Goal: Information Seeking & Learning: Learn about a topic

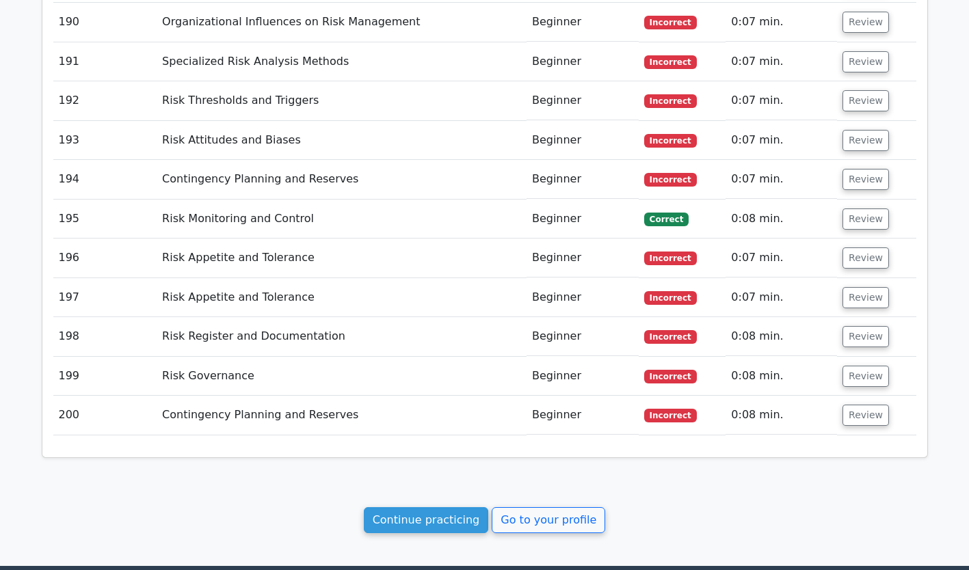
scroll to position [9835, 0]
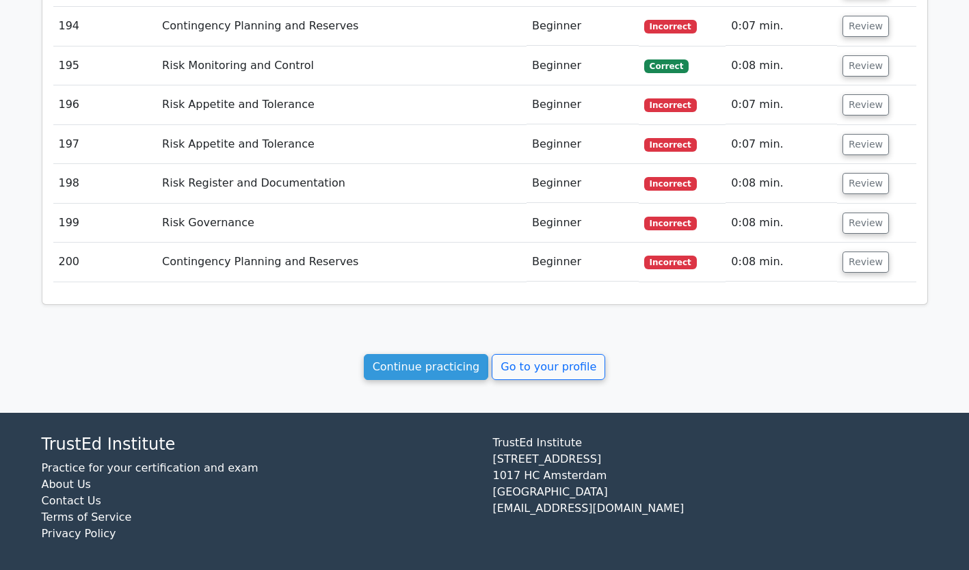
click at [413, 363] on link "Continue practicing" at bounding box center [426, 367] width 125 height 26
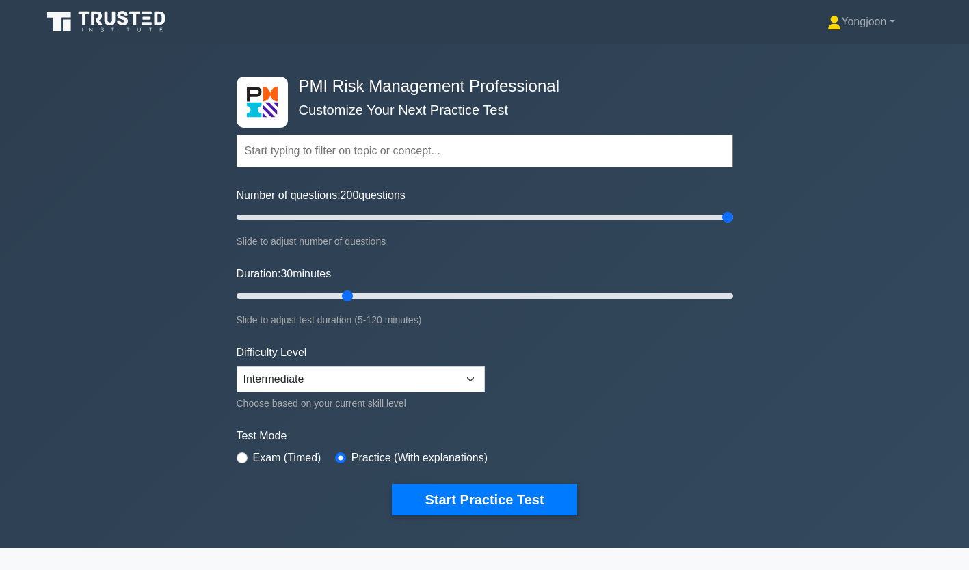
drag, startPoint x: 290, startPoint y: 217, endPoint x: 731, endPoint y: 220, distance: 441.2
type input "200"
click at [731, 220] on input "Number of questions: 200 questions" at bounding box center [485, 217] width 497 height 16
drag, startPoint x: 345, startPoint y: 291, endPoint x: 789, endPoint y: 293, distance: 443.3
type input "120"
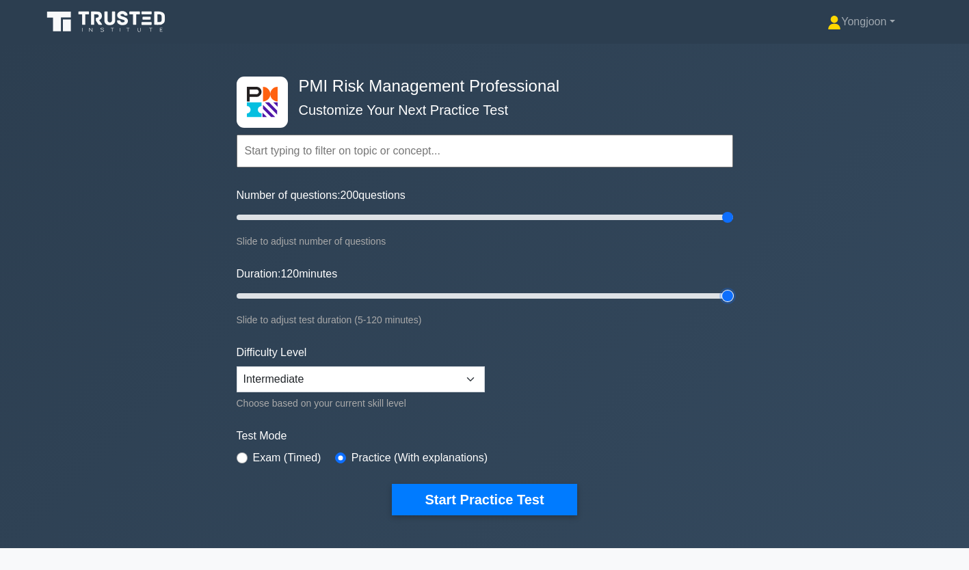
click at [733, 293] on input "Duration: 120 minutes" at bounding box center [485, 296] width 497 height 16
click at [431, 382] on select "Beginner Intermediate Expert" at bounding box center [361, 380] width 248 height 26
select select "beginner"
click at [237, 367] on select "Beginner Intermediate Expert" at bounding box center [361, 380] width 248 height 26
click at [497, 497] on button "Start Practice Test" at bounding box center [484, 499] width 185 height 31
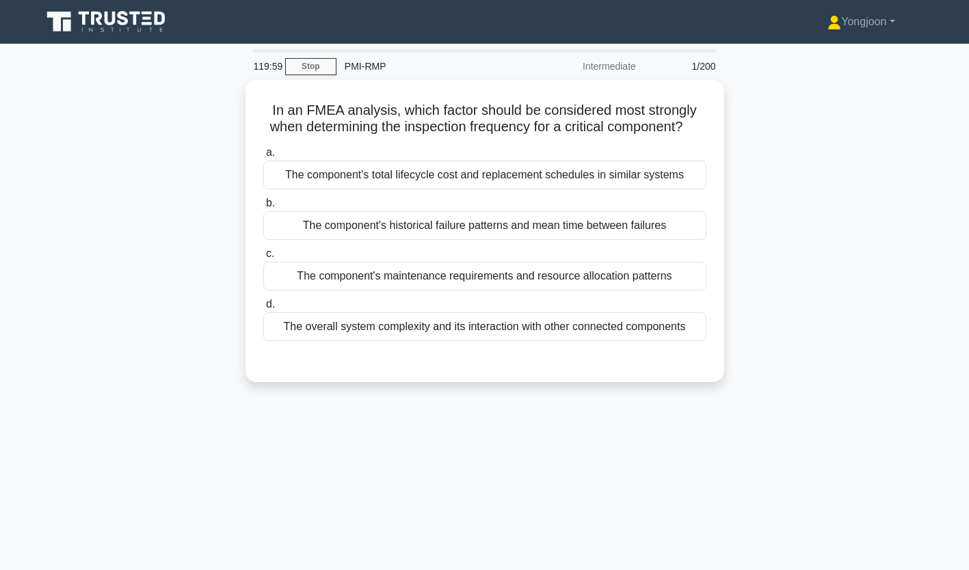
click at [335, 189] on div "The component's total lifecycle cost and replacement schedules in similar syste…" at bounding box center [484, 175] width 443 height 29
click at [263, 157] on input "a. The component's total lifecycle cost and replacement schedules in similar sy…" at bounding box center [263, 152] width 0 height 9
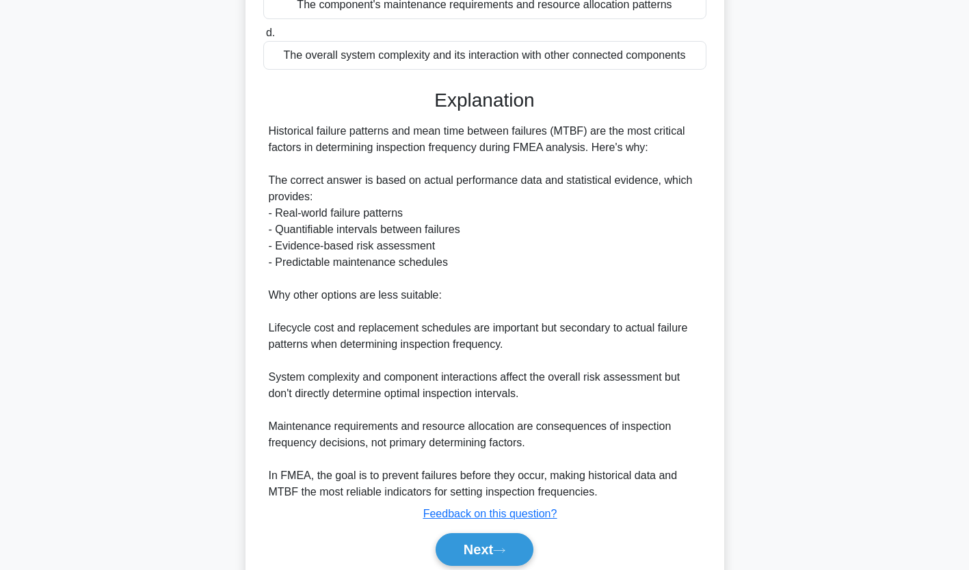
scroll to position [341, 0]
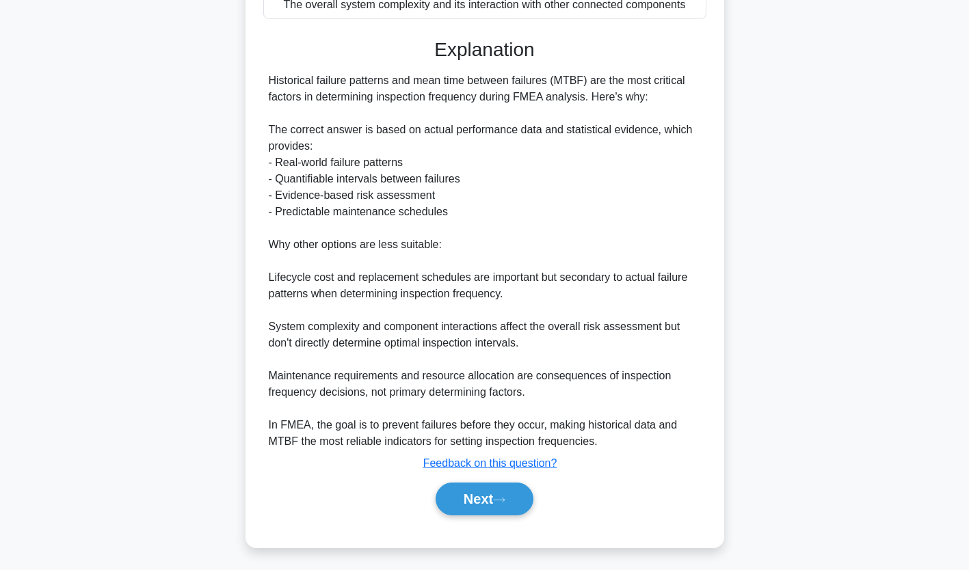
click at [493, 499] on button "Next" at bounding box center [485, 499] width 98 height 33
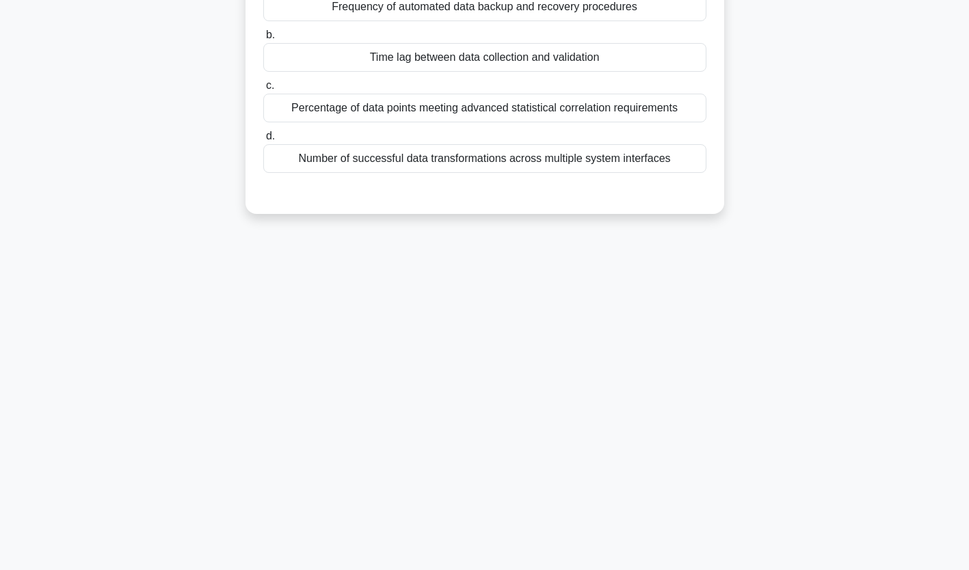
scroll to position [0, 0]
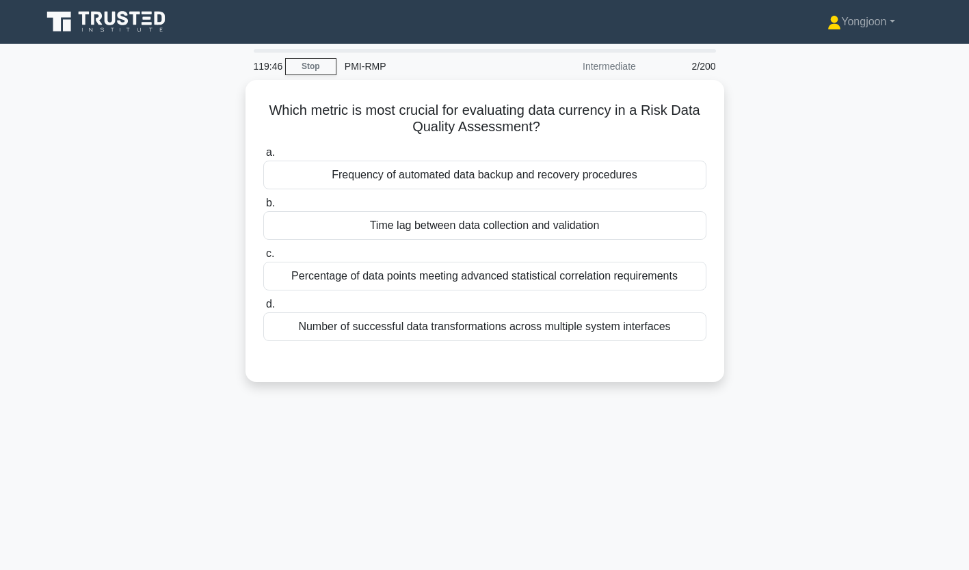
click at [285, 166] on div "Frequency of automated data backup and recovery procedures" at bounding box center [484, 175] width 443 height 29
click at [263, 157] on input "a. Frequency of automated data backup and recovery procedures" at bounding box center [263, 152] width 0 height 9
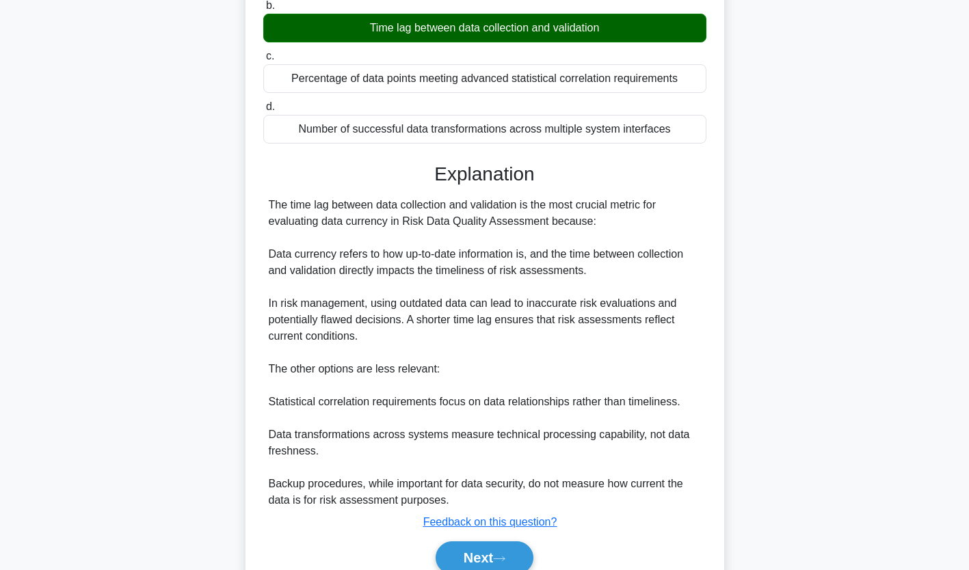
scroll to position [259, 0]
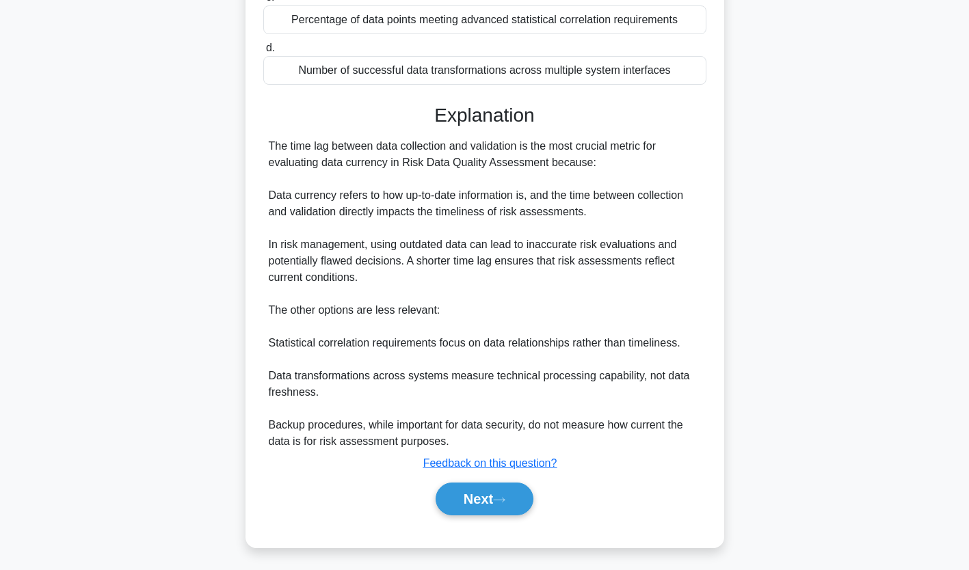
click at [474, 501] on button "Next" at bounding box center [485, 499] width 98 height 33
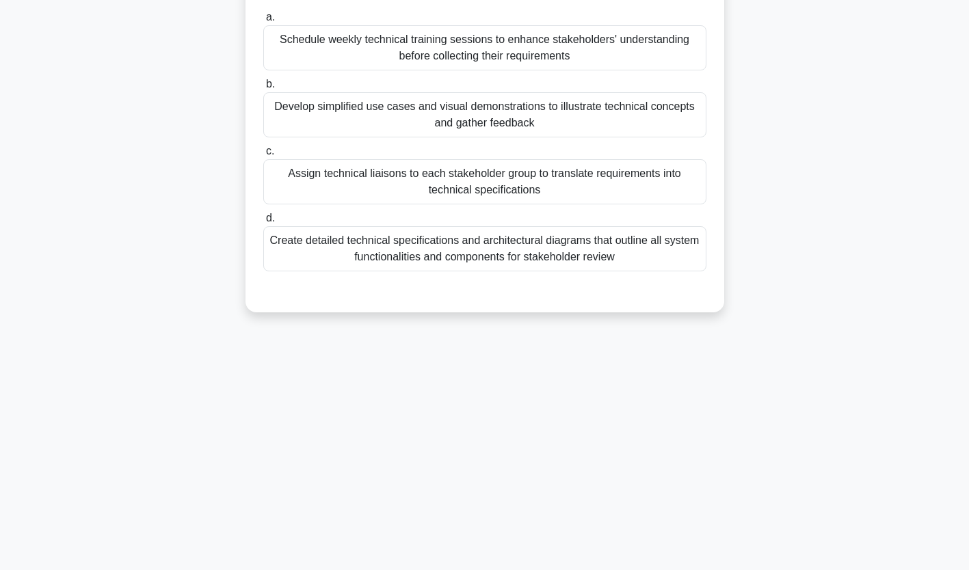
scroll to position [0, 0]
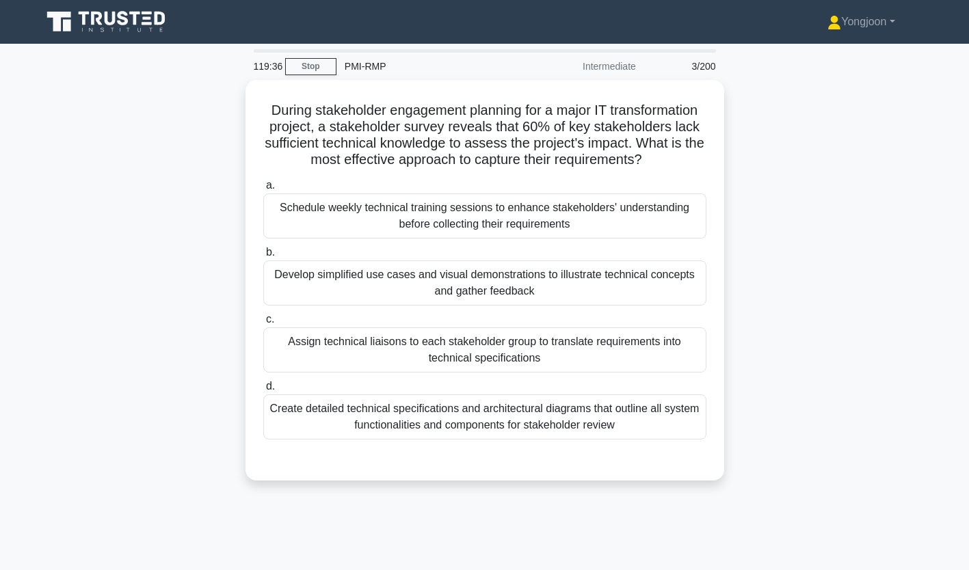
click at [402, 222] on div "Schedule weekly technical training sessions to enhance stakeholders' understand…" at bounding box center [484, 216] width 443 height 45
click at [263, 190] on input "a. Schedule weekly technical training sessions to enhance stakeholders' underst…" at bounding box center [263, 185] width 0 height 9
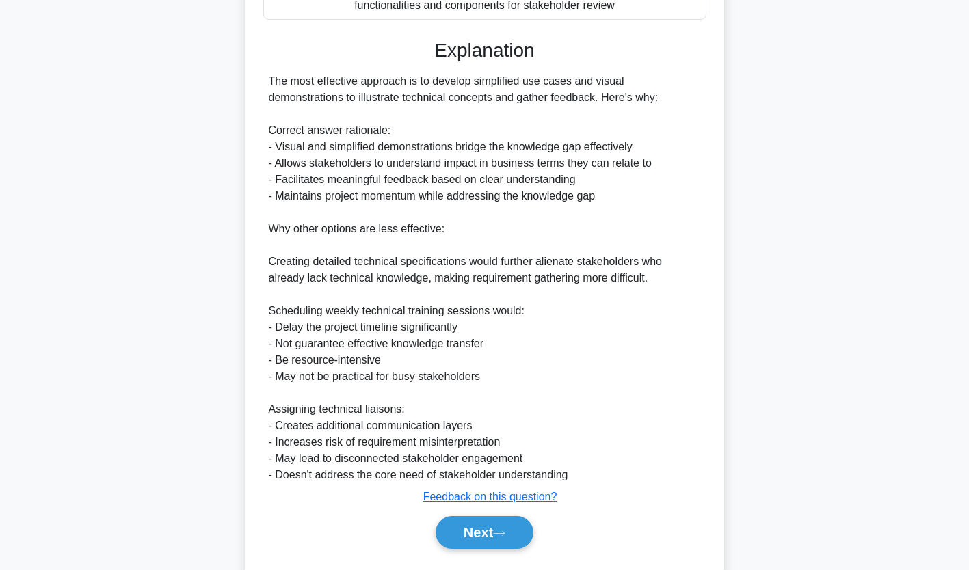
scroll to position [456, 0]
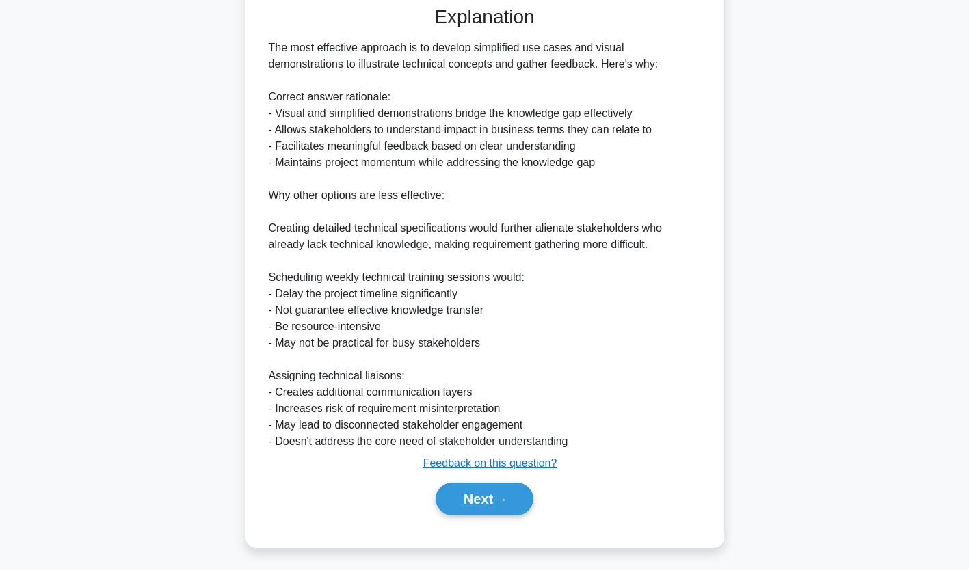
click at [482, 492] on button "Next" at bounding box center [485, 499] width 98 height 33
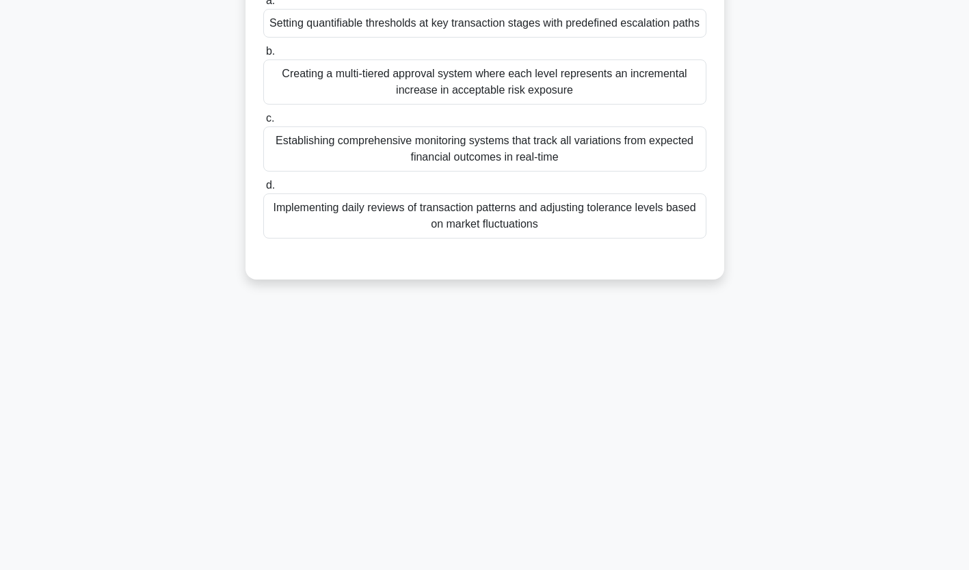
scroll to position [0, 0]
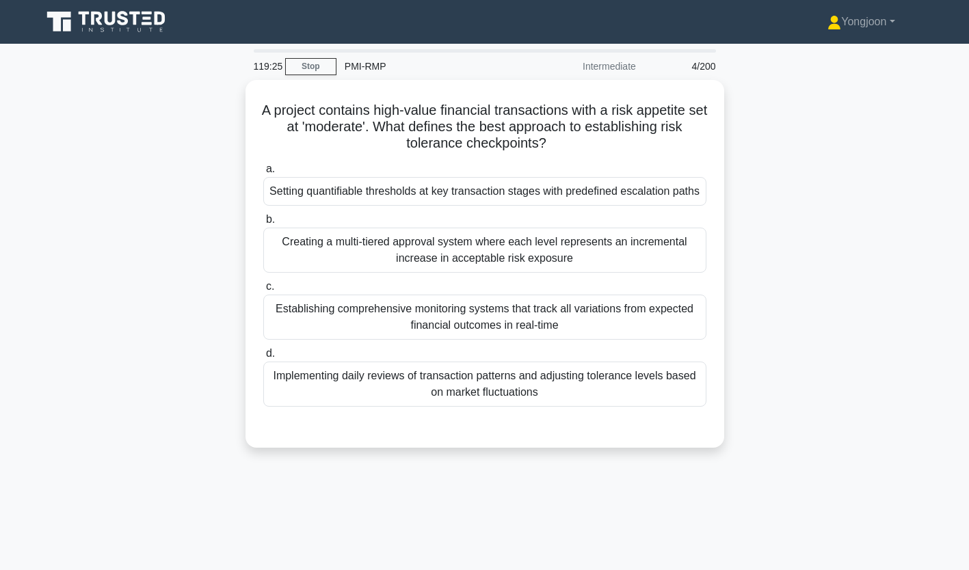
click at [329, 194] on div "Setting quantifiable thresholds at key transaction stages with predefined escal…" at bounding box center [484, 191] width 443 height 29
click at [263, 174] on input "a. Setting quantifiable thresholds at key transaction stages with predefined es…" at bounding box center [263, 169] width 0 height 9
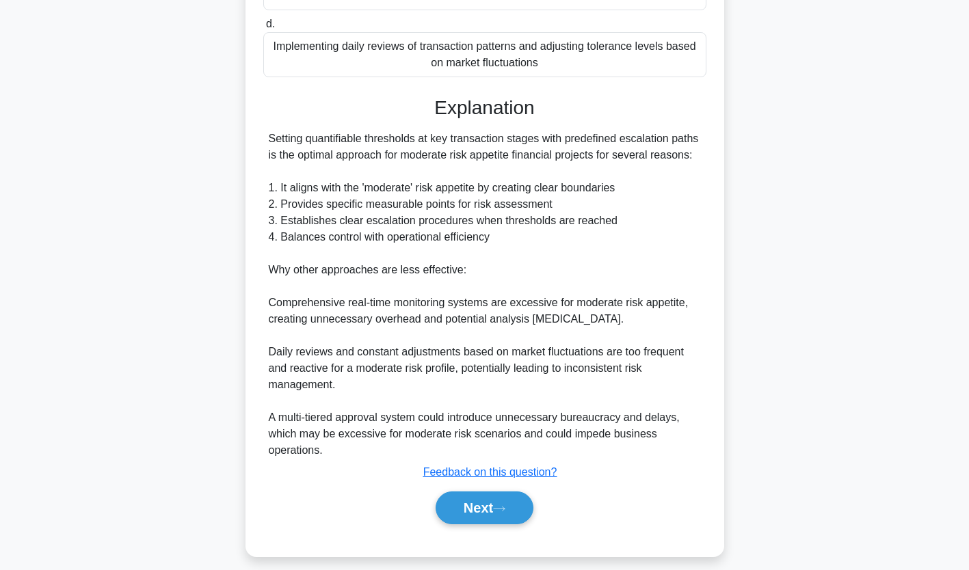
scroll to position [356, 0]
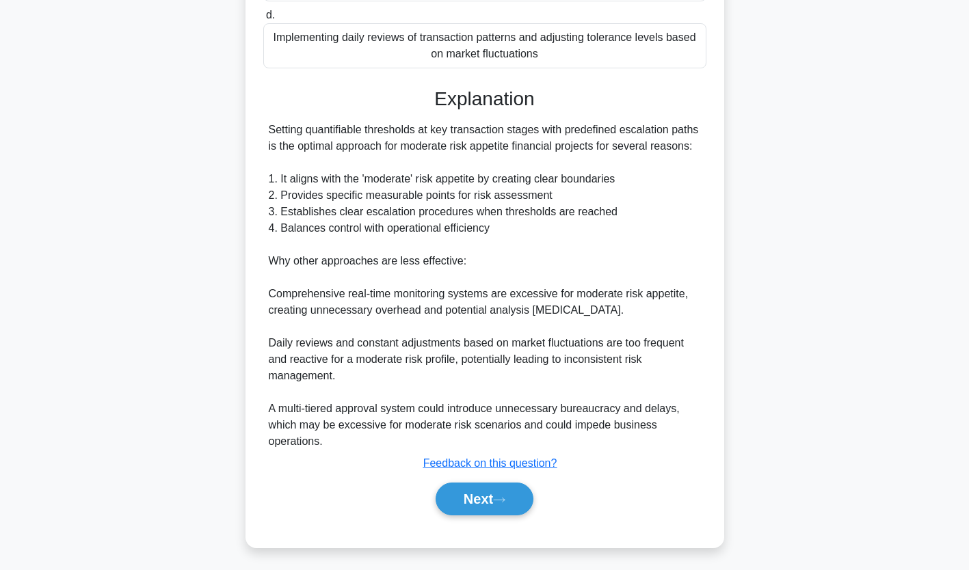
click at [491, 489] on button "Next" at bounding box center [485, 499] width 98 height 33
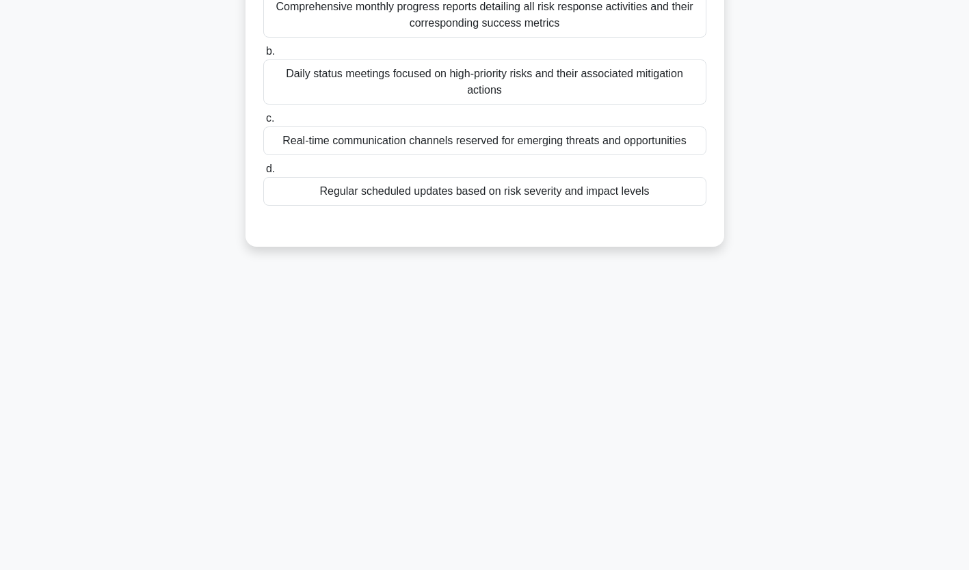
scroll to position [0, 0]
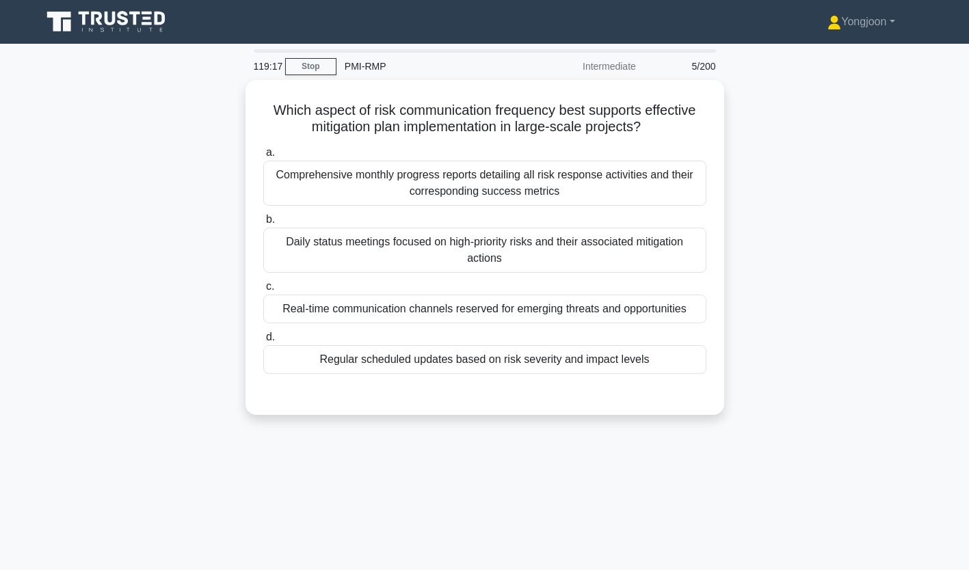
click at [355, 173] on div "Comprehensive monthly progress reports detailing all risk response activities a…" at bounding box center [484, 183] width 443 height 45
click at [263, 157] on input "a. Comprehensive monthly progress reports detailing all risk response activitie…" at bounding box center [263, 152] width 0 height 9
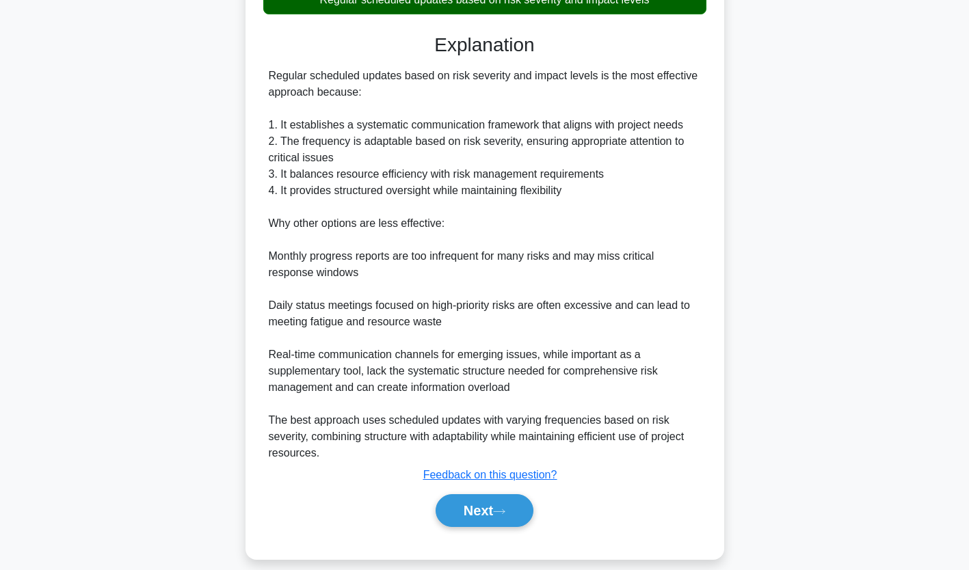
scroll to position [373, 0]
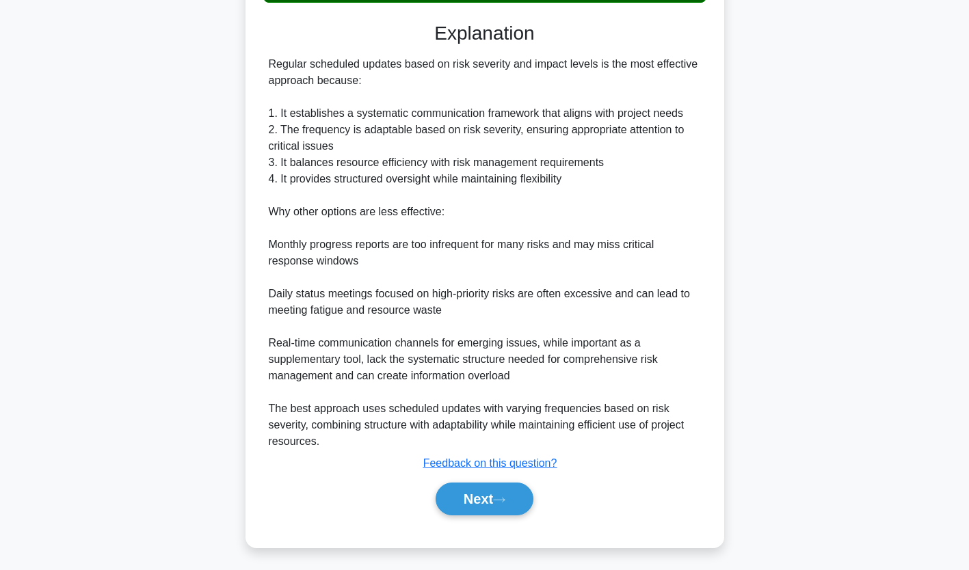
click at [497, 493] on button "Next" at bounding box center [485, 499] width 98 height 33
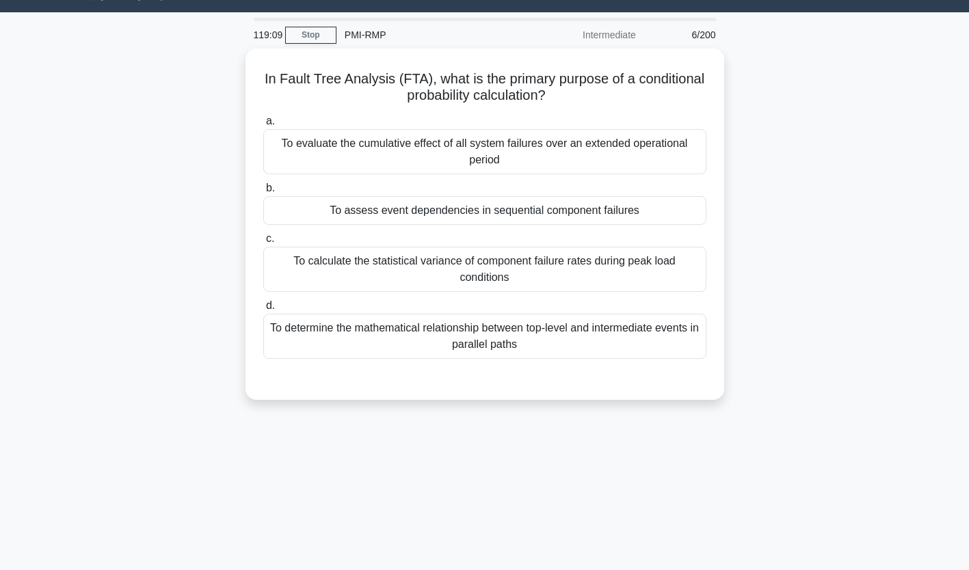
scroll to position [0, 0]
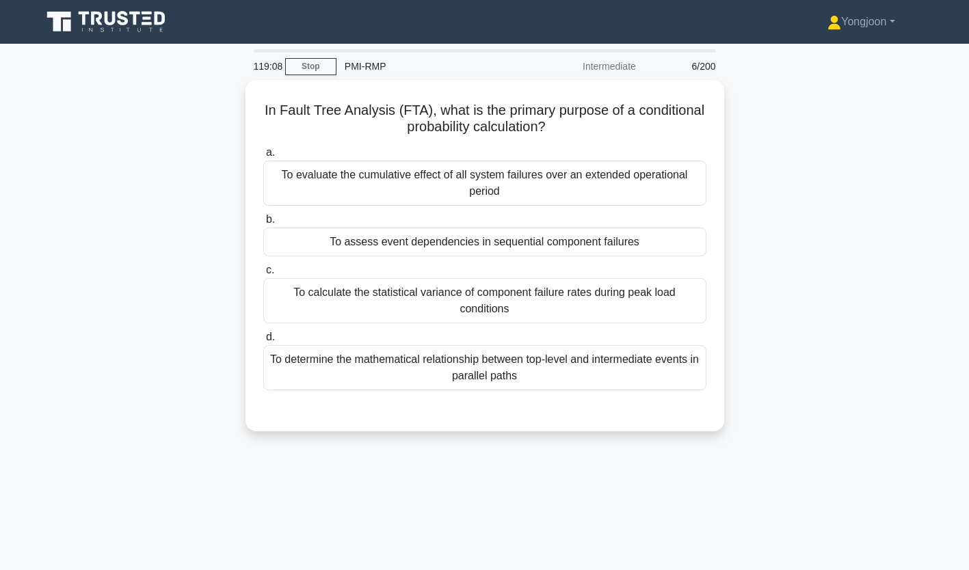
click at [362, 180] on div "To evaluate the cumulative effect of all system failures over an extended opera…" at bounding box center [484, 183] width 443 height 45
click at [263, 157] on input "a. To evaluate the cumulative effect of all system failures over an extended op…" at bounding box center [263, 152] width 0 height 9
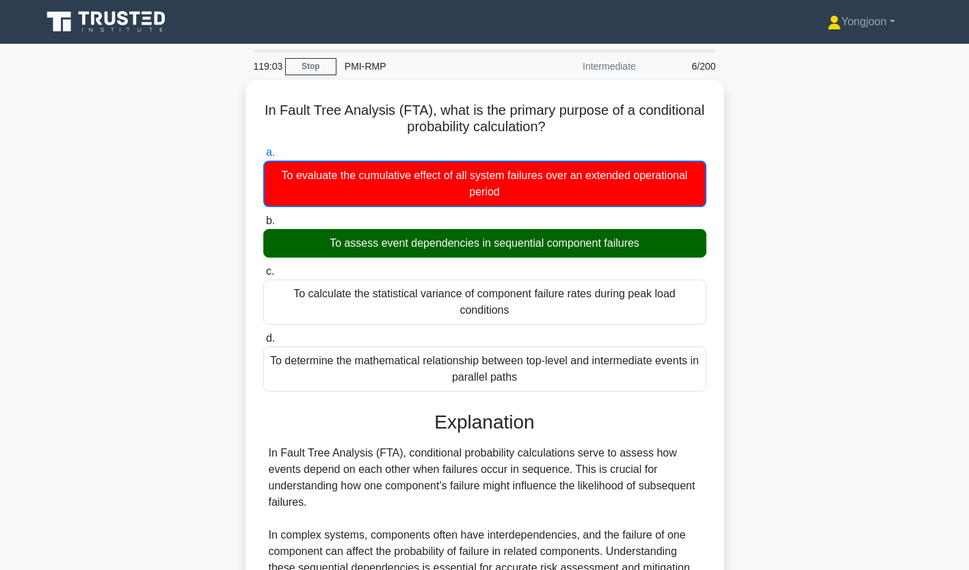
scroll to position [275, 0]
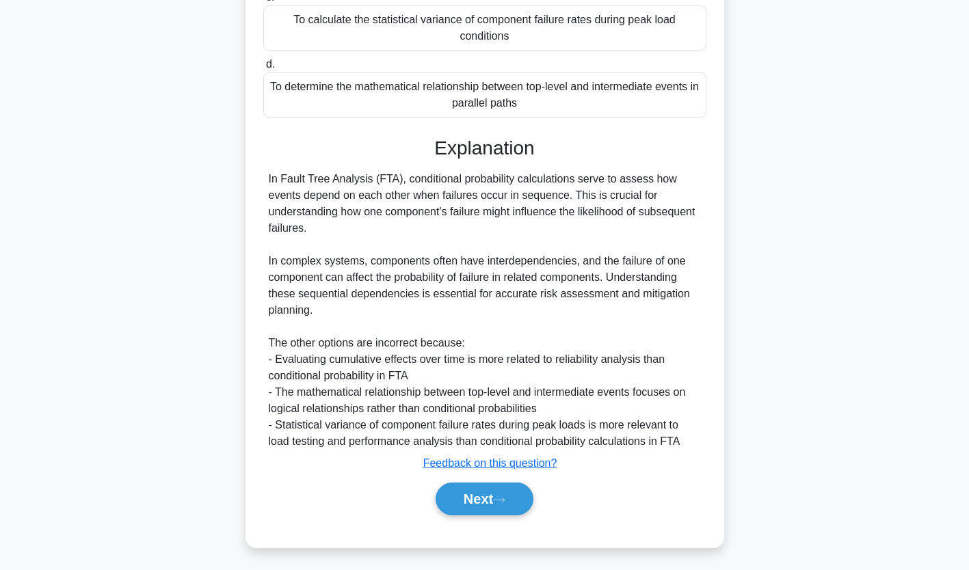
click at [495, 500] on button "Next" at bounding box center [485, 499] width 98 height 33
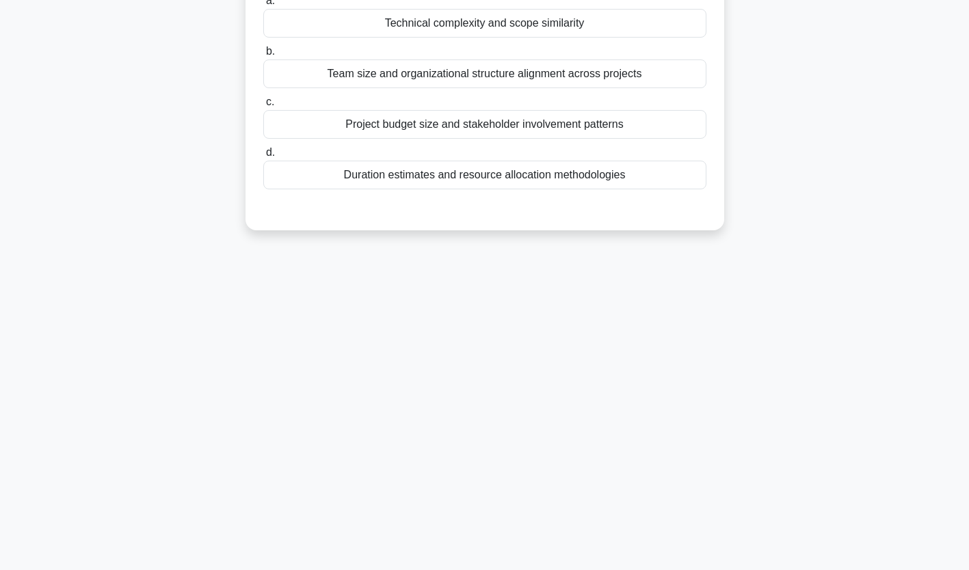
scroll to position [0, 0]
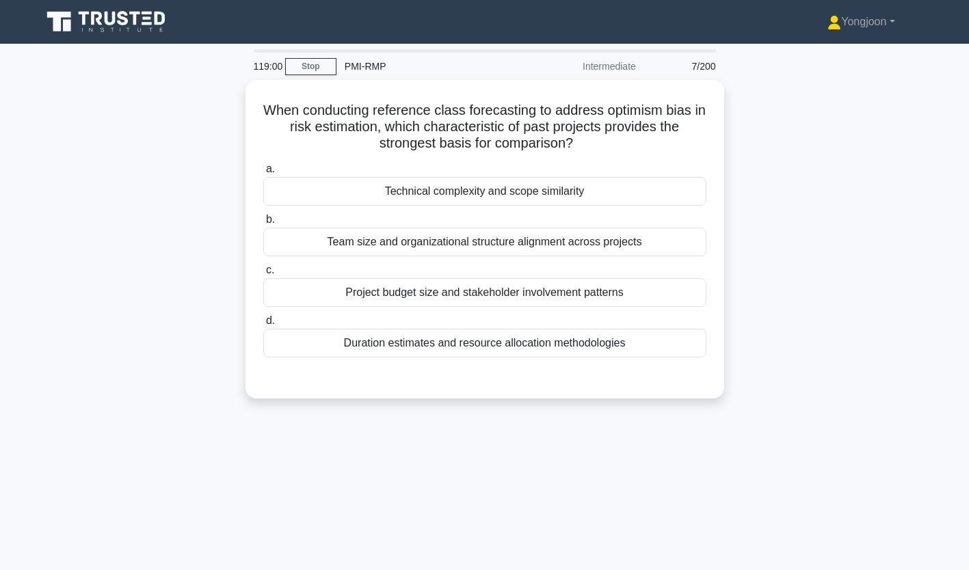
click at [296, 189] on div "Technical complexity and scope similarity" at bounding box center [484, 191] width 443 height 29
click at [263, 174] on input "a. Technical complexity and scope similarity" at bounding box center [263, 169] width 0 height 9
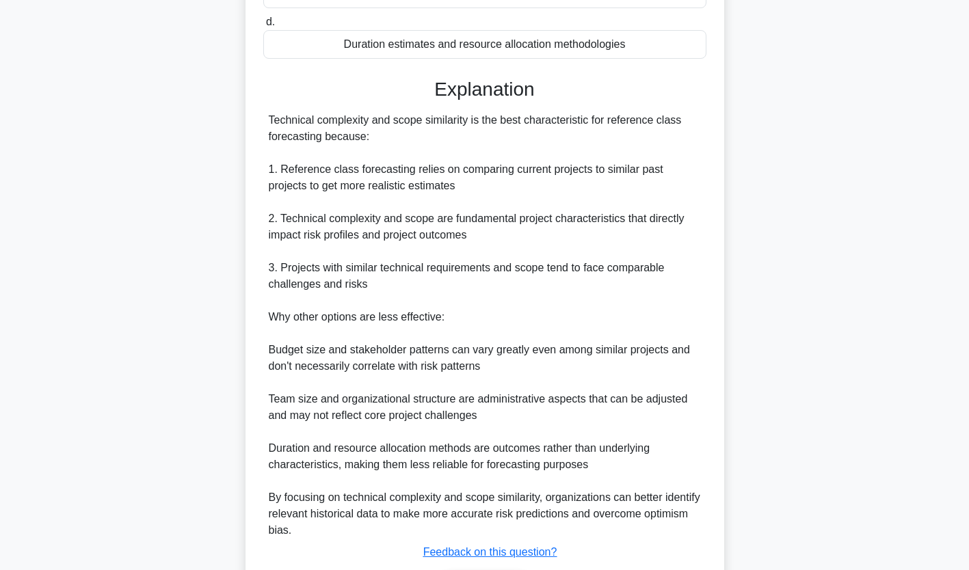
scroll to position [389, 0]
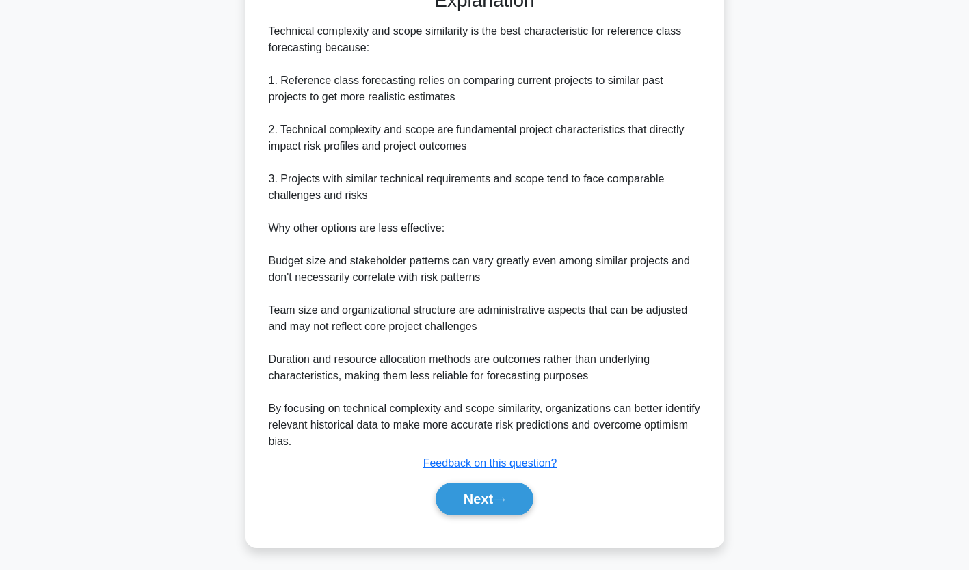
click at [476, 487] on button "Next" at bounding box center [485, 499] width 98 height 33
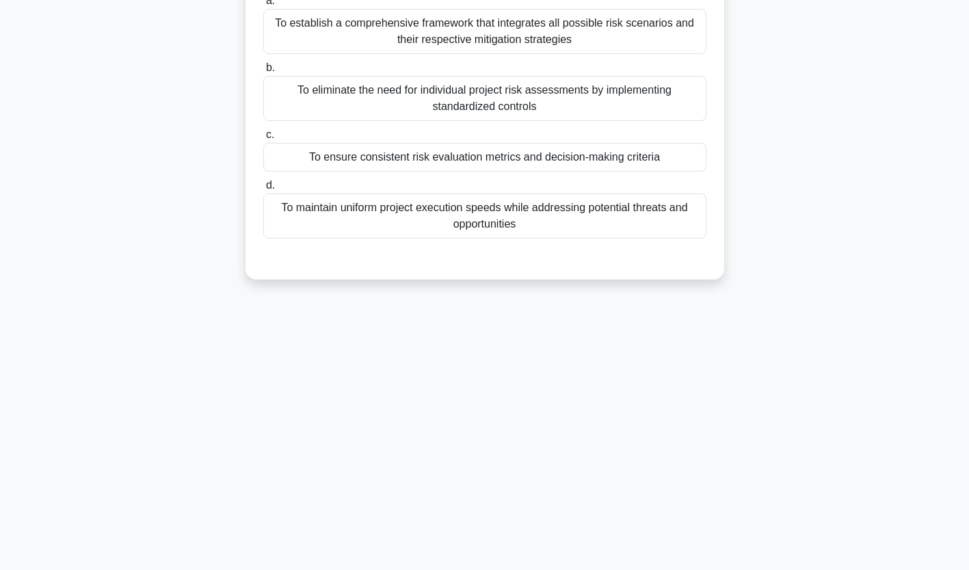
scroll to position [0, 0]
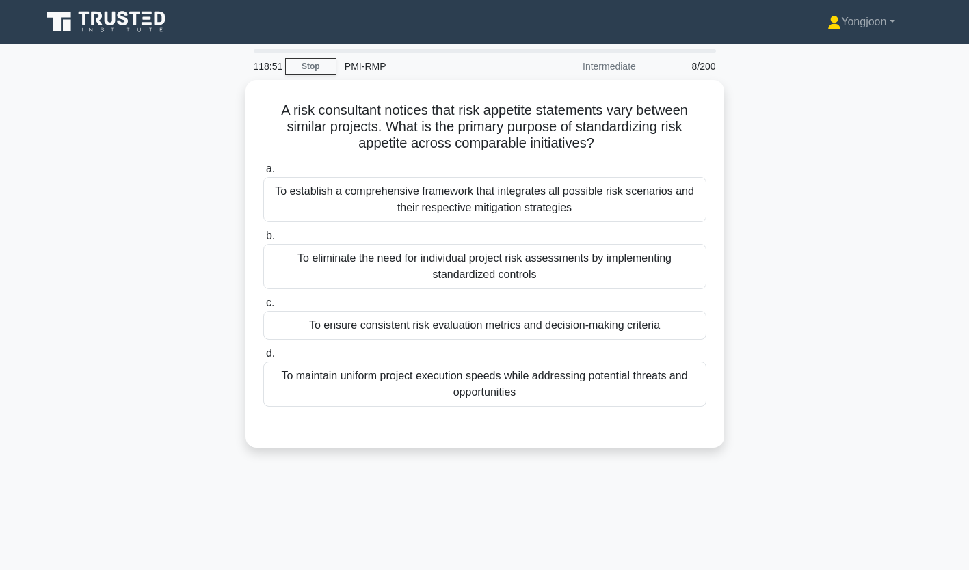
click at [322, 196] on div "To establish a comprehensive framework that integrates all possible risk scenar…" at bounding box center [484, 199] width 443 height 45
click at [263, 174] on input "a. To establish a comprehensive framework that integrates all possible risk sce…" at bounding box center [263, 169] width 0 height 9
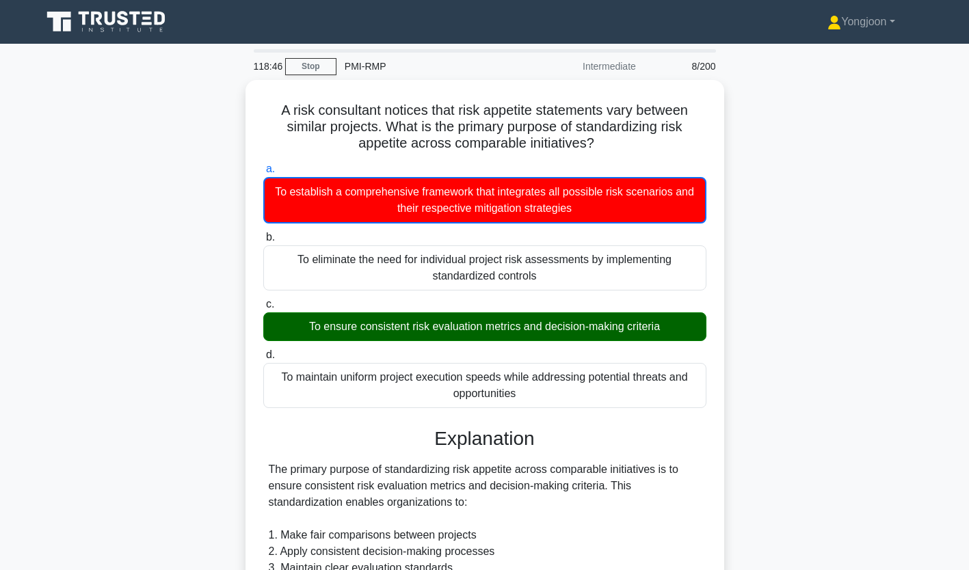
scroll to position [357, 0]
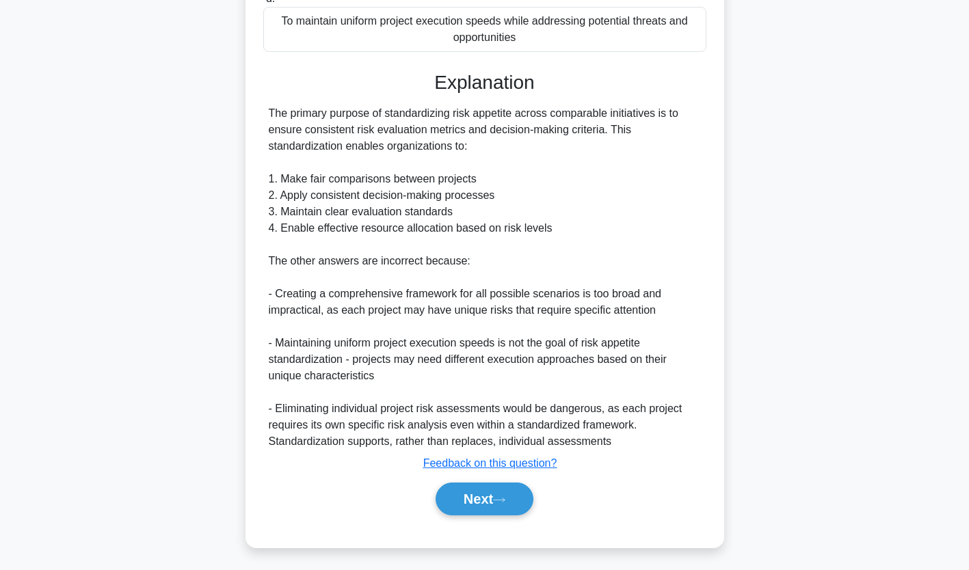
click at [488, 503] on button "Next" at bounding box center [485, 499] width 98 height 33
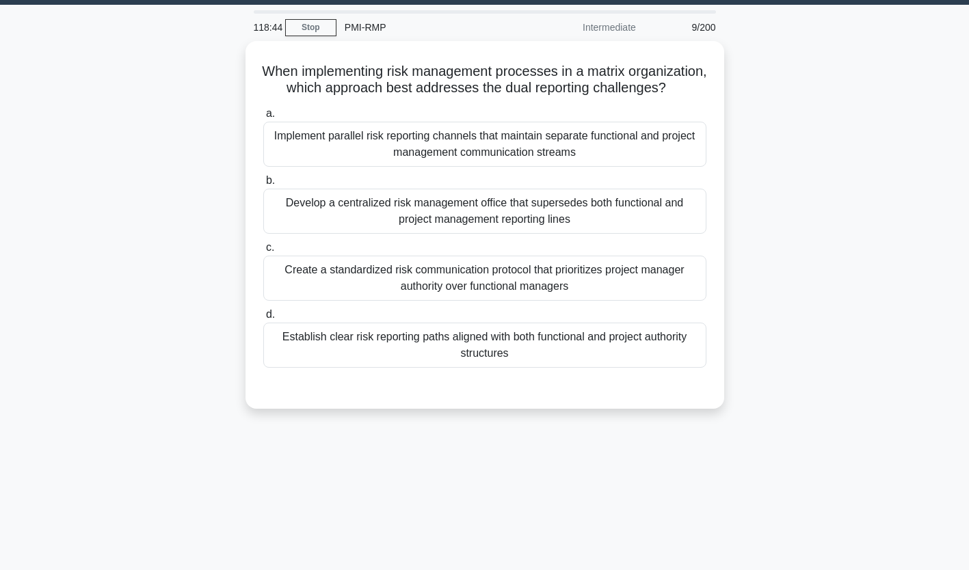
scroll to position [0, 0]
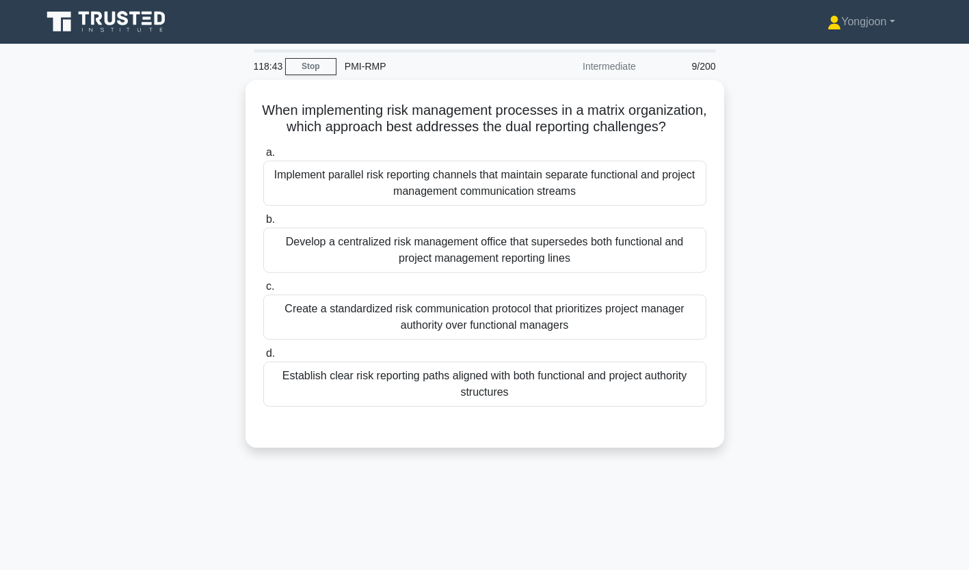
click at [354, 202] on div "Implement parallel risk reporting channels that maintain separate functional an…" at bounding box center [484, 183] width 443 height 45
click at [263, 157] on input "a. Implement parallel risk reporting channels that maintain separate functional…" at bounding box center [263, 152] width 0 height 9
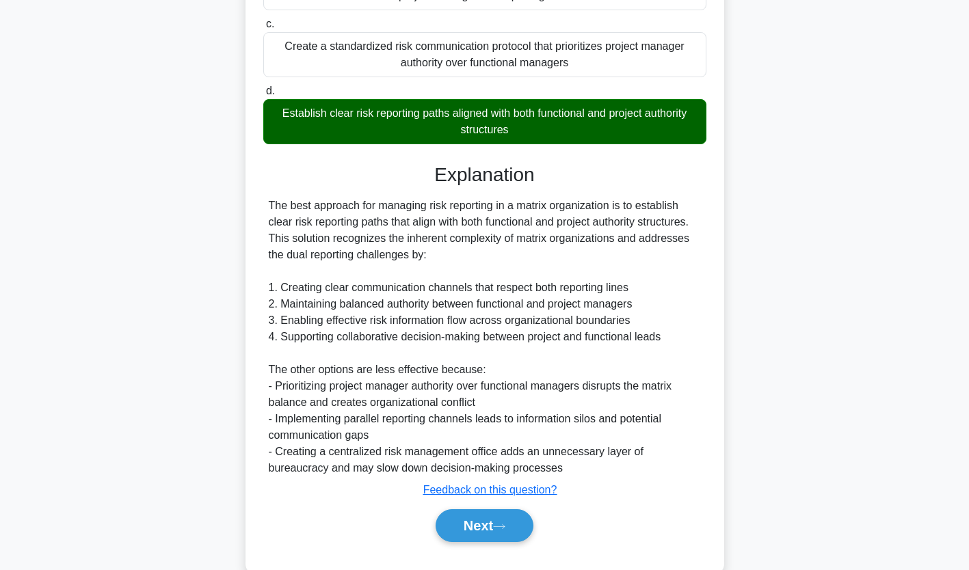
scroll to position [276, 0]
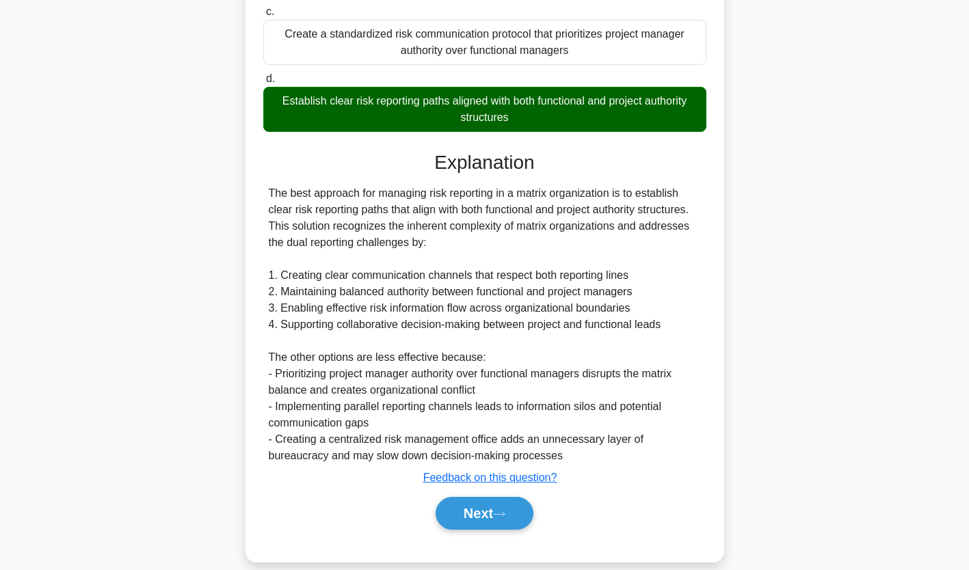
click at [483, 529] on button "Next" at bounding box center [485, 513] width 98 height 33
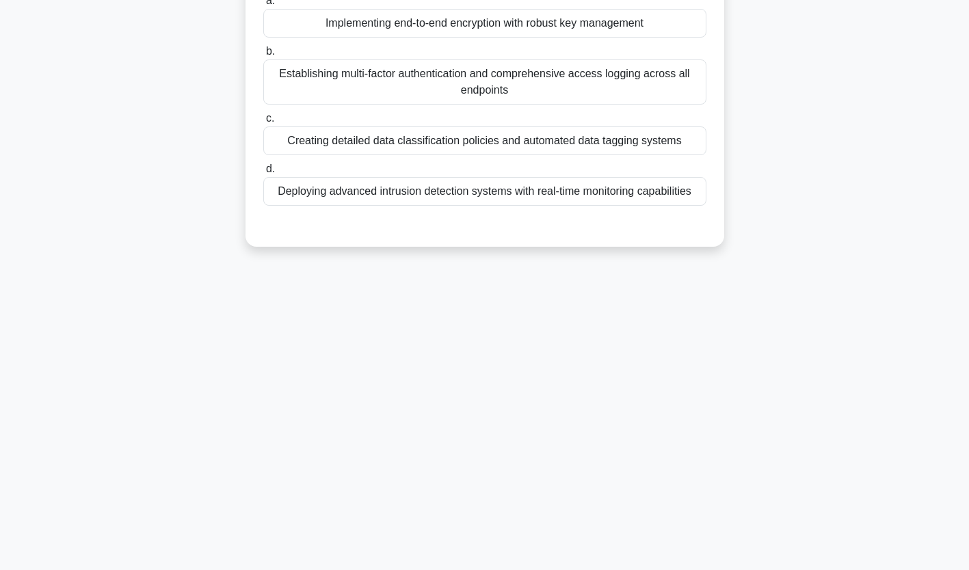
scroll to position [0, 0]
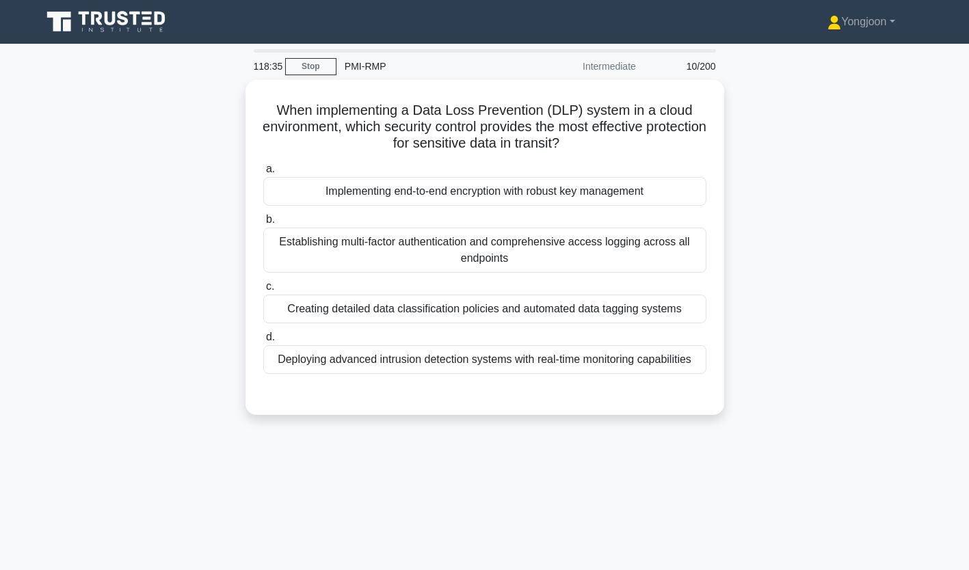
click at [384, 189] on div "Implementing end-to-end encryption with robust key management" at bounding box center [484, 191] width 443 height 29
click at [263, 174] on input "a. Implementing end-to-end encryption with robust key management" at bounding box center [263, 169] width 0 height 9
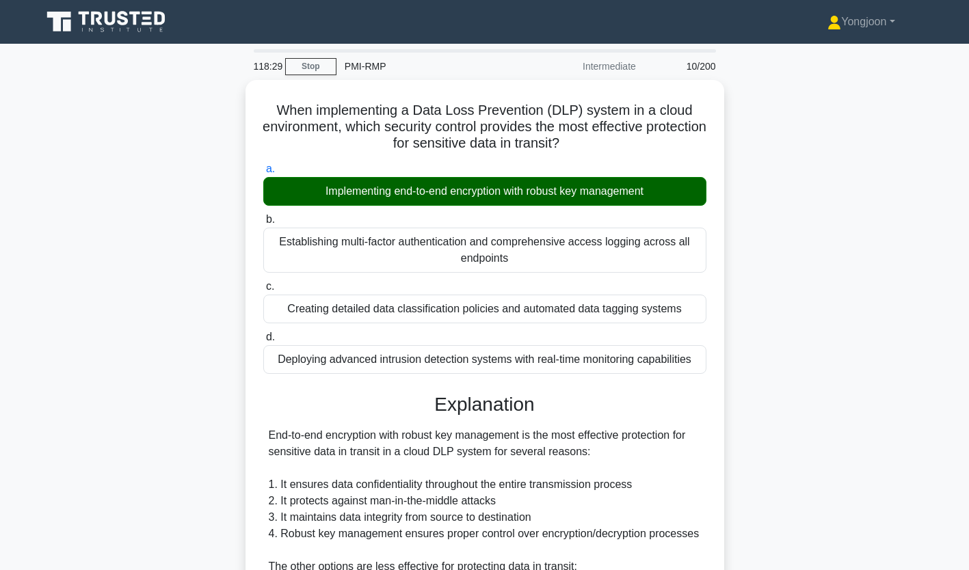
scroll to position [290, 0]
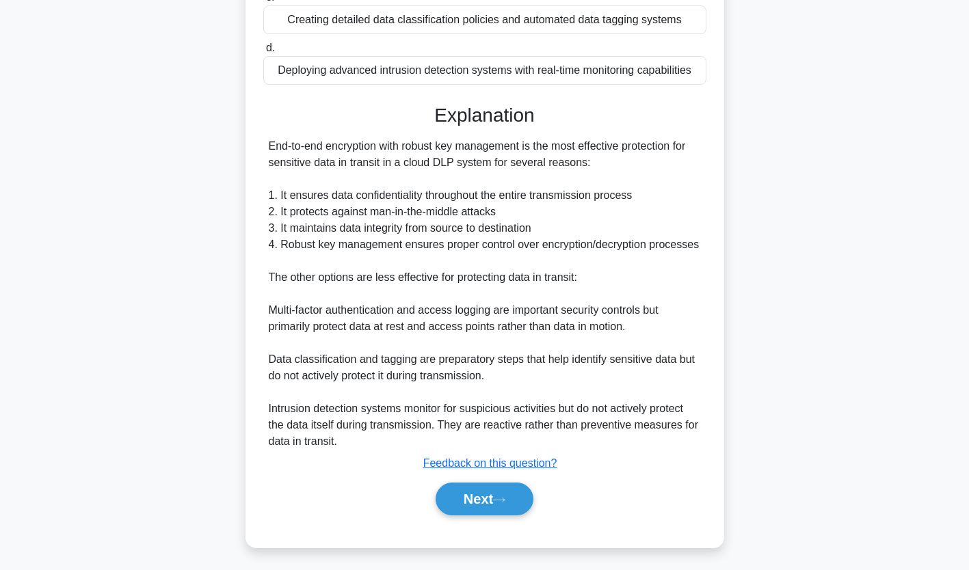
click at [502, 486] on button "Next" at bounding box center [485, 499] width 98 height 33
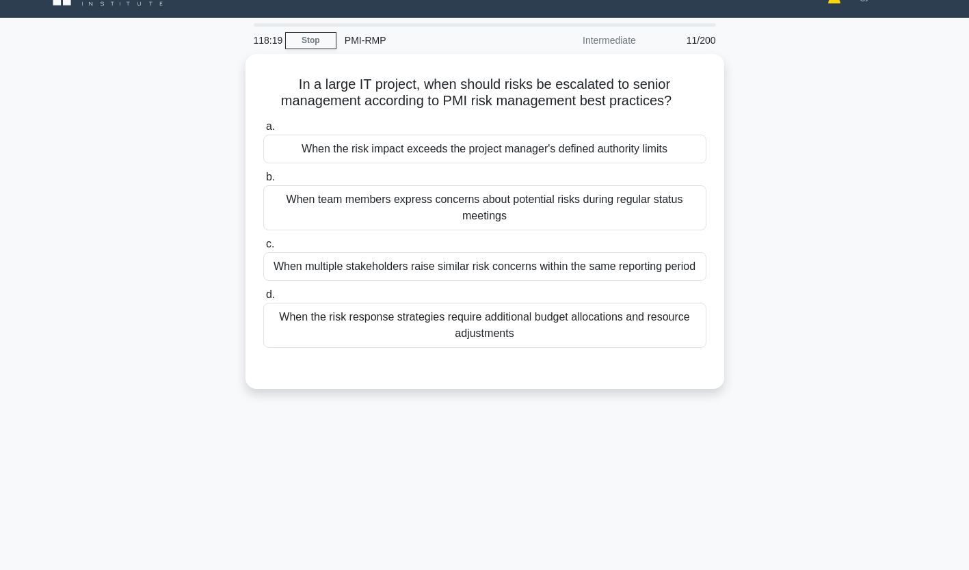
scroll to position [24, 0]
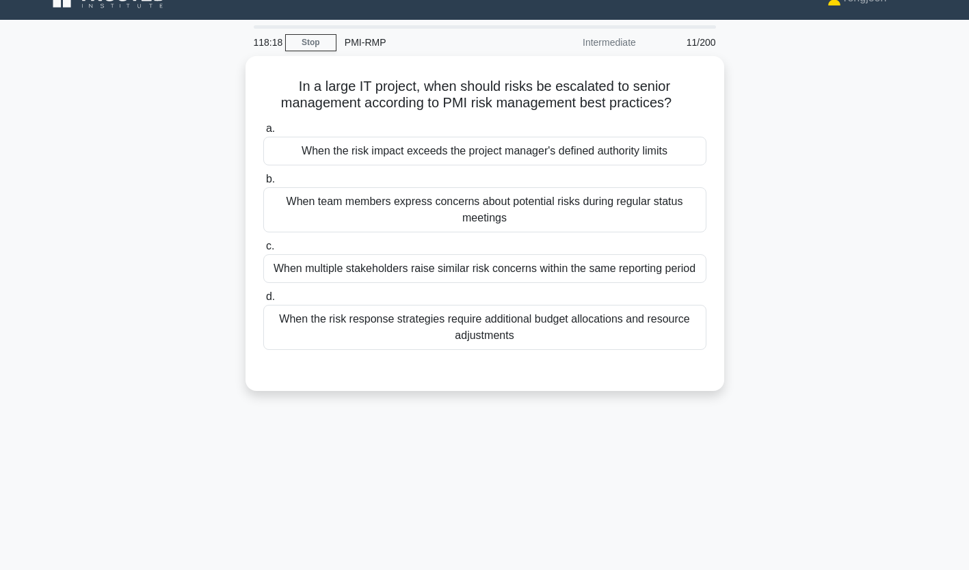
click at [369, 148] on div "When the risk impact exceeds the project manager's defined authority limits" at bounding box center [484, 151] width 443 height 29
click at [263, 133] on input "a. When the risk impact exceeds the project manager's defined authority limits" at bounding box center [263, 128] width 0 height 9
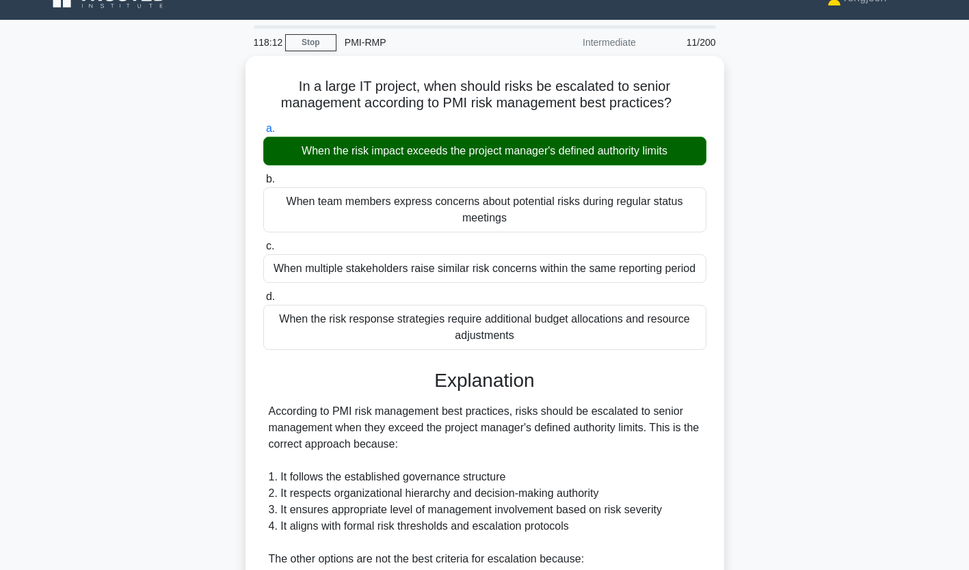
scroll to position [306, 0]
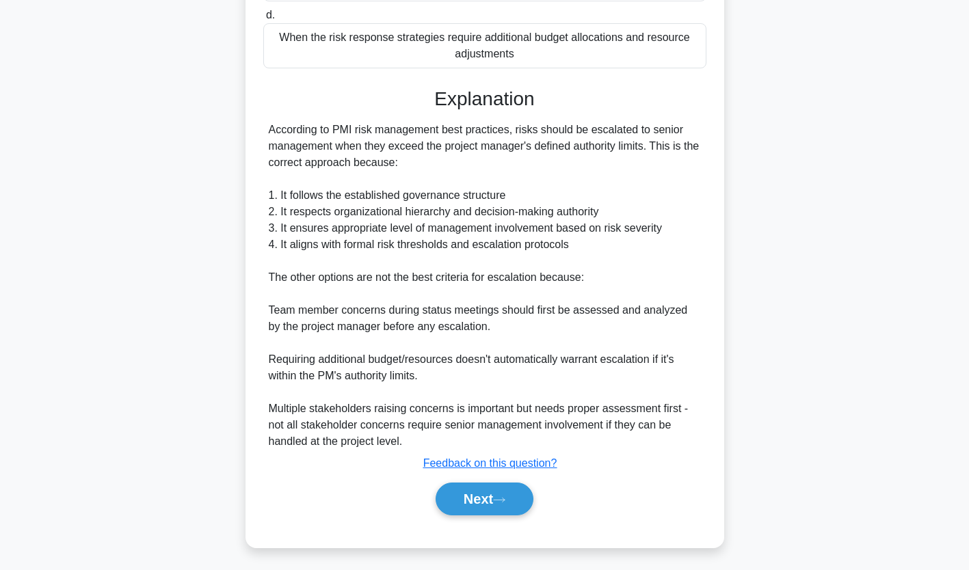
click at [495, 501] on button "Next" at bounding box center [485, 499] width 98 height 33
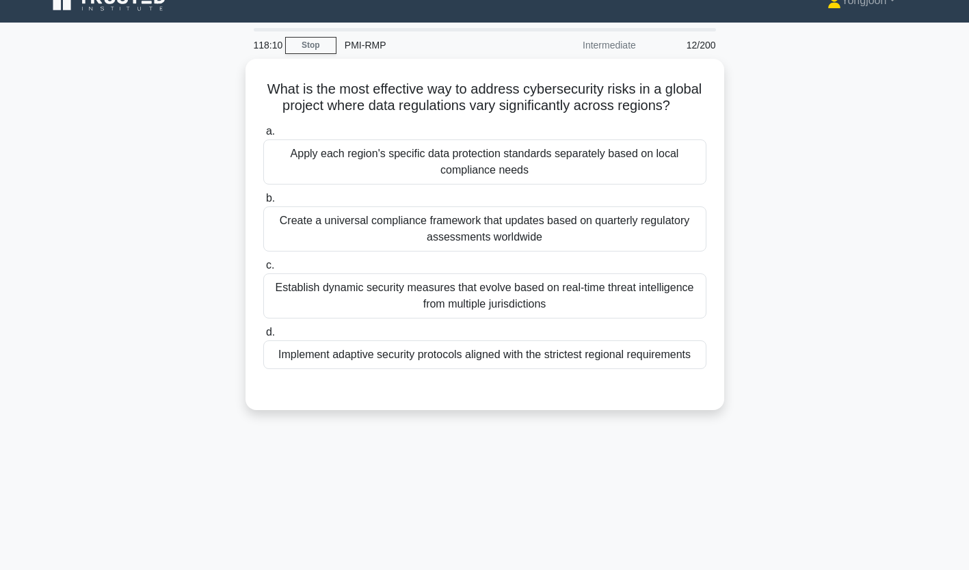
scroll to position [0, 0]
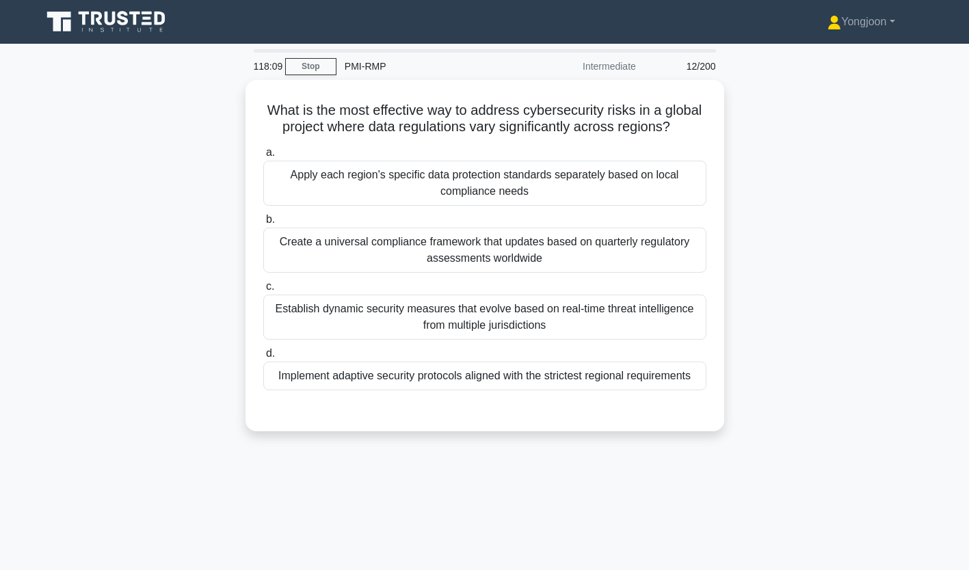
click at [347, 168] on div "Apply each region's specific data protection standards separately based on loca…" at bounding box center [484, 183] width 443 height 45
click at [263, 157] on input "a. Apply each region's specific data protection standards separately based on l…" at bounding box center [263, 152] width 0 height 9
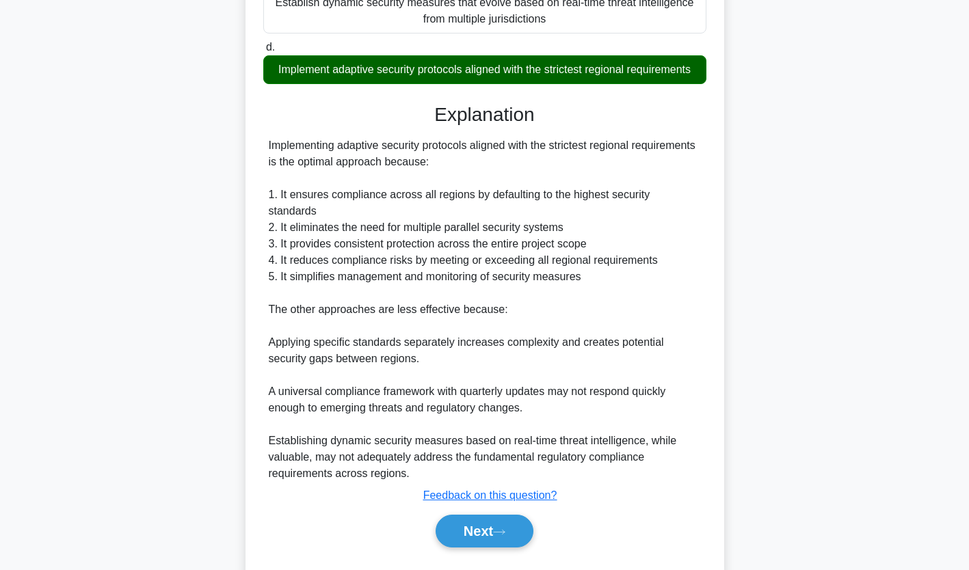
scroll to position [324, 0]
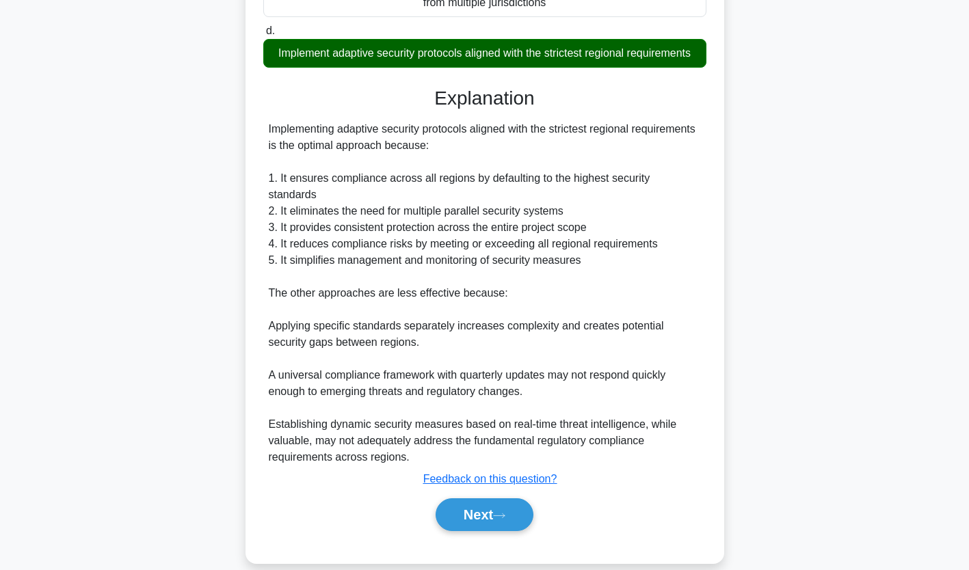
click at [486, 507] on button "Next" at bounding box center [485, 515] width 98 height 33
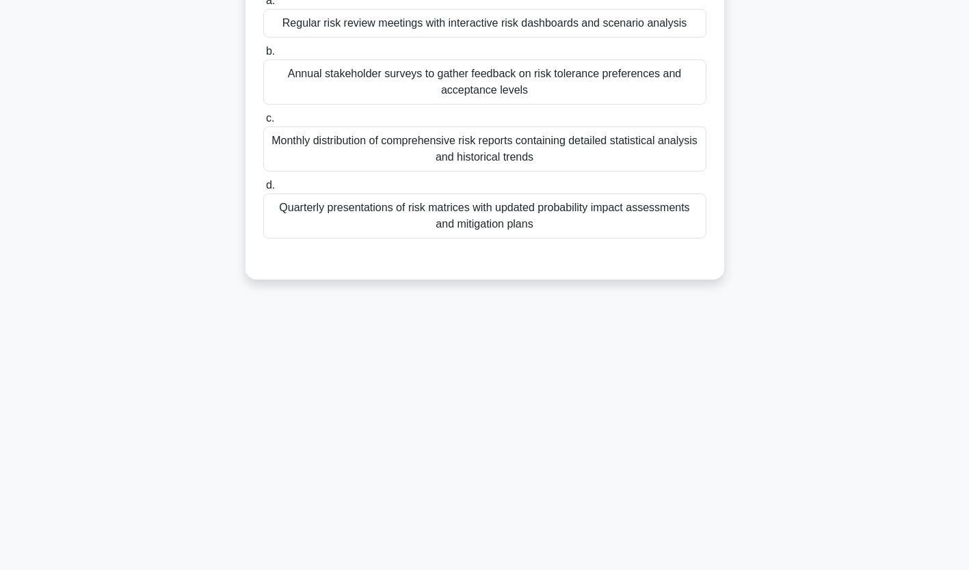
scroll to position [0, 0]
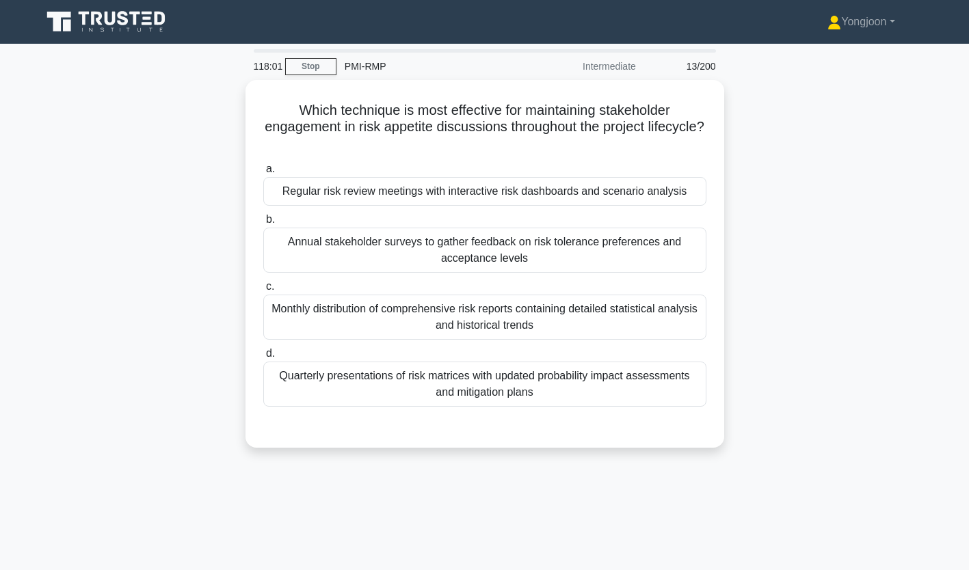
click at [347, 192] on div "Regular risk review meetings with interactive risk dashboards and scenario anal…" at bounding box center [484, 191] width 443 height 29
click at [263, 174] on input "a. Regular risk review meetings with interactive risk dashboards and scenario a…" at bounding box center [263, 169] width 0 height 9
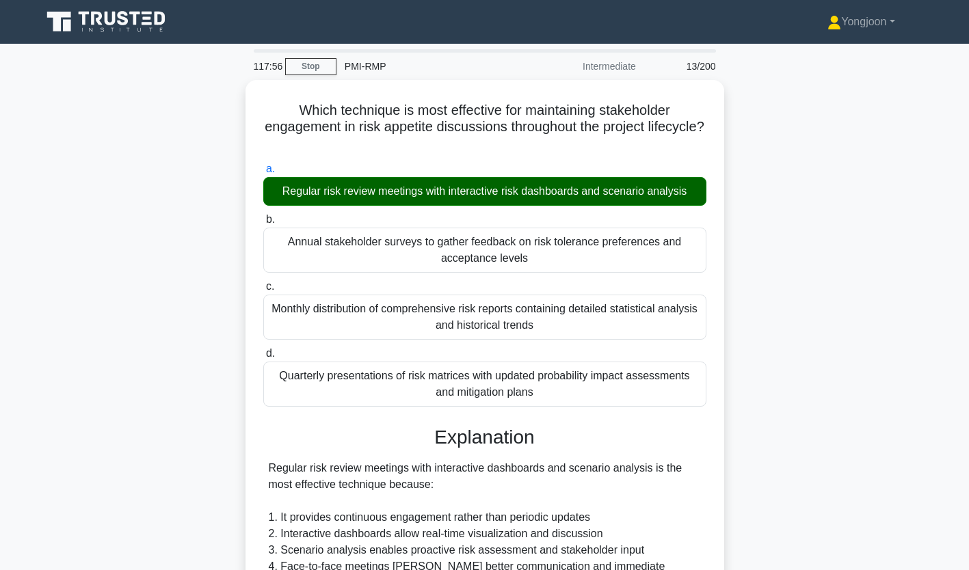
scroll to position [323, 0]
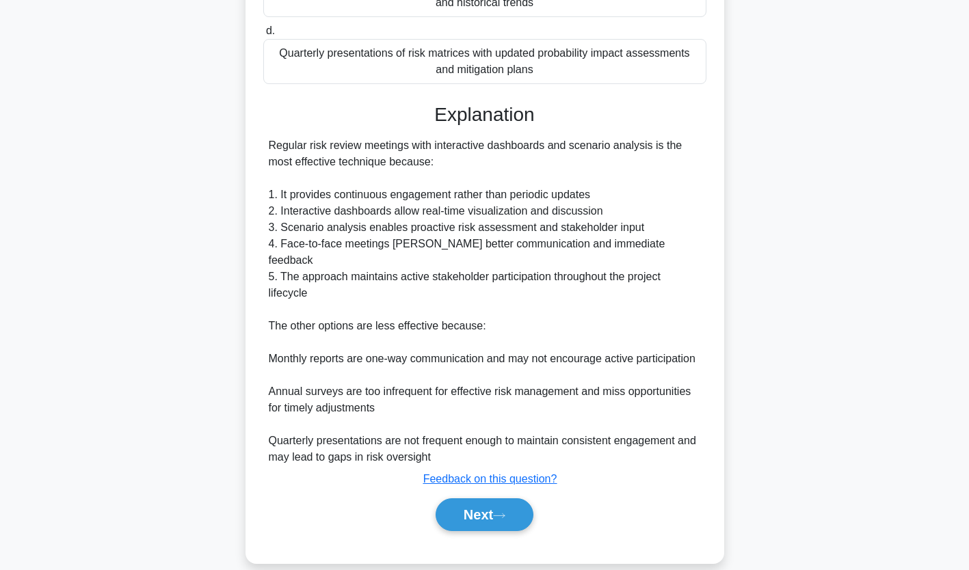
click at [516, 499] on button "Next" at bounding box center [485, 515] width 98 height 33
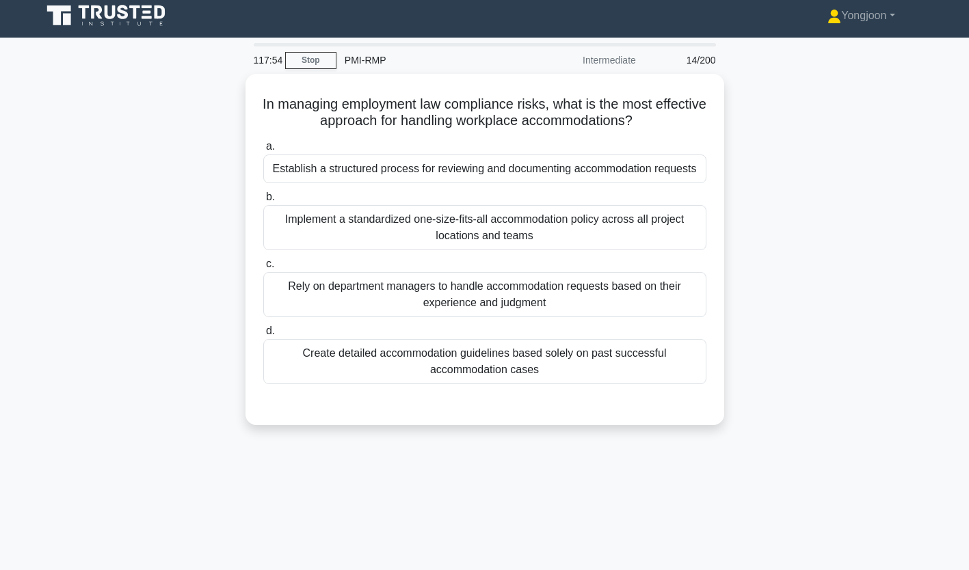
scroll to position [3, 0]
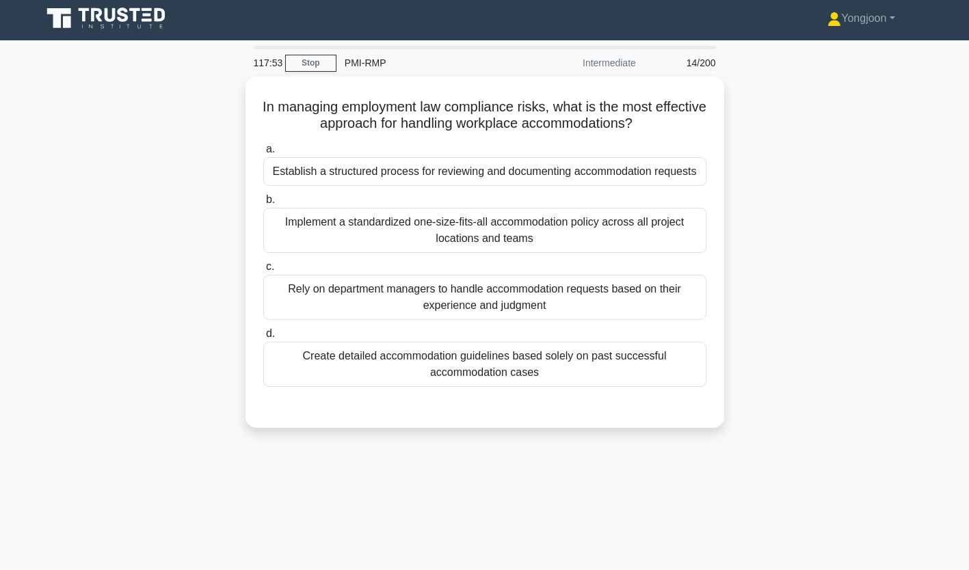
click at [309, 166] on div "Establish a structured process for reviewing and documenting accommodation requ…" at bounding box center [484, 171] width 443 height 29
click at [263, 154] on input "a. Establish a structured process for reviewing and documenting accommodation r…" at bounding box center [263, 149] width 0 height 9
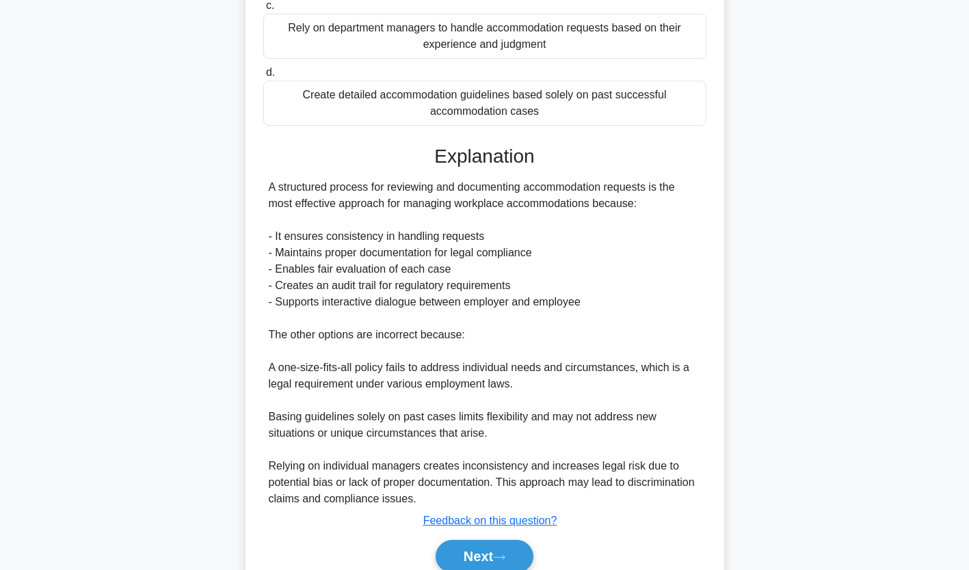
scroll to position [339, 0]
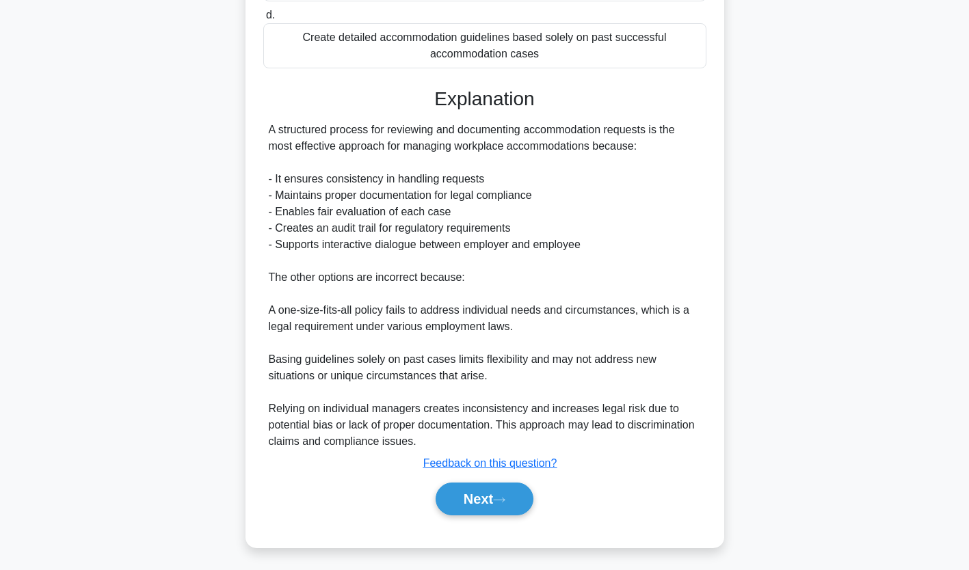
click at [504, 497] on icon at bounding box center [499, 501] width 12 height 8
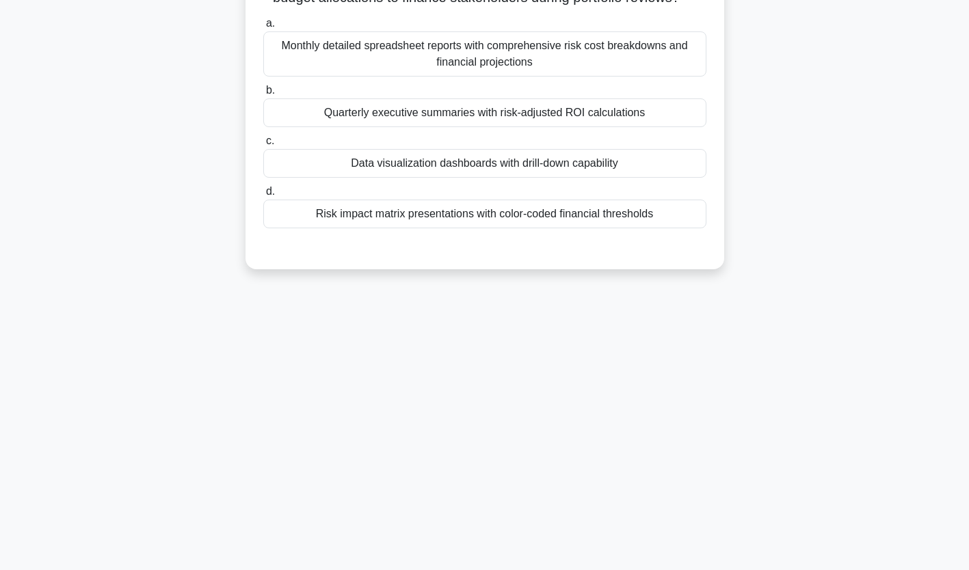
scroll to position [0, 0]
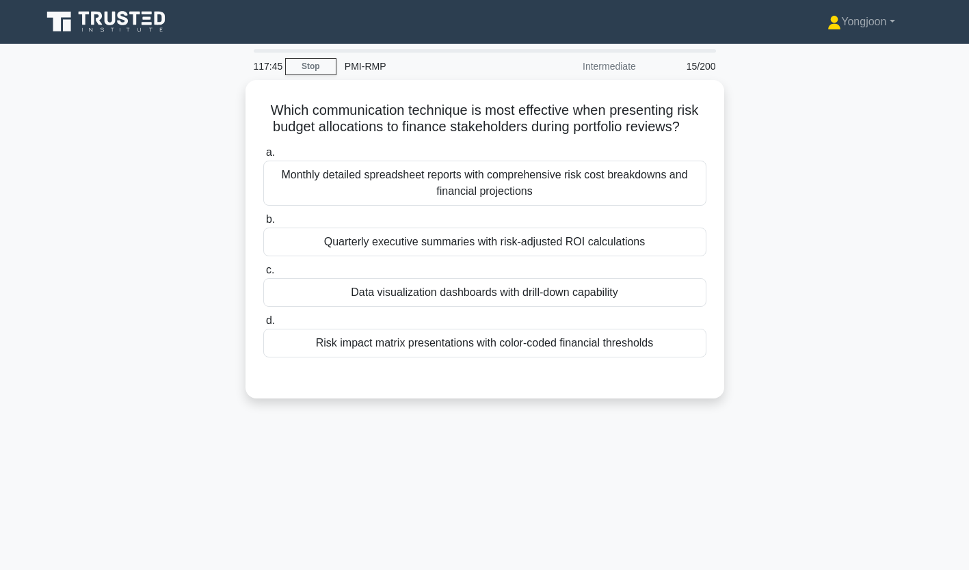
click at [364, 189] on div "Monthly detailed spreadsheet reports with comprehensive risk cost breakdowns an…" at bounding box center [484, 183] width 443 height 45
click at [263, 157] on input "a. Monthly detailed spreadsheet reports with comprehensive risk cost breakdowns…" at bounding box center [263, 152] width 0 height 9
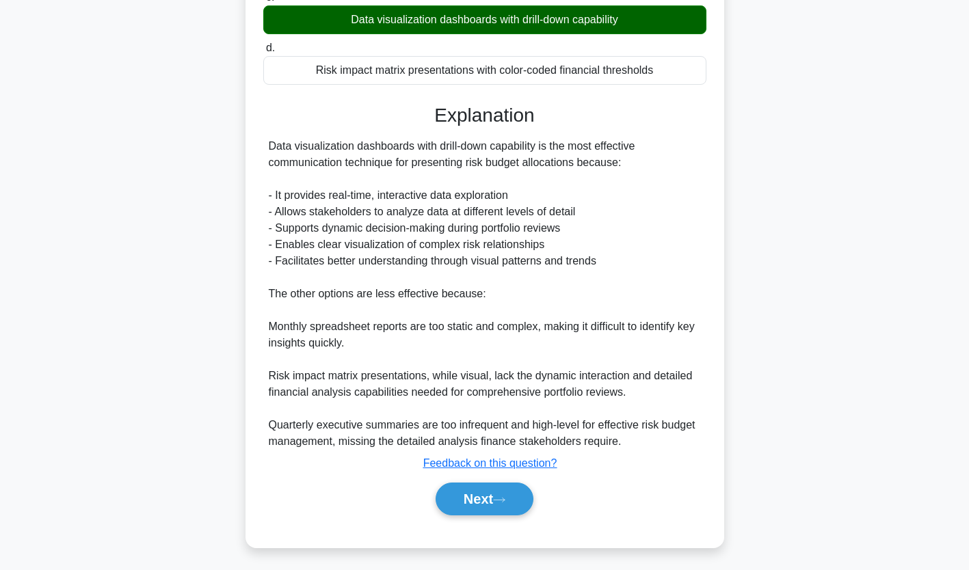
scroll to position [275, 0]
click at [481, 497] on button "Next" at bounding box center [485, 499] width 98 height 33
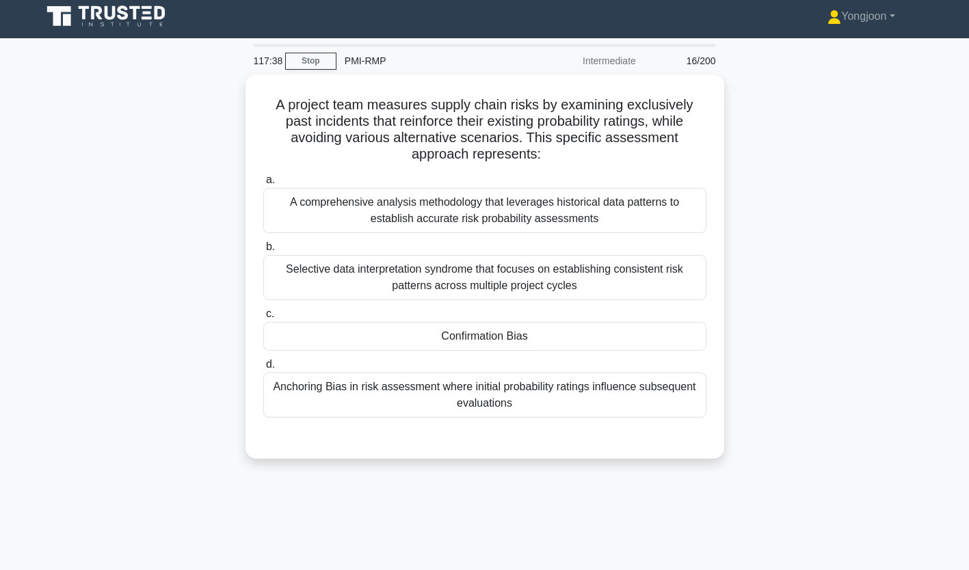
scroll to position [0, 0]
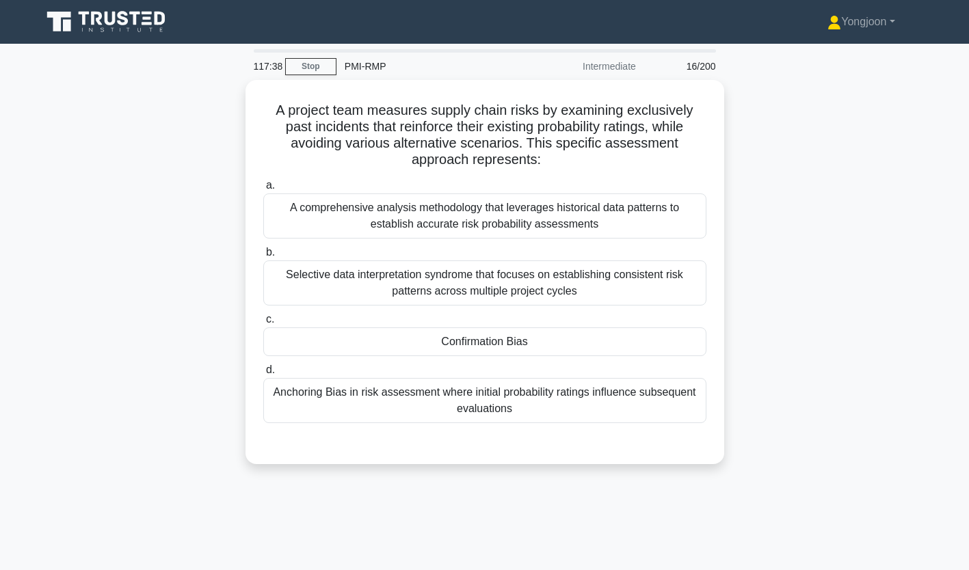
click at [312, 209] on div "A comprehensive analysis methodology that leverages historical data patterns to…" at bounding box center [484, 216] width 443 height 45
click at [263, 190] on input "a. A comprehensive analysis methodology that leverages historical data patterns…" at bounding box center [263, 185] width 0 height 9
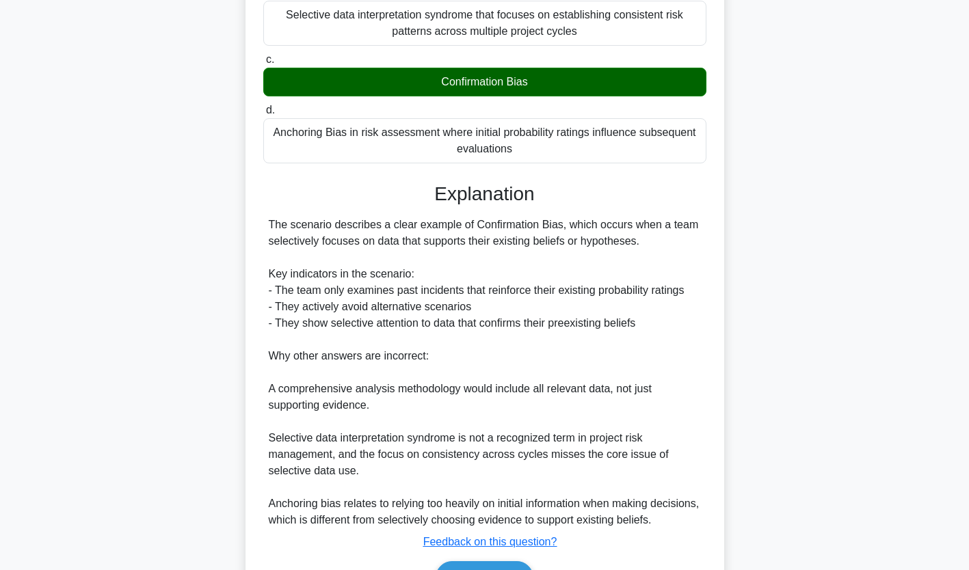
scroll to position [357, 0]
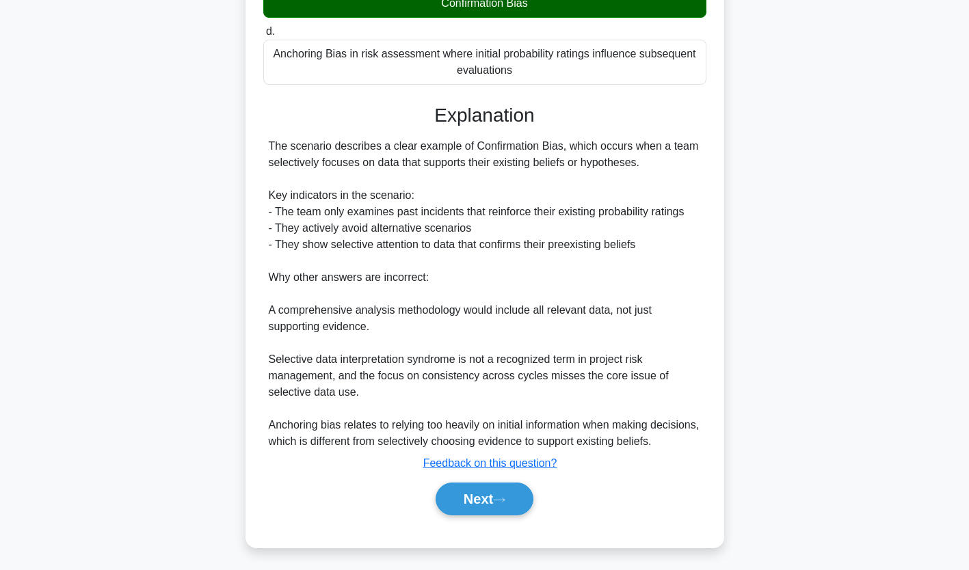
click at [492, 497] on button "Next" at bounding box center [485, 499] width 98 height 33
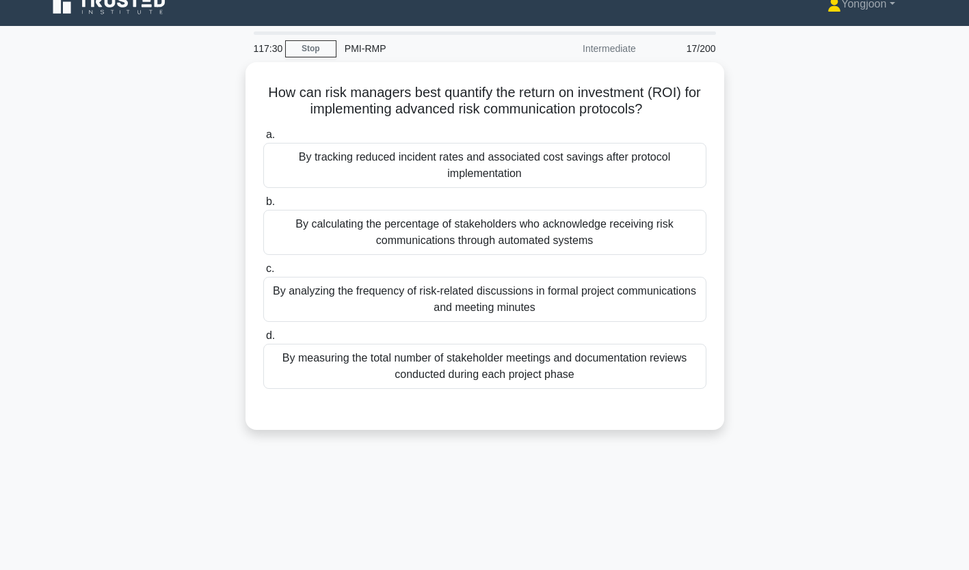
scroll to position [0, 0]
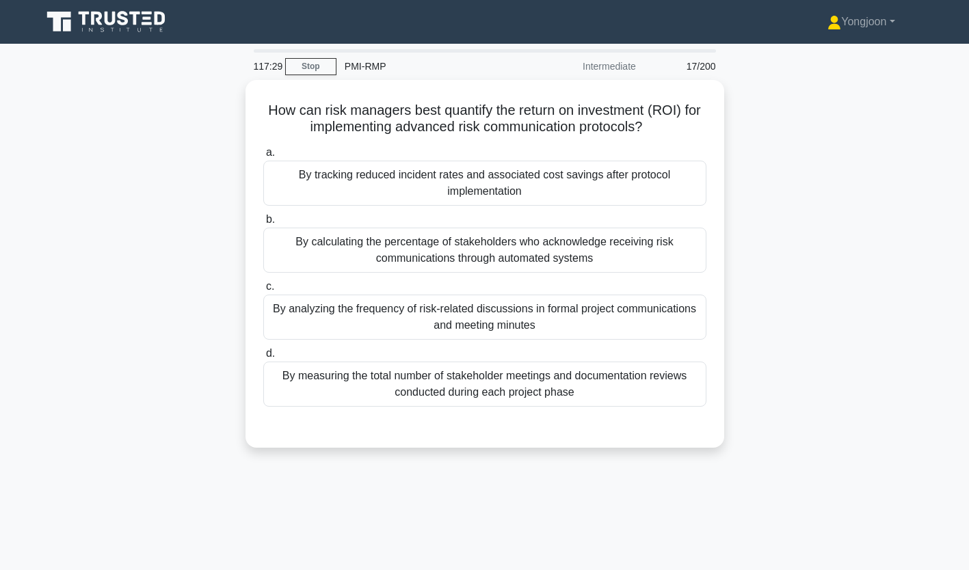
click at [352, 168] on div "By tracking reduced incident rates and associated cost savings after protocol i…" at bounding box center [484, 183] width 443 height 45
click at [263, 157] on input "a. By tracking reduced incident rates and associated cost savings after protoco…" at bounding box center [263, 152] width 0 height 9
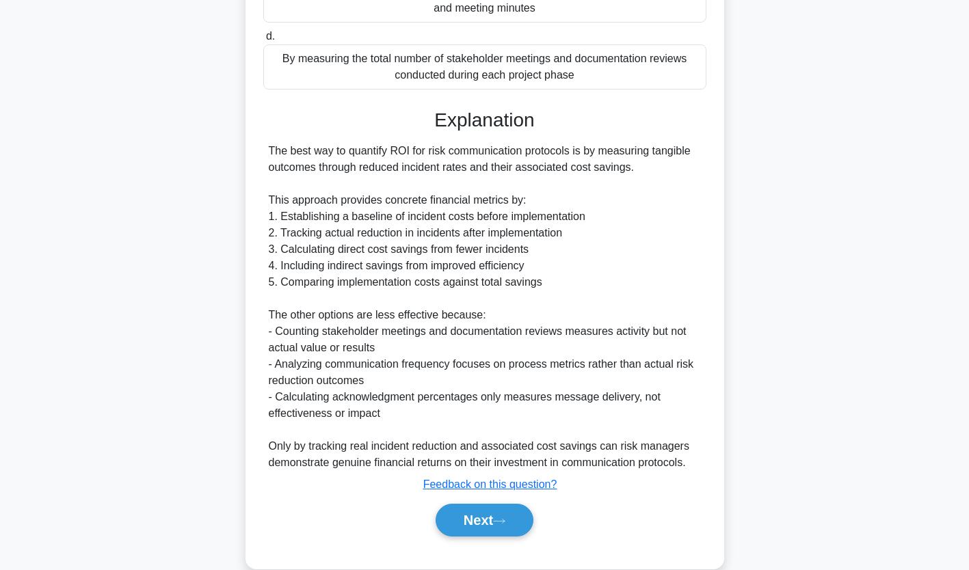
scroll to position [319, 0]
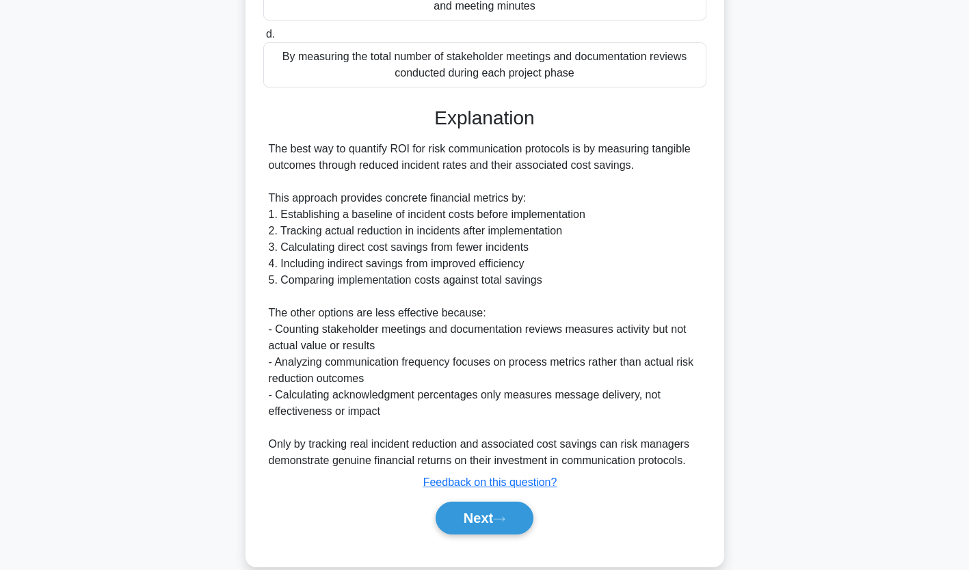
click at [504, 511] on button "Next" at bounding box center [485, 518] width 98 height 33
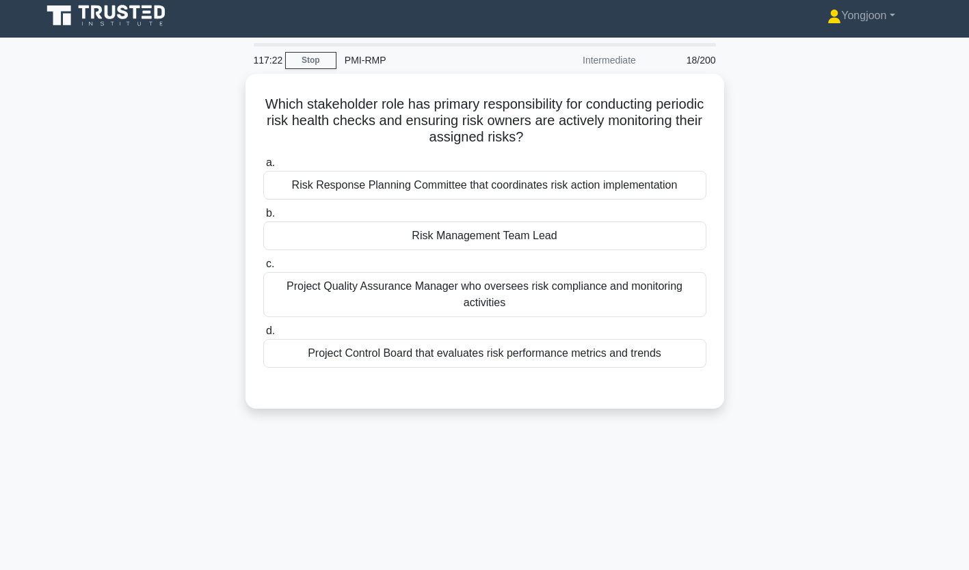
scroll to position [0, 0]
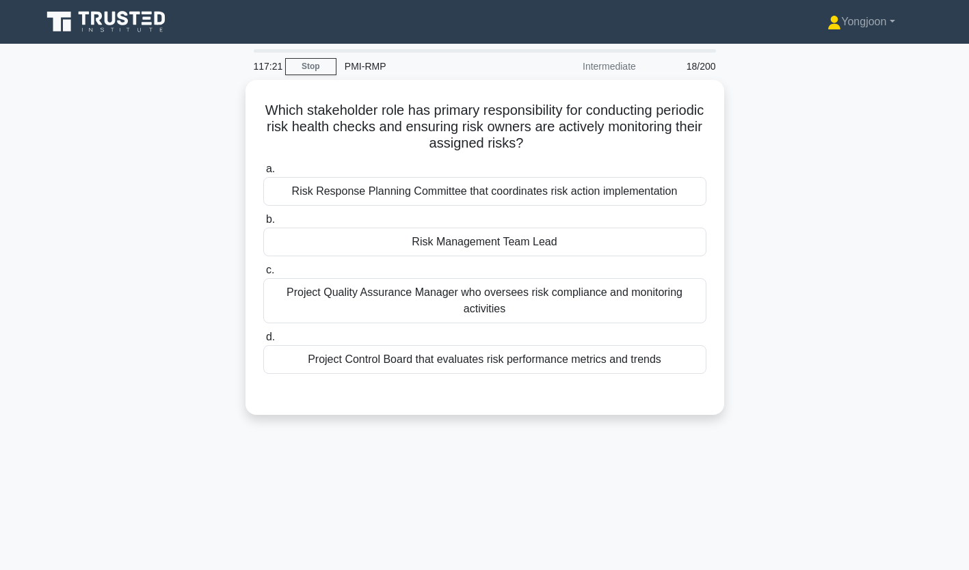
click at [358, 191] on div "Risk Response Planning Committee that coordinates risk action implementation" at bounding box center [484, 191] width 443 height 29
click at [263, 174] on input "a. Risk Response Planning Committee that coordinates risk action implementation" at bounding box center [263, 169] width 0 height 9
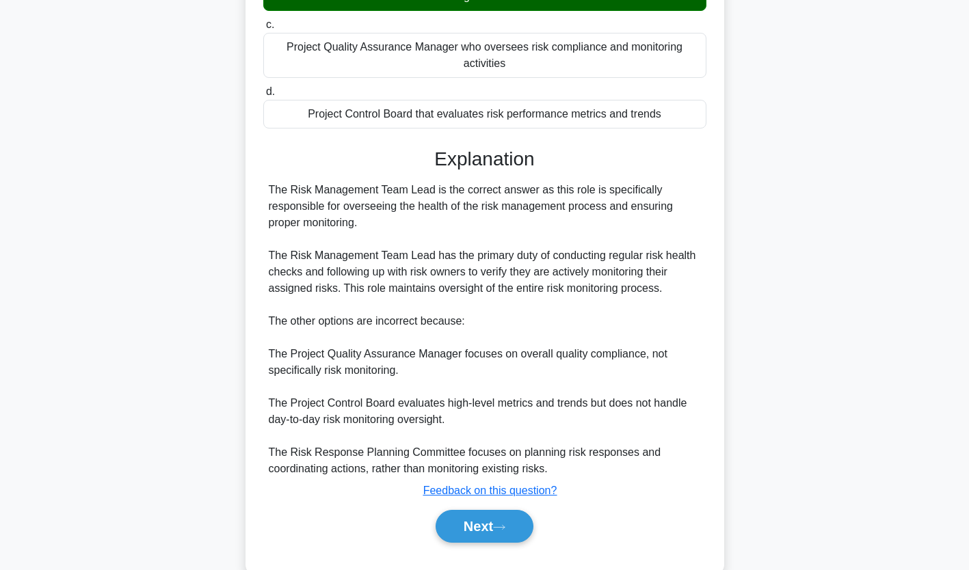
scroll to position [275, 0]
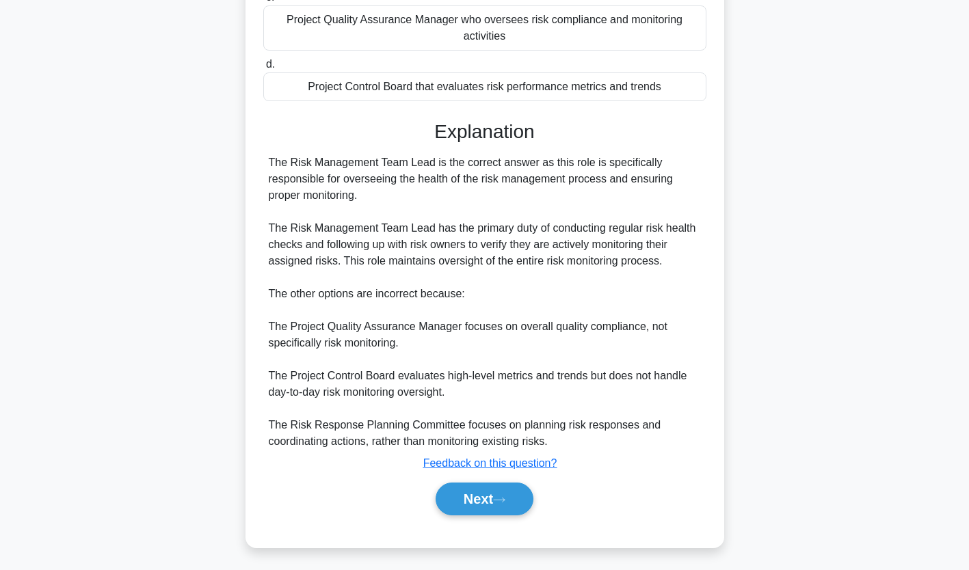
click at [498, 493] on button "Next" at bounding box center [485, 499] width 98 height 33
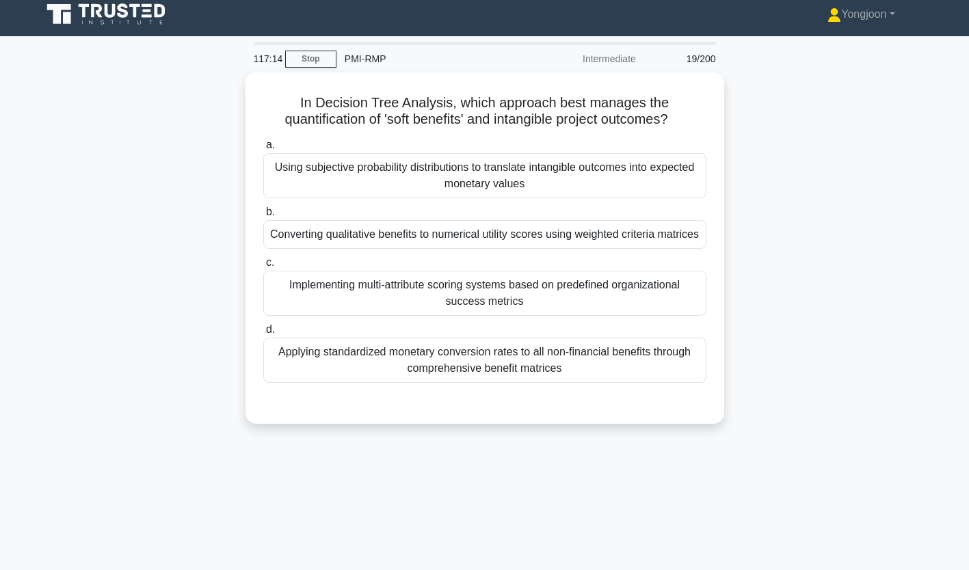
scroll to position [0, 0]
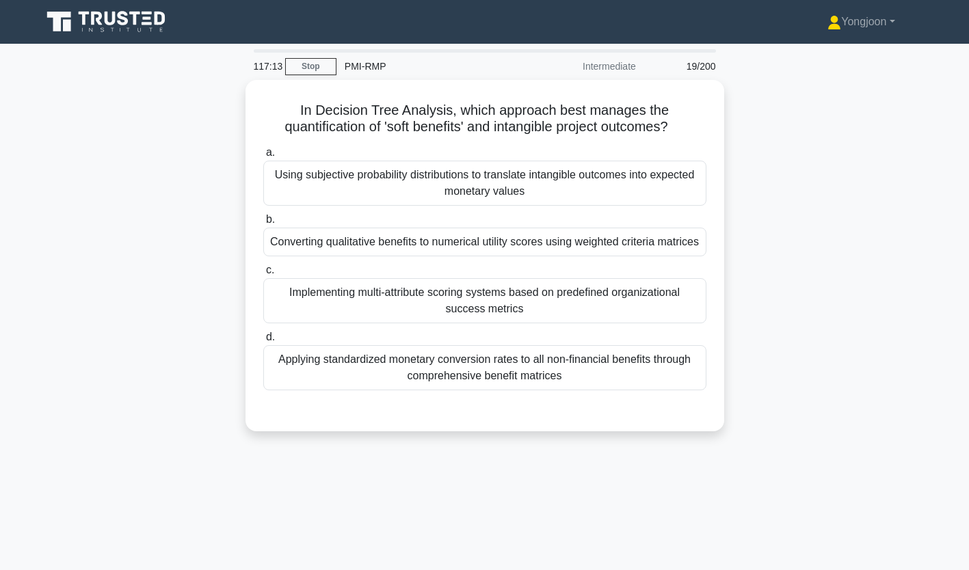
click at [338, 190] on div "Using subjective probability distributions to translate intangible outcomes int…" at bounding box center [484, 183] width 443 height 45
click at [263, 157] on input "a. Using subjective probability distributions to translate intangible outcomes …" at bounding box center [263, 152] width 0 height 9
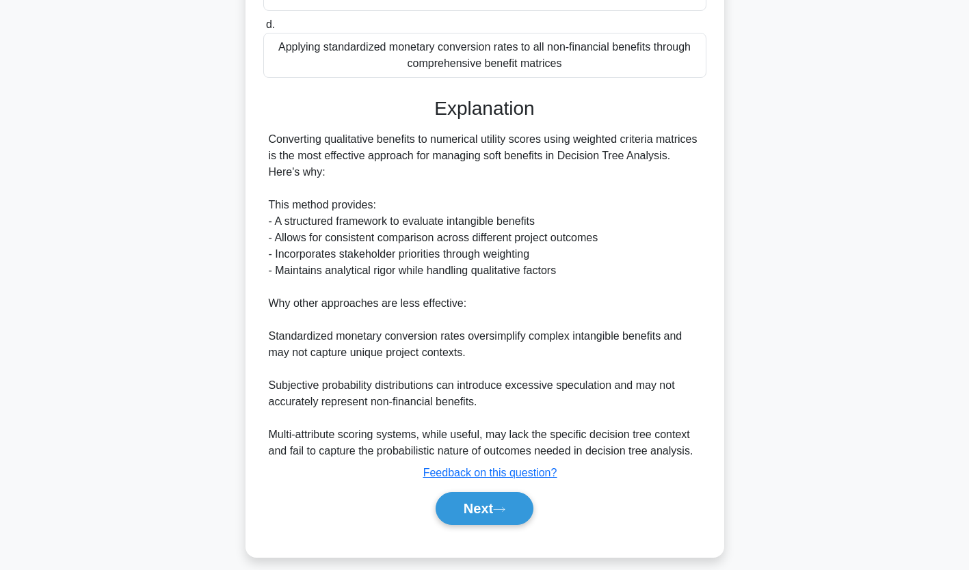
scroll to position [330, 0]
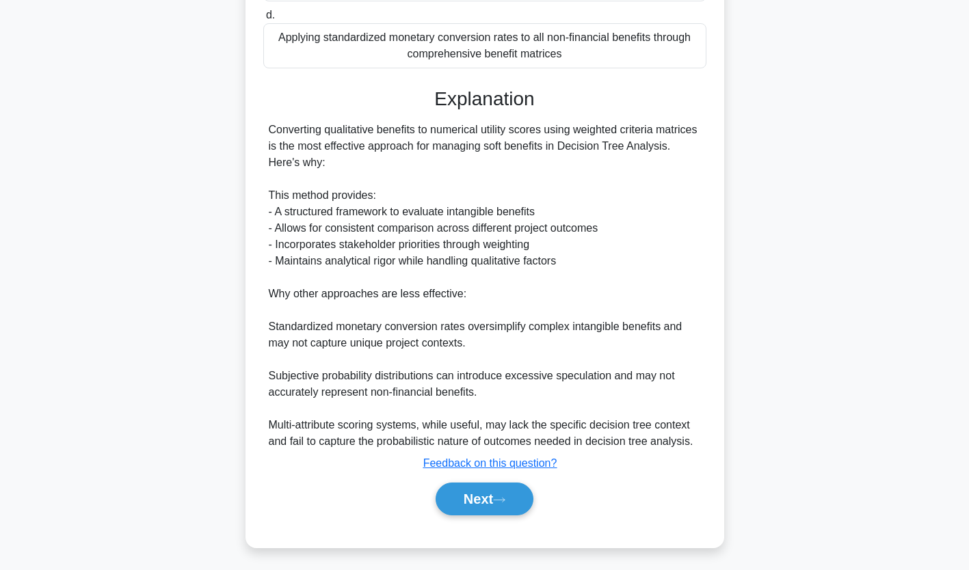
click at [493, 504] on button "Next" at bounding box center [485, 499] width 98 height 33
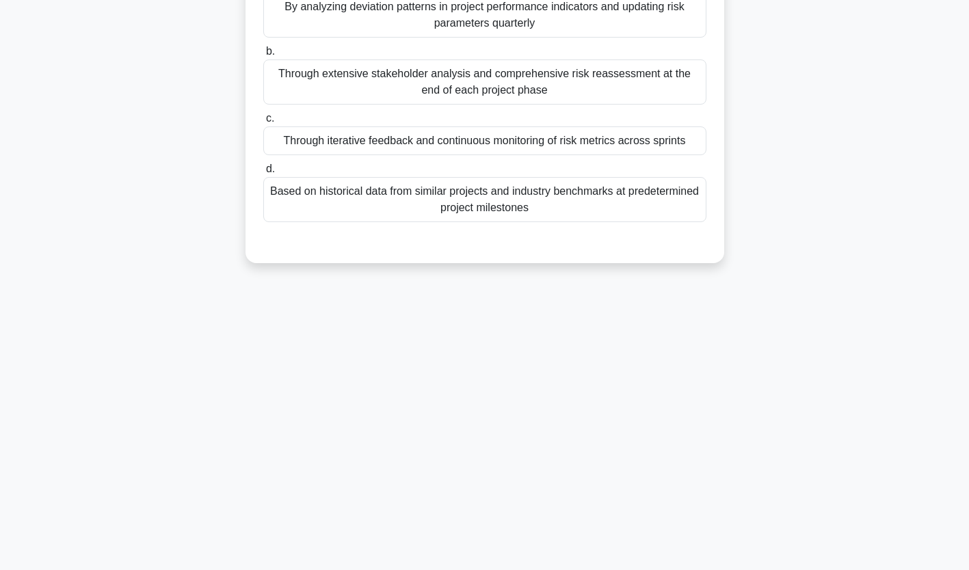
scroll to position [0, 0]
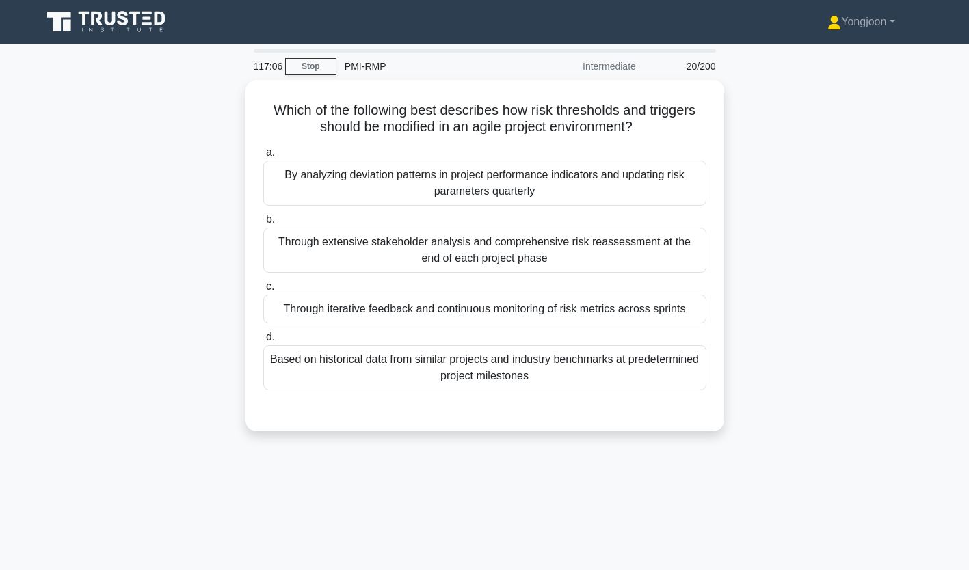
click at [338, 186] on div "By analyzing deviation patterns in project performance indicators and updating …" at bounding box center [484, 183] width 443 height 45
click at [263, 157] on input "a. By analyzing deviation patterns in project performance indicators and updati…" at bounding box center [263, 152] width 0 height 9
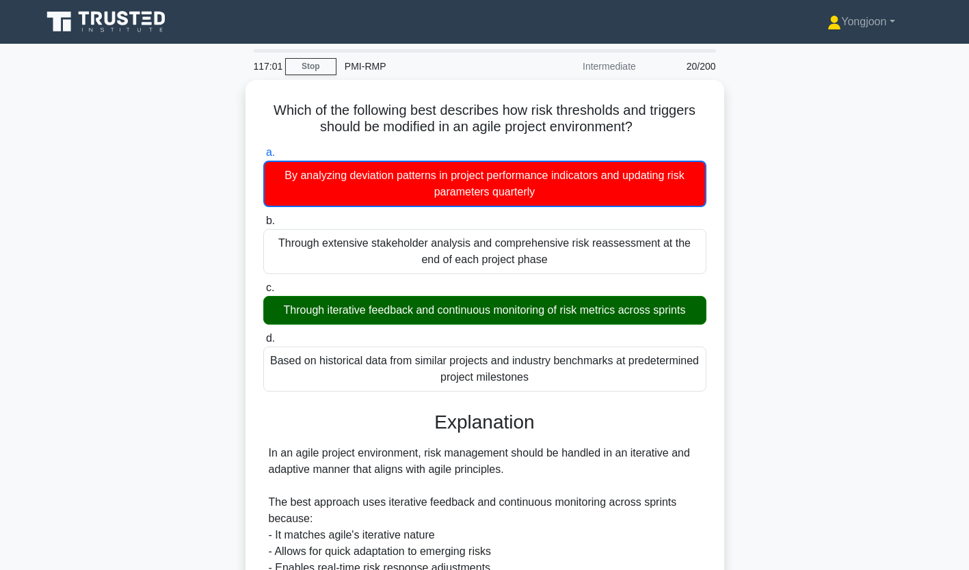
scroll to position [341, 0]
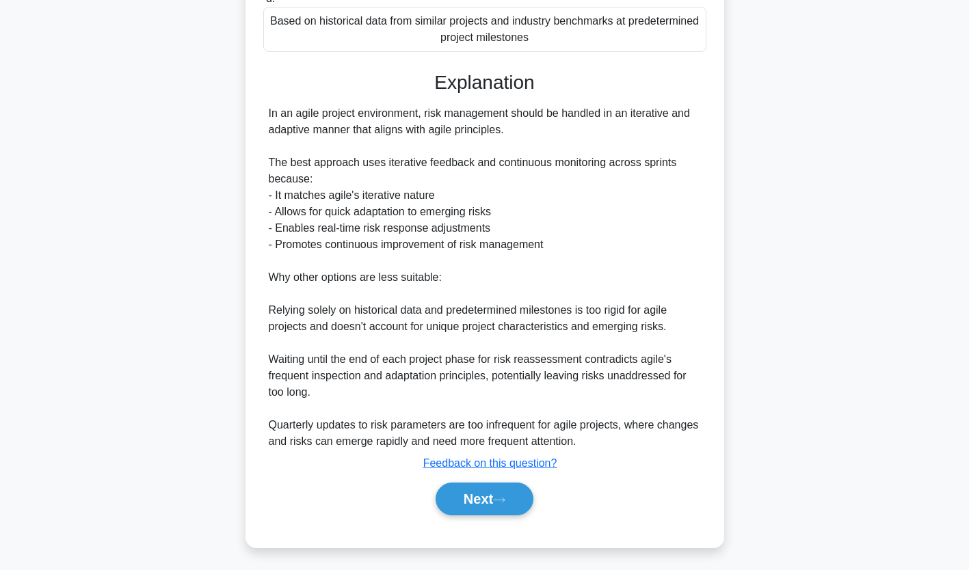
click at [493, 496] on button "Next" at bounding box center [485, 499] width 98 height 33
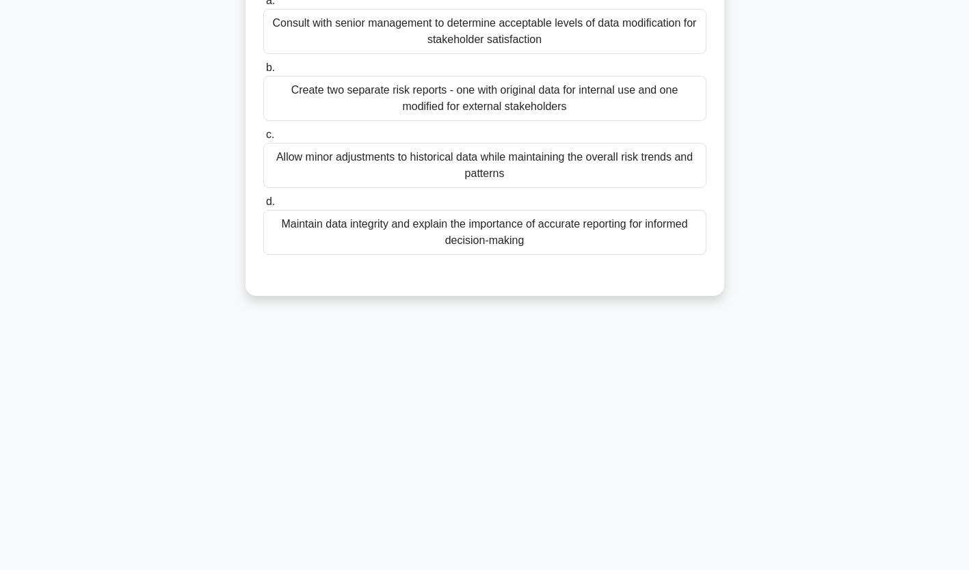
scroll to position [0, 0]
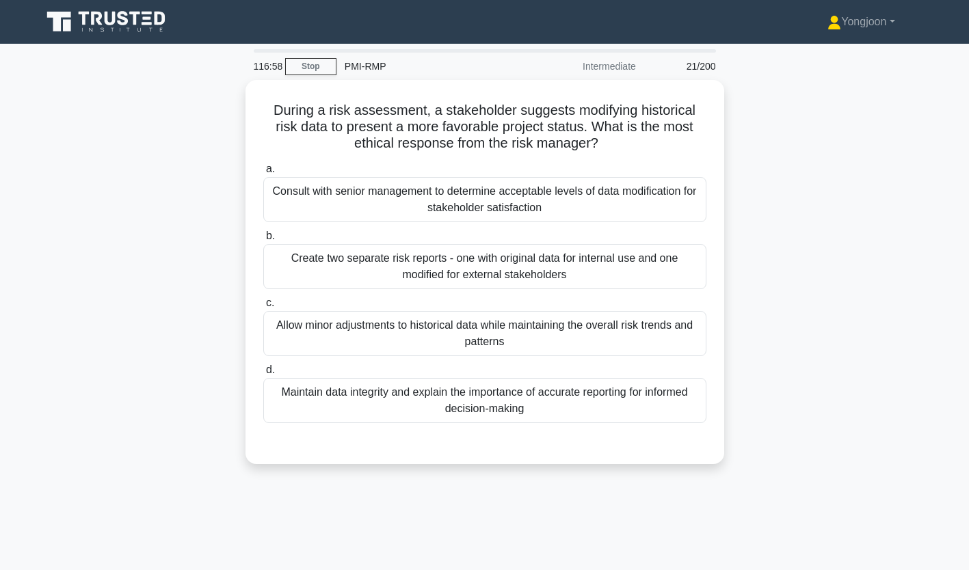
click at [329, 195] on div "Consult with senior management to determine acceptable levels of data modificat…" at bounding box center [484, 199] width 443 height 45
click at [263, 174] on input "a. Consult with senior management to determine acceptable levels of data modifi…" at bounding box center [263, 169] width 0 height 9
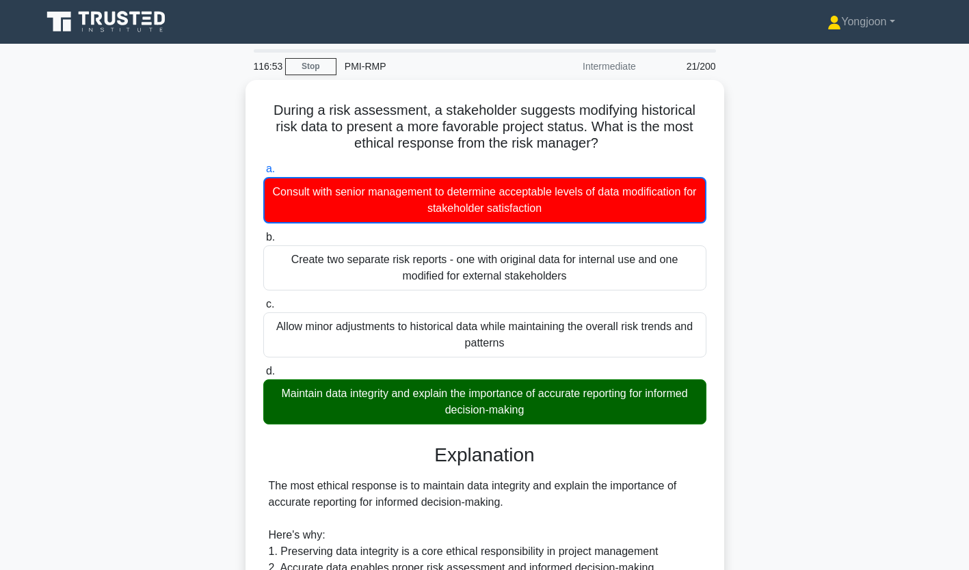
scroll to position [373, 0]
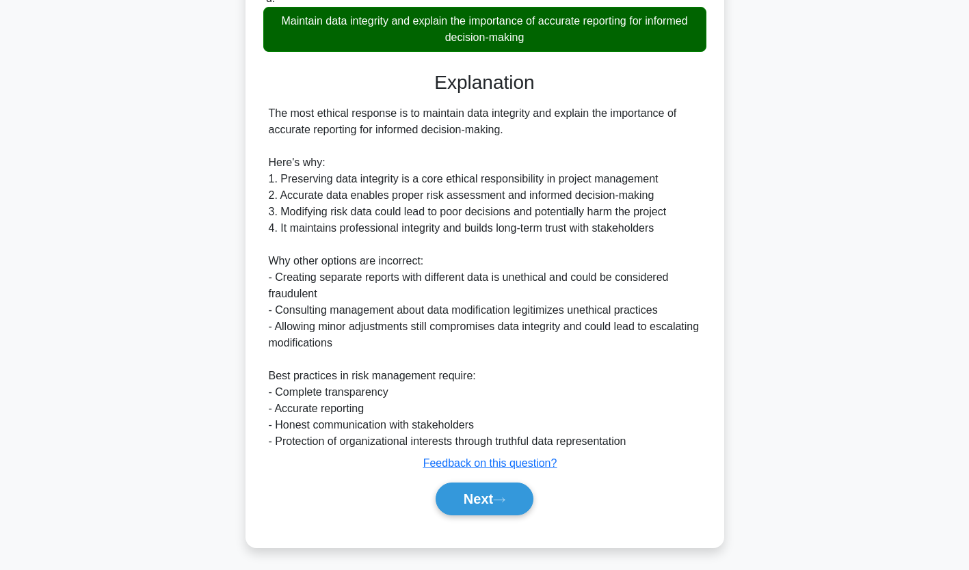
click at [503, 491] on button "Next" at bounding box center [485, 499] width 98 height 33
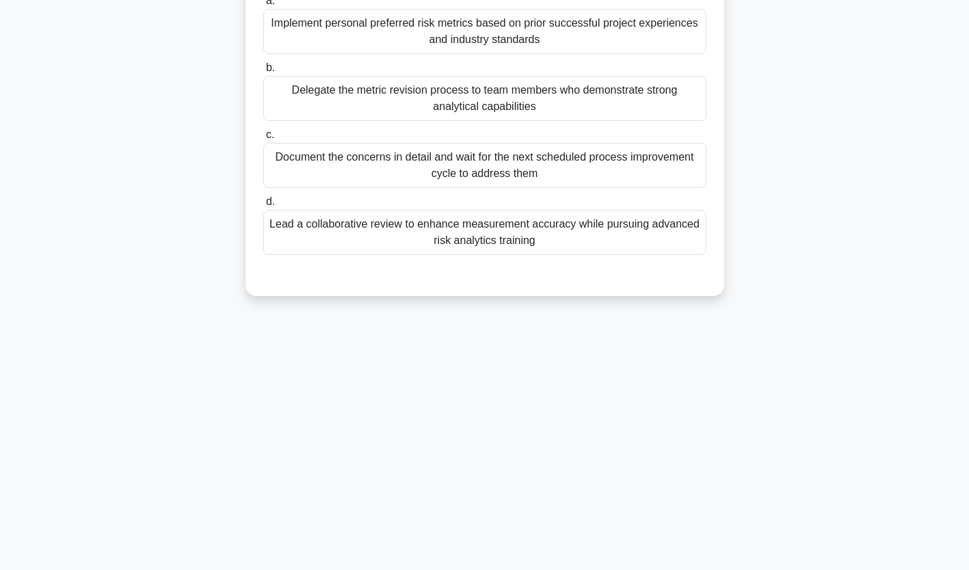
scroll to position [0, 0]
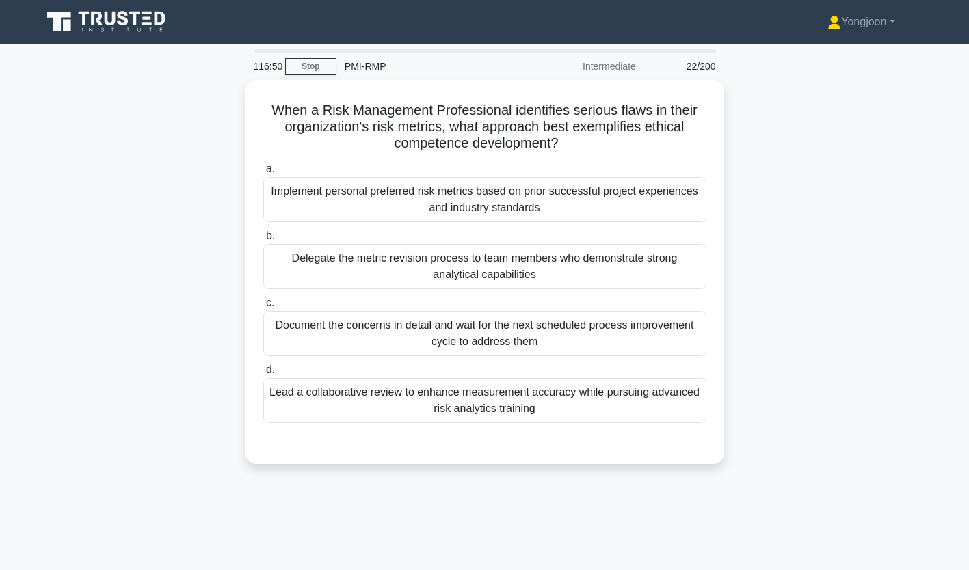
click at [301, 200] on div "Implement personal preferred risk metrics based on prior successful project exp…" at bounding box center [484, 199] width 443 height 45
click at [263, 174] on input "a. Implement personal preferred risk metrics based on prior successful project …" at bounding box center [263, 169] width 0 height 9
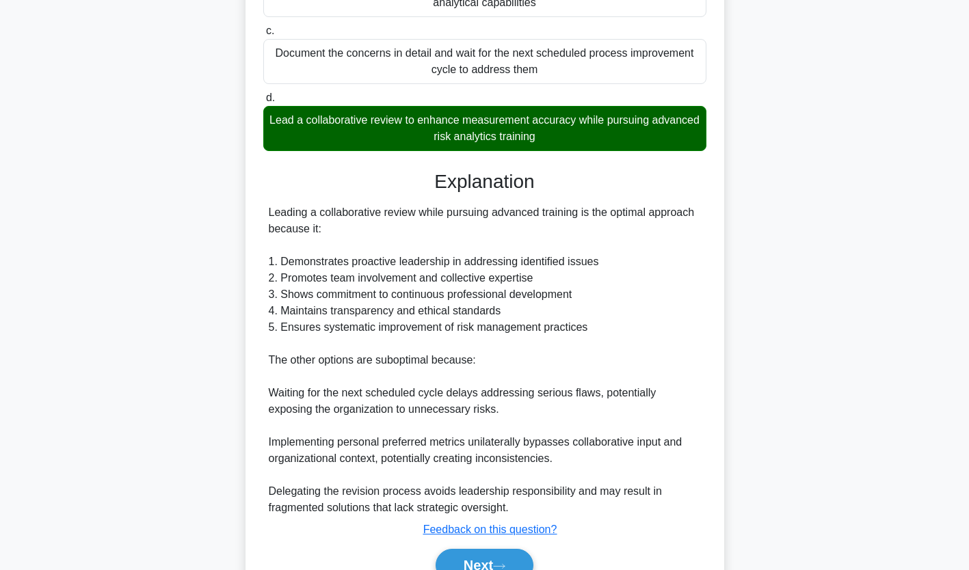
scroll to position [280, 0]
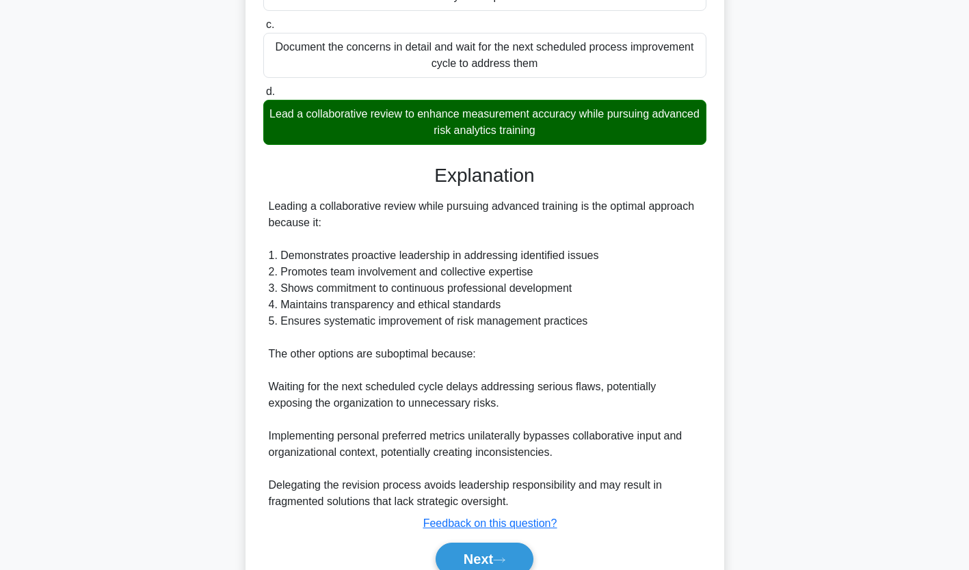
click at [475, 555] on button "Next" at bounding box center [485, 559] width 98 height 33
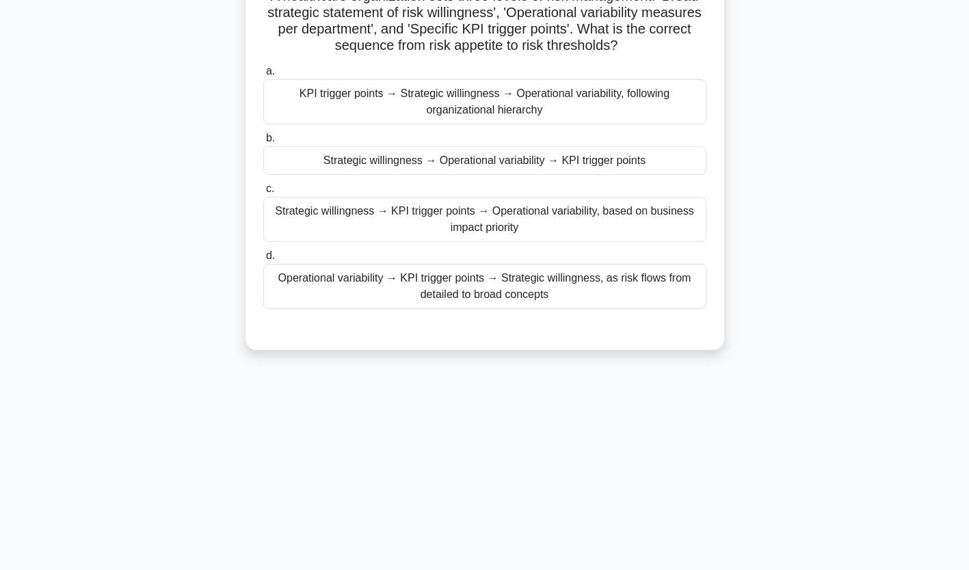
scroll to position [0, 0]
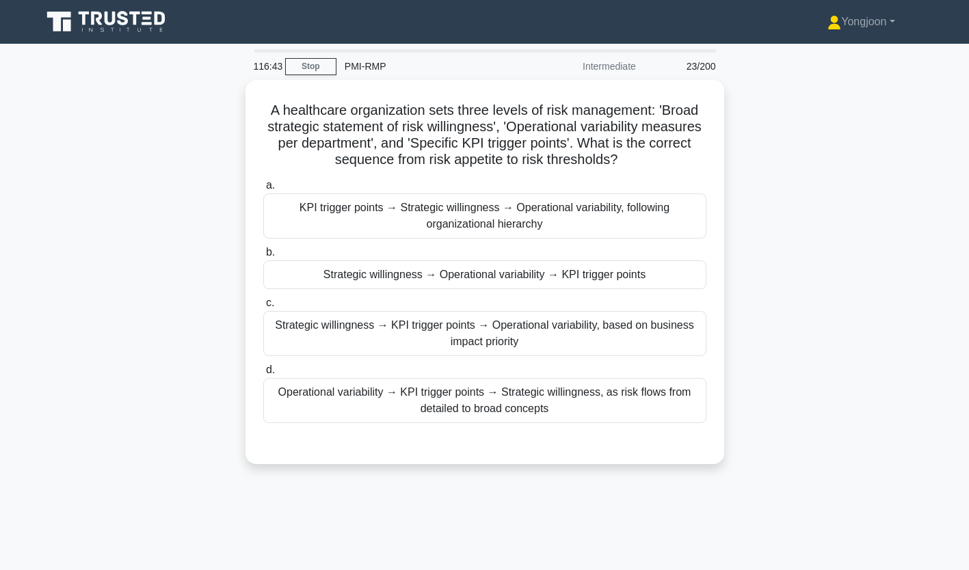
click at [352, 215] on div "KPI trigger points → Strategic willingness → Operational variability, following…" at bounding box center [484, 216] width 443 height 45
click at [263, 190] on input "a. KPI trigger points → Strategic willingness → Operational variability, follow…" at bounding box center [263, 185] width 0 height 9
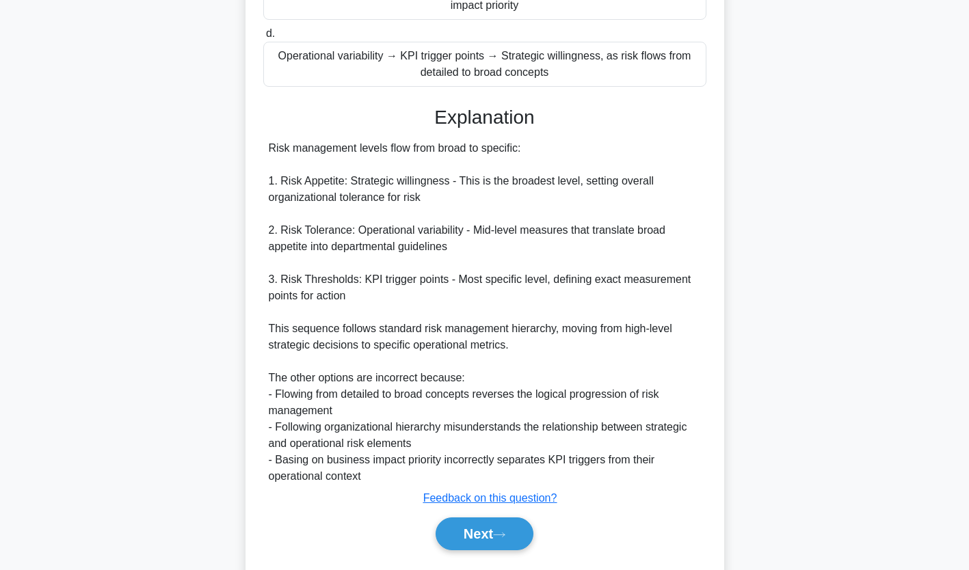
scroll to position [373, 0]
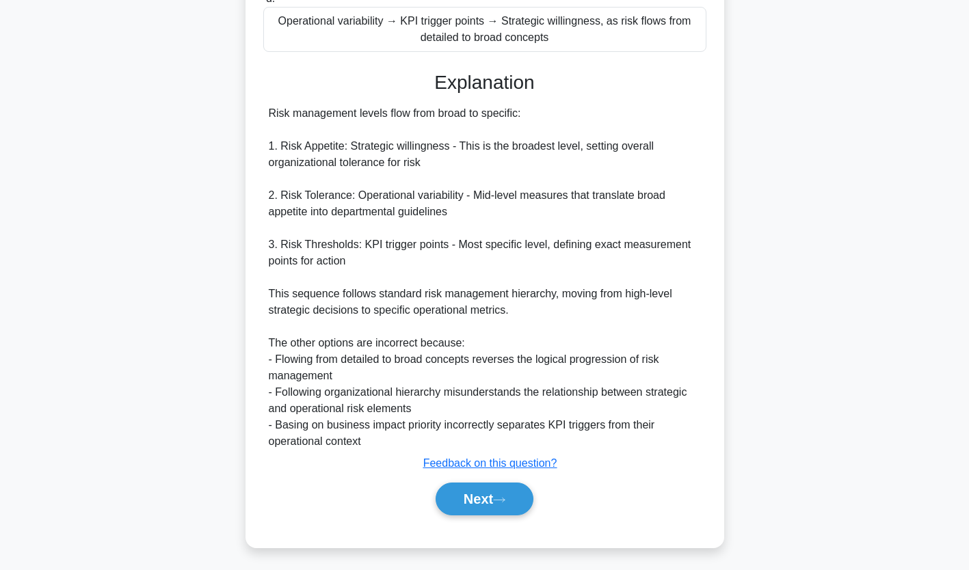
click at [497, 501] on button "Next" at bounding box center [485, 499] width 98 height 33
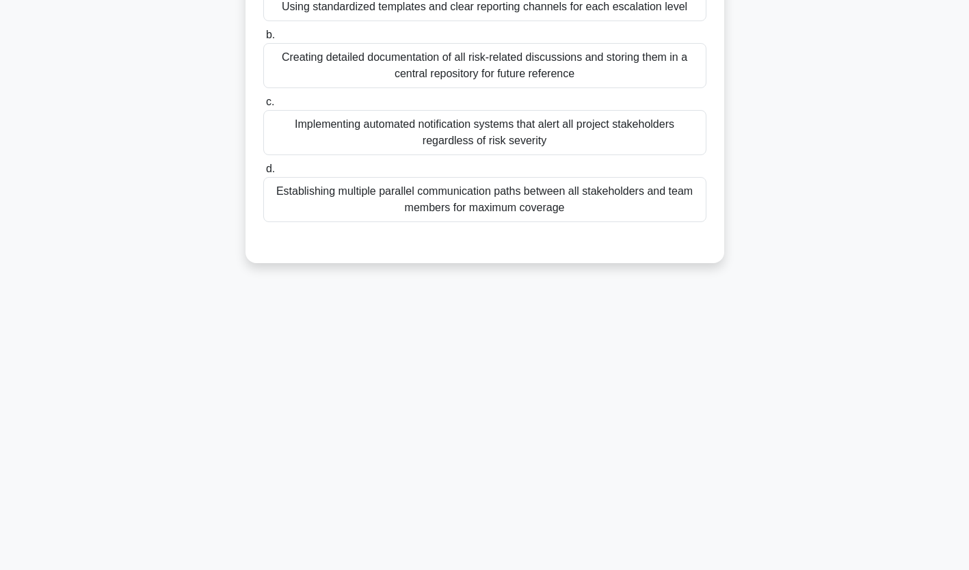
scroll to position [0, 0]
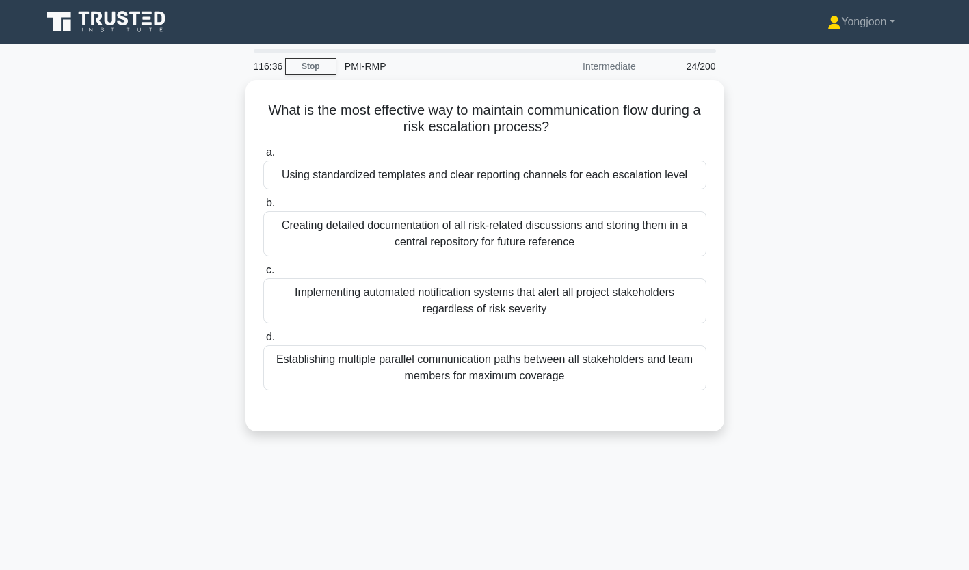
click at [392, 177] on div "Using standardized templates and clear reporting channels for each escalation l…" at bounding box center [484, 175] width 443 height 29
click at [263, 157] on input "a. Using standardized templates and clear reporting channels for each escalatio…" at bounding box center [263, 152] width 0 height 9
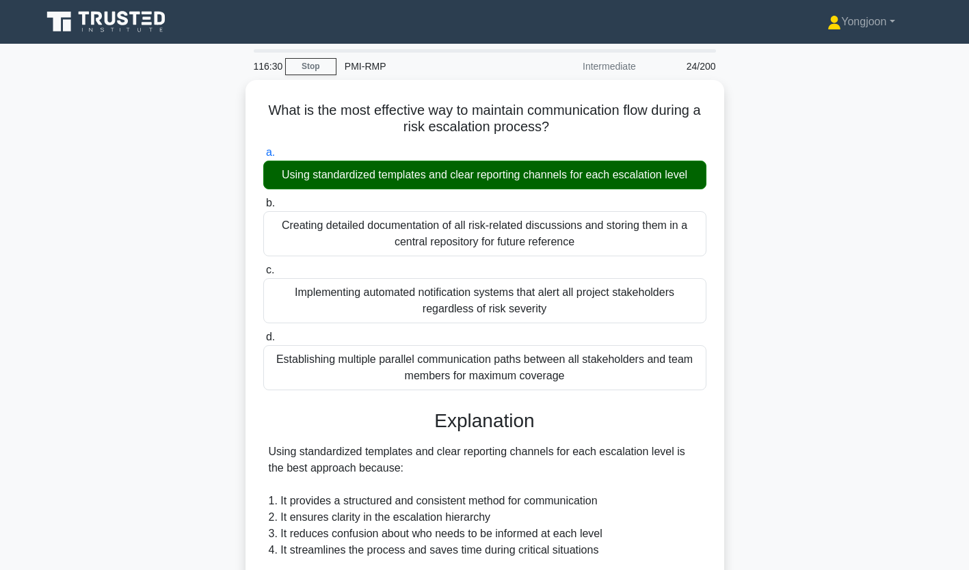
scroll to position [323, 0]
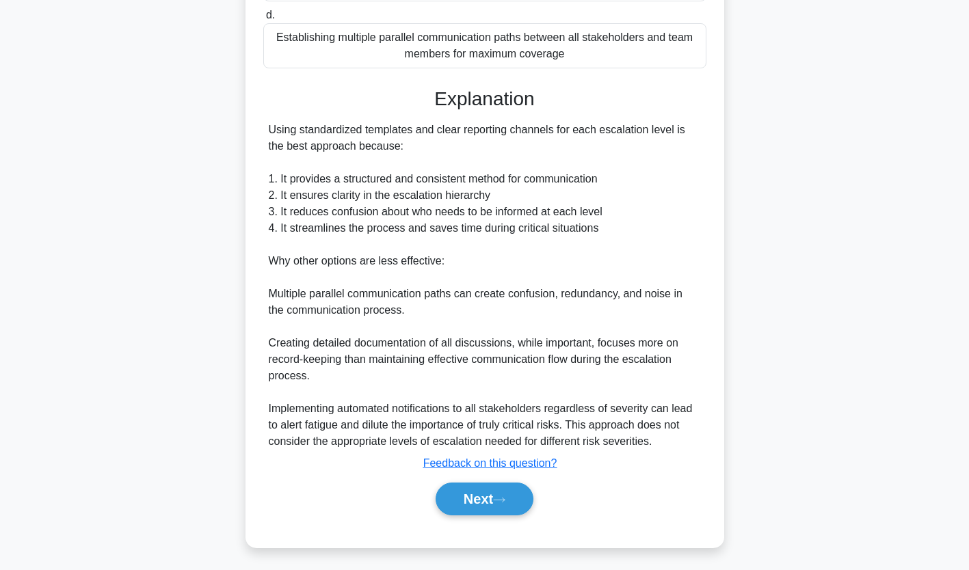
click at [471, 502] on button "Next" at bounding box center [485, 499] width 98 height 33
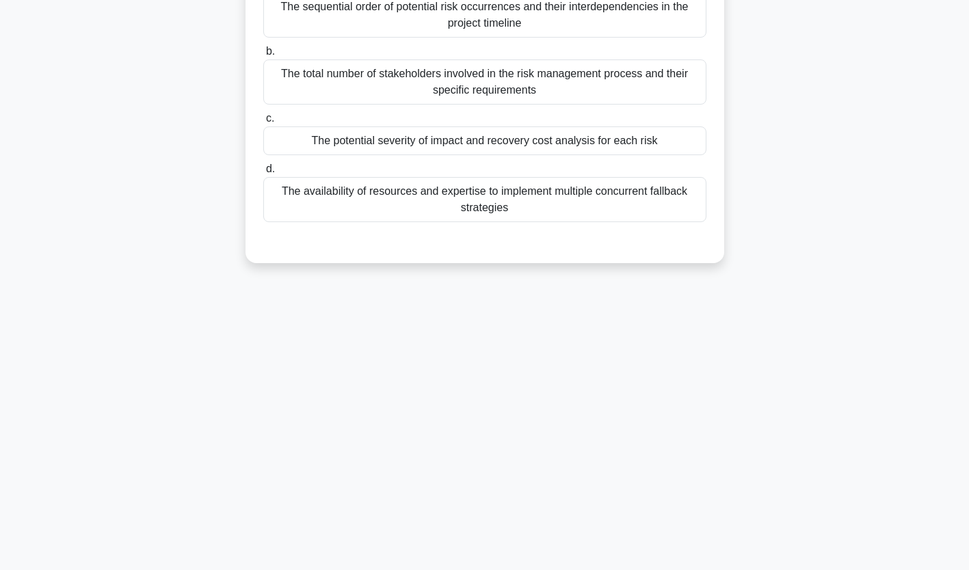
scroll to position [0, 0]
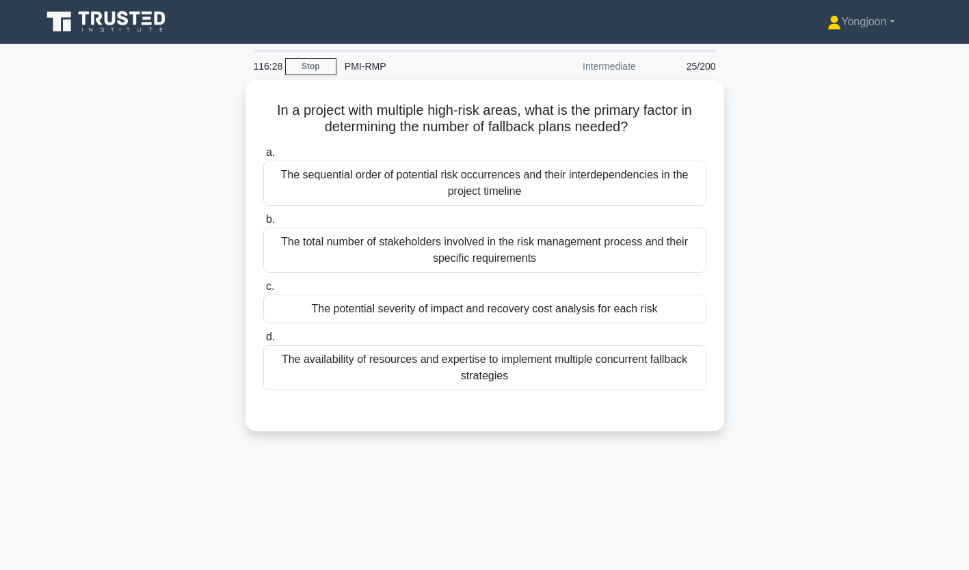
click at [374, 178] on div "The sequential order of potential risk occurrences and their interdependencies …" at bounding box center [484, 183] width 443 height 45
click at [263, 157] on input "a. The sequential order of potential risk occurrences and their interdependenci…" at bounding box center [263, 152] width 0 height 9
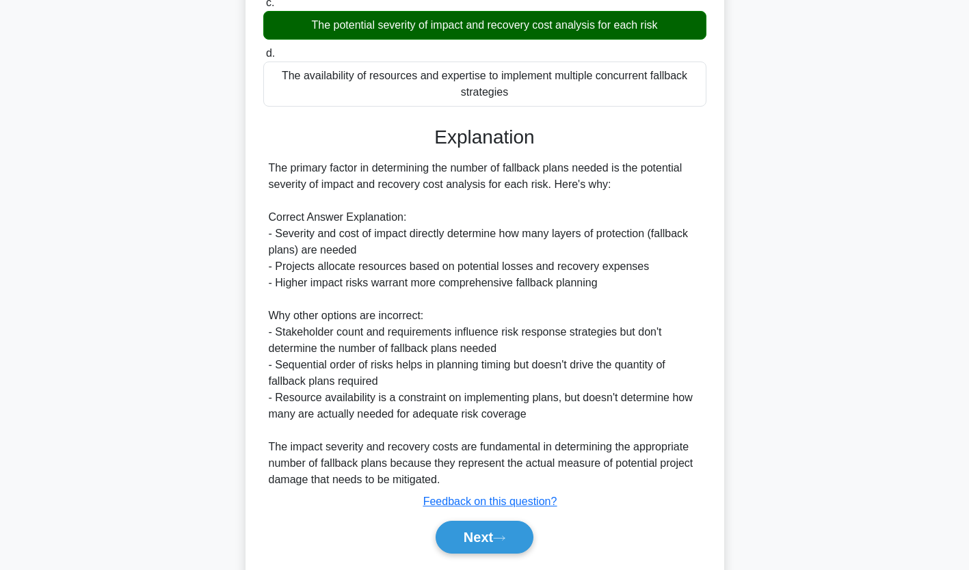
scroll to position [324, 0]
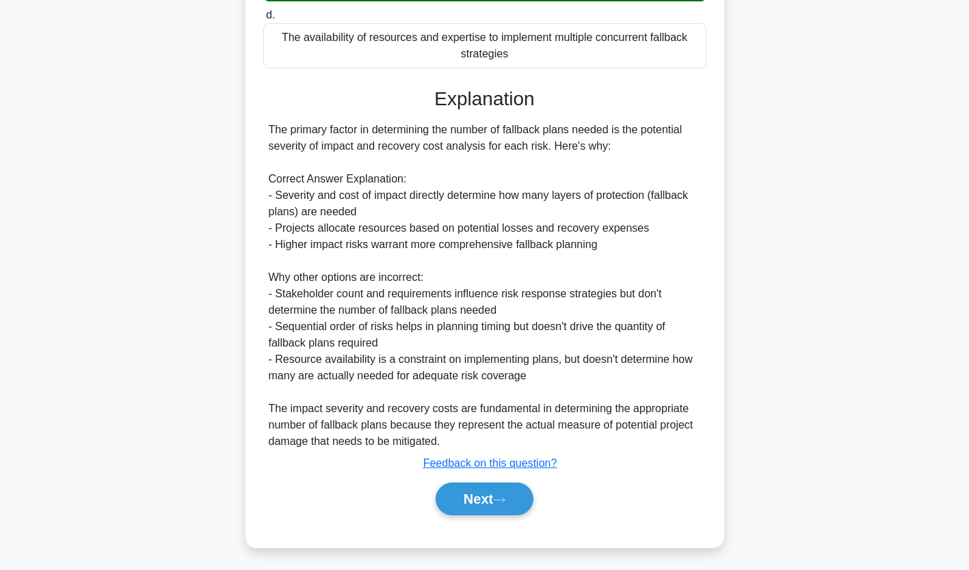
click at [481, 497] on button "Next" at bounding box center [485, 499] width 98 height 33
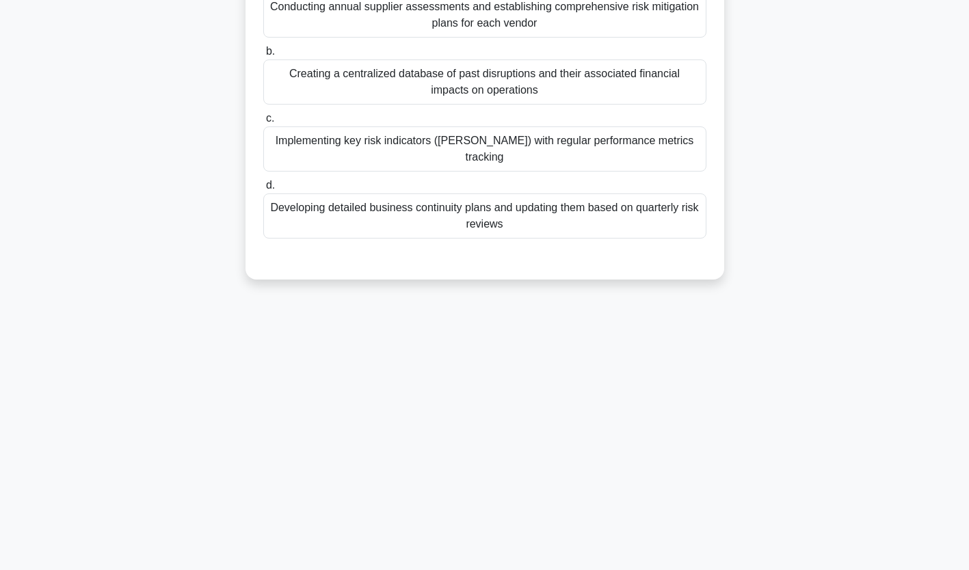
scroll to position [0, 0]
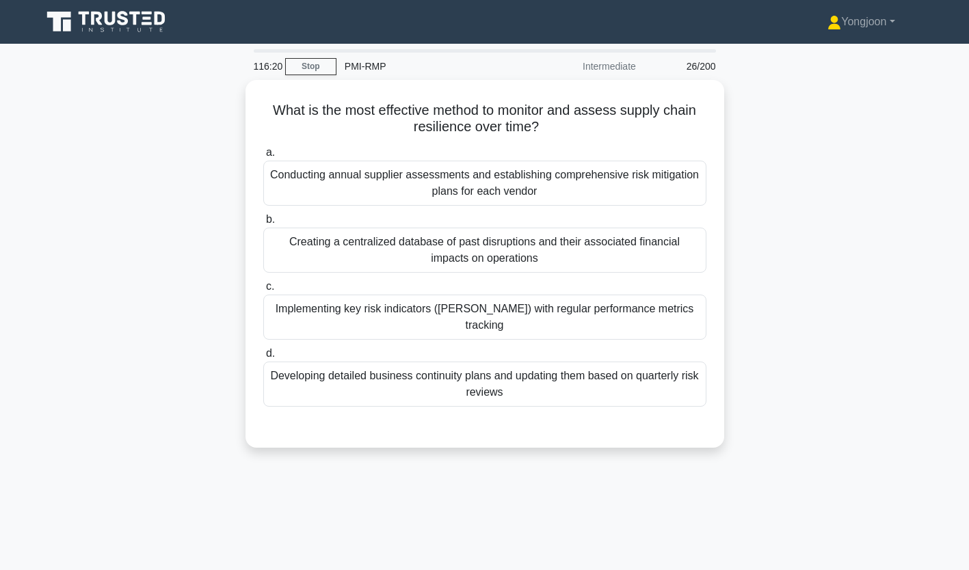
click at [343, 183] on div "Conducting annual supplier assessments and establishing comprehensive risk miti…" at bounding box center [484, 183] width 443 height 45
click at [263, 157] on input "a. Conducting annual supplier assessments and establishing comprehensive risk m…" at bounding box center [263, 152] width 0 height 9
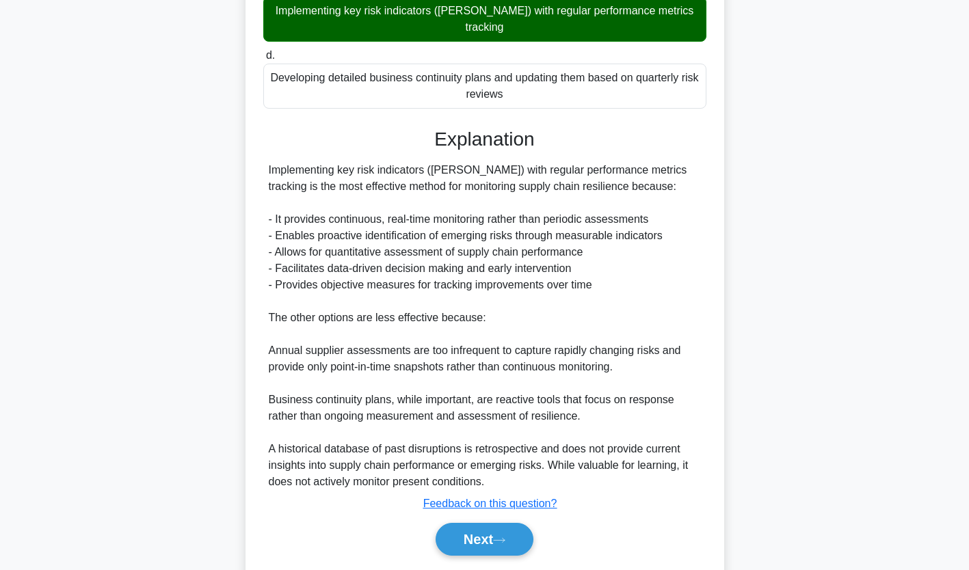
scroll to position [324, 0]
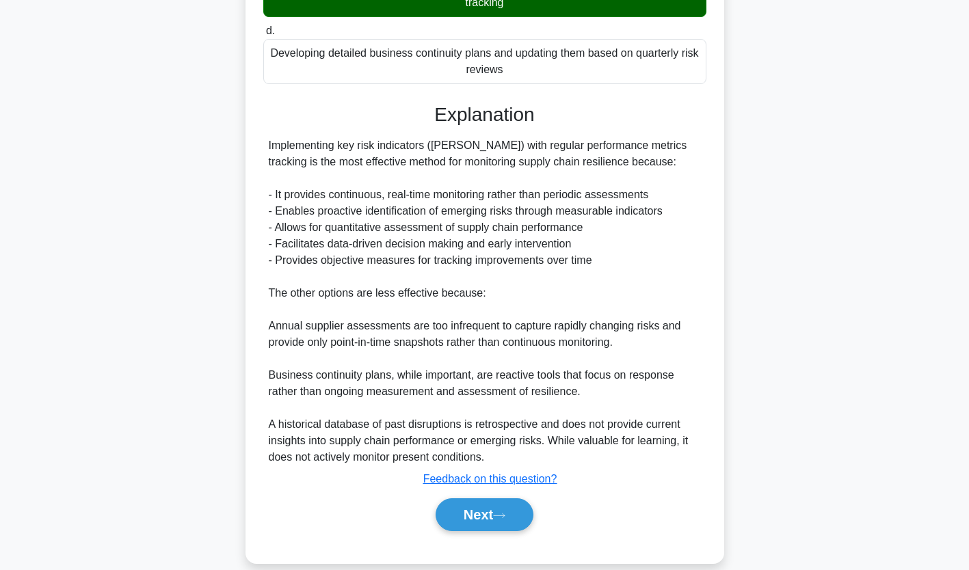
click at [496, 504] on button "Next" at bounding box center [485, 515] width 98 height 33
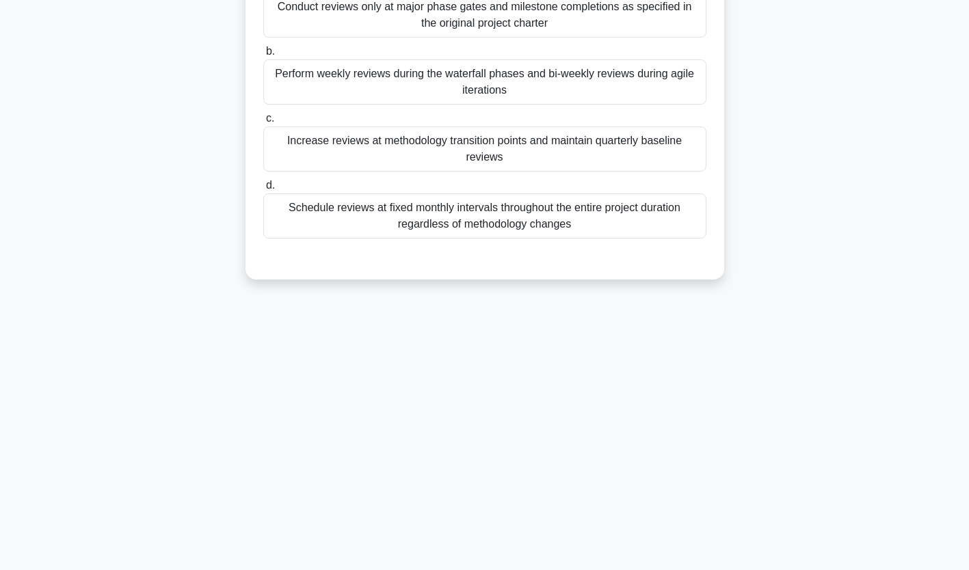
scroll to position [0, 0]
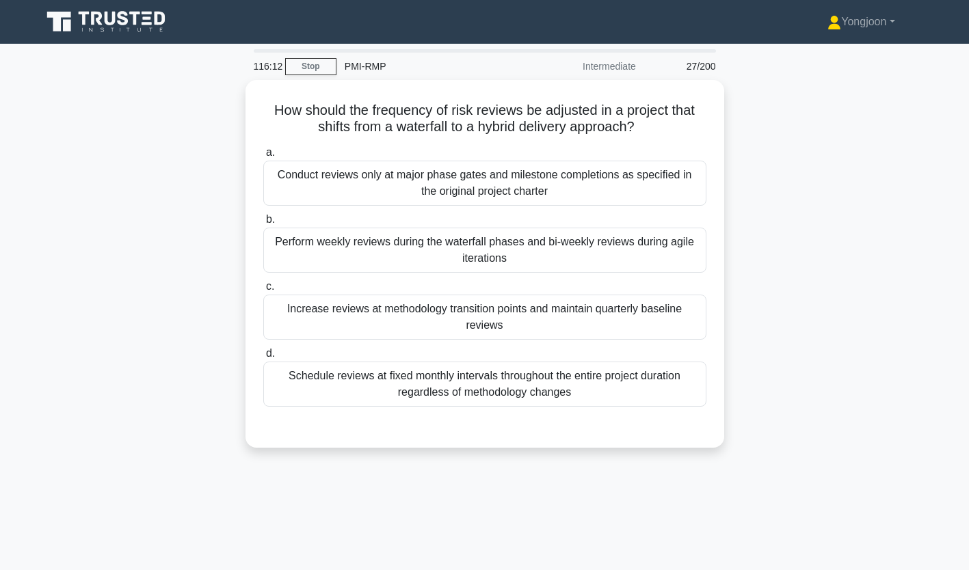
click at [367, 179] on div "Conduct reviews only at major phase gates and milestone completions as specifie…" at bounding box center [484, 183] width 443 height 45
click at [263, 157] on input "a. Conduct reviews only at major phase gates and milestone completions as speci…" at bounding box center [263, 152] width 0 height 9
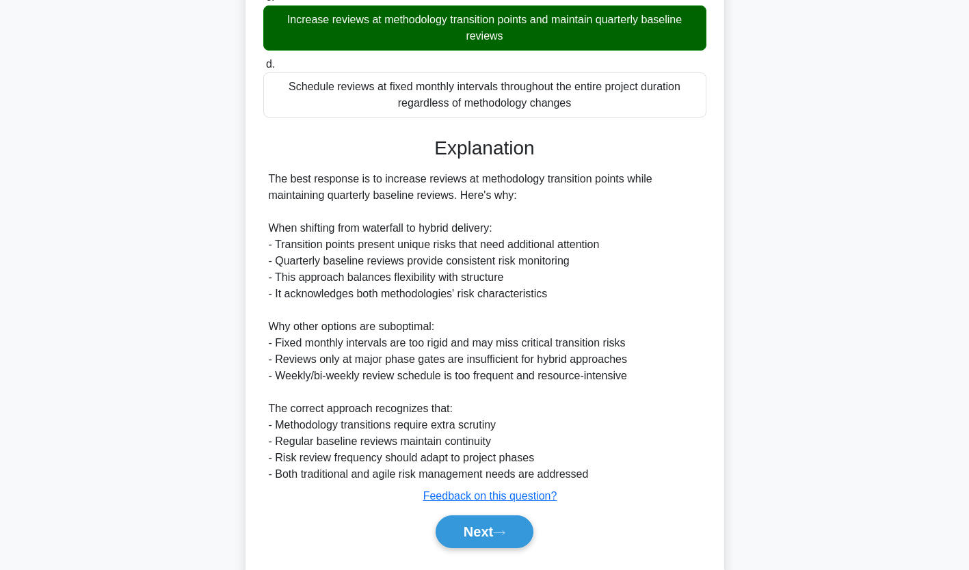
scroll to position [293, 0]
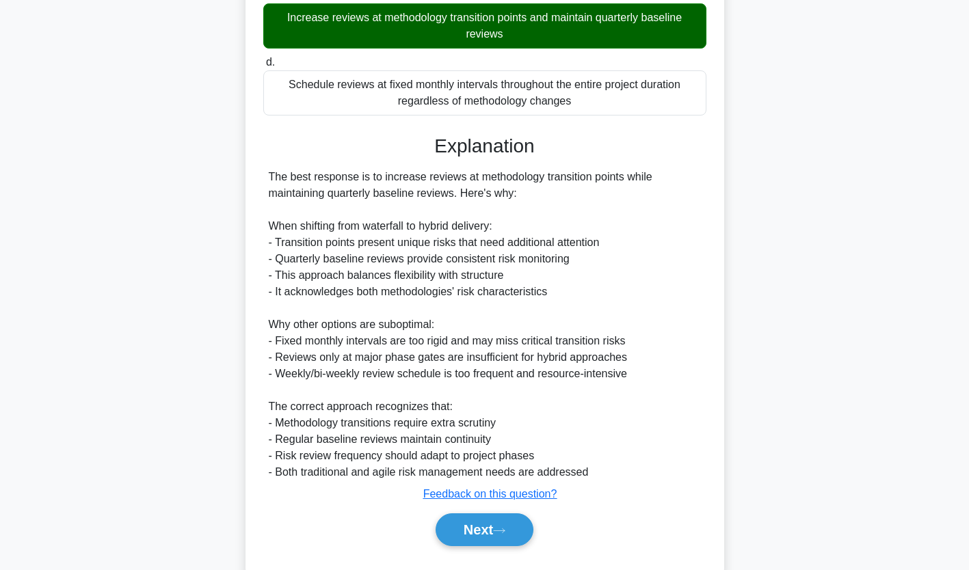
click at [498, 525] on button "Next" at bounding box center [485, 530] width 98 height 33
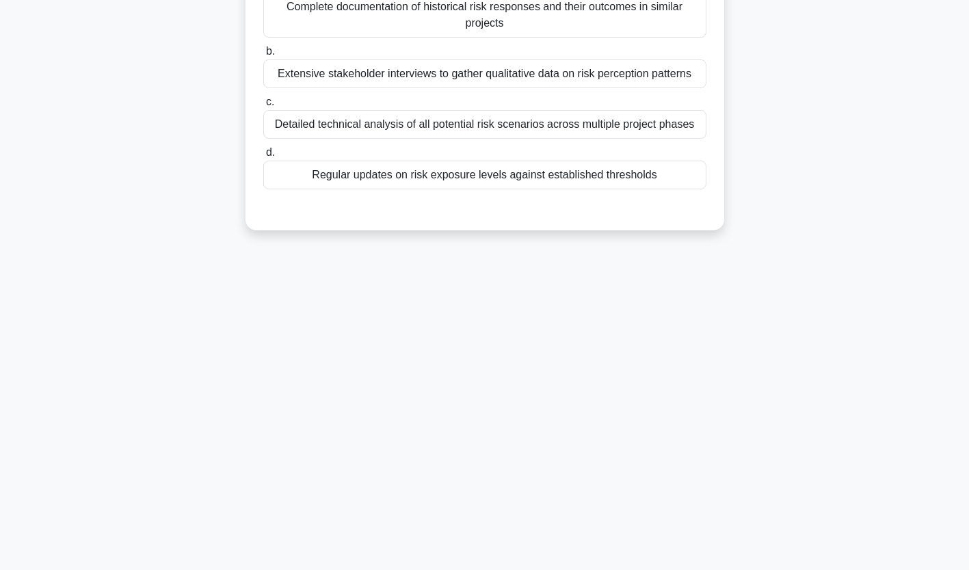
scroll to position [0, 0]
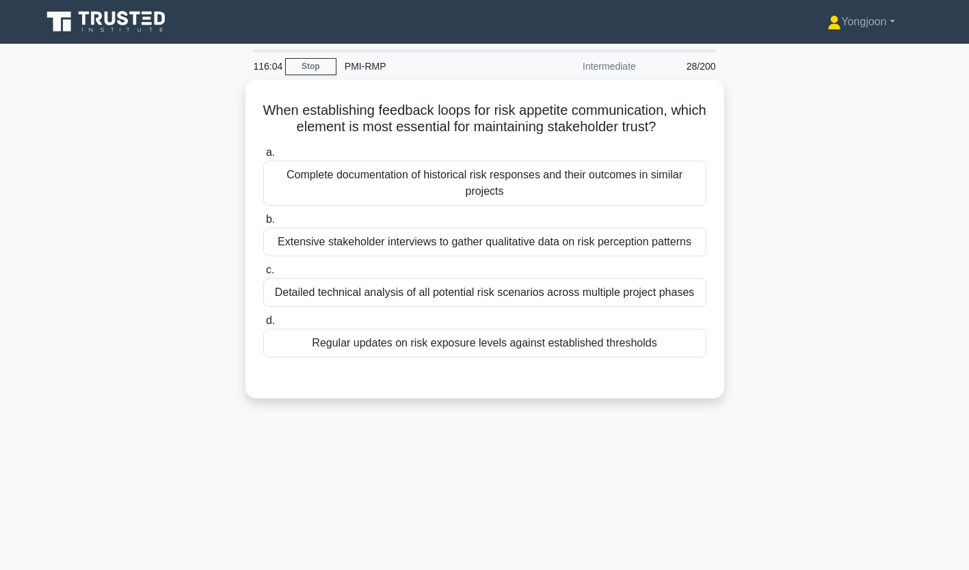
click at [365, 190] on div "Complete documentation of historical risk responses and their outcomes in simil…" at bounding box center [484, 183] width 443 height 45
click at [263, 157] on input "a. Complete documentation of historical risk responses and their outcomes in si…" at bounding box center [263, 152] width 0 height 9
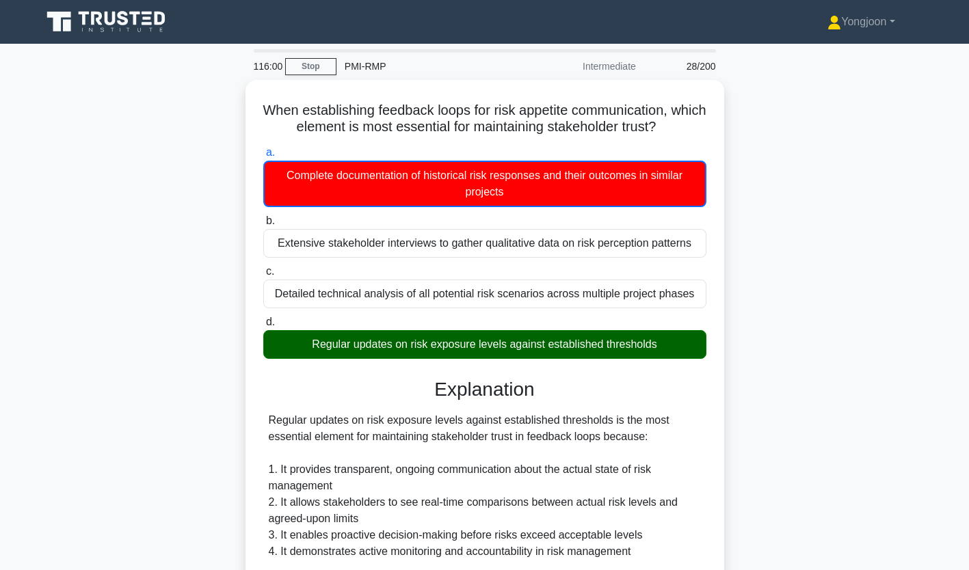
scroll to position [308, 0]
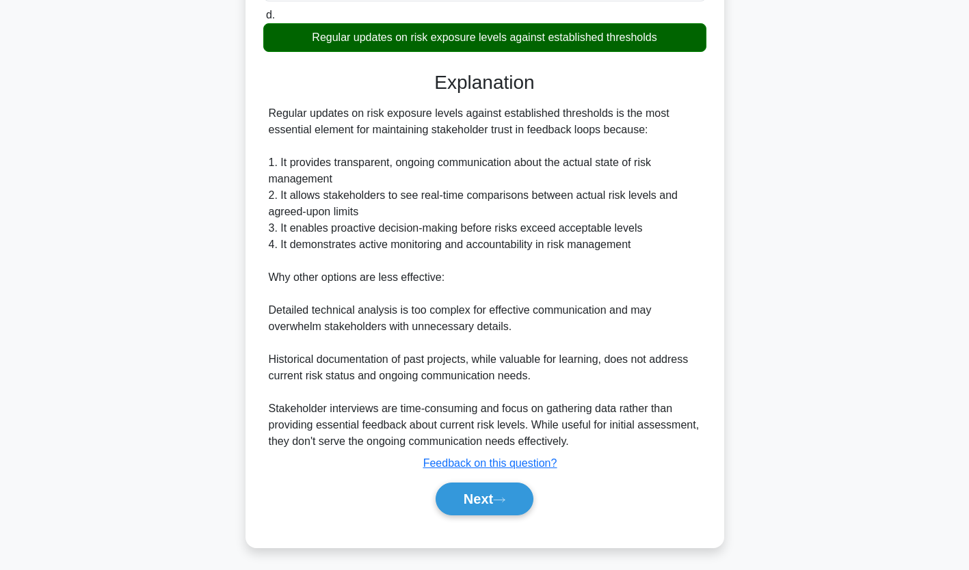
click at [498, 497] on icon at bounding box center [499, 501] width 12 height 8
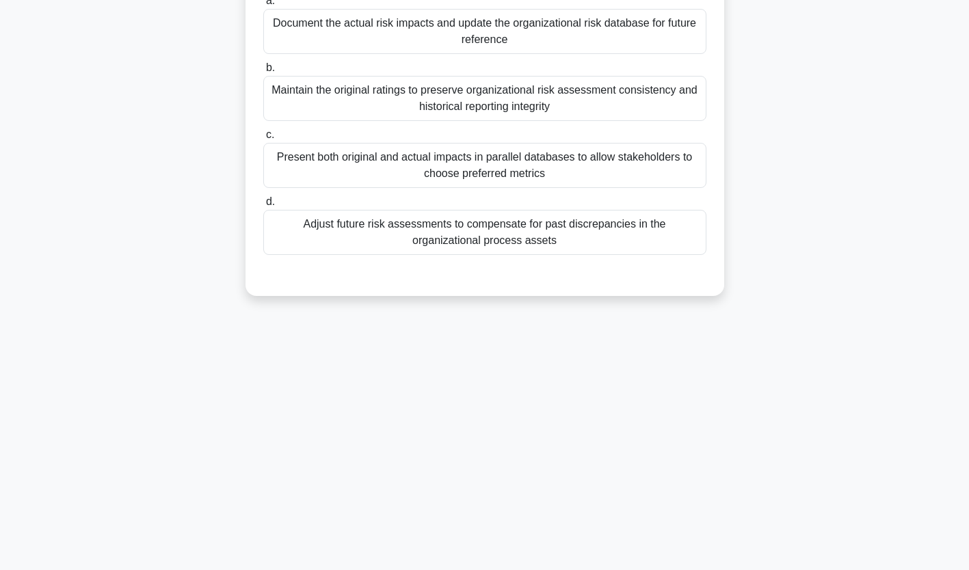
scroll to position [0, 0]
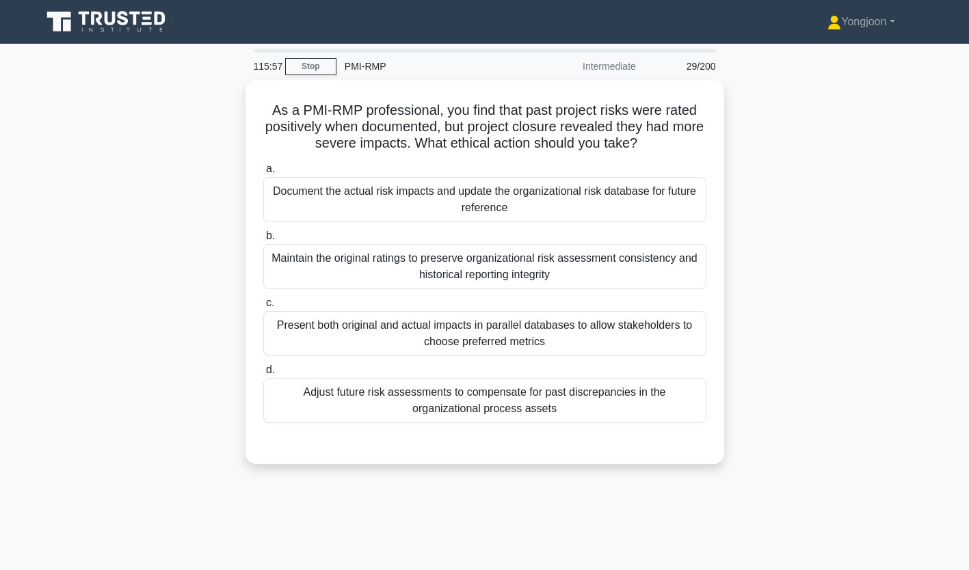
click at [348, 192] on div "Document the actual risk impacts and update the organizational risk database fo…" at bounding box center [484, 199] width 443 height 45
click at [263, 174] on input "a. Document the actual risk impacts and update the organizational risk database…" at bounding box center [263, 169] width 0 height 9
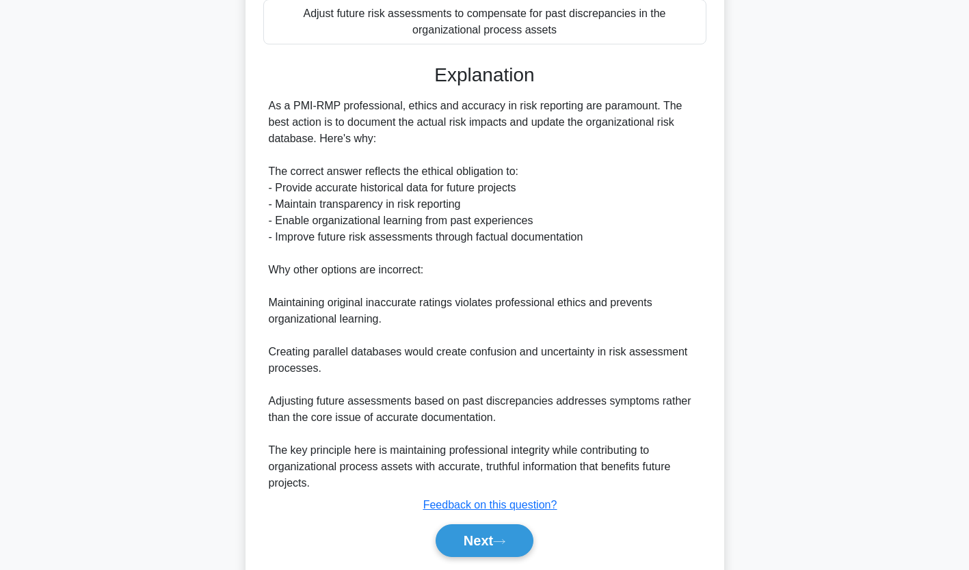
scroll to position [393, 0]
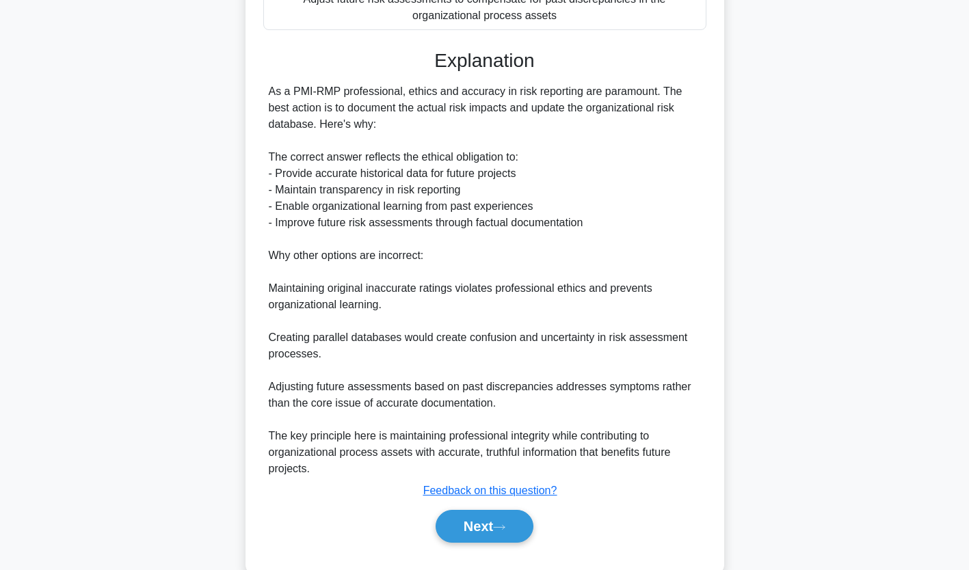
click at [490, 534] on button "Next" at bounding box center [485, 526] width 98 height 33
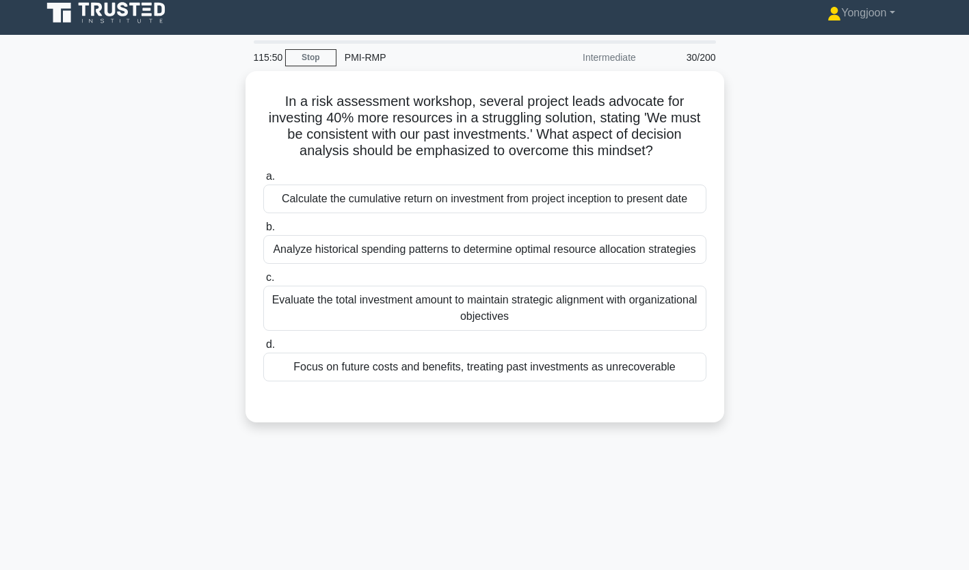
scroll to position [0, 0]
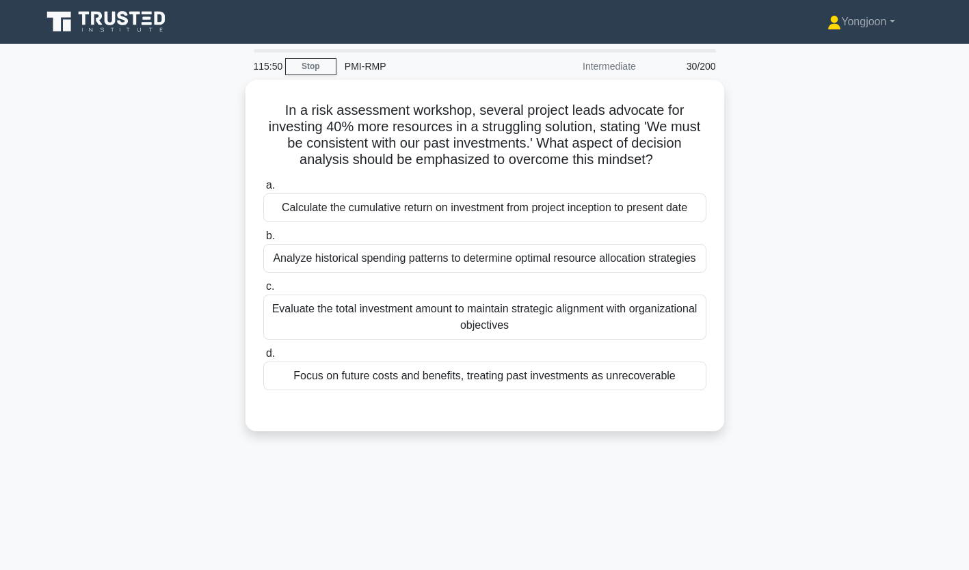
click at [326, 198] on div "Calculate the cumulative return on investment from project inception to present…" at bounding box center [484, 208] width 443 height 29
click at [263, 190] on input "a. Calculate the cumulative return on investment from project inception to pres…" at bounding box center [263, 185] width 0 height 9
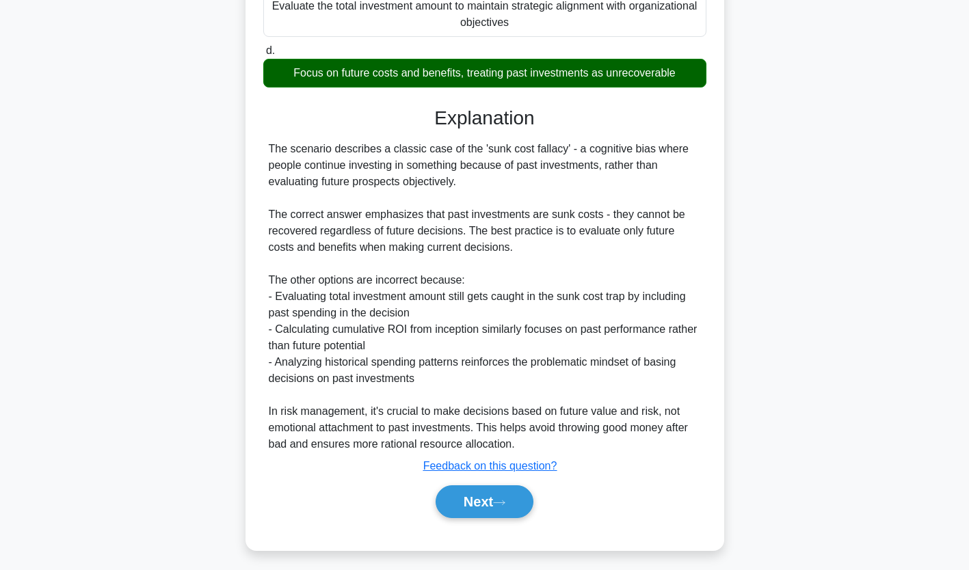
scroll to position [308, 0]
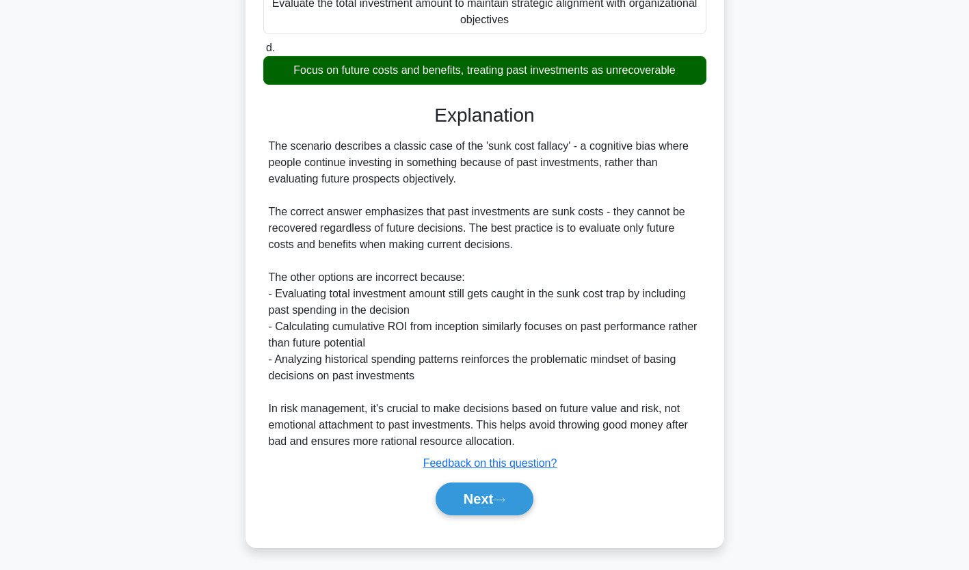
click at [484, 496] on button "Next" at bounding box center [485, 499] width 98 height 33
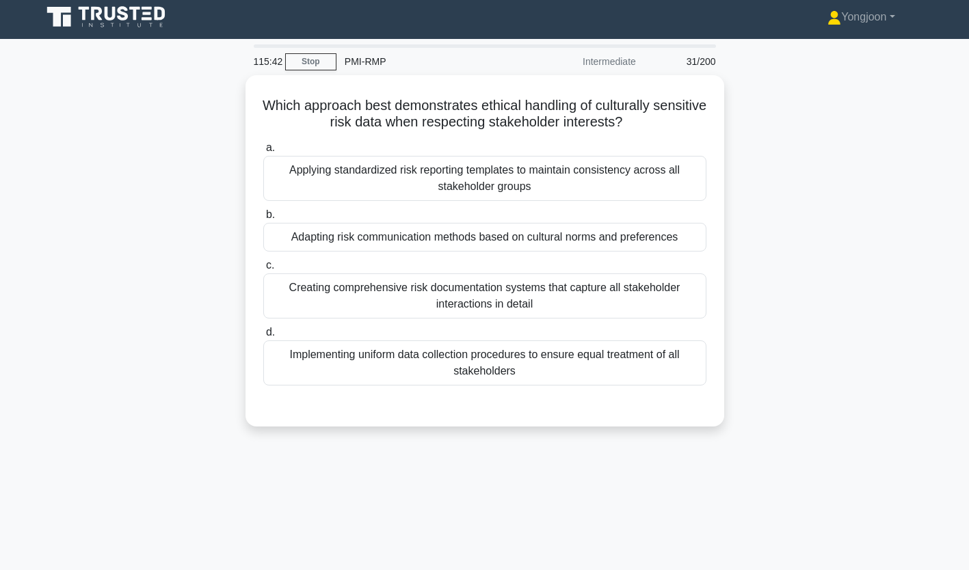
scroll to position [3, 0]
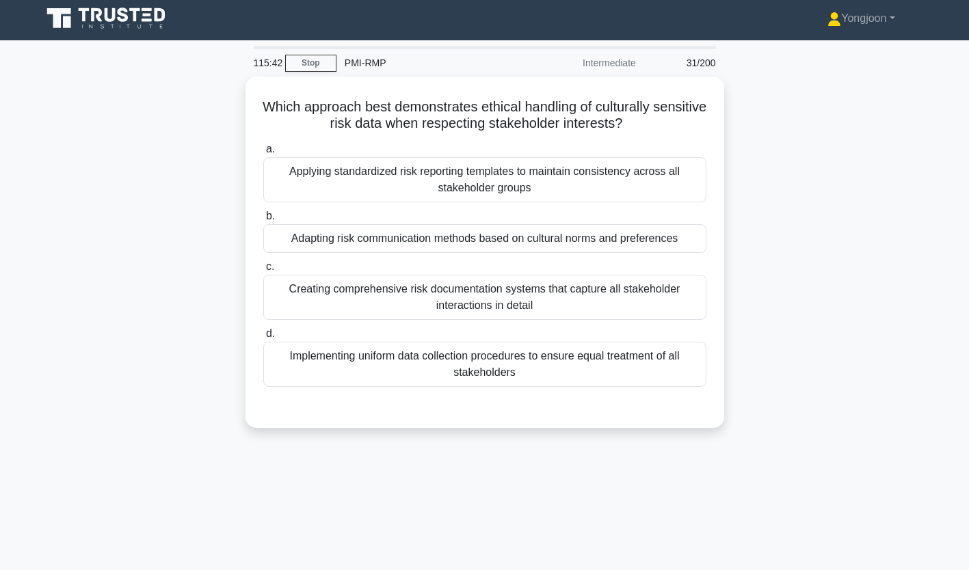
click at [367, 196] on div "Applying standardized risk reporting templates to maintain consistency across a…" at bounding box center [484, 179] width 443 height 45
click at [263, 154] on input "a. Applying standardized risk reporting templates to maintain consistency acros…" at bounding box center [263, 149] width 0 height 9
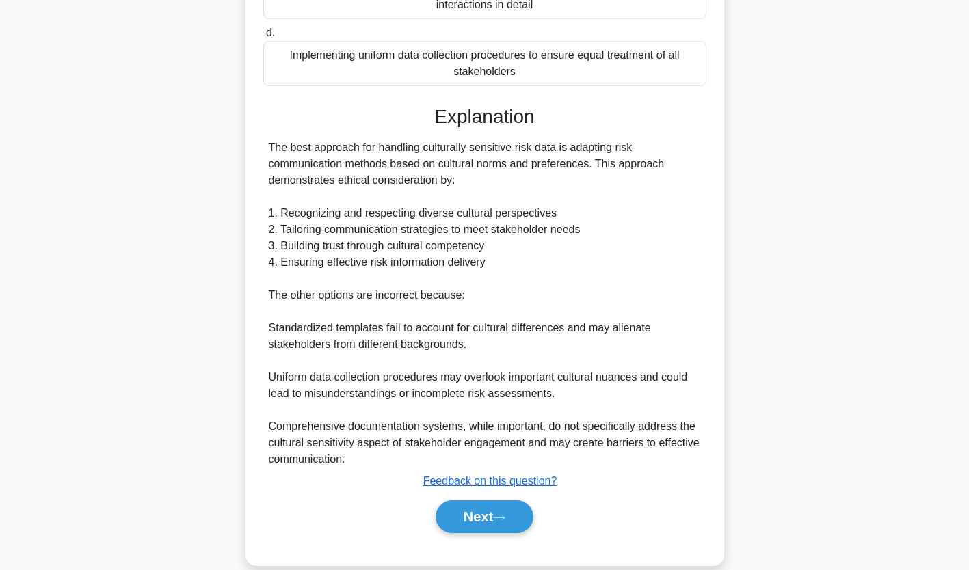
scroll to position [324, 0]
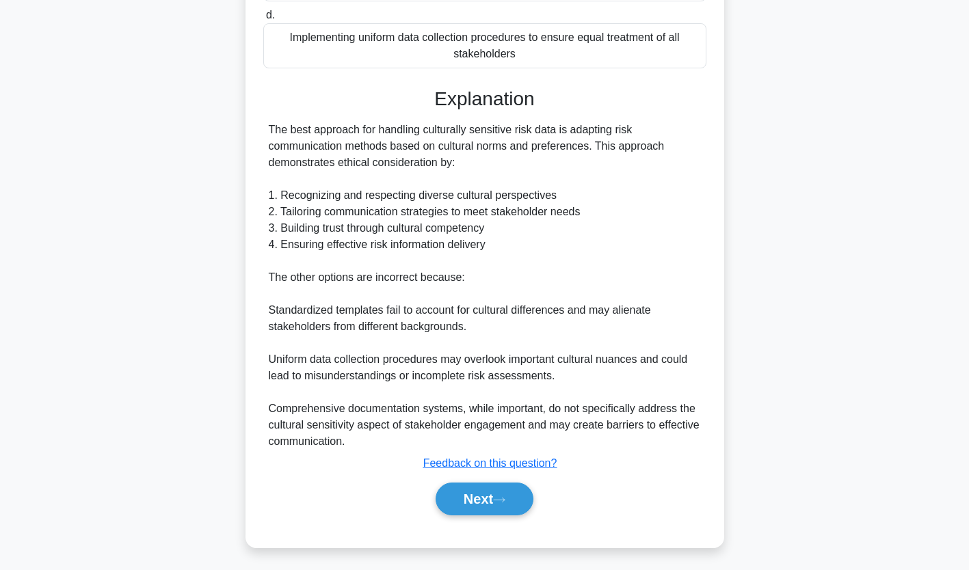
click at [495, 496] on button "Next" at bounding box center [485, 499] width 98 height 33
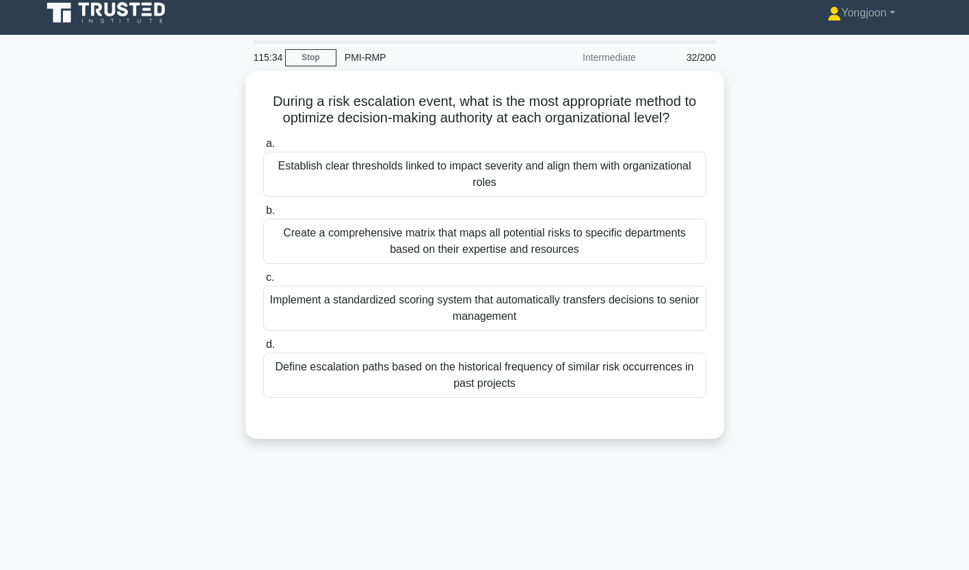
scroll to position [6, 0]
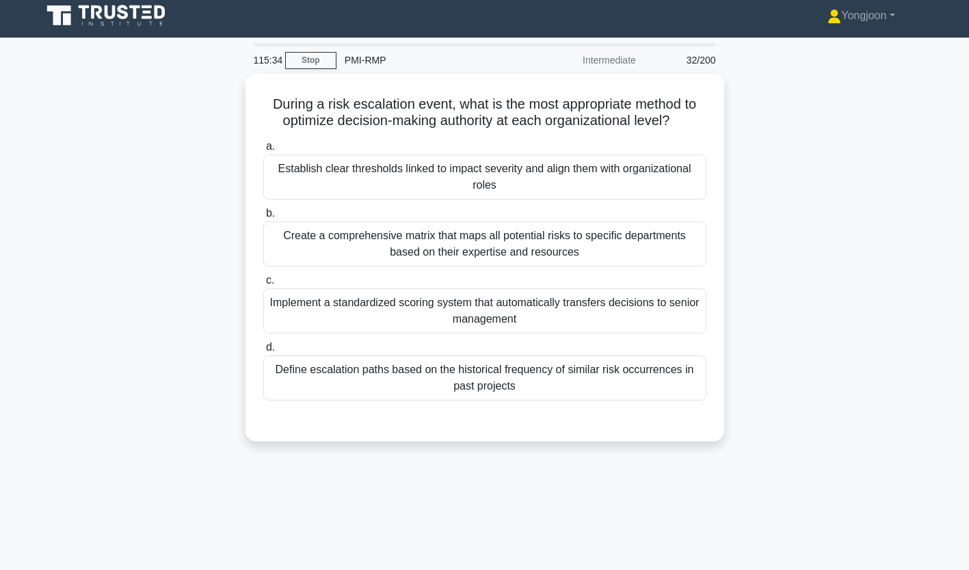
click at [337, 182] on div "Establish clear thresholds linked to impact severity and align them with organi…" at bounding box center [484, 177] width 443 height 45
click at [263, 151] on input "a. Establish clear thresholds linked to impact severity and align them with org…" at bounding box center [263, 146] width 0 height 9
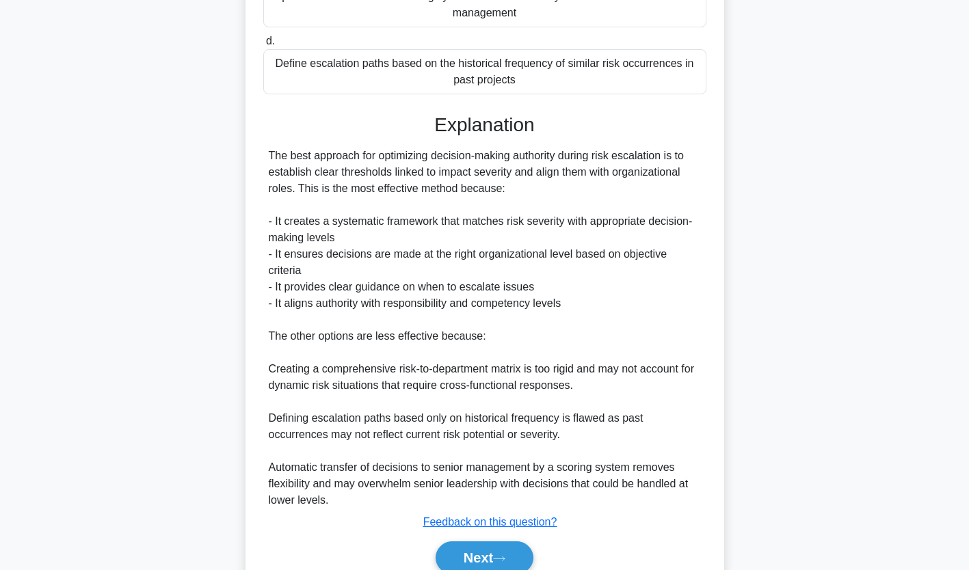
scroll to position [372, 0]
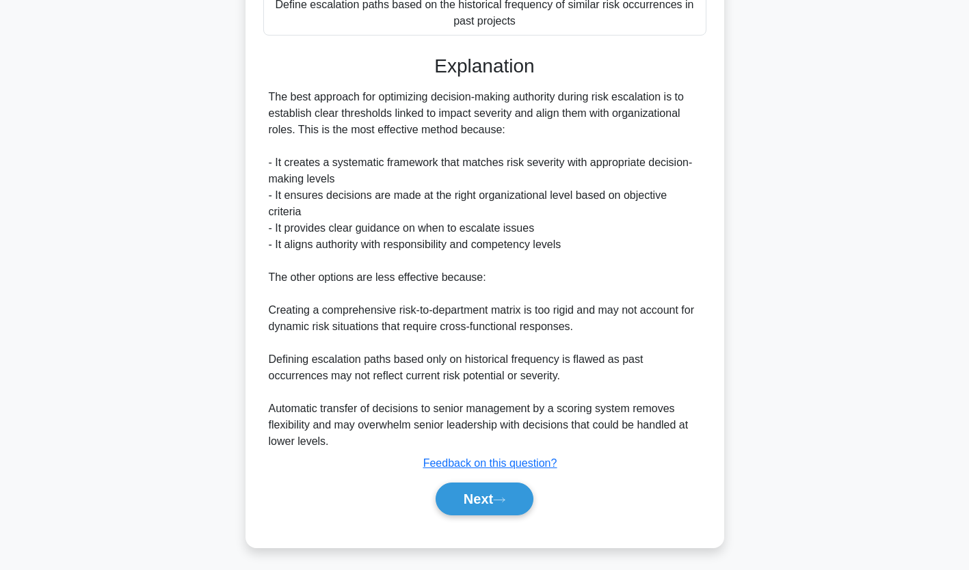
click at [482, 497] on button "Next" at bounding box center [485, 499] width 98 height 33
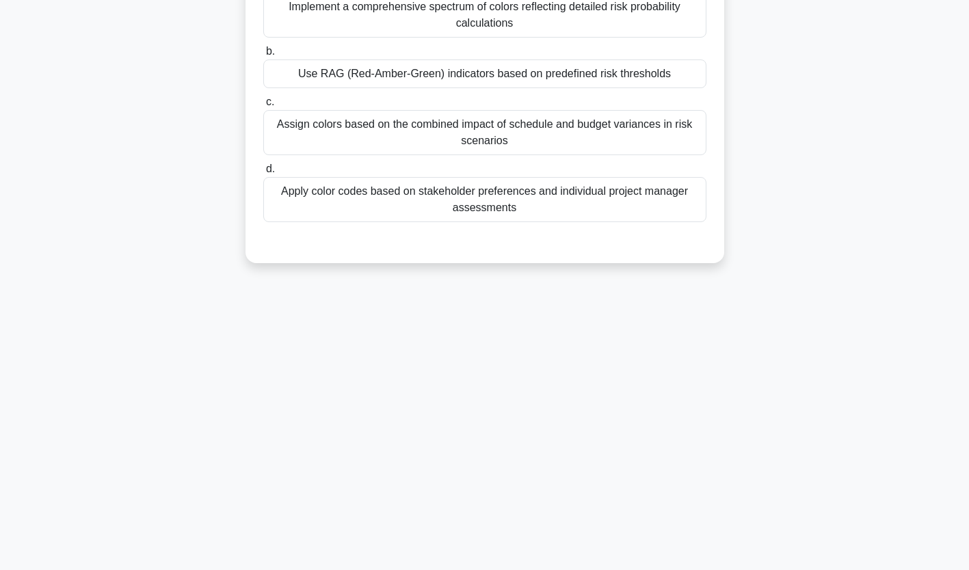
scroll to position [0, 0]
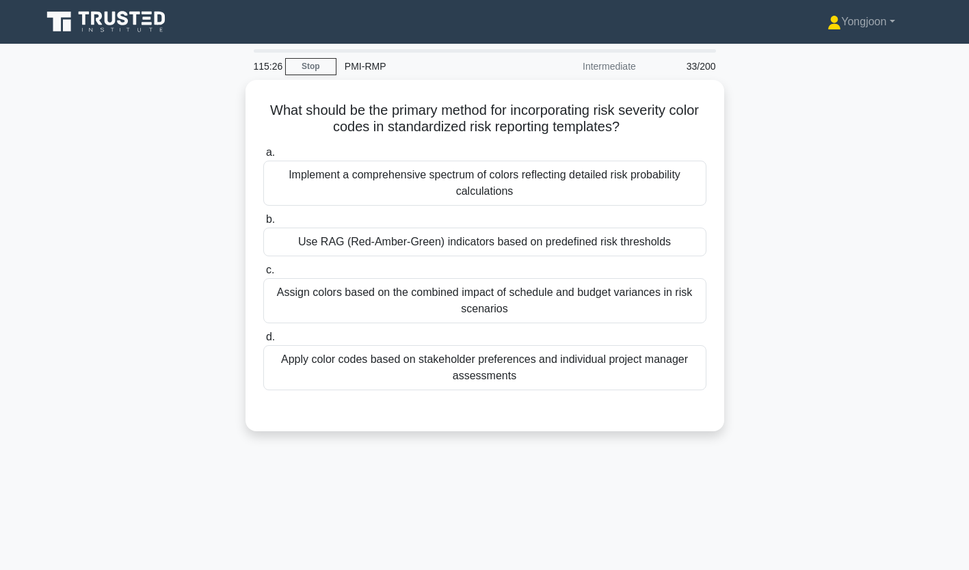
click at [360, 189] on div "Implement a comprehensive spectrum of colors reflecting detailed risk probabili…" at bounding box center [484, 183] width 443 height 45
click at [263, 157] on input "a. Implement a comprehensive spectrum of colors reflecting detailed risk probab…" at bounding box center [263, 152] width 0 height 9
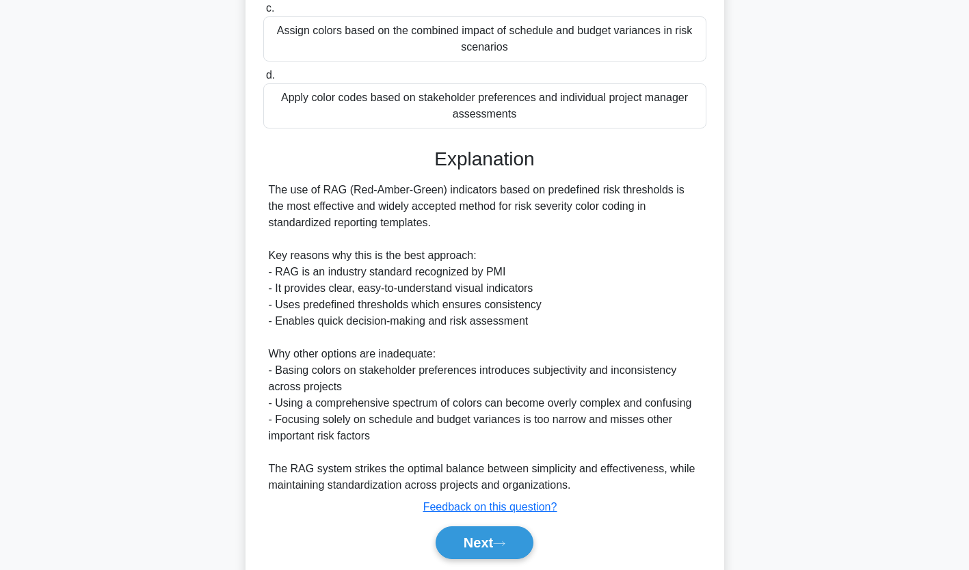
scroll to position [308, 0]
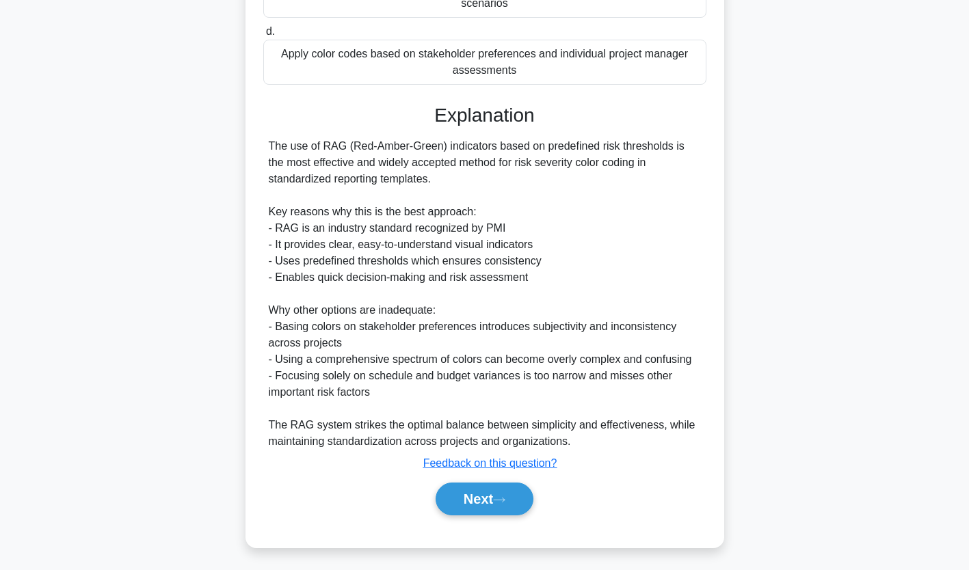
click at [495, 495] on button "Next" at bounding box center [485, 499] width 98 height 33
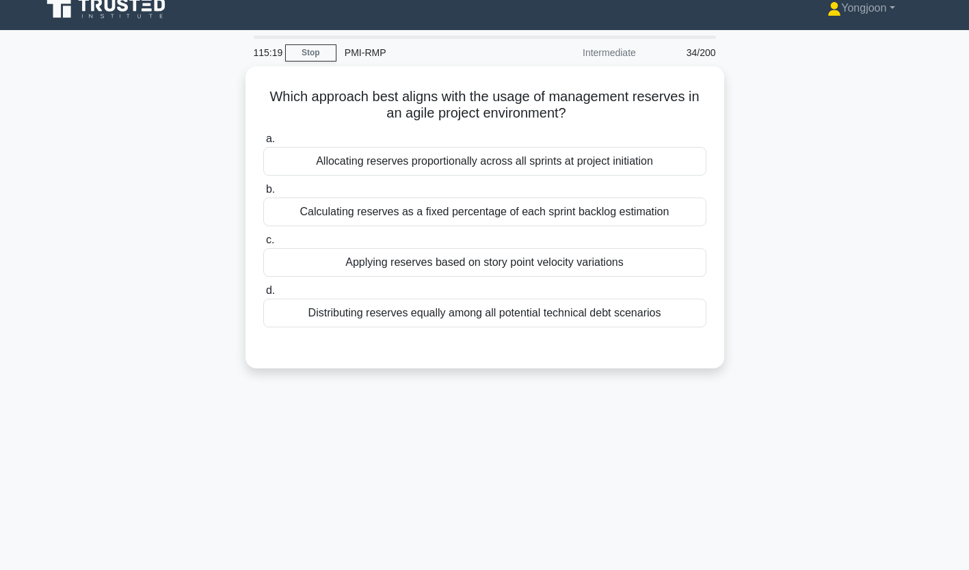
scroll to position [0, 0]
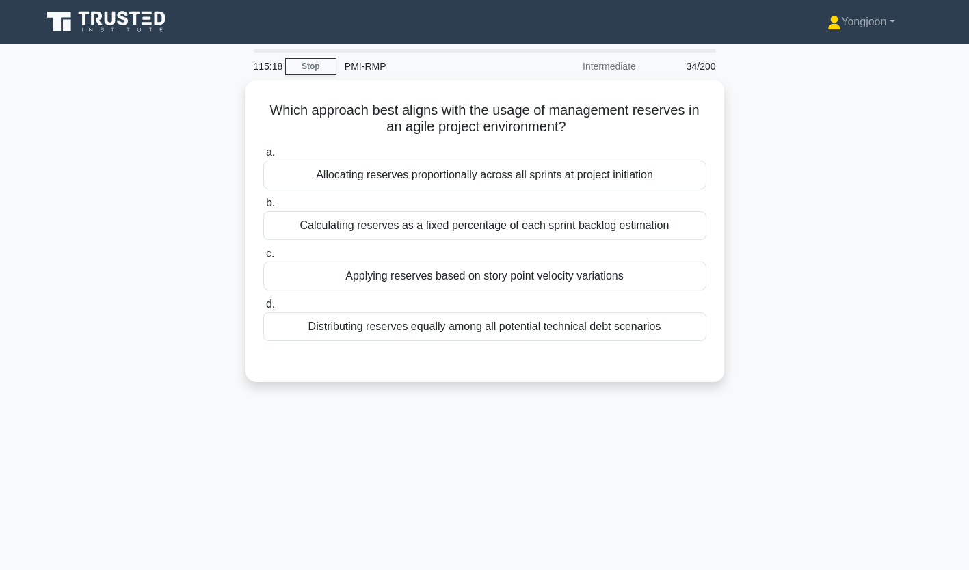
click at [371, 172] on div "Allocating reserves proportionally across all sprints at project initiation" at bounding box center [484, 175] width 443 height 29
click at [263, 157] on input "a. Allocating reserves proportionally across all sprints at project initiation" at bounding box center [263, 152] width 0 height 9
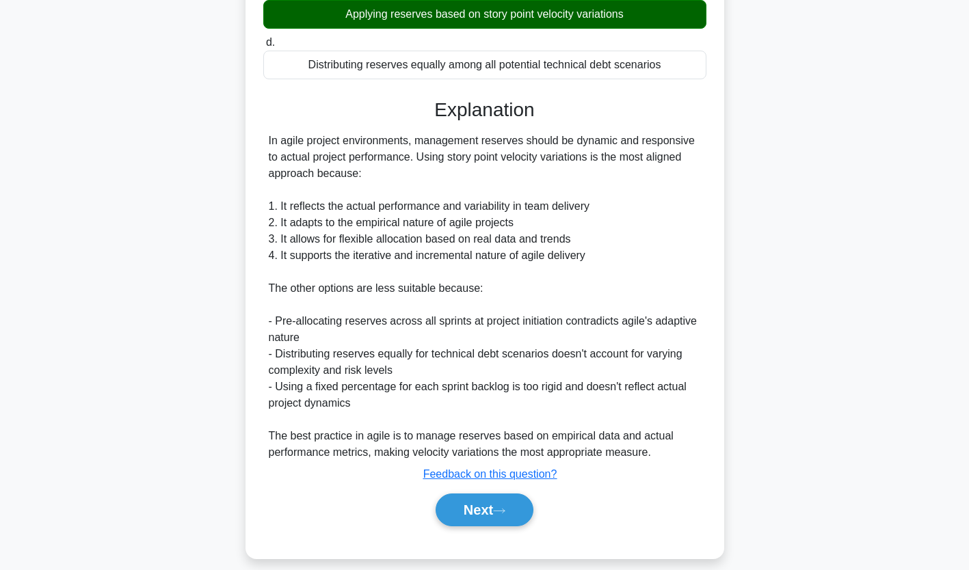
scroll to position [275, 0]
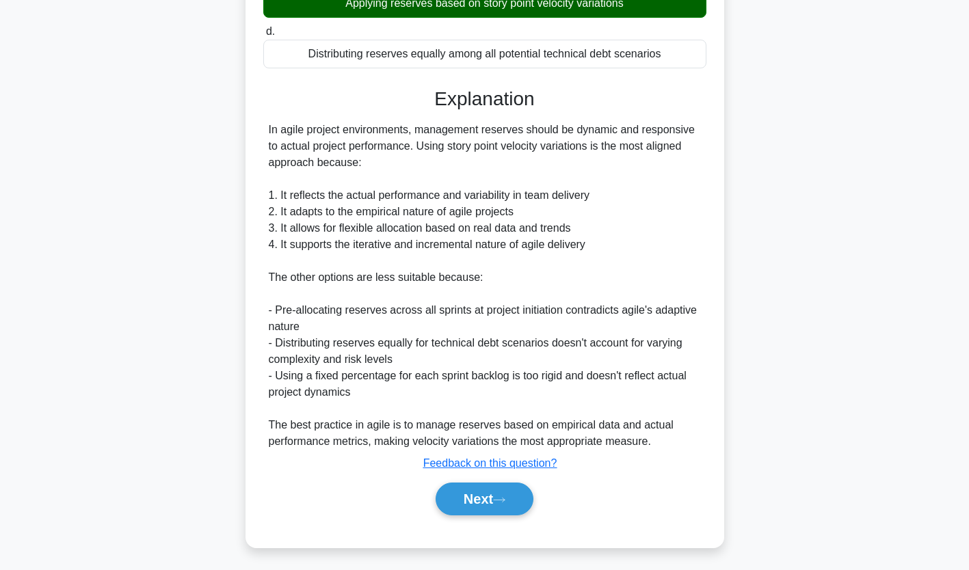
click at [501, 502] on button "Next" at bounding box center [485, 499] width 98 height 33
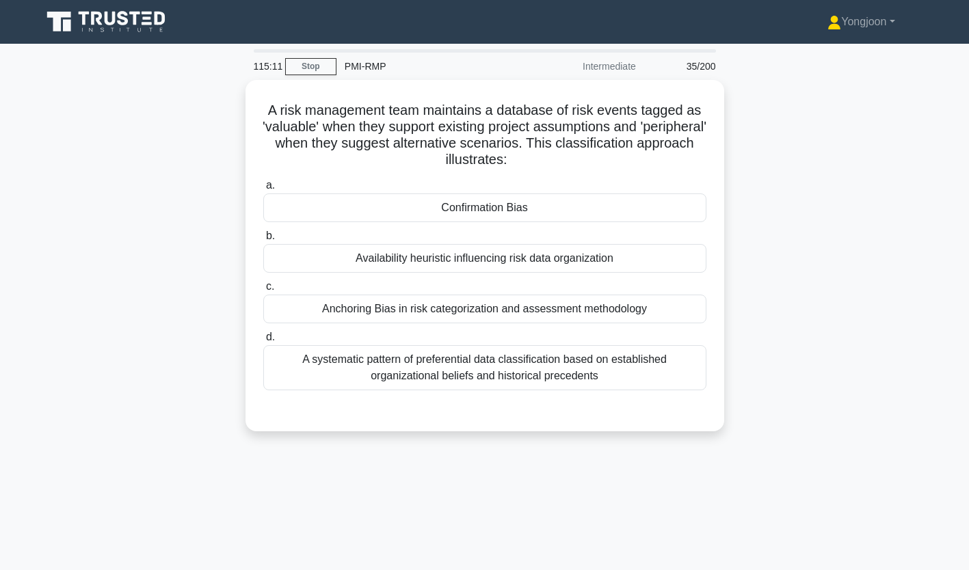
scroll to position [0, 0]
click at [365, 202] on div "Confirmation Bias" at bounding box center [484, 208] width 443 height 29
click at [263, 190] on input "a. Confirmation Bias" at bounding box center [263, 185] width 0 height 9
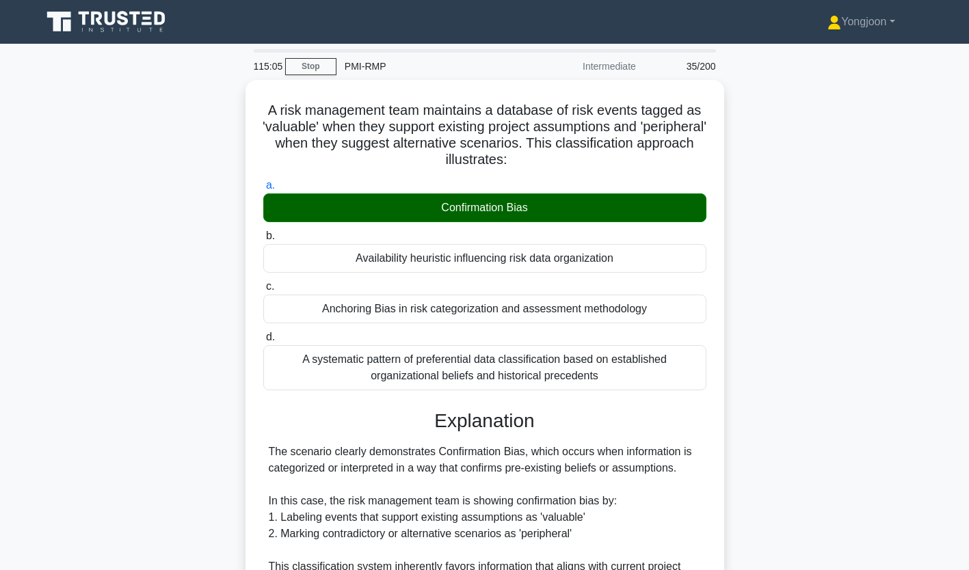
scroll to position [274, 0]
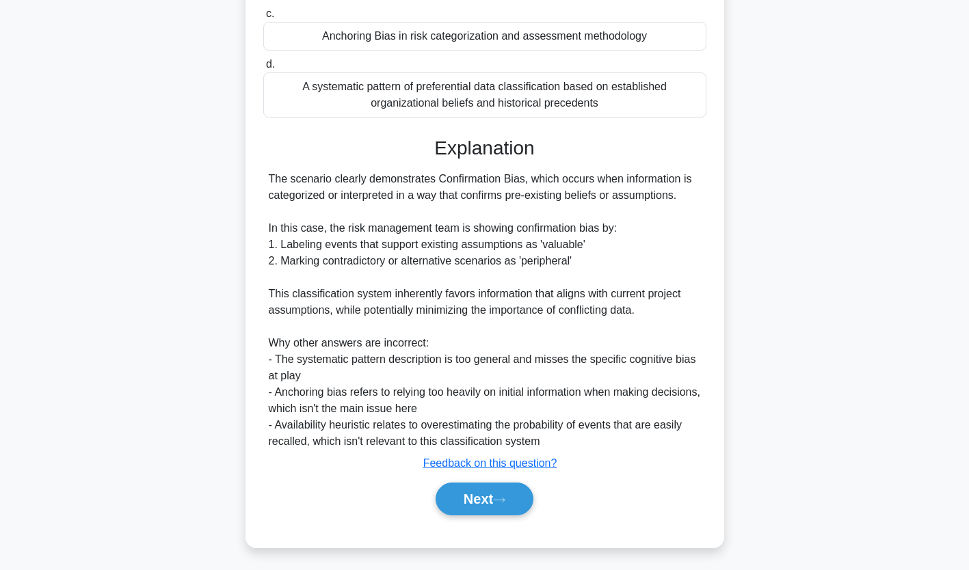
click at [499, 491] on button "Next" at bounding box center [485, 499] width 98 height 33
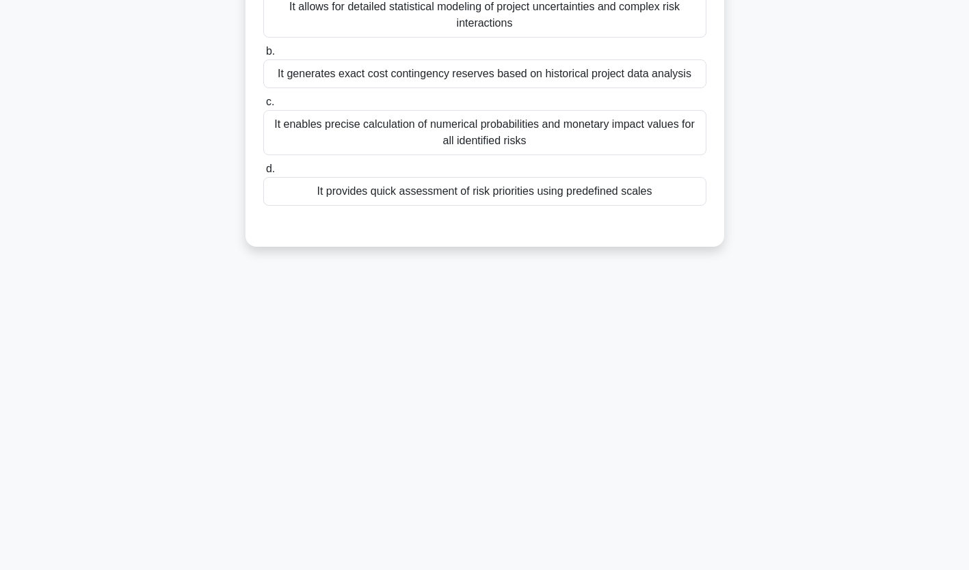
scroll to position [0, 0]
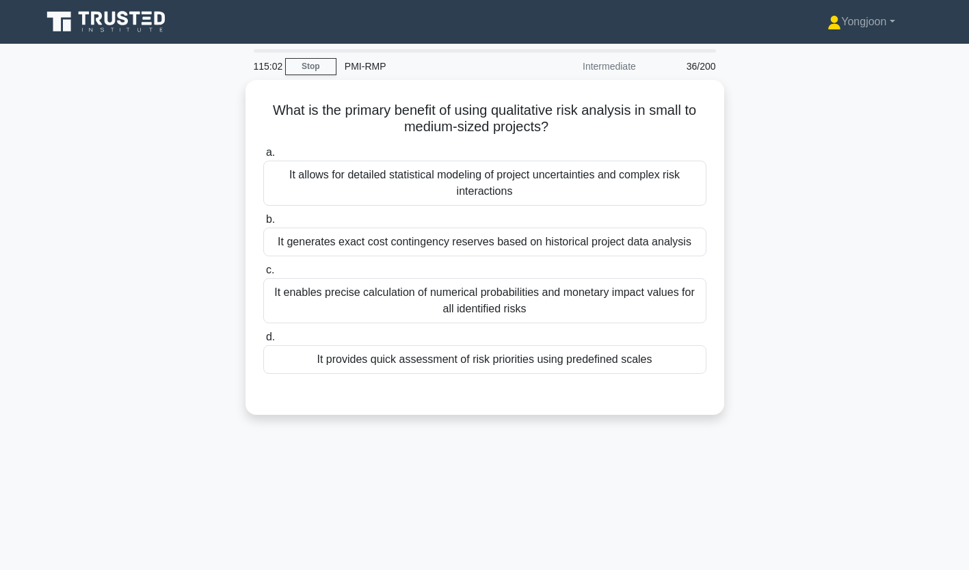
click at [388, 172] on div "It allows for detailed statistical modeling of project uncertainties and comple…" at bounding box center [484, 183] width 443 height 45
click at [263, 157] on input "a. It allows for detailed statistical modeling of project uncertainties and com…" at bounding box center [263, 152] width 0 height 9
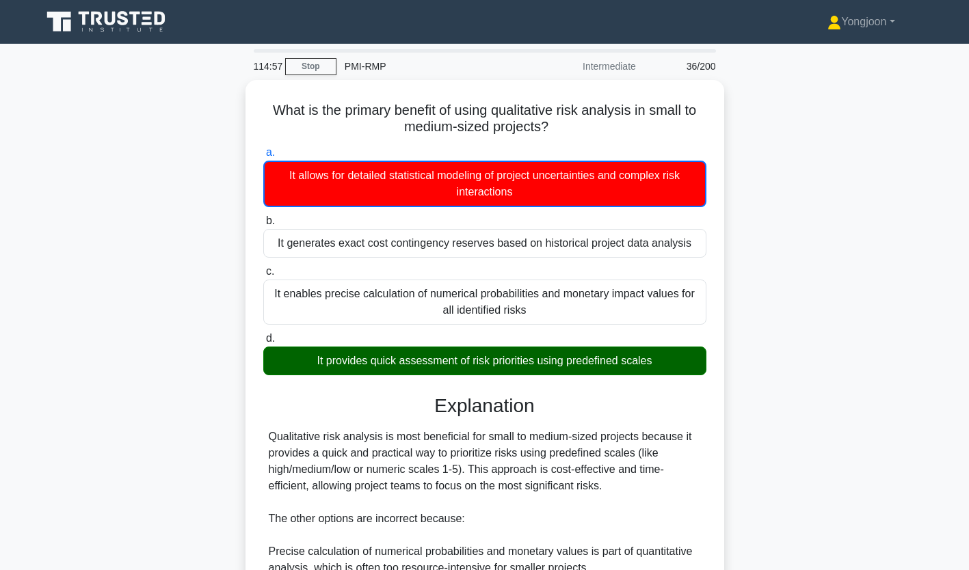
scroll to position [242, 0]
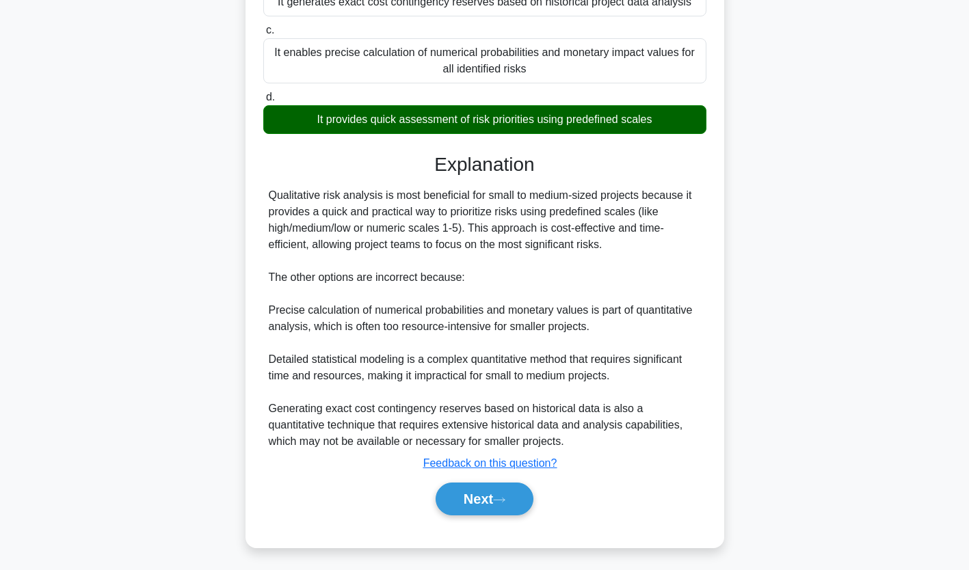
click at [497, 504] on button "Next" at bounding box center [485, 499] width 98 height 33
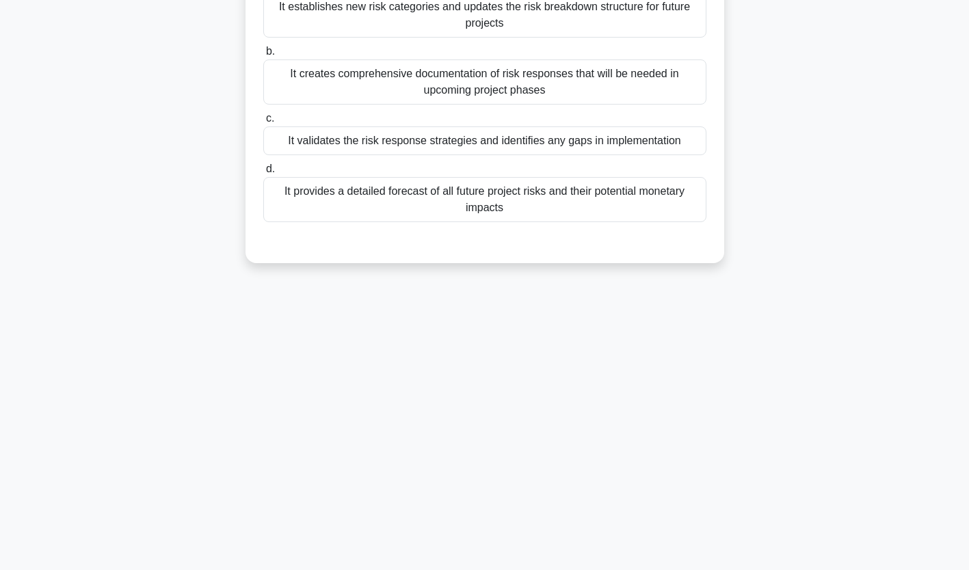
scroll to position [0, 0]
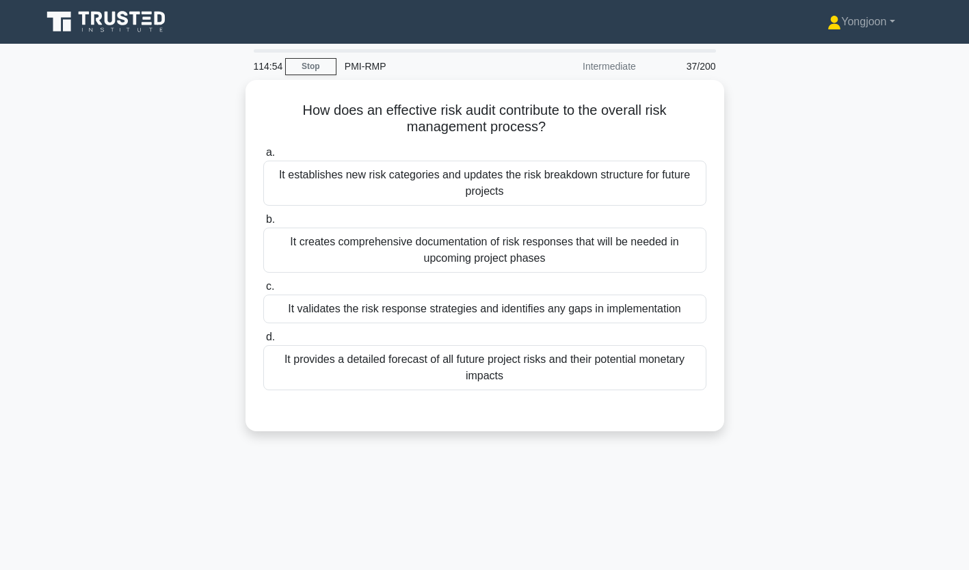
click at [373, 190] on div "It establishes new risk categories and updates the risk breakdown structure for…" at bounding box center [484, 183] width 443 height 45
click at [263, 157] on input "a. It establishes new risk categories and updates the risk breakdown structure …" at bounding box center [263, 152] width 0 height 9
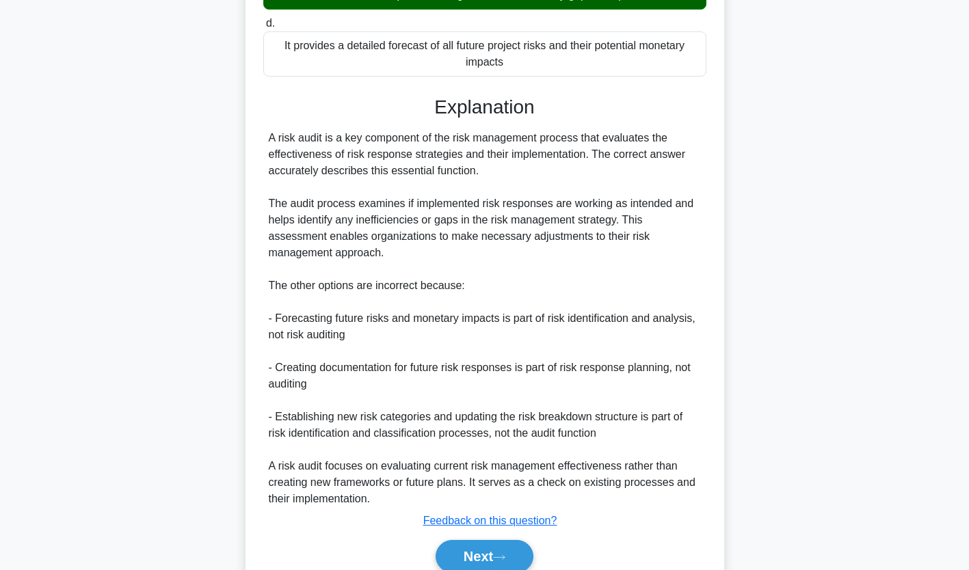
scroll to position [335, 0]
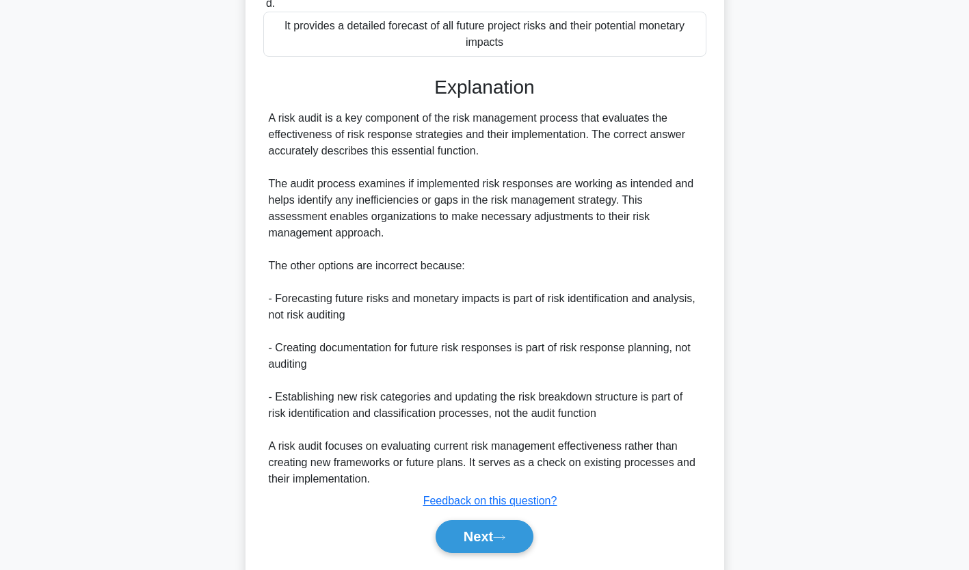
click at [499, 529] on button "Next" at bounding box center [485, 537] width 98 height 33
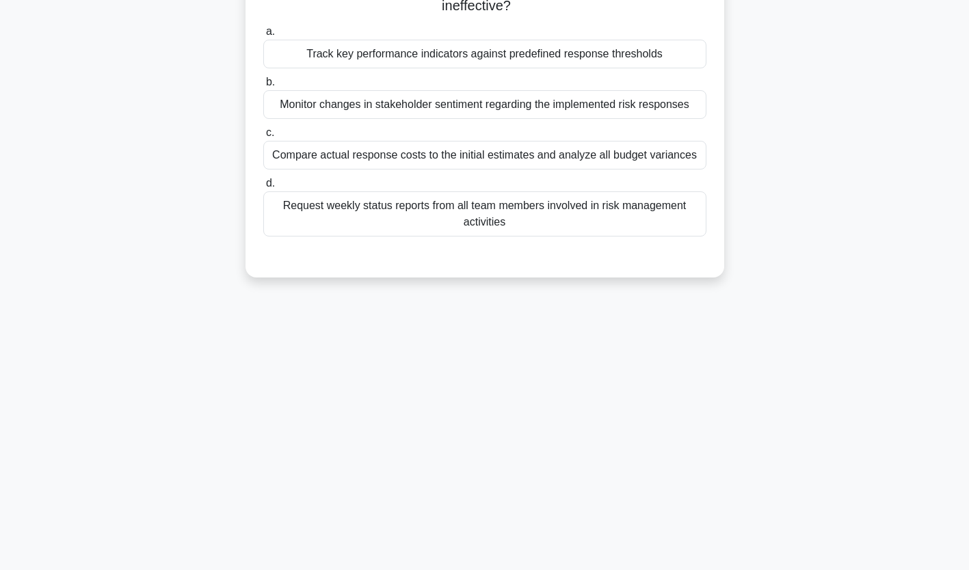
scroll to position [0, 0]
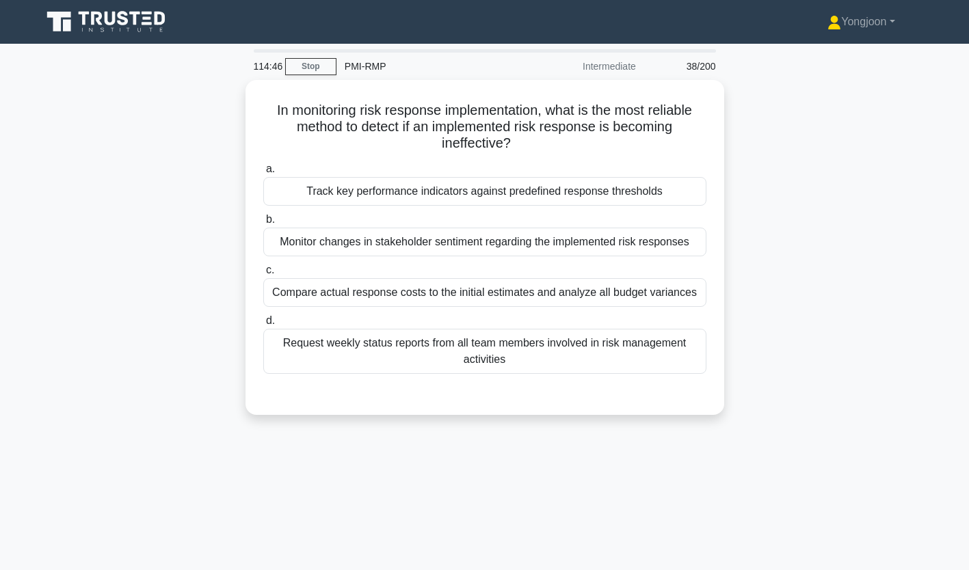
click at [384, 185] on div "Track key performance indicators against predefined response thresholds" at bounding box center [484, 191] width 443 height 29
click at [263, 174] on input "a. Track key performance indicators against predefined response thresholds" at bounding box center [263, 169] width 0 height 9
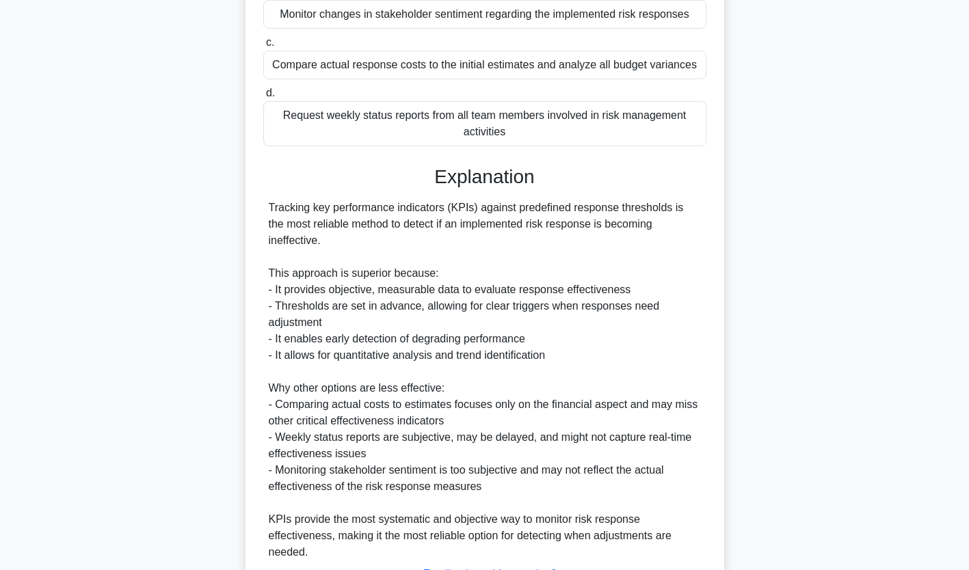
scroll to position [323, 0]
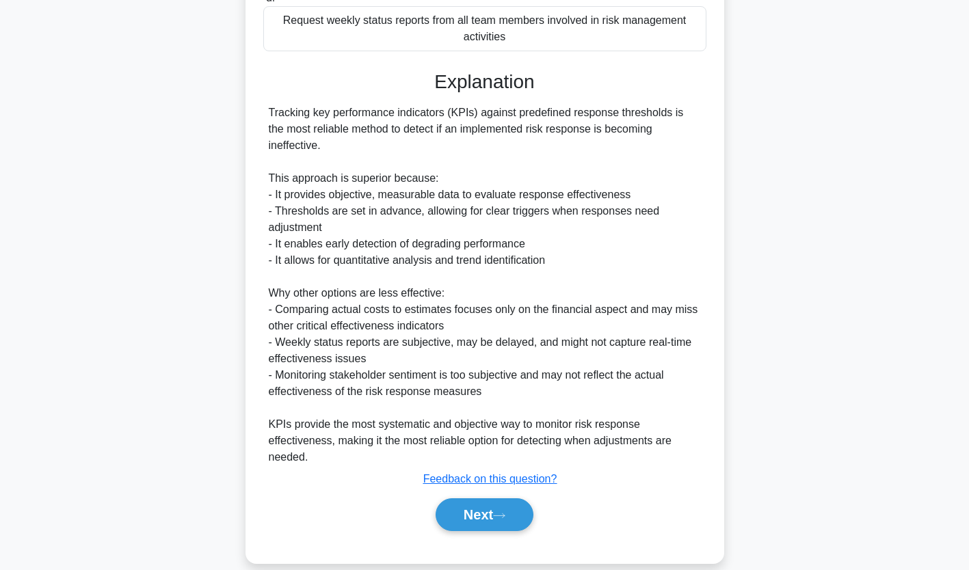
click at [464, 506] on button "Next" at bounding box center [485, 515] width 98 height 33
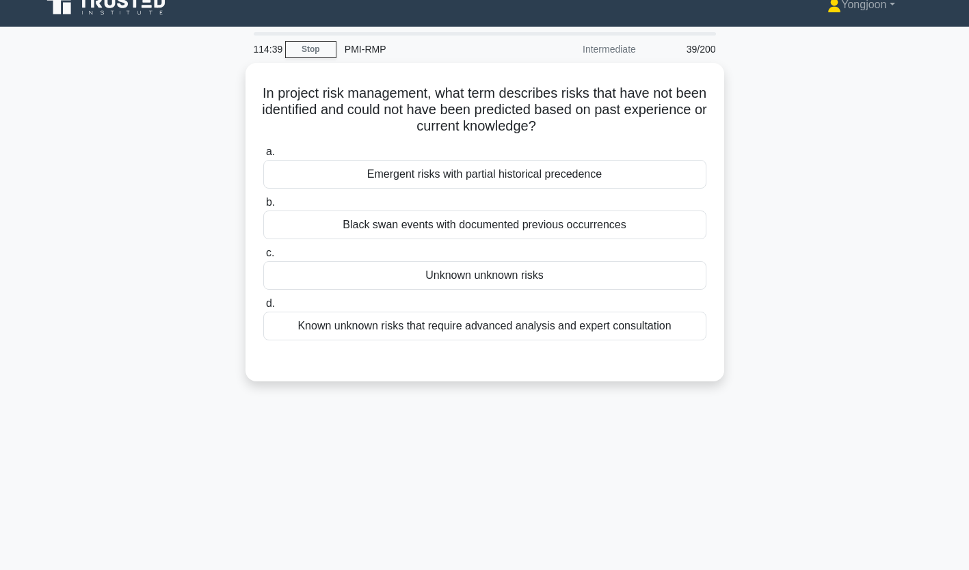
scroll to position [0, 0]
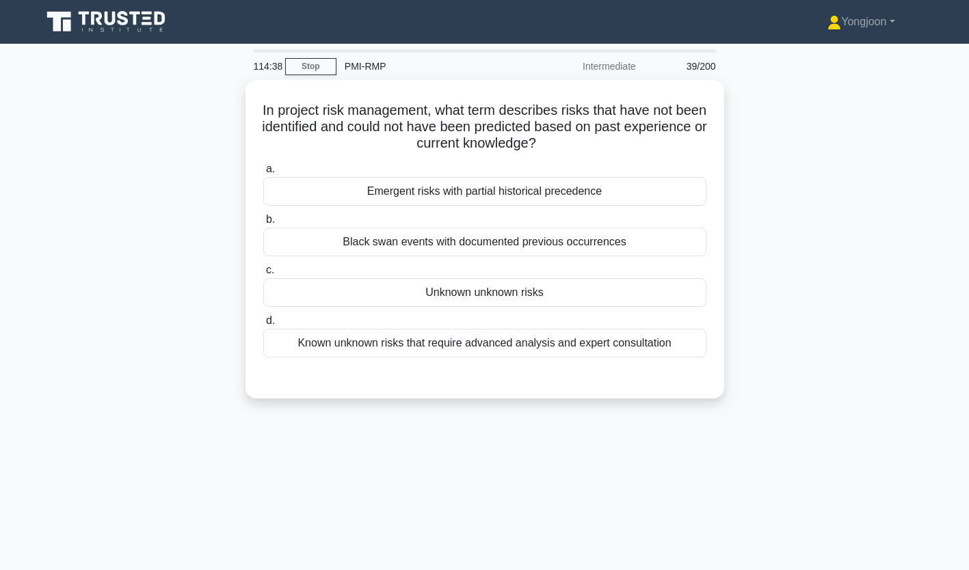
click at [429, 194] on div "Emergent risks with partial historical precedence" at bounding box center [484, 191] width 443 height 29
click at [263, 174] on input "a. Emergent risks with partial historical precedence" at bounding box center [263, 169] width 0 height 9
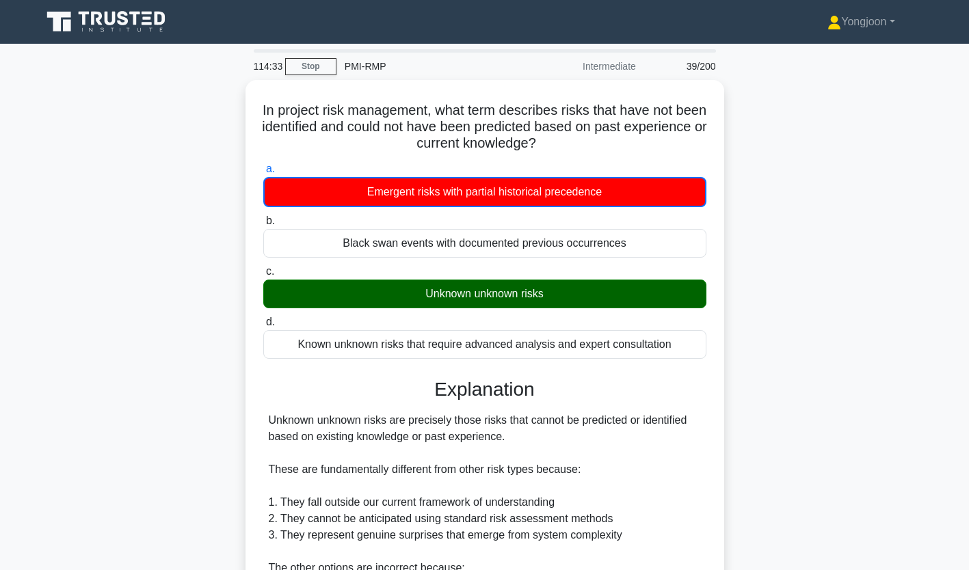
scroll to position [209, 0]
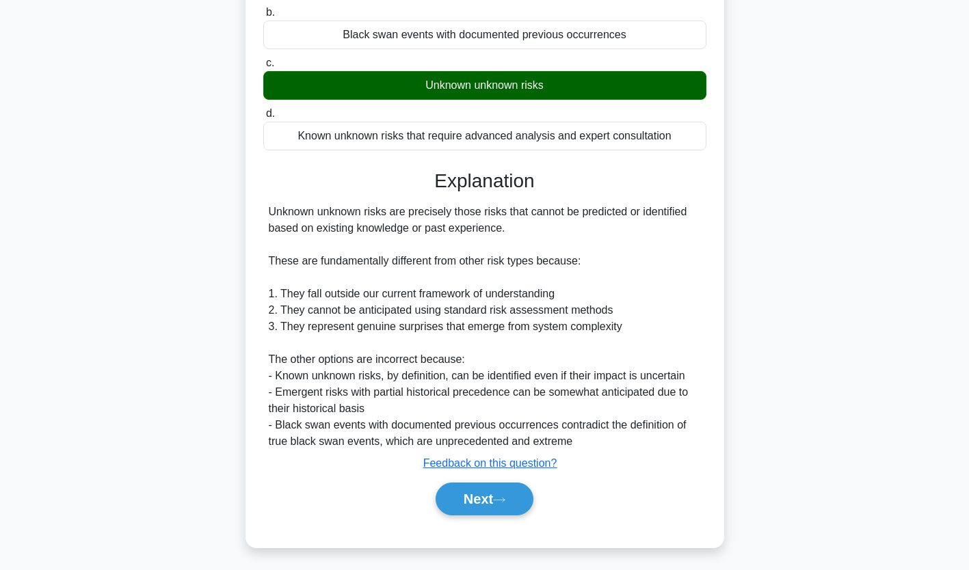
click at [484, 503] on button "Next" at bounding box center [485, 499] width 98 height 33
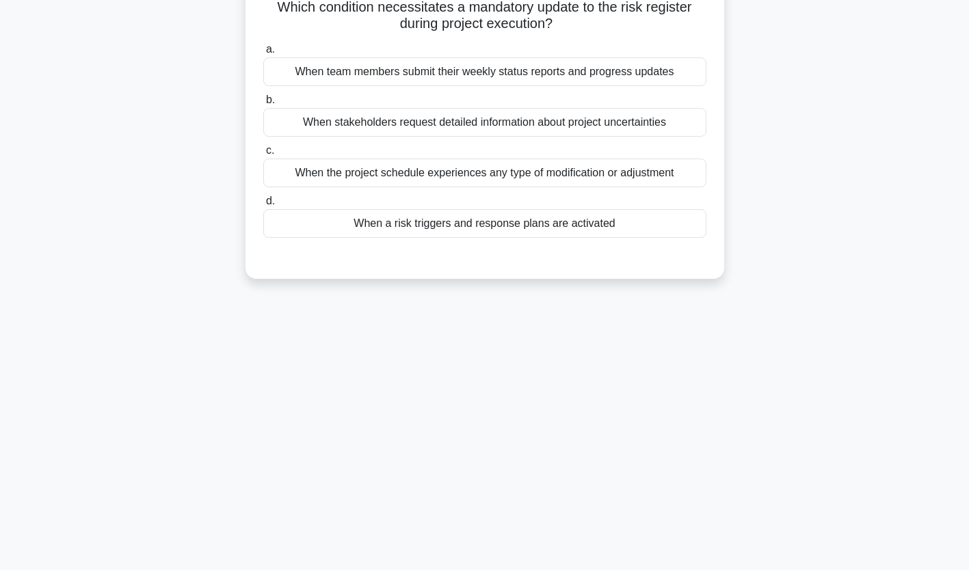
scroll to position [0, 0]
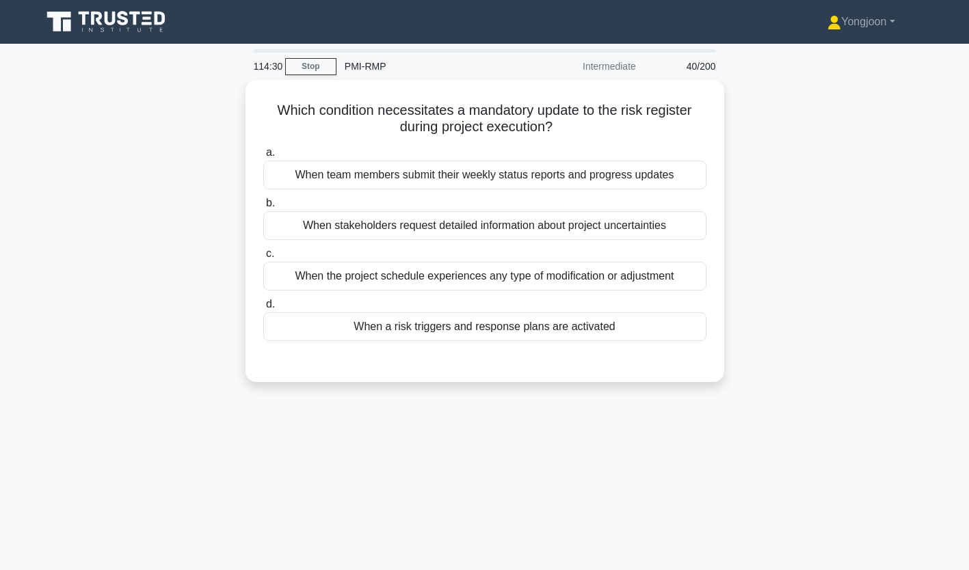
click at [336, 168] on div "When team members submit their weekly status reports and progress updates" at bounding box center [484, 175] width 443 height 29
click at [263, 157] on input "a. When team members submit their weekly status reports and progress updates" at bounding box center [263, 152] width 0 height 9
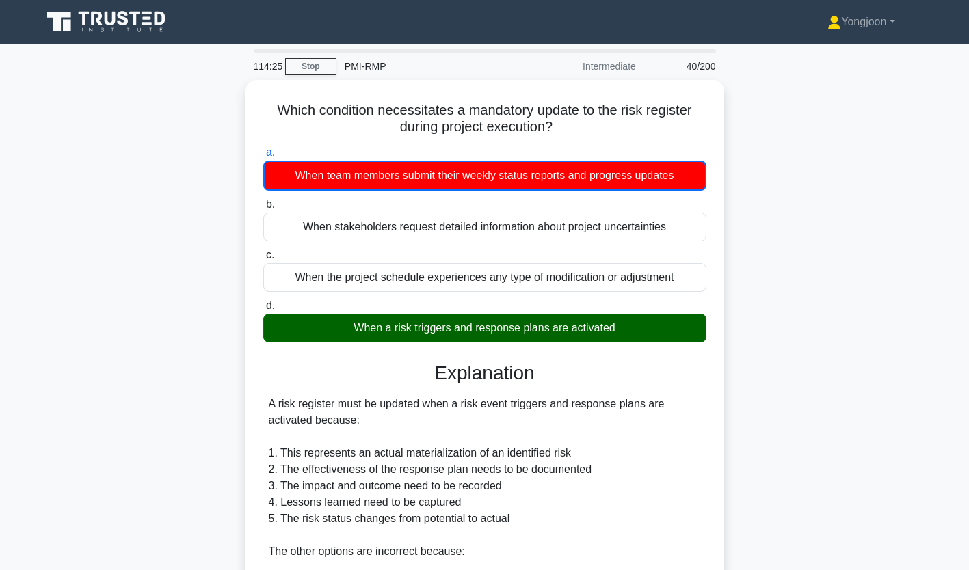
scroll to position [242, 0]
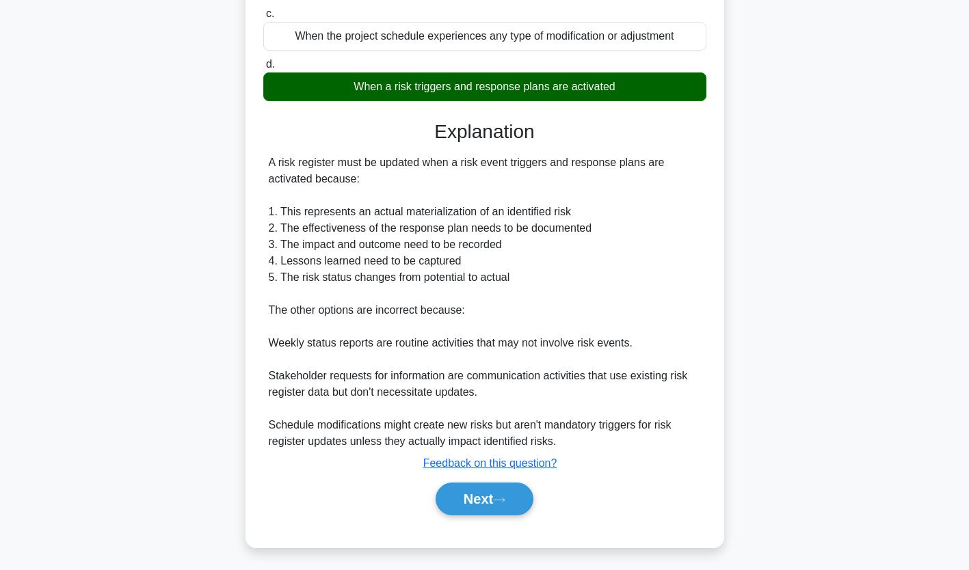
click at [505, 498] on icon at bounding box center [499, 500] width 11 height 4
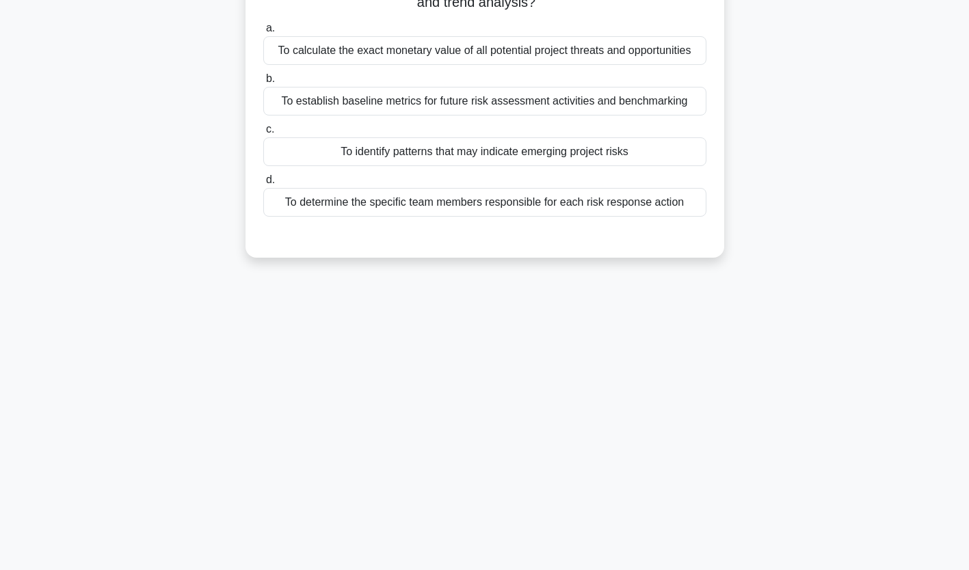
scroll to position [0, 0]
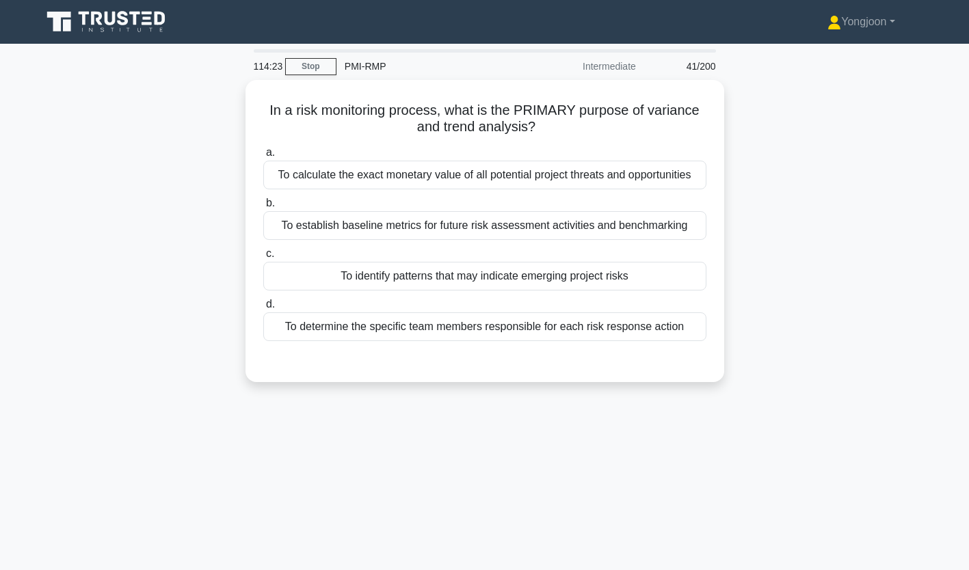
click at [338, 169] on div "To calculate the exact monetary value of all potential project threats and oppo…" at bounding box center [484, 175] width 443 height 29
click at [263, 157] on input "a. To calculate the exact monetary value of all potential project threats and o…" at bounding box center [263, 152] width 0 height 9
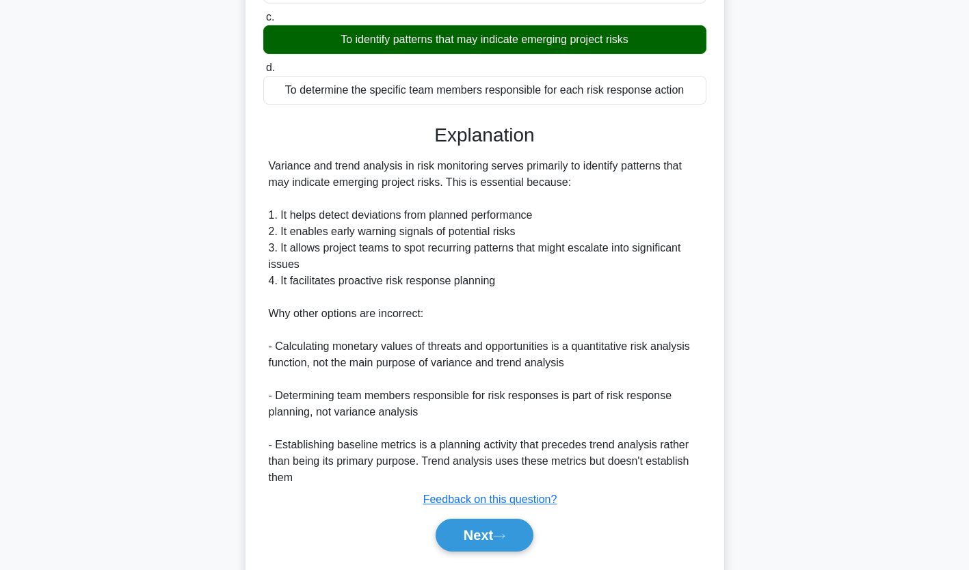
scroll to position [275, 0]
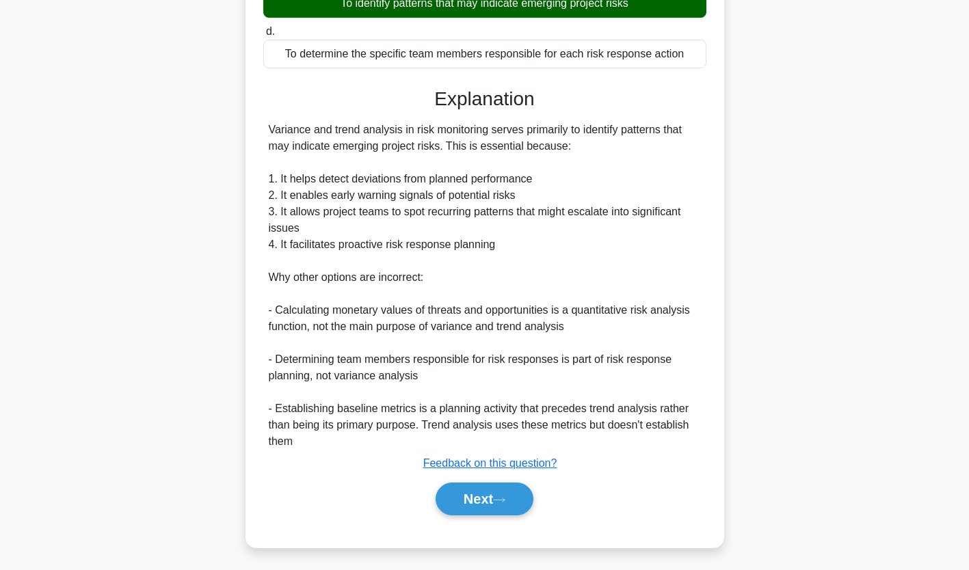
click at [493, 503] on button "Next" at bounding box center [485, 499] width 98 height 33
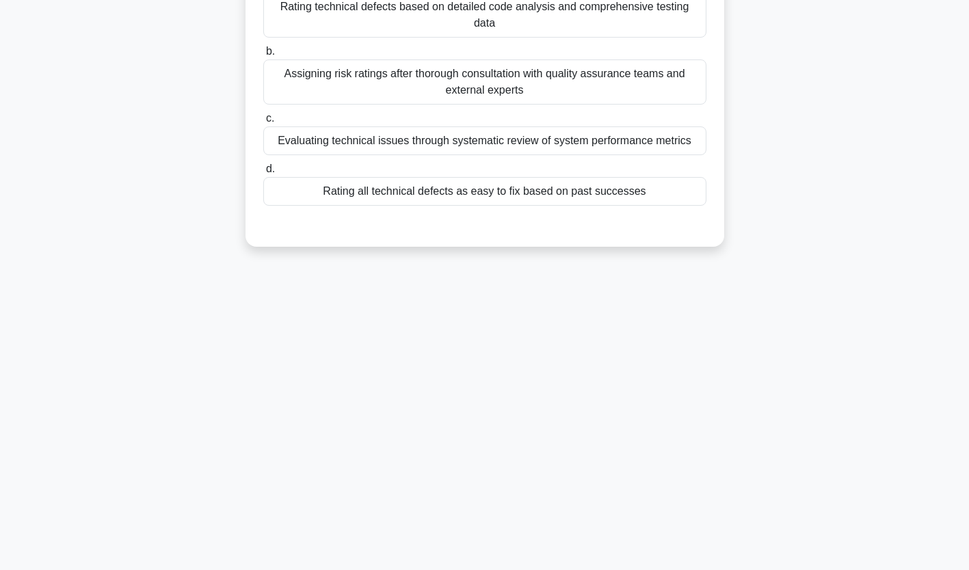
scroll to position [0, 0]
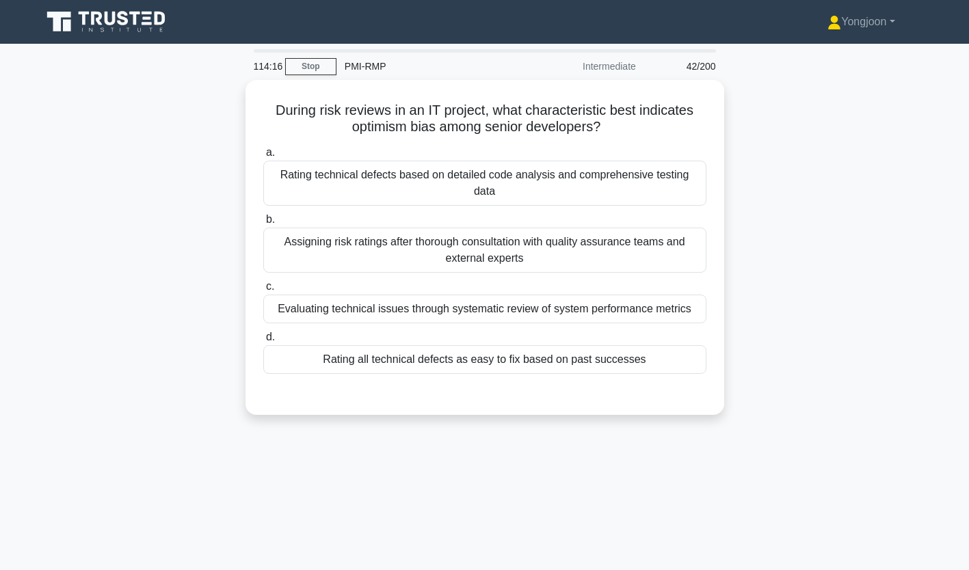
click at [341, 174] on div "Rating technical defects based on detailed code analysis and comprehensive test…" at bounding box center [484, 183] width 443 height 45
click at [263, 157] on input "a. Rating technical defects based on detailed code analysis and comprehensive t…" at bounding box center [263, 152] width 0 height 9
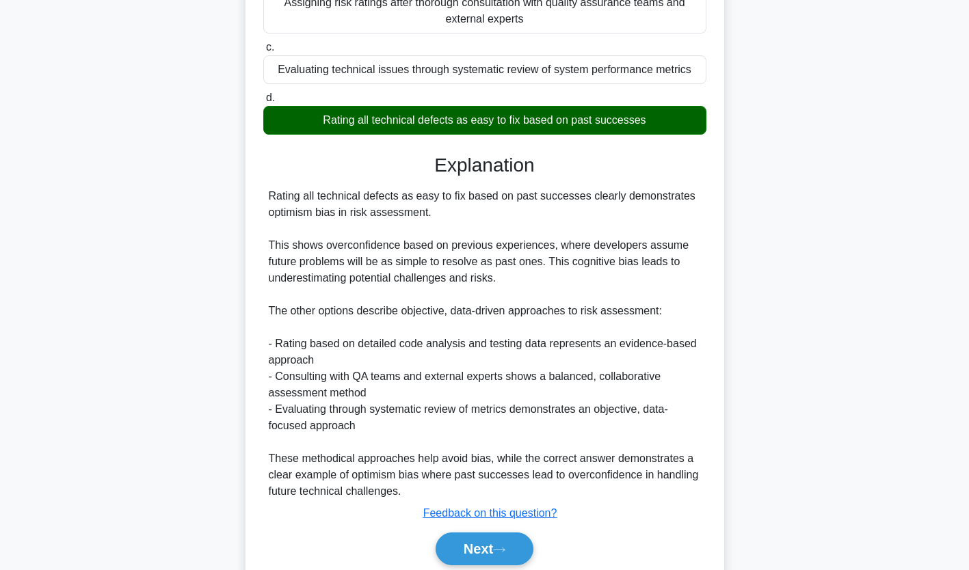
scroll to position [273, 0]
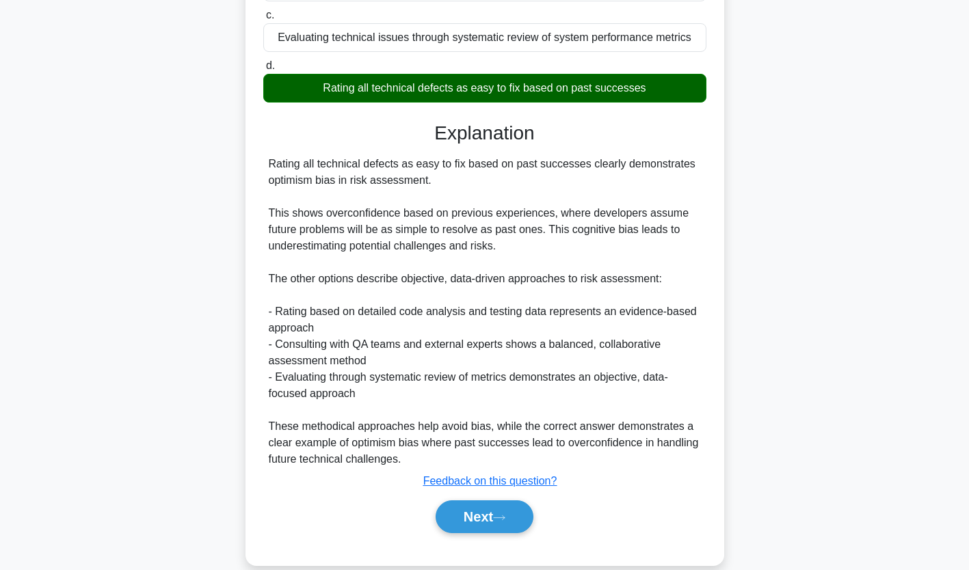
click at [477, 525] on button "Next" at bounding box center [485, 517] width 98 height 33
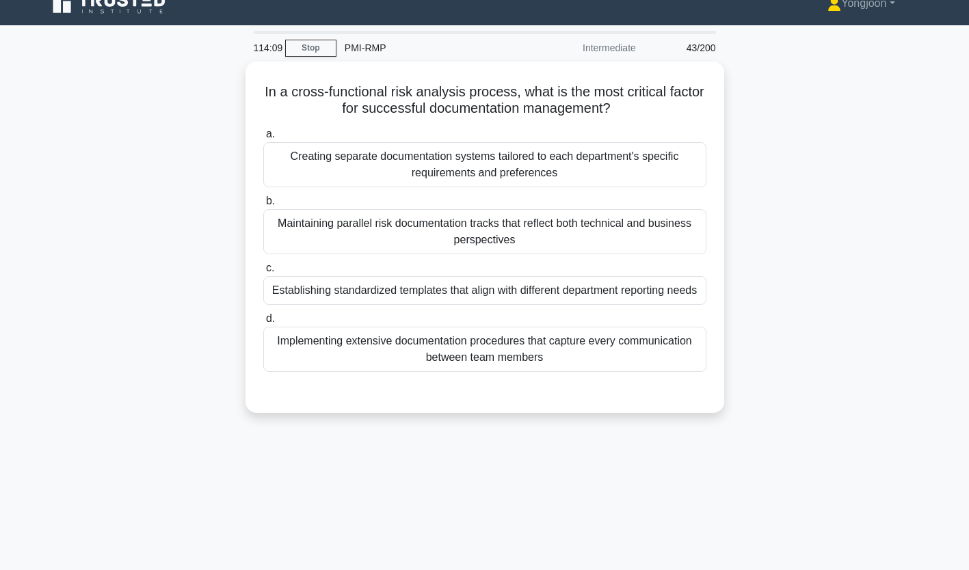
scroll to position [0, 0]
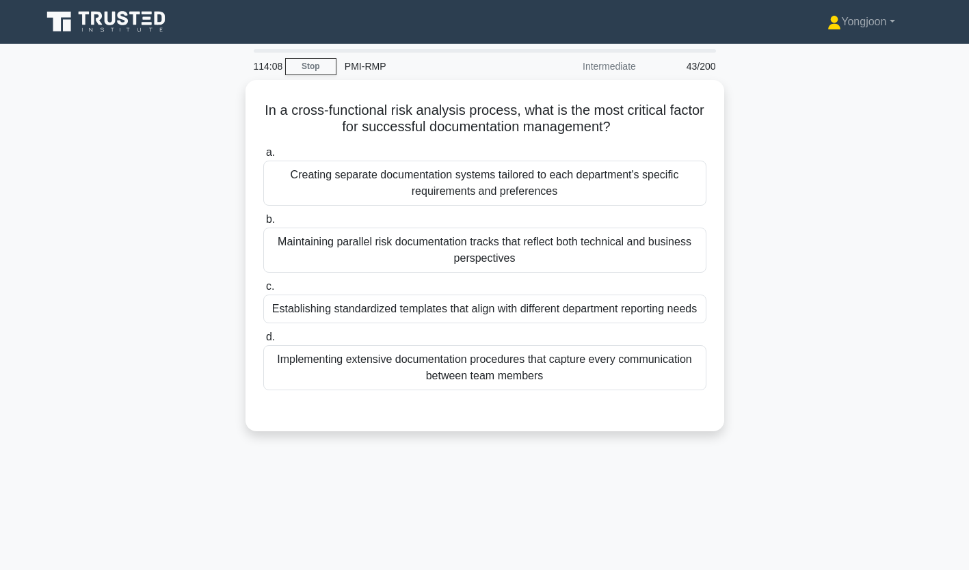
click at [363, 178] on div "Creating separate documentation systems tailored to each department's specific …" at bounding box center [484, 183] width 443 height 45
click at [263, 157] on input "a. Creating separate documentation systems tailored to each department's specif…" at bounding box center [263, 152] width 0 height 9
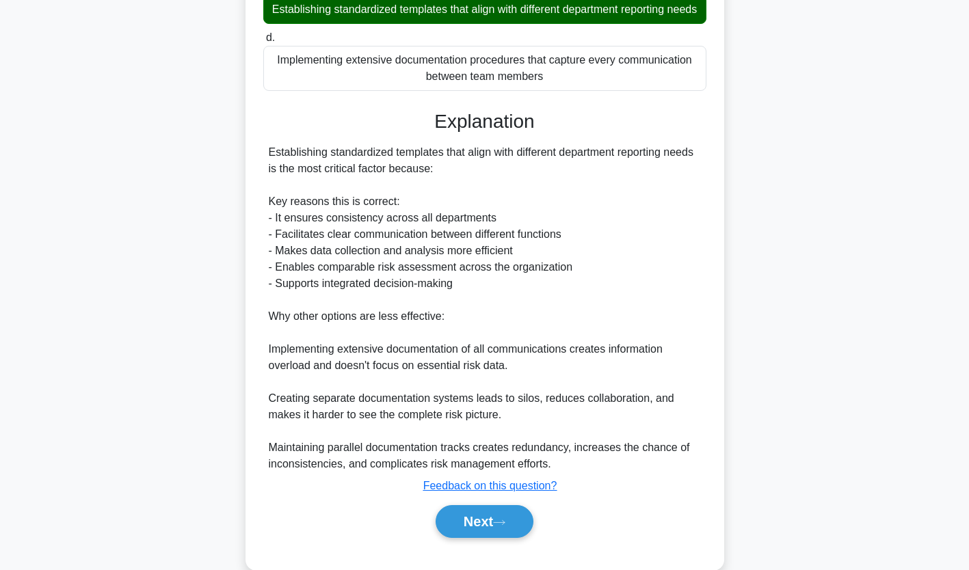
scroll to position [341, 0]
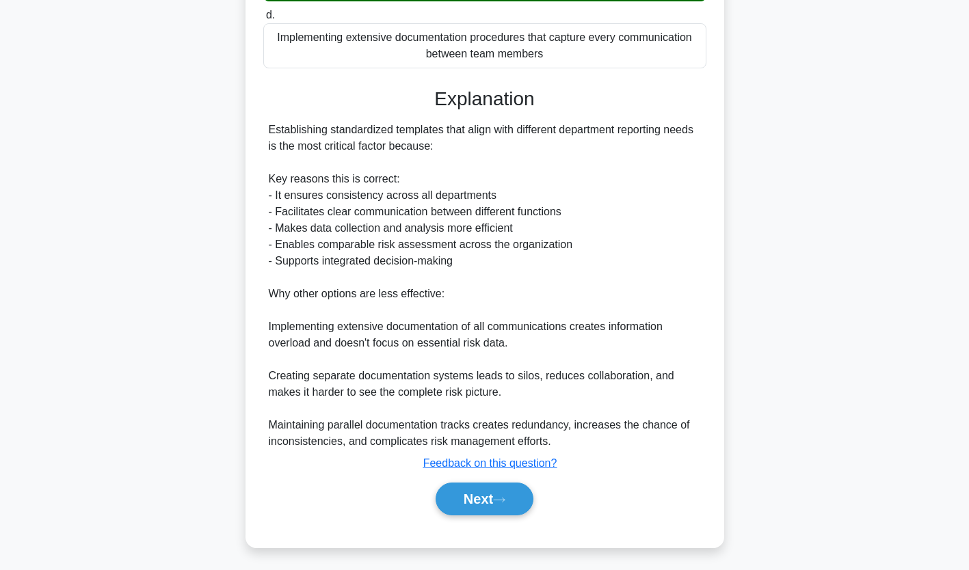
click at [498, 499] on button "Next" at bounding box center [485, 499] width 98 height 33
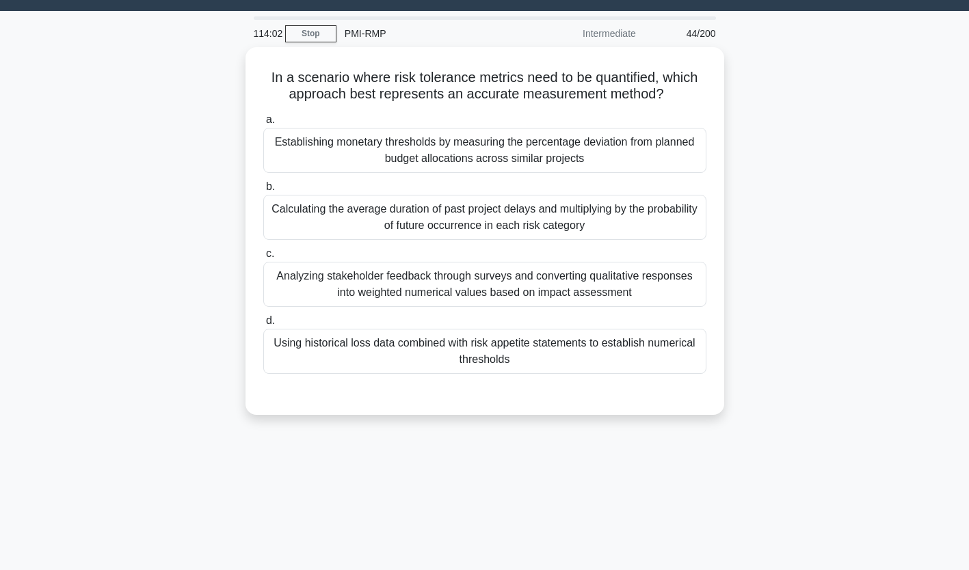
scroll to position [0, 0]
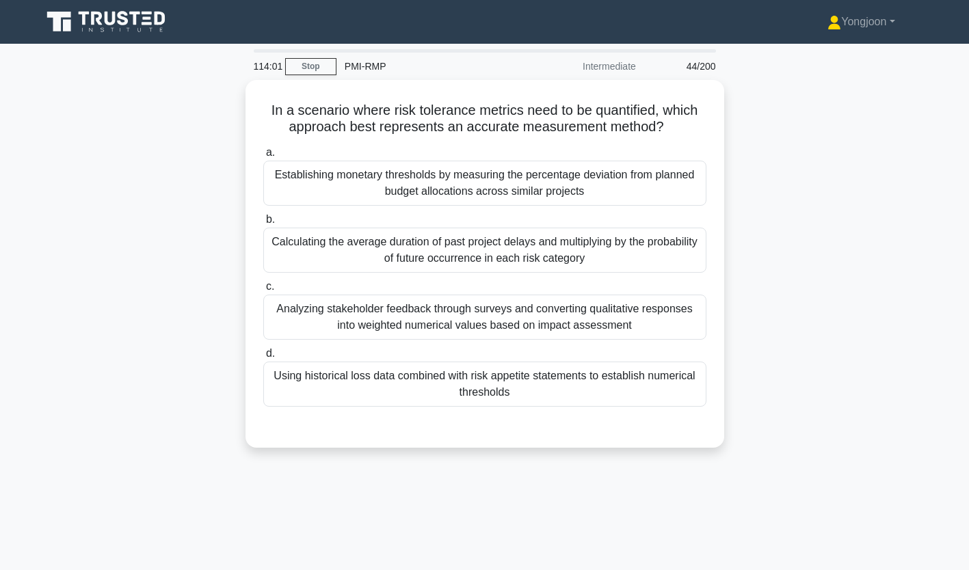
click at [348, 172] on div "Establishing monetary thresholds by measuring the percentage deviation from pla…" at bounding box center [484, 183] width 443 height 45
click at [263, 157] on input "a. Establishing monetary thresholds by measuring the percentage deviation from …" at bounding box center [263, 152] width 0 height 9
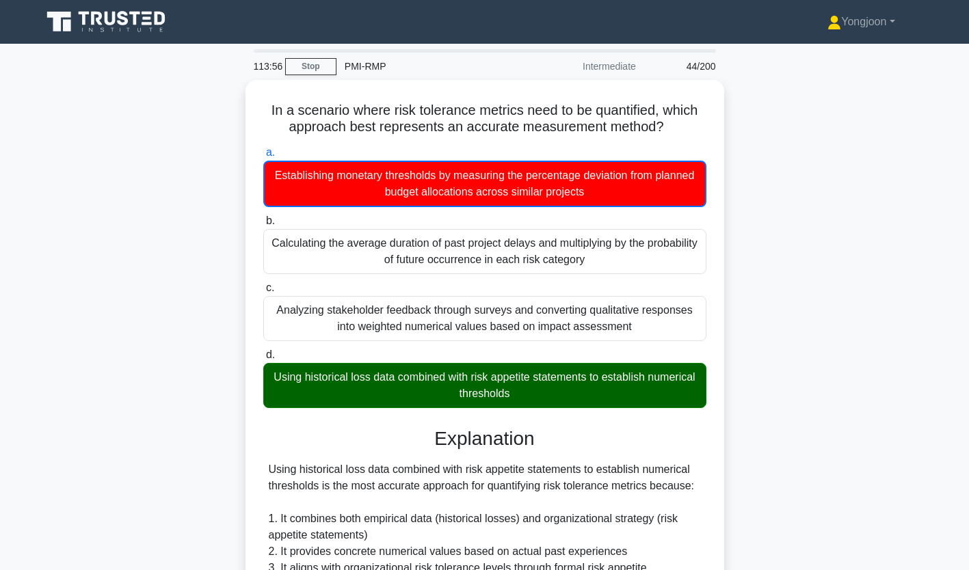
scroll to position [308, 0]
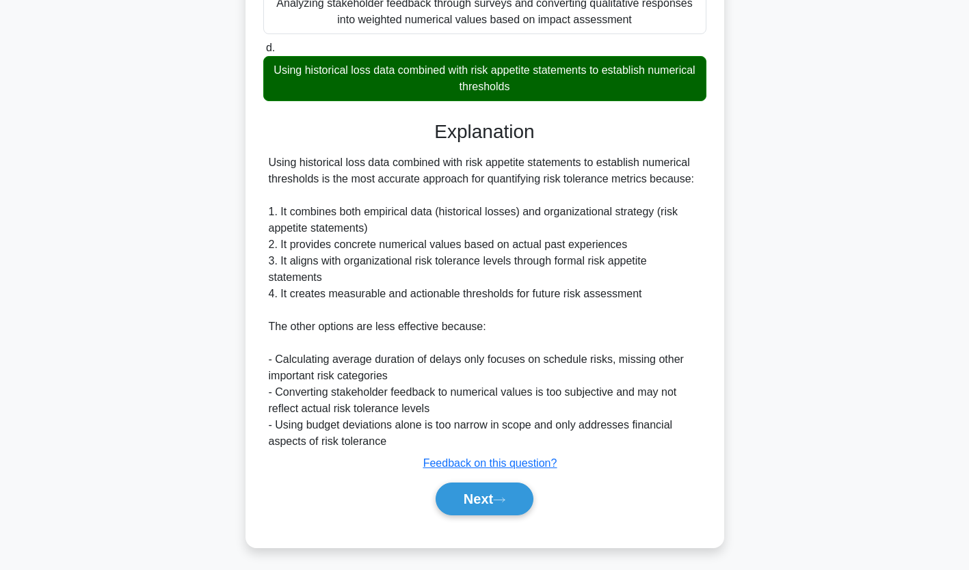
click at [505, 497] on icon at bounding box center [499, 501] width 12 height 8
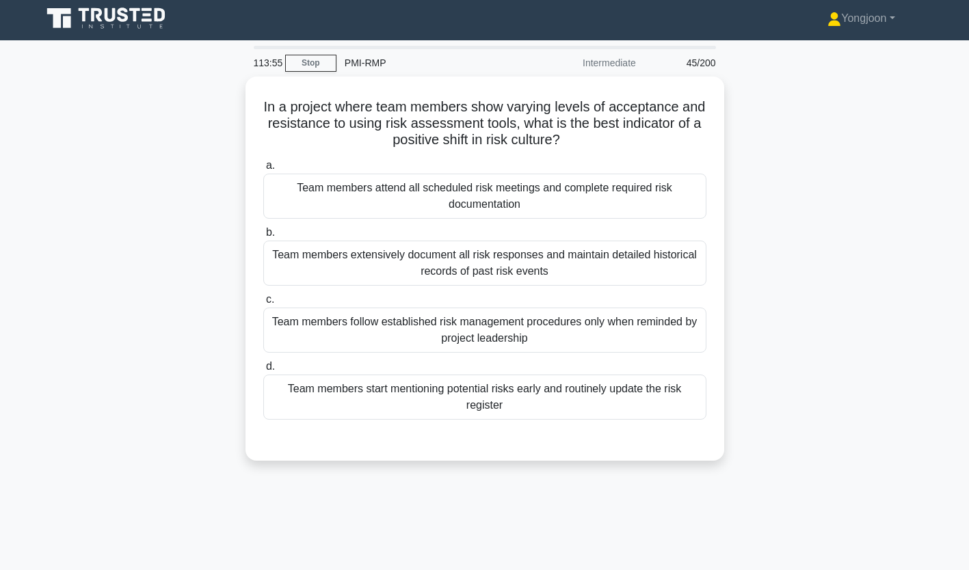
scroll to position [0, 0]
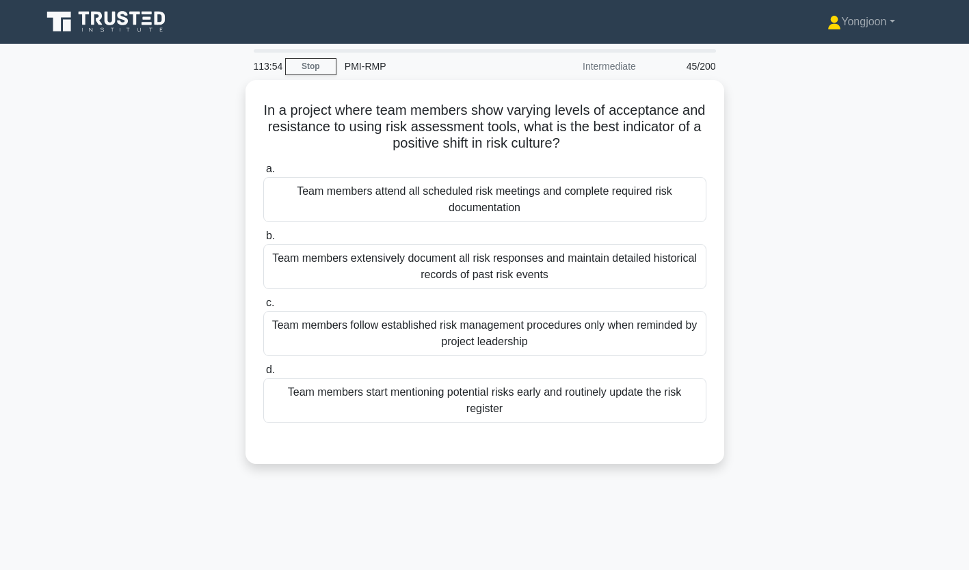
click at [345, 193] on div "Team members attend all scheduled risk meetings and complete required risk docu…" at bounding box center [484, 199] width 443 height 45
click at [263, 174] on input "a. Team members attend all scheduled risk meetings and complete required risk d…" at bounding box center [263, 169] width 0 height 9
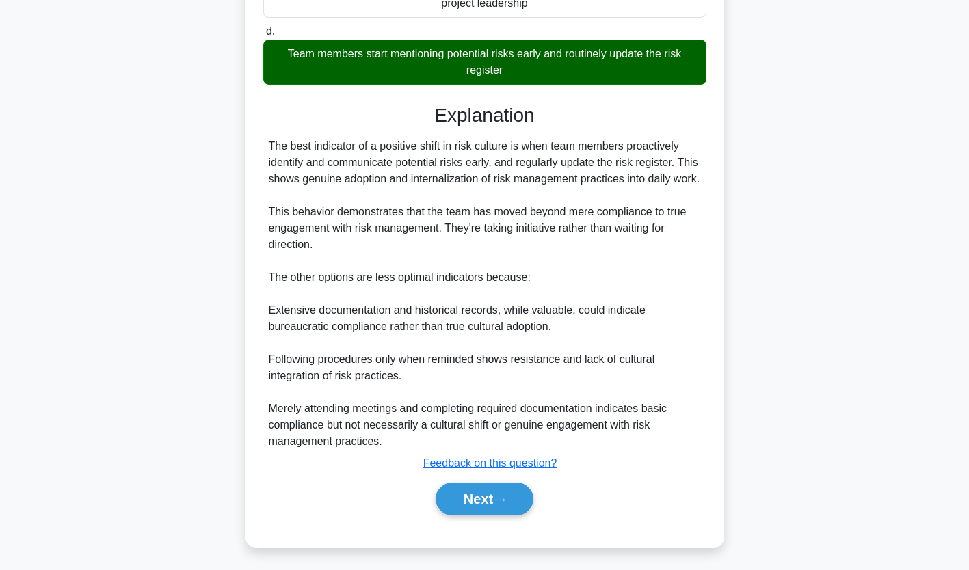
scroll to position [357, 0]
click at [506, 497] on icon at bounding box center [499, 501] width 12 height 8
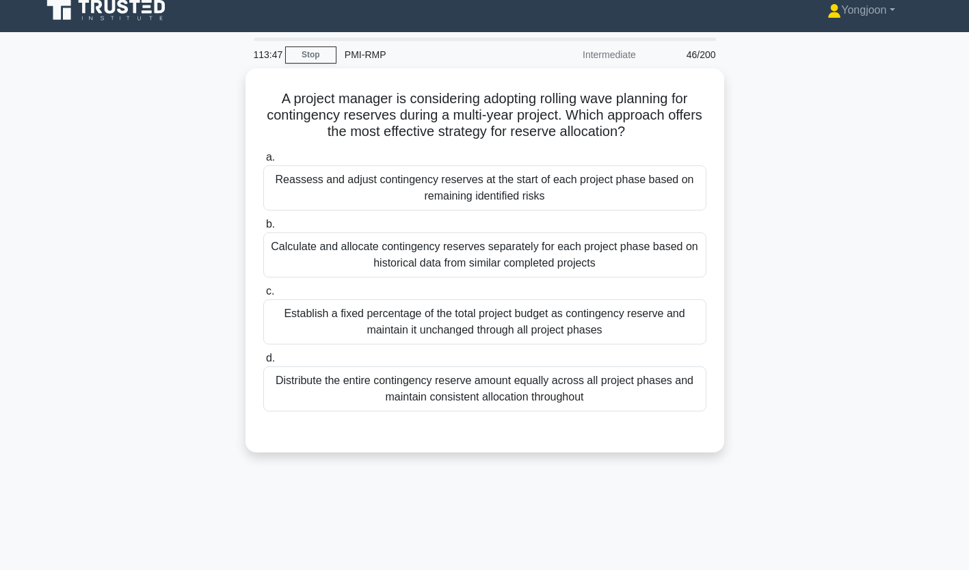
scroll to position [0, 0]
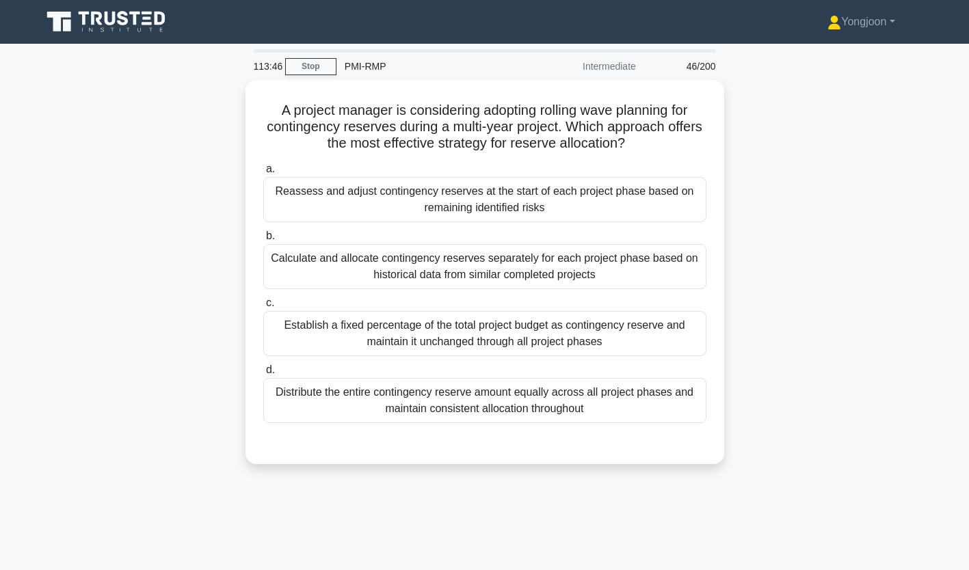
click at [344, 192] on div "Reassess and adjust contingency reserves at the start of each project phase bas…" at bounding box center [484, 199] width 443 height 45
click at [263, 174] on input "a. Reassess and adjust contingency reserves at the start of each project phase …" at bounding box center [263, 169] width 0 height 9
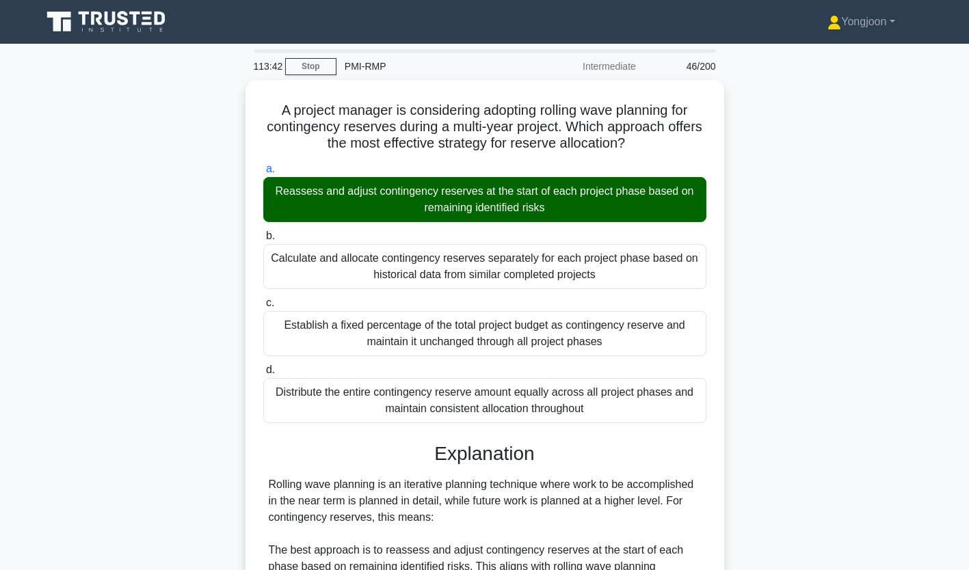
scroll to position [405, 0]
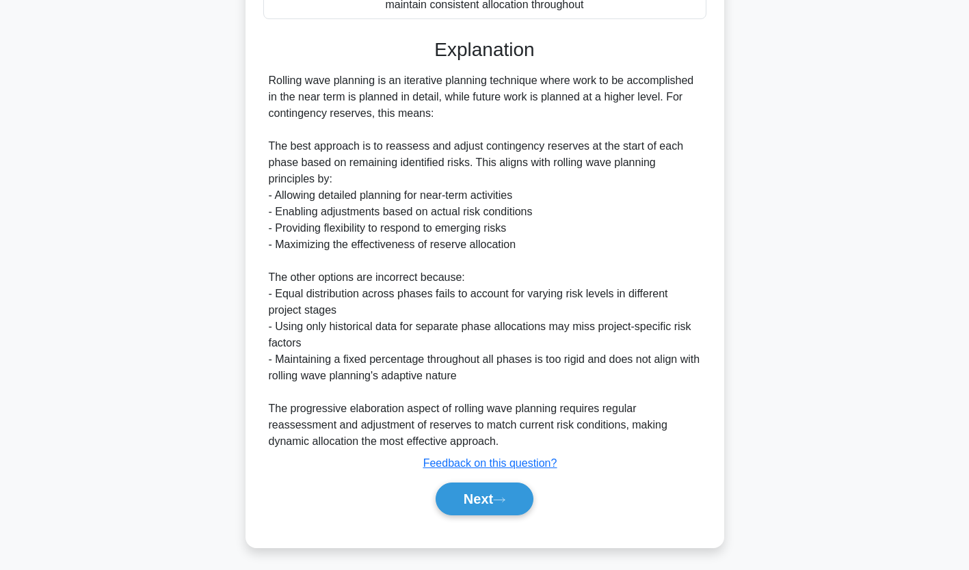
click at [500, 503] on button "Next" at bounding box center [485, 499] width 98 height 33
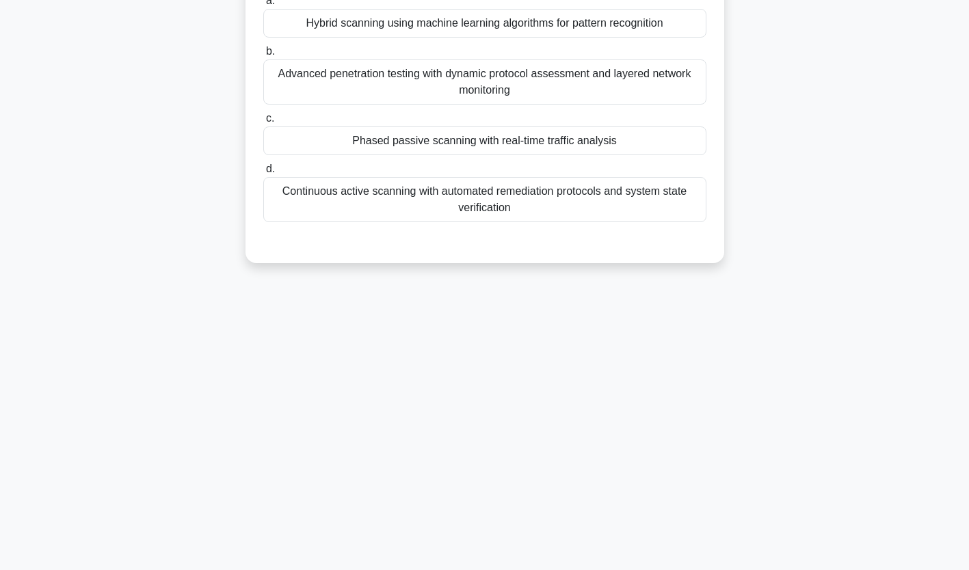
scroll to position [0, 0]
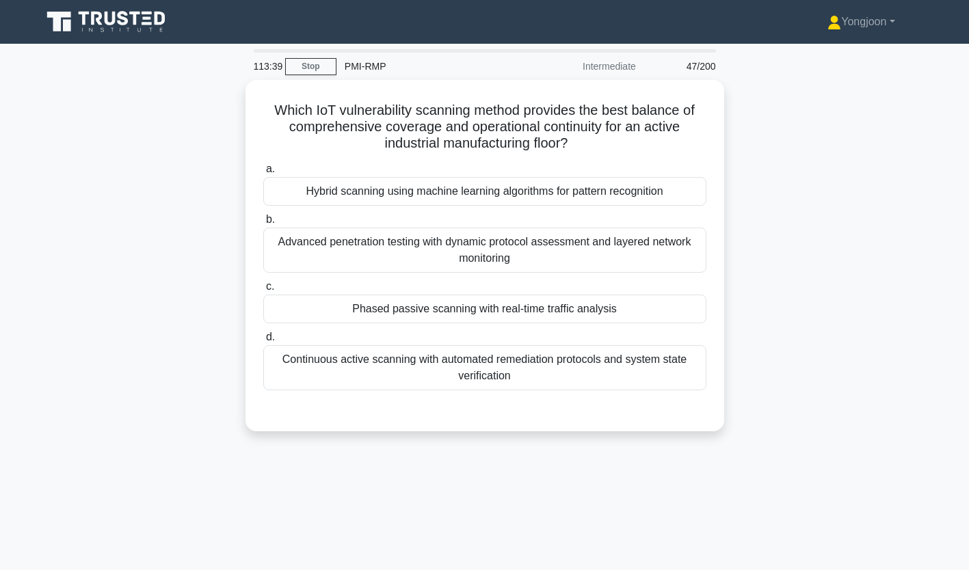
click at [334, 181] on div "Hybrid scanning using machine learning algorithms for pattern recognition" at bounding box center [484, 191] width 443 height 29
click at [263, 174] on input "a. Hybrid scanning using machine learning algorithms for pattern recognition" at bounding box center [263, 169] width 0 height 9
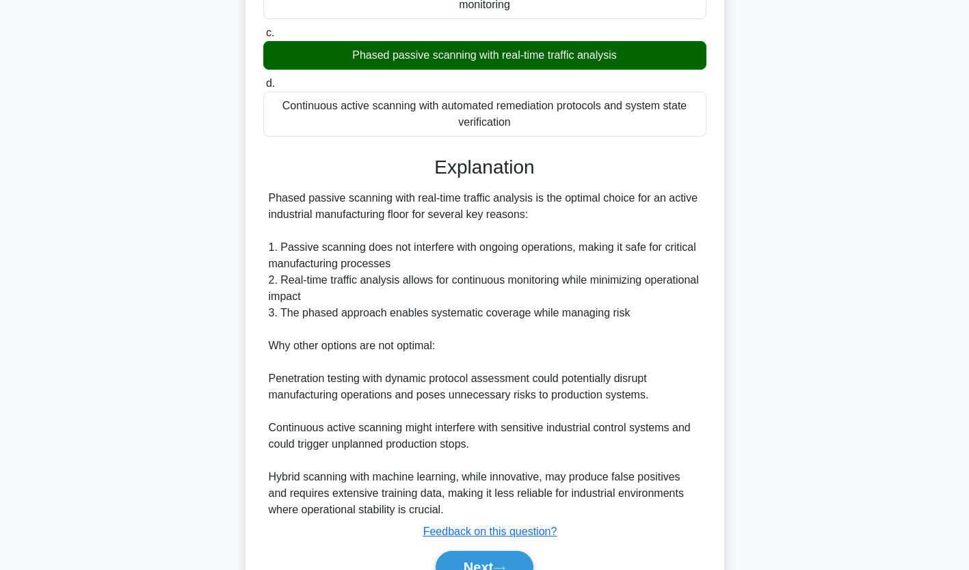
scroll to position [324, 0]
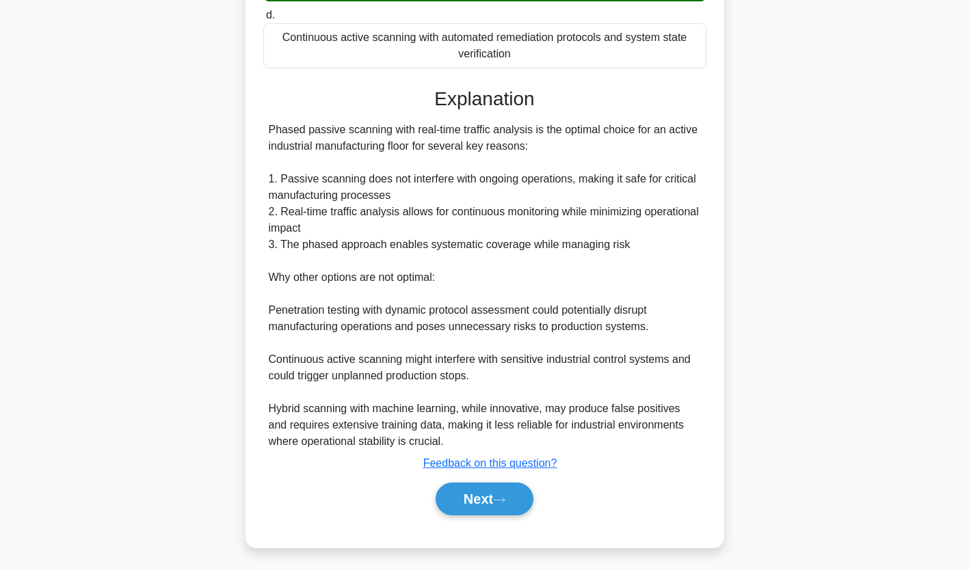
click at [514, 496] on button "Next" at bounding box center [485, 499] width 98 height 33
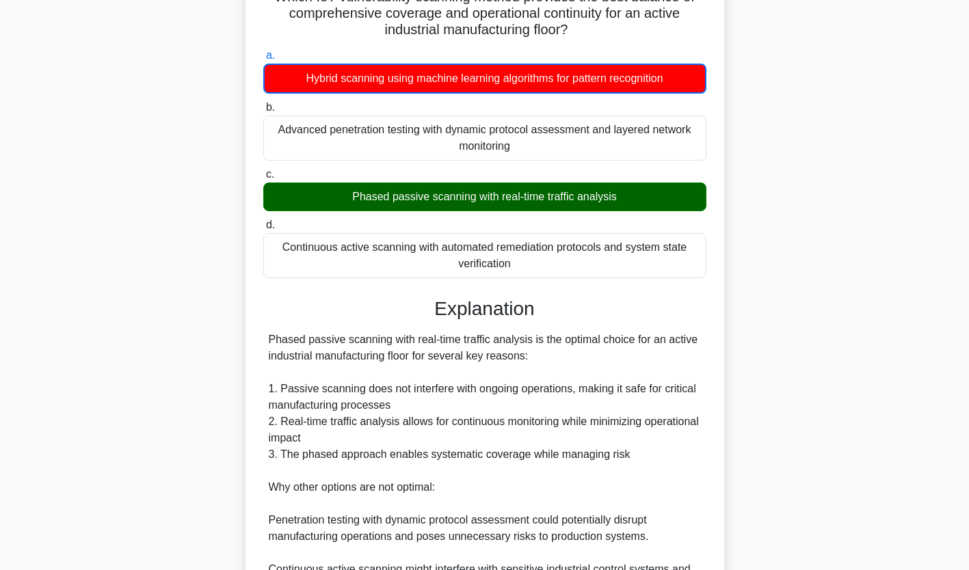
scroll to position [0, 0]
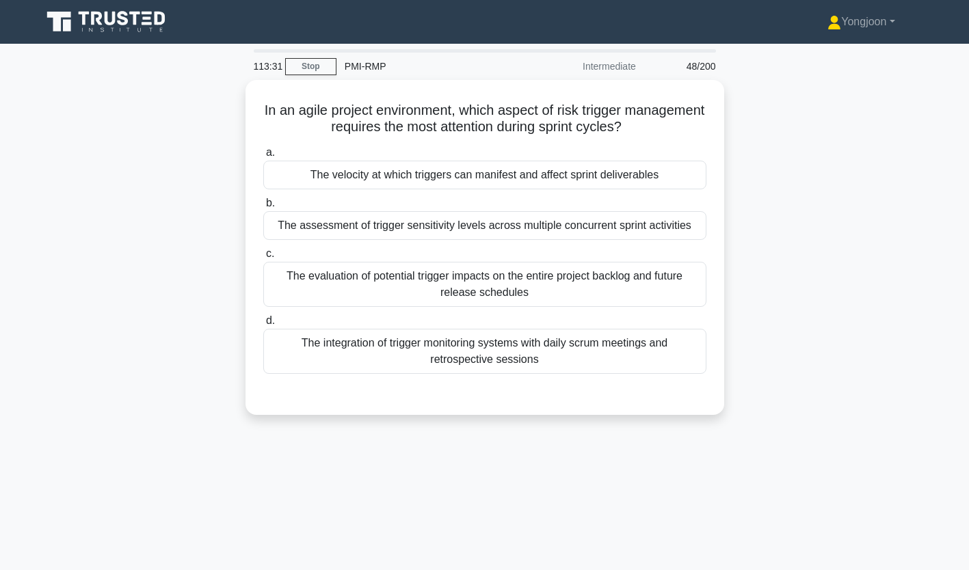
click at [344, 177] on div "The velocity at which triggers can manifest and affect sprint deliverables" at bounding box center [484, 175] width 443 height 29
click at [263, 157] on input "a. The velocity at which triggers can manifest and affect sprint deliverables" at bounding box center [263, 152] width 0 height 9
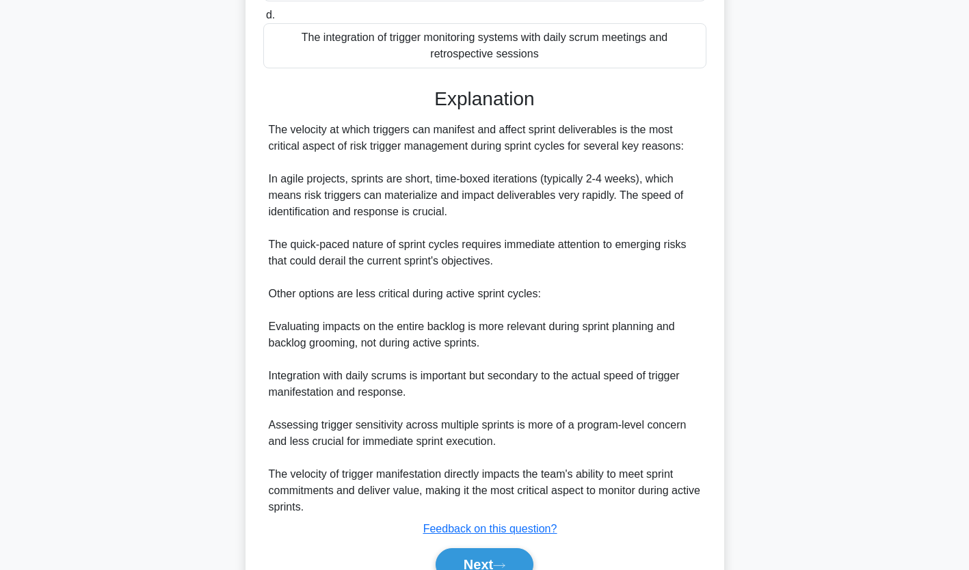
scroll to position [372, 0]
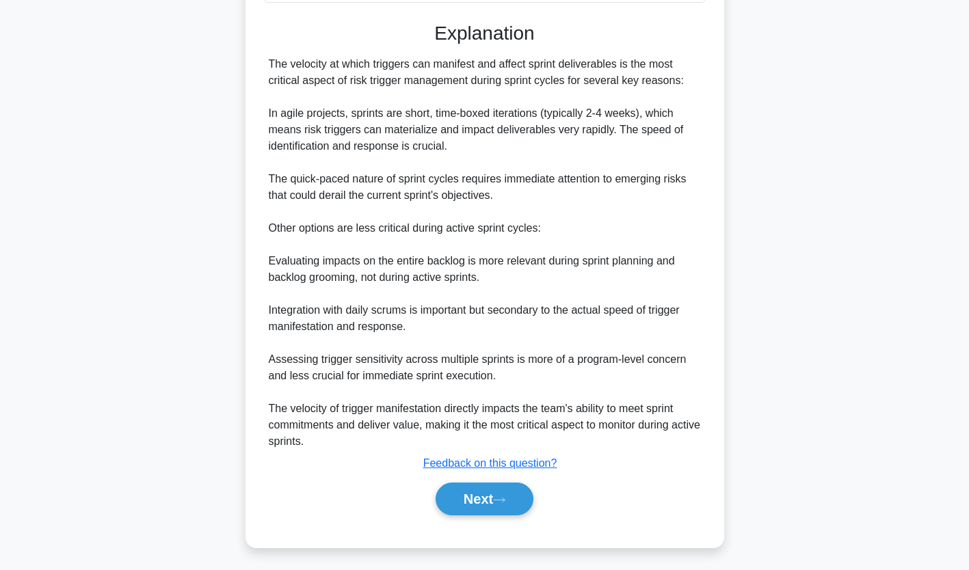
click at [497, 490] on button "Next" at bounding box center [485, 499] width 98 height 33
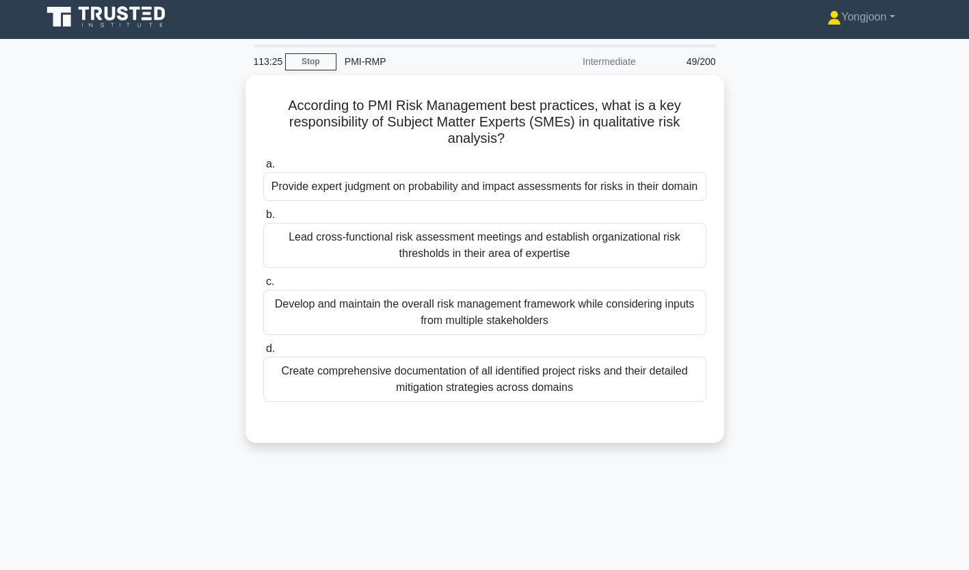
scroll to position [0, 0]
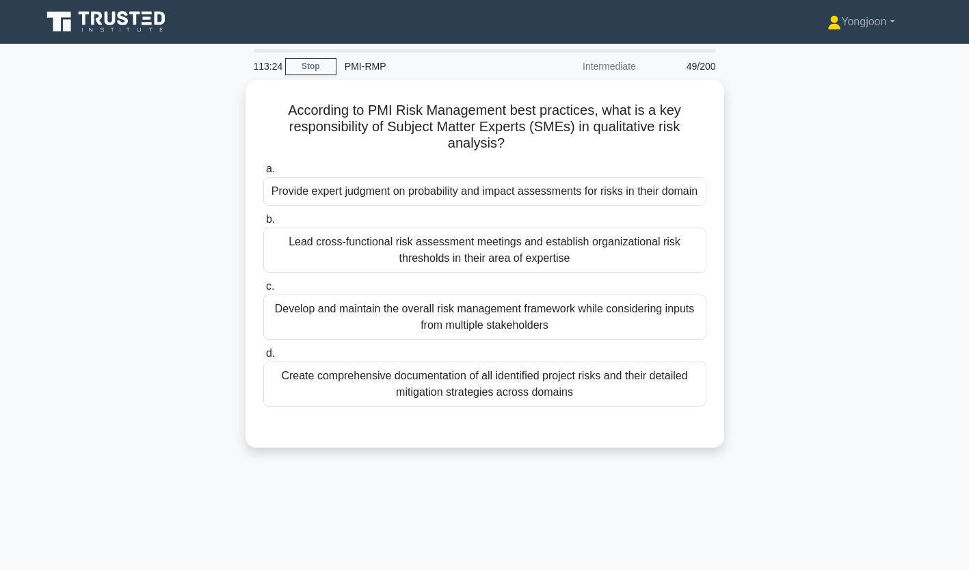
click at [320, 194] on div "Provide expert judgment on probability and impact assessments for risks in thei…" at bounding box center [484, 191] width 443 height 29
click at [263, 174] on input "a. Provide expert judgment on probability and impact assessments for risks in t…" at bounding box center [263, 169] width 0 height 9
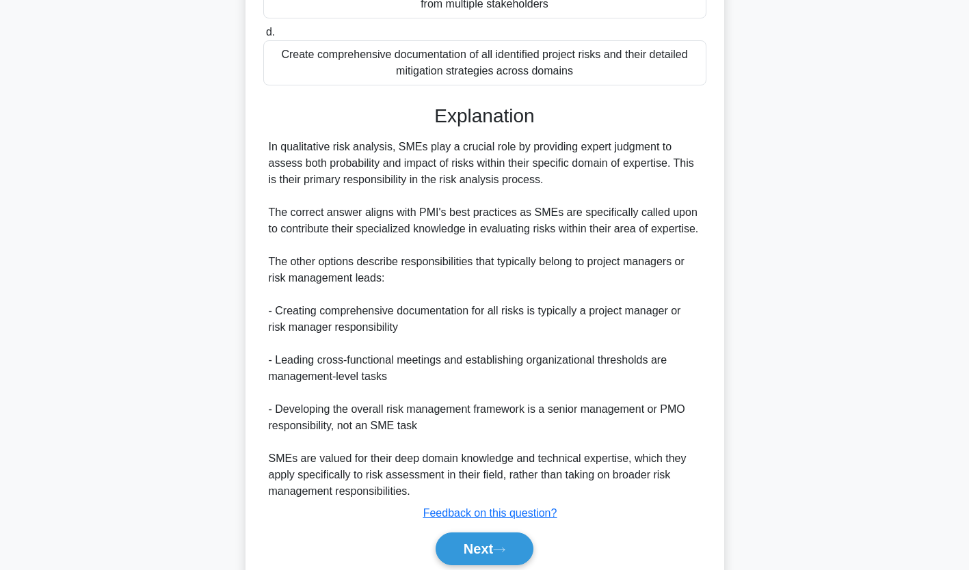
scroll to position [385, 0]
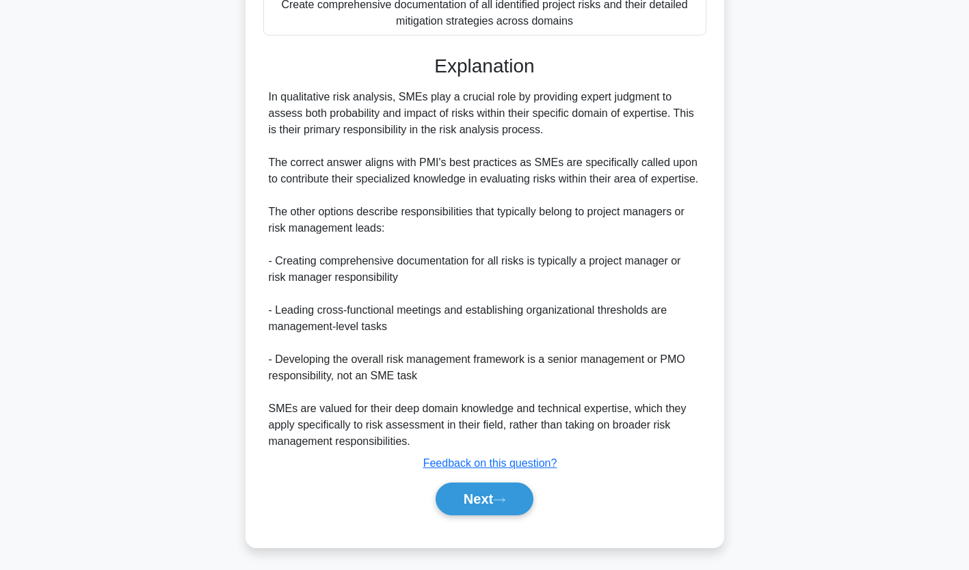
click at [501, 499] on icon at bounding box center [499, 501] width 12 height 8
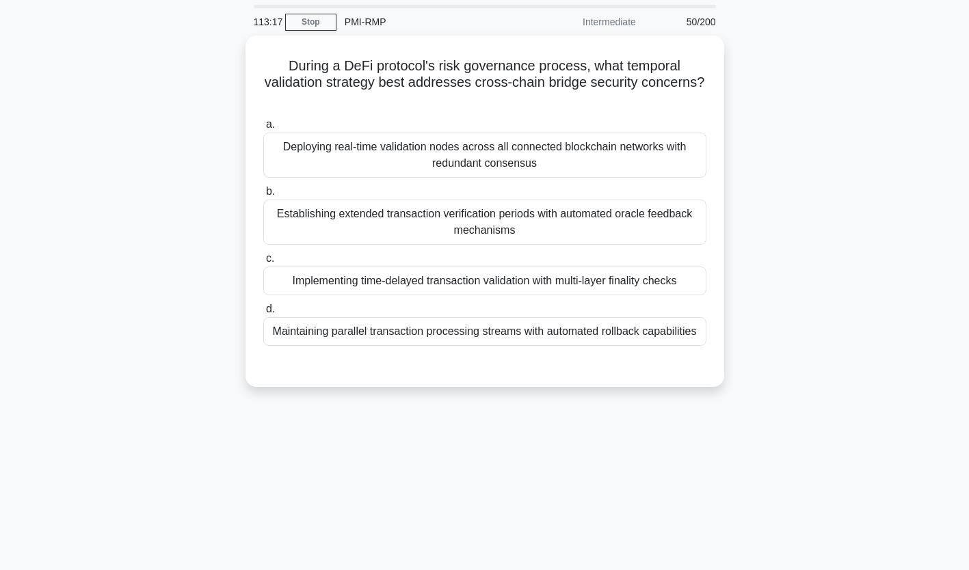
scroll to position [0, 0]
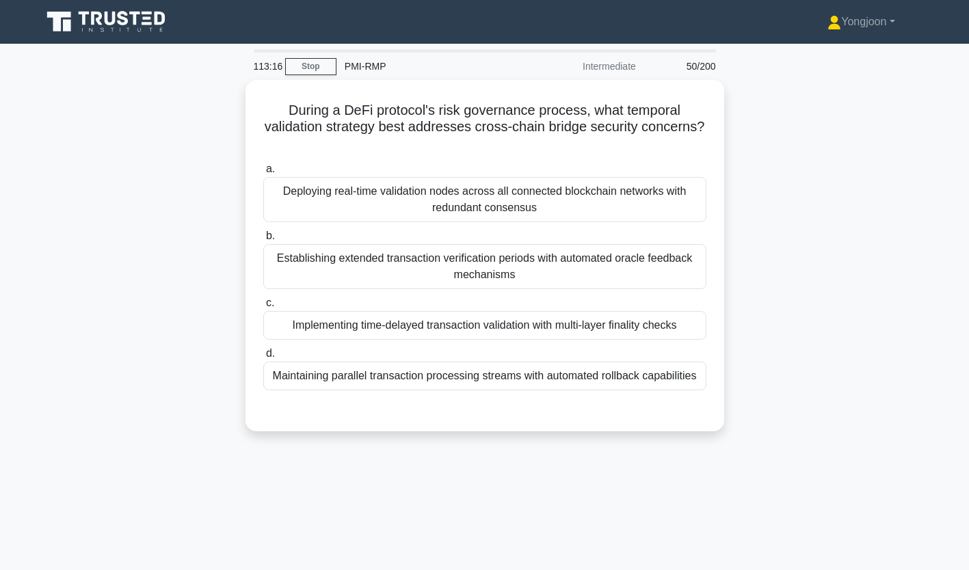
click at [341, 189] on div "Deploying real-time validation nodes across all connected blockchain networks w…" at bounding box center [484, 199] width 443 height 45
click at [263, 174] on input "a. Deploying real-time validation nodes across all connected blockchain network…" at bounding box center [263, 169] width 0 height 9
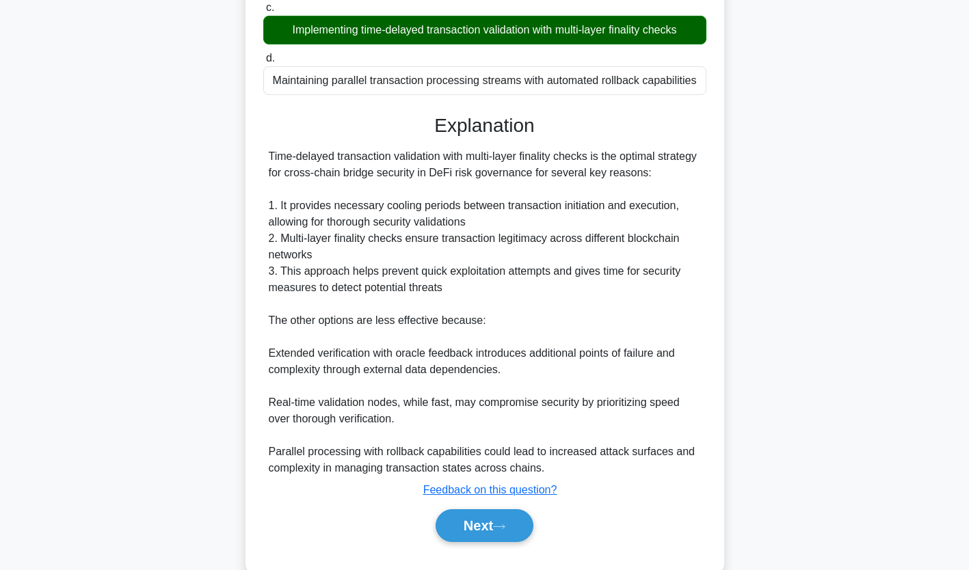
scroll to position [324, 0]
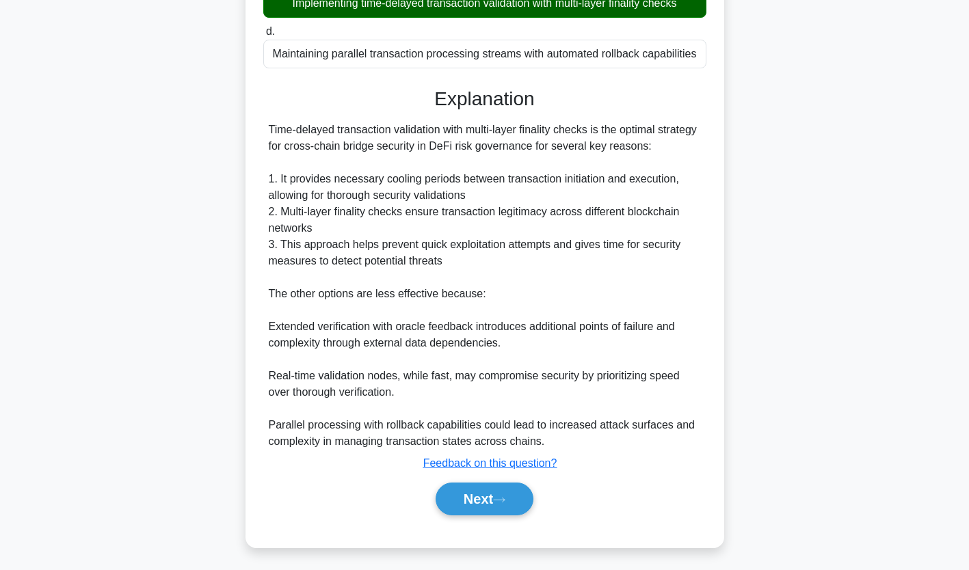
click at [492, 495] on button "Next" at bounding box center [485, 499] width 98 height 33
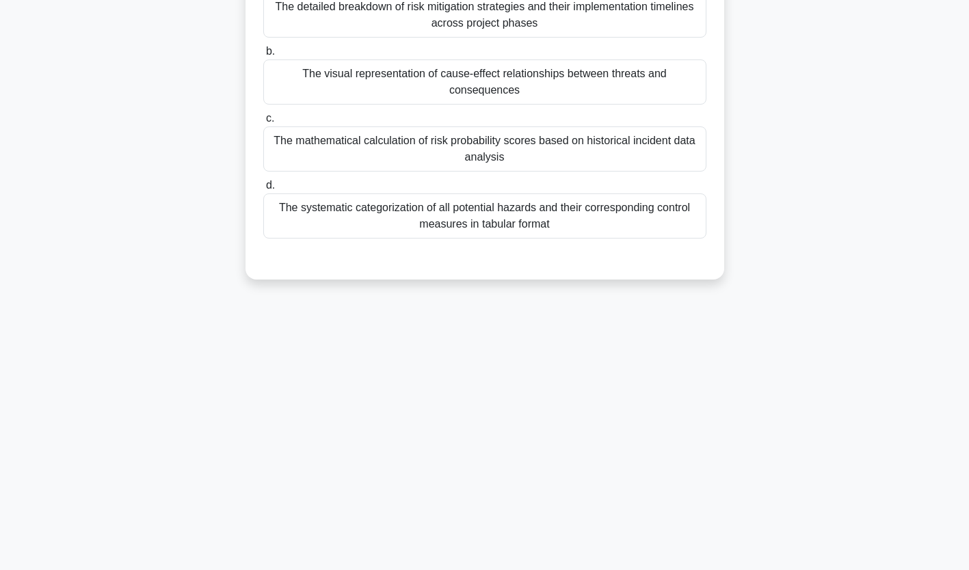
scroll to position [0, 0]
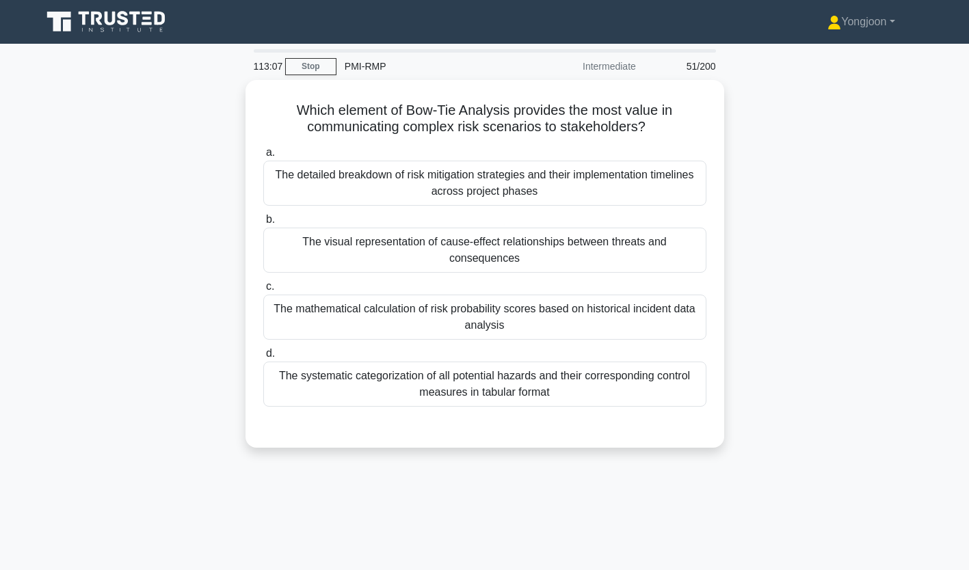
click at [335, 185] on div "The detailed breakdown of risk mitigation strategies and their implementation t…" at bounding box center [484, 183] width 443 height 45
click at [263, 157] on input "a. The detailed breakdown of risk mitigation strategies and their implementatio…" at bounding box center [263, 152] width 0 height 9
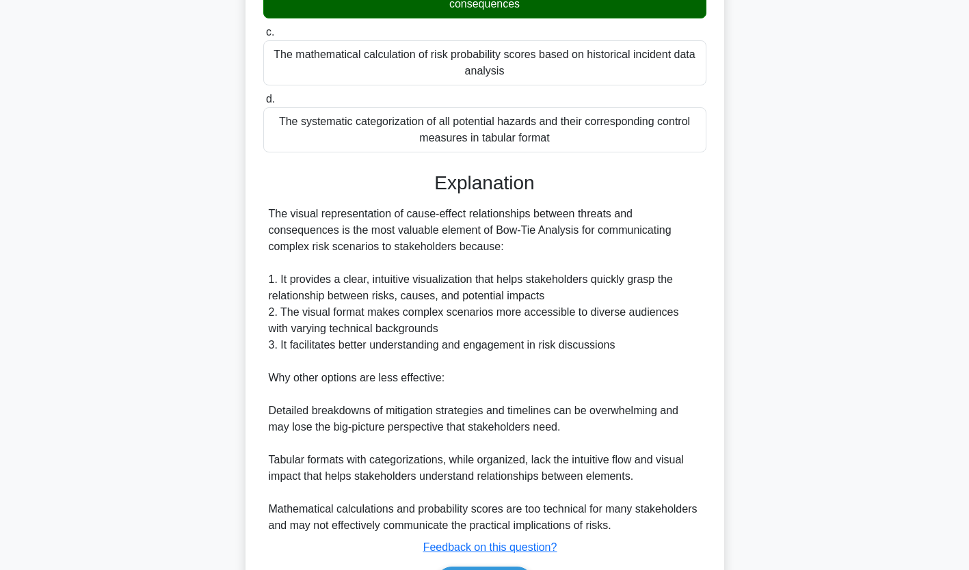
scroll to position [299, 0]
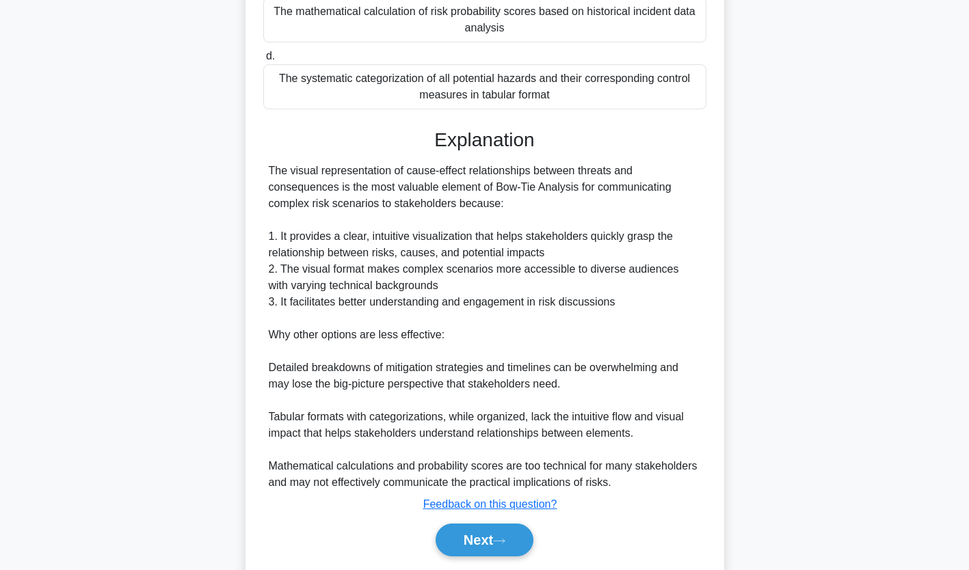
click at [492, 536] on button "Next" at bounding box center [485, 540] width 98 height 33
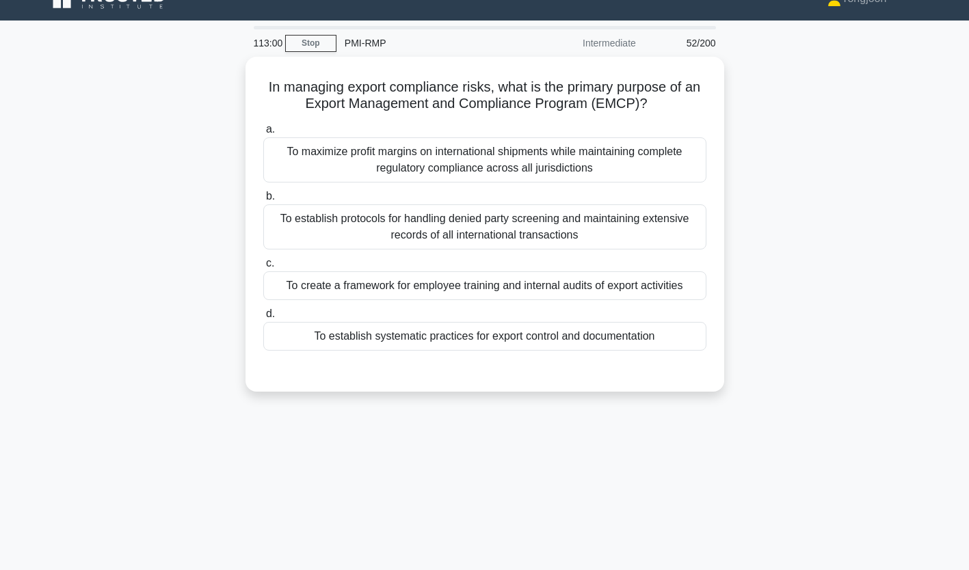
scroll to position [0, 0]
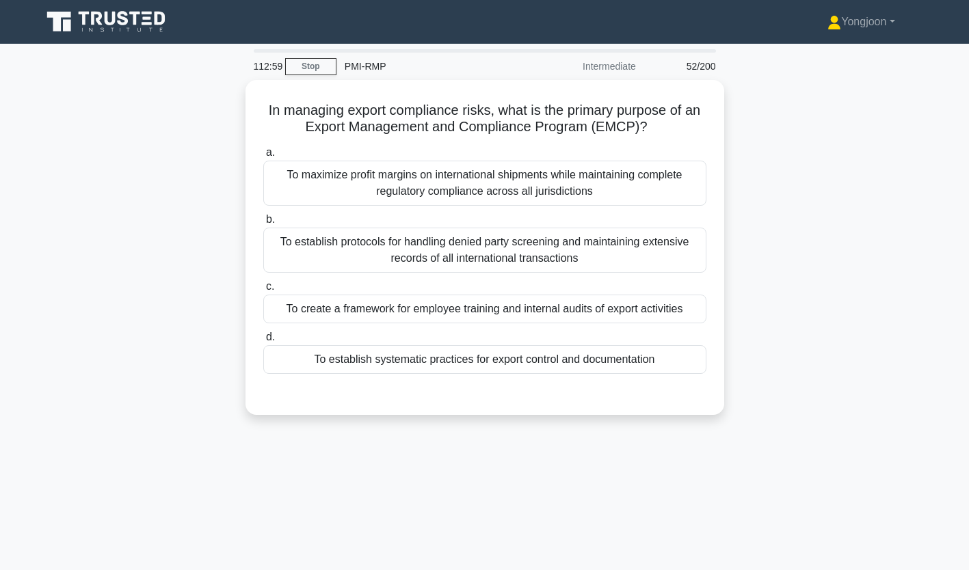
click at [396, 189] on div "To maximize profit margins on international shipments while maintaining complet…" at bounding box center [484, 183] width 443 height 45
click at [263, 157] on input "a. To maximize profit margins on international shipments while maintaining comp…" at bounding box center [263, 152] width 0 height 9
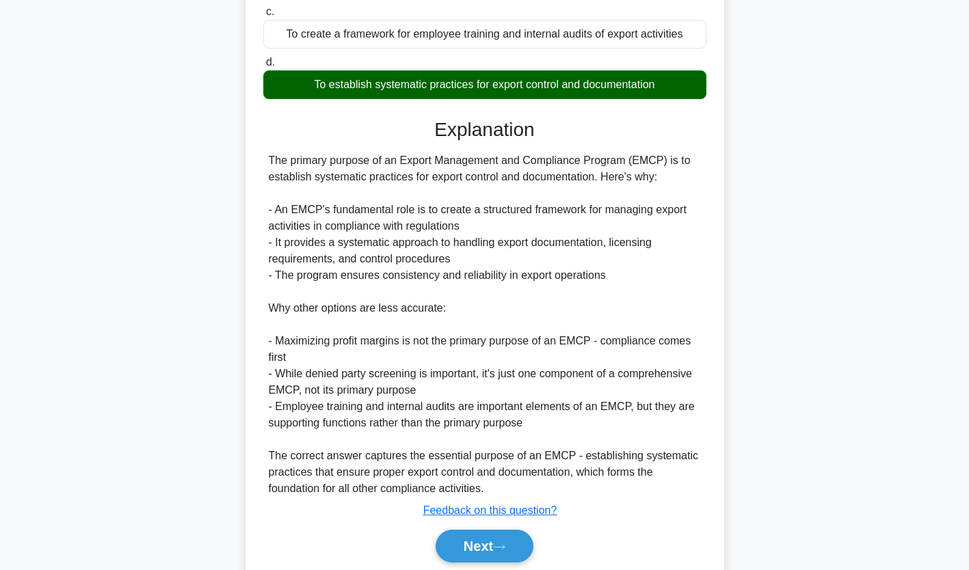
scroll to position [289, 0]
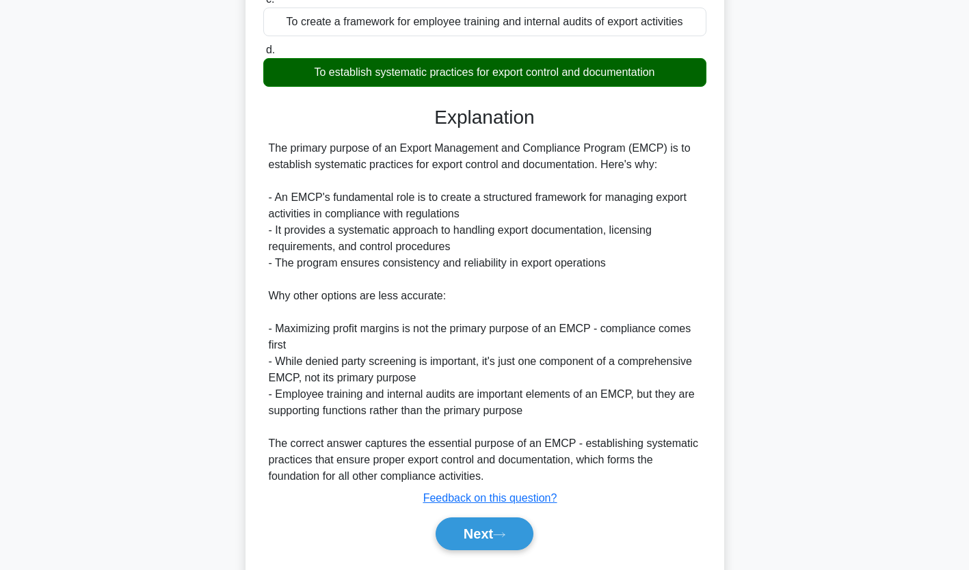
click at [500, 536] on icon at bounding box center [499, 536] width 12 height 8
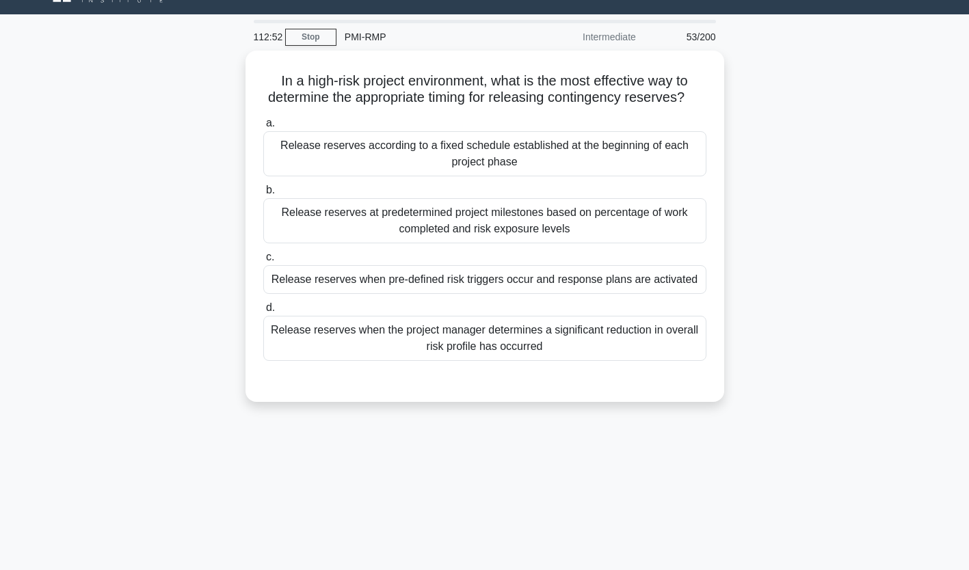
scroll to position [0, 0]
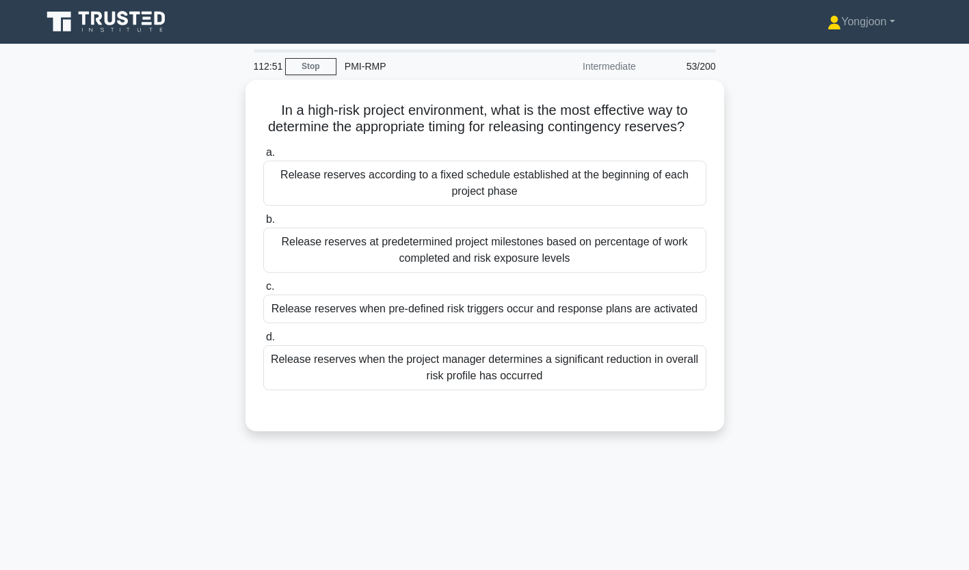
click at [357, 192] on div "Release reserves according to a fixed schedule established at the beginning of …" at bounding box center [484, 183] width 443 height 45
click at [263, 157] on input "a. Release reserves according to a fixed schedule established at the beginning …" at bounding box center [263, 152] width 0 height 9
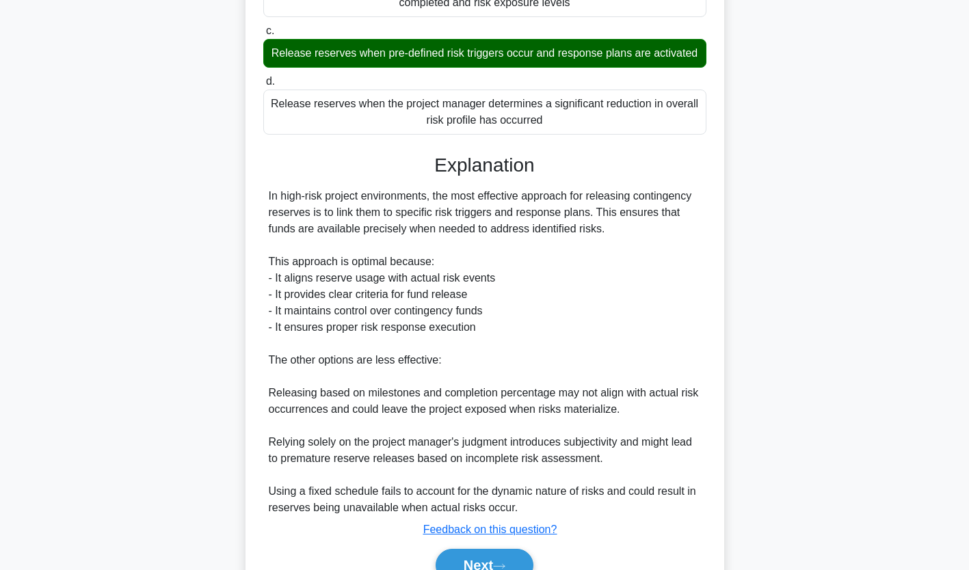
scroll to position [274, 0]
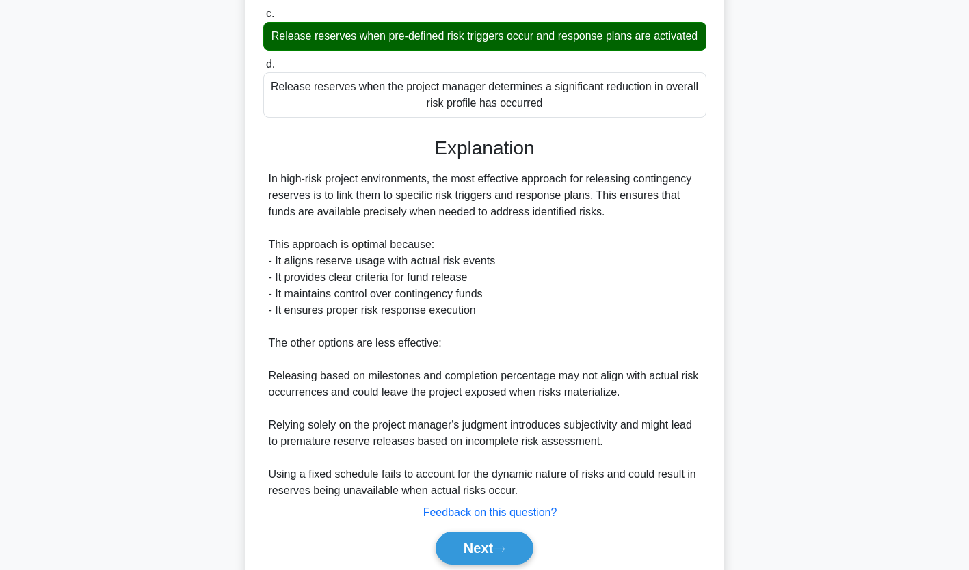
click at [479, 564] on button "Next" at bounding box center [485, 548] width 98 height 33
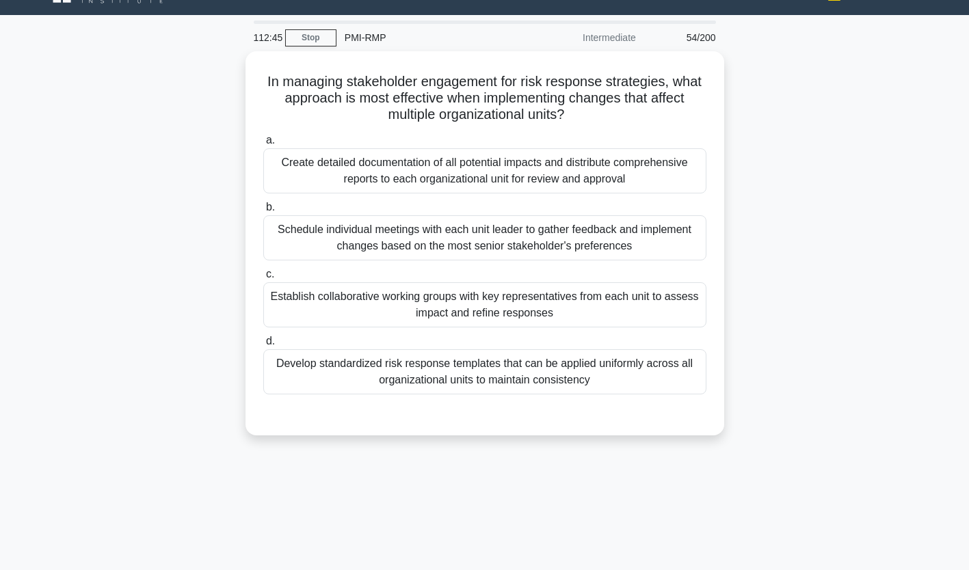
scroll to position [0, 0]
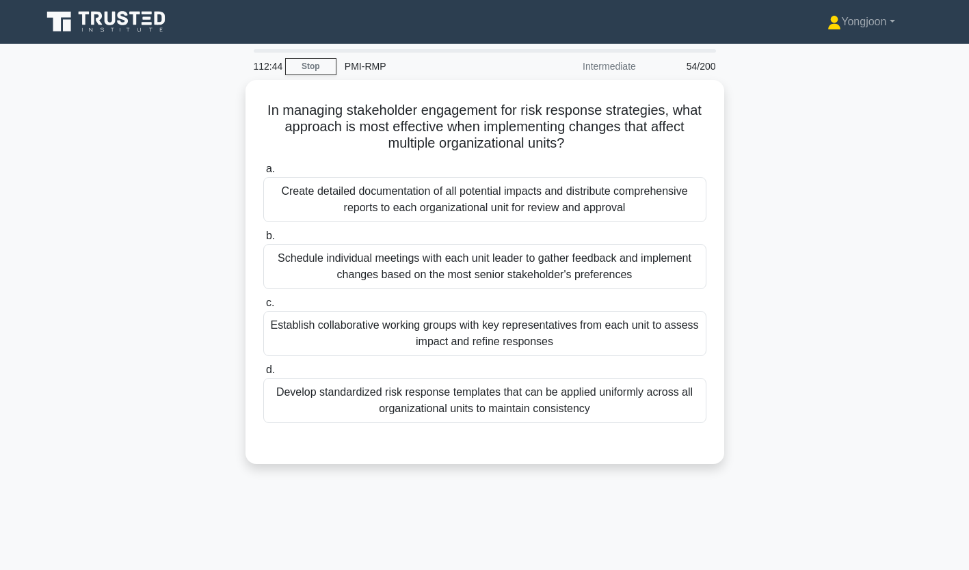
click at [324, 196] on div "Create detailed documentation of all potential impacts and distribute comprehen…" at bounding box center [484, 199] width 443 height 45
click at [263, 174] on input "a. Create detailed documentation of all potential impacts and distribute compre…" at bounding box center [263, 169] width 0 height 9
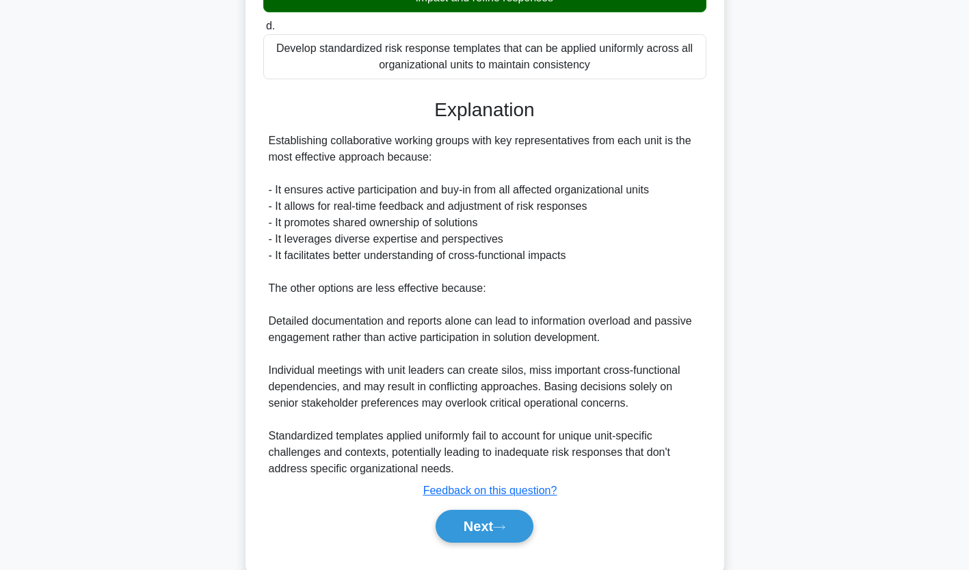
scroll to position [356, 0]
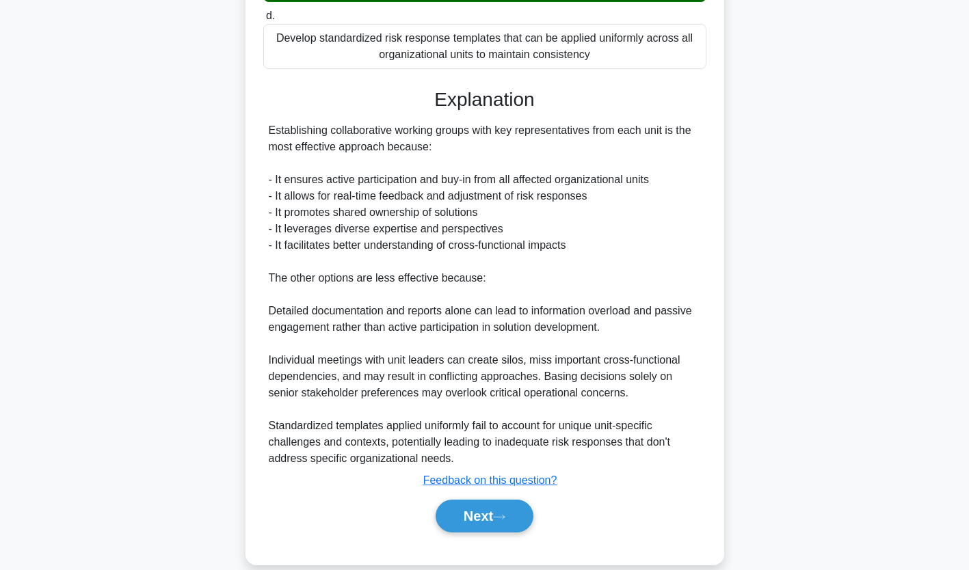
click at [500, 510] on button "Next" at bounding box center [485, 516] width 98 height 33
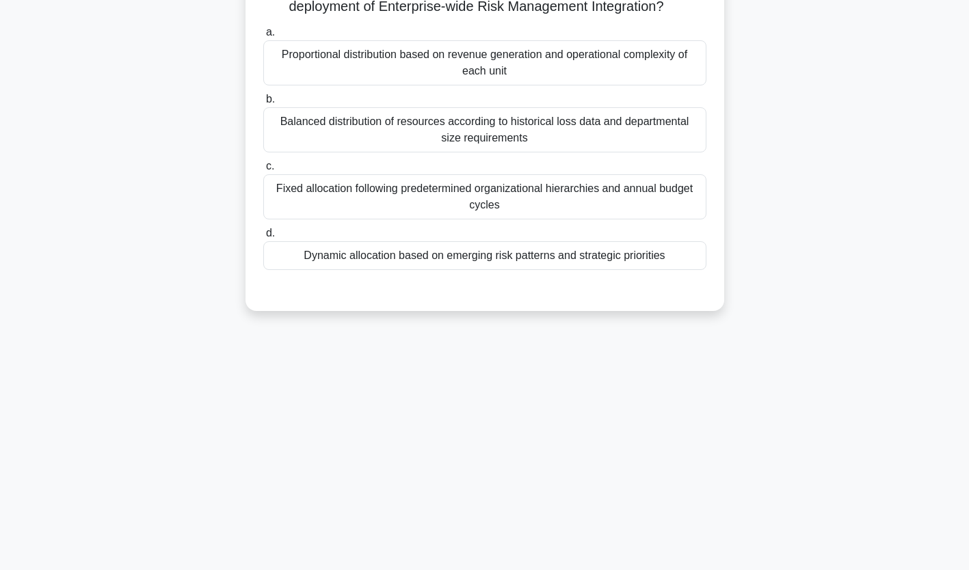
scroll to position [0, 0]
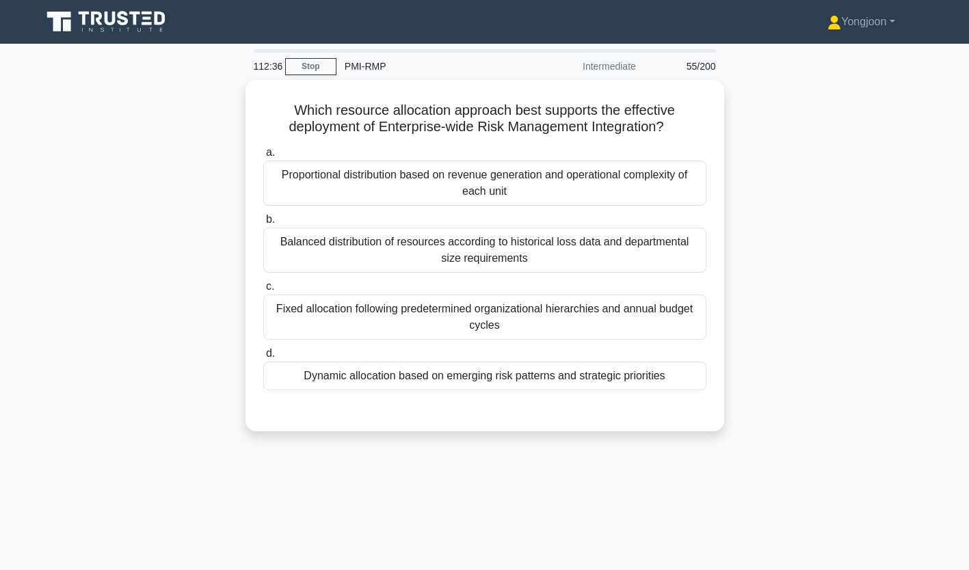
click at [363, 180] on div "Proportional distribution based on revenue generation and operational complexit…" at bounding box center [484, 183] width 443 height 45
click at [263, 157] on input "a. Proportional distribution based on revenue generation and operational comple…" at bounding box center [263, 152] width 0 height 9
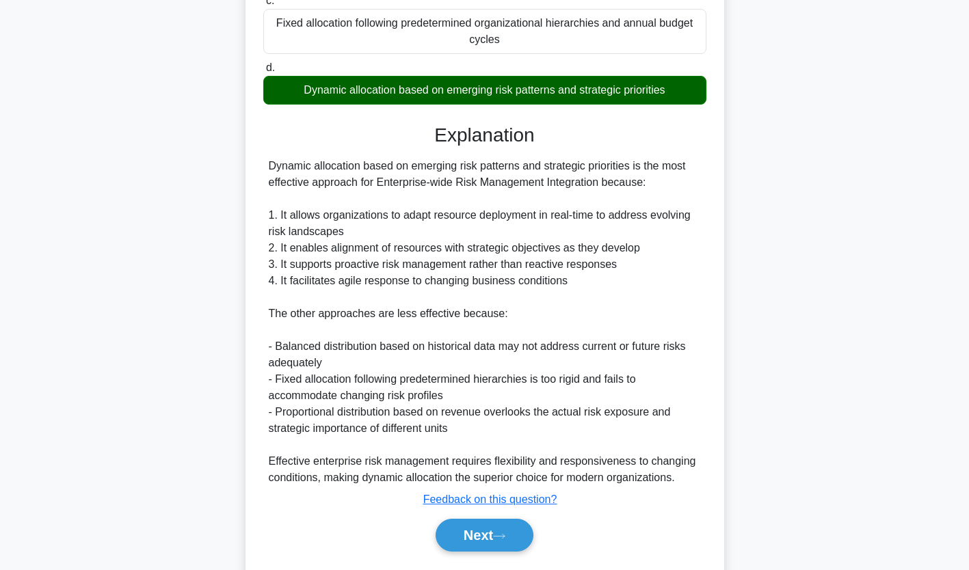
scroll to position [324, 0]
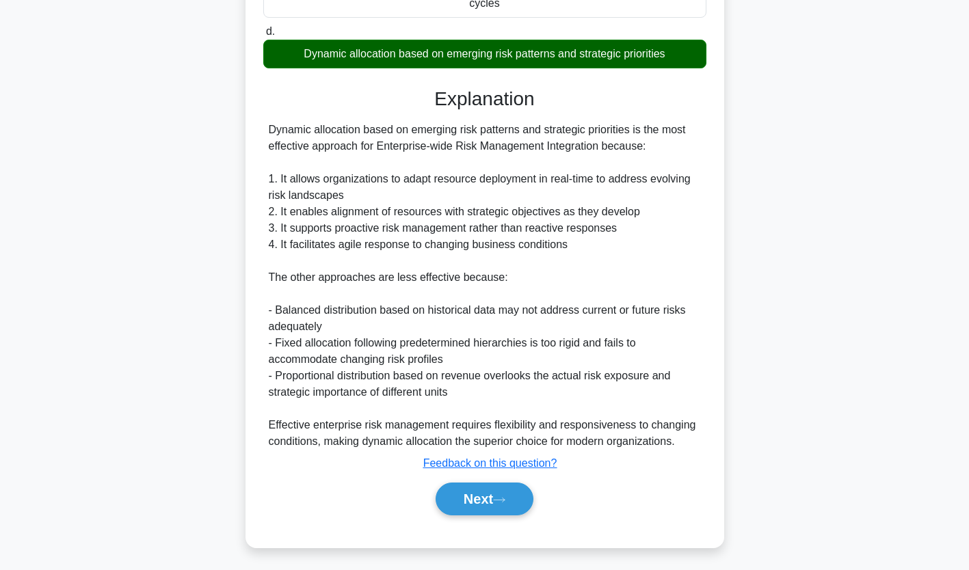
click at [492, 496] on button "Next" at bounding box center [485, 499] width 98 height 33
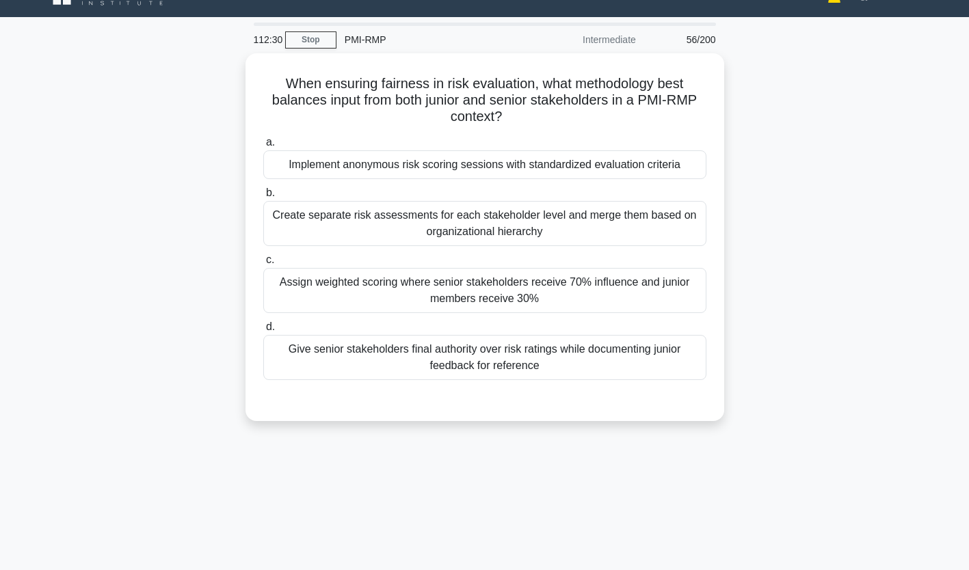
scroll to position [0, 0]
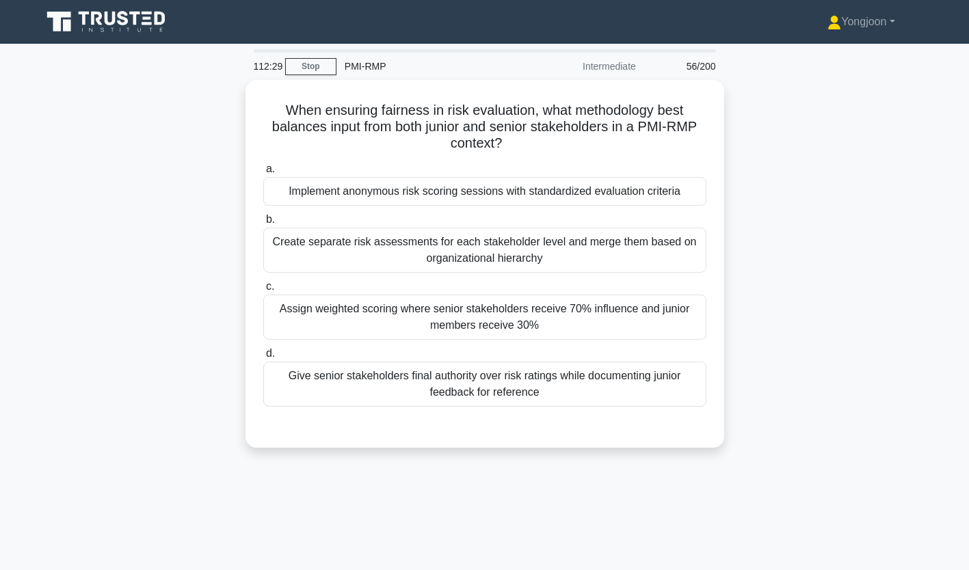
click at [323, 187] on div "Implement anonymous risk scoring sessions with standardized evaluation criteria" at bounding box center [484, 191] width 443 height 29
click at [263, 174] on input "a. Implement anonymous risk scoring sessions with standardized evaluation crite…" at bounding box center [263, 169] width 0 height 9
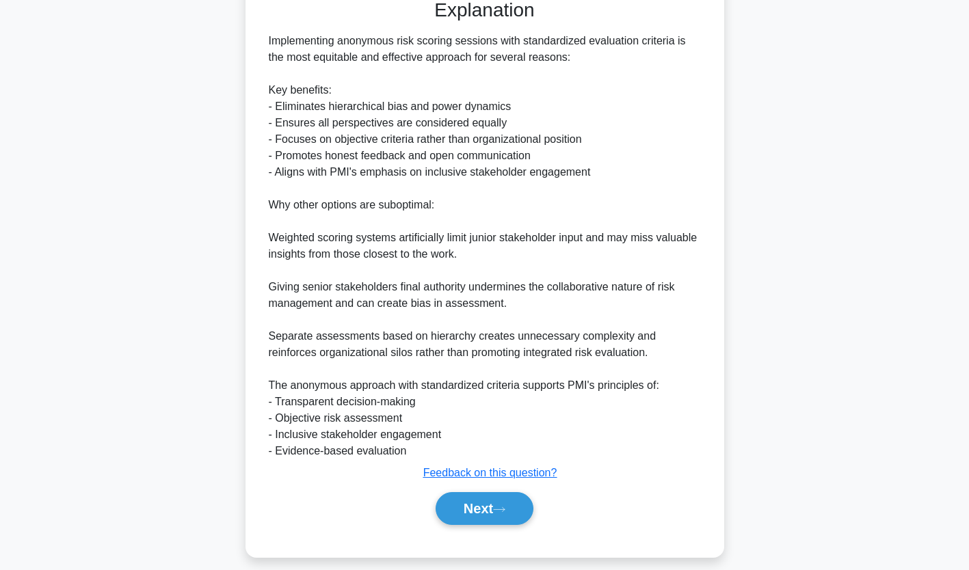
scroll to position [435, 0]
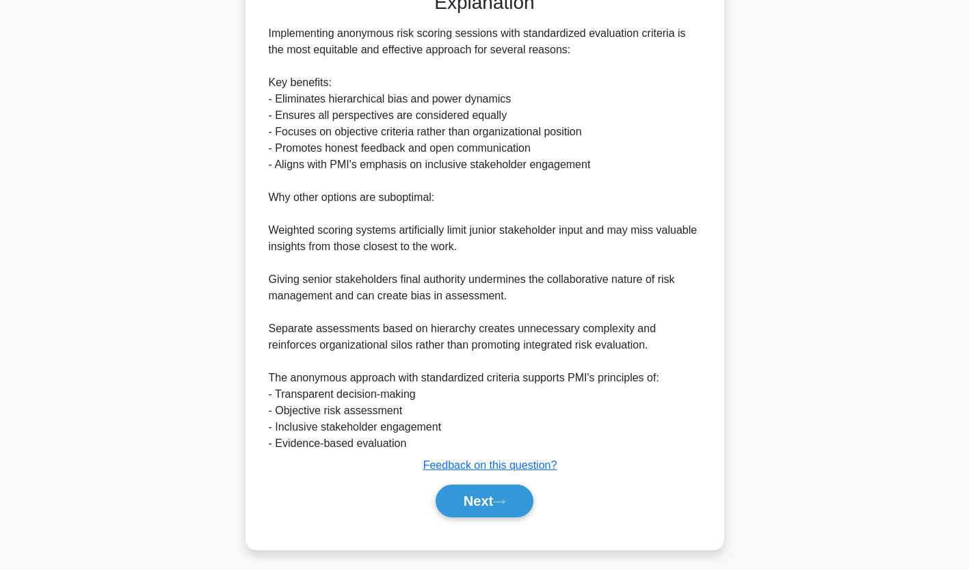
click at [493, 494] on button "Next" at bounding box center [485, 501] width 98 height 33
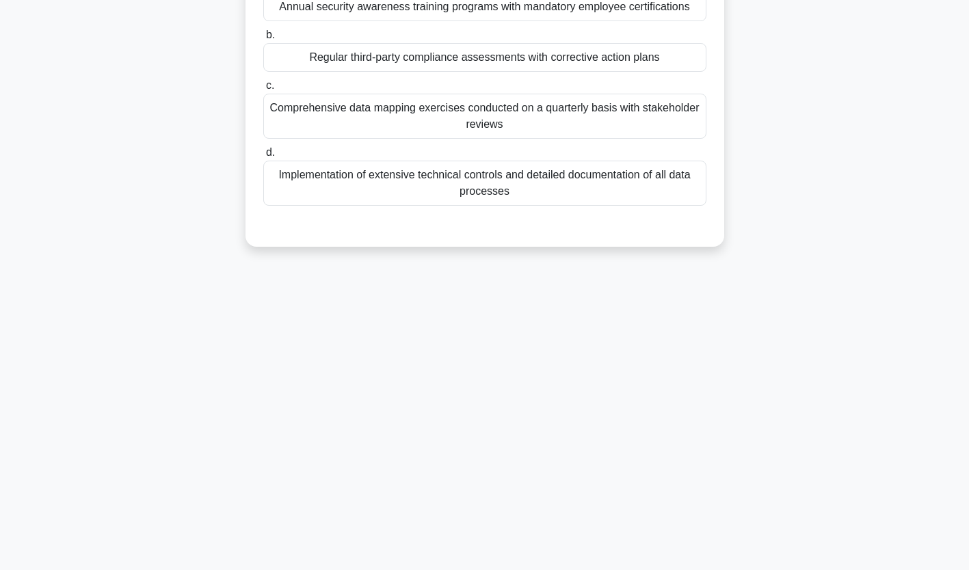
scroll to position [0, 0]
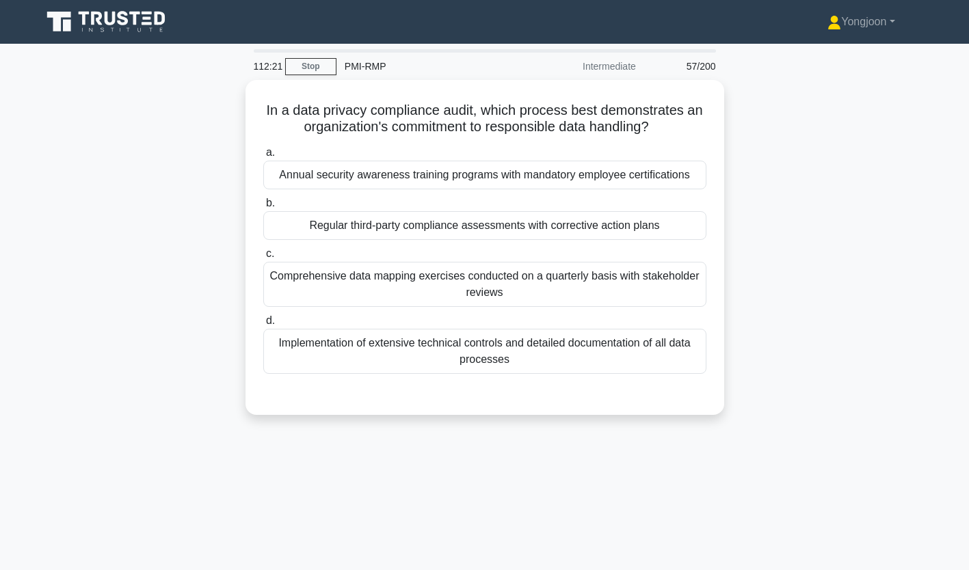
click at [414, 179] on div "Annual security awareness training programs with mandatory employee certificati…" at bounding box center [484, 175] width 443 height 29
click at [263, 157] on input "a. Annual security awareness training programs with mandatory employee certific…" at bounding box center [263, 152] width 0 height 9
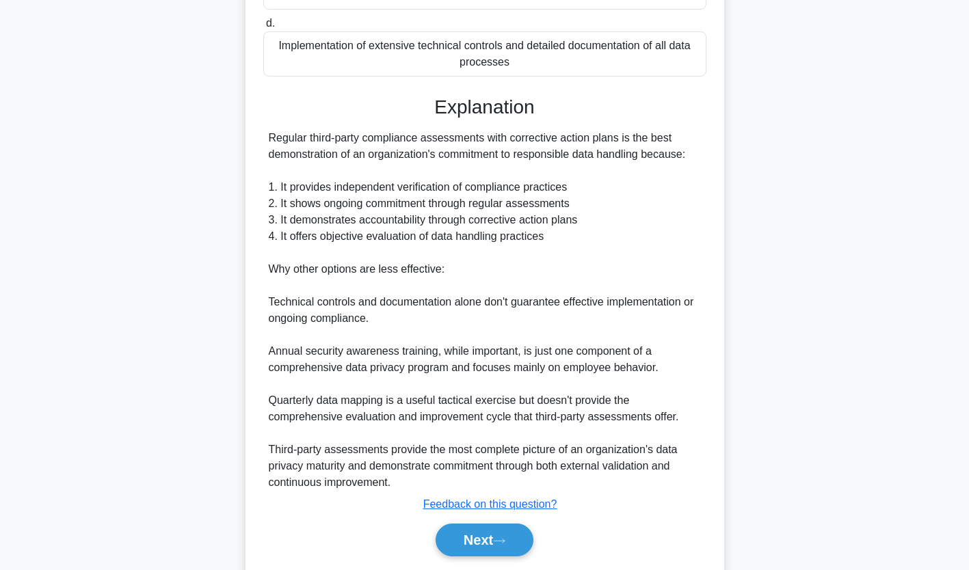
scroll to position [308, 0]
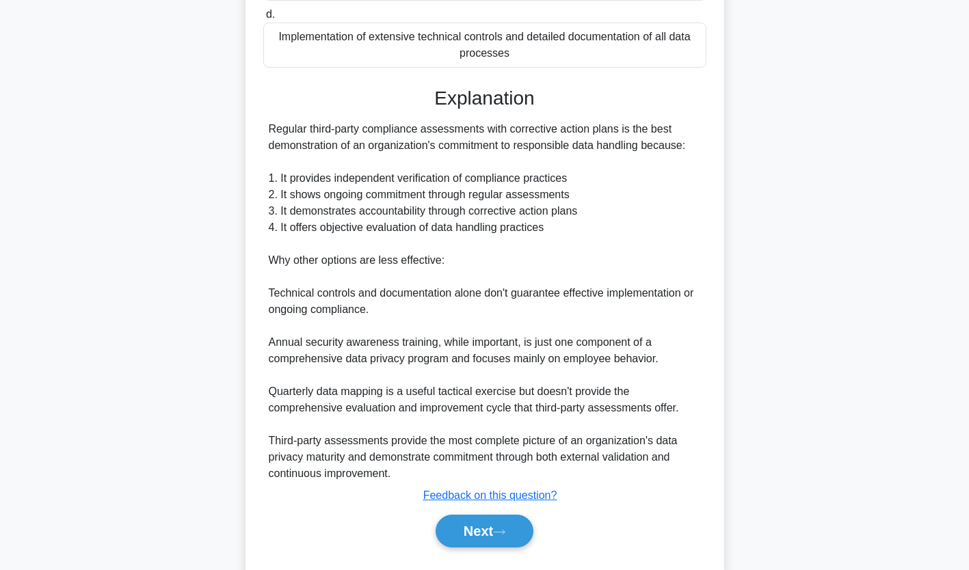
click at [486, 527] on button "Next" at bounding box center [485, 531] width 98 height 33
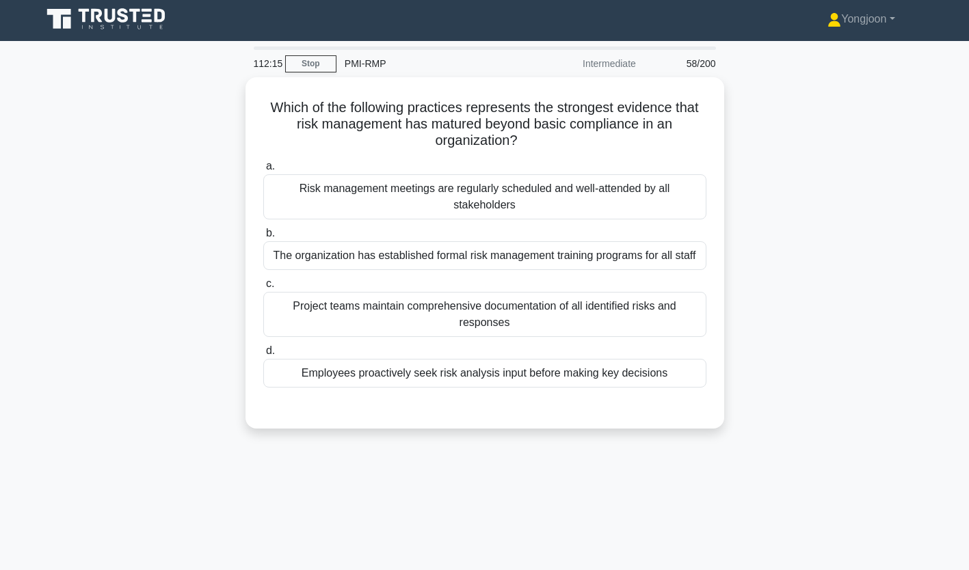
scroll to position [0, 0]
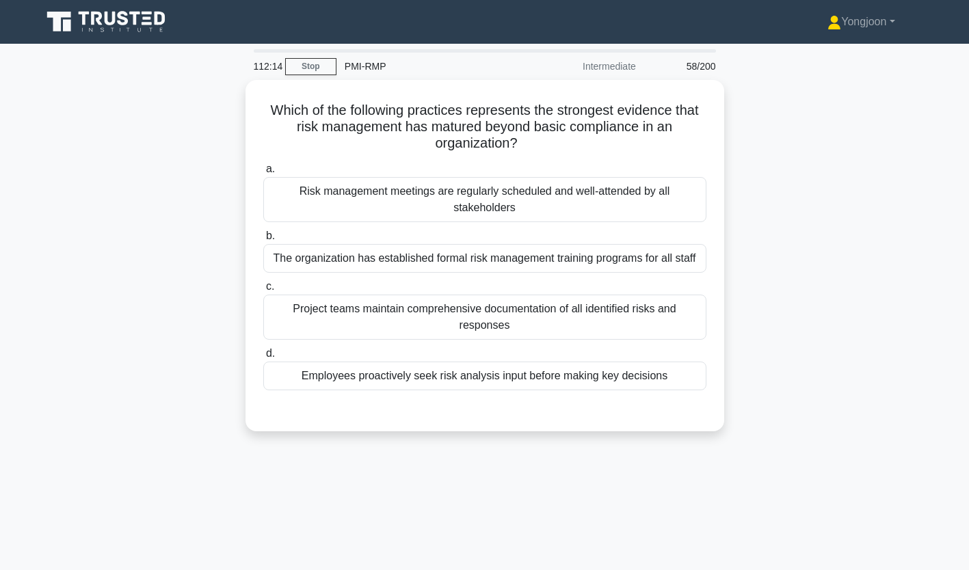
click at [443, 187] on div "Risk management meetings are regularly scheduled and well-attended by all stake…" at bounding box center [484, 199] width 443 height 45
click at [263, 174] on input "a. Risk management meetings are regularly scheduled and well-attended by all st…" at bounding box center [263, 169] width 0 height 9
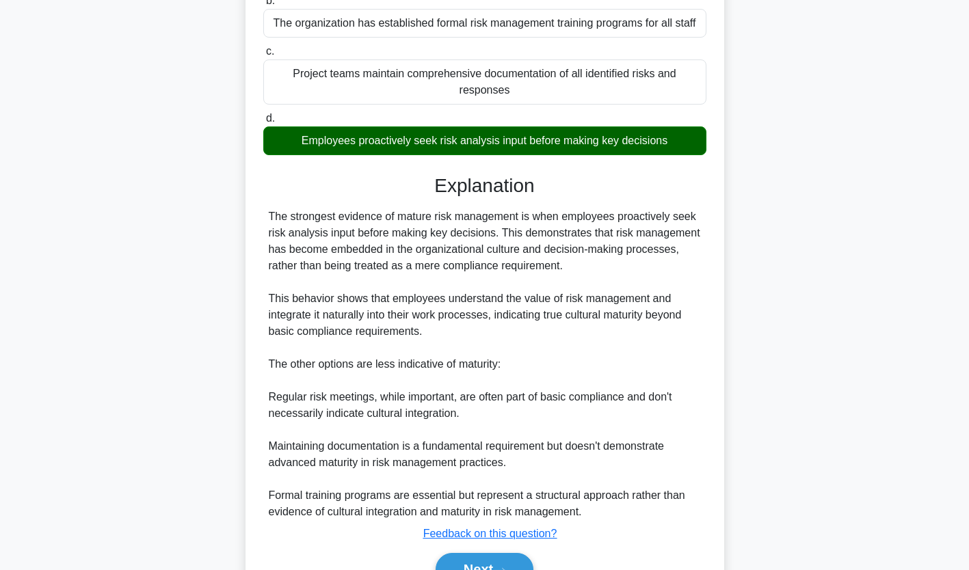
scroll to position [270, 0]
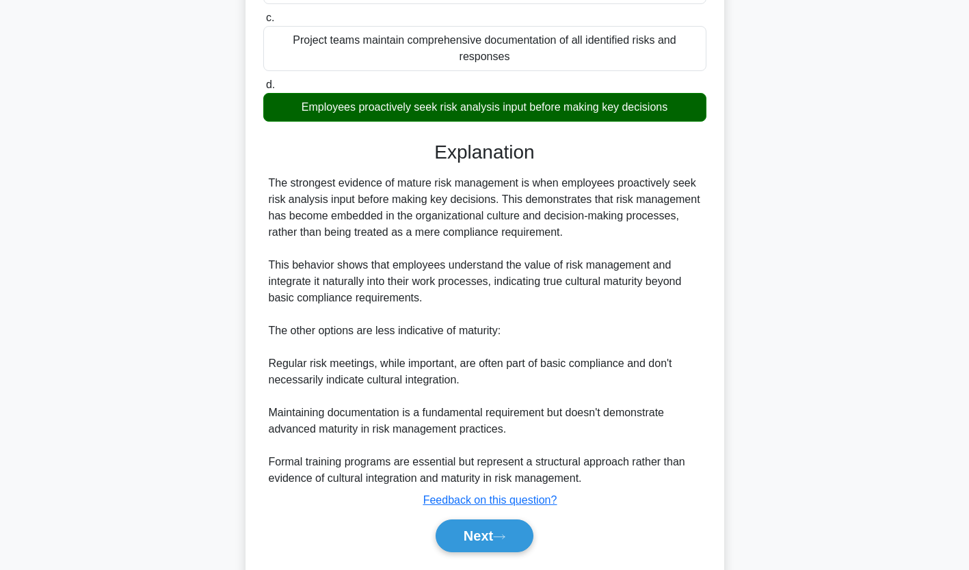
click at [474, 543] on button "Next" at bounding box center [485, 536] width 98 height 33
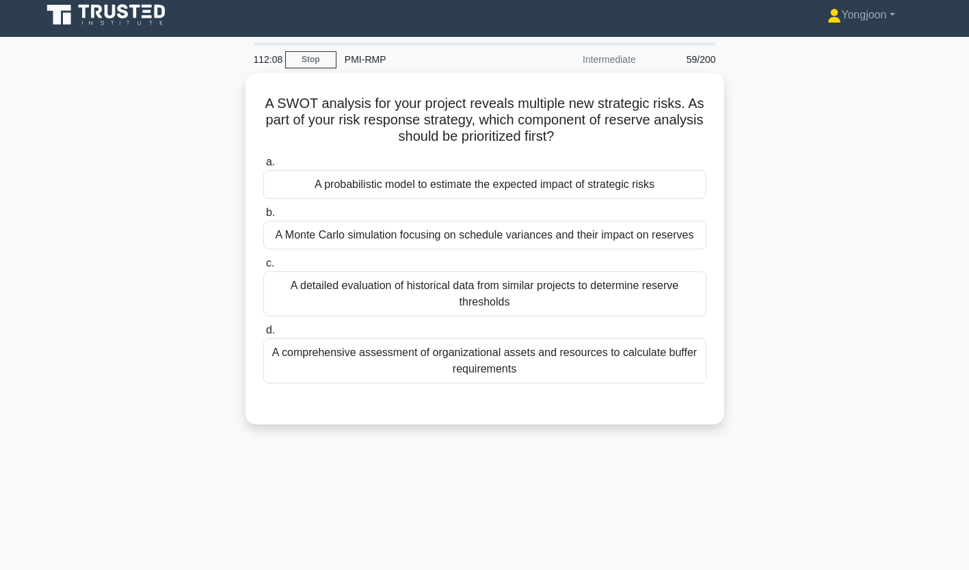
scroll to position [0, 0]
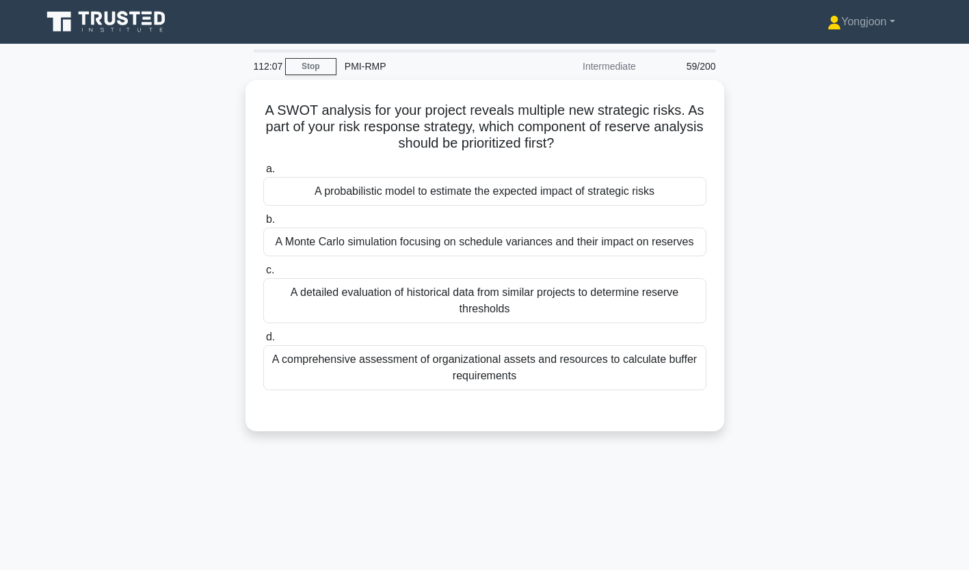
click at [354, 183] on div "A probabilistic model to estimate the expected impact of strategic risks" at bounding box center [484, 191] width 443 height 29
click at [263, 174] on input "a. A probabilistic model to estimate the expected impact of strategic risks" at bounding box center [263, 169] width 0 height 9
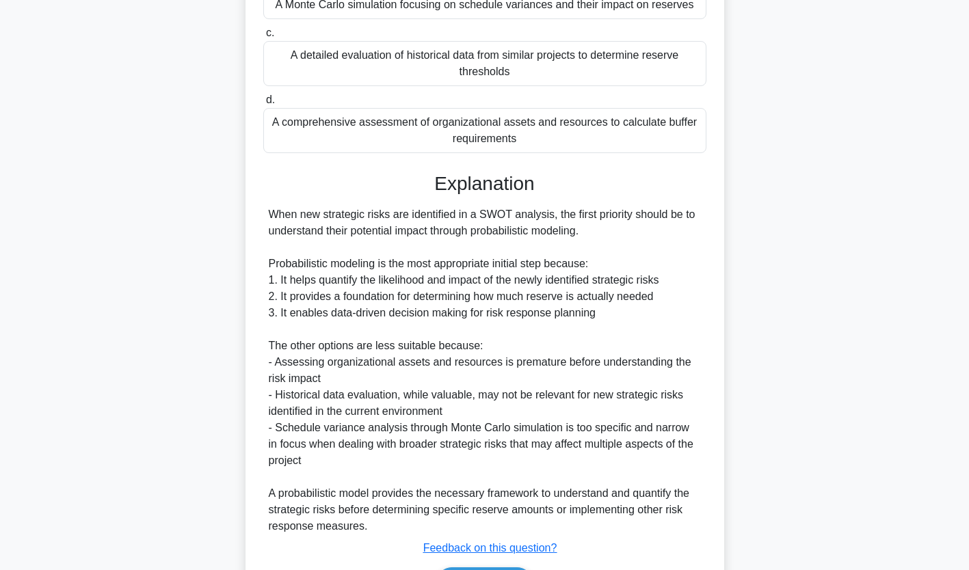
scroll to position [323, 0]
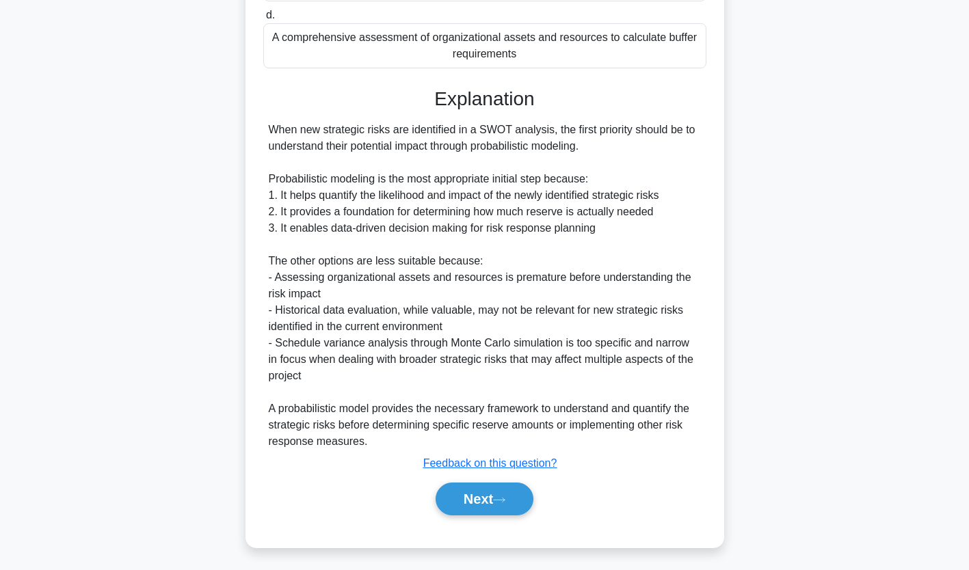
click at [491, 497] on button "Next" at bounding box center [485, 499] width 98 height 33
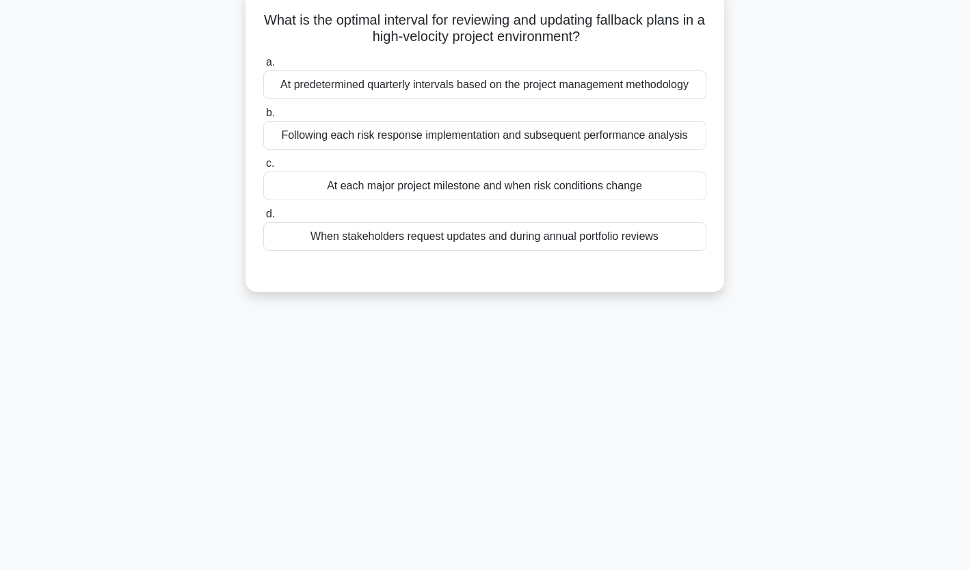
scroll to position [0, 0]
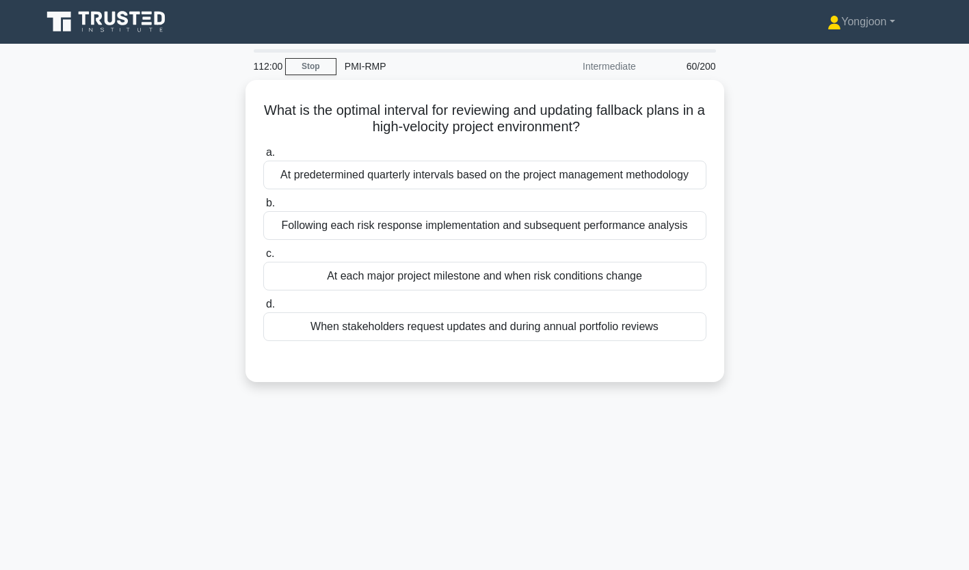
click at [360, 174] on div "At predetermined quarterly intervals based on the project management methodology" at bounding box center [484, 175] width 443 height 29
click at [263, 157] on input "a. At predetermined quarterly intervals based on the project management methodo…" at bounding box center [263, 152] width 0 height 9
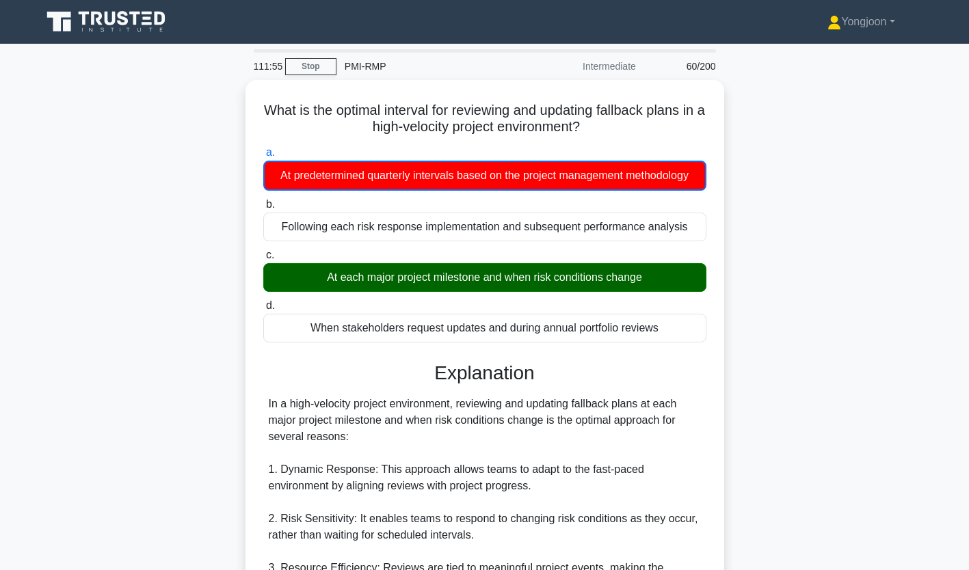
scroll to position [324, 0]
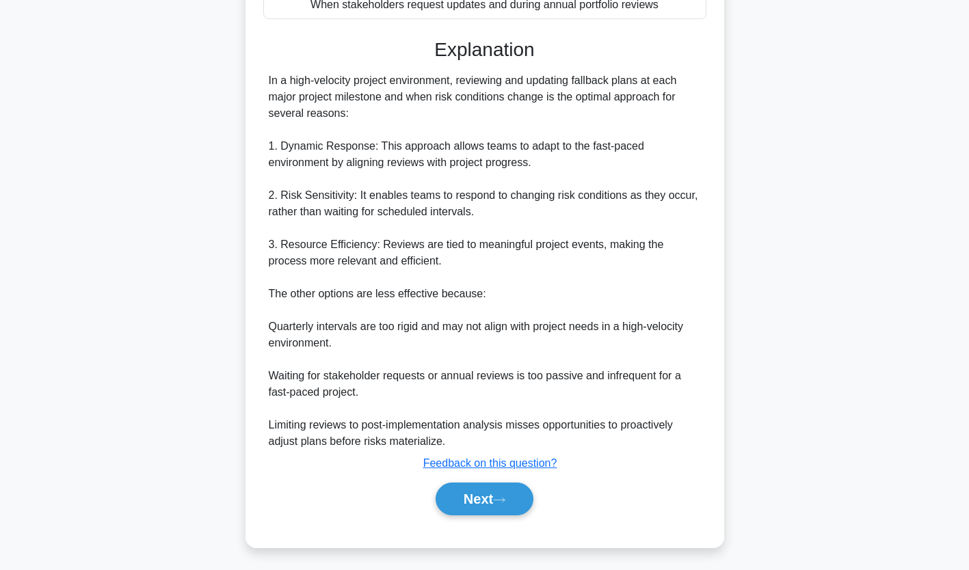
click at [497, 493] on button "Next" at bounding box center [485, 499] width 98 height 33
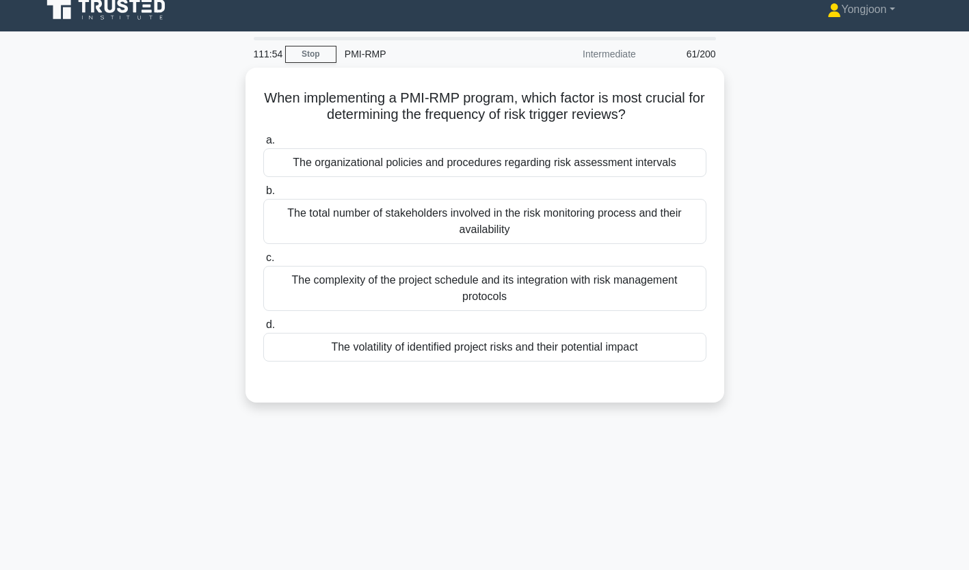
scroll to position [0, 0]
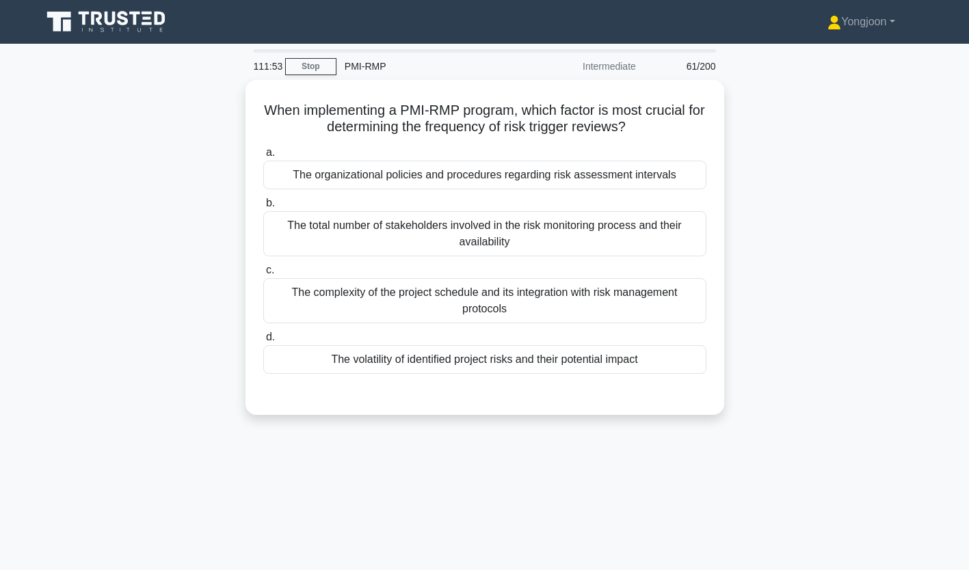
click at [348, 167] on div "The organizational policies and procedures regarding risk assessment intervals" at bounding box center [484, 175] width 443 height 29
click at [263, 157] on input "a. The organizational policies and procedures regarding risk assessment interva…" at bounding box center [263, 152] width 0 height 9
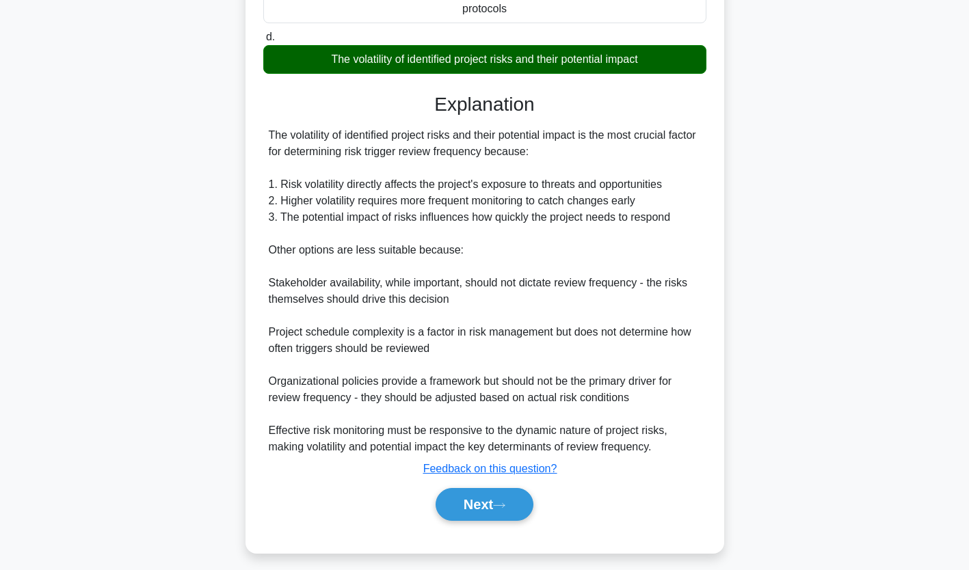
scroll to position [308, 0]
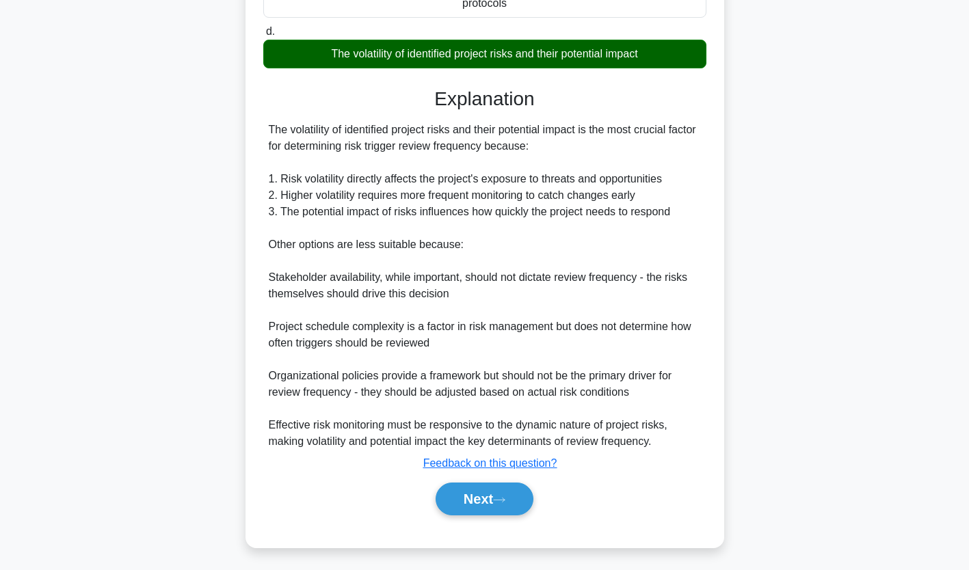
click at [495, 499] on button "Next" at bounding box center [485, 499] width 98 height 33
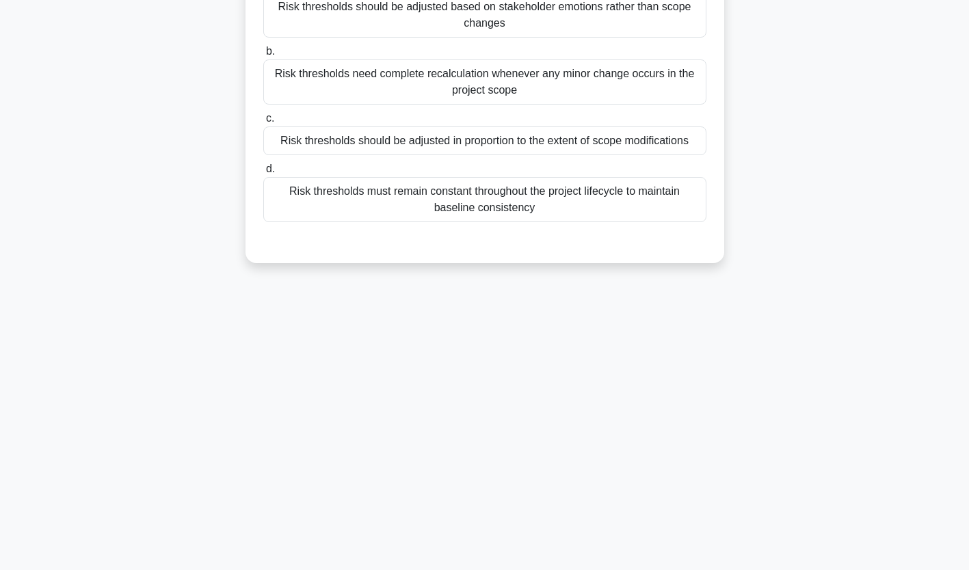
scroll to position [0, 0]
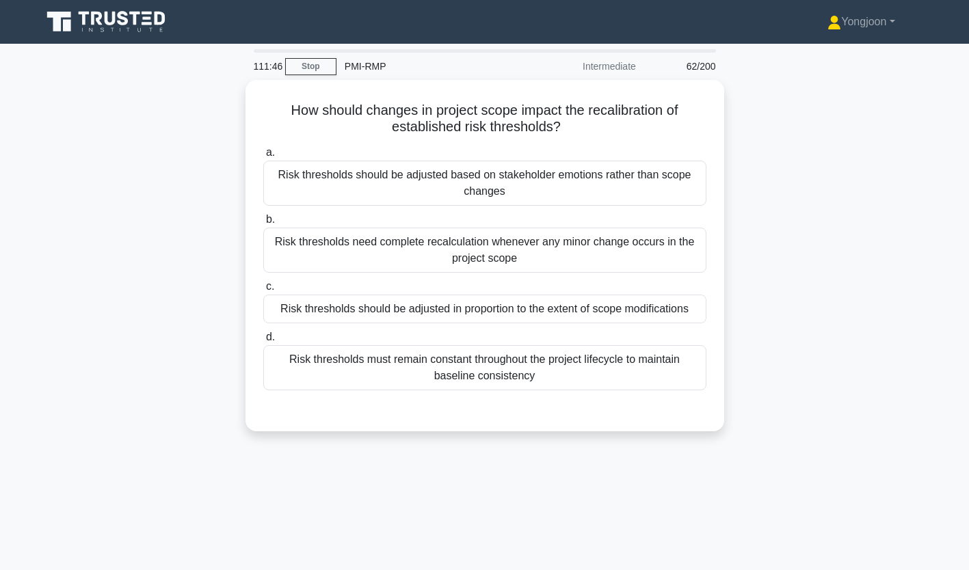
click at [358, 183] on div "Risk thresholds should be adjusted based on stakeholder emotions rather than sc…" at bounding box center [484, 183] width 443 height 45
click at [263, 157] on input "a. Risk thresholds should be adjusted based on stakeholder emotions rather than…" at bounding box center [263, 152] width 0 height 9
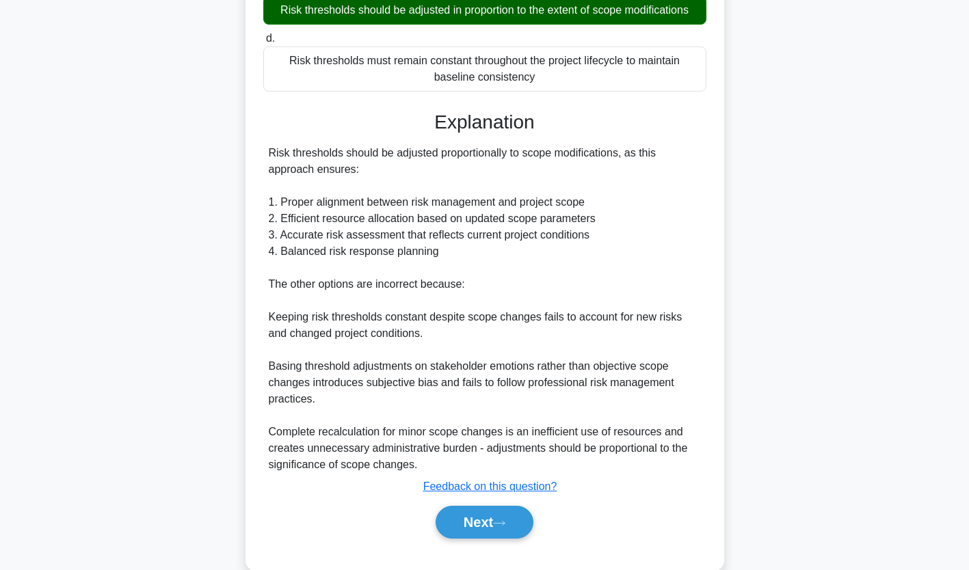
scroll to position [315, 0]
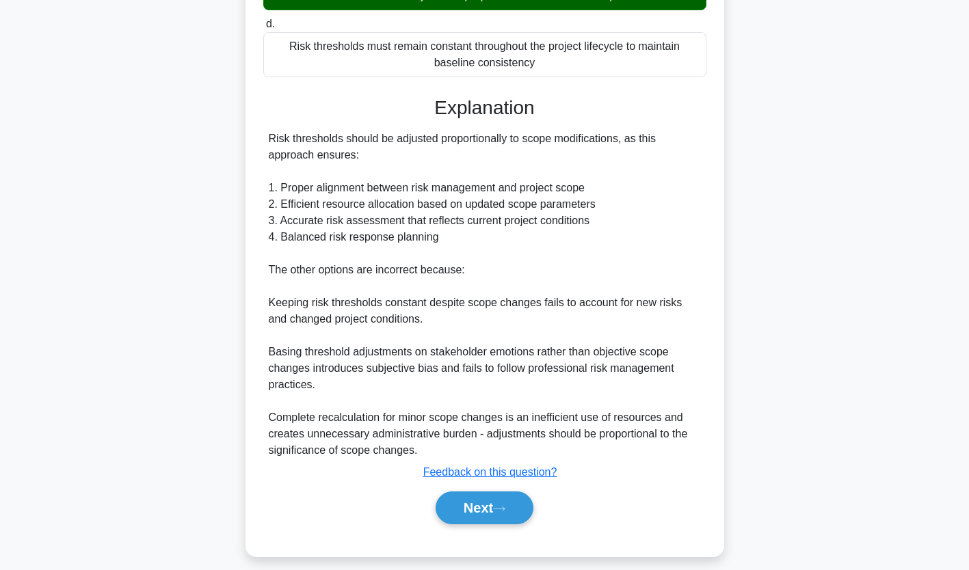
click at [493, 503] on button "Next" at bounding box center [485, 508] width 98 height 33
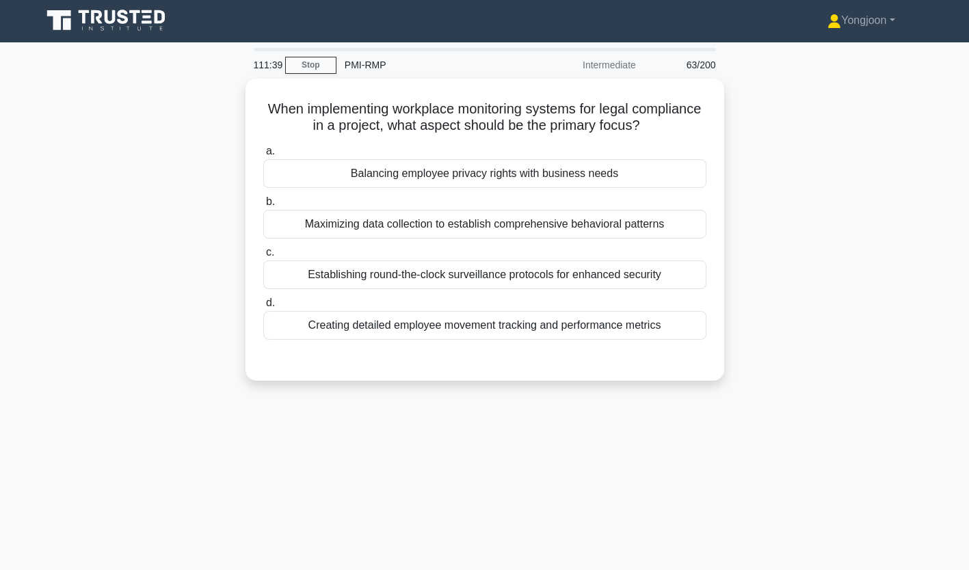
scroll to position [0, 0]
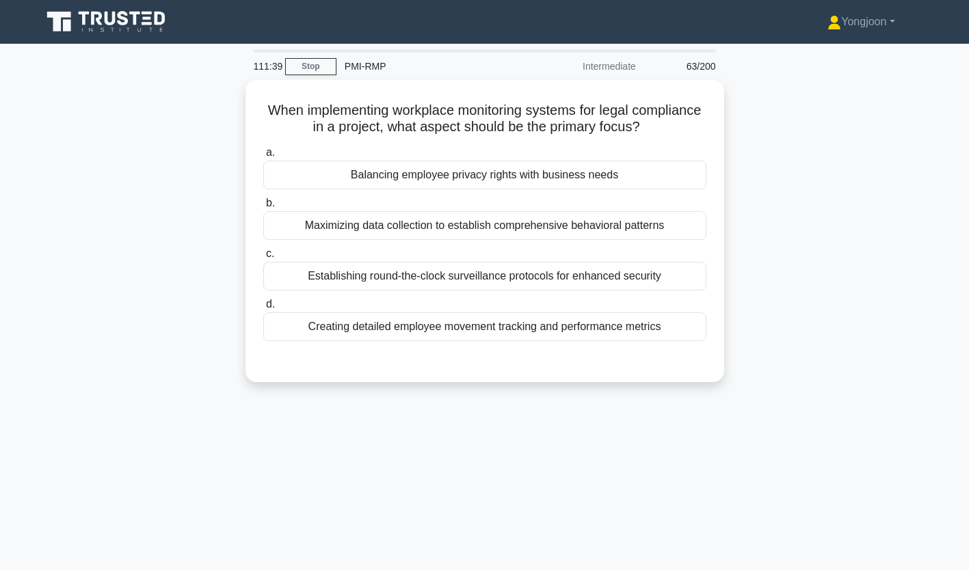
click at [371, 153] on label "a. Balancing employee privacy rights with business needs" at bounding box center [484, 166] width 443 height 45
click at [263, 153] on input "a. Balancing employee privacy rights with business needs" at bounding box center [263, 152] width 0 height 9
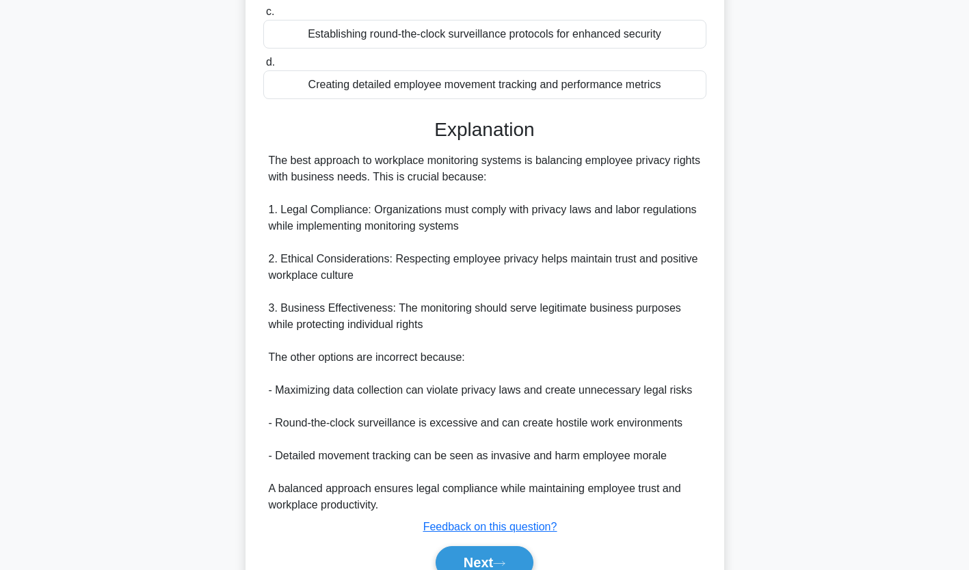
scroll to position [270, 0]
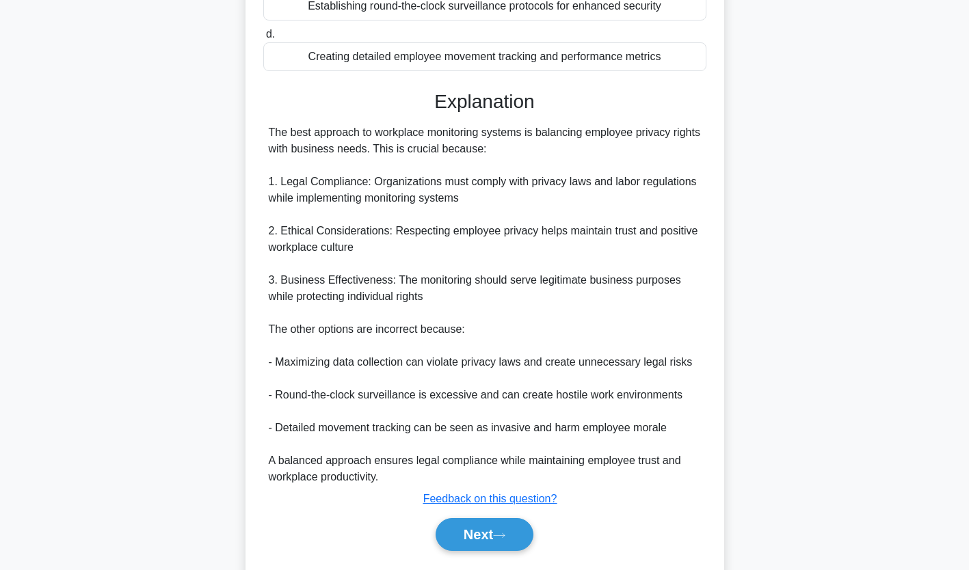
click at [493, 529] on button "Next" at bounding box center [485, 535] width 98 height 33
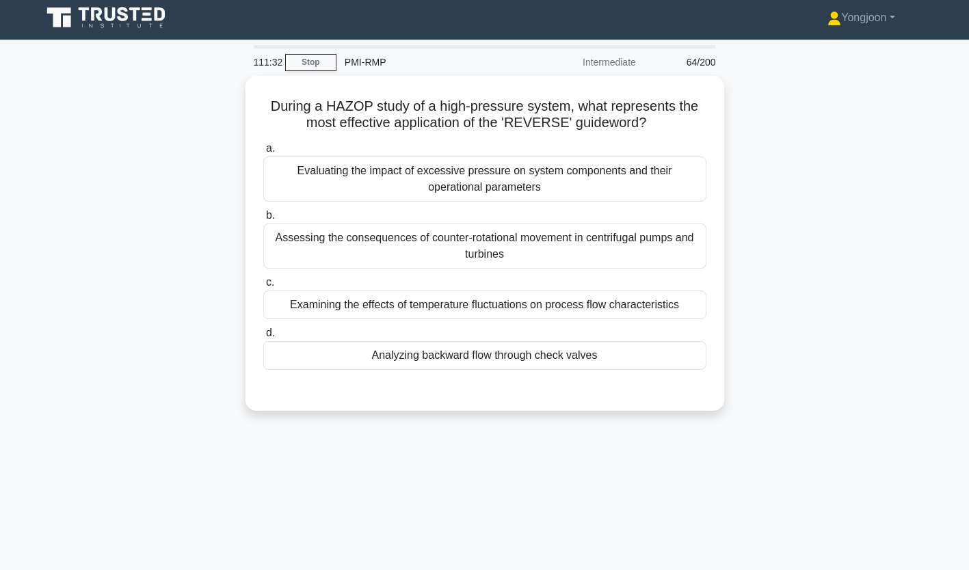
scroll to position [0, 0]
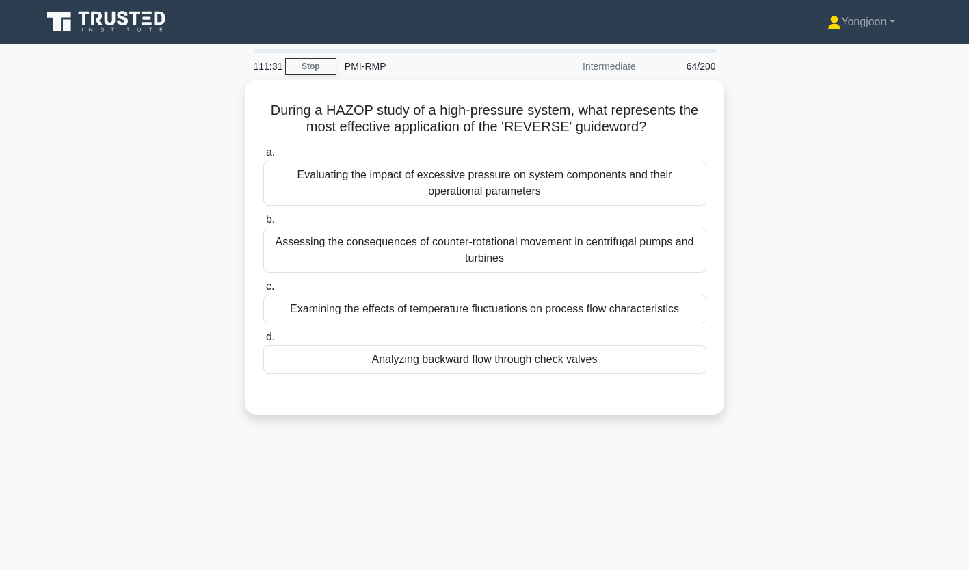
click at [393, 178] on div "Evaluating the impact of excessive pressure on system components and their oper…" at bounding box center [484, 183] width 443 height 45
click at [263, 157] on input "a. Evaluating the impact of excessive pressure on system components and their o…" at bounding box center [263, 152] width 0 height 9
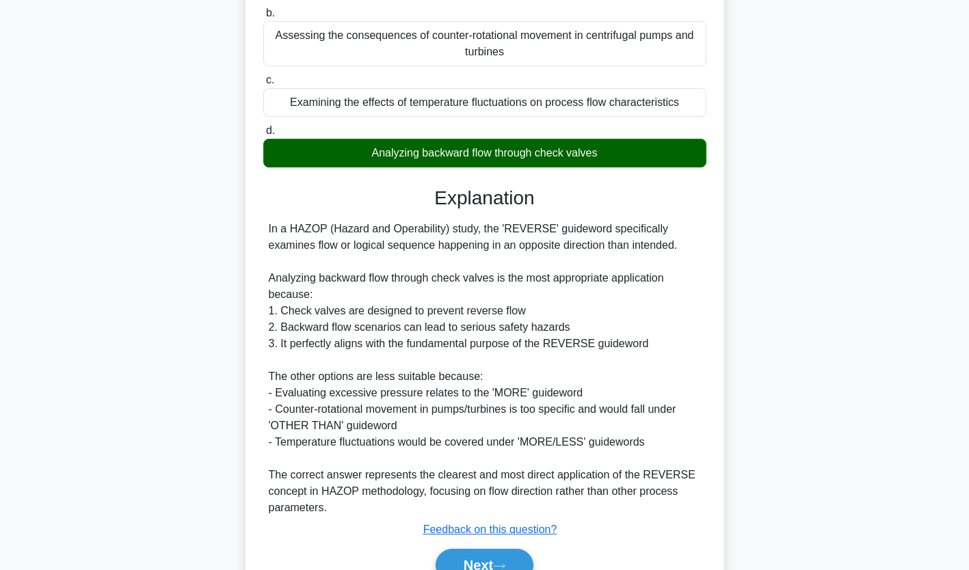
scroll to position [275, 0]
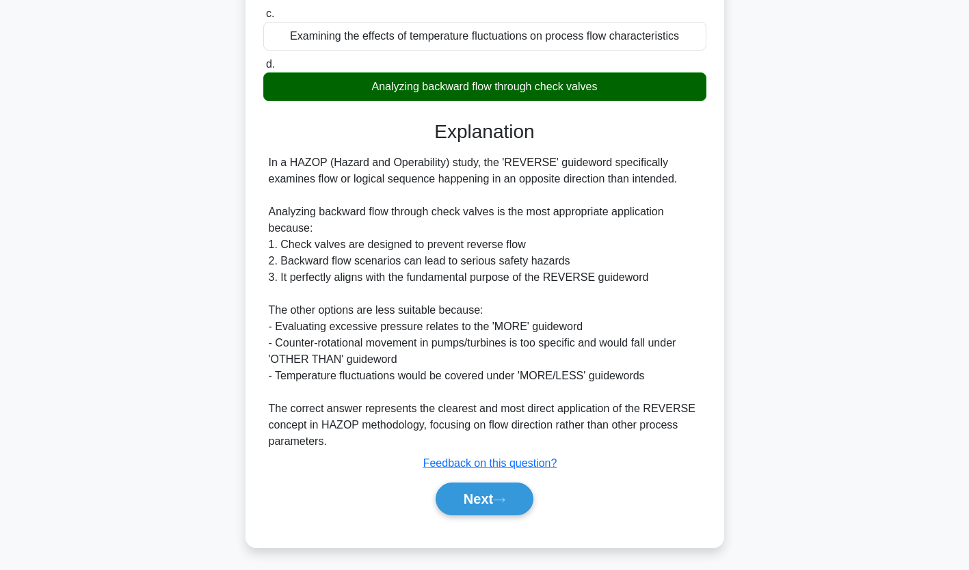
click at [495, 504] on button "Next" at bounding box center [485, 499] width 98 height 33
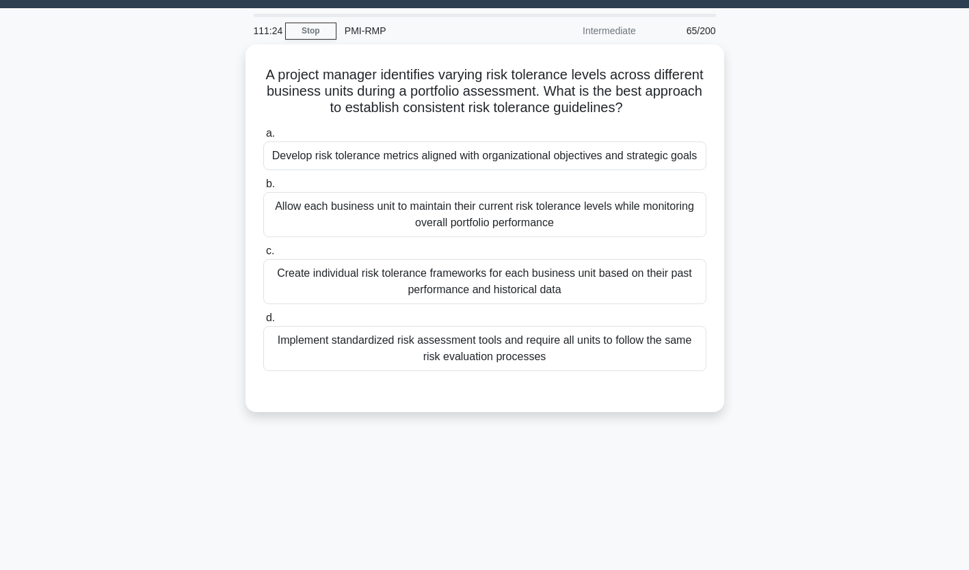
scroll to position [0, 0]
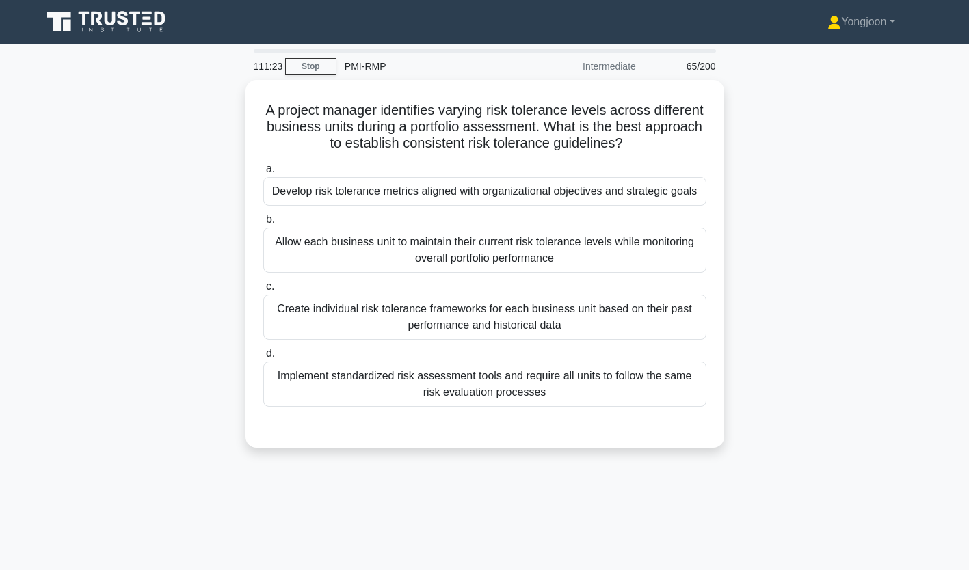
click at [330, 179] on div "Develop risk tolerance metrics aligned with organizational objectives and strat…" at bounding box center [484, 191] width 443 height 29
click at [263, 174] on input "a. Develop risk tolerance metrics aligned with organizational objectives and st…" at bounding box center [263, 169] width 0 height 9
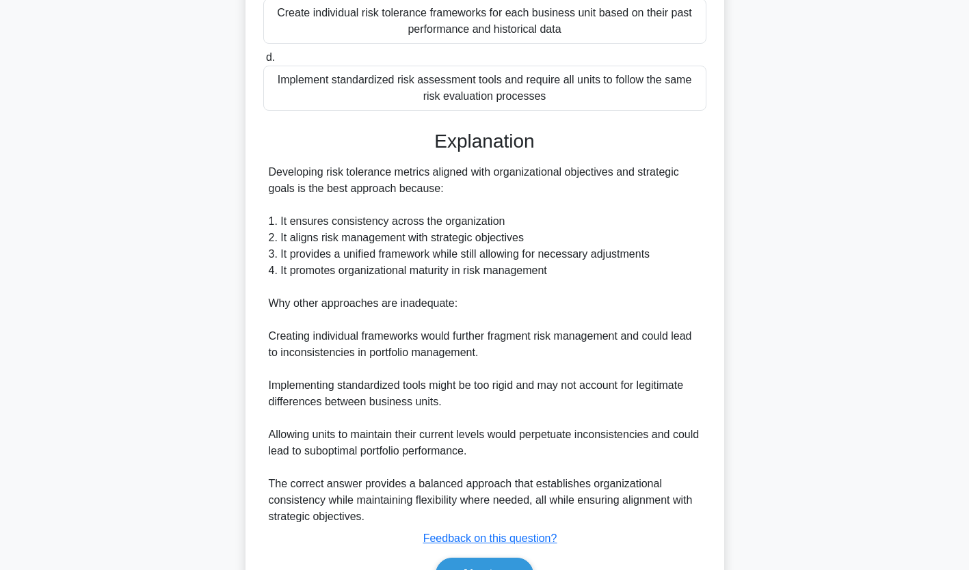
scroll to position [389, 0]
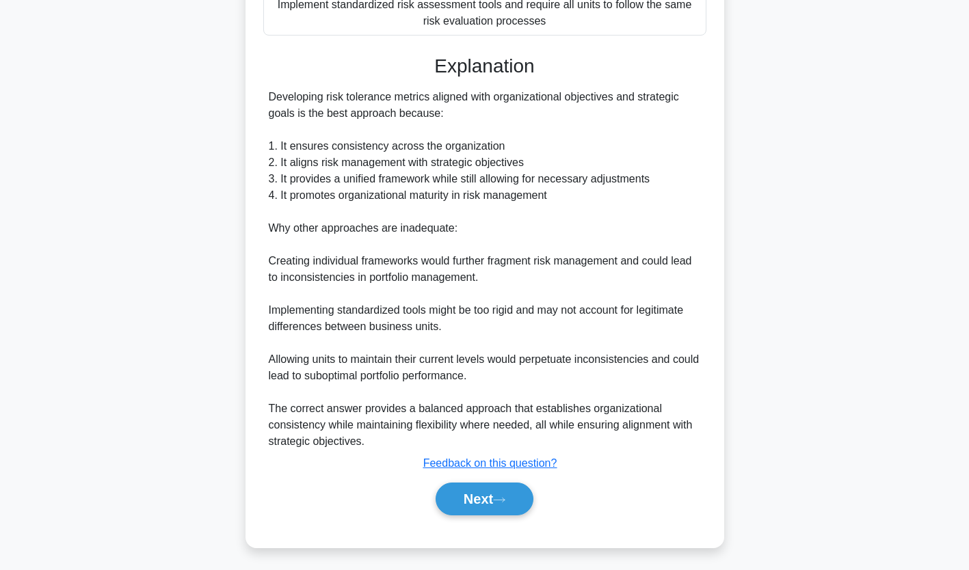
click at [480, 495] on button "Next" at bounding box center [485, 499] width 98 height 33
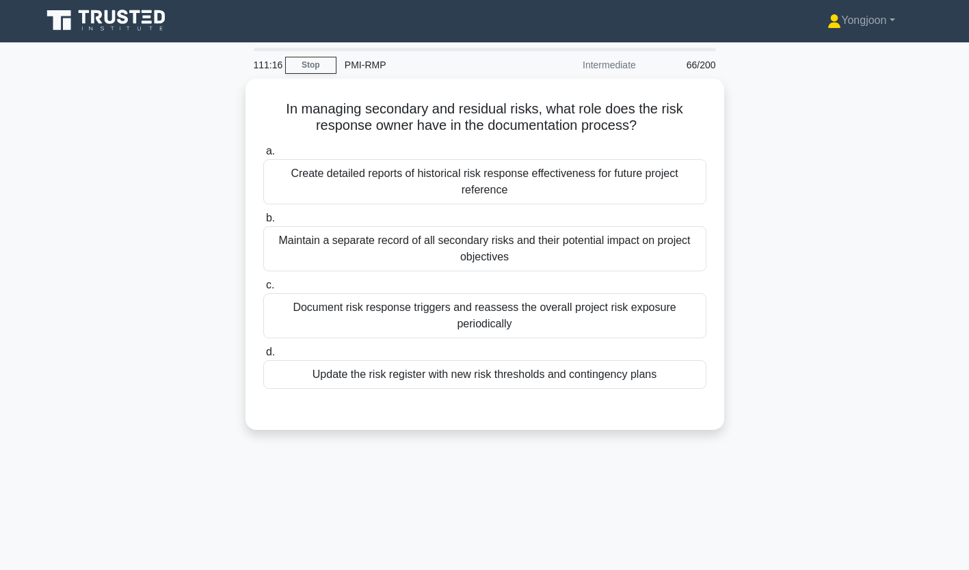
scroll to position [0, 0]
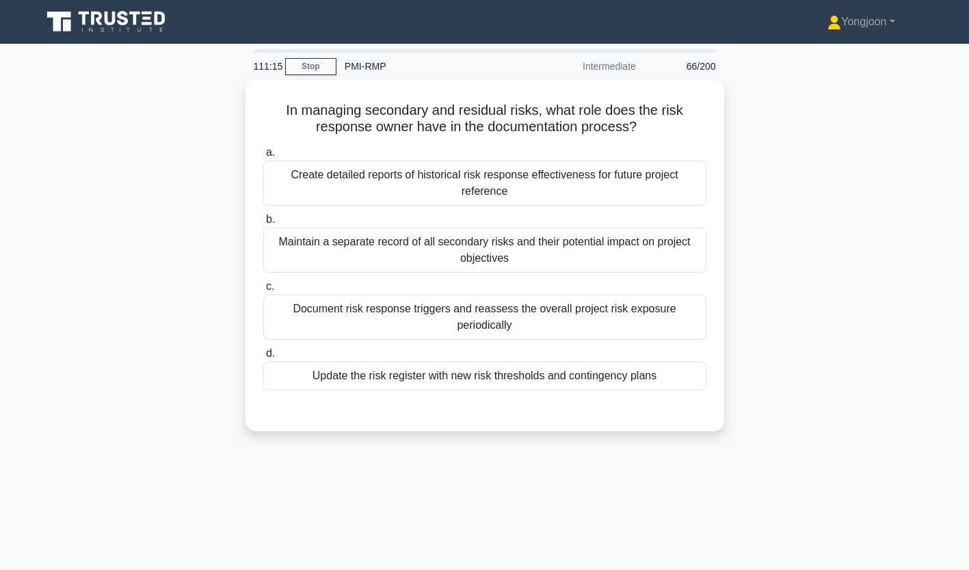
click at [374, 174] on div "Create detailed reports of historical risk response effectiveness for future pr…" at bounding box center [484, 183] width 443 height 45
click at [263, 157] on input "a. Create detailed reports of historical risk response effectiveness for future…" at bounding box center [263, 152] width 0 height 9
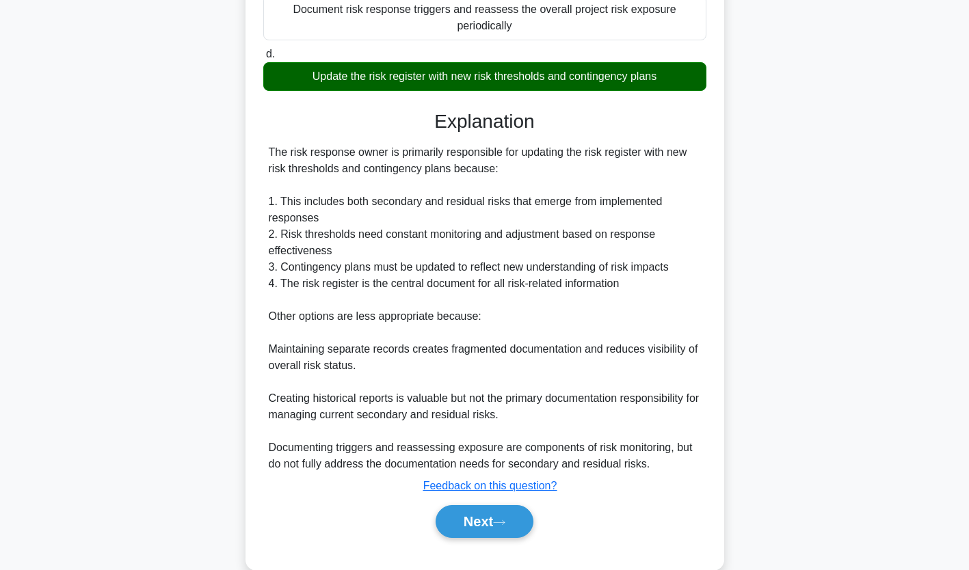
scroll to position [324, 0]
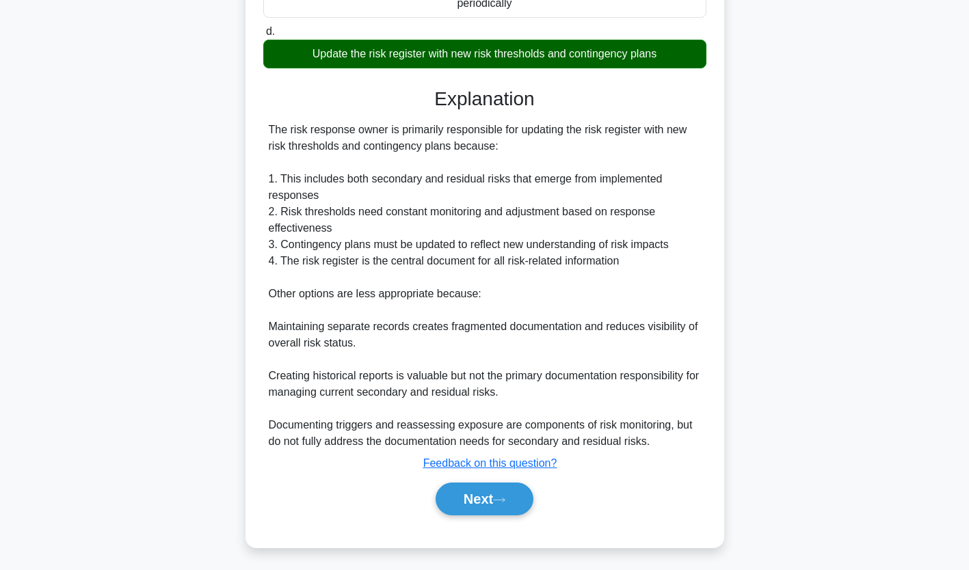
click at [486, 497] on button "Next" at bounding box center [485, 499] width 98 height 33
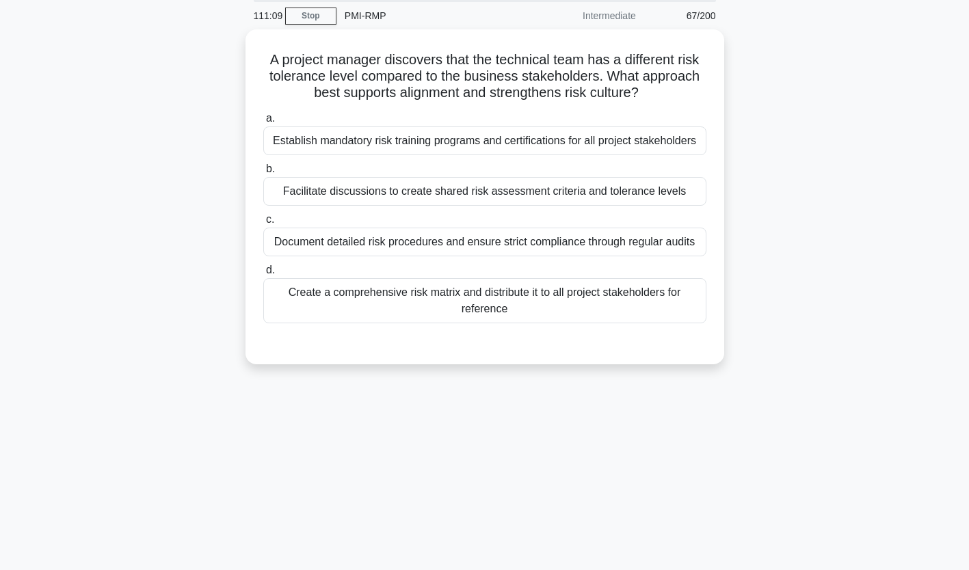
scroll to position [0, 0]
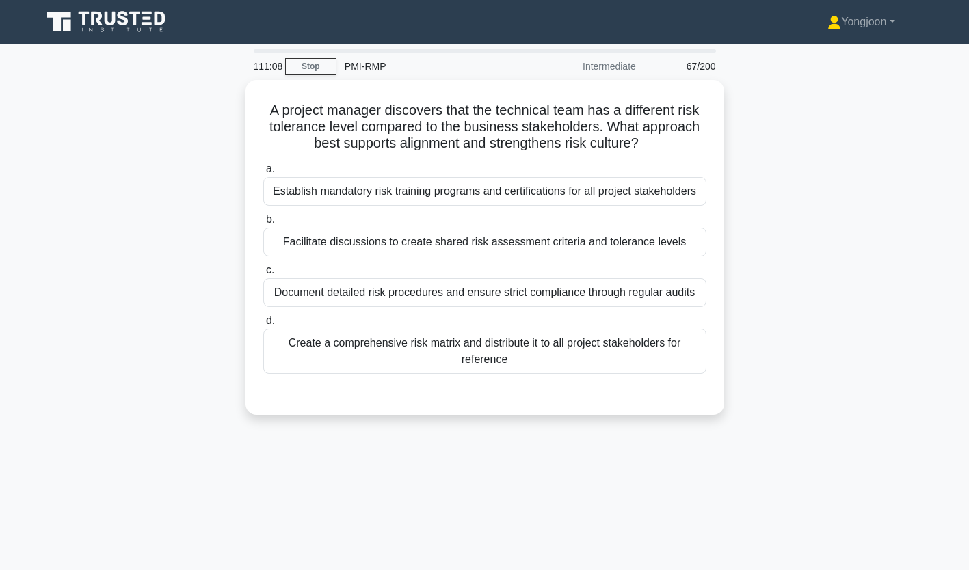
click at [351, 187] on div "Establish mandatory risk training programs and certifications for all project s…" at bounding box center [484, 191] width 443 height 29
click at [263, 174] on input "a. Establish mandatory risk training programs and certifications for all projec…" at bounding box center [263, 169] width 0 height 9
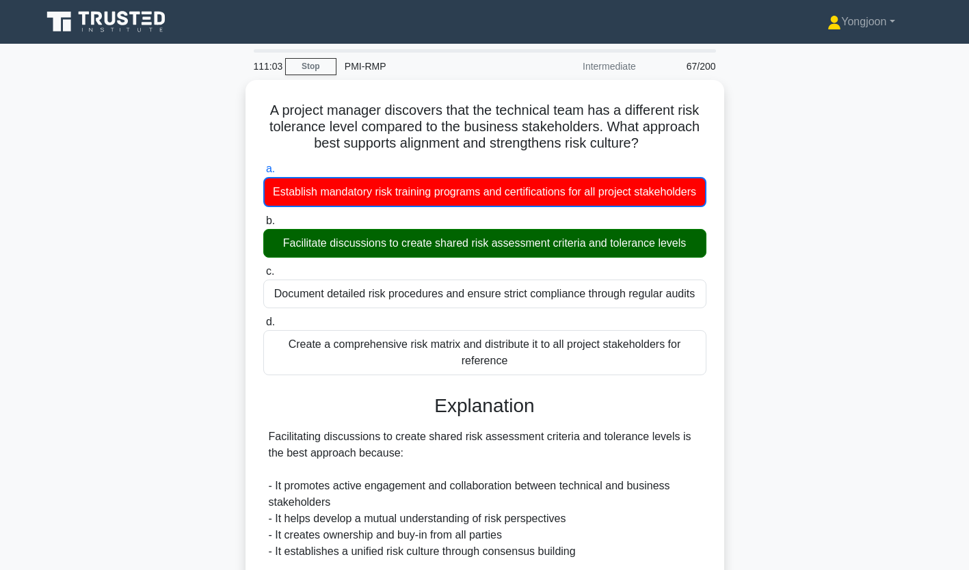
scroll to position [308, 0]
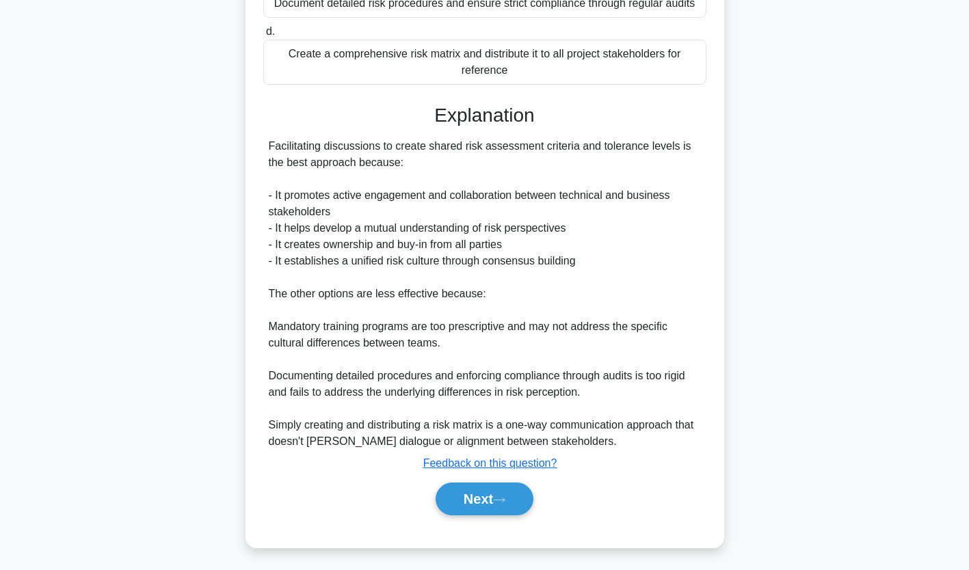
click at [469, 510] on button "Next" at bounding box center [485, 499] width 98 height 33
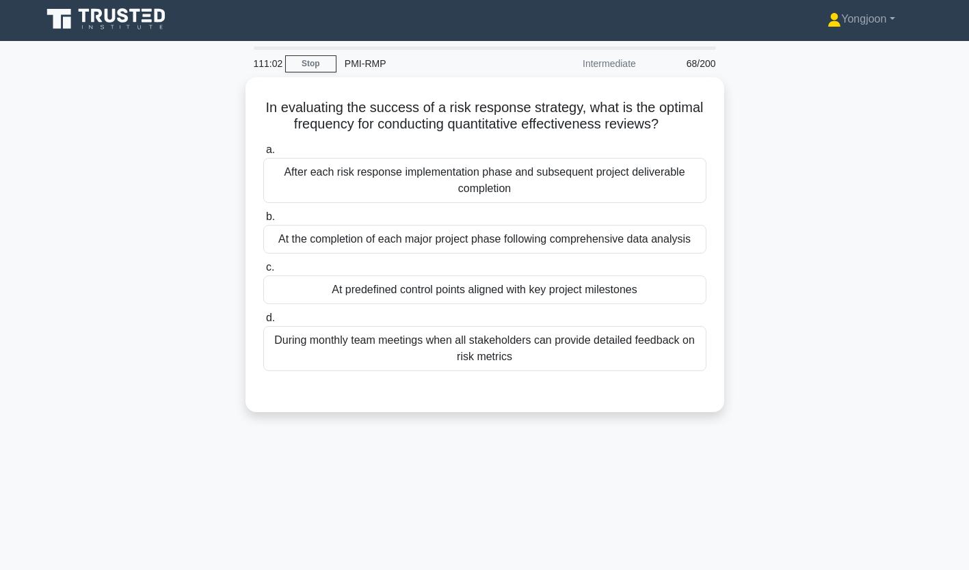
scroll to position [0, 0]
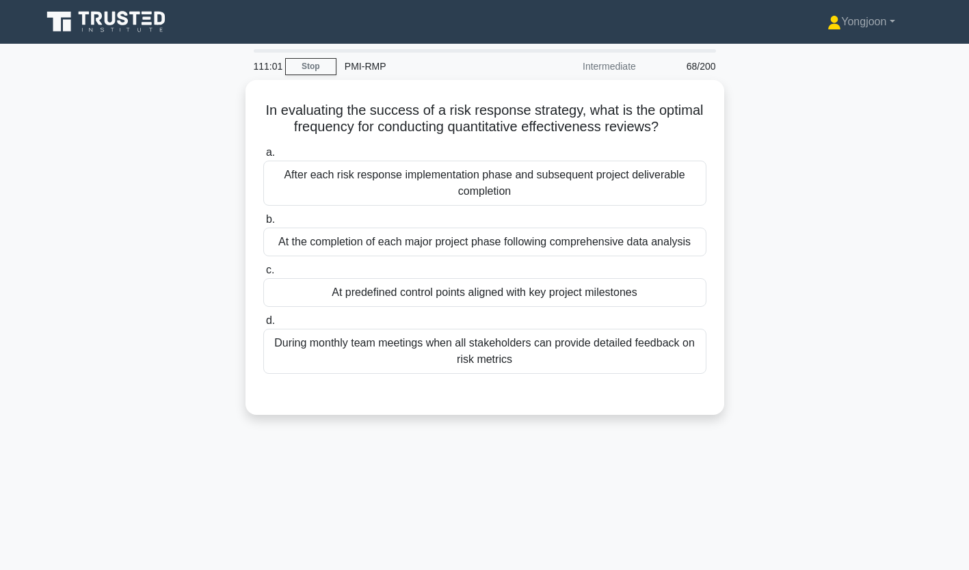
click at [347, 161] on div "After each risk response implementation phase and subsequent project deliverabl…" at bounding box center [484, 183] width 443 height 45
click at [263, 157] on input "a. After each risk response implementation phase and subsequent project deliver…" at bounding box center [263, 152] width 0 height 9
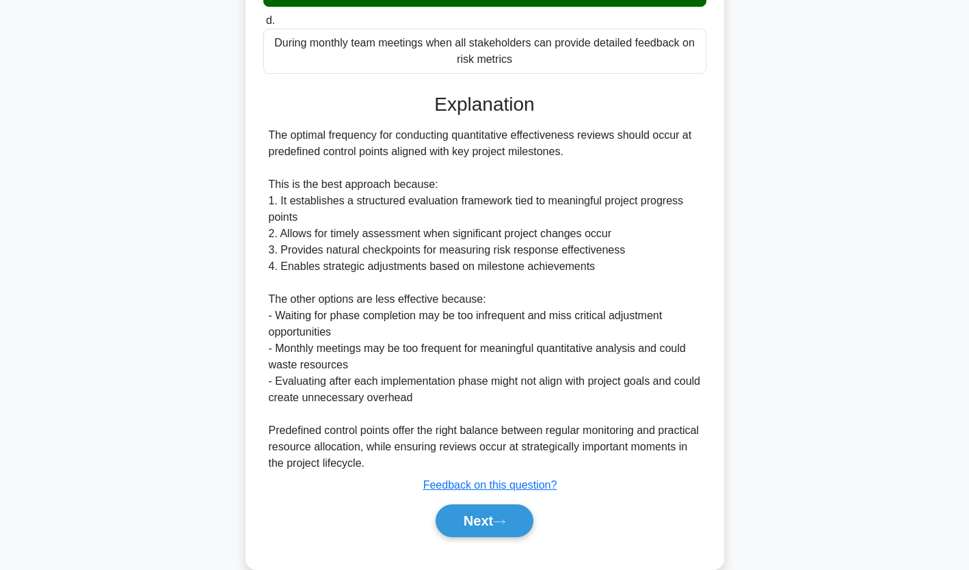
scroll to position [324, 0]
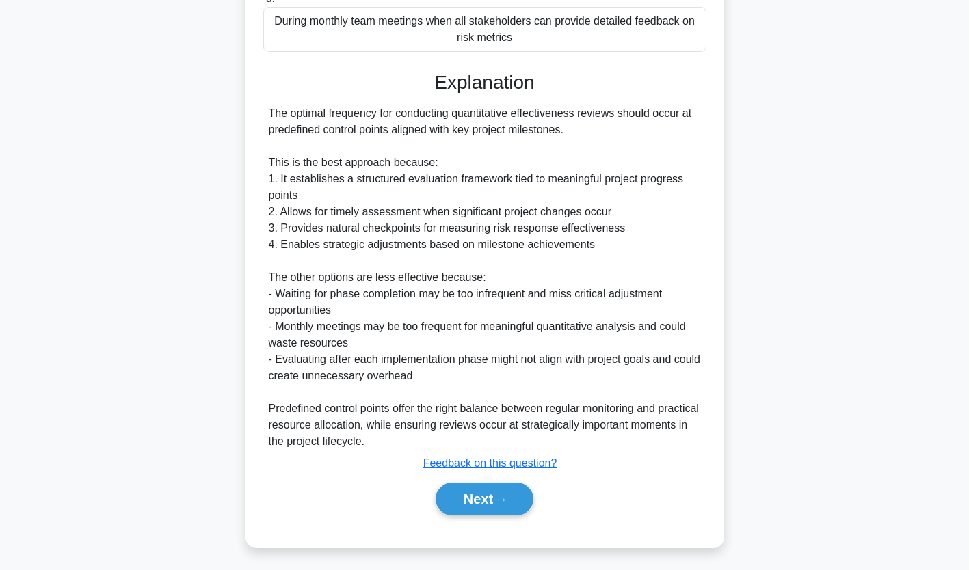
click at [506, 497] on icon at bounding box center [499, 501] width 12 height 8
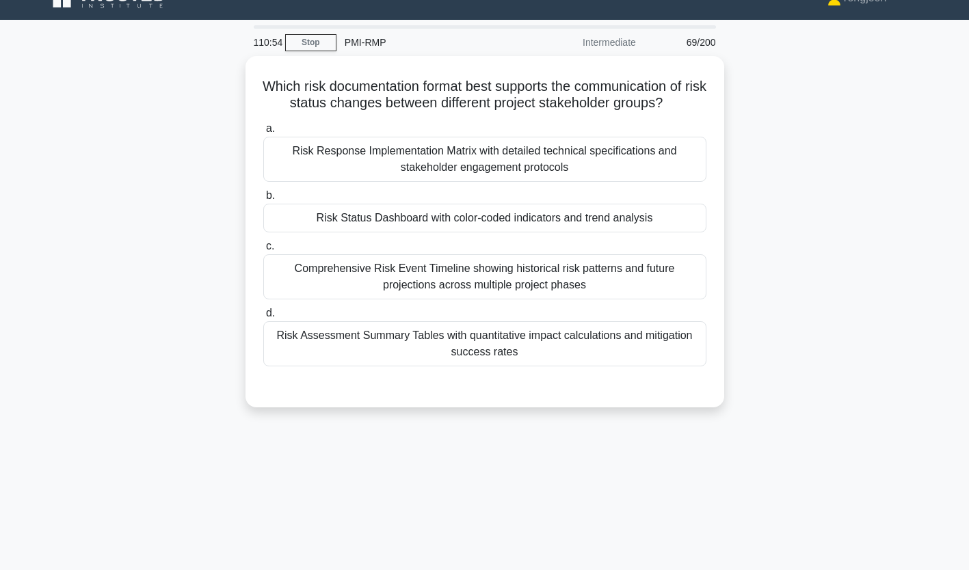
scroll to position [12, 0]
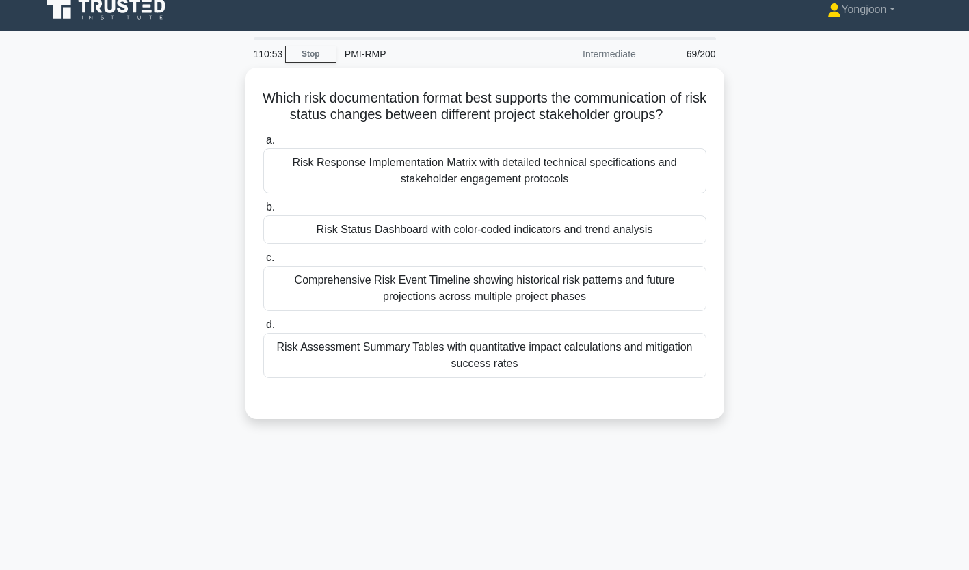
click at [369, 184] on div "Risk Response Implementation Matrix with detailed technical specifications and …" at bounding box center [484, 170] width 443 height 45
click at [263, 145] on input "a. Risk Response Implementation Matrix with detailed technical specifications a…" at bounding box center [263, 140] width 0 height 9
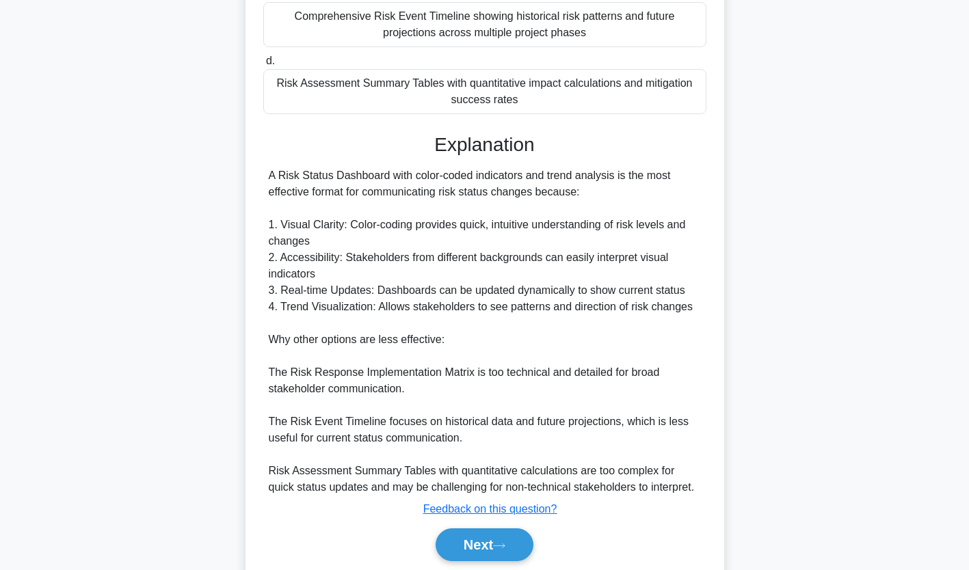
scroll to position [324, 0]
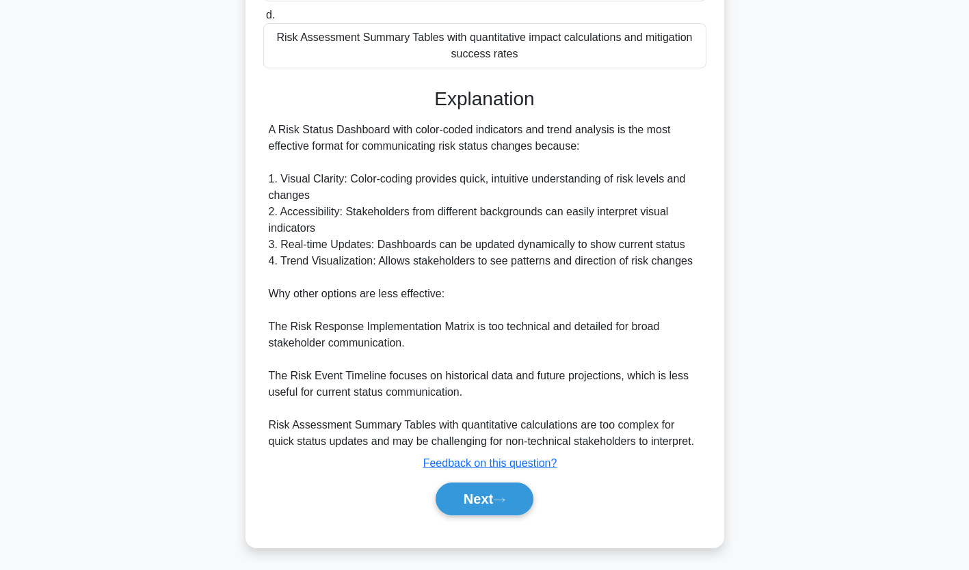
click at [452, 504] on button "Next" at bounding box center [485, 499] width 98 height 33
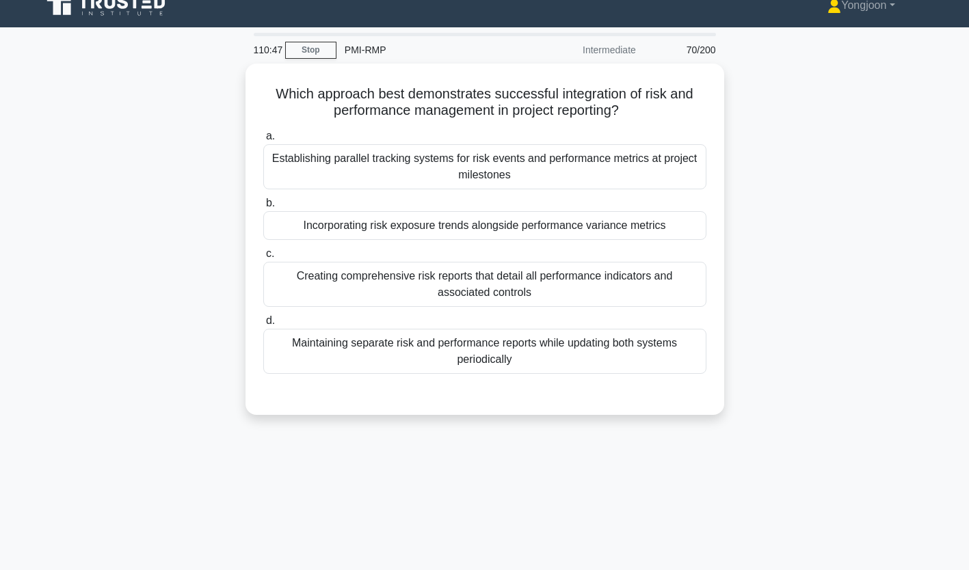
scroll to position [0, 0]
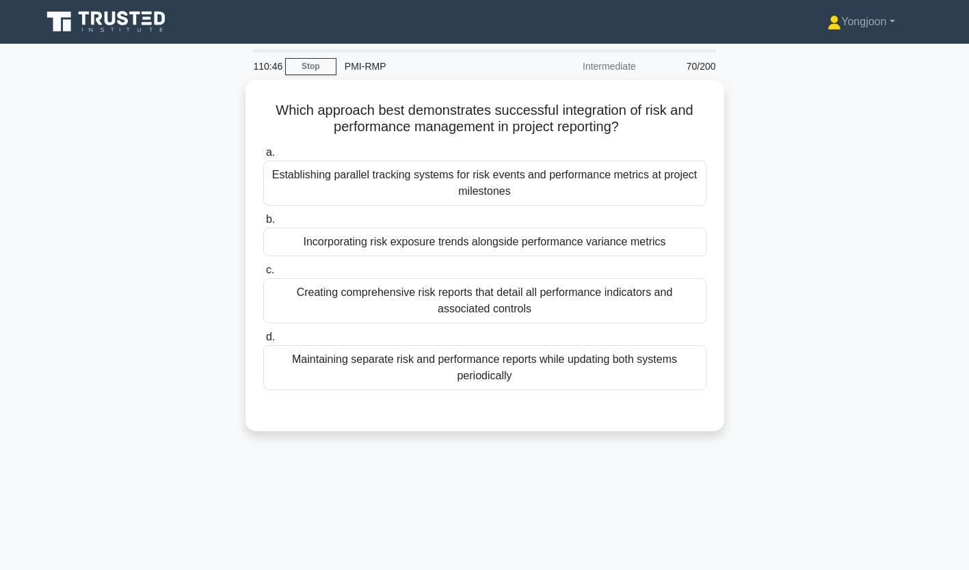
click at [363, 199] on div "Establishing parallel tracking systems for risk events and performance metrics …" at bounding box center [484, 183] width 443 height 45
click at [263, 157] on input "a. Establishing parallel tracking systems for risk events and performance metri…" at bounding box center [263, 152] width 0 height 9
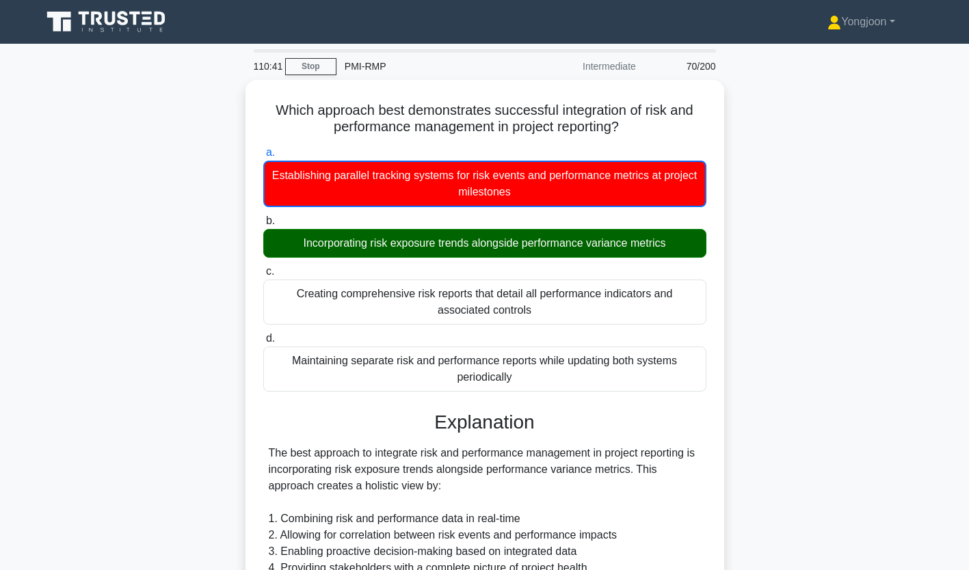
scroll to position [308, 0]
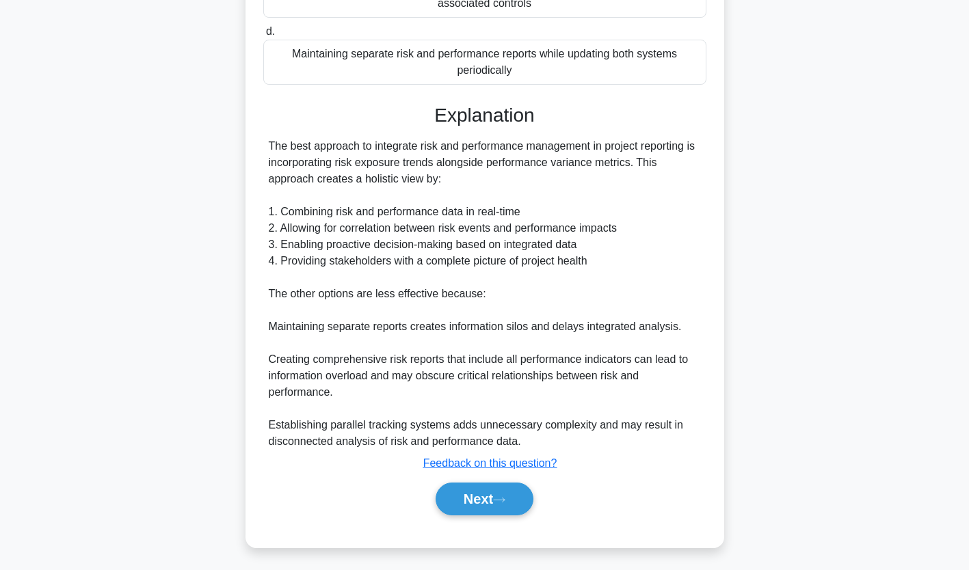
click at [488, 496] on button "Next" at bounding box center [485, 499] width 98 height 33
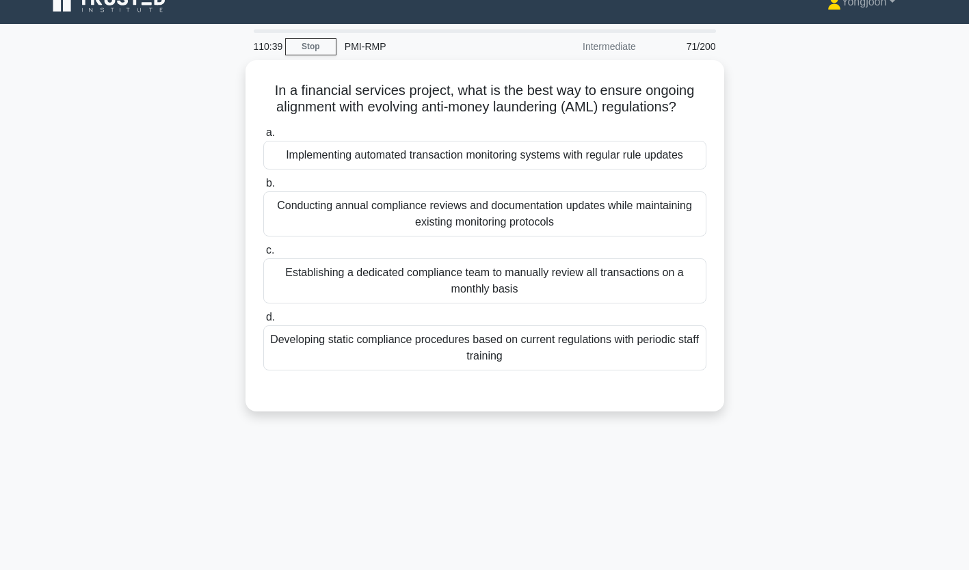
scroll to position [0, 0]
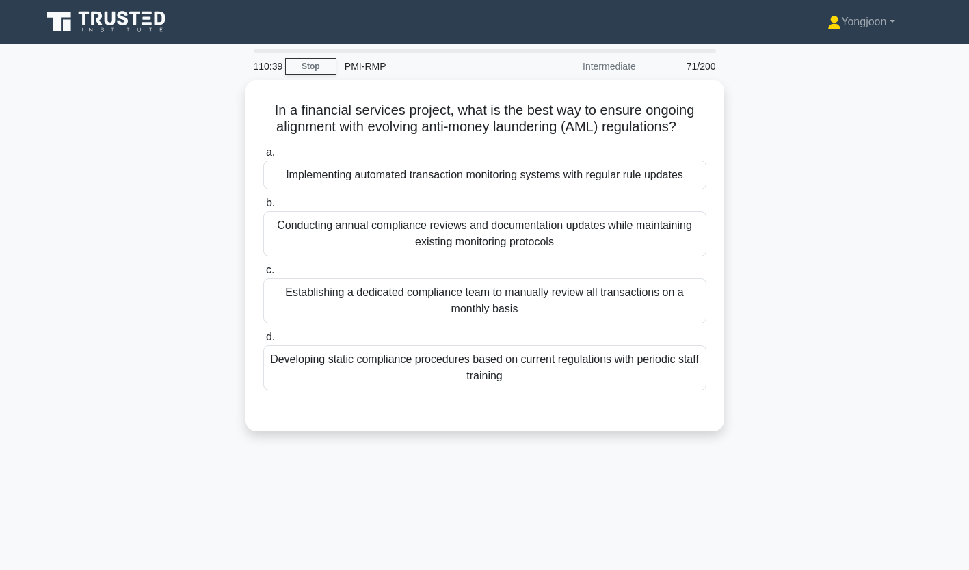
click at [393, 174] on div "Implementing automated transaction monitoring systems with regular rule updates" at bounding box center [484, 175] width 443 height 29
click at [263, 157] on input "a. Implementing automated transaction monitoring systems with regular rule upda…" at bounding box center [263, 152] width 0 height 9
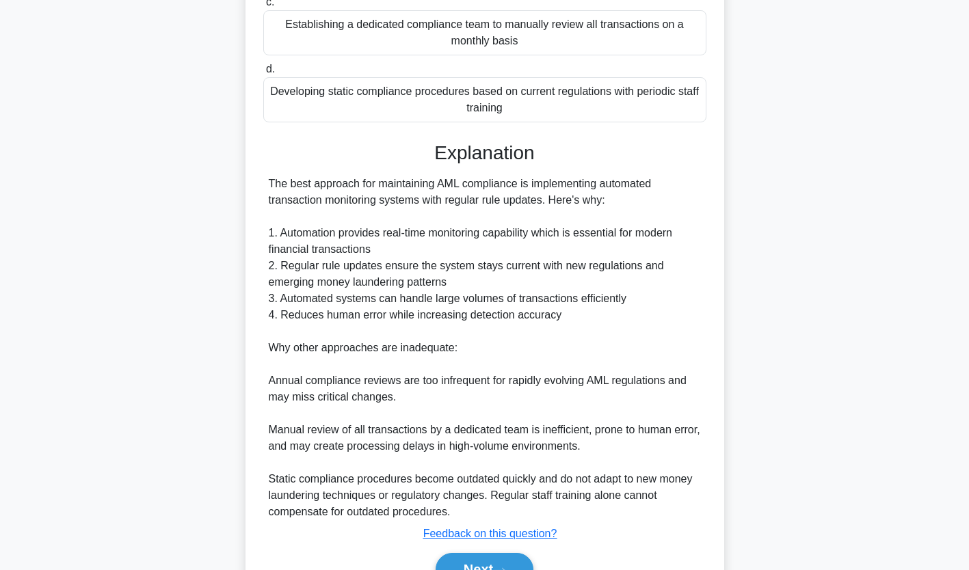
scroll to position [288, 0]
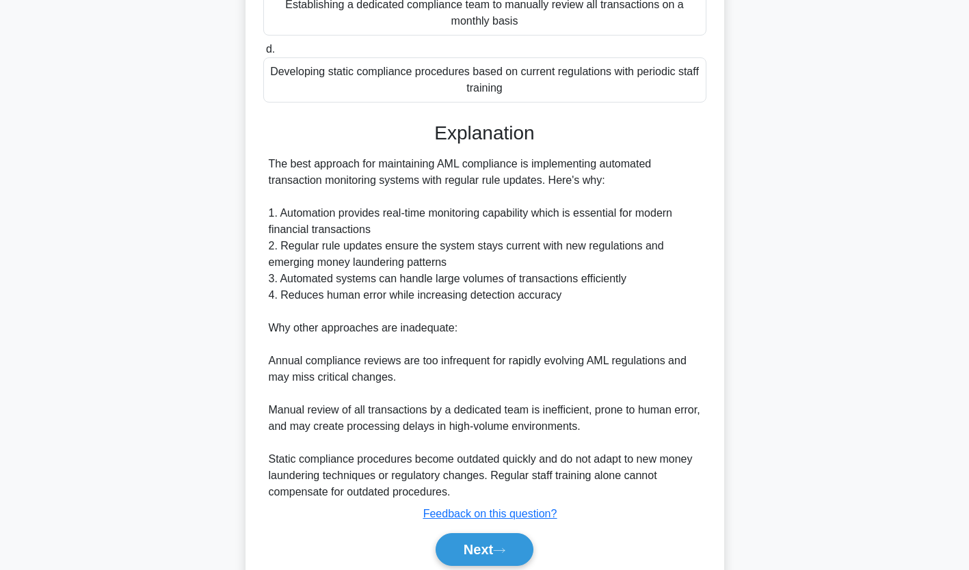
click at [502, 554] on button "Next" at bounding box center [485, 550] width 98 height 33
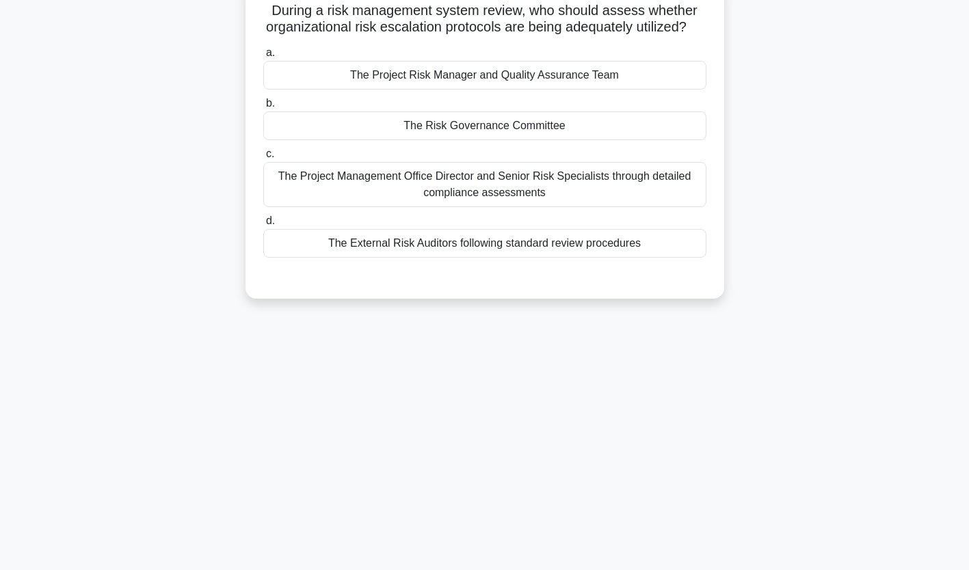
scroll to position [0, 0]
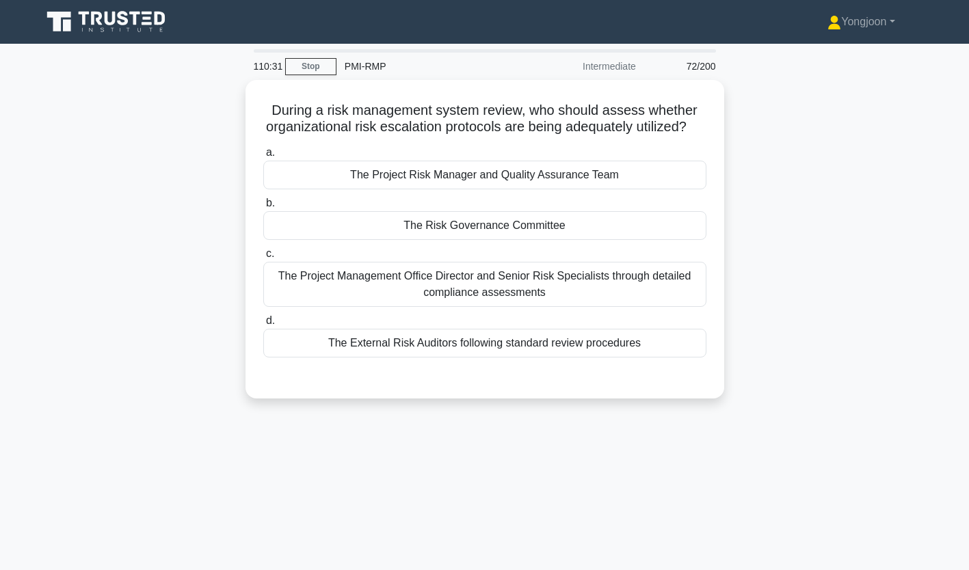
click at [332, 189] on div "The Project Risk Manager and Quality Assurance Team" at bounding box center [484, 175] width 443 height 29
click at [263, 157] on input "a. The Project Risk Manager and Quality Assurance Team" at bounding box center [263, 152] width 0 height 9
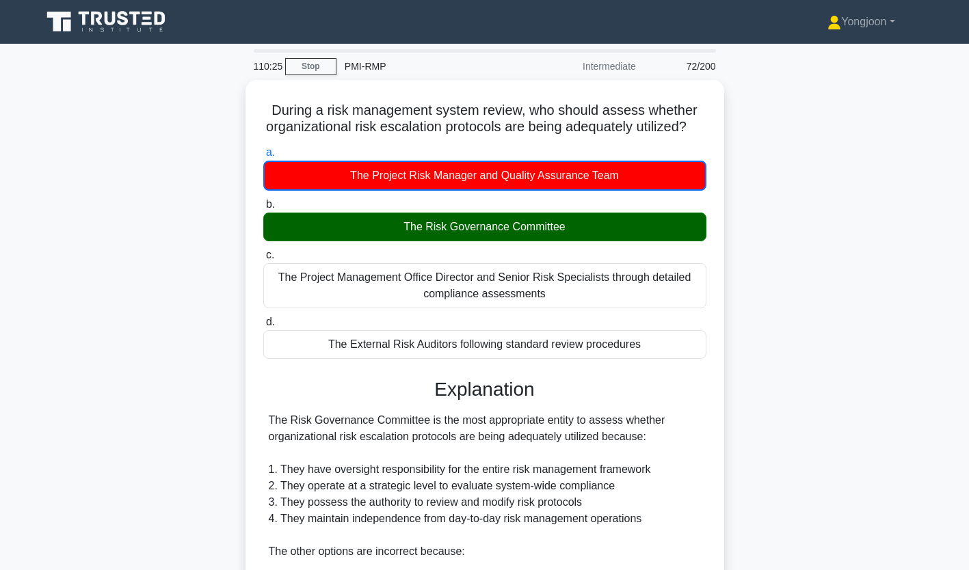
scroll to position [308, 0]
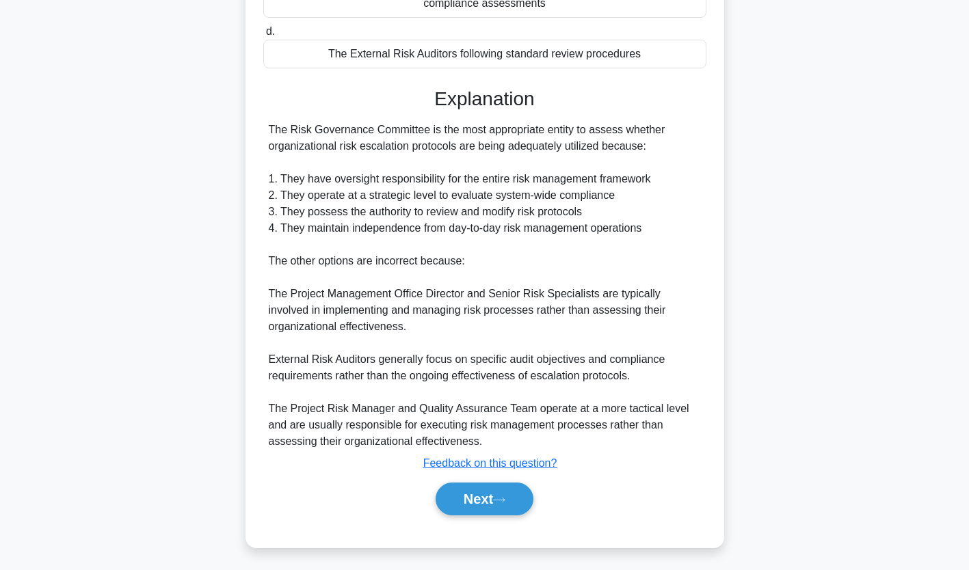
click at [498, 488] on button "Next" at bounding box center [485, 499] width 98 height 33
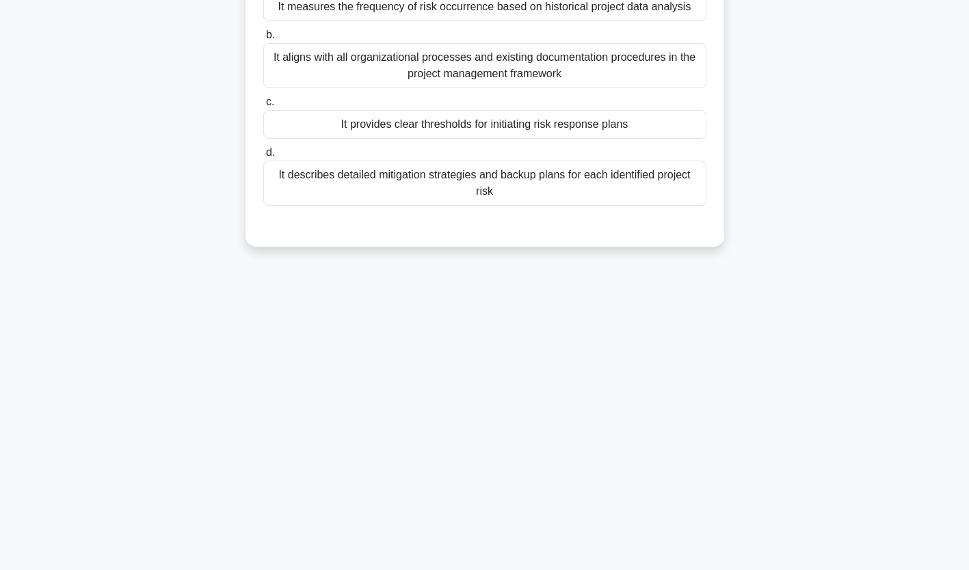
scroll to position [0, 0]
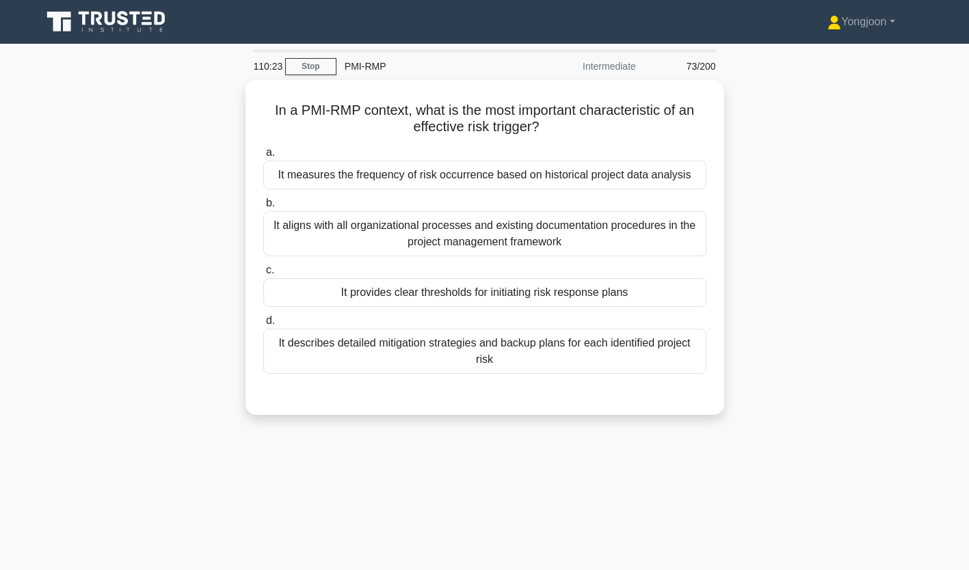
click at [333, 168] on div "It measures the frequency of risk occurrence based on historical project data a…" at bounding box center [484, 175] width 443 height 29
click at [263, 157] on input "a. It measures the frequency of risk occurrence based on historical project dat…" at bounding box center [263, 152] width 0 height 9
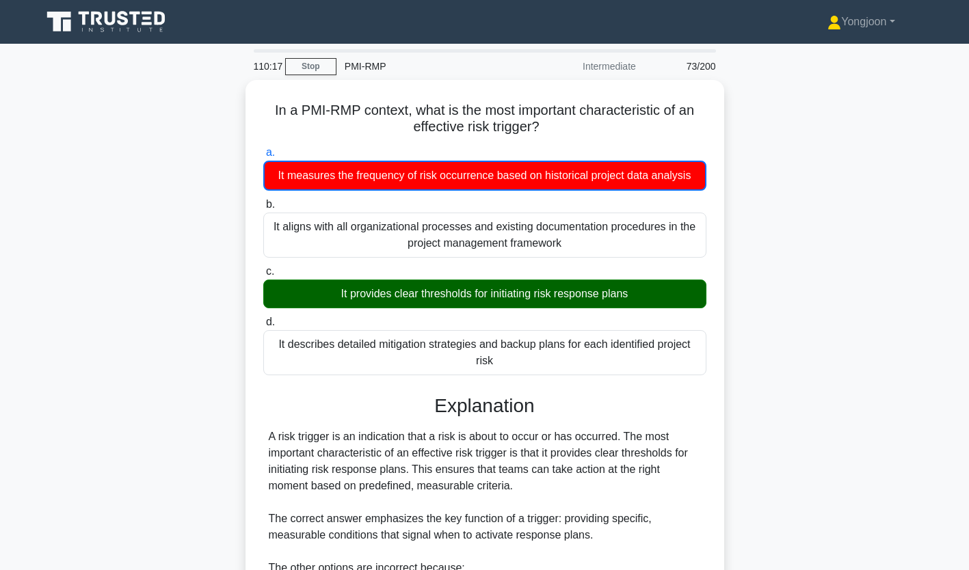
scroll to position [226, 0]
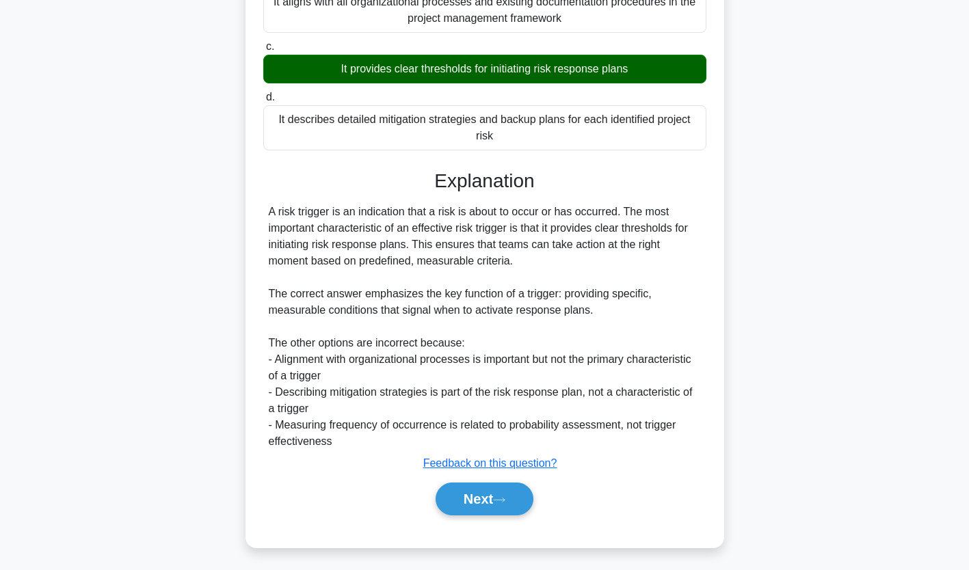
click at [512, 504] on button "Next" at bounding box center [485, 499] width 98 height 33
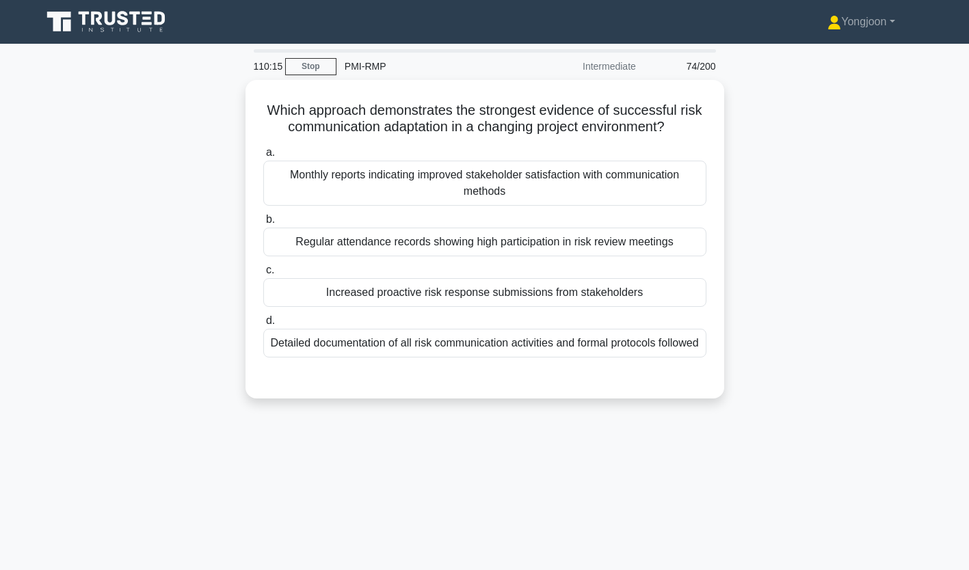
click at [386, 174] on div "Monthly reports indicating improved stakeholder satisfaction with communication…" at bounding box center [484, 183] width 443 height 45
click at [263, 157] on input "a. Monthly reports indicating improved stakeholder satisfaction with communicat…" at bounding box center [263, 152] width 0 height 9
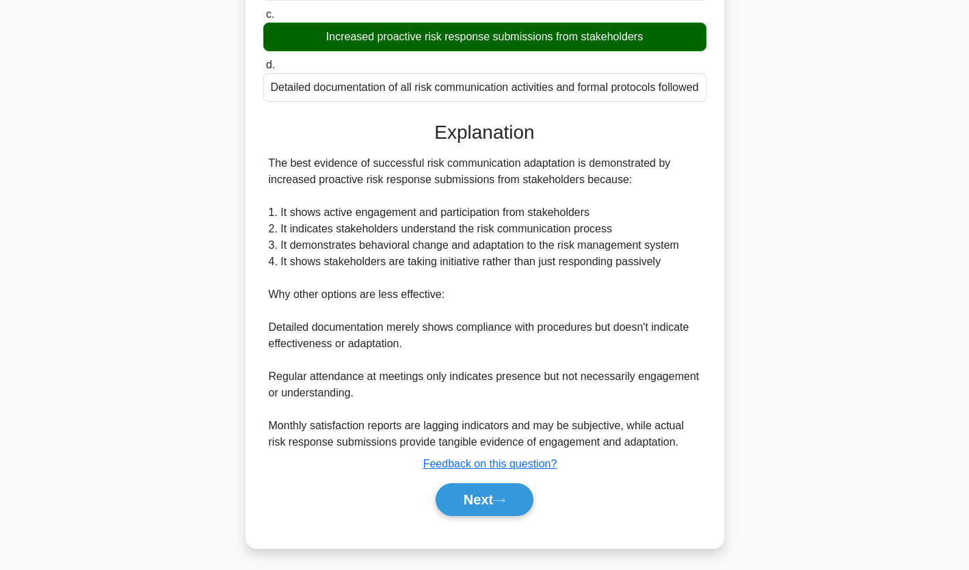
scroll to position [275, 0]
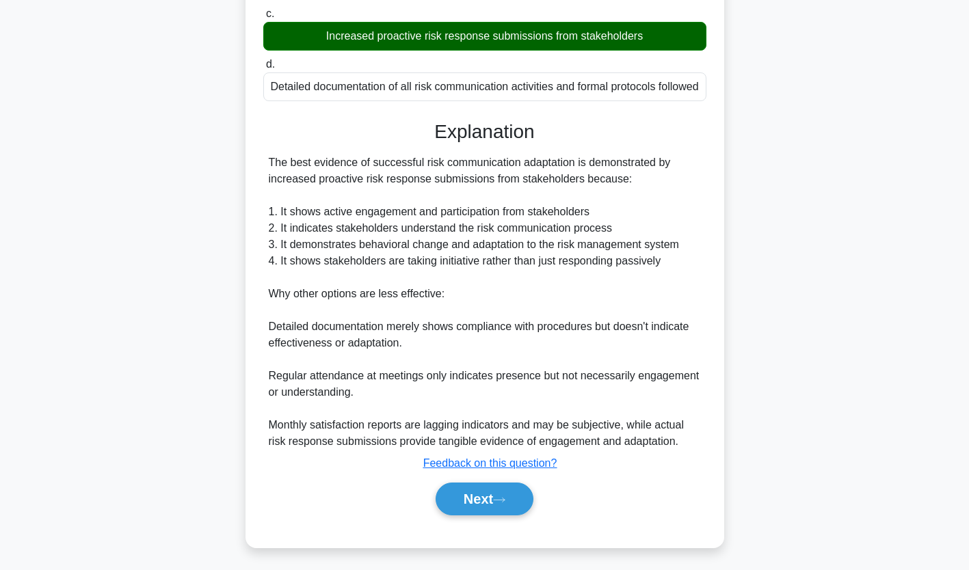
click at [507, 491] on button "Next" at bounding box center [485, 499] width 98 height 33
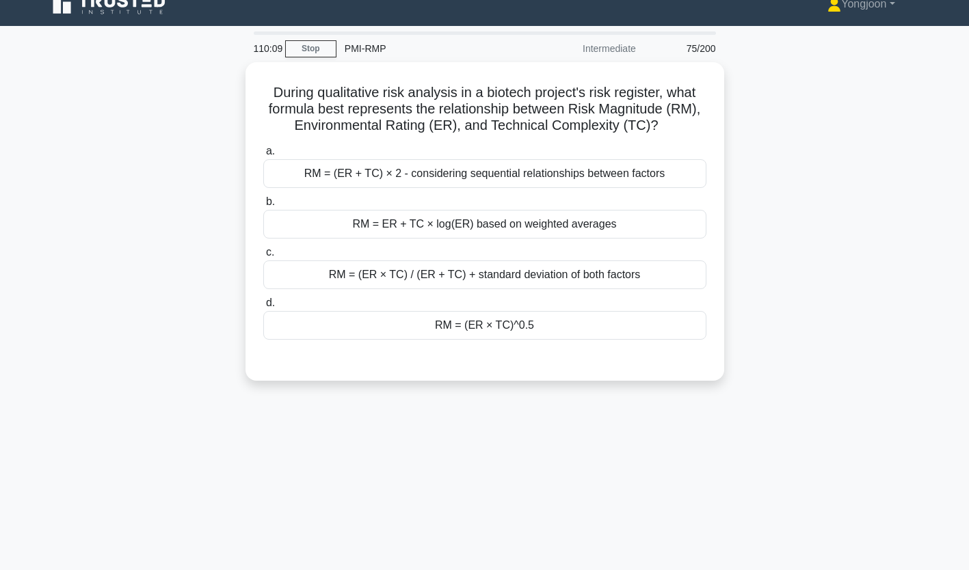
scroll to position [0, 0]
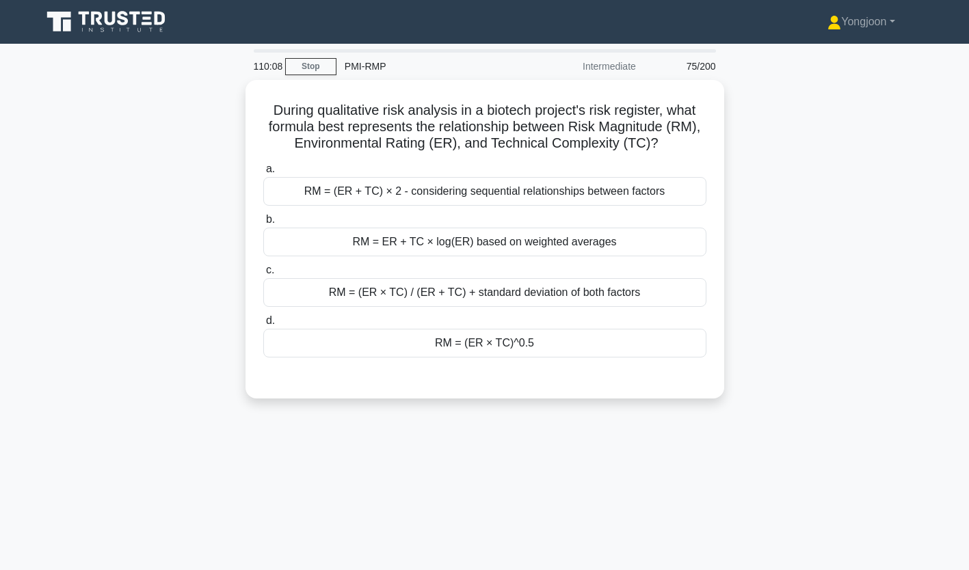
click at [397, 182] on div "RM = (ER + TC) × 2 - considering sequential relationships between factors" at bounding box center [484, 191] width 443 height 29
click at [263, 174] on input "a. RM = (ER + TC) × 2 - considering sequential relationships between factors" at bounding box center [263, 169] width 0 height 9
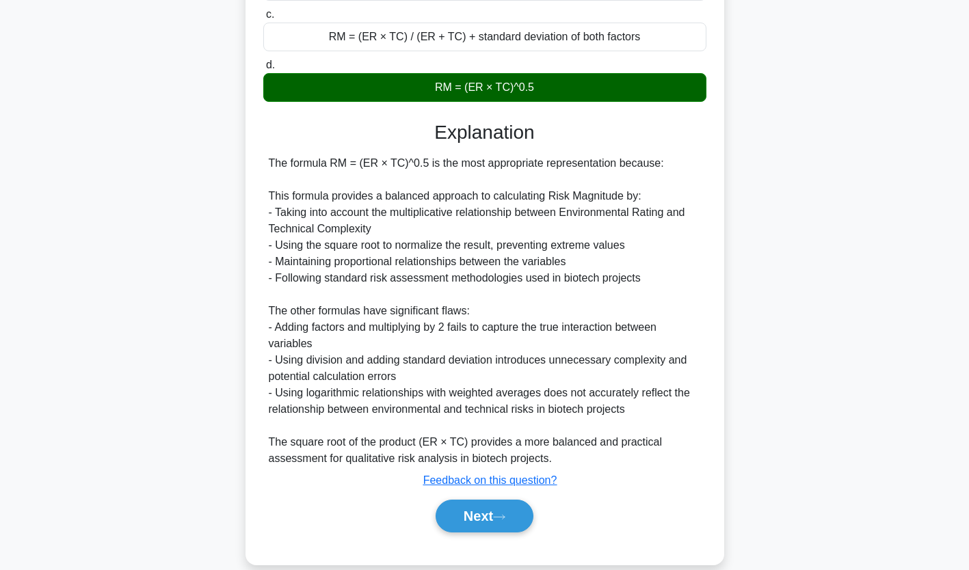
scroll to position [268, 0]
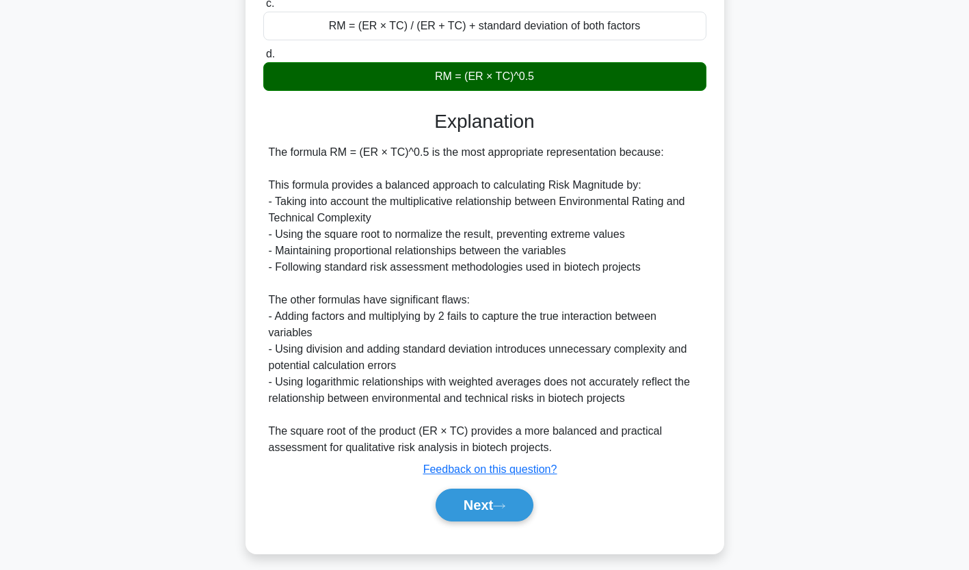
click at [498, 511] on button "Next" at bounding box center [485, 505] width 98 height 33
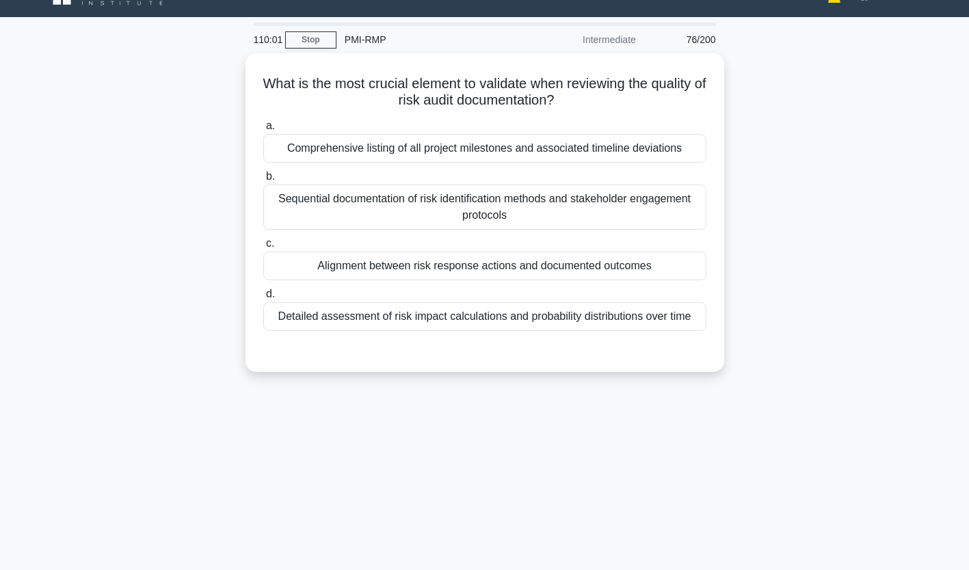
scroll to position [0, 0]
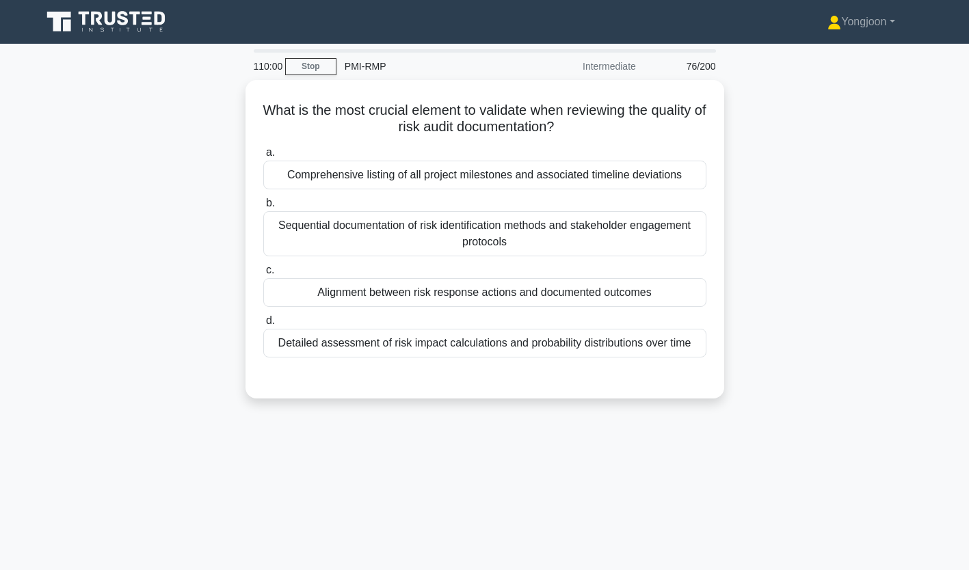
click at [350, 165] on div "Comprehensive listing of all project milestones and associated timeline deviati…" at bounding box center [484, 175] width 443 height 29
click at [263, 157] on input "a. Comprehensive listing of all project milestones and associated timeline devi…" at bounding box center [263, 152] width 0 height 9
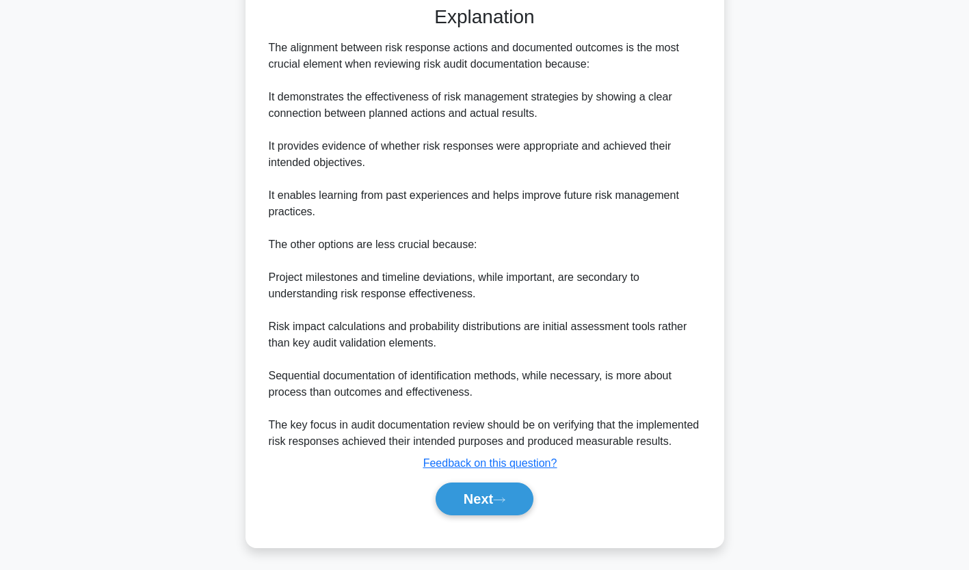
scroll to position [384, 0]
click at [490, 507] on button "Next" at bounding box center [485, 499] width 98 height 33
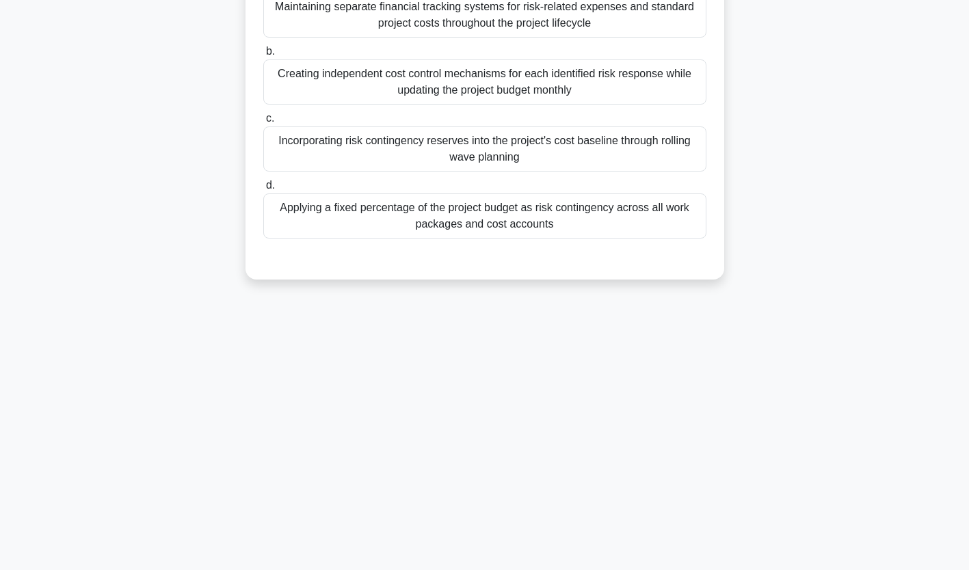
scroll to position [0, 0]
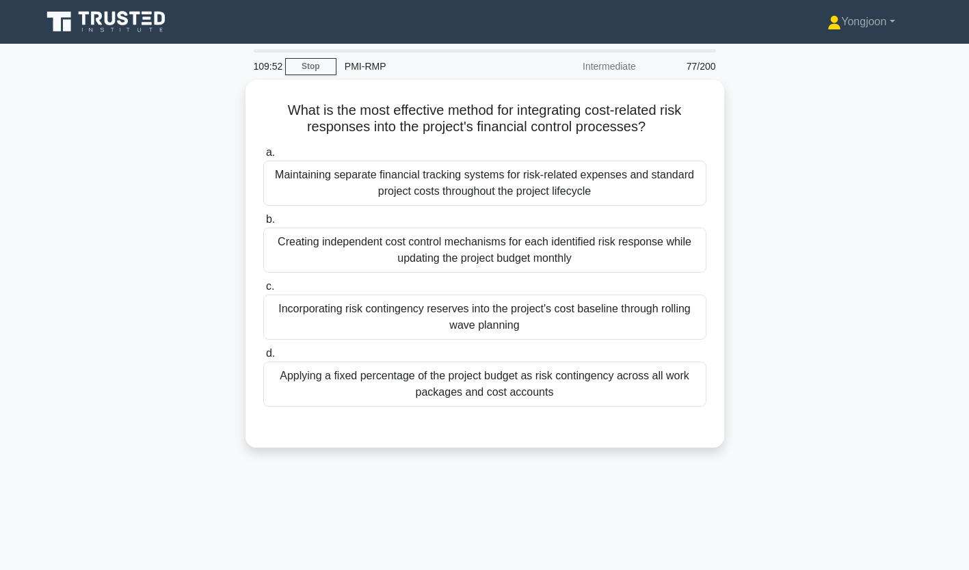
click at [391, 182] on div "Maintaining separate financial tracking systems for risk-related expenses and s…" at bounding box center [484, 183] width 443 height 45
click at [263, 157] on input "a. Maintaining separate financial tracking systems for risk-related expenses an…" at bounding box center [263, 152] width 0 height 9
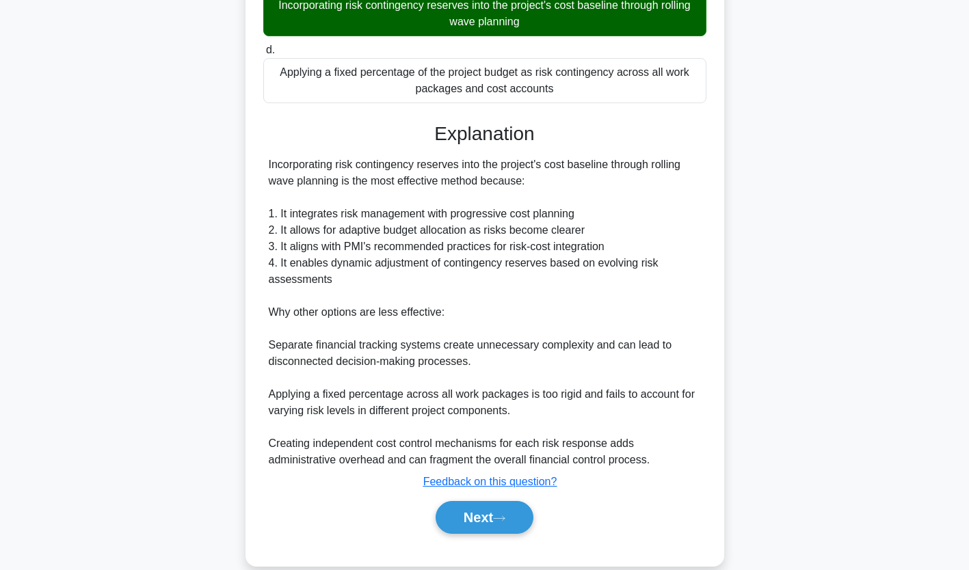
scroll to position [317, 0]
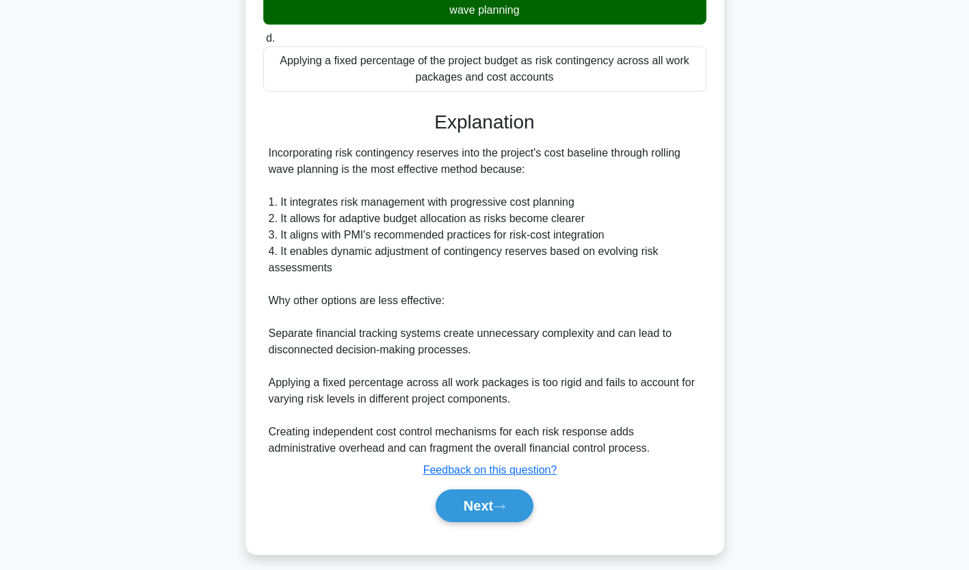
click at [495, 508] on button "Next" at bounding box center [485, 506] width 98 height 33
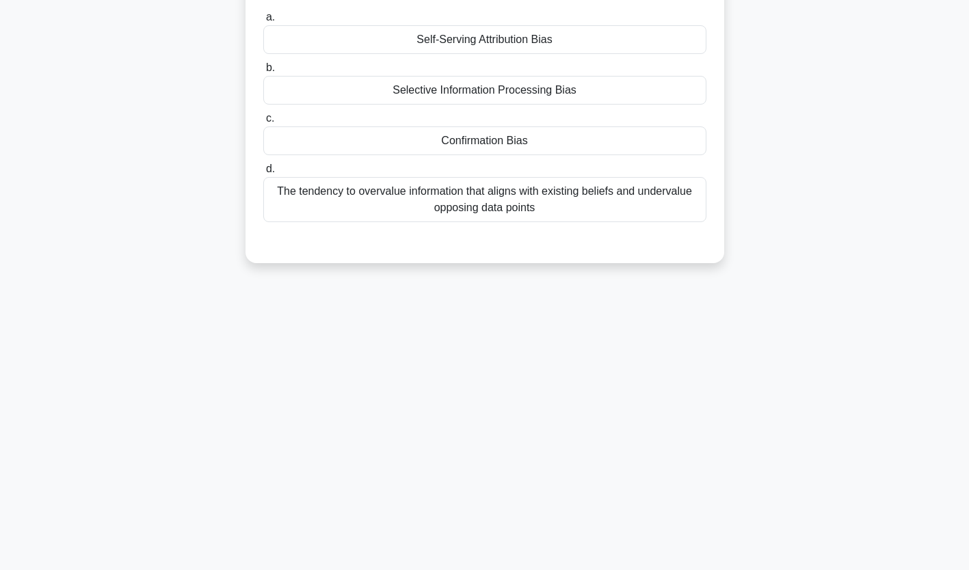
scroll to position [0, 0]
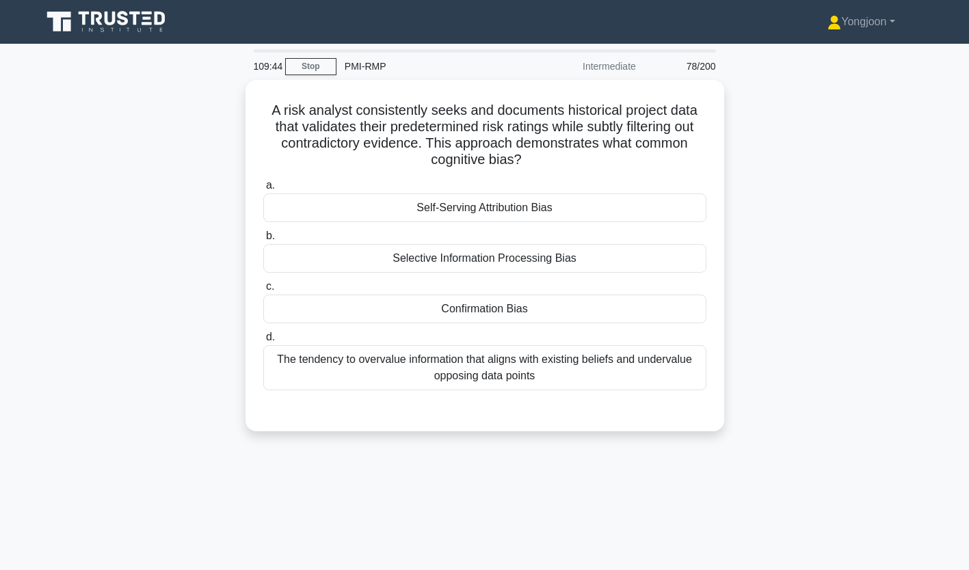
click at [383, 200] on div "Self-Serving Attribution Bias" at bounding box center [484, 208] width 443 height 29
click at [263, 190] on input "a. Self-Serving Attribution Bias" at bounding box center [263, 185] width 0 height 9
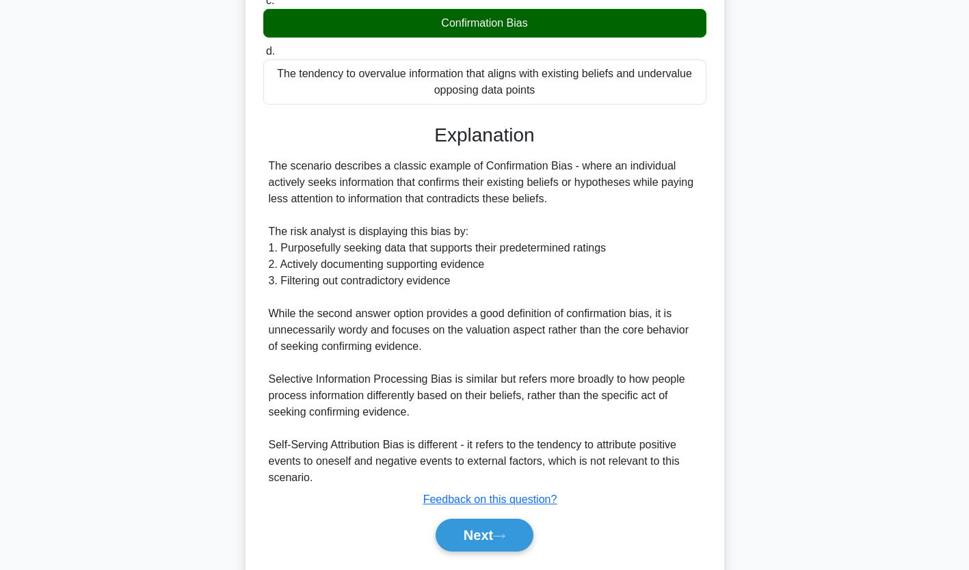
scroll to position [296, 0]
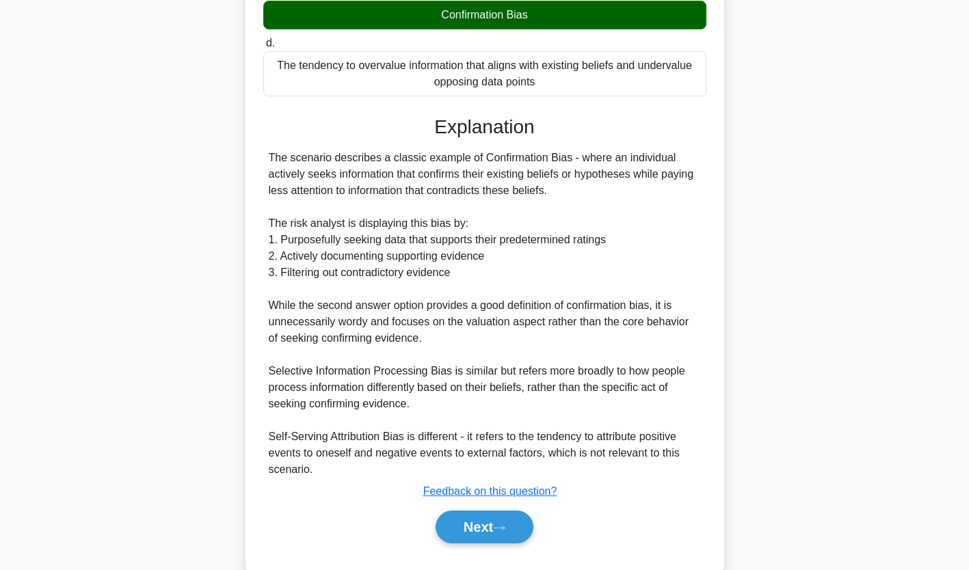
click at [500, 527] on icon at bounding box center [499, 529] width 12 height 8
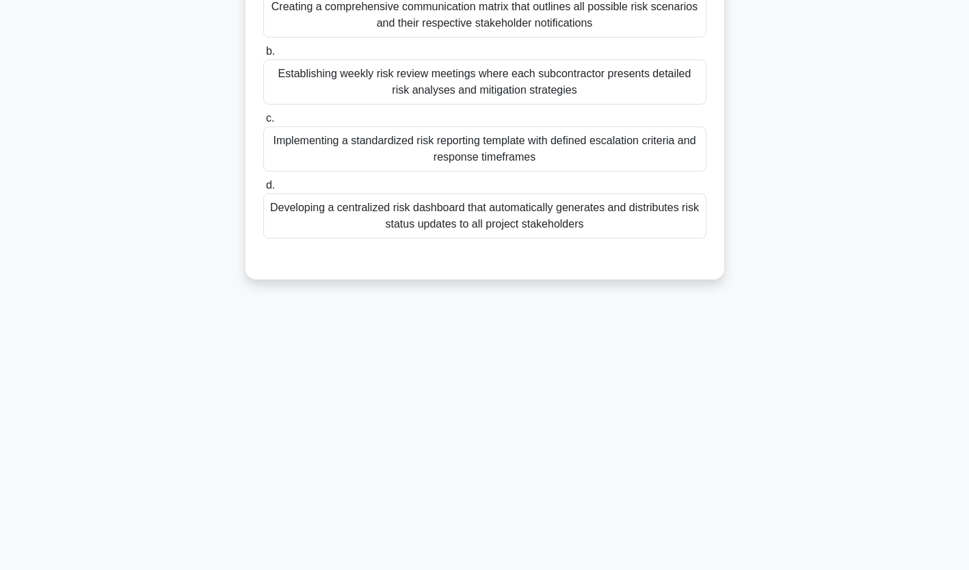
scroll to position [0, 0]
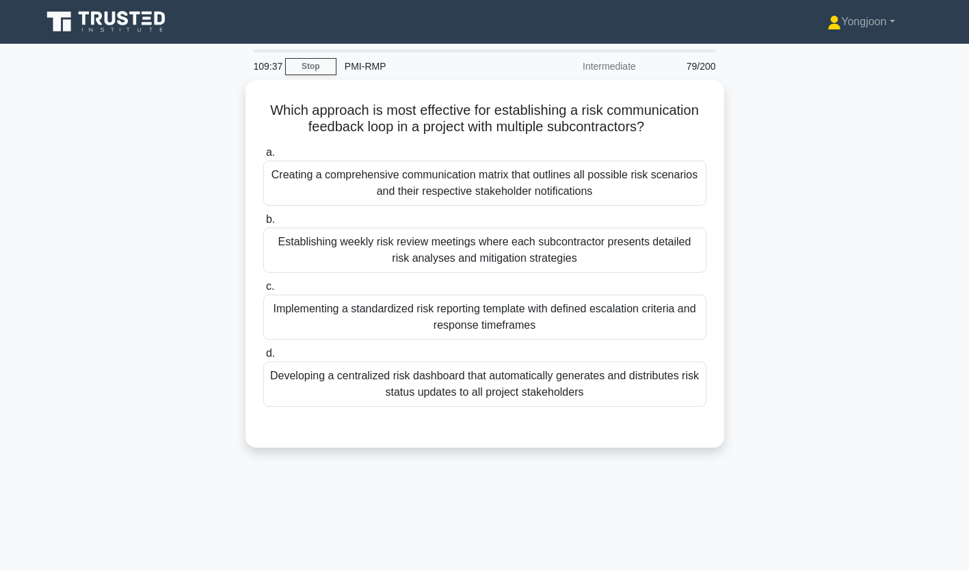
click at [354, 189] on div "Creating a comprehensive communication matrix that outlines all possible risk s…" at bounding box center [484, 183] width 443 height 45
click at [263, 157] on input "a. Creating a comprehensive communication matrix that outlines all possible ris…" at bounding box center [263, 152] width 0 height 9
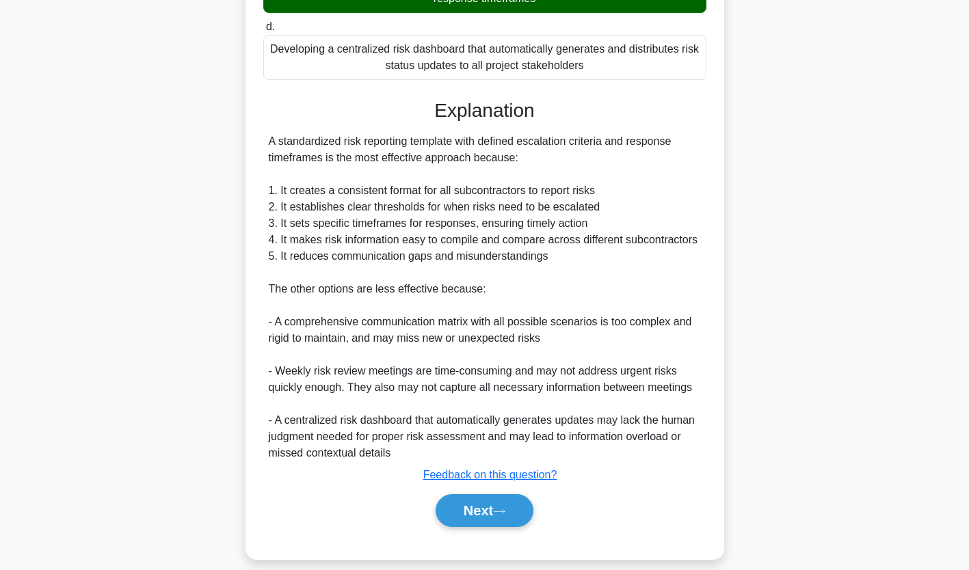
scroll to position [341, 0]
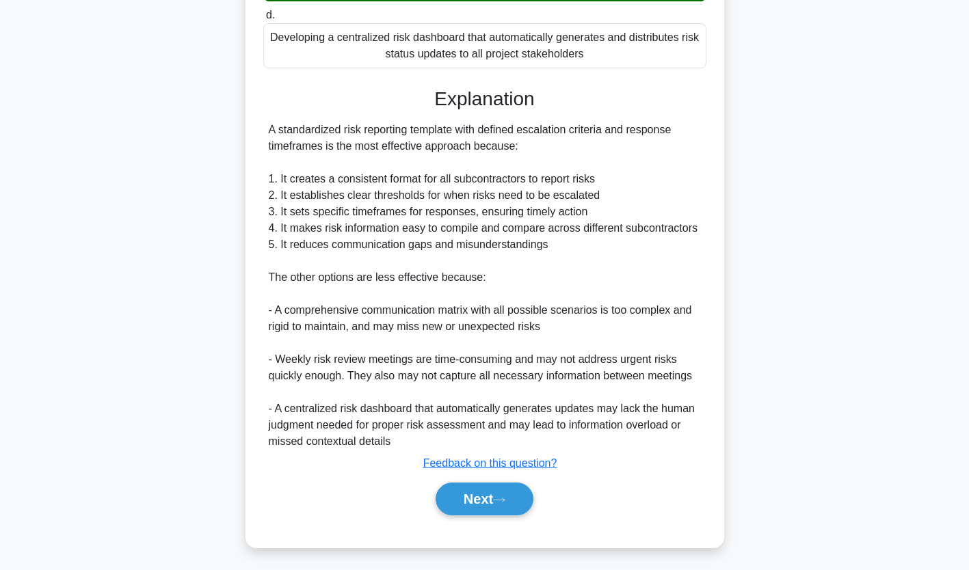
click at [503, 490] on button "Next" at bounding box center [485, 499] width 98 height 33
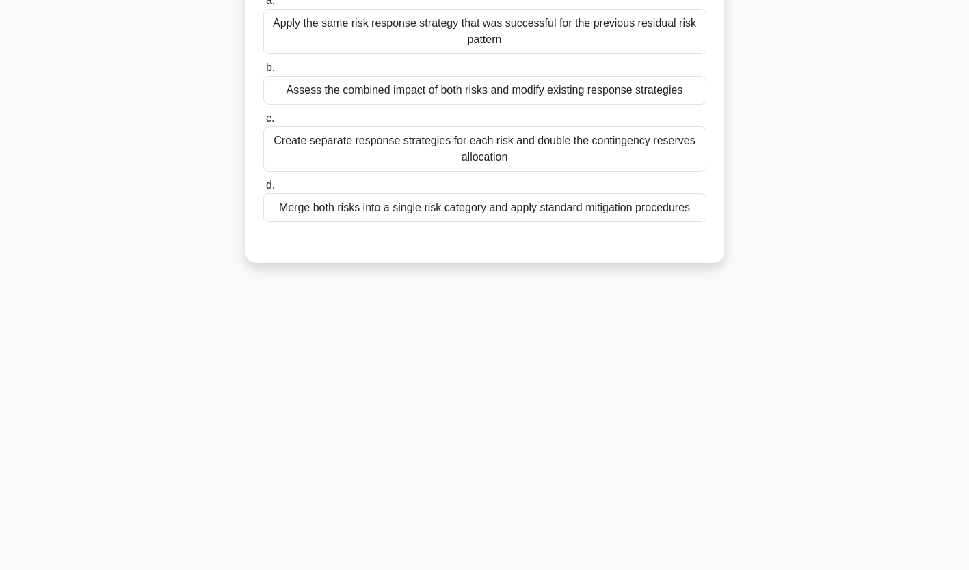
scroll to position [0, 0]
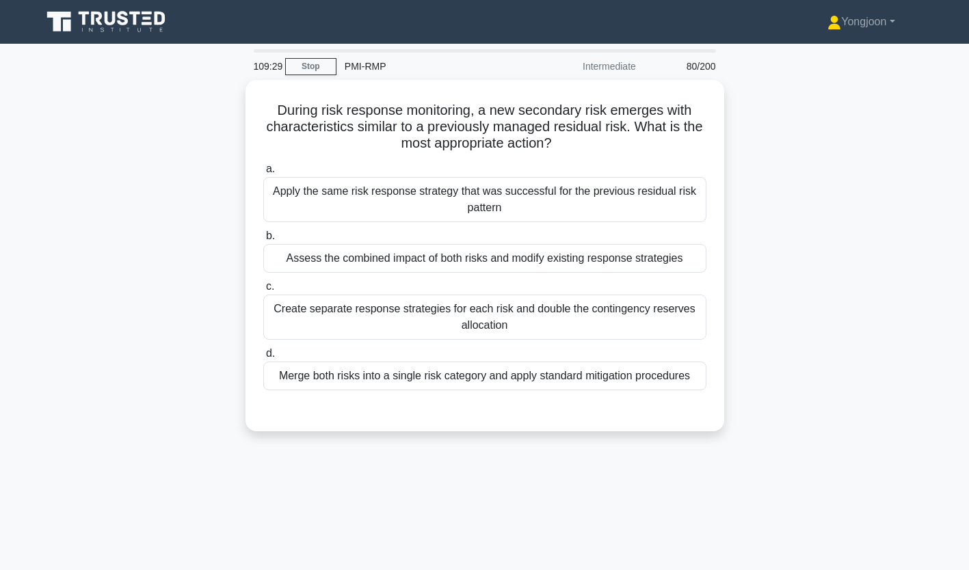
click at [367, 199] on div "Apply the same risk response strategy that was successful for the previous resi…" at bounding box center [484, 199] width 443 height 45
click at [263, 174] on input "a. Apply the same risk response strategy that was successful for the previous r…" at bounding box center [263, 169] width 0 height 9
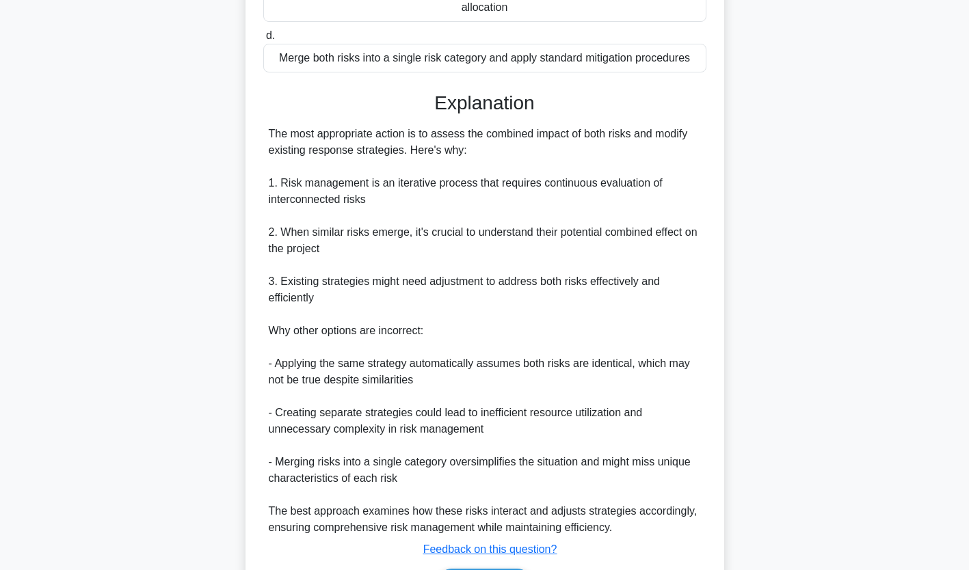
scroll to position [406, 0]
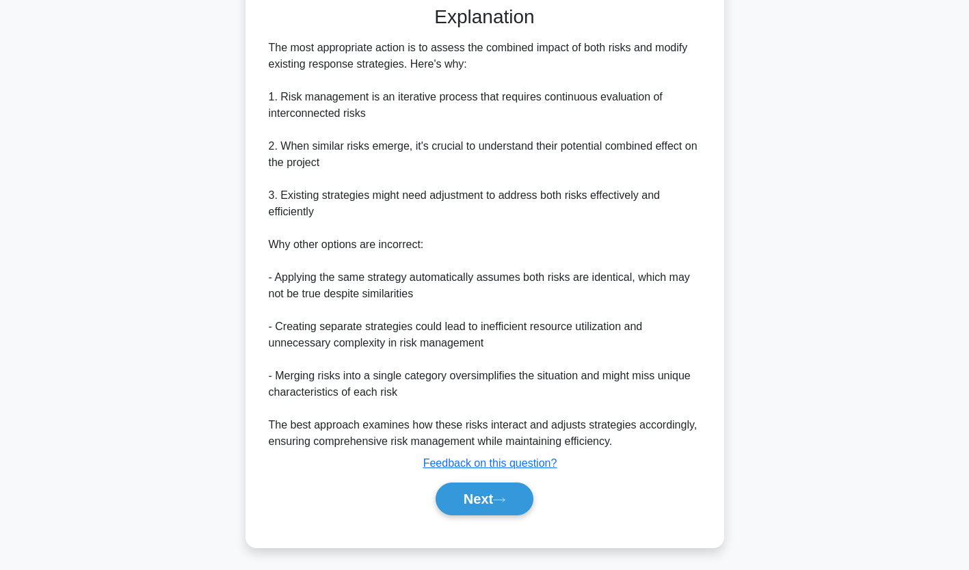
click at [497, 506] on button "Next" at bounding box center [485, 499] width 98 height 33
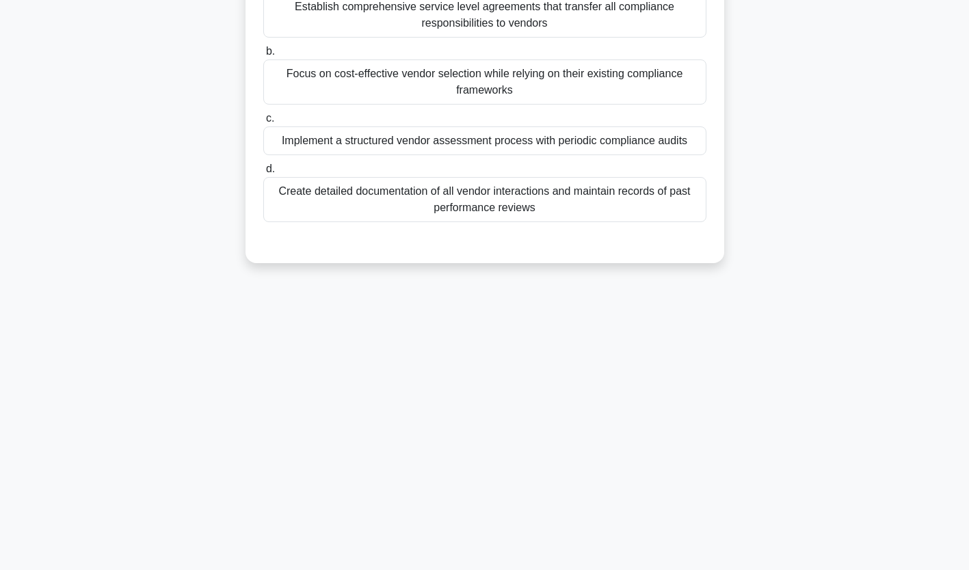
scroll to position [0, 0]
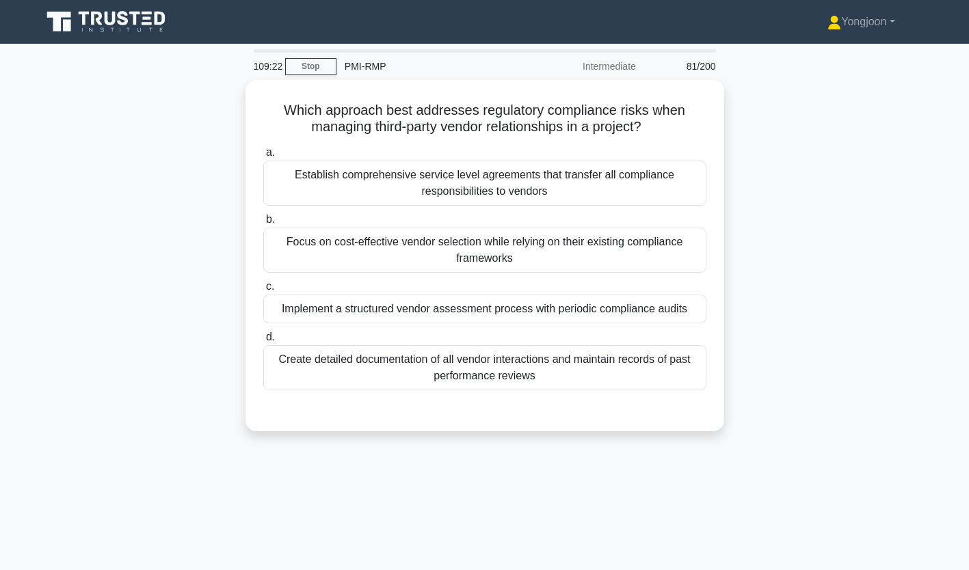
click at [376, 176] on div "Establish comprehensive service level agreements that transfer all compliance r…" at bounding box center [484, 183] width 443 height 45
click at [263, 157] on input "a. Establish comprehensive service level agreements that transfer all complianc…" at bounding box center [263, 152] width 0 height 9
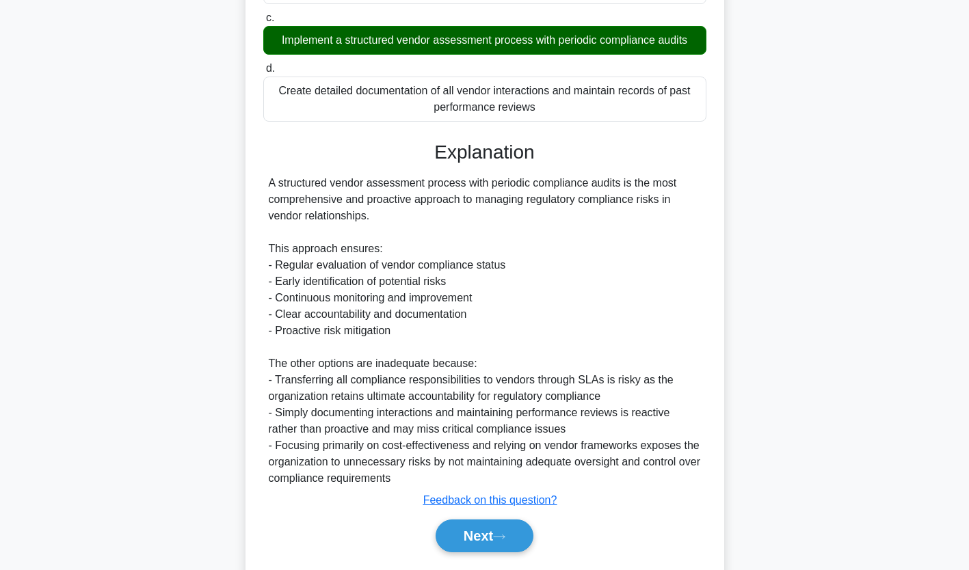
scroll to position [305, 0]
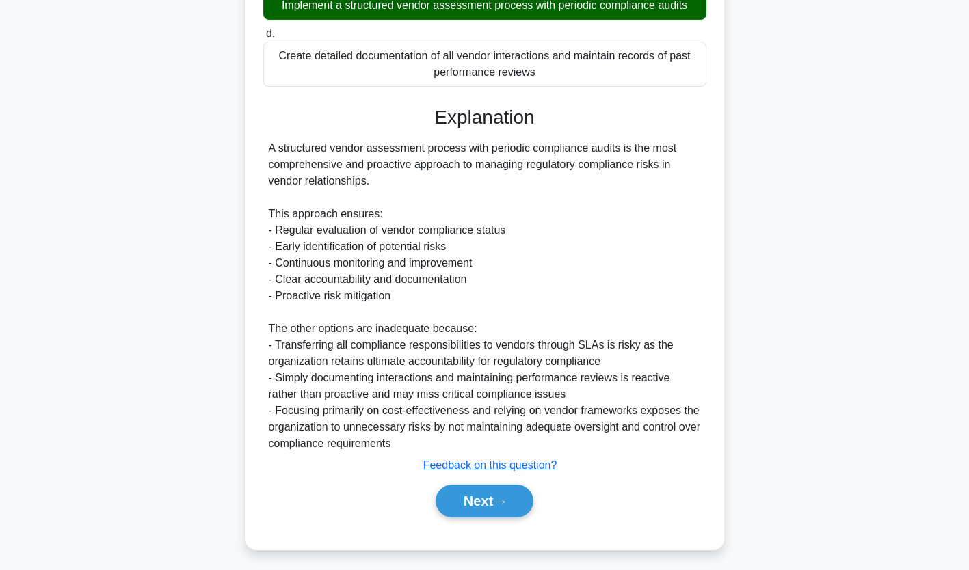
click at [480, 493] on button "Next" at bounding box center [485, 501] width 98 height 33
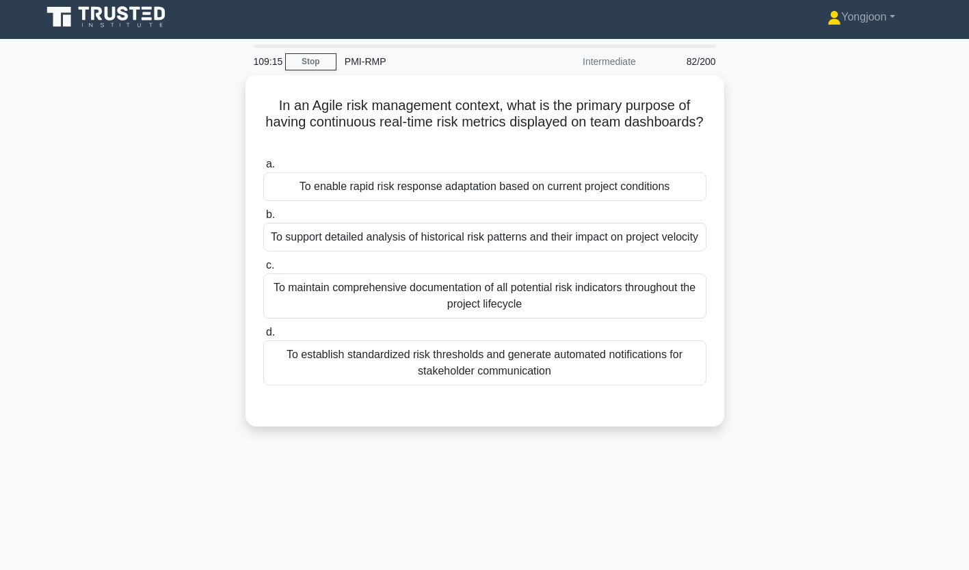
scroll to position [0, 0]
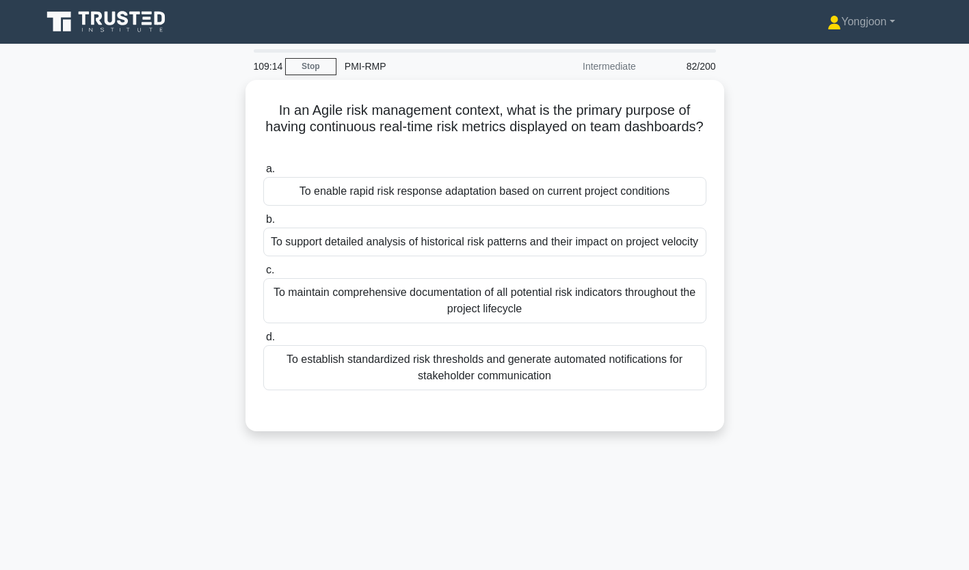
click at [359, 193] on div "To enable rapid risk response adaptation based on current project conditions" at bounding box center [484, 191] width 443 height 29
click at [263, 174] on input "a. To enable rapid risk response adaptation based on current project conditions" at bounding box center [263, 169] width 0 height 9
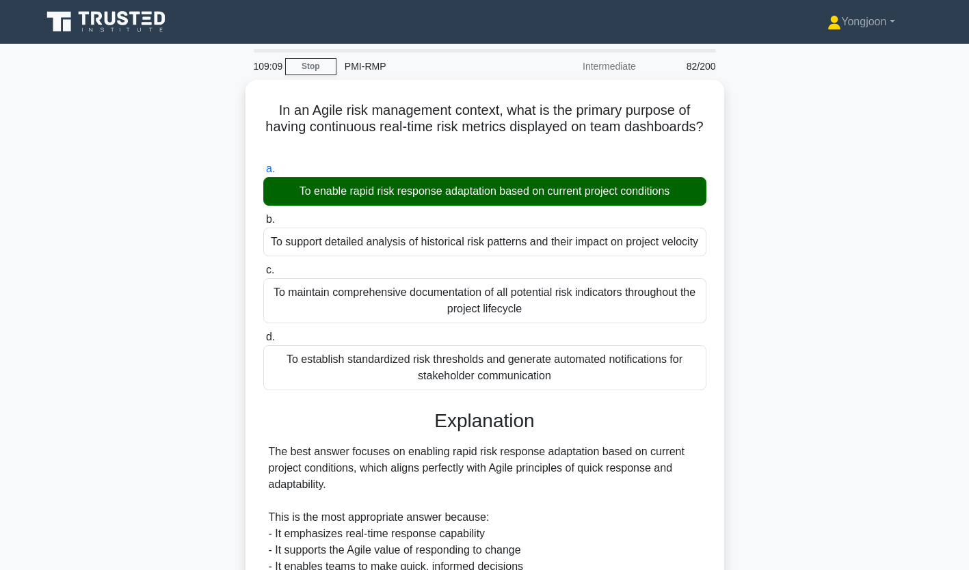
scroll to position [257, 0]
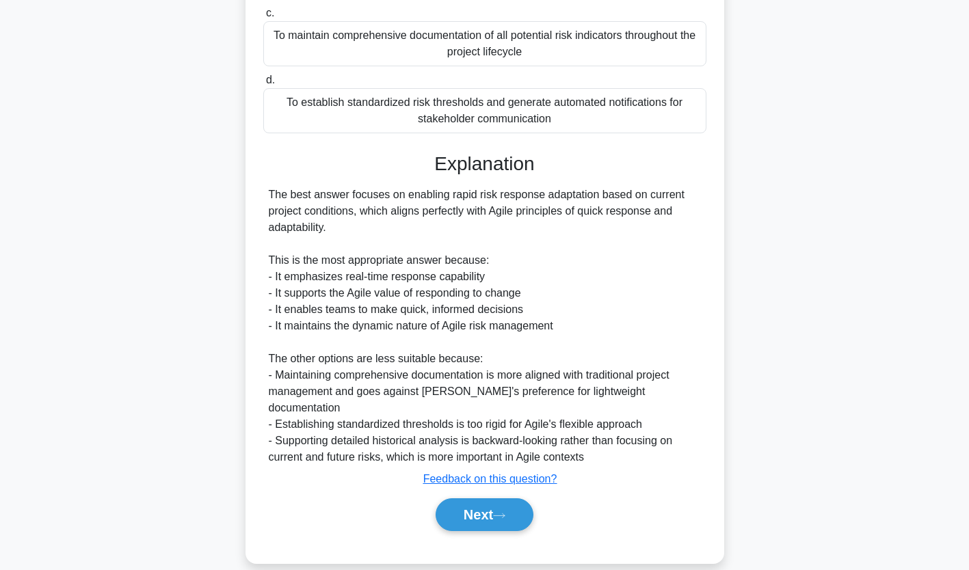
click at [489, 499] on button "Next" at bounding box center [485, 515] width 98 height 33
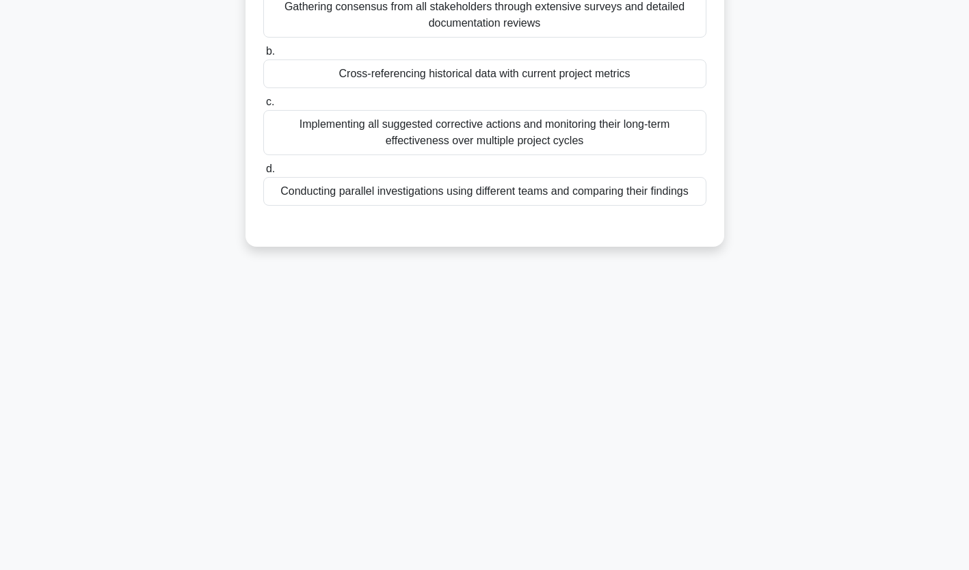
scroll to position [0, 0]
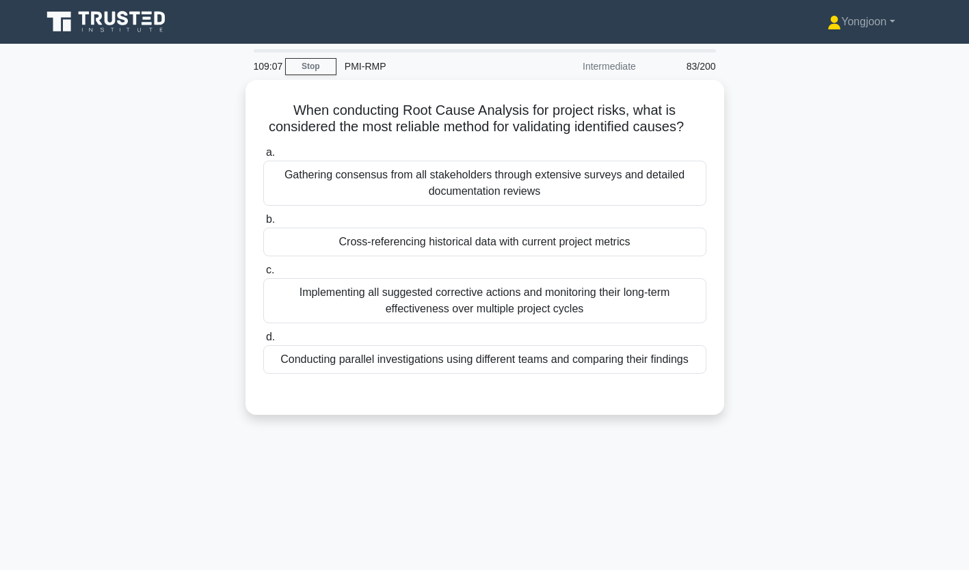
click at [356, 192] on div "Gathering consensus from all stakeholders through extensive surveys and detaile…" at bounding box center [484, 183] width 443 height 45
click at [263, 157] on input "a. Gathering consensus from all stakeholders through extensive surveys and deta…" at bounding box center [263, 152] width 0 height 9
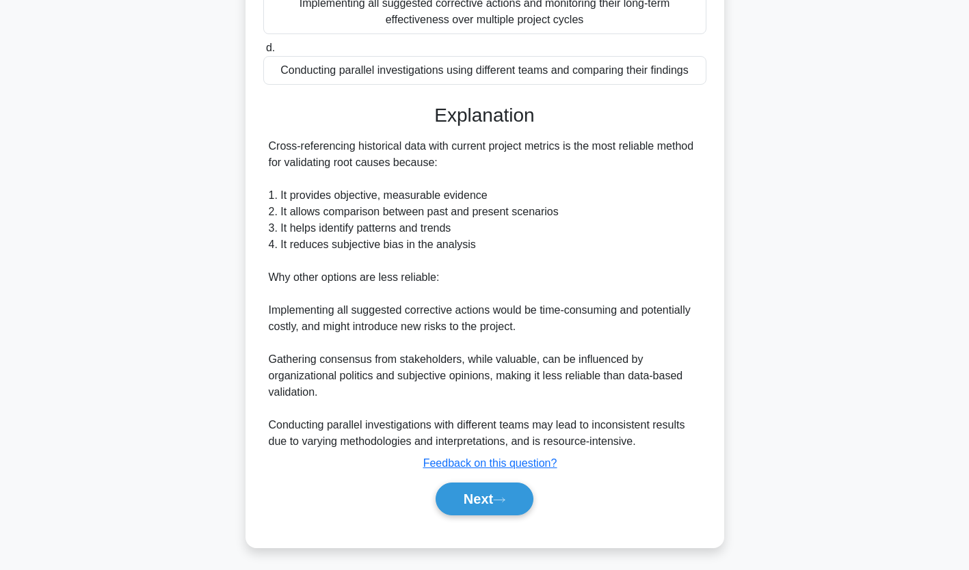
scroll to position [308, 0]
click at [501, 506] on button "Next" at bounding box center [485, 499] width 98 height 33
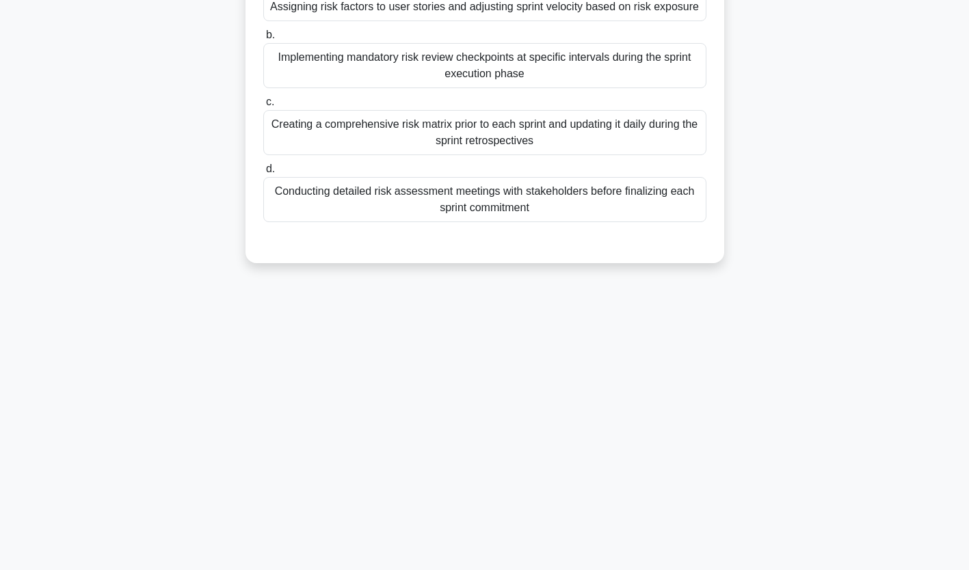
scroll to position [0, 0]
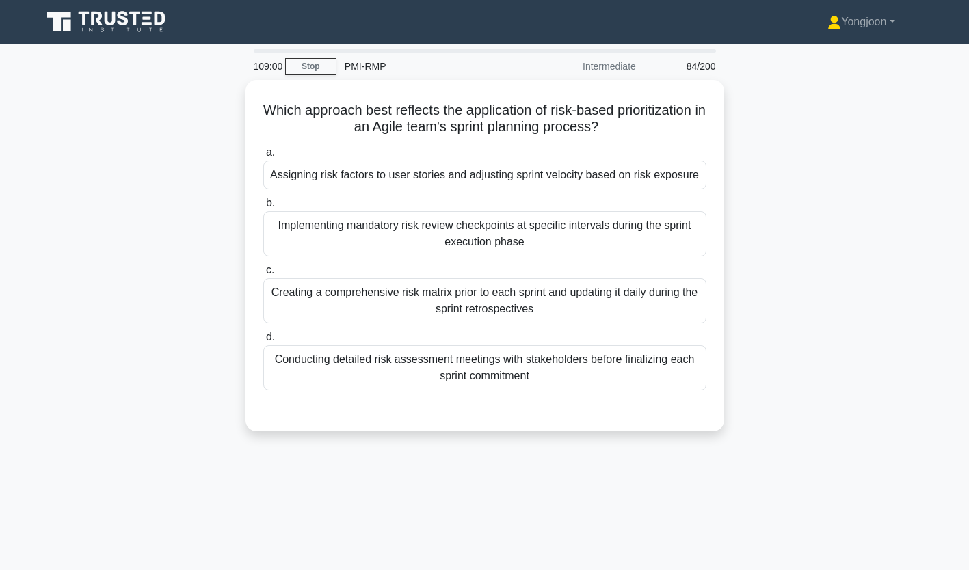
click at [364, 173] on div "Assigning risk factors to user stories and adjusting sprint velocity based on r…" at bounding box center [484, 175] width 443 height 29
click at [263, 157] on input "a. Assigning risk factors to user stories and adjusting sprint velocity based o…" at bounding box center [263, 152] width 0 height 9
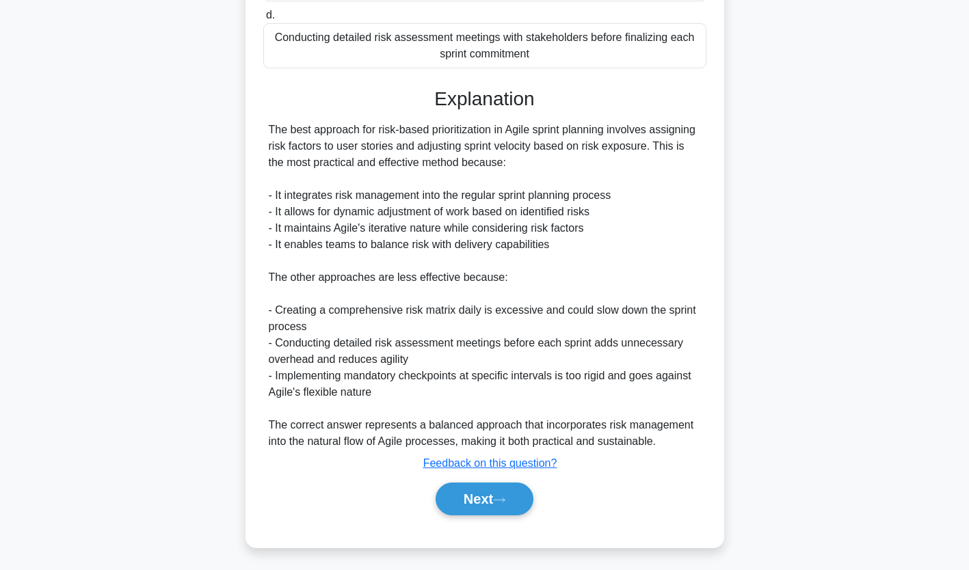
scroll to position [330, 0]
click at [496, 512] on button "Next" at bounding box center [485, 499] width 98 height 33
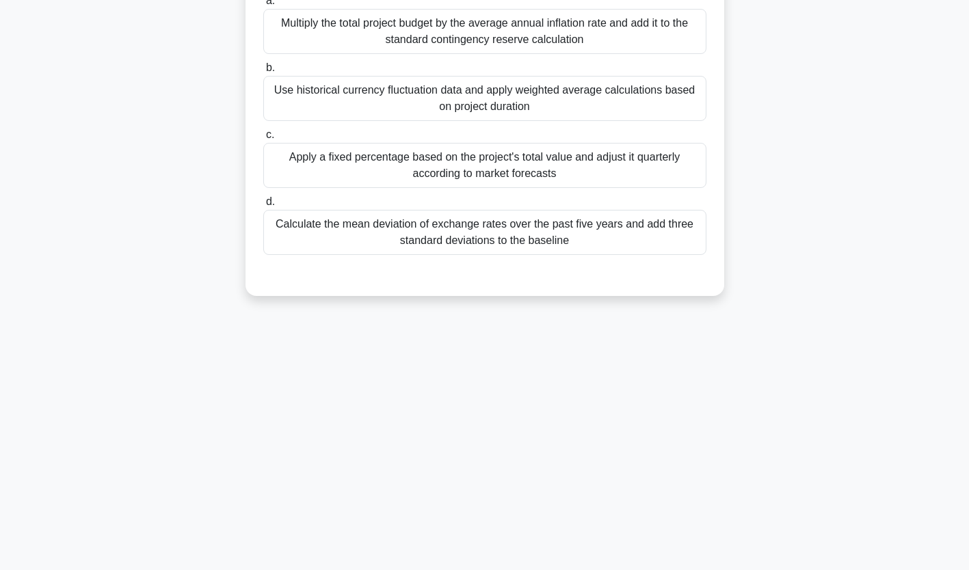
scroll to position [0, 0]
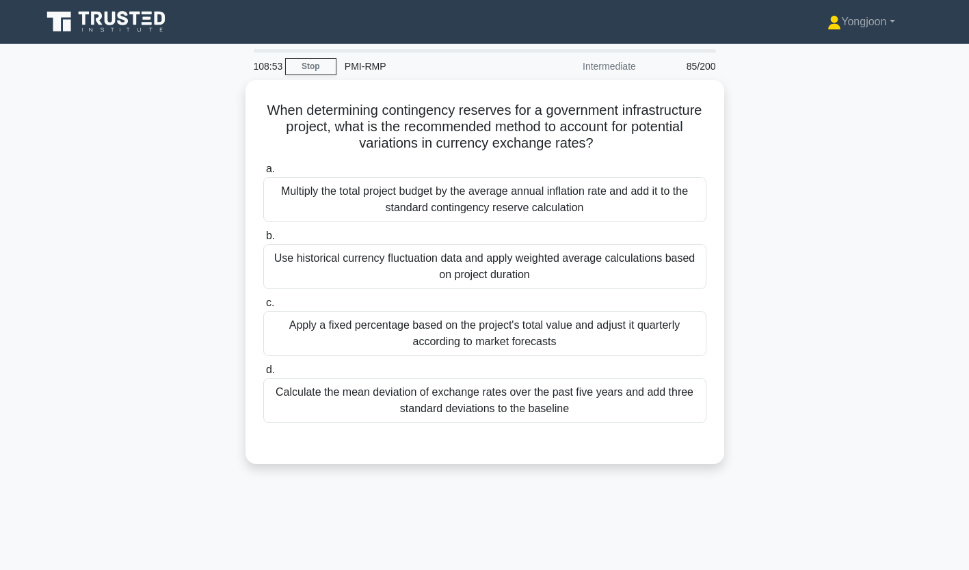
click at [371, 202] on div "Multiply the total project budget by the average annual inflation rate and add …" at bounding box center [484, 199] width 443 height 45
click at [263, 174] on input "a. Multiply the total project budget by the average annual inflation rate and a…" at bounding box center [263, 169] width 0 height 9
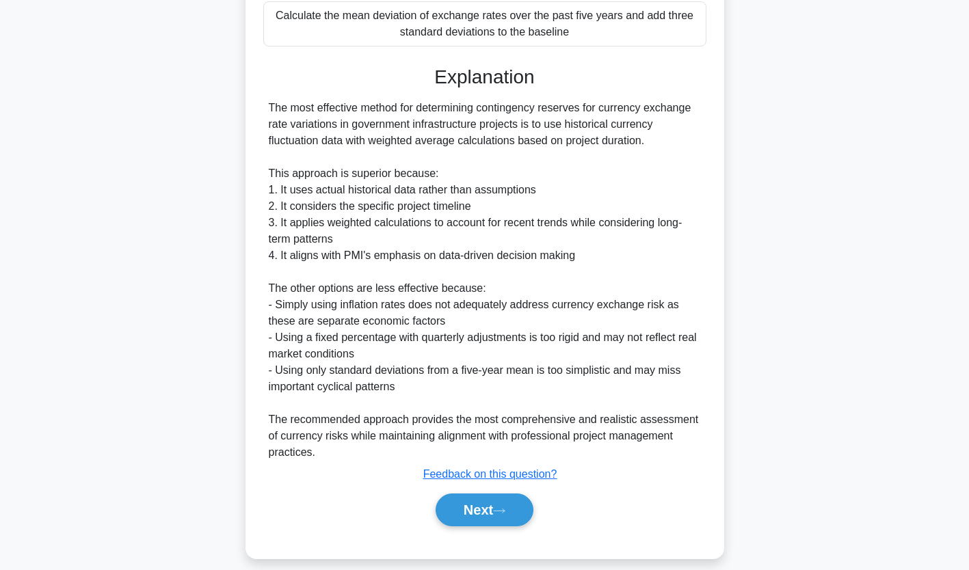
scroll to position [390, 0]
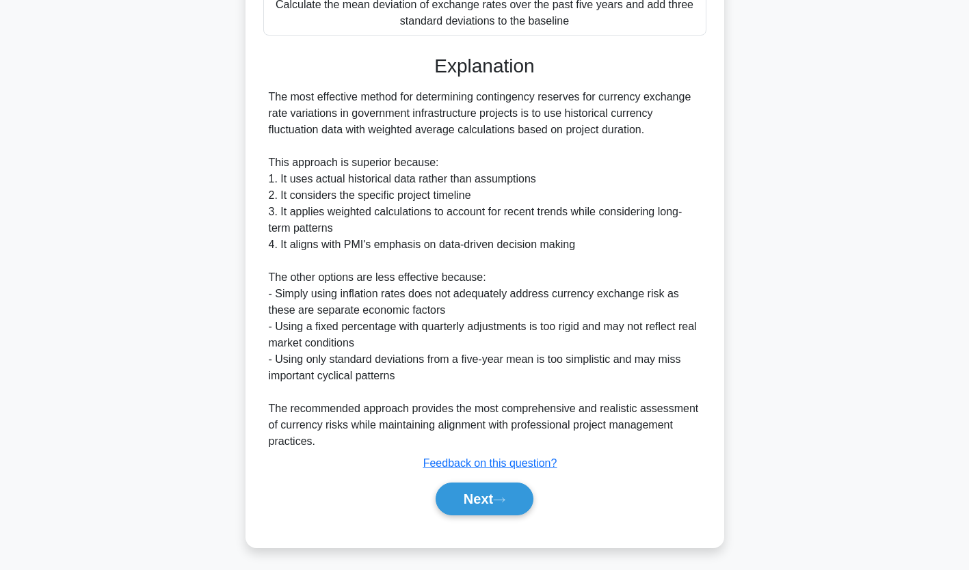
click at [489, 492] on button "Next" at bounding box center [485, 499] width 98 height 33
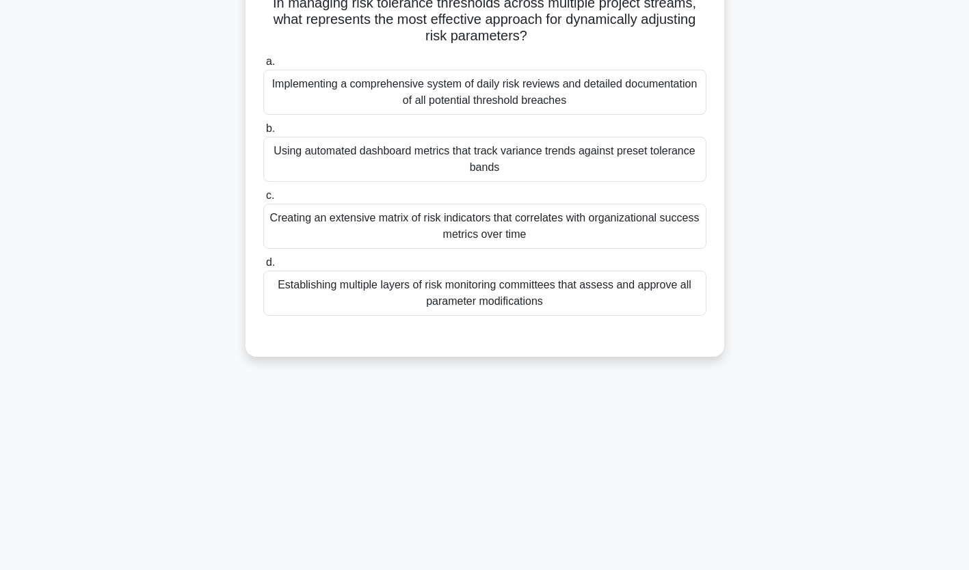
scroll to position [0, 0]
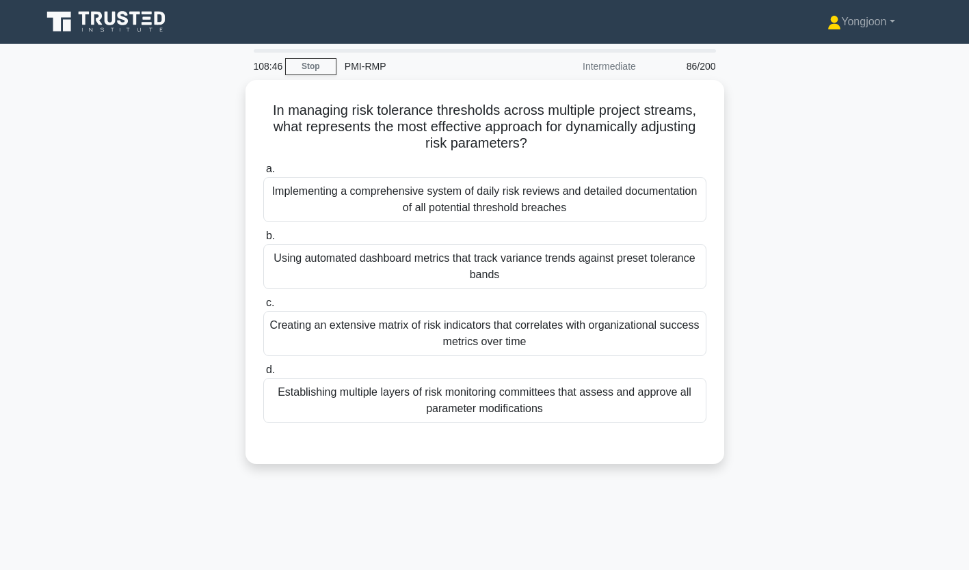
click at [391, 195] on div "Implementing a comprehensive system of daily risk reviews and detailed document…" at bounding box center [484, 199] width 443 height 45
click at [263, 174] on input "a. Implementing a comprehensive system of daily risk reviews and detailed docum…" at bounding box center [263, 169] width 0 height 9
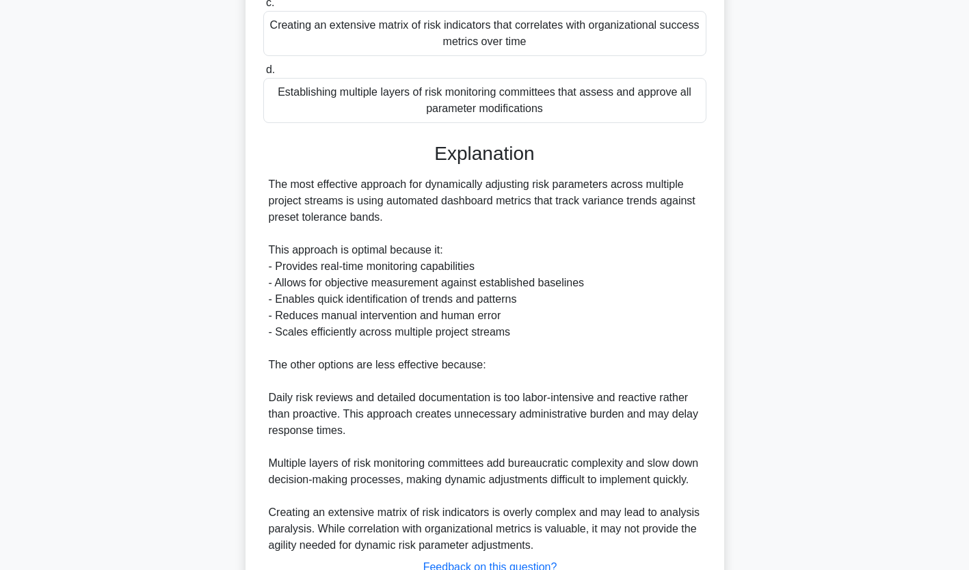
scroll to position [423, 0]
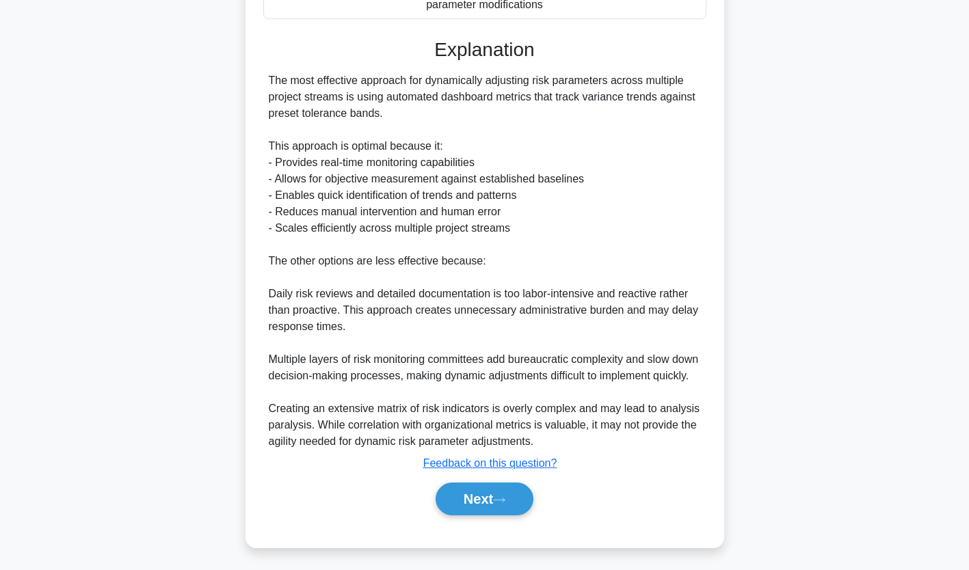
click at [497, 495] on button "Next" at bounding box center [485, 499] width 98 height 33
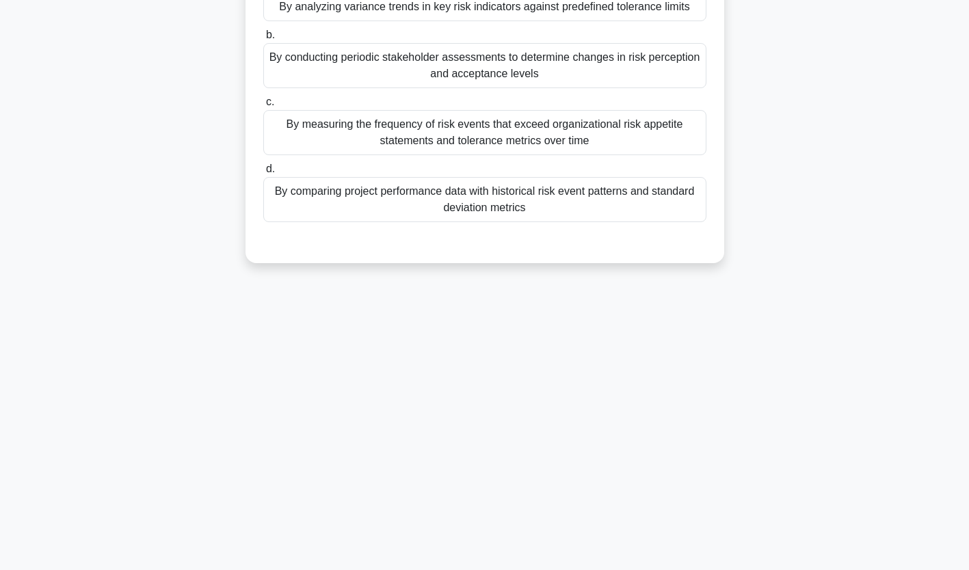
scroll to position [0, 0]
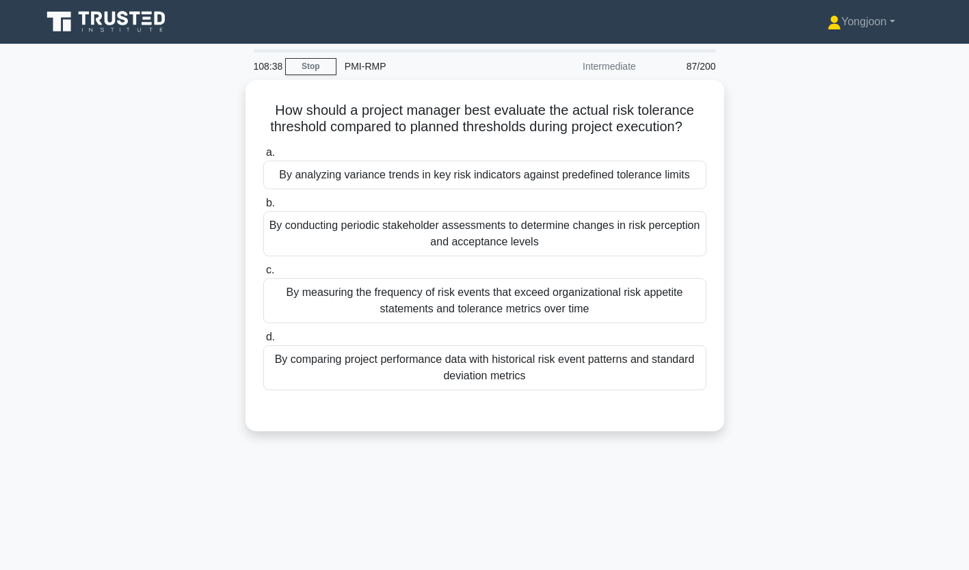
click at [422, 189] on div "By analyzing variance trends in key risk indicators against predefined toleranc…" at bounding box center [484, 175] width 443 height 29
click at [263, 157] on input "a. By analyzing variance trends in key risk indicators against predefined toler…" at bounding box center [263, 152] width 0 height 9
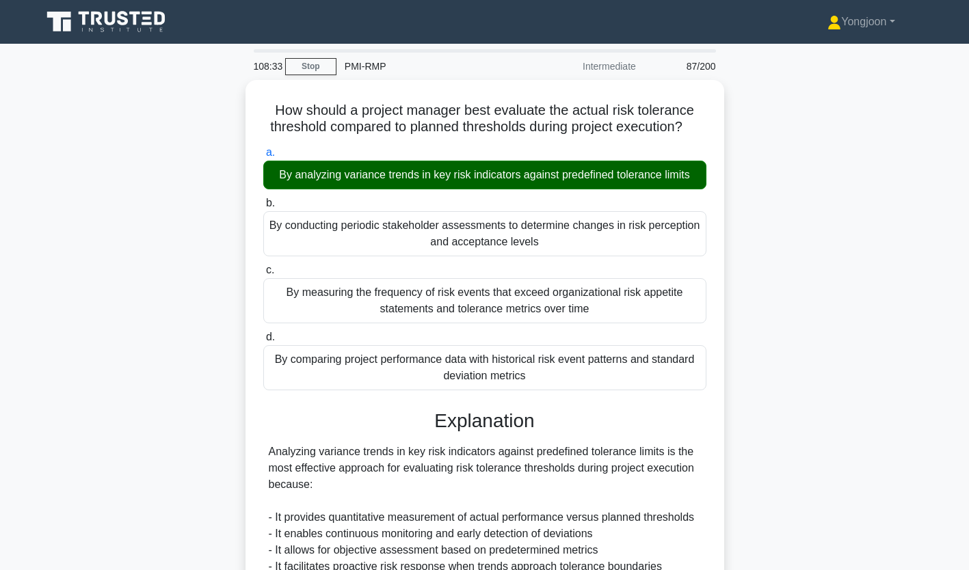
scroll to position [323, 0]
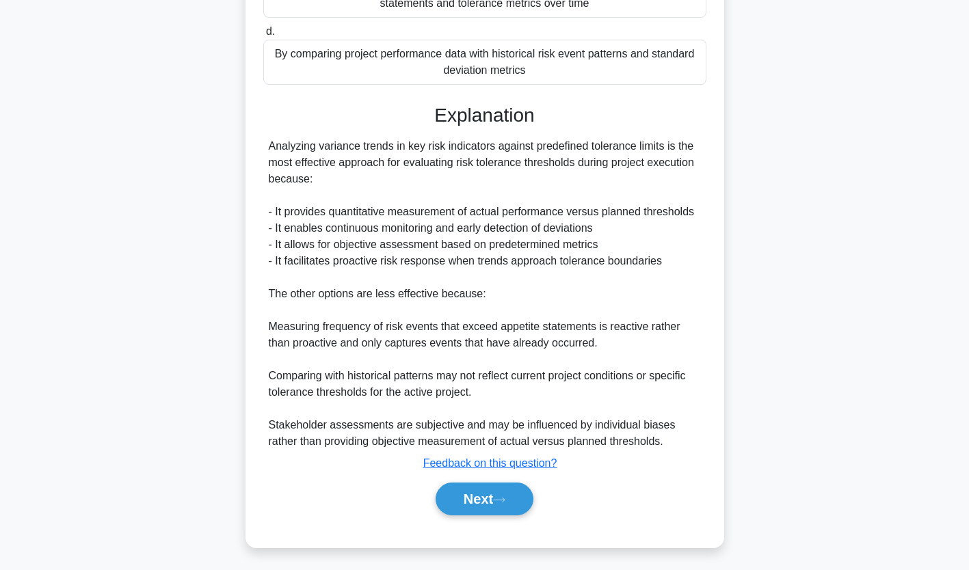
click at [501, 500] on icon at bounding box center [499, 501] width 12 height 8
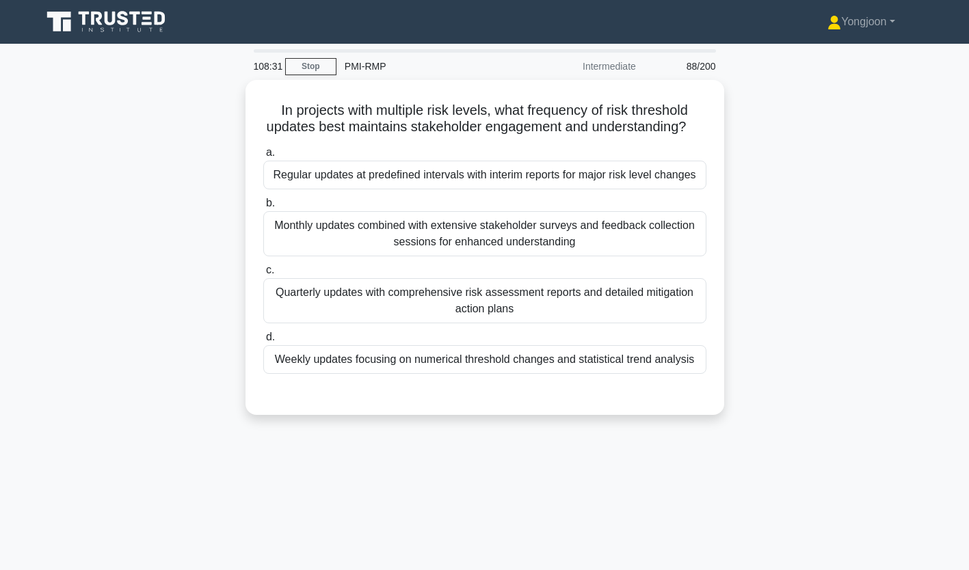
click at [354, 189] on div "Regular updates at predefined intervals with interim reports for major risk lev…" at bounding box center [484, 175] width 443 height 29
click at [263, 157] on input "a. Regular updates at predefined intervals with interim reports for major risk …" at bounding box center [263, 152] width 0 height 9
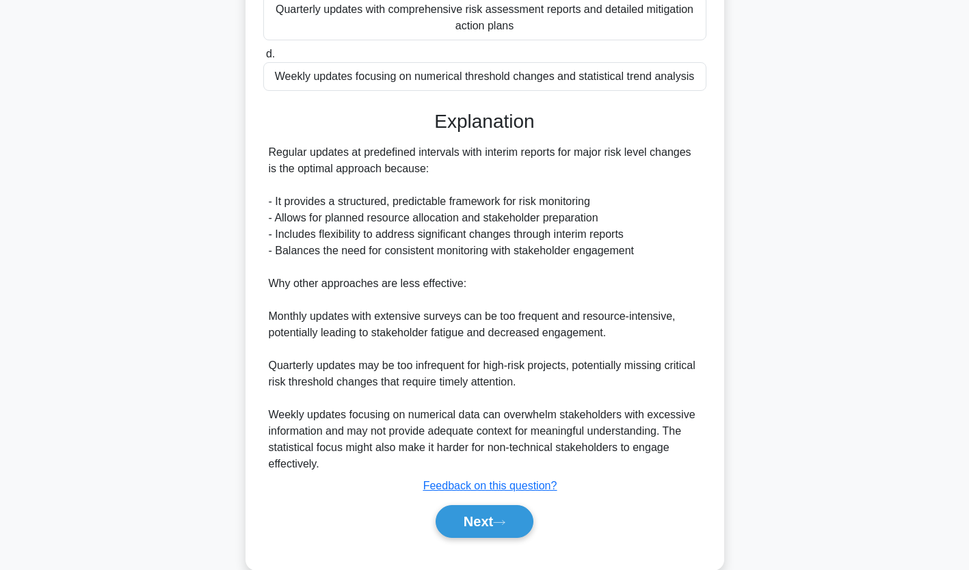
scroll to position [287, 0]
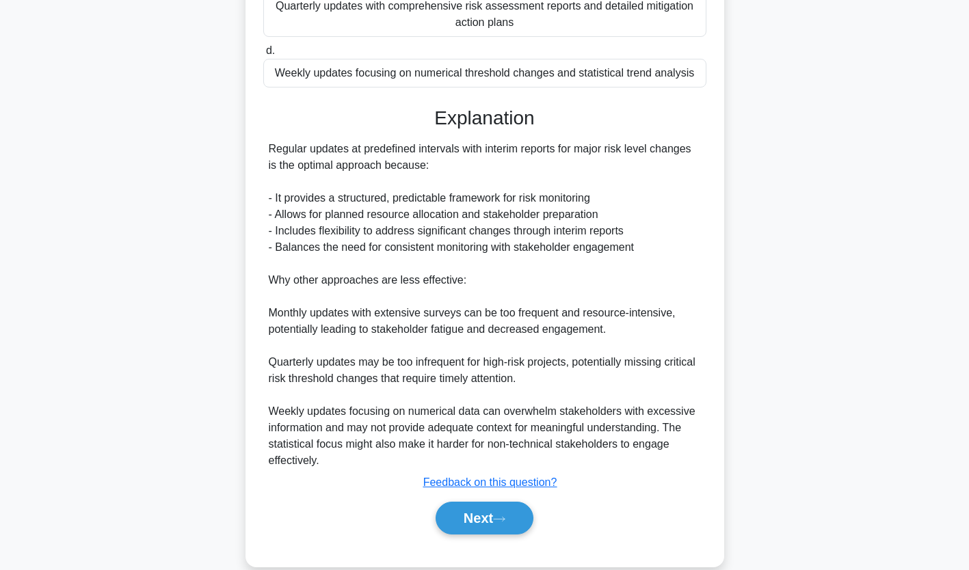
click at [487, 535] on button "Next" at bounding box center [485, 518] width 98 height 33
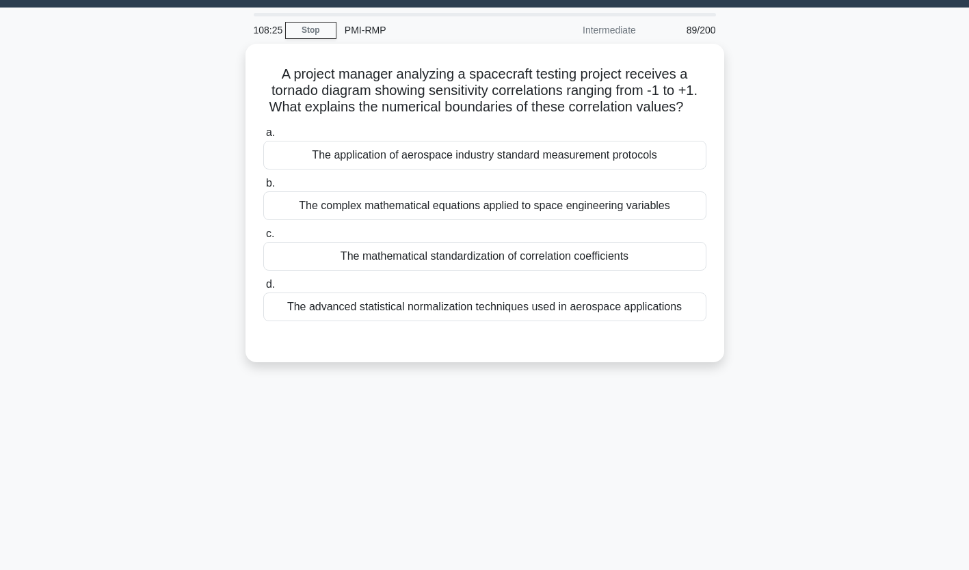
scroll to position [36, 0]
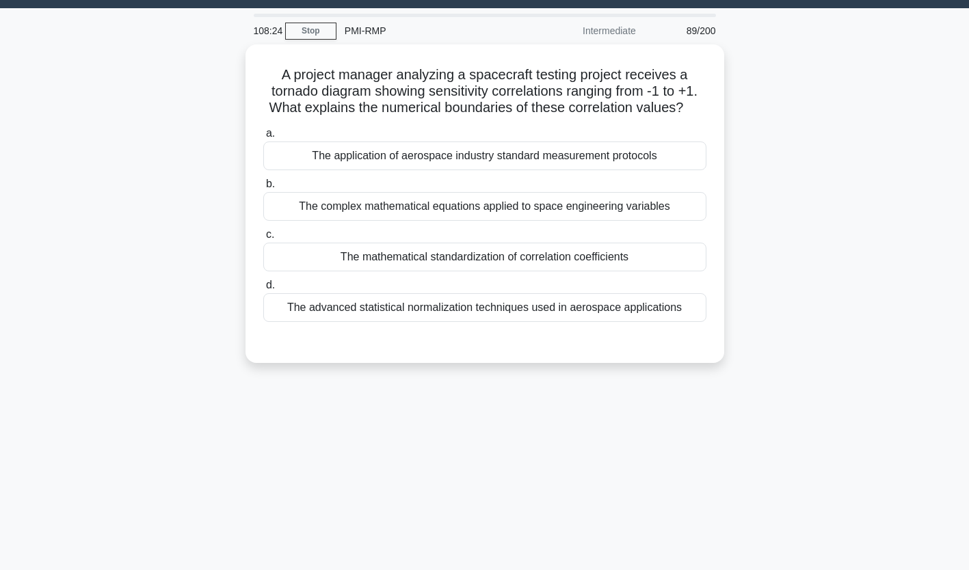
click at [386, 146] on div "The application of aerospace industry standard measurement protocols" at bounding box center [484, 156] width 443 height 29
click at [263, 138] on input "a. The application of aerospace industry standard measurement protocols" at bounding box center [263, 133] width 0 height 9
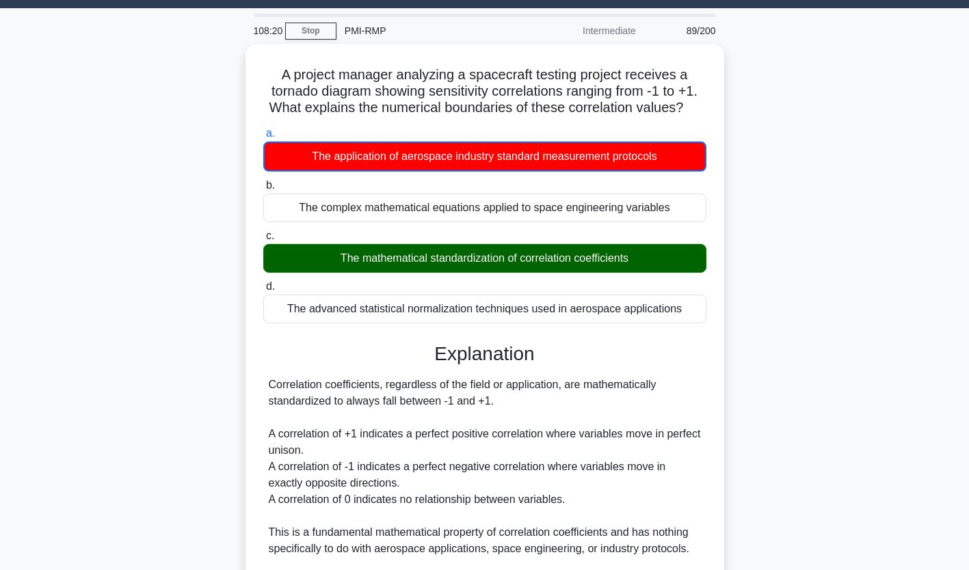
scroll to position [242, 0]
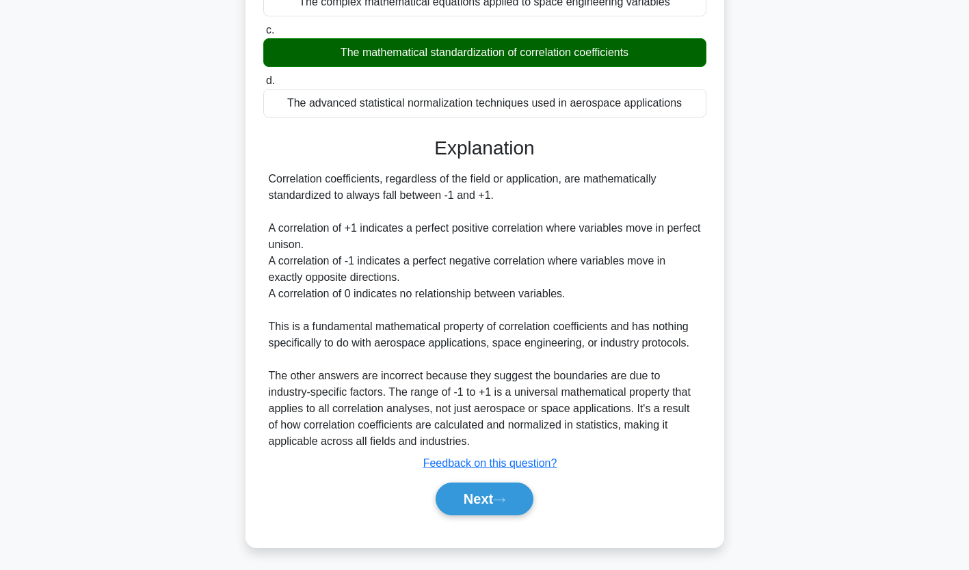
click at [477, 492] on button "Next" at bounding box center [485, 499] width 98 height 33
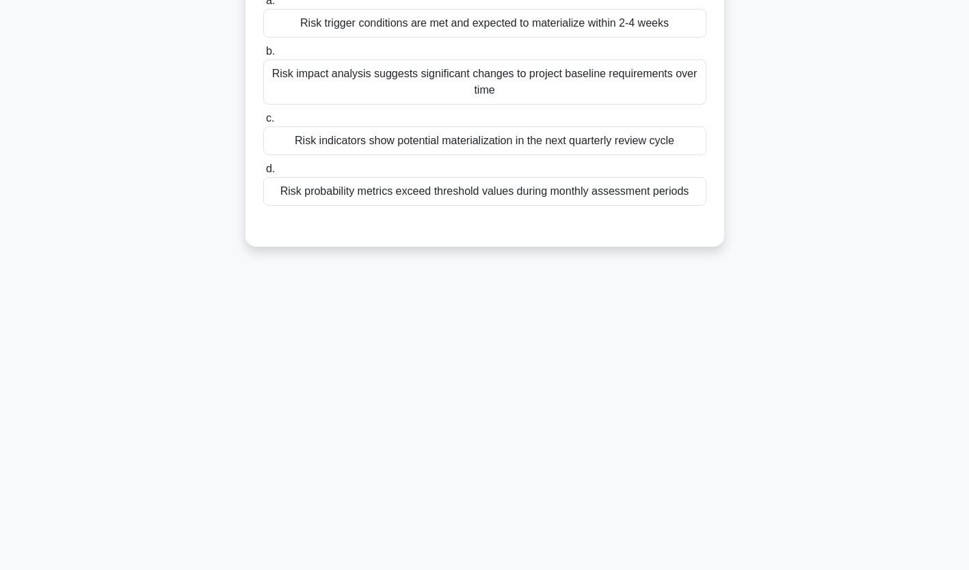
scroll to position [0, 0]
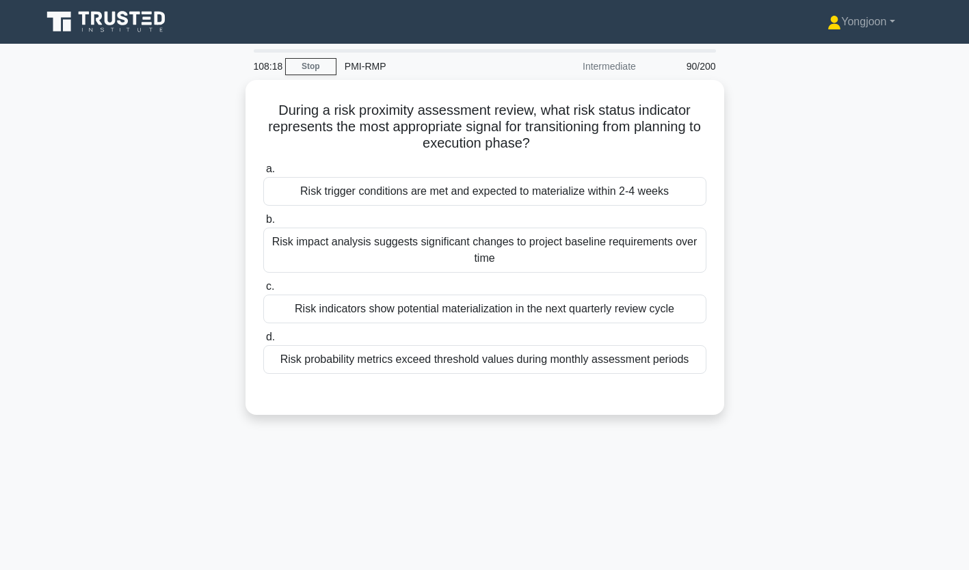
click at [359, 196] on div "Risk trigger conditions are met and expected to materialize within 2-4 weeks" at bounding box center [484, 191] width 443 height 29
click at [263, 174] on input "a. Risk trigger conditions are met and expected to materialize within 2-4 weeks" at bounding box center [263, 169] width 0 height 9
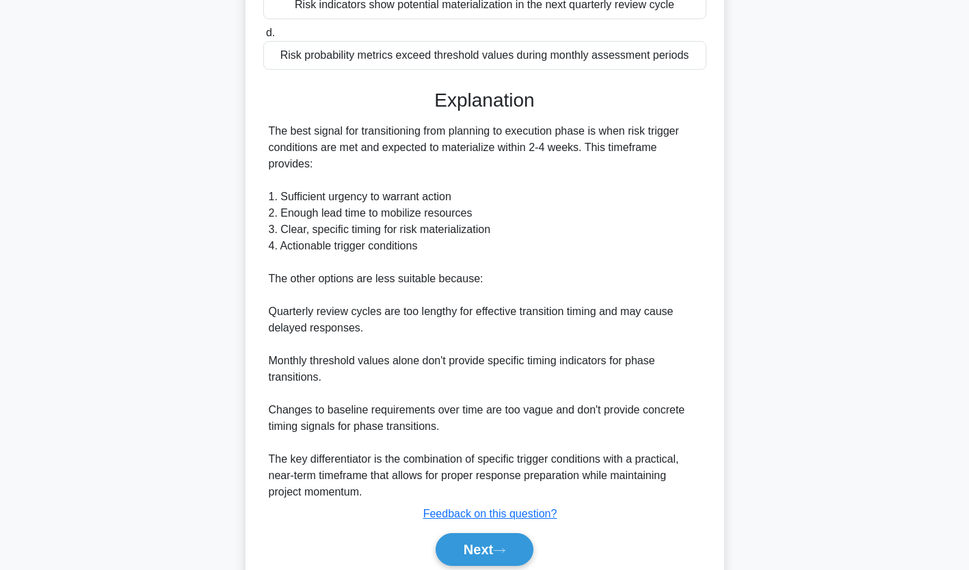
scroll to position [352, 0]
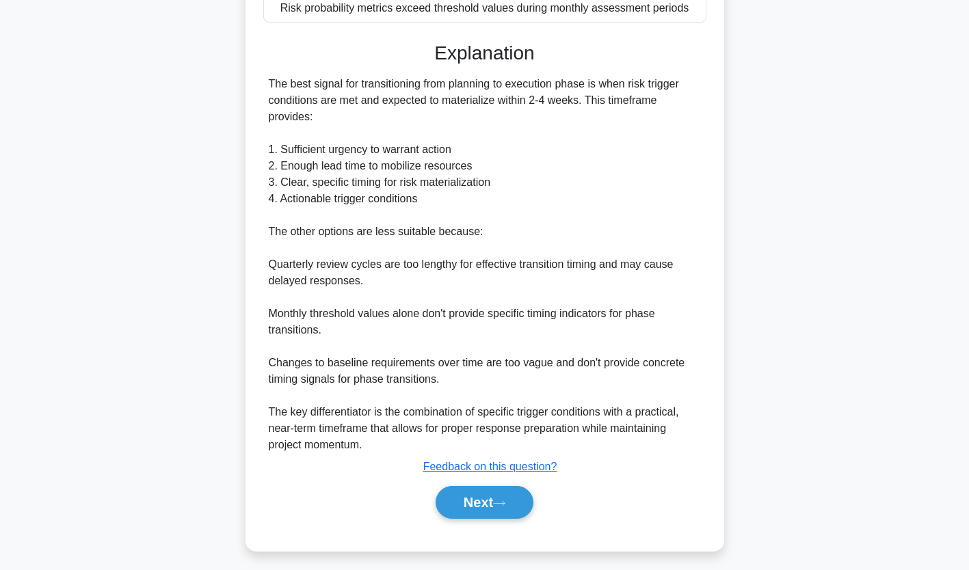
click at [494, 497] on button "Next" at bounding box center [485, 502] width 98 height 33
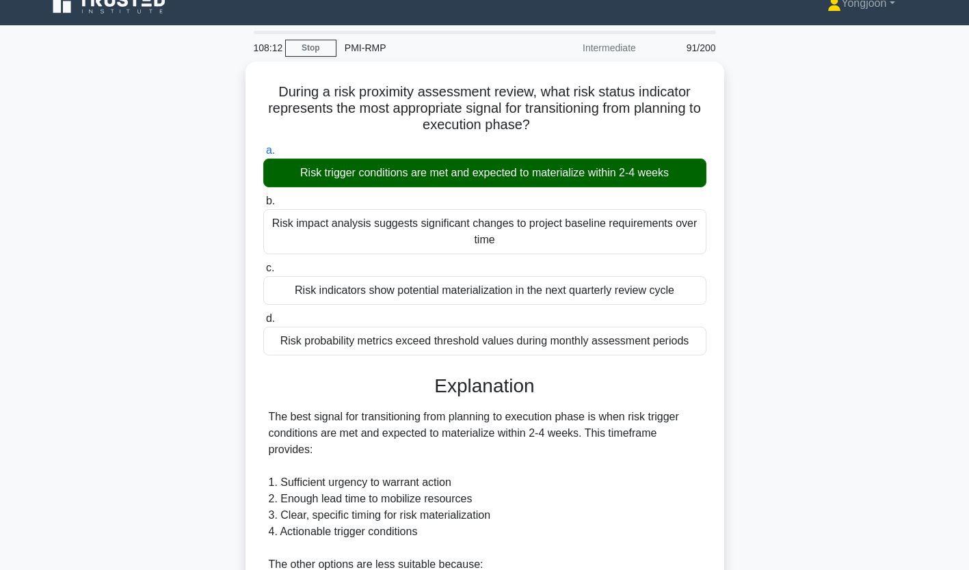
scroll to position [0, 0]
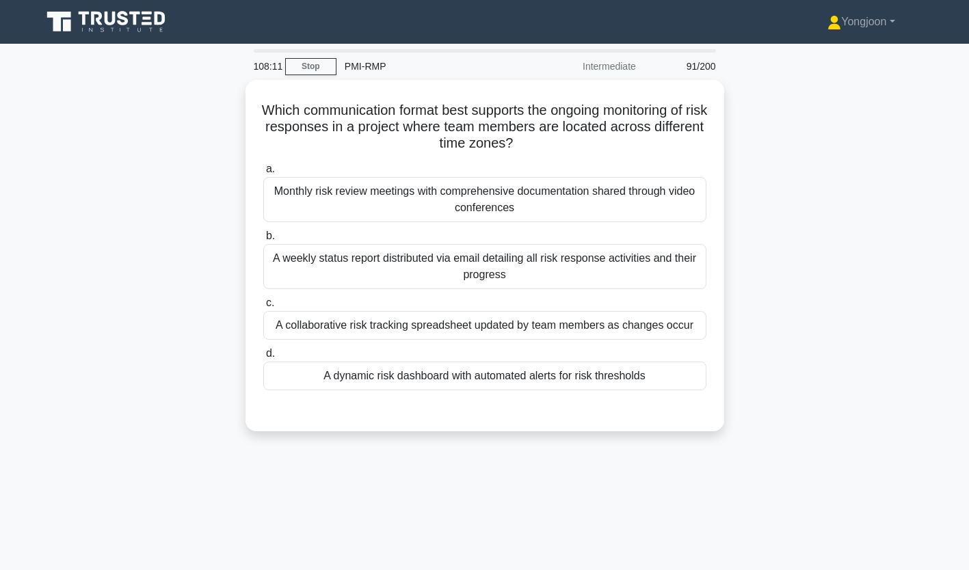
click at [374, 194] on div "Monthly risk review meetings with comprehensive documentation shared through vi…" at bounding box center [484, 199] width 443 height 45
click at [263, 174] on input "a. Monthly risk review meetings with comprehensive documentation shared through…" at bounding box center [263, 169] width 0 height 9
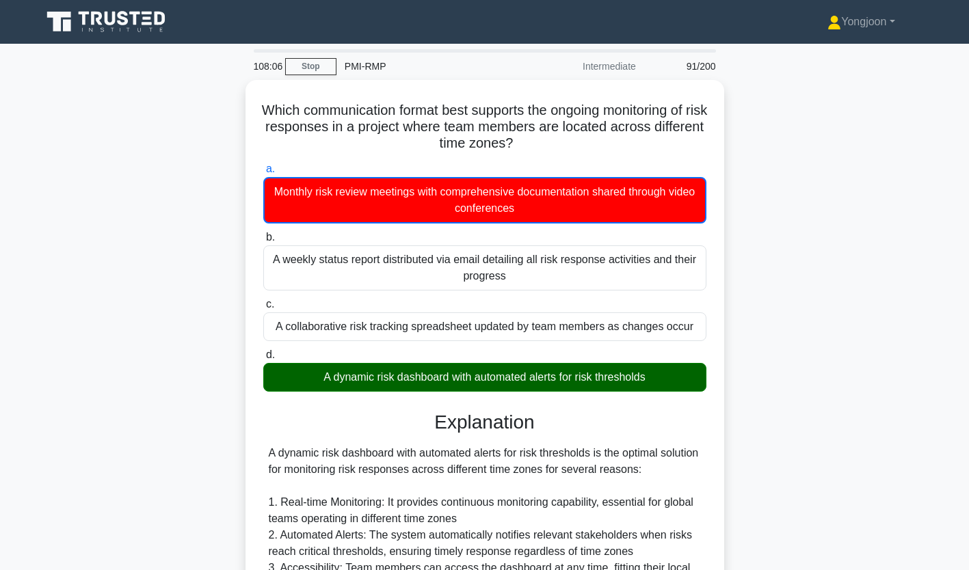
scroll to position [324, 0]
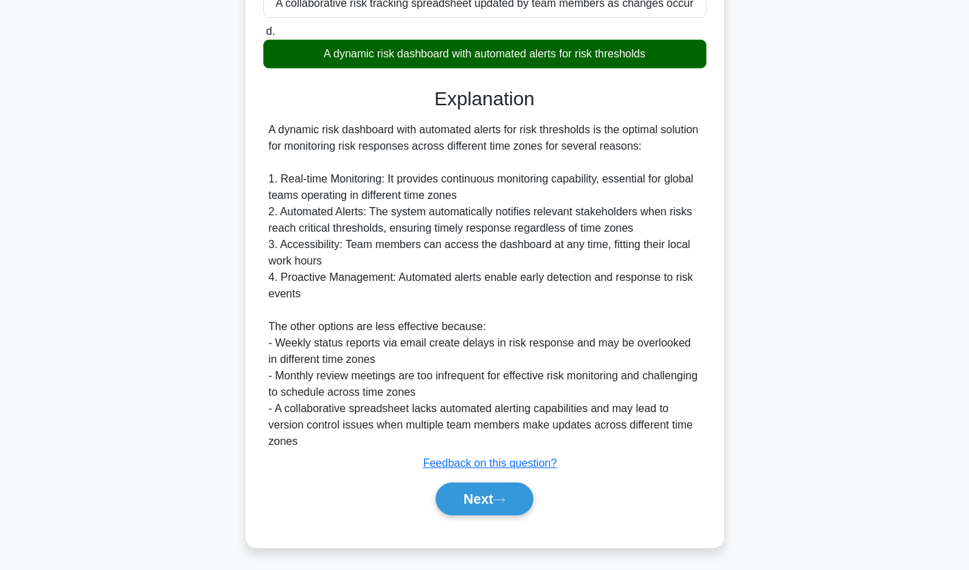
click at [479, 505] on button "Next" at bounding box center [485, 499] width 98 height 33
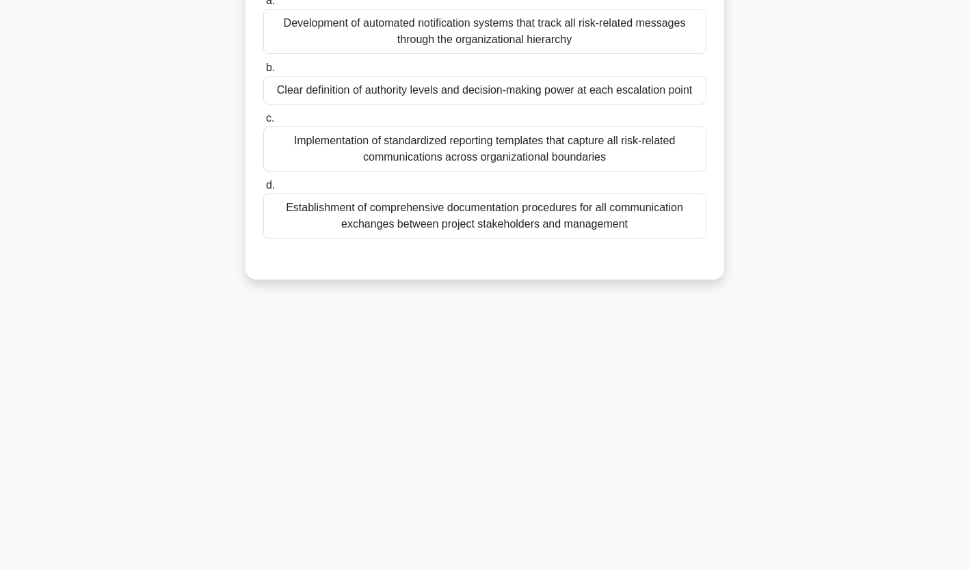
scroll to position [0, 0]
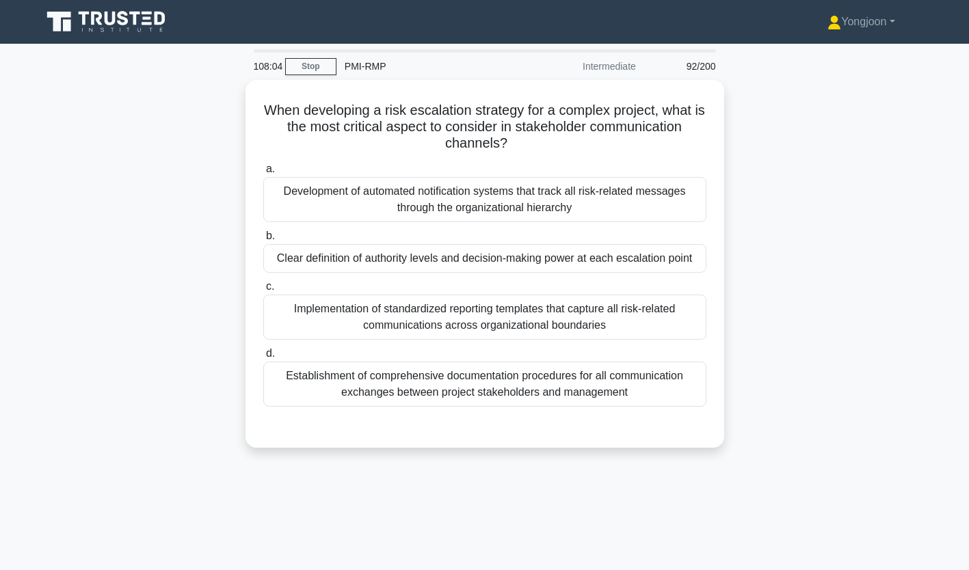
click at [367, 194] on div "Development of automated notification systems that track all risk-related messa…" at bounding box center [484, 199] width 443 height 45
click at [263, 174] on input "a. Development of automated notification systems that track all risk-related me…" at bounding box center [263, 169] width 0 height 9
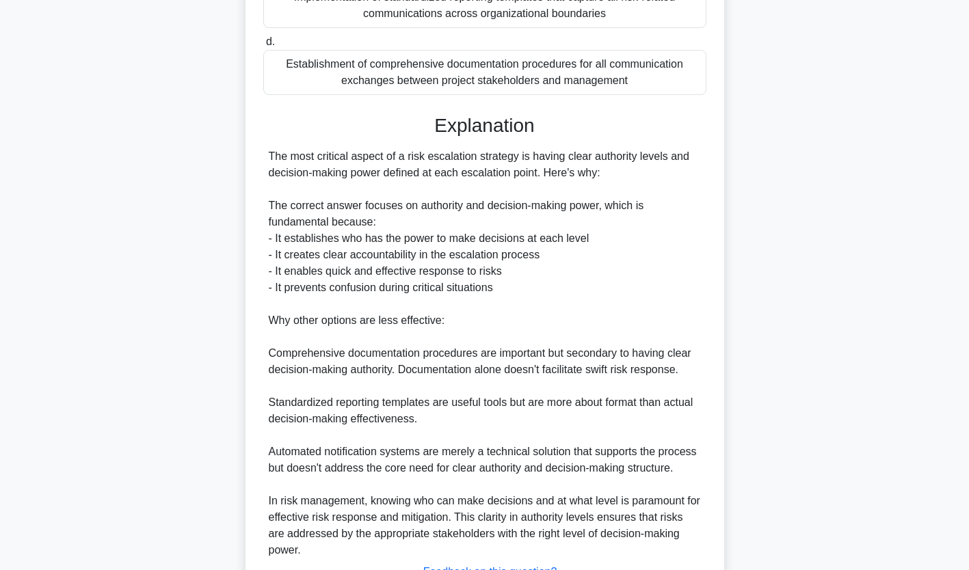
scroll to position [406, 0]
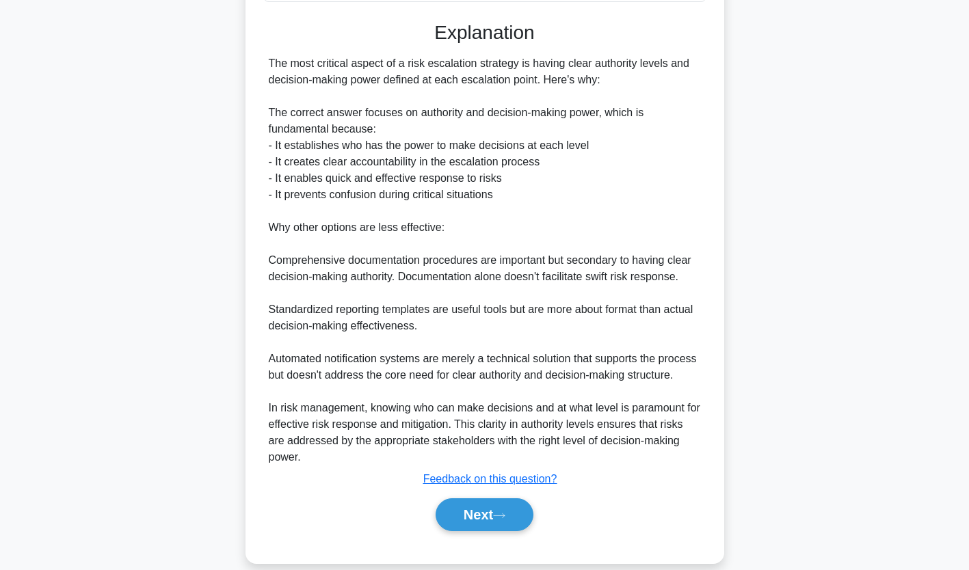
click at [497, 499] on button "Next" at bounding box center [485, 515] width 98 height 33
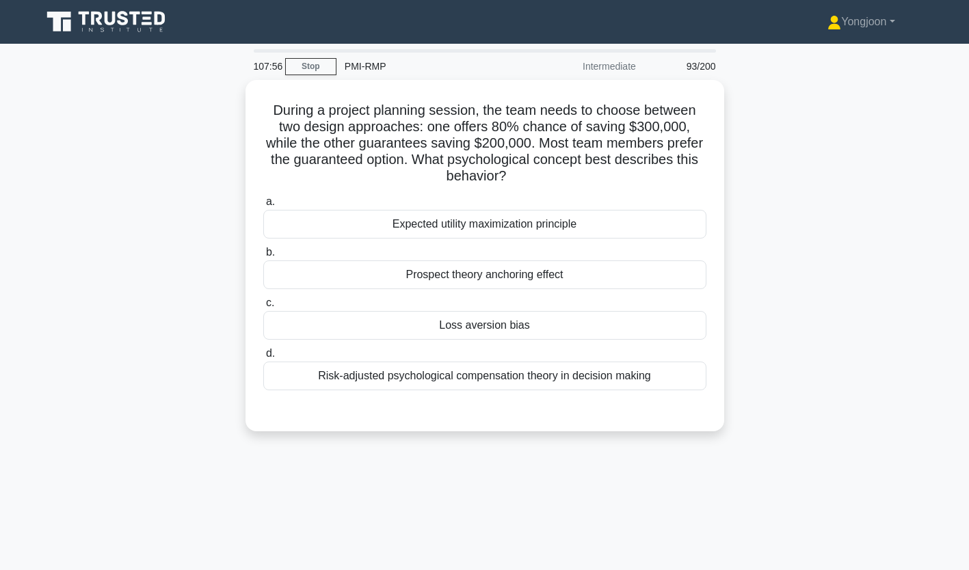
click at [423, 216] on div "Expected utility maximization principle" at bounding box center [484, 224] width 443 height 29
click at [263, 207] on input "a. Expected utility maximization principle" at bounding box center [263, 202] width 0 height 9
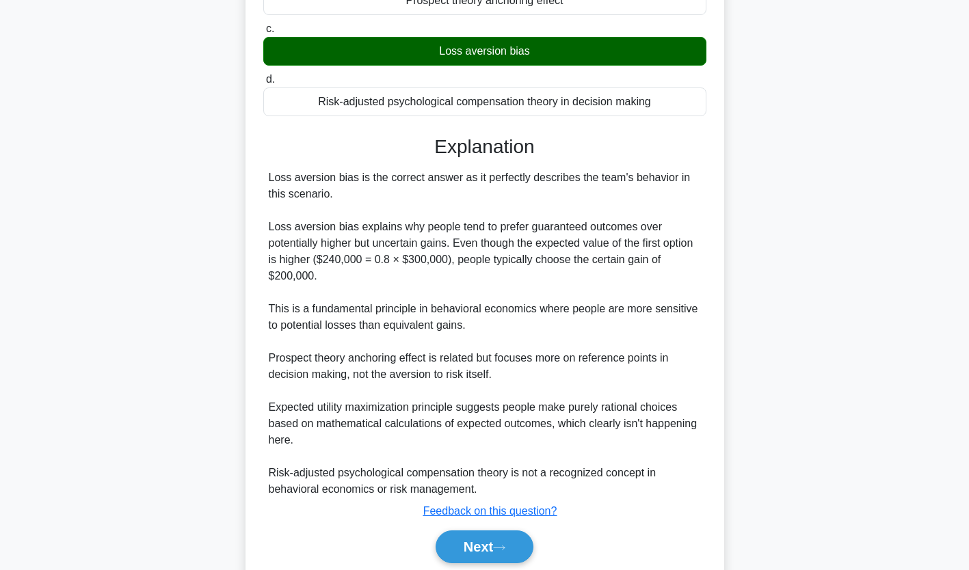
scroll to position [324, 0]
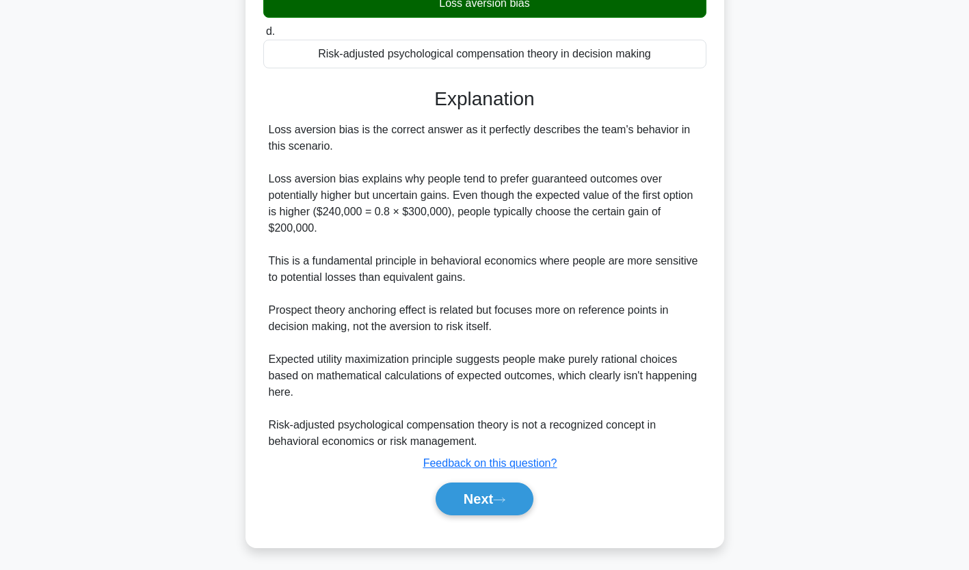
click at [520, 489] on button "Next" at bounding box center [485, 499] width 98 height 33
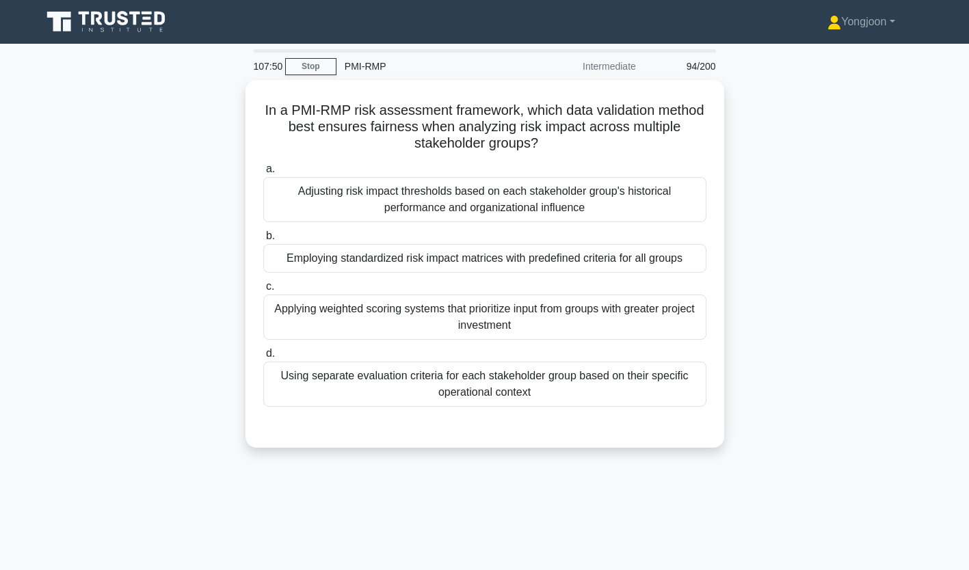
click at [431, 193] on div "Adjusting risk impact thresholds based on each stakeholder group's historical p…" at bounding box center [484, 199] width 443 height 45
click at [263, 174] on input "a. Adjusting risk impact thresholds based on each stakeholder group's historica…" at bounding box center [263, 169] width 0 height 9
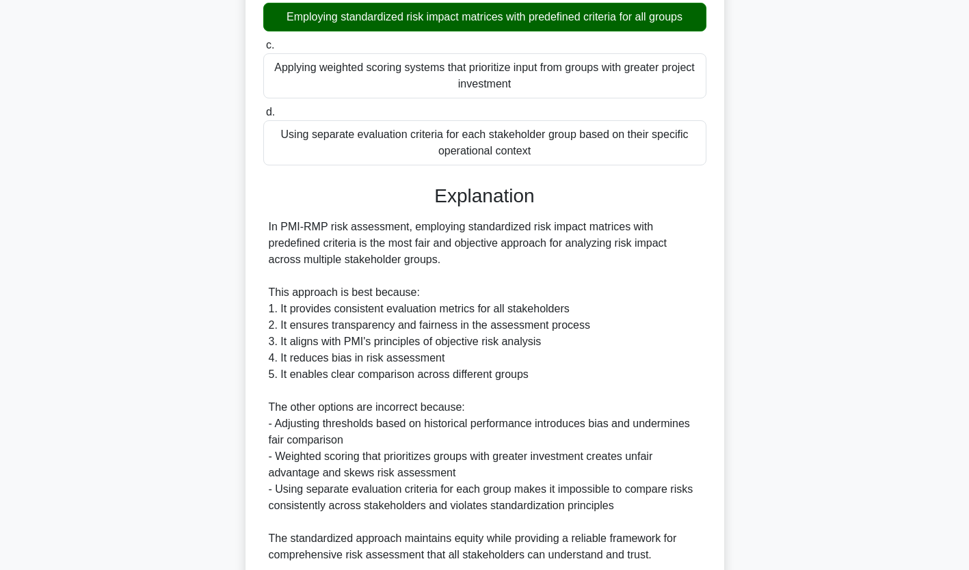
scroll to position [357, 0]
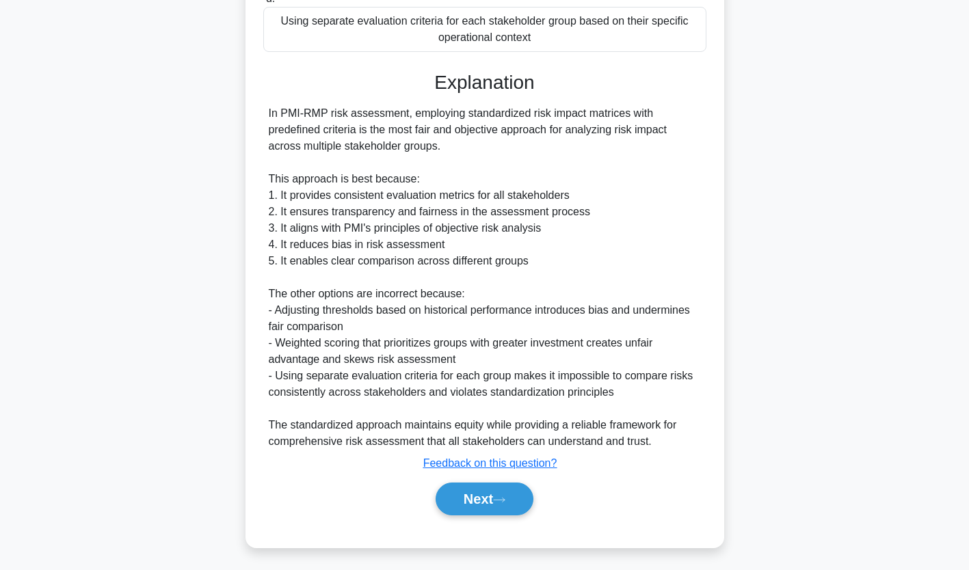
click at [472, 505] on button "Next" at bounding box center [485, 499] width 98 height 33
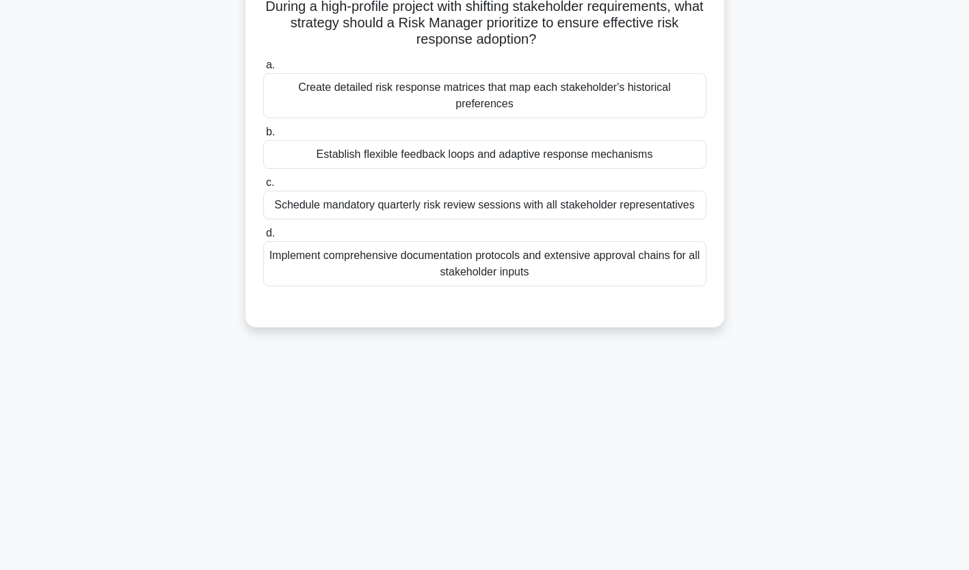
scroll to position [0, 0]
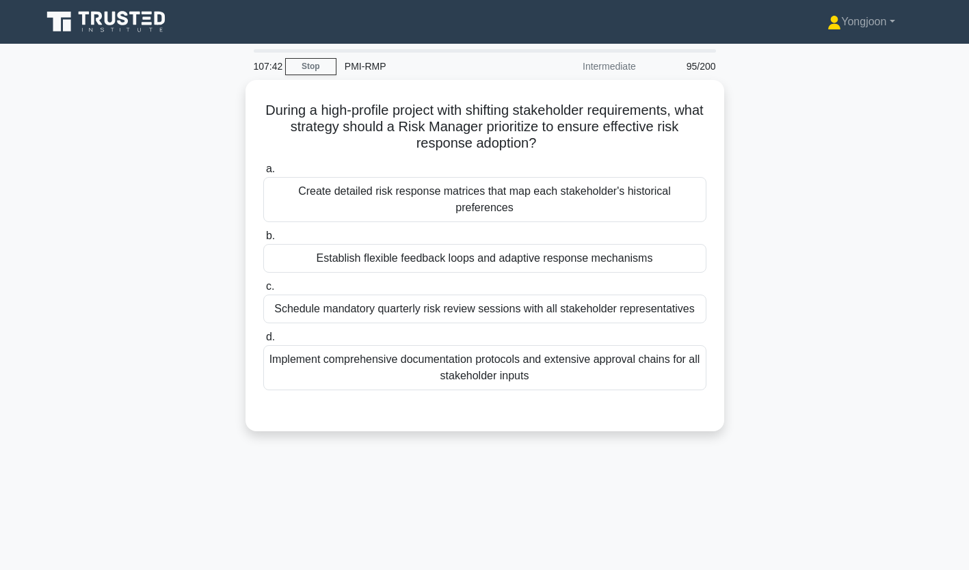
click at [459, 191] on div "Create detailed risk response matrices that map each stakeholder's historical p…" at bounding box center [484, 199] width 443 height 45
click at [263, 174] on input "a. Create detailed risk response matrices that map each stakeholder's historica…" at bounding box center [263, 169] width 0 height 9
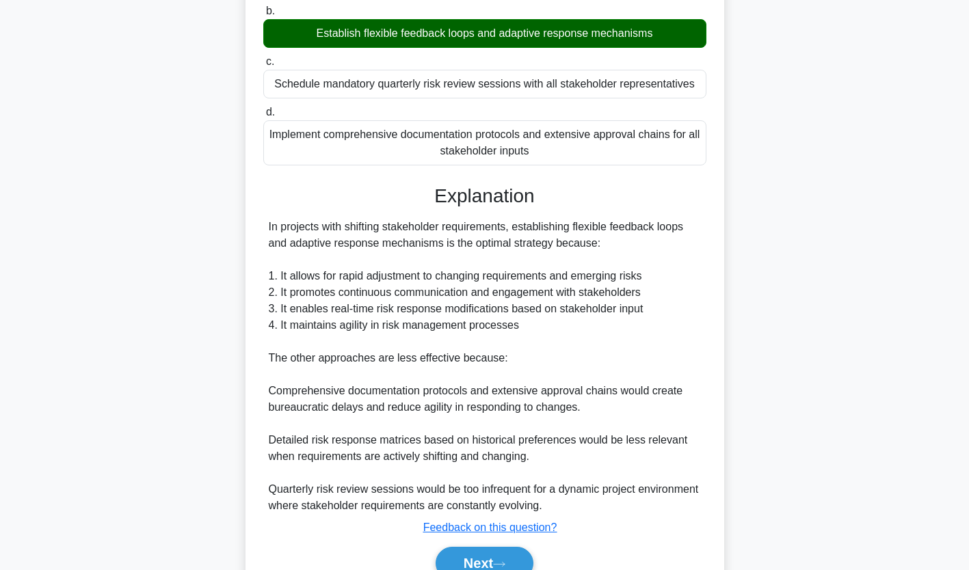
scroll to position [291, 0]
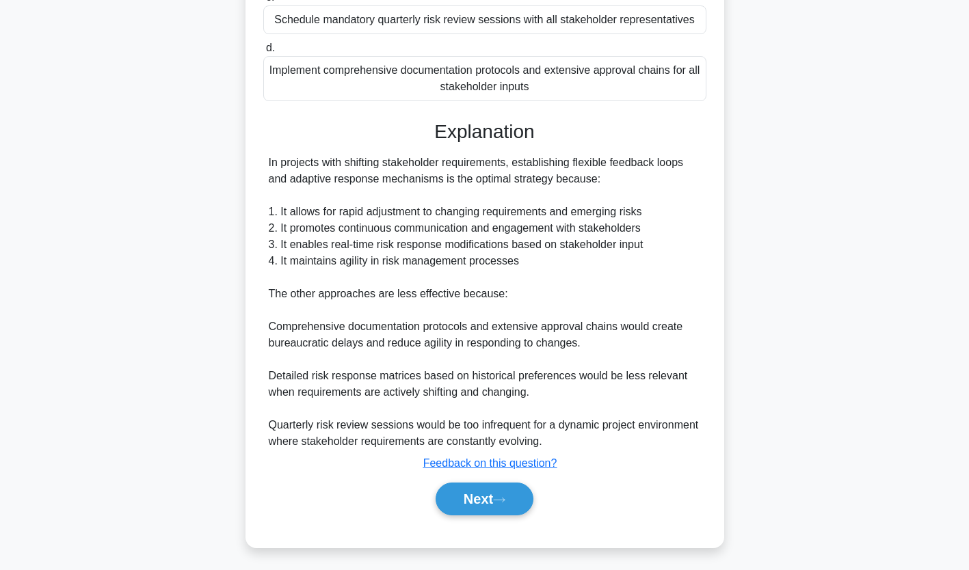
click at [503, 493] on button "Next" at bounding box center [485, 499] width 98 height 33
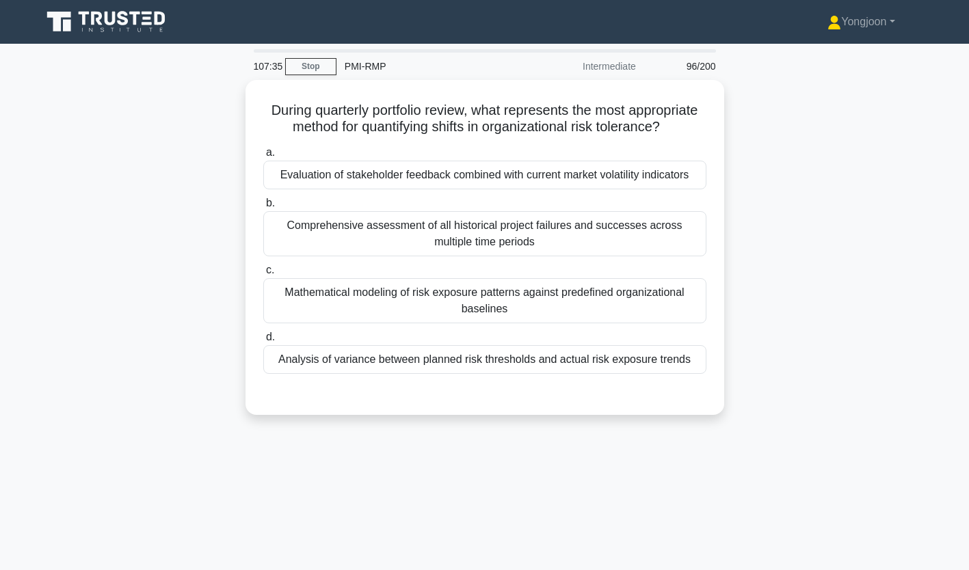
click at [451, 189] on div "Evaluation of stakeholder feedback combined with current market volatility indi…" at bounding box center [484, 175] width 443 height 29
click at [263, 157] on input "a. Evaluation of stakeholder feedback combined with current market volatility i…" at bounding box center [263, 152] width 0 height 9
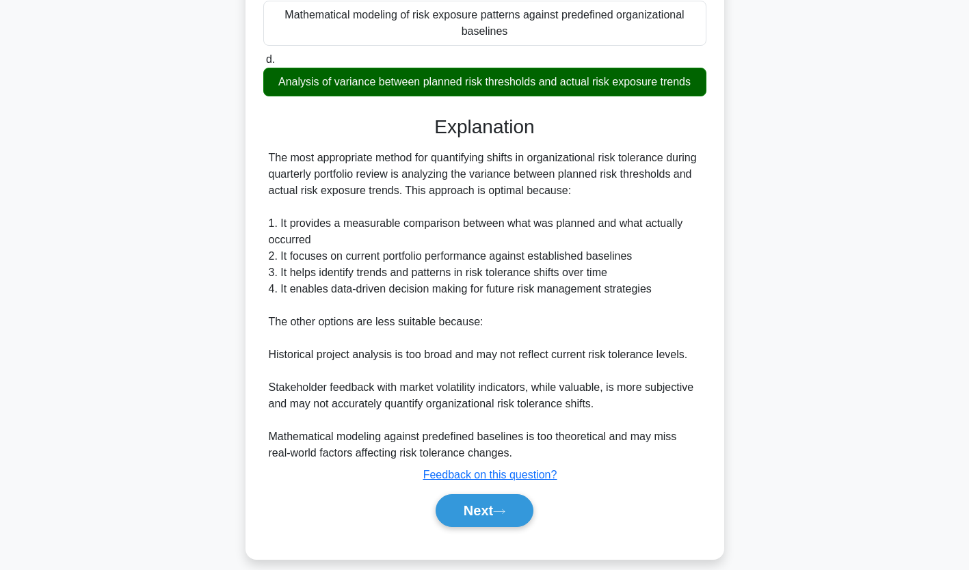
scroll to position [308, 0]
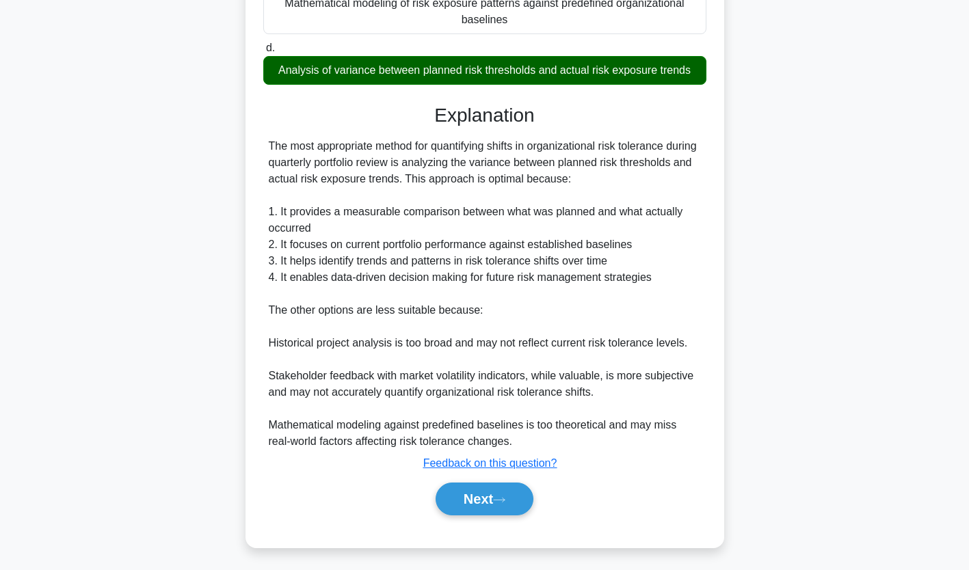
click at [509, 490] on button "Next" at bounding box center [485, 499] width 98 height 33
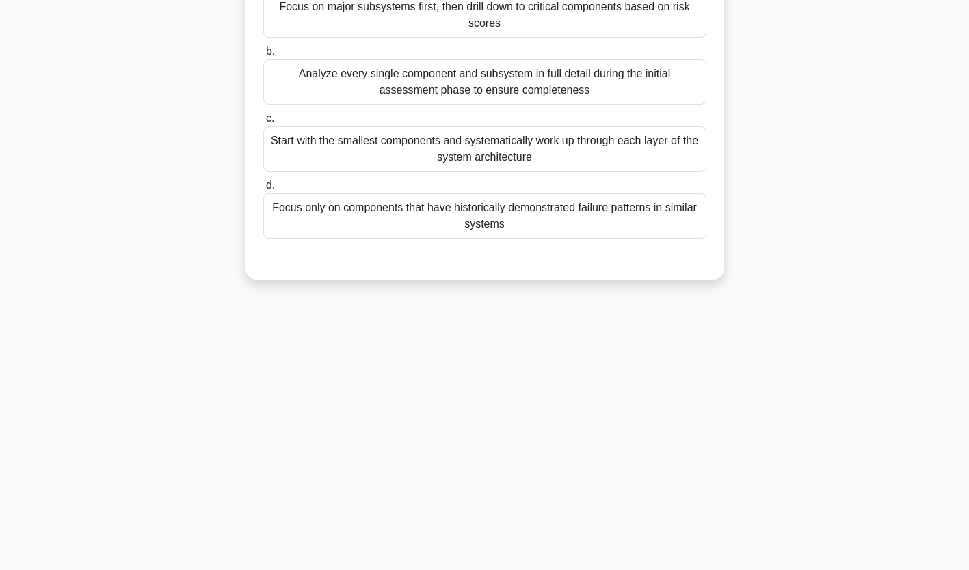
scroll to position [0, 0]
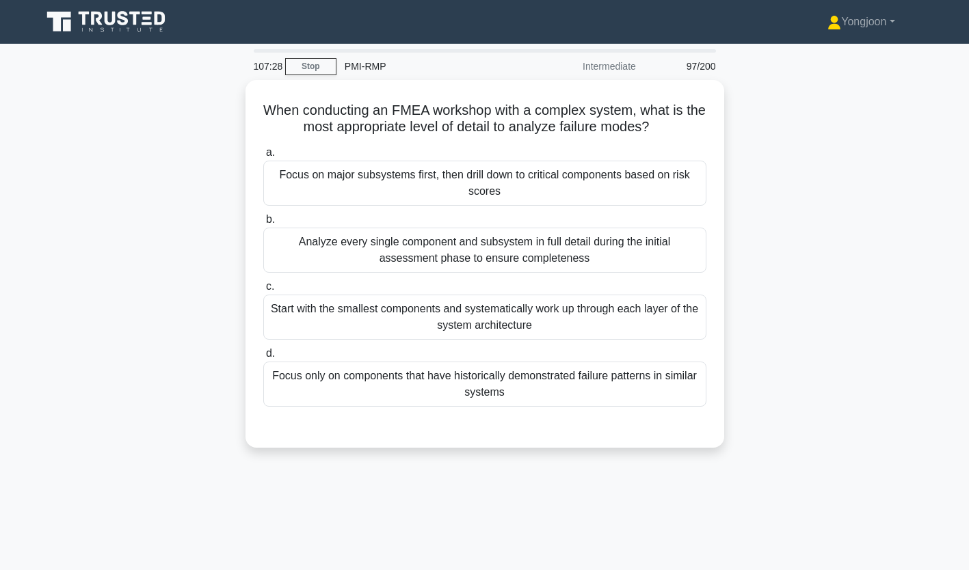
click at [415, 174] on div "Focus on major subsystems first, then drill down to critical components based o…" at bounding box center [484, 183] width 443 height 45
click at [263, 157] on input "a. Focus on major subsystems first, then drill down to critical components base…" at bounding box center [263, 152] width 0 height 9
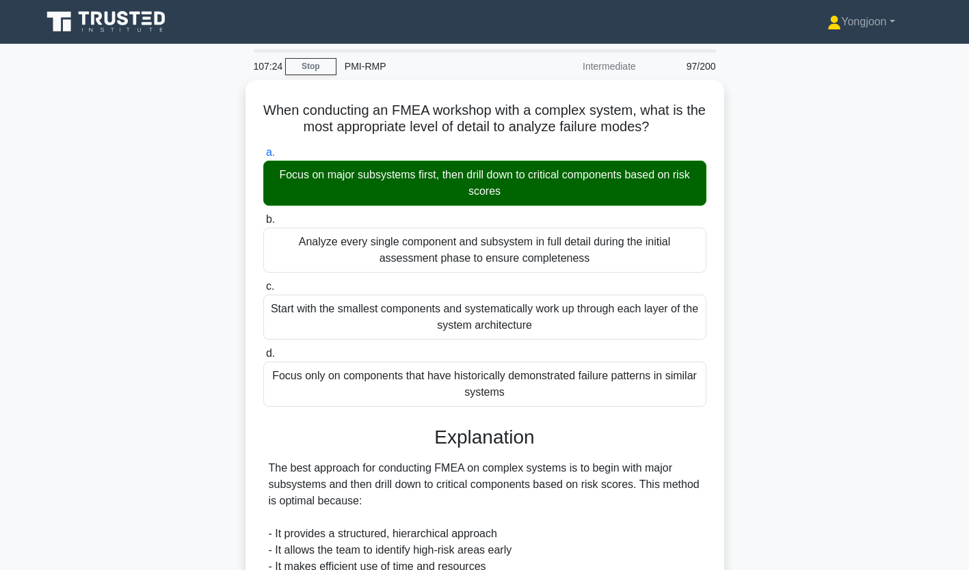
scroll to position [339, 0]
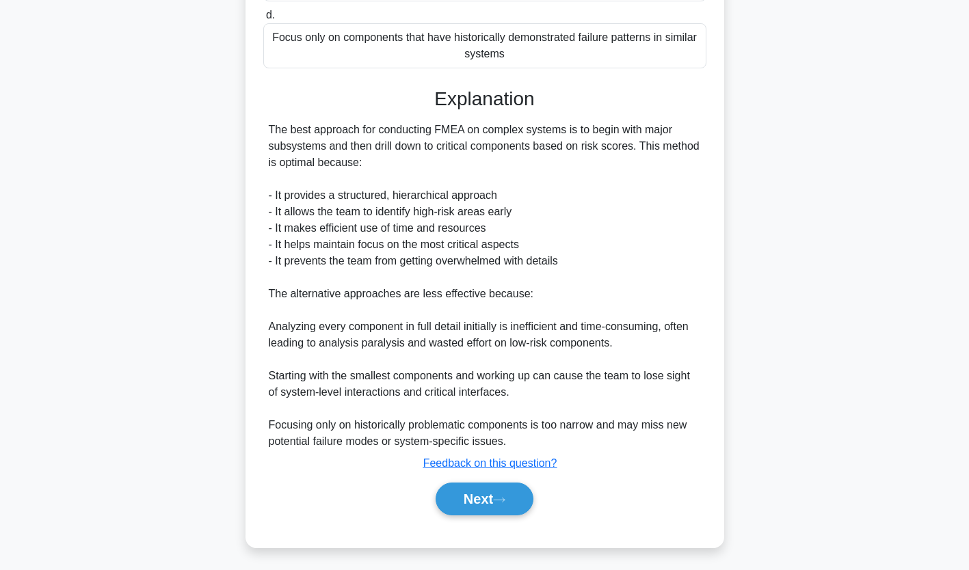
click at [506, 497] on icon at bounding box center [499, 501] width 12 height 8
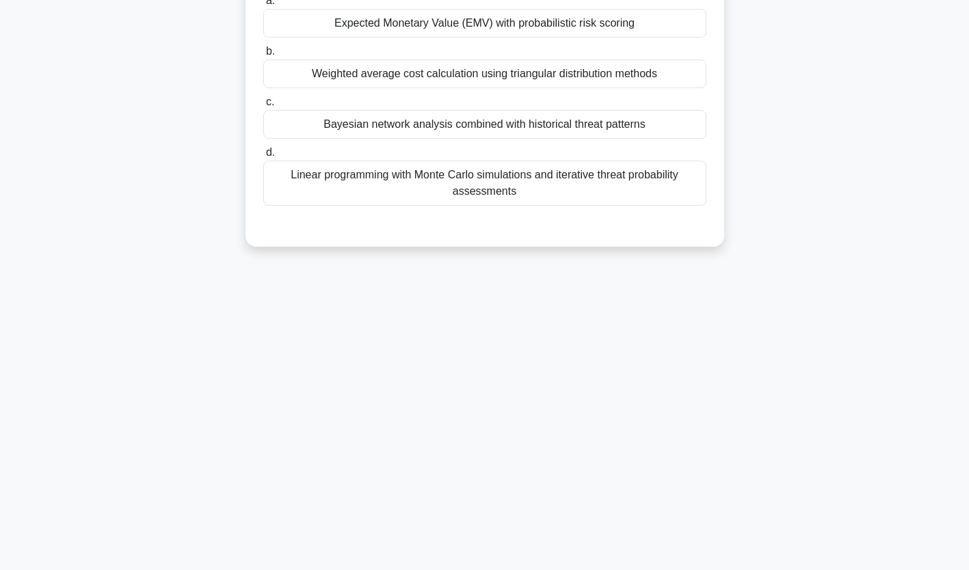
scroll to position [0, 0]
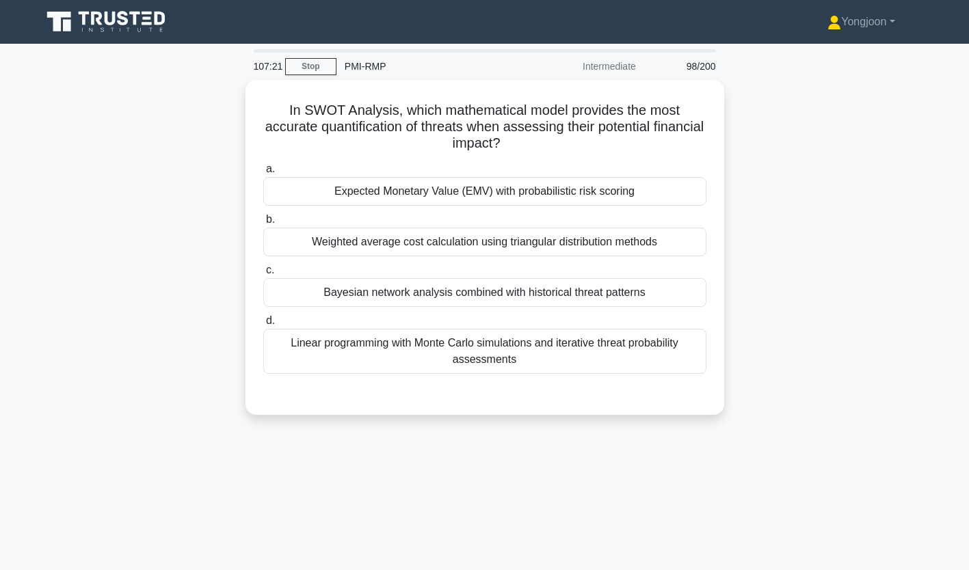
click at [414, 182] on div "Expected Monetary Value (EMV) with probabilistic risk scoring" at bounding box center [484, 191] width 443 height 29
click at [263, 174] on input "a. Expected Monetary Value (EMV) with probabilistic risk scoring" at bounding box center [263, 169] width 0 height 9
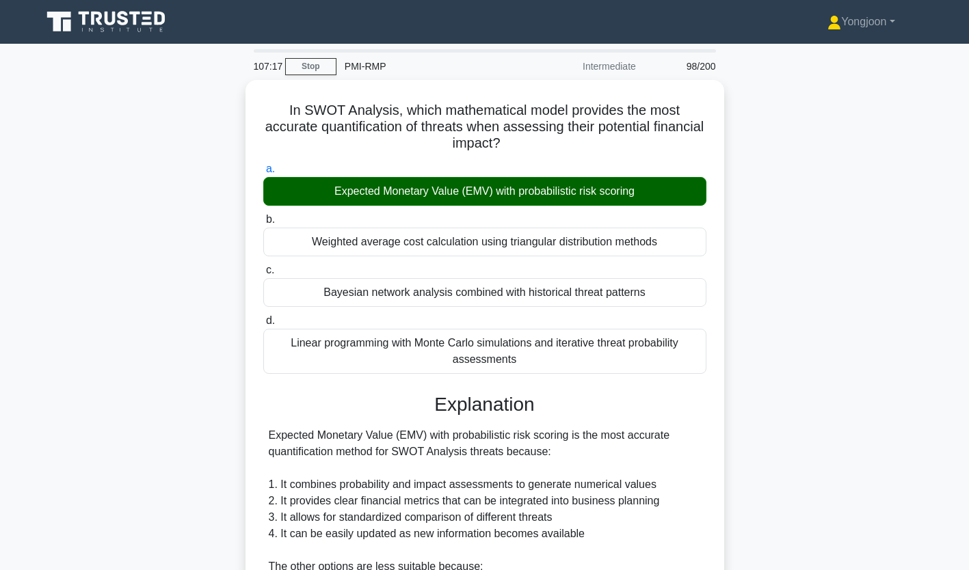
scroll to position [339, 0]
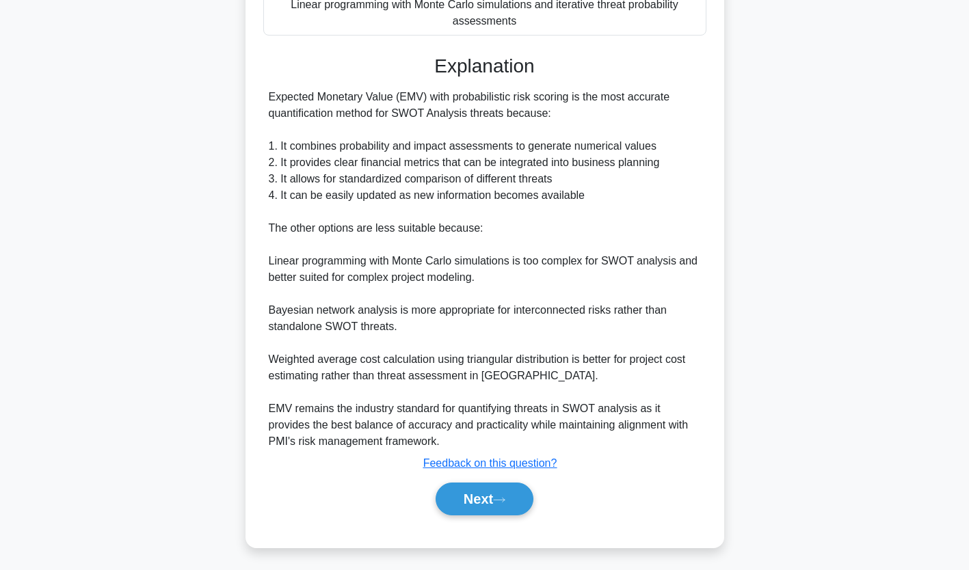
click at [473, 515] on div "Next" at bounding box center [484, 499] width 443 height 44
click at [506, 497] on icon at bounding box center [499, 501] width 12 height 8
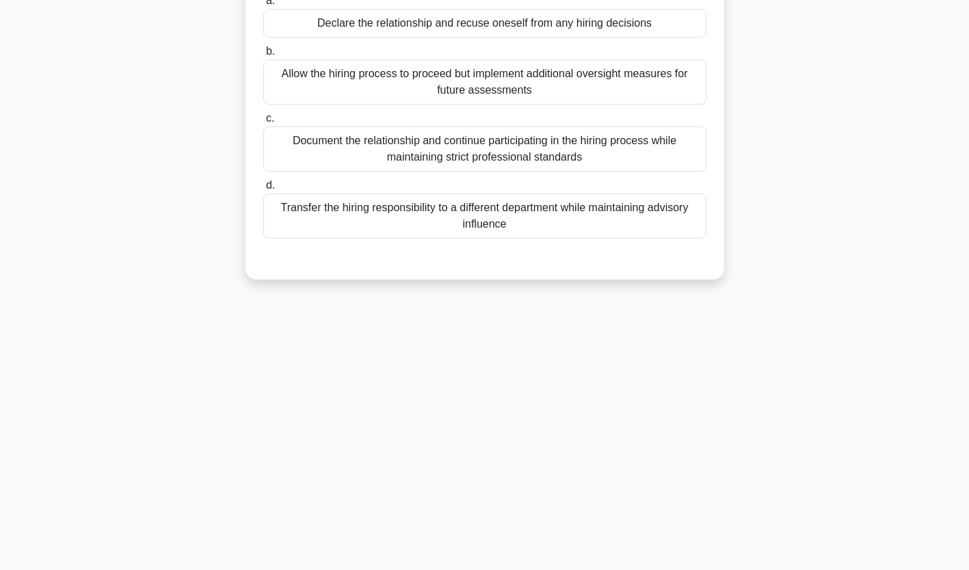
scroll to position [0, 0]
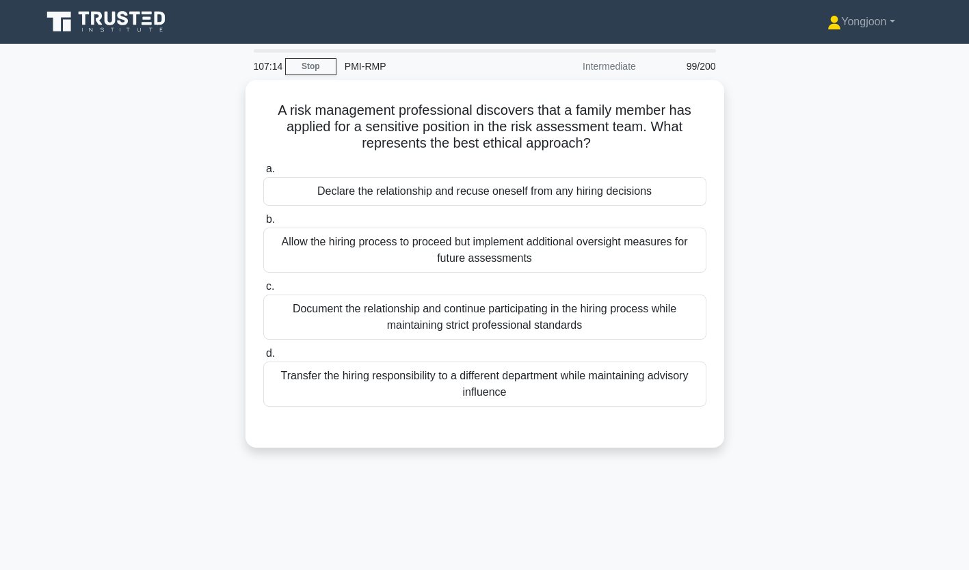
click at [369, 200] on div "Declare the relationship and recuse oneself from any hiring decisions" at bounding box center [484, 191] width 443 height 29
click at [263, 174] on input "a. Declare the relationship and recuse oneself from any hiring decisions" at bounding box center [263, 169] width 0 height 9
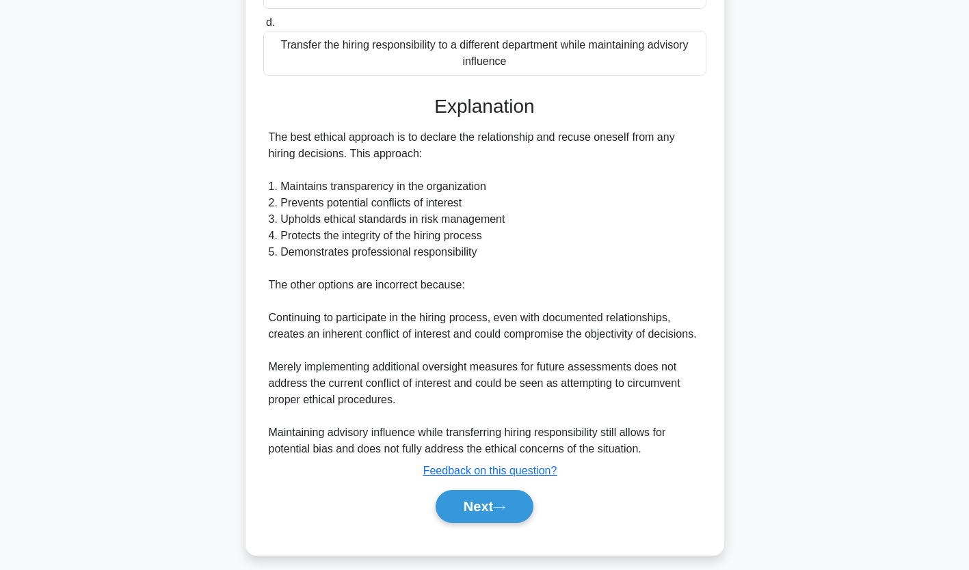
scroll to position [339, 0]
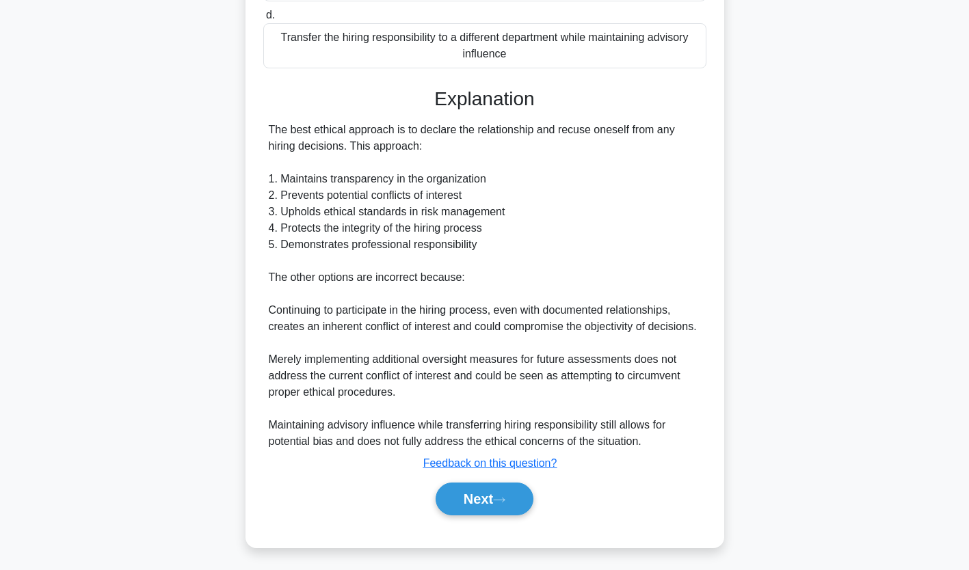
click at [512, 488] on button "Next" at bounding box center [485, 499] width 98 height 33
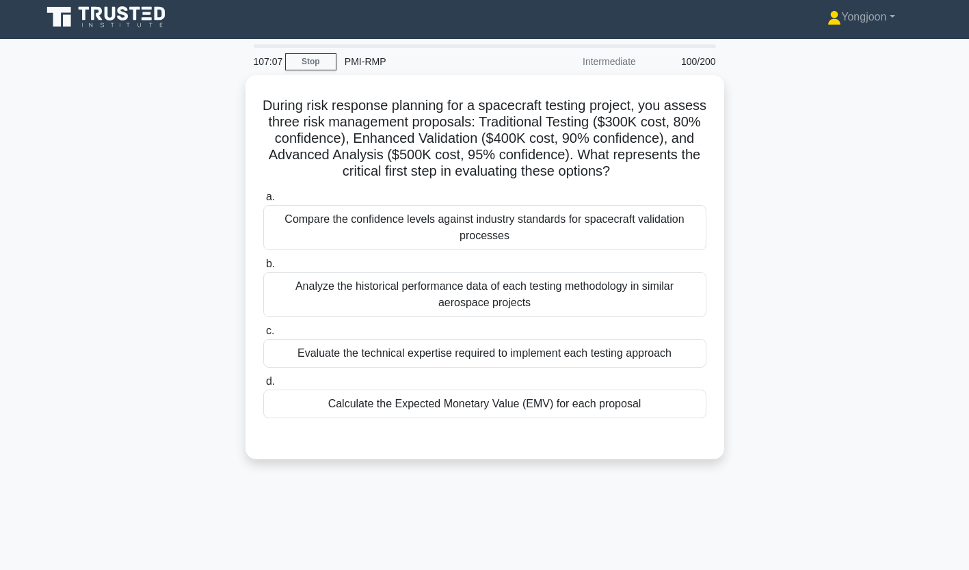
scroll to position [0, 0]
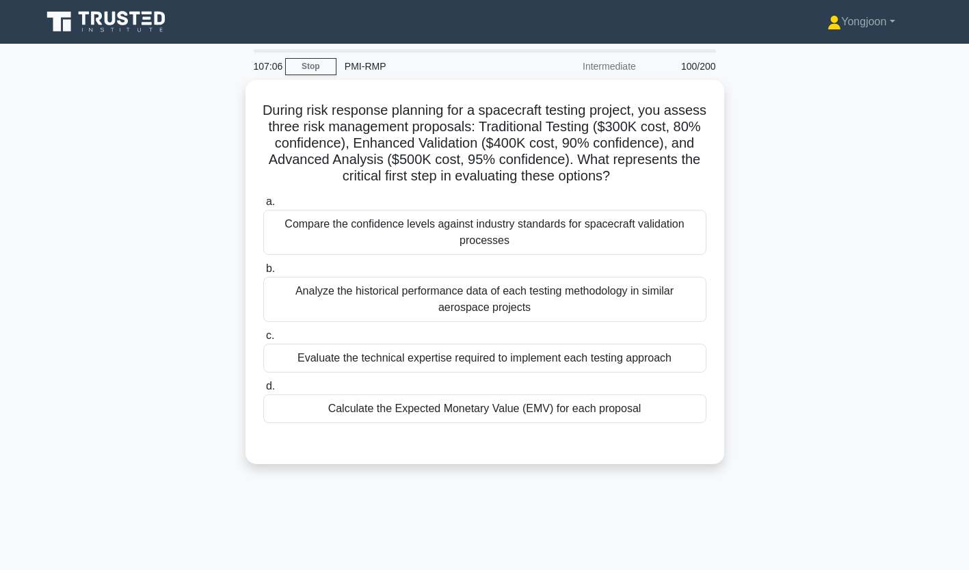
click at [345, 223] on div "Compare the confidence levels against industry standards for spacecraft validat…" at bounding box center [484, 232] width 443 height 45
click at [263, 207] on input "a. Compare the confidence levels against industry standards for spacecraft vali…" at bounding box center [263, 202] width 0 height 9
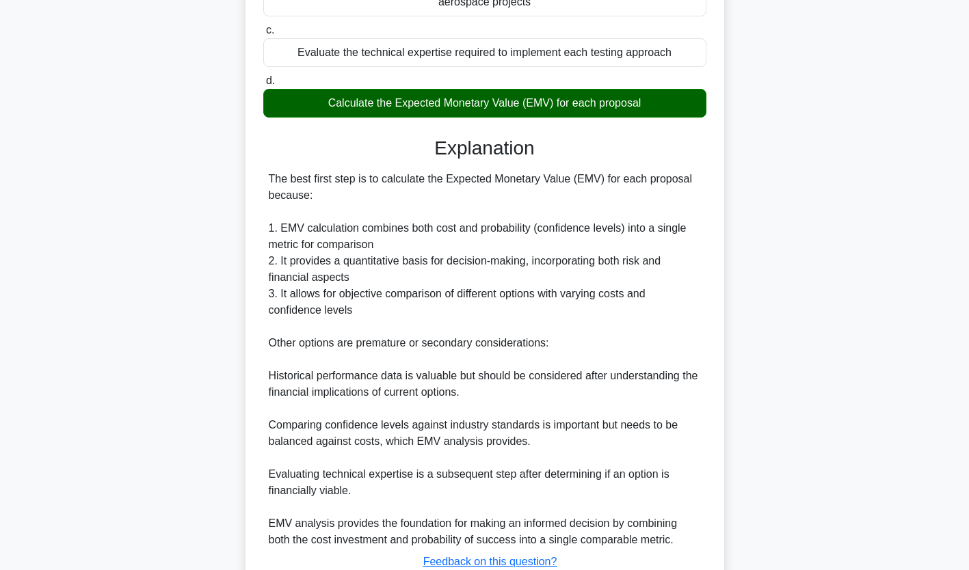
scroll to position [346, 0]
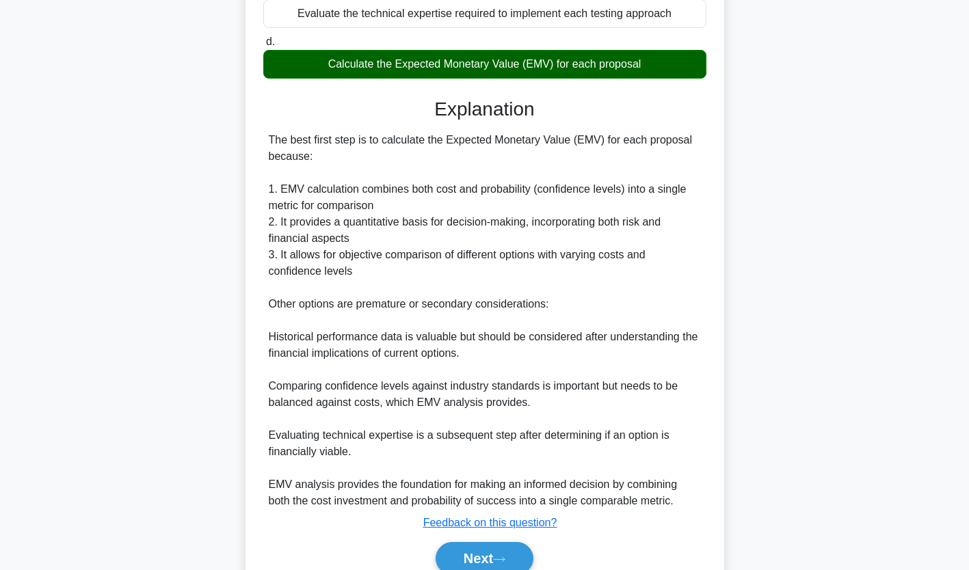
click at [501, 542] on button "Next" at bounding box center [485, 558] width 98 height 33
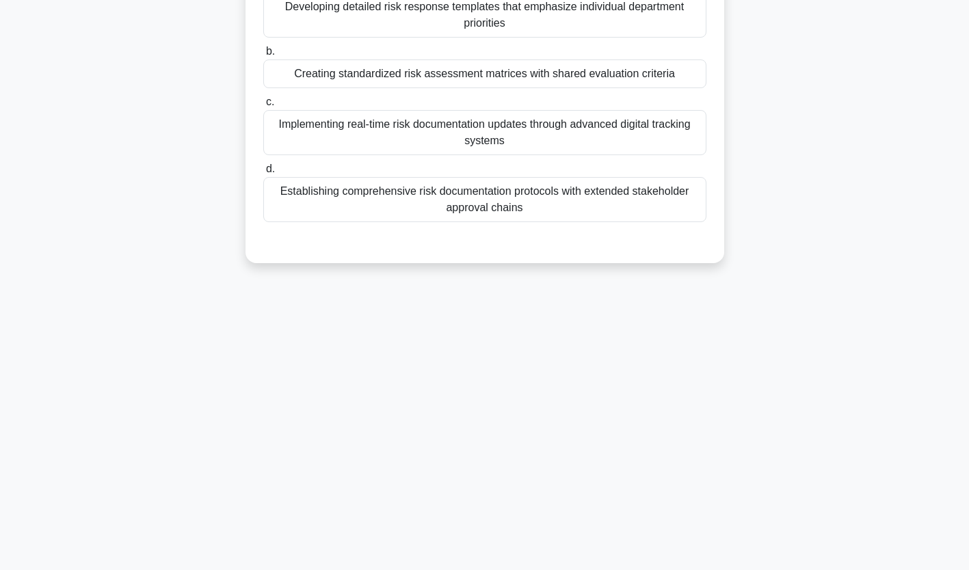
scroll to position [0, 0]
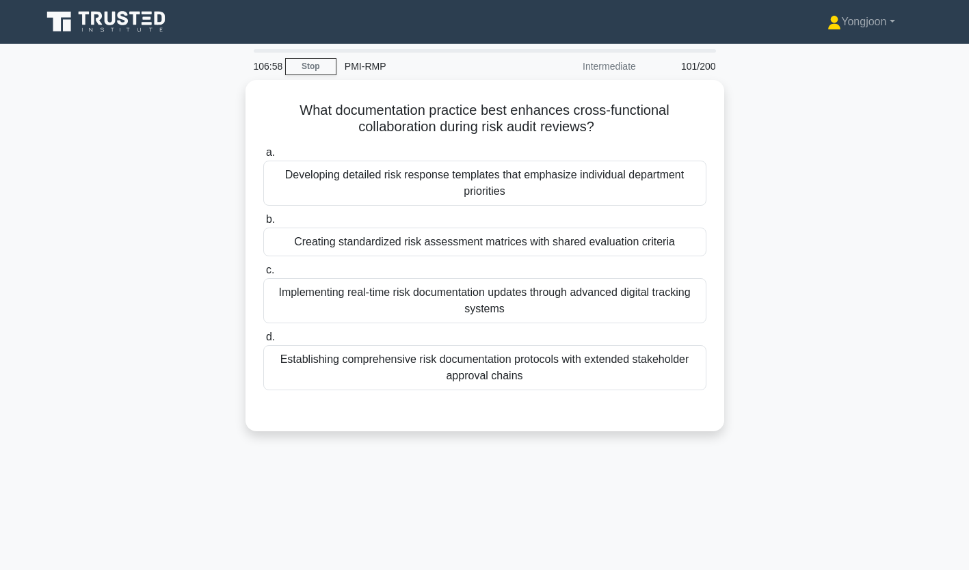
click at [473, 186] on div "Developing detailed risk response templates that emphasize individual departmen…" at bounding box center [484, 183] width 443 height 45
click at [263, 157] on input "a. Developing detailed risk response templates that emphasize individual depart…" at bounding box center [263, 152] width 0 height 9
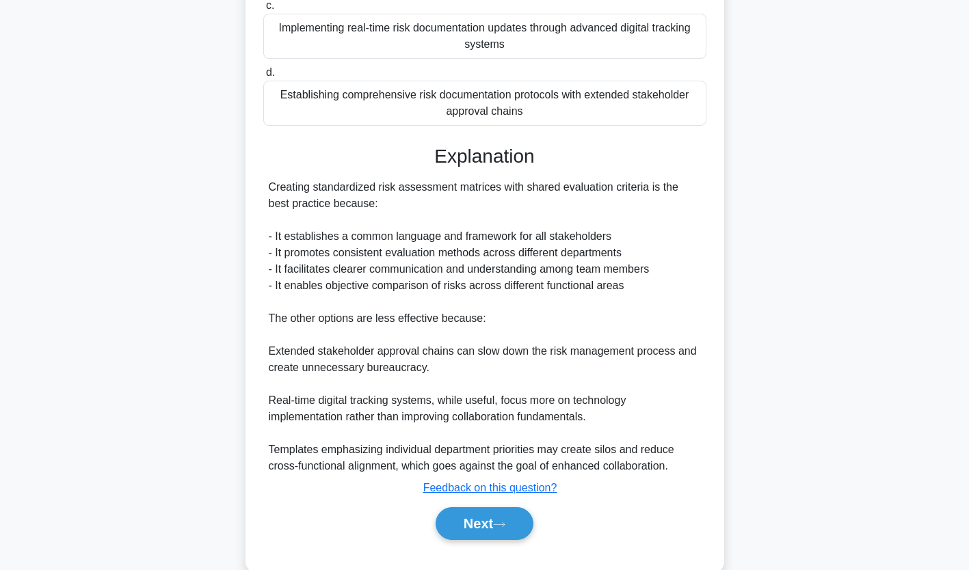
scroll to position [291, 0]
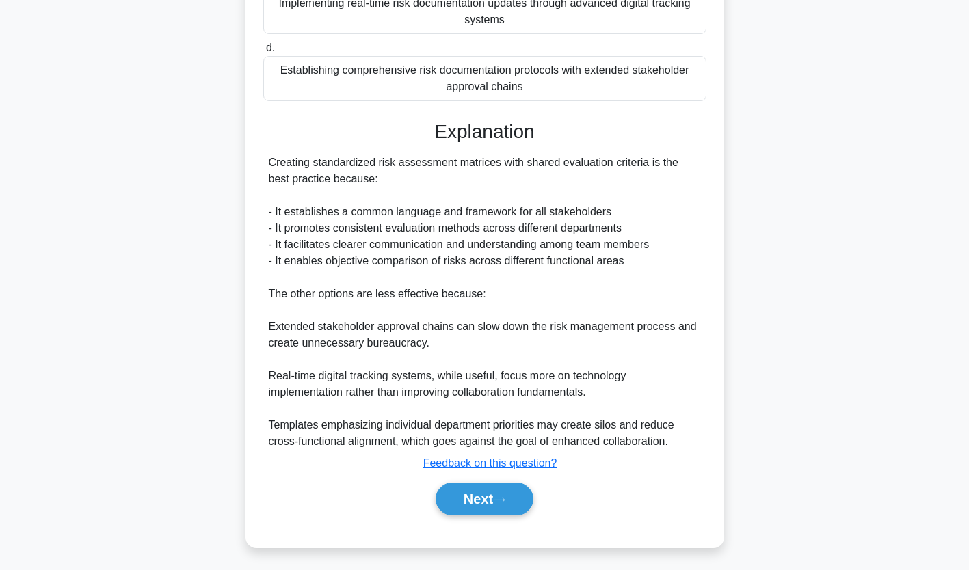
click at [493, 490] on button "Next" at bounding box center [485, 499] width 98 height 33
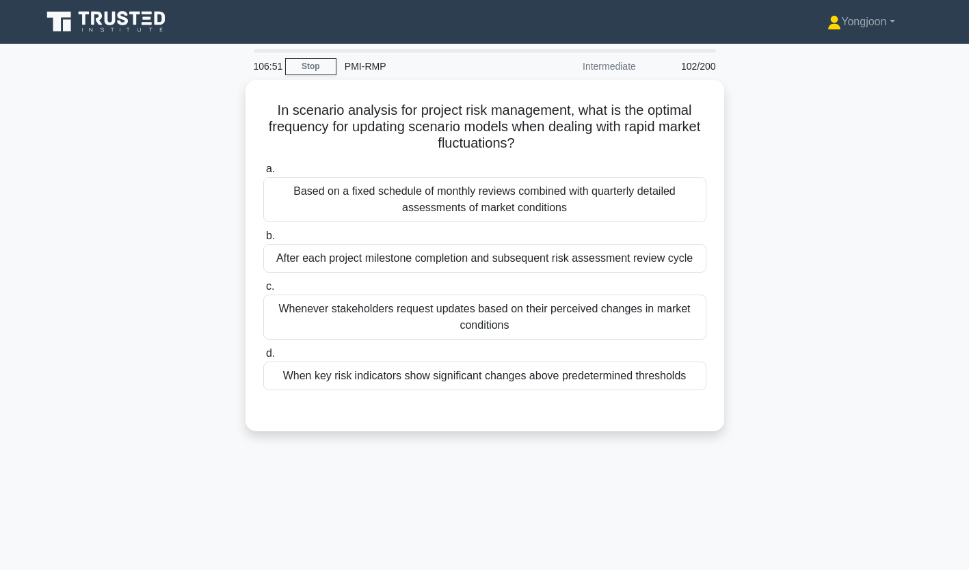
click at [464, 202] on div "Based on a fixed schedule of monthly reviews combined with quarterly detailed a…" at bounding box center [484, 199] width 443 height 45
click at [263, 174] on input "a. Based on a fixed schedule of monthly reviews combined with quarterly detaile…" at bounding box center [263, 169] width 0 height 9
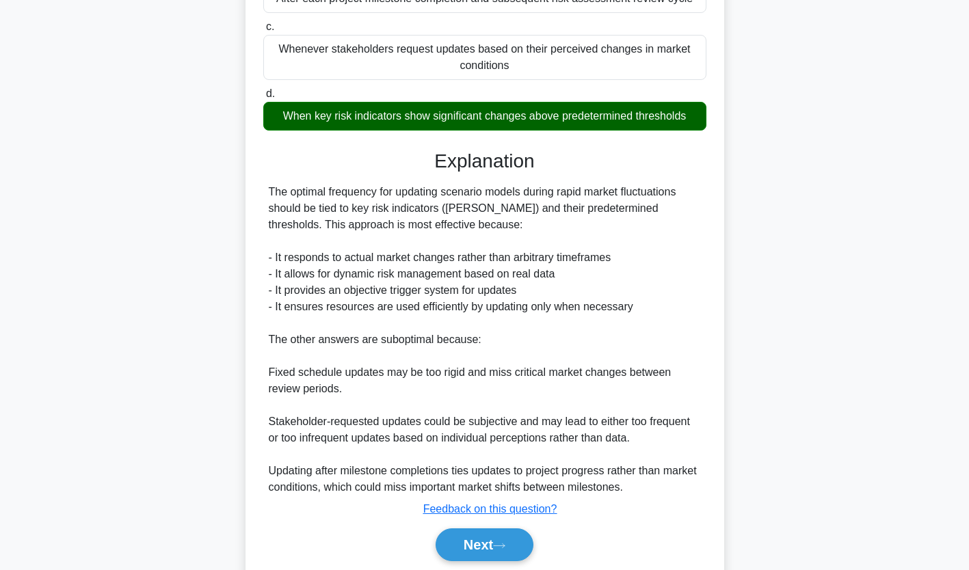
scroll to position [308, 0]
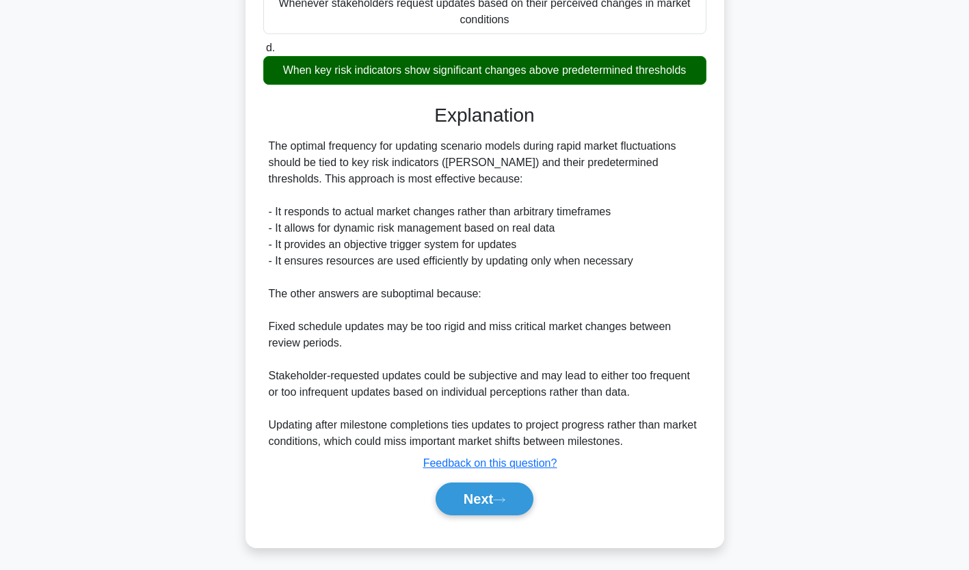
click at [506, 497] on icon at bounding box center [499, 501] width 12 height 8
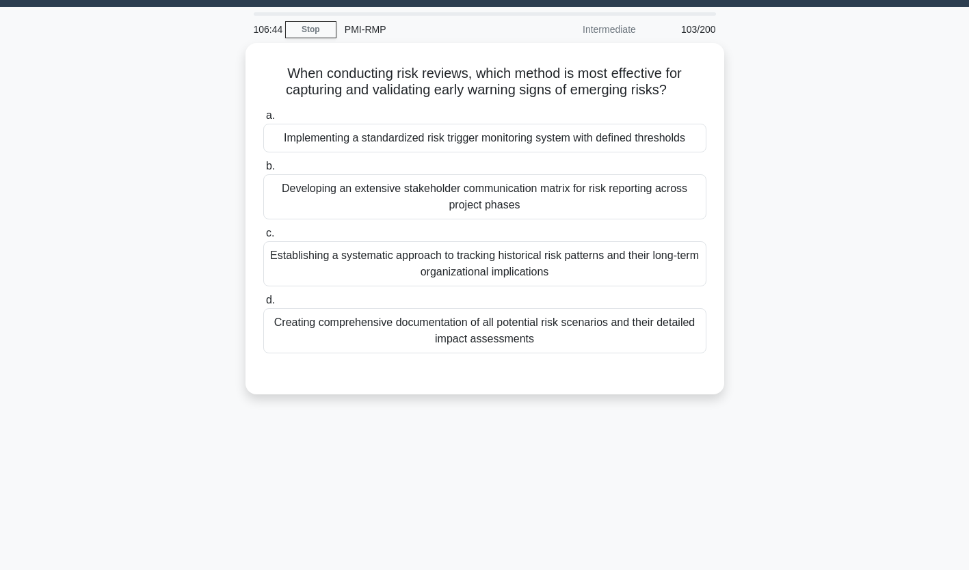
scroll to position [0, 0]
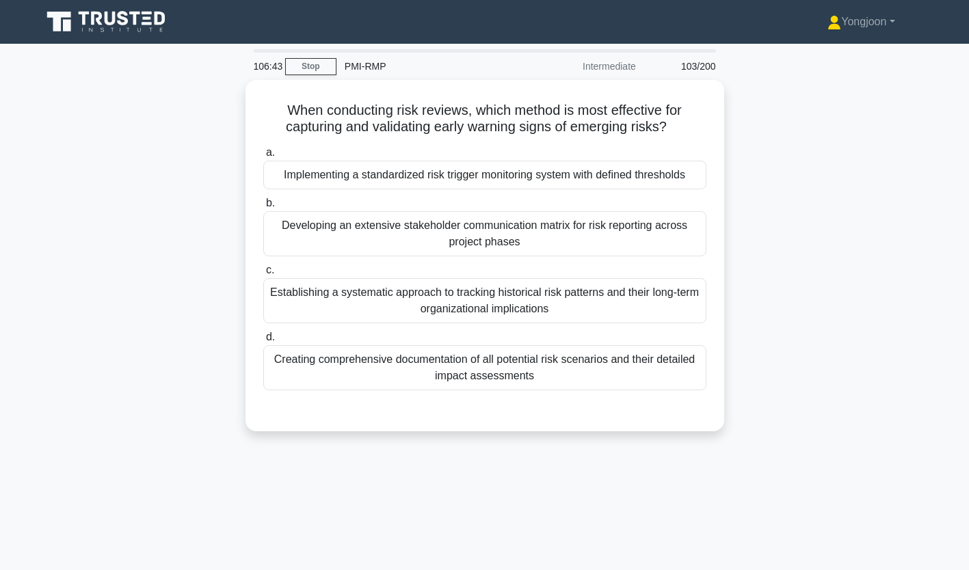
click at [438, 176] on div "Implementing a standardized risk trigger monitoring system with defined thresho…" at bounding box center [484, 175] width 443 height 29
click at [263, 157] on input "a. Implementing a standardized risk trigger monitoring system with defined thre…" at bounding box center [263, 152] width 0 height 9
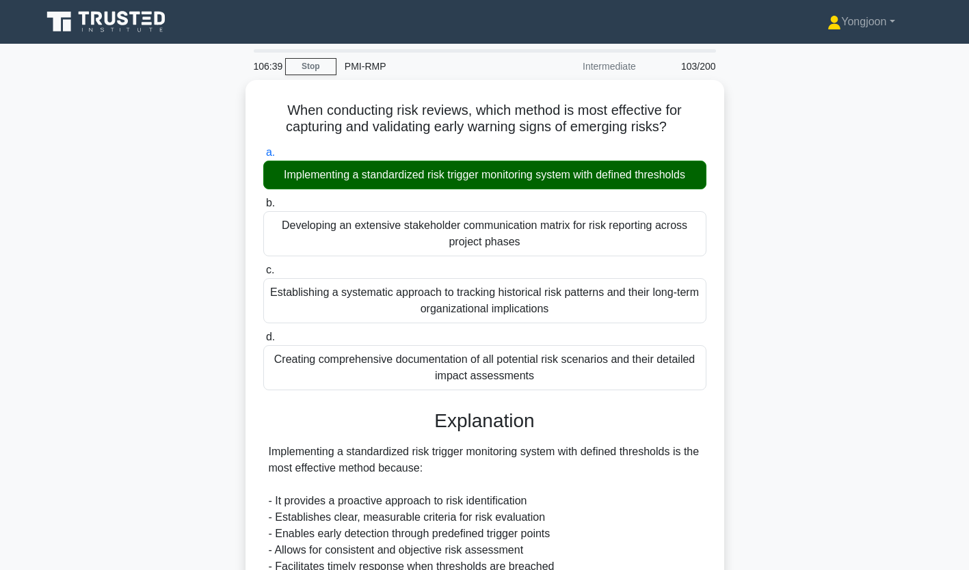
scroll to position [306, 0]
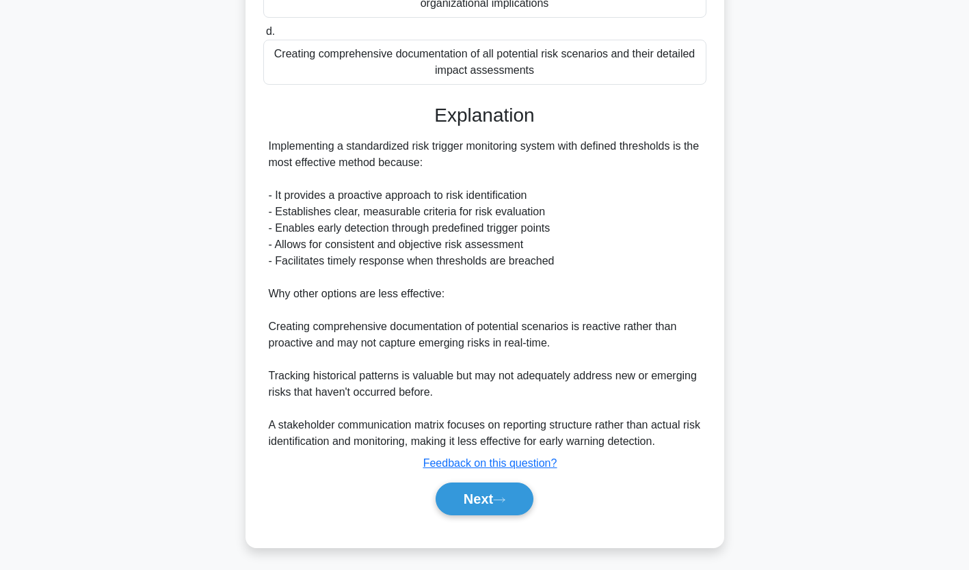
click at [483, 494] on button "Next" at bounding box center [485, 499] width 98 height 33
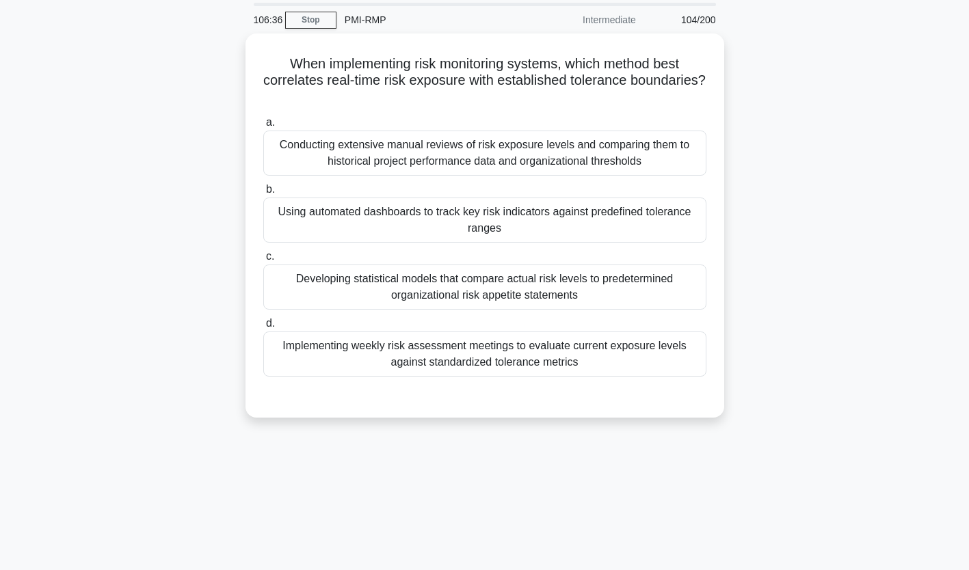
scroll to position [44, 0]
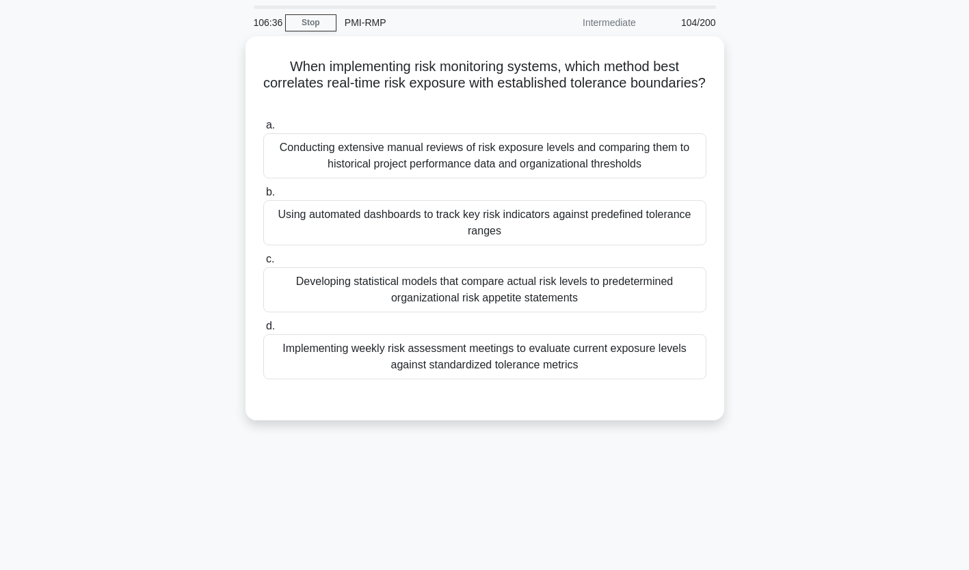
click at [369, 154] on div "Conducting extensive manual reviews of risk exposure levels and comparing them …" at bounding box center [484, 155] width 443 height 45
click at [263, 130] on input "a. Conducting extensive manual reviews of risk exposure levels and comparing th…" at bounding box center [263, 125] width 0 height 9
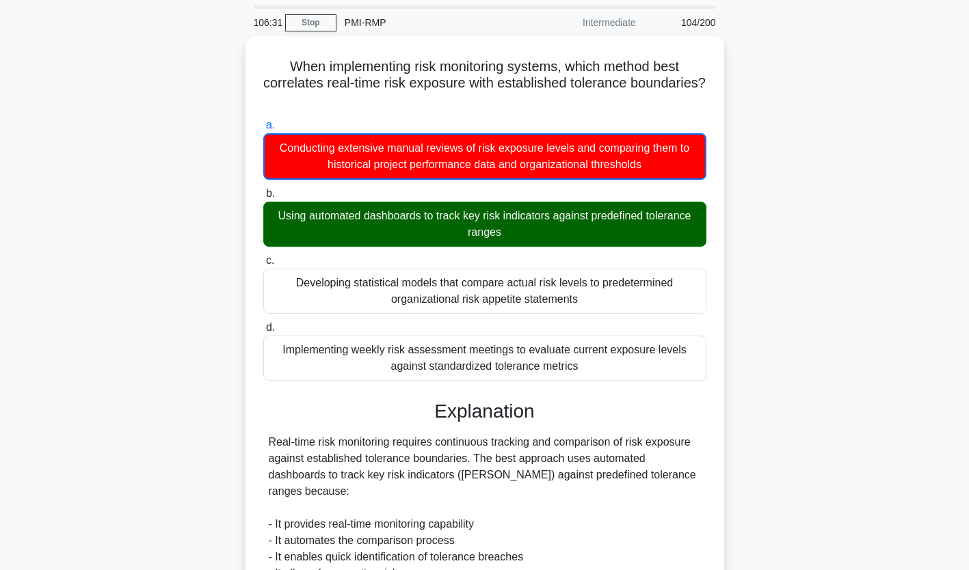
scroll to position [341, 0]
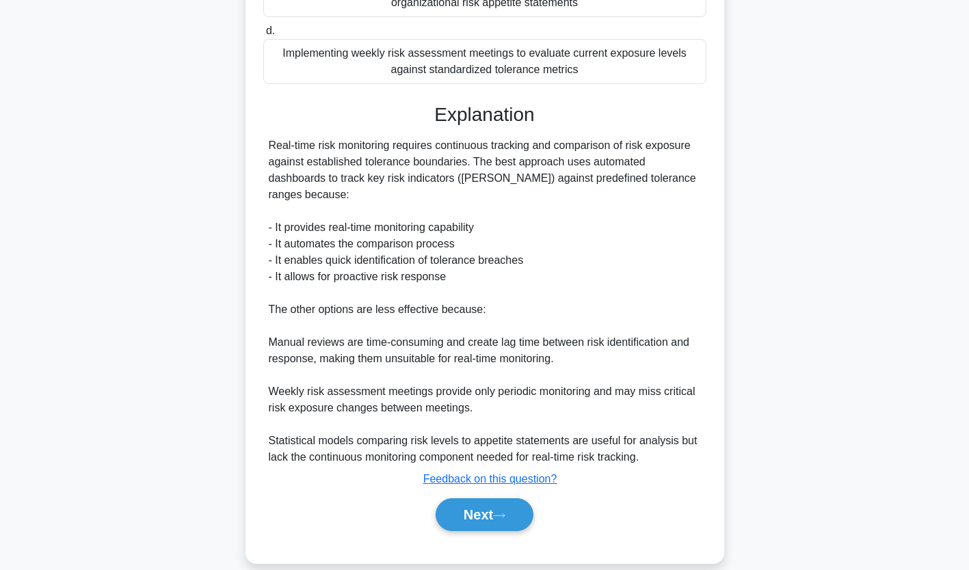
click at [486, 499] on button "Next" at bounding box center [485, 515] width 98 height 33
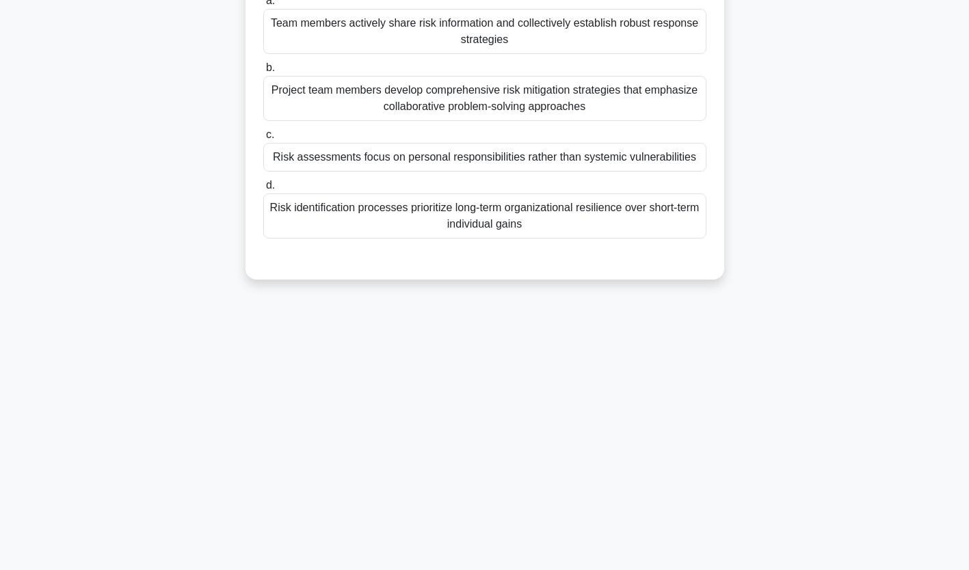
scroll to position [0, 0]
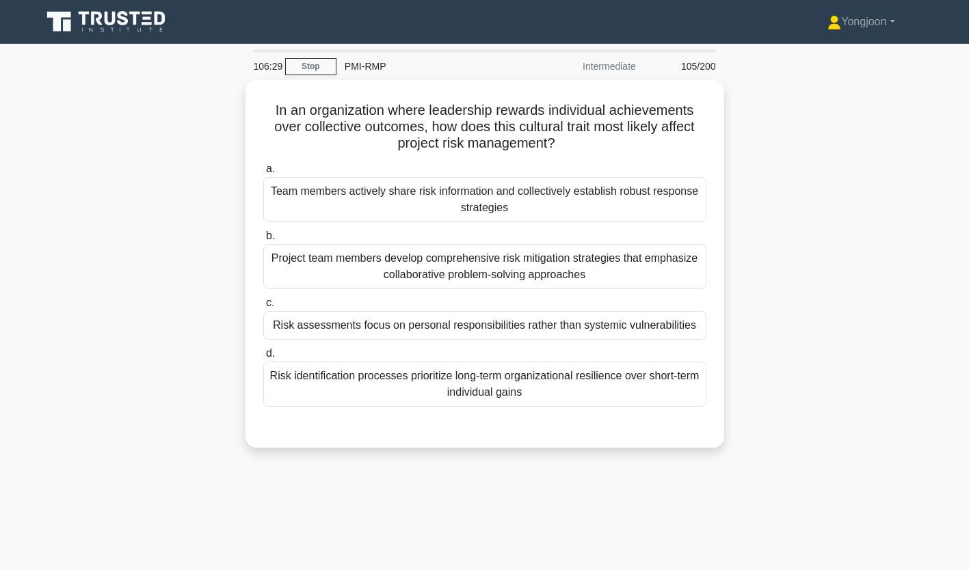
click at [402, 196] on div "Team members actively share risk information and collectively establish robust …" at bounding box center [484, 199] width 443 height 45
click at [263, 174] on input "a. Team members actively share risk information and collectively establish robu…" at bounding box center [263, 169] width 0 height 9
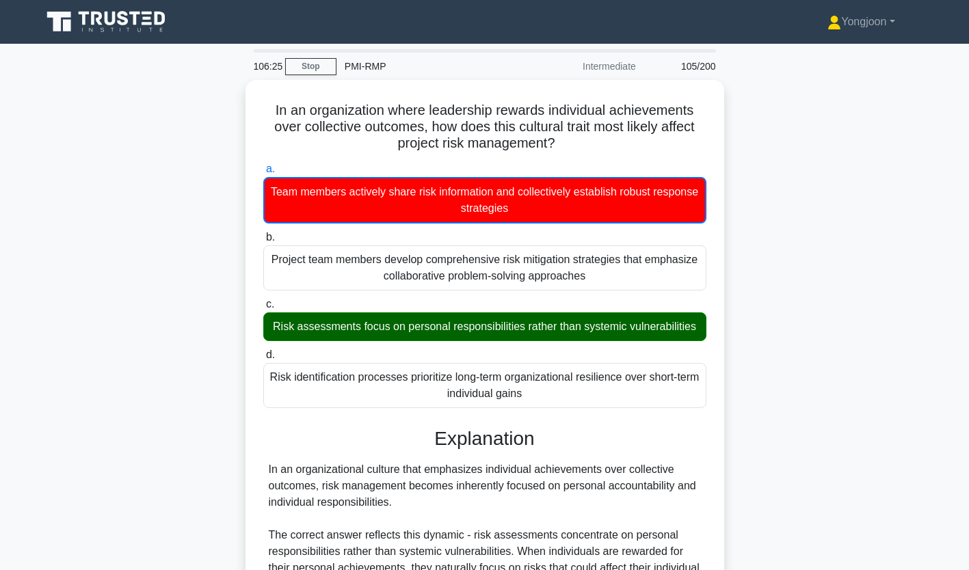
scroll to position [406, 0]
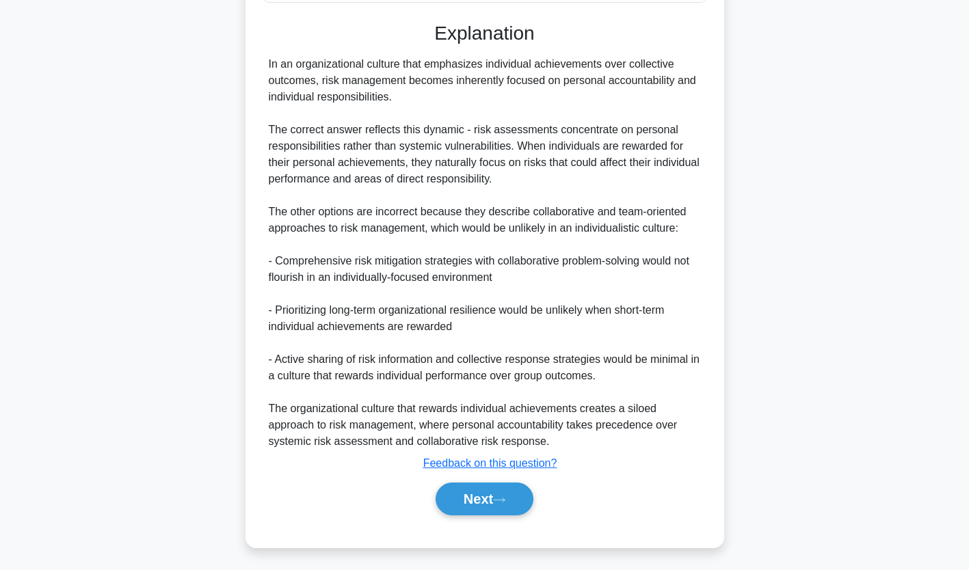
click at [493, 508] on button "Next" at bounding box center [485, 499] width 98 height 33
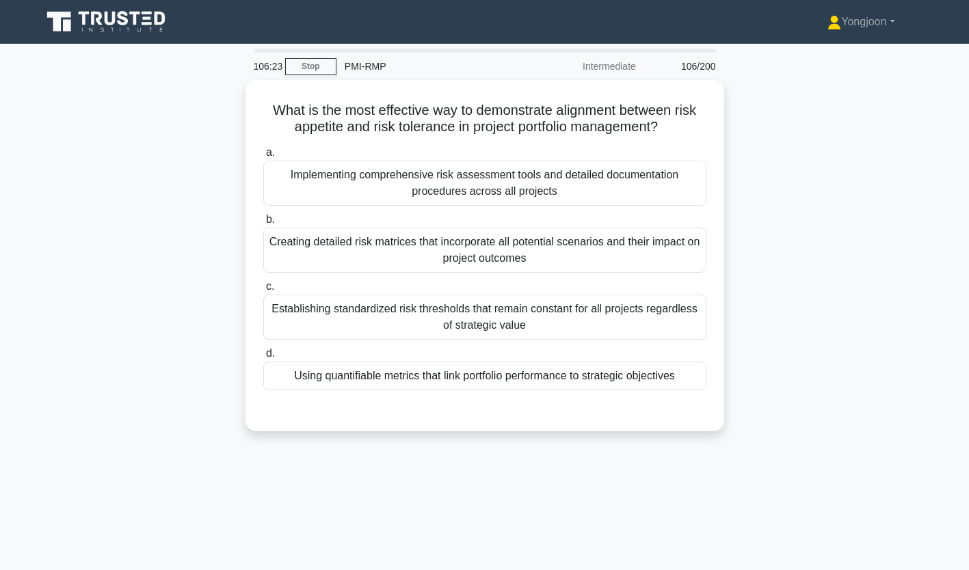
click at [409, 174] on div "Implementing comprehensive risk assessment tools and detailed documentation pro…" at bounding box center [484, 183] width 443 height 45
click at [263, 157] on input "a. Implementing comprehensive risk assessment tools and detailed documentation …" at bounding box center [263, 152] width 0 height 9
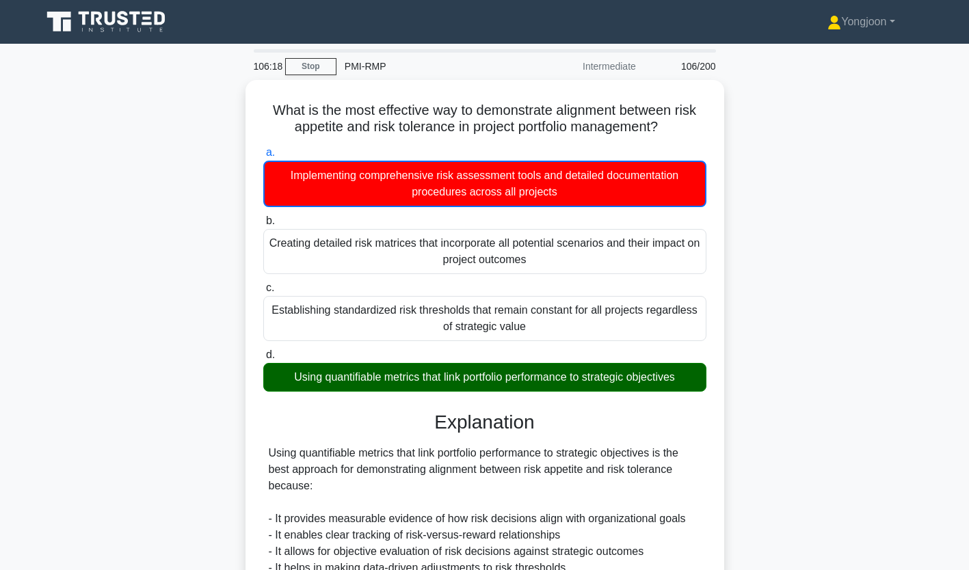
scroll to position [324, 0]
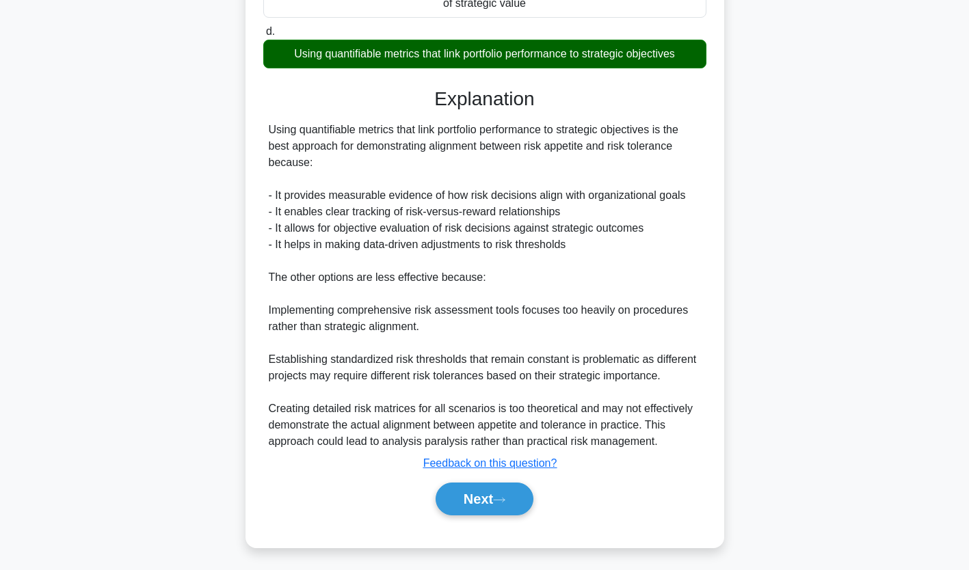
click at [506, 497] on icon at bounding box center [499, 501] width 12 height 8
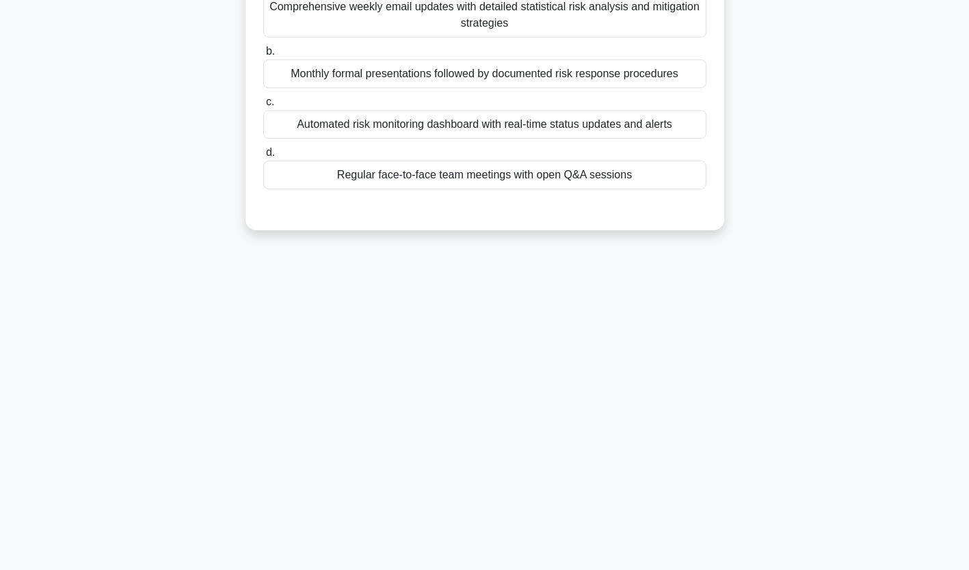
scroll to position [0, 0]
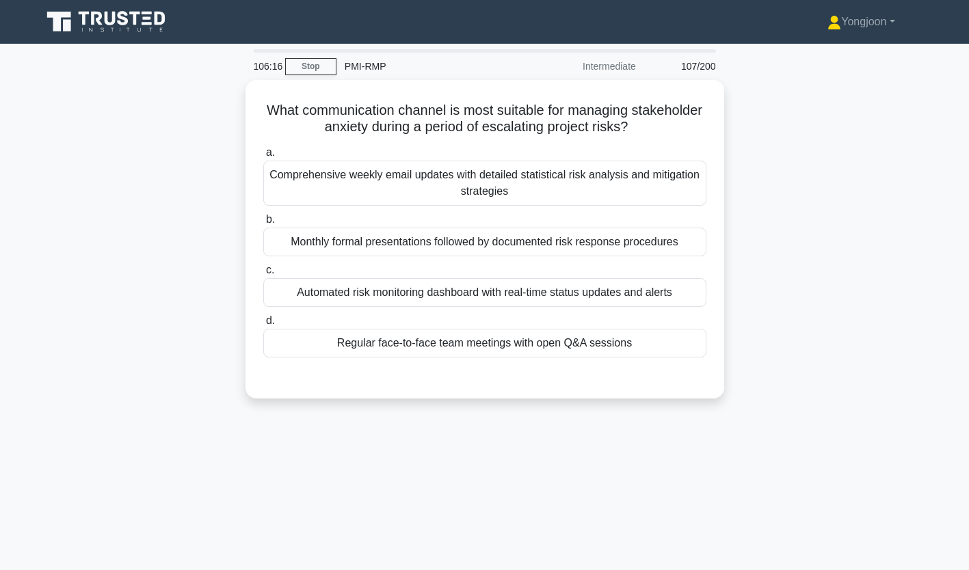
click at [425, 180] on div "Comprehensive weekly email updates with detailed statistical risk analysis and …" at bounding box center [484, 183] width 443 height 45
click at [263, 157] on input "a. Comprehensive weekly email updates with detailed statistical risk analysis a…" at bounding box center [263, 152] width 0 height 9
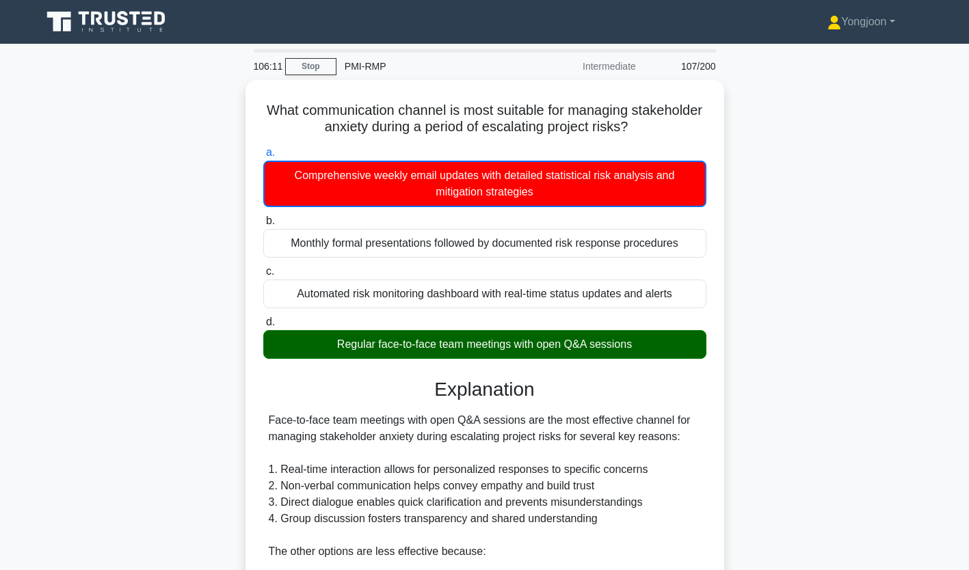
scroll to position [259, 0]
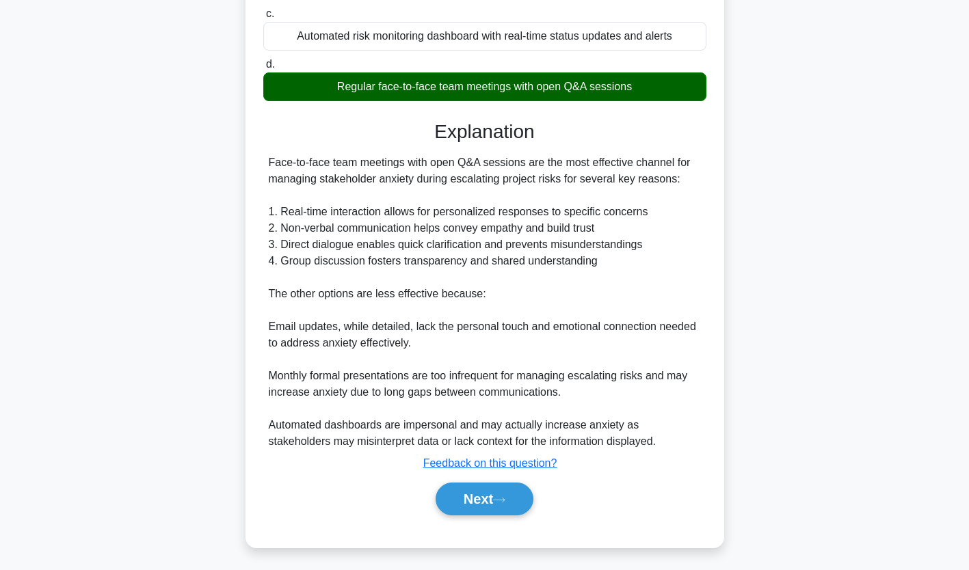
click at [497, 496] on button "Next" at bounding box center [485, 499] width 98 height 33
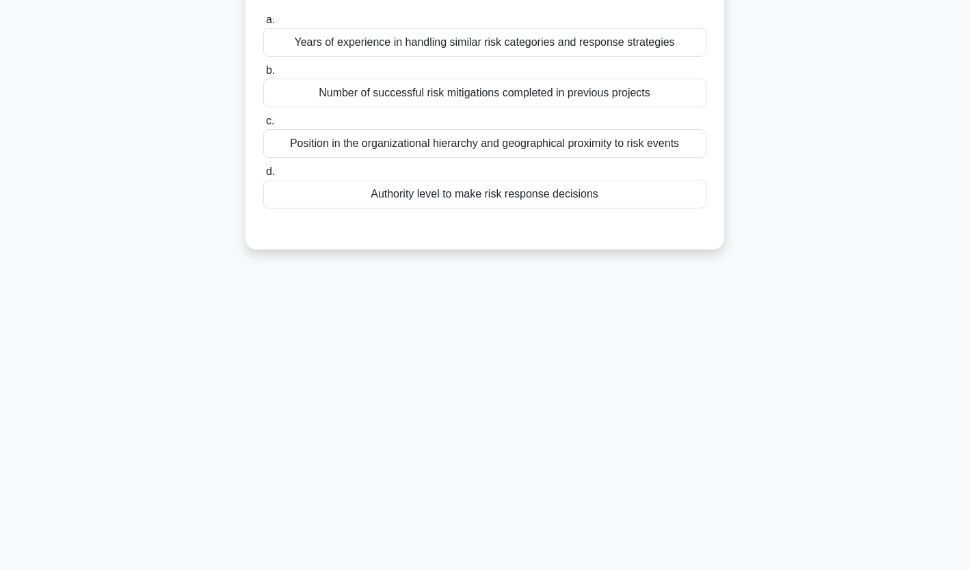
scroll to position [0, 0]
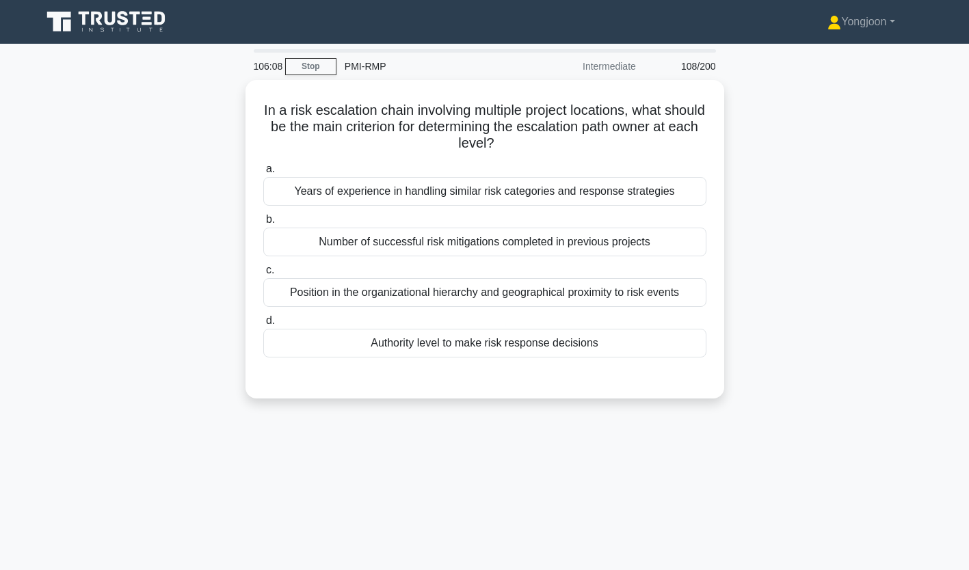
click at [392, 188] on div "Years of experience in handling similar risk categories and response strategies" at bounding box center [484, 191] width 443 height 29
click at [263, 174] on input "a. Years of experience in handling similar risk categories and response strateg…" at bounding box center [263, 169] width 0 height 9
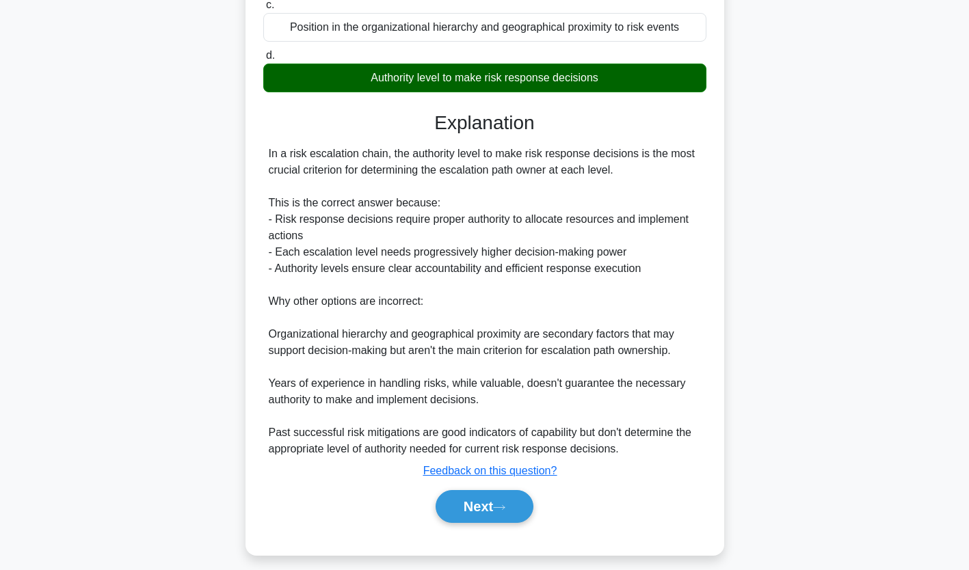
scroll to position [275, 0]
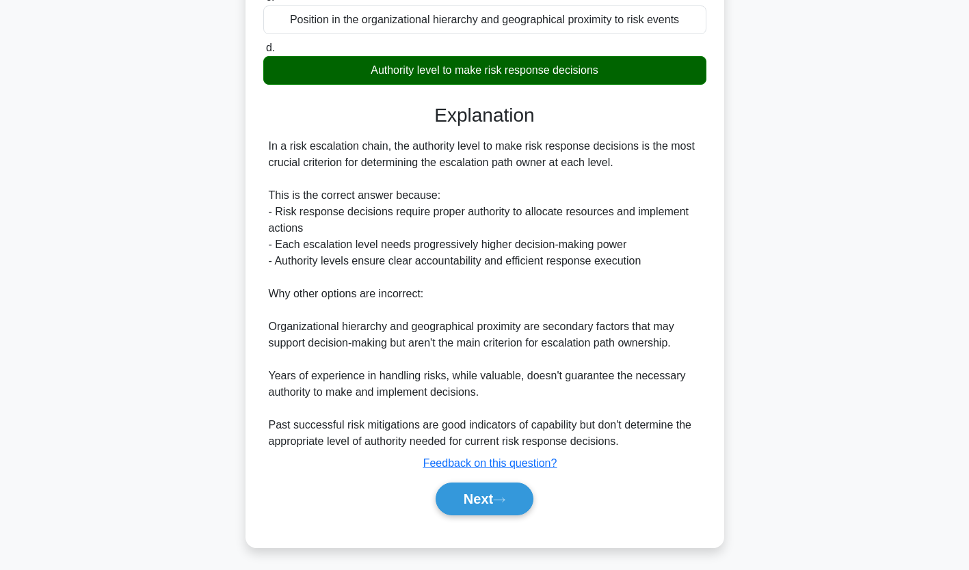
click at [499, 497] on icon at bounding box center [499, 501] width 12 height 8
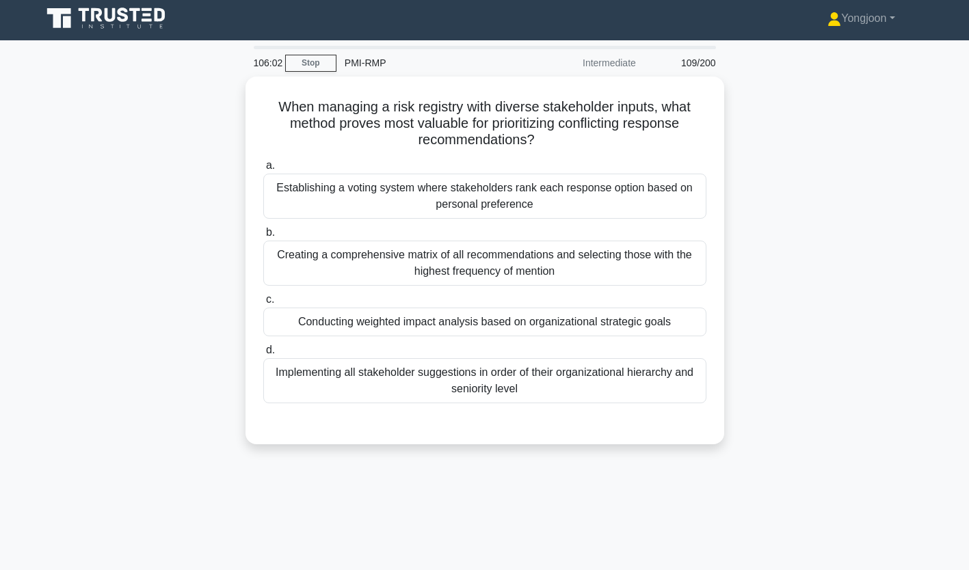
scroll to position [0, 0]
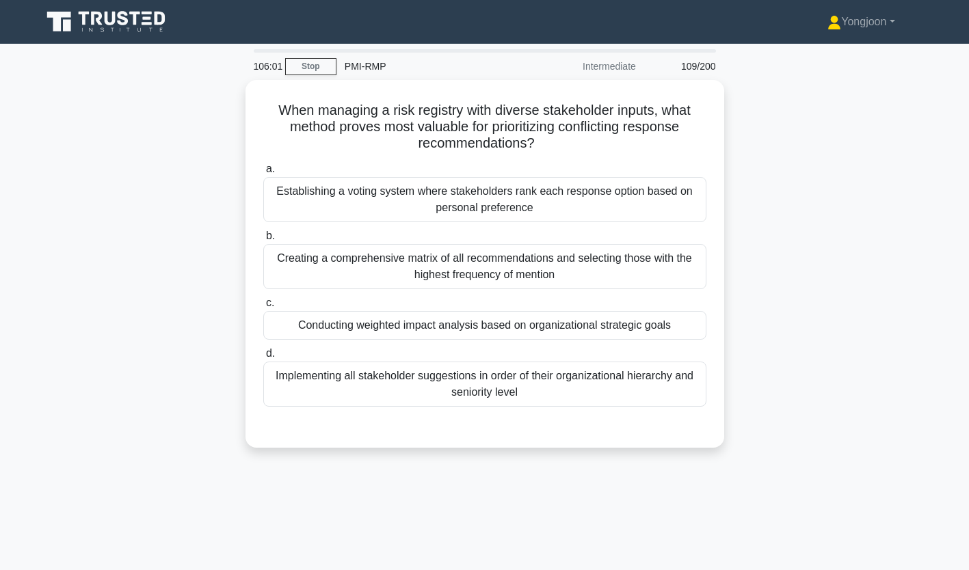
click at [459, 195] on div "Establishing a voting system where stakeholders rank each response option based…" at bounding box center [484, 199] width 443 height 45
click at [263, 174] on input "a. Establishing a voting system where stakeholders rank each response option ba…" at bounding box center [263, 169] width 0 height 9
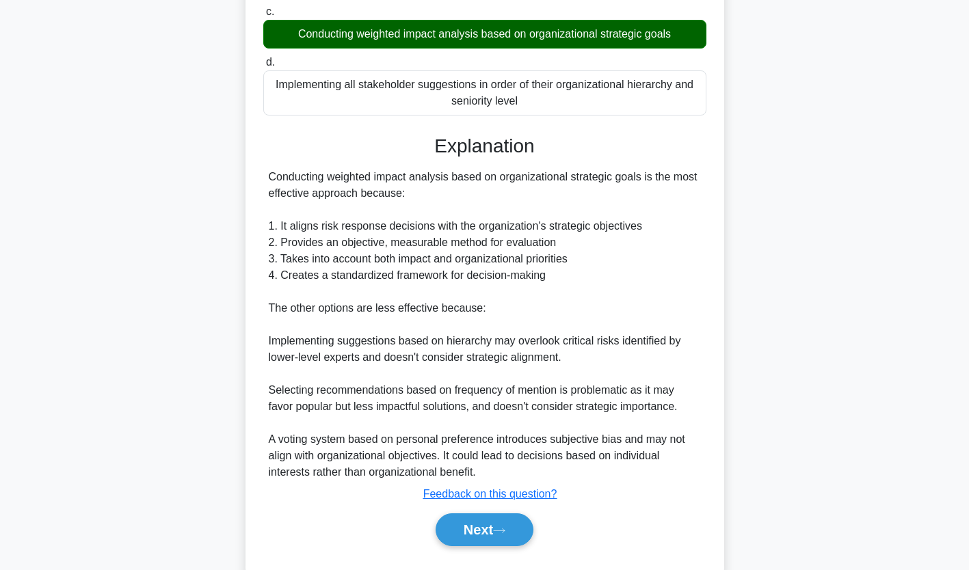
scroll to position [324, 0]
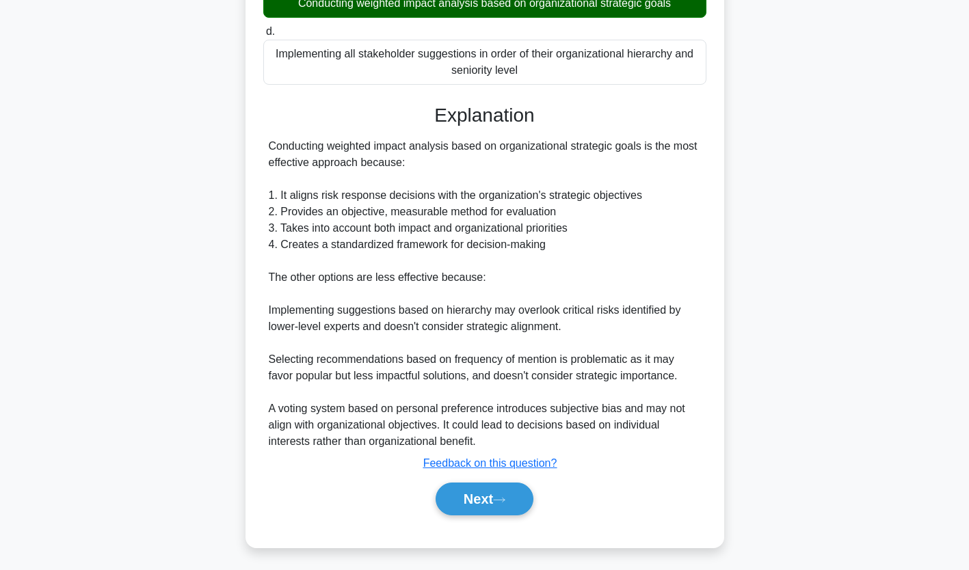
click at [498, 497] on icon at bounding box center [499, 501] width 12 height 8
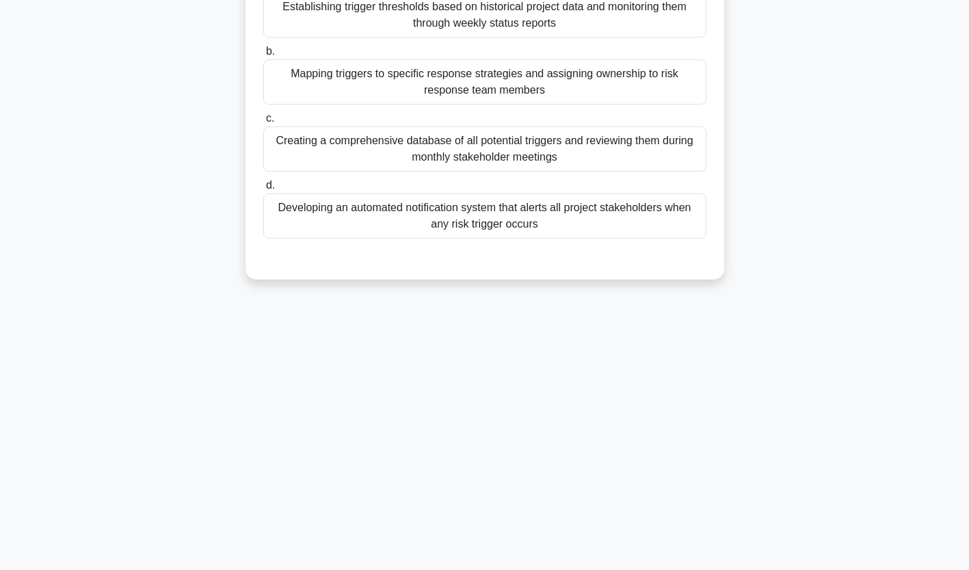
scroll to position [0, 0]
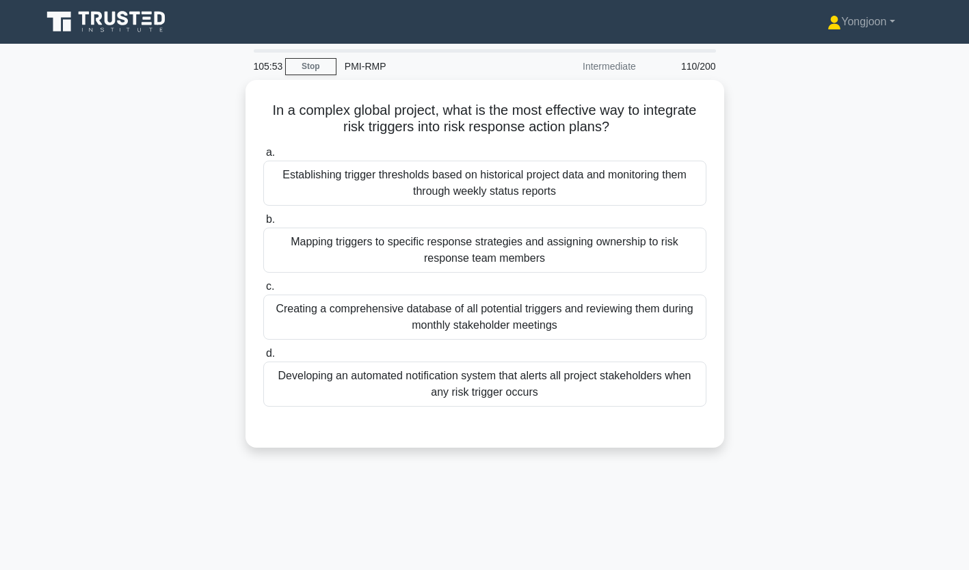
click at [395, 185] on div "Establishing trigger thresholds based on historical project data and monitoring…" at bounding box center [484, 183] width 443 height 45
click at [263, 157] on input "a. Establishing trigger thresholds based on historical project data and monitor…" at bounding box center [263, 152] width 0 height 9
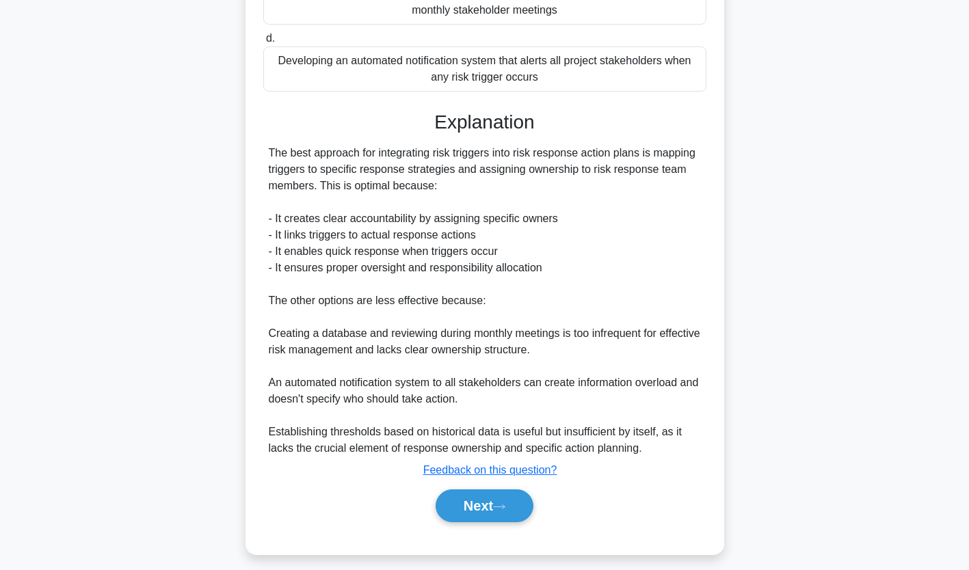
scroll to position [324, 0]
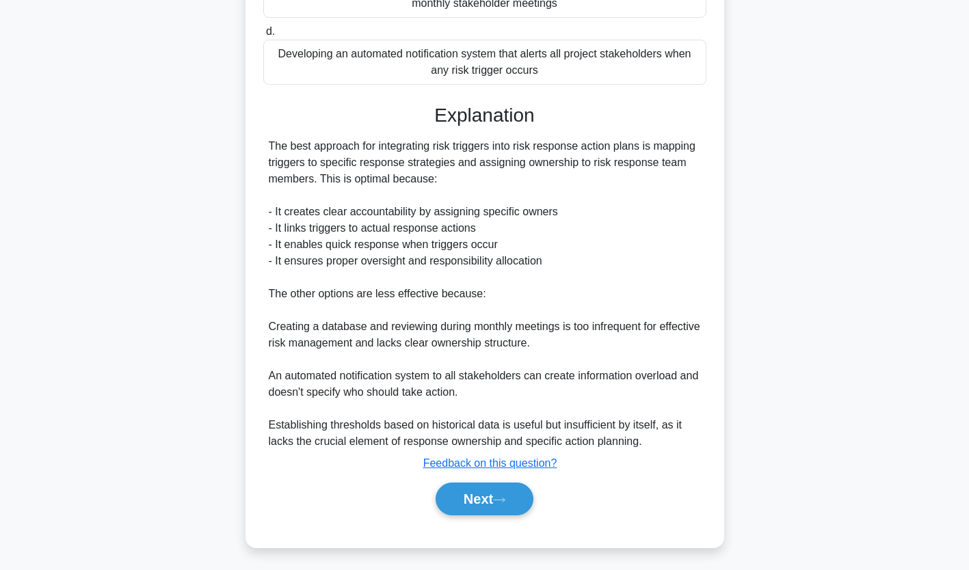
click at [459, 488] on button "Next" at bounding box center [485, 499] width 98 height 33
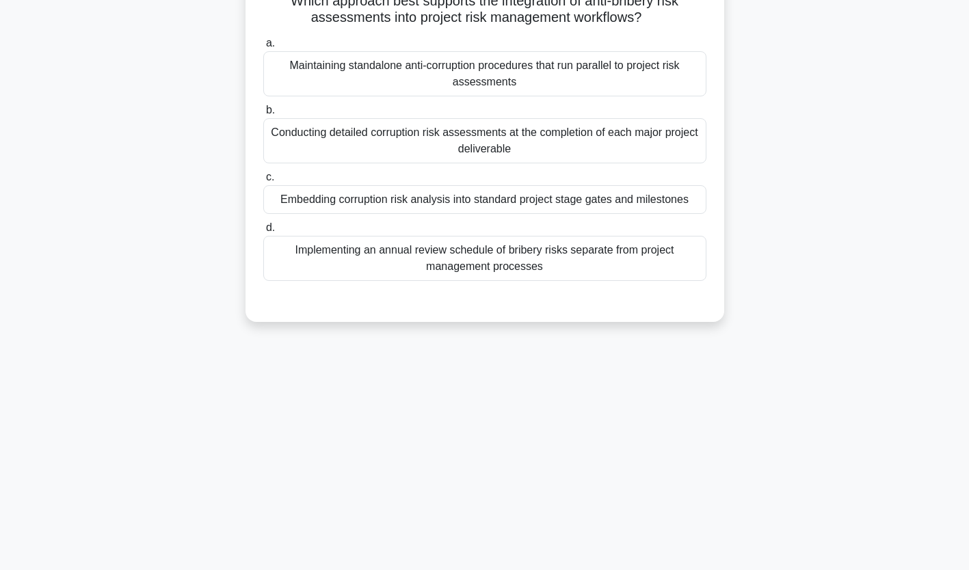
scroll to position [0, 0]
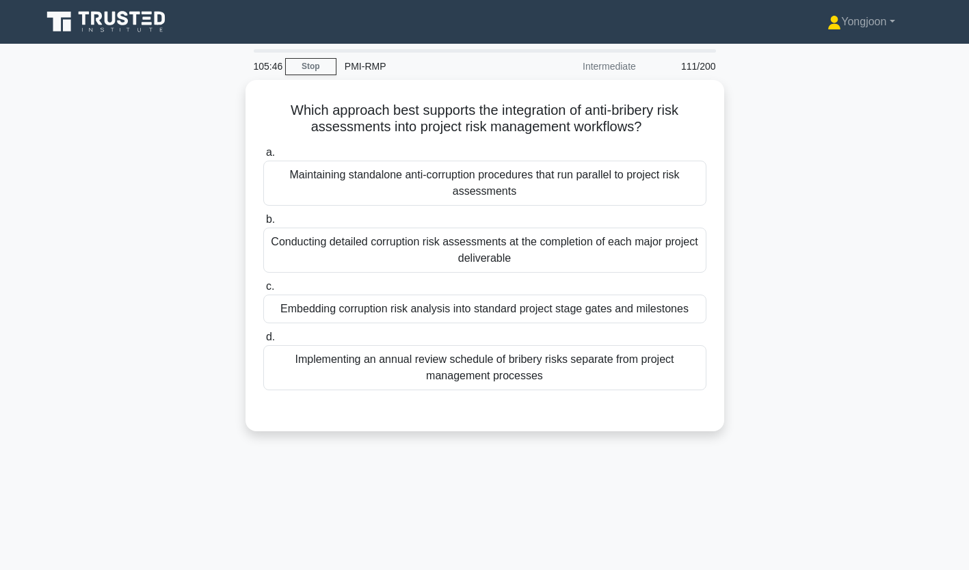
click at [406, 183] on div "Maintaining standalone anti-corruption procedures that run parallel to project …" at bounding box center [484, 183] width 443 height 45
click at [263, 157] on input "a. Maintaining standalone anti-corruption procedures that run parallel to proje…" at bounding box center [263, 152] width 0 height 9
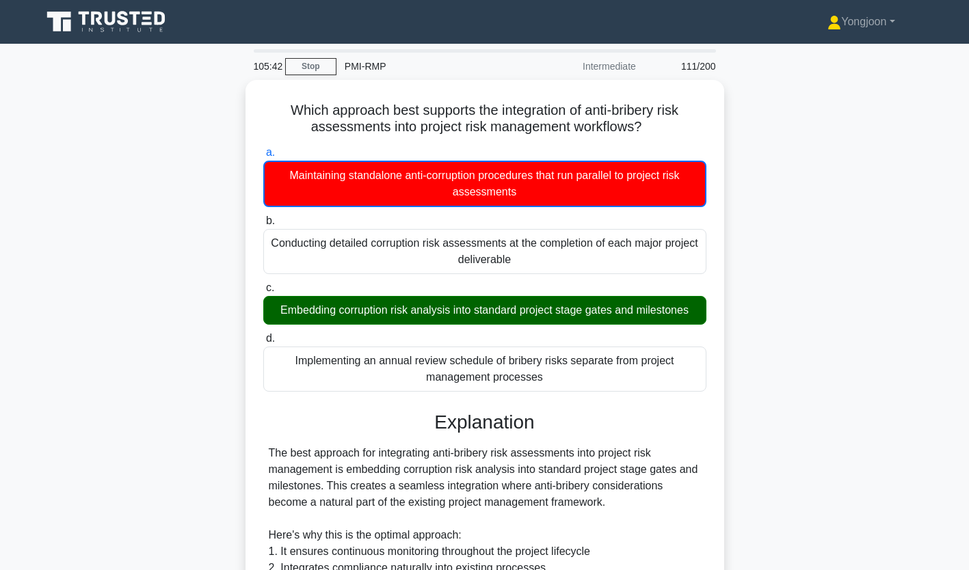
scroll to position [291, 0]
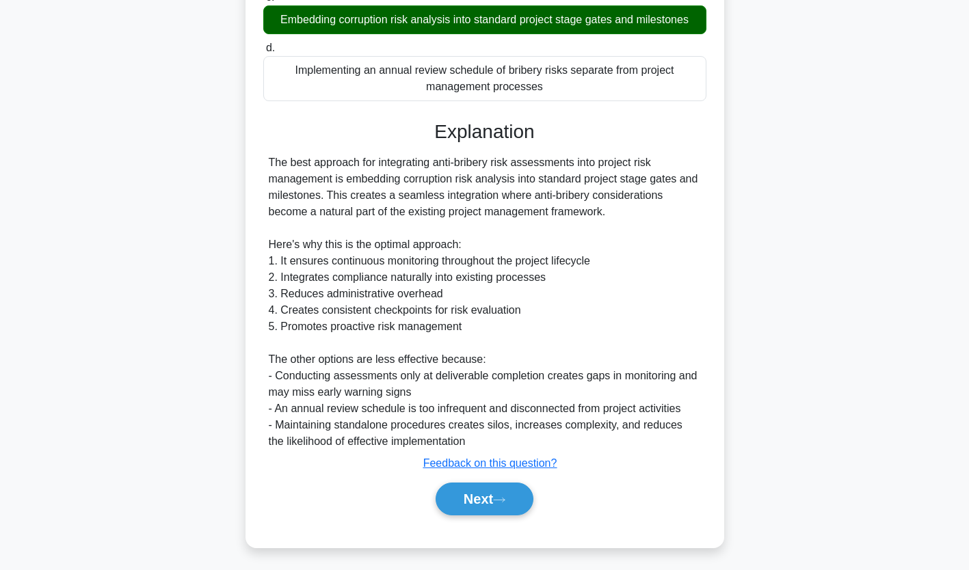
click at [477, 493] on button "Next" at bounding box center [485, 499] width 98 height 33
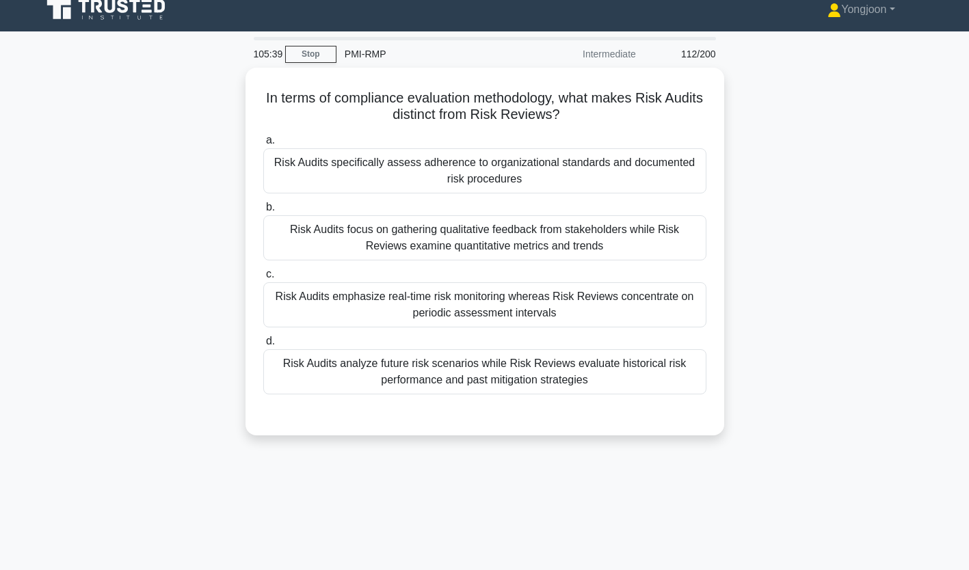
scroll to position [12, 0]
click at [347, 176] on div "Risk Audits specifically assess adherence to organizational standards and docum…" at bounding box center [484, 171] width 443 height 45
click at [263, 146] on input "a. Risk Audits specifically assess adherence to organizational standards and do…" at bounding box center [263, 141] width 0 height 9
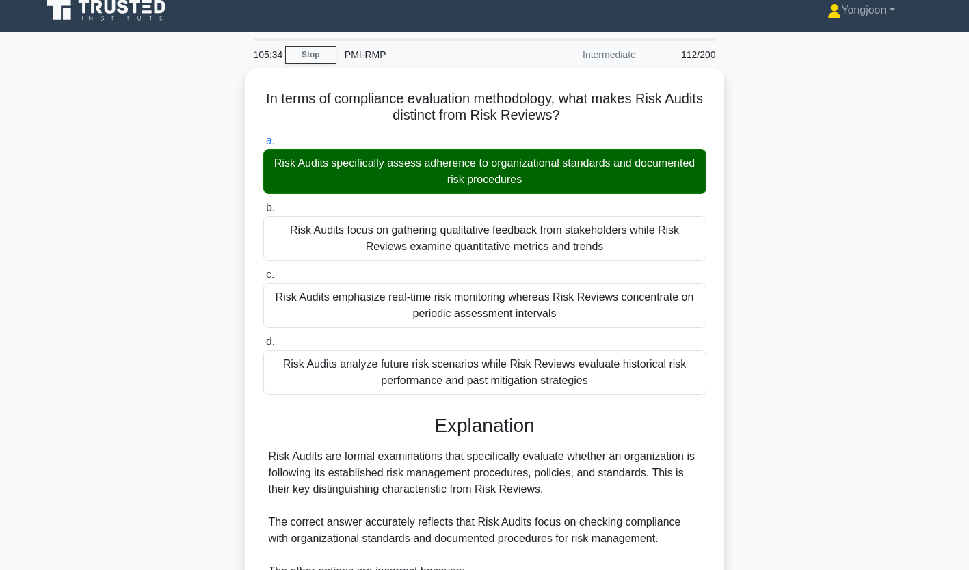
scroll to position [306, 0]
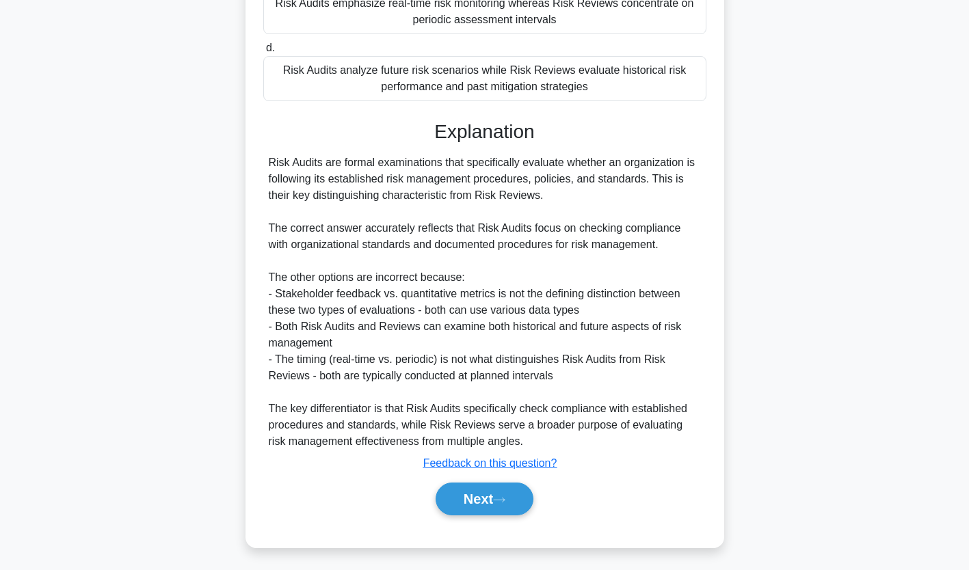
click at [512, 495] on button "Next" at bounding box center [485, 499] width 98 height 33
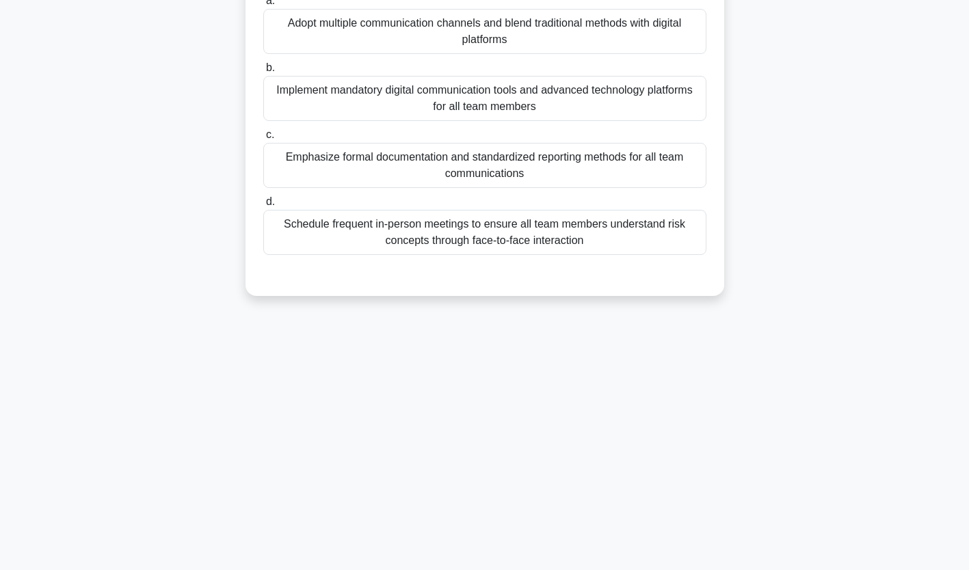
scroll to position [0, 0]
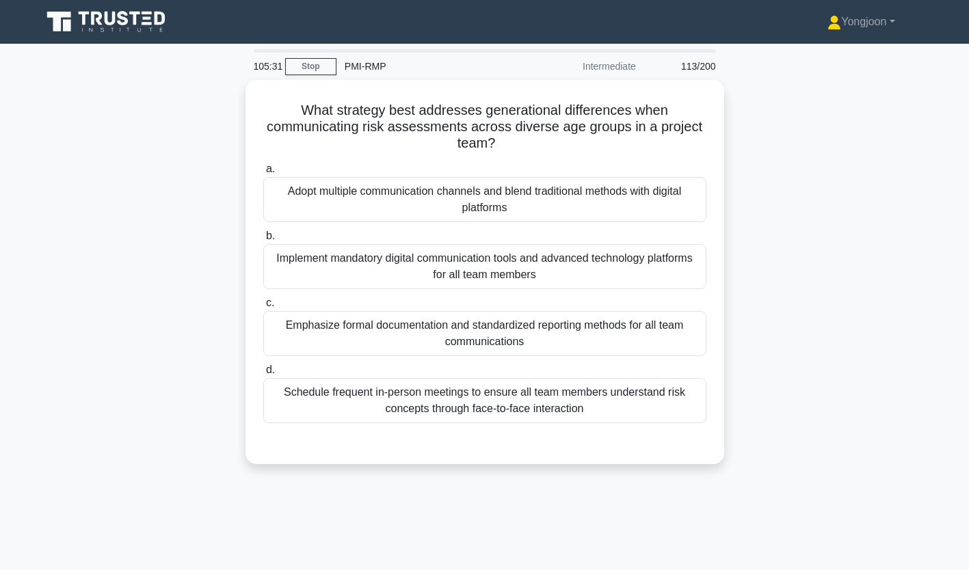
click at [396, 182] on div "Adopt multiple communication channels and blend traditional methods with digita…" at bounding box center [484, 199] width 443 height 45
click at [263, 174] on input "a. Adopt multiple communication channels and blend traditional methods with dig…" at bounding box center [263, 169] width 0 height 9
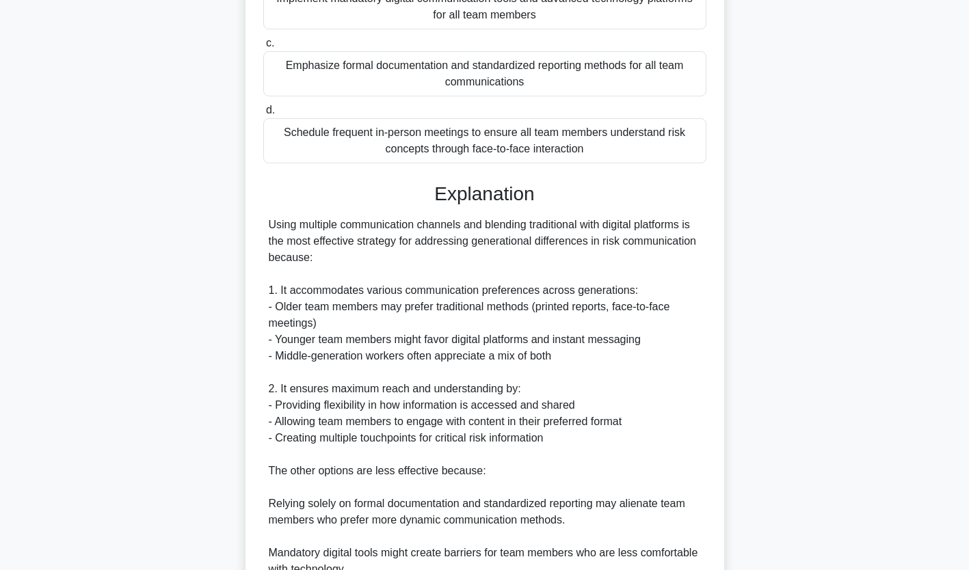
scroll to position [438, 0]
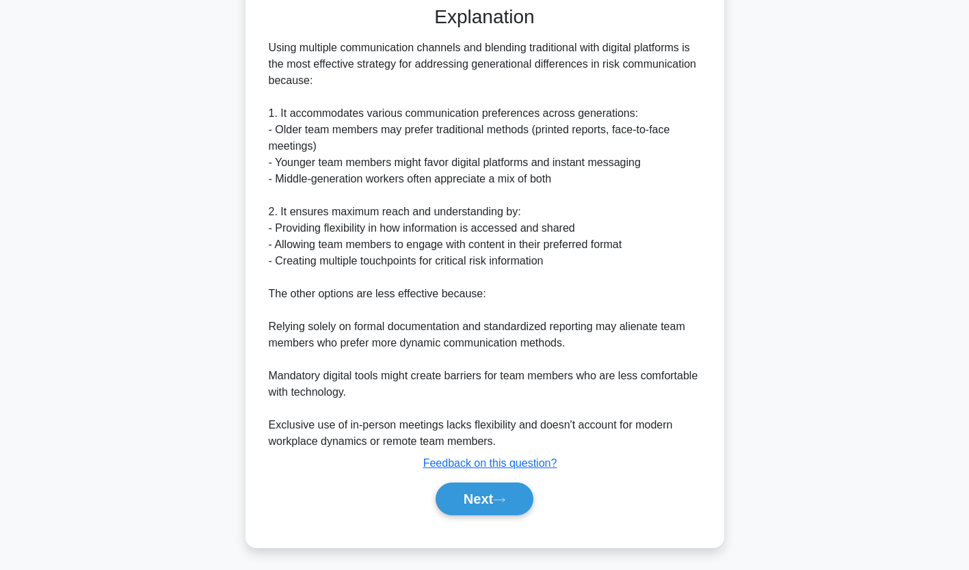
click at [496, 484] on button "Next" at bounding box center [485, 499] width 98 height 33
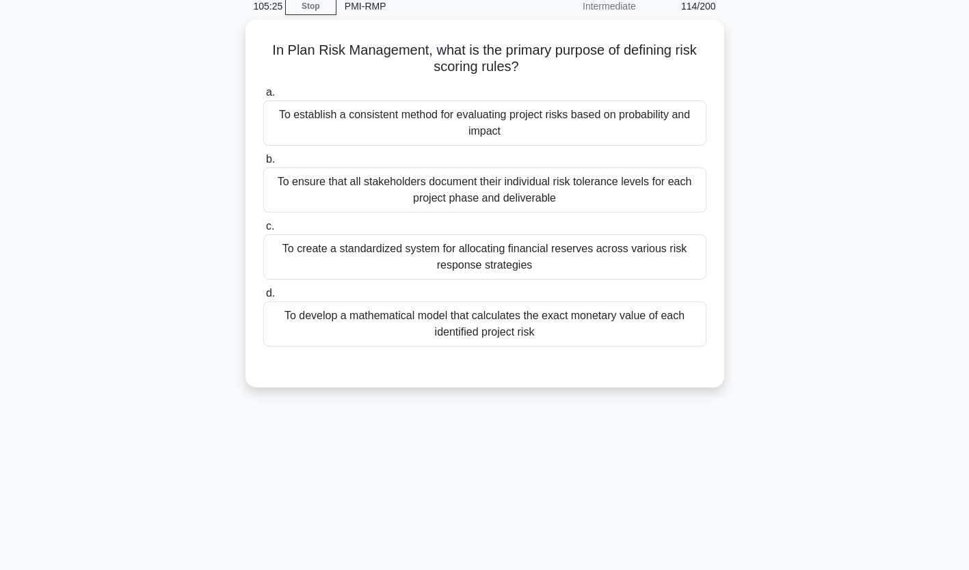
scroll to position [57, 0]
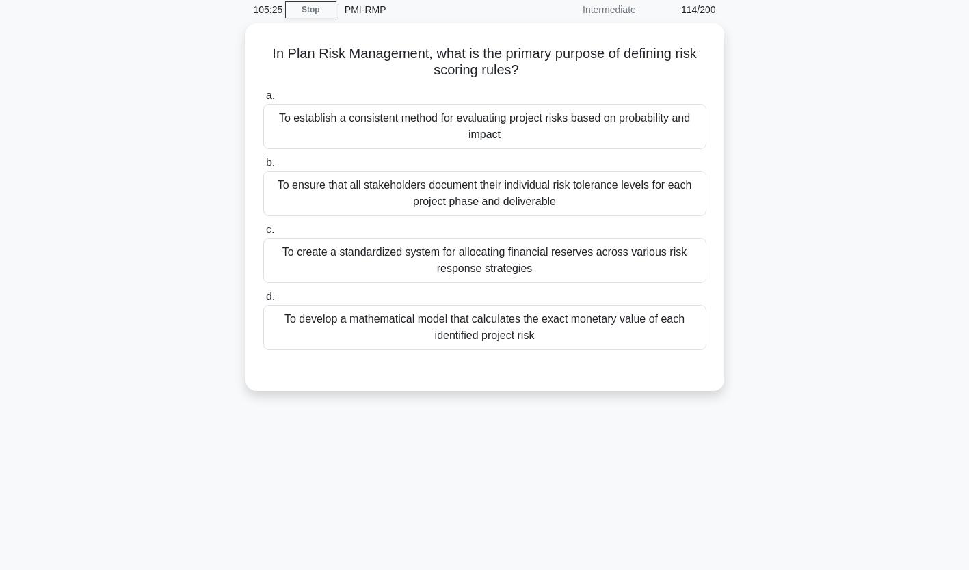
click at [391, 131] on div "To establish a consistent method for evaluating project risks based on probabil…" at bounding box center [484, 126] width 443 height 45
click at [263, 101] on input "a. To establish a consistent method for evaluating project risks based on proba…" at bounding box center [263, 96] width 0 height 9
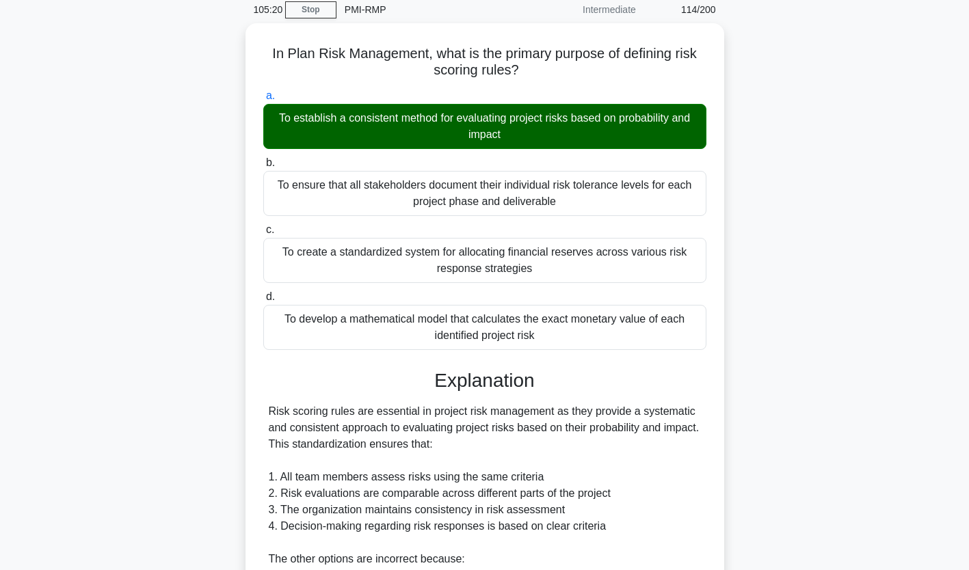
scroll to position [323, 0]
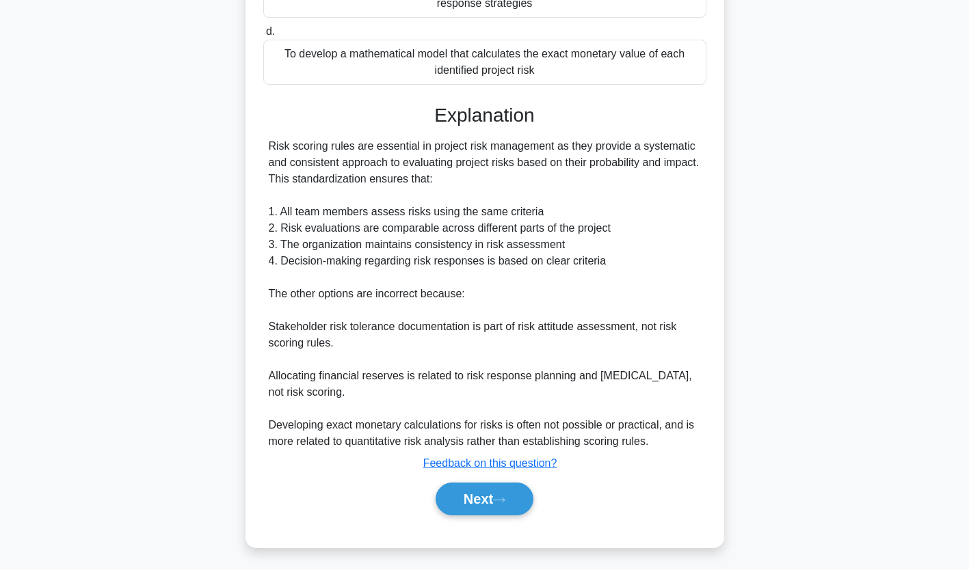
click at [498, 501] on icon at bounding box center [499, 501] width 12 height 8
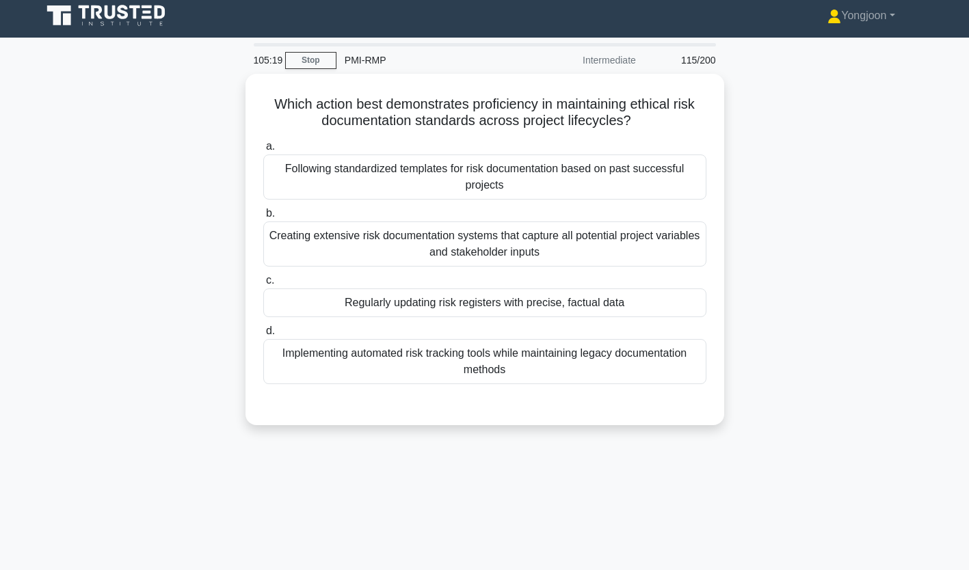
scroll to position [0, 0]
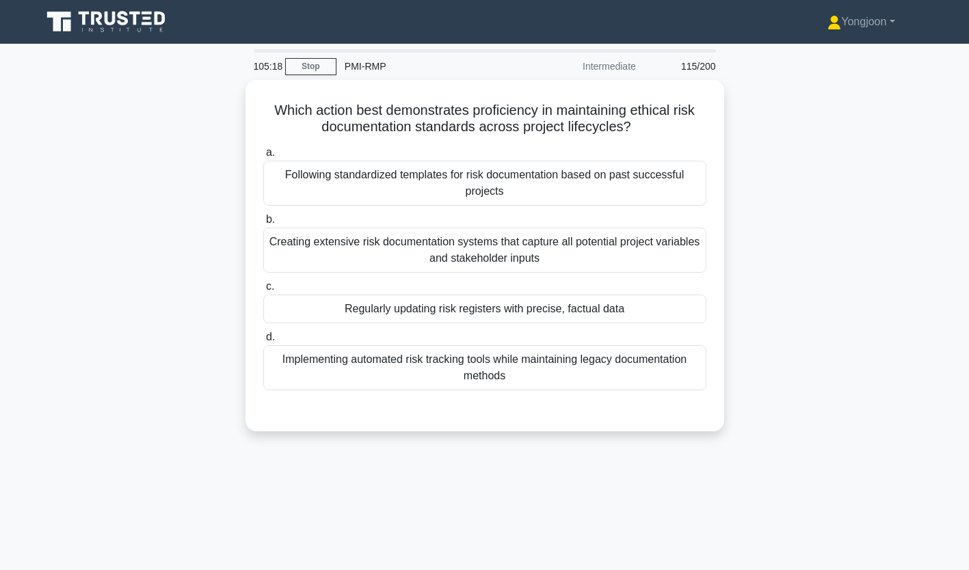
click at [467, 182] on div "Following standardized templates for risk documentation based on past successfu…" at bounding box center [484, 183] width 443 height 45
click at [263, 157] on input "a. Following standardized templates for risk documentation based on past succes…" at bounding box center [263, 152] width 0 height 9
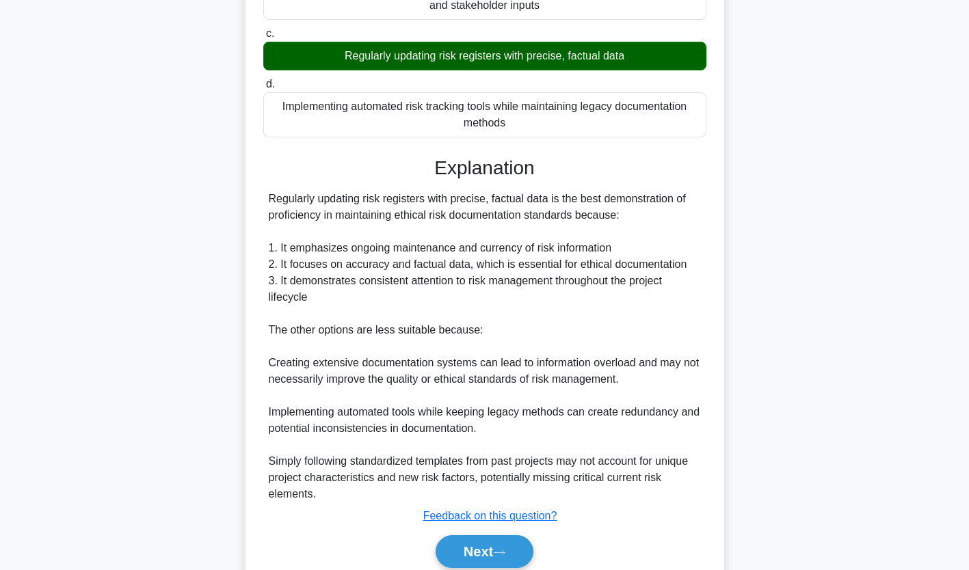
scroll to position [308, 0]
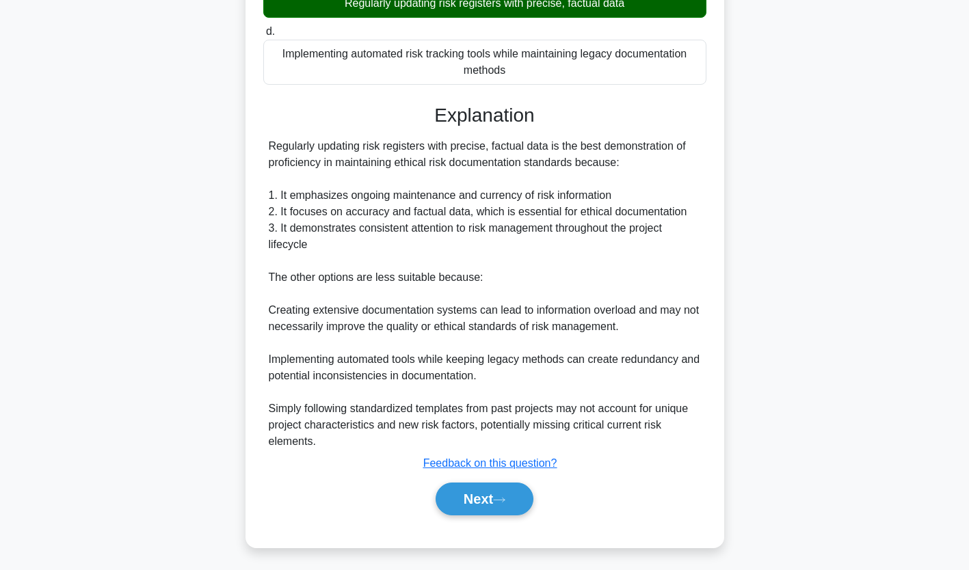
click at [490, 497] on button "Next" at bounding box center [485, 499] width 98 height 33
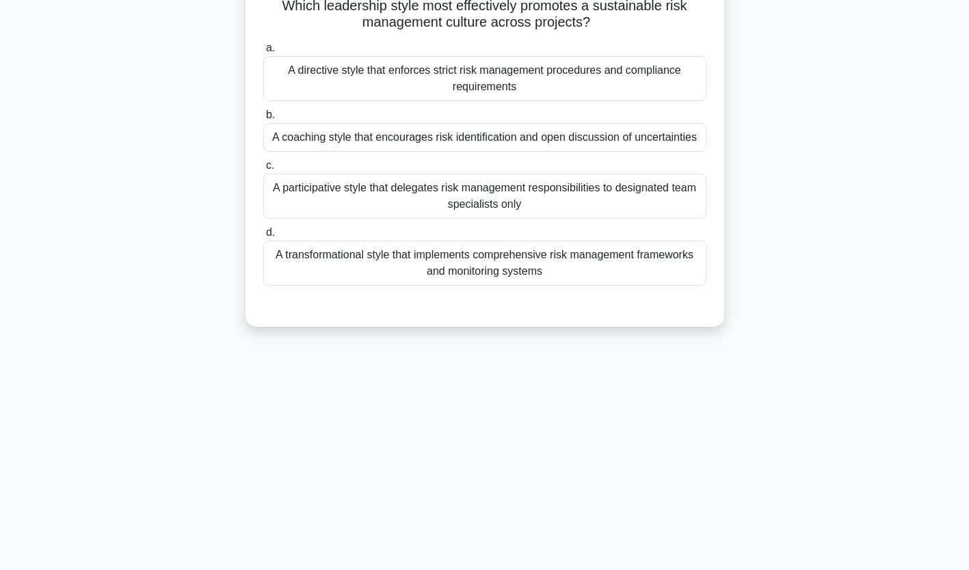
scroll to position [0, 0]
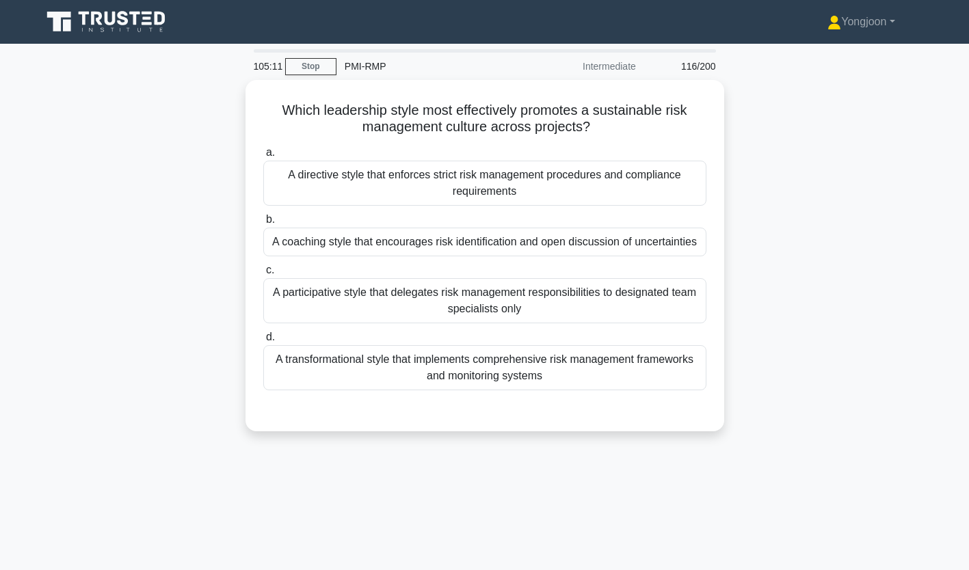
click at [470, 164] on div "A directive style that enforces strict risk management procedures and complianc…" at bounding box center [484, 183] width 443 height 45
click at [263, 157] on input "a. A directive style that enforces strict risk management procedures and compli…" at bounding box center [263, 152] width 0 height 9
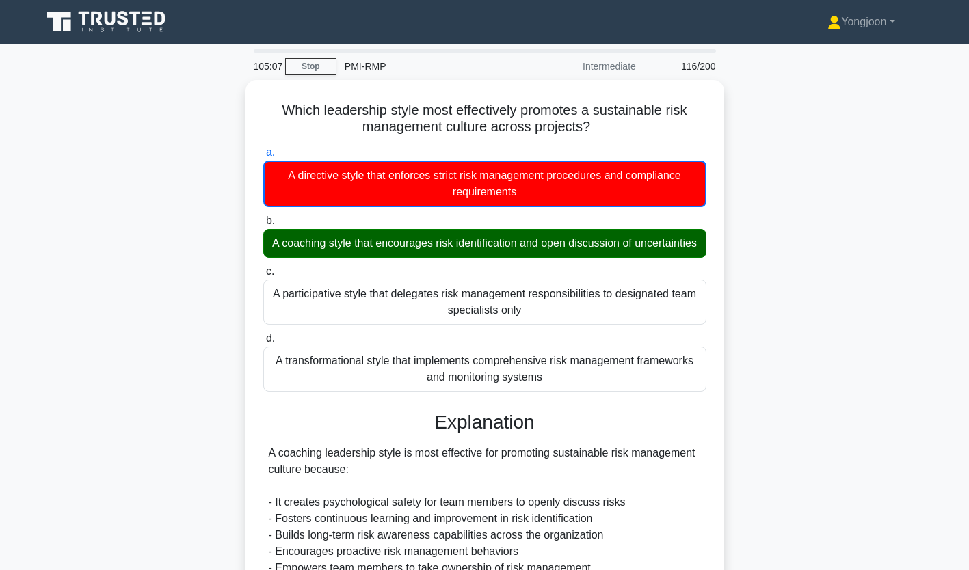
scroll to position [341, 0]
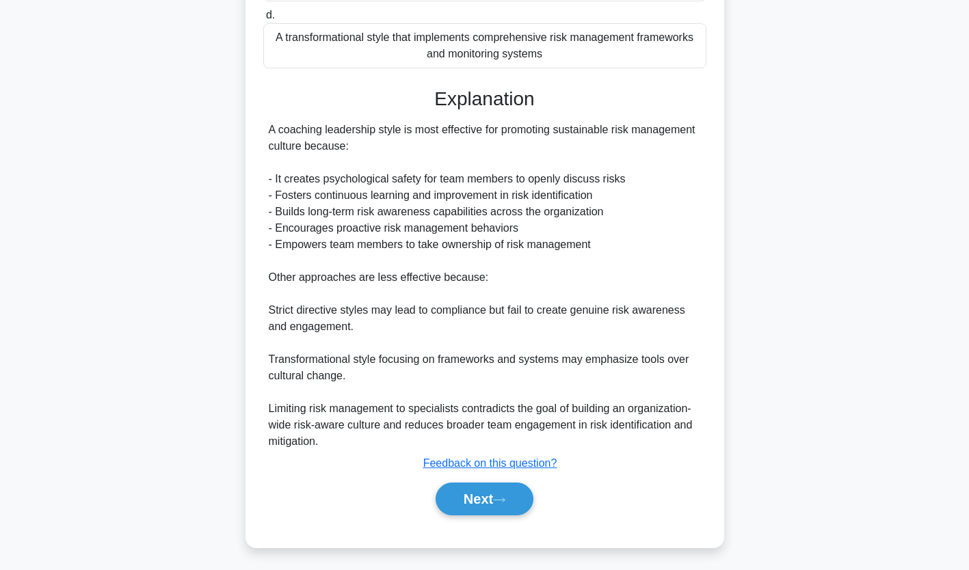
click at [484, 493] on button "Next" at bounding box center [485, 499] width 98 height 33
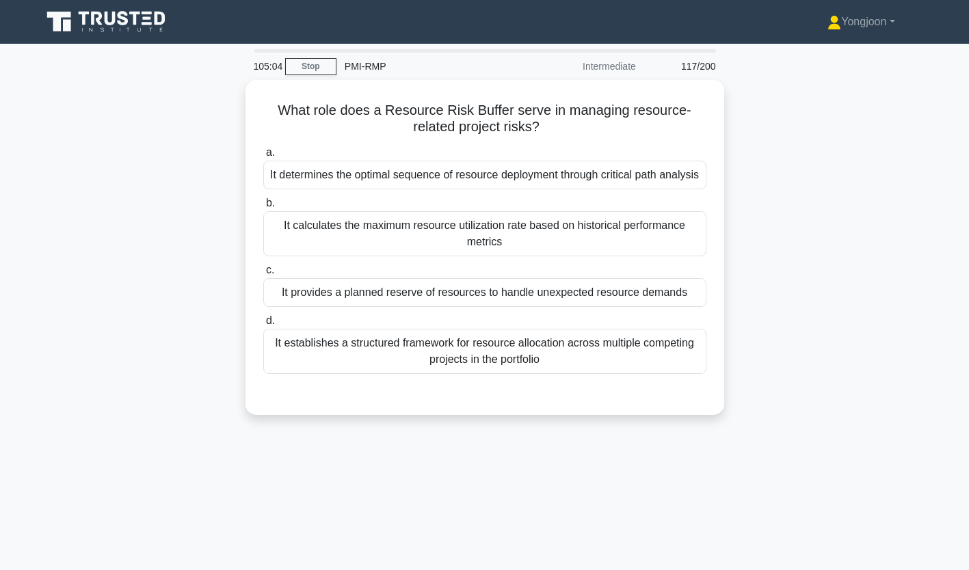
click at [409, 178] on div "It determines the optimal sequence of resource deployment through critical path…" at bounding box center [484, 175] width 443 height 29
click at [263, 157] on input "a. It determines the optimal sequence of resource deployment through critical p…" at bounding box center [263, 152] width 0 height 9
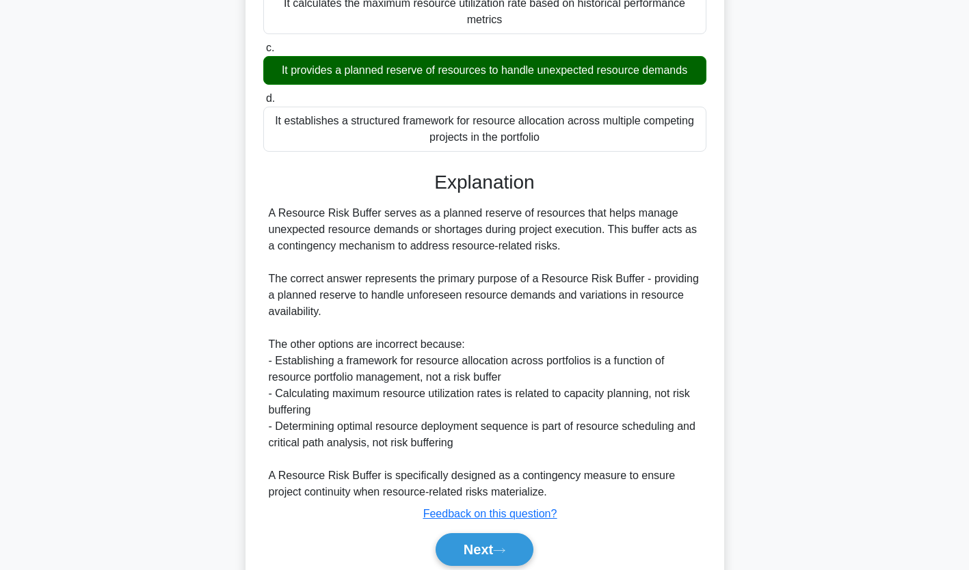
scroll to position [291, 0]
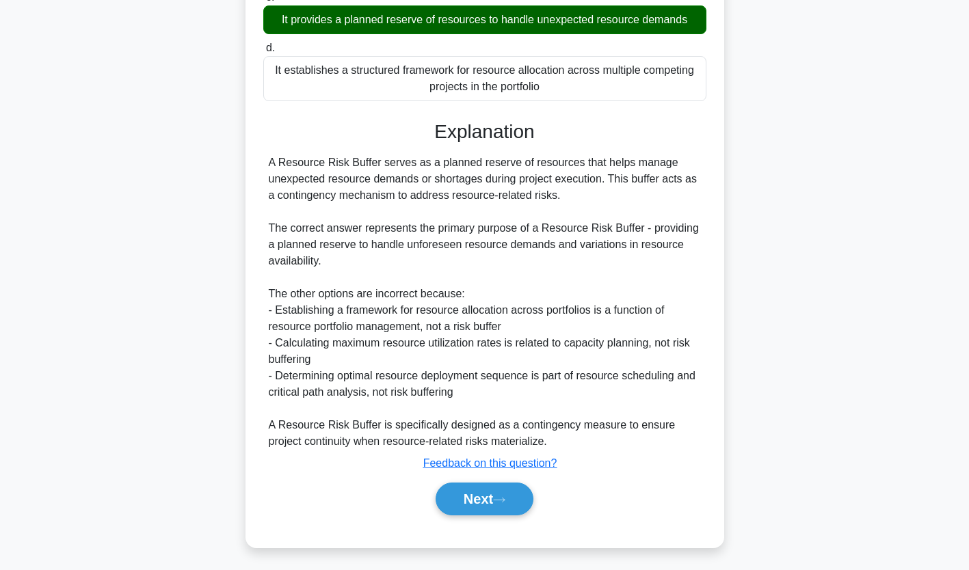
click at [514, 496] on button "Next" at bounding box center [485, 499] width 98 height 33
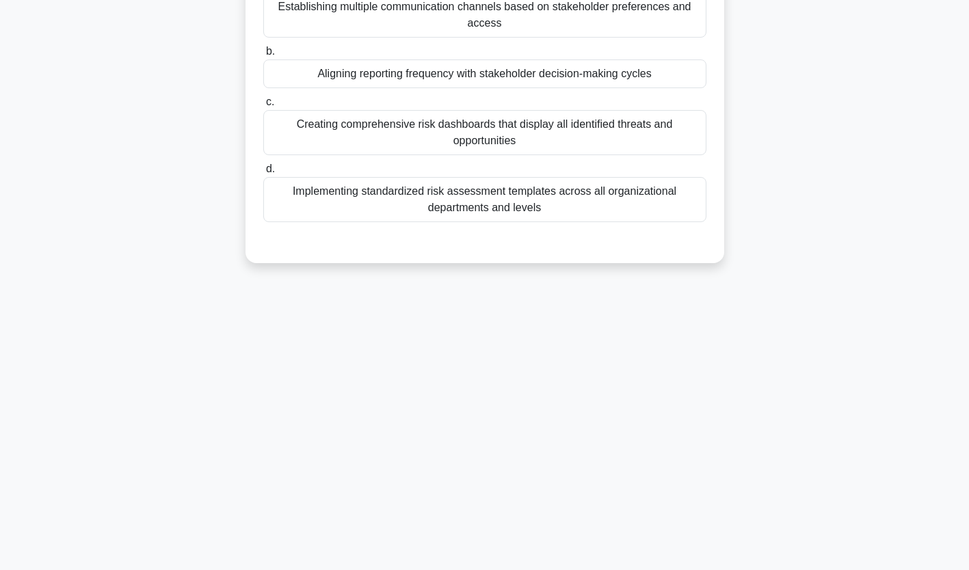
scroll to position [0, 0]
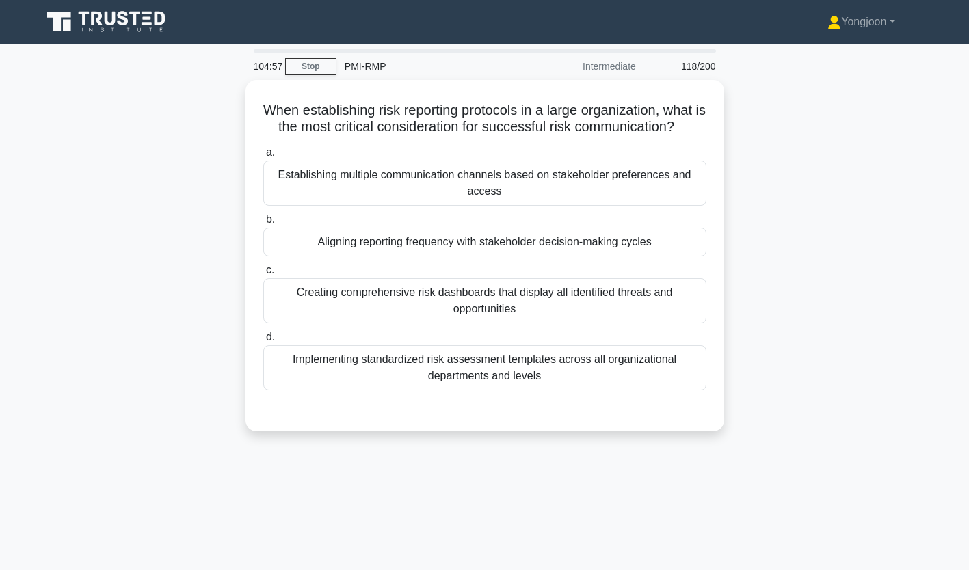
click at [451, 176] on div "Establishing multiple communication channels based on stakeholder preferences a…" at bounding box center [484, 183] width 443 height 45
click at [263, 157] on input "a. Establishing multiple communication channels based on stakeholder preference…" at bounding box center [263, 152] width 0 height 9
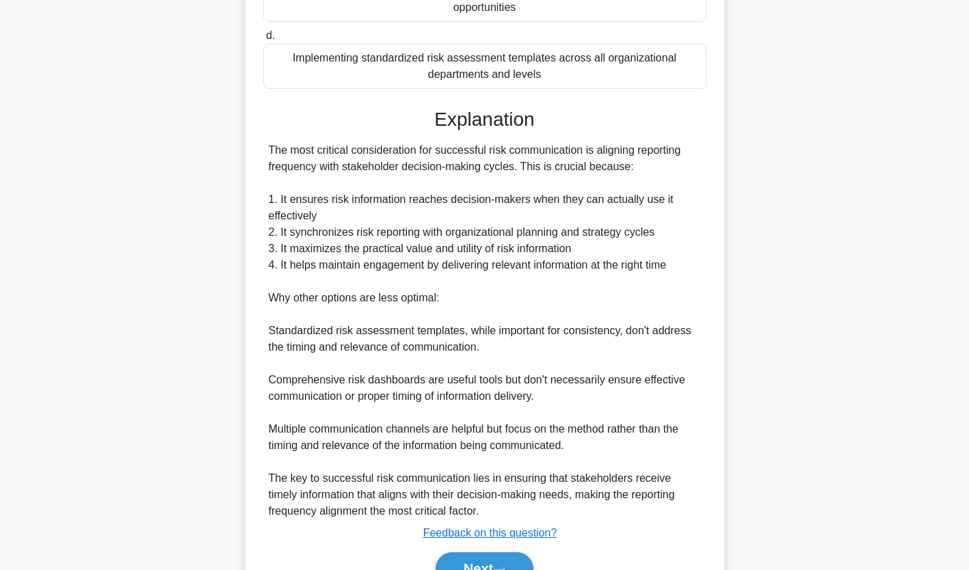
scroll to position [304, 0]
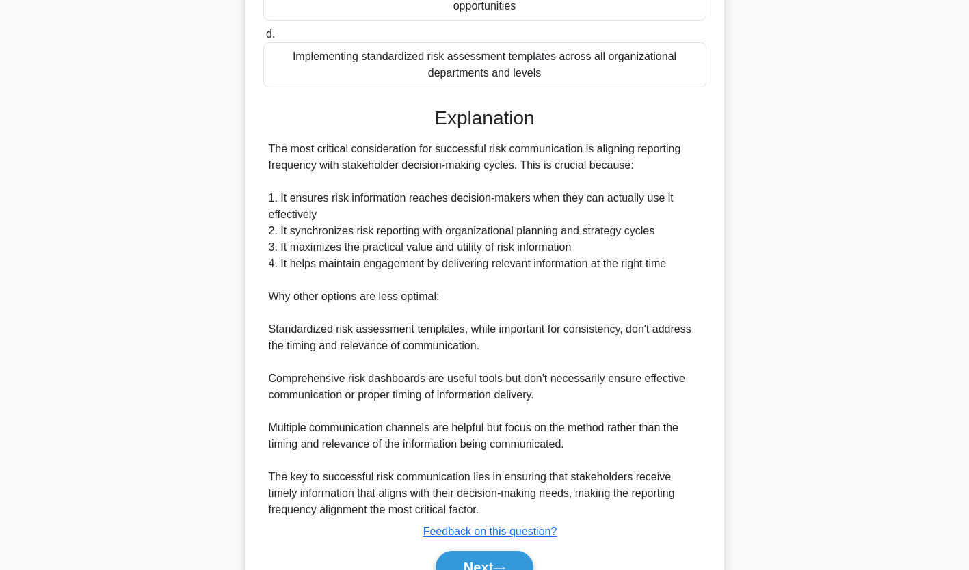
click at [481, 558] on button "Next" at bounding box center [485, 567] width 98 height 33
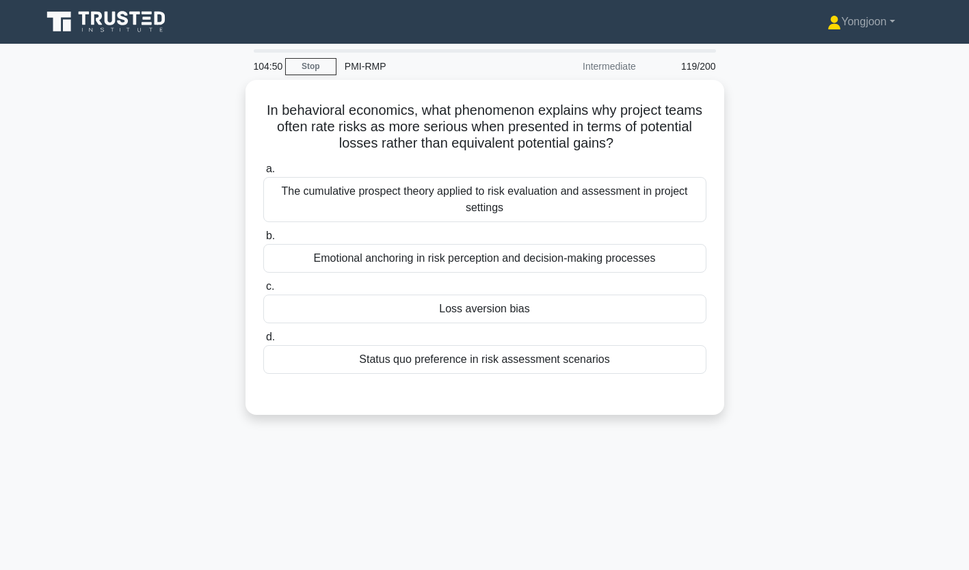
click at [473, 207] on div "The cumulative prospect theory applied to risk evaluation and assessment in pro…" at bounding box center [484, 199] width 443 height 45
click at [263, 174] on input "a. The cumulative prospect theory applied to risk evaluation and assessment in …" at bounding box center [263, 169] width 0 height 9
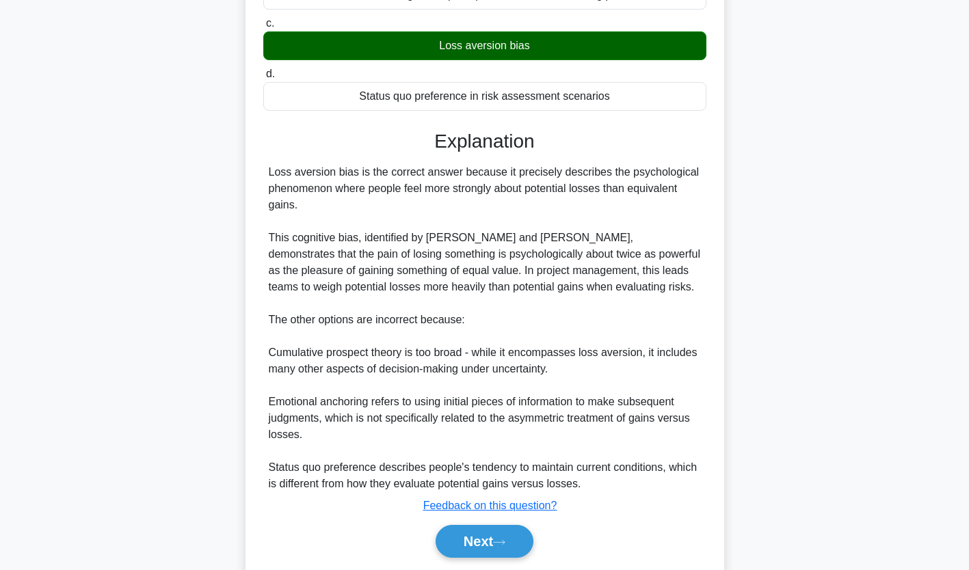
scroll to position [308, 0]
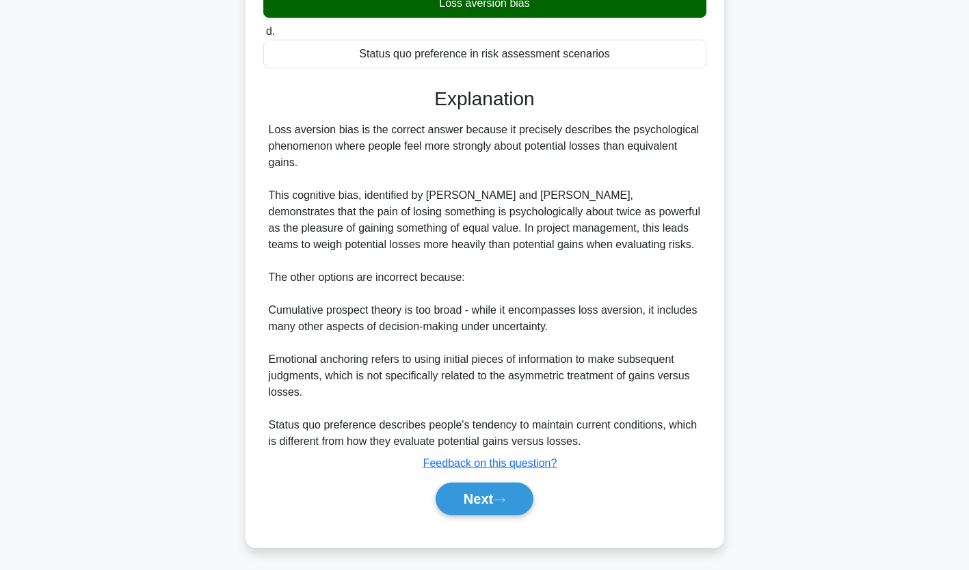
click at [471, 490] on button "Next" at bounding box center [485, 499] width 98 height 33
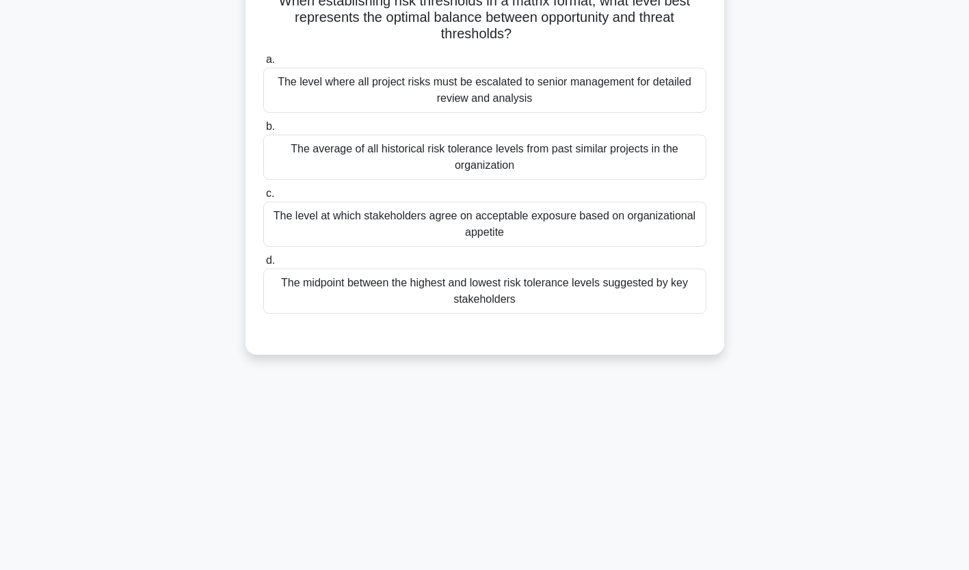
scroll to position [0, 0]
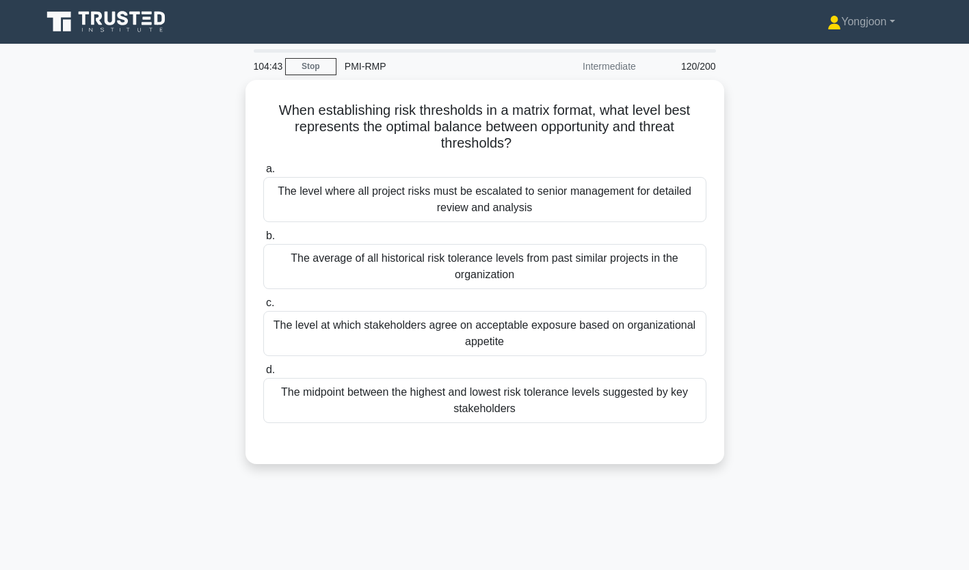
click at [443, 187] on div "The level where all project risks must be escalated to senior management for de…" at bounding box center [484, 199] width 443 height 45
click at [263, 174] on input "a. The level where all project risks must be escalated to senior management for…" at bounding box center [263, 169] width 0 height 9
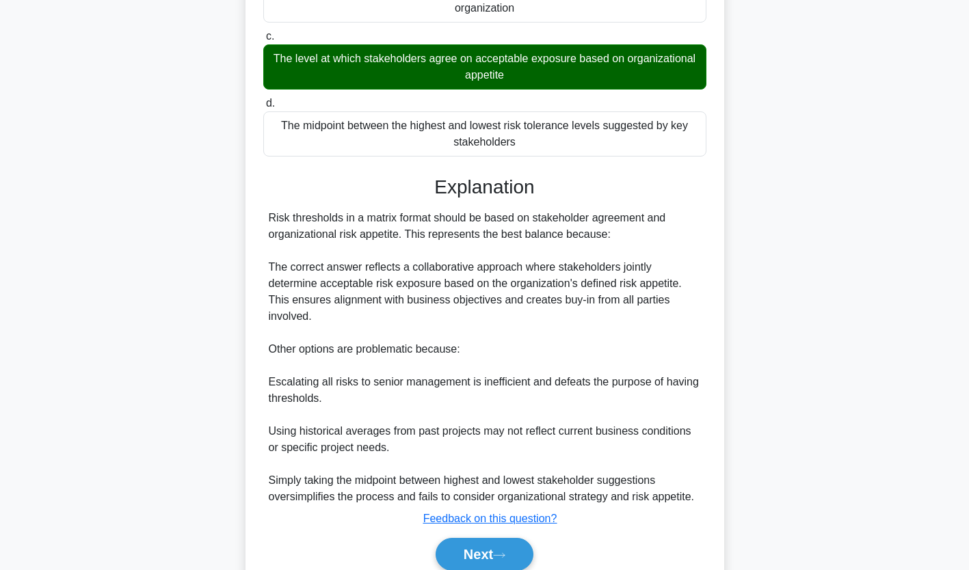
scroll to position [308, 0]
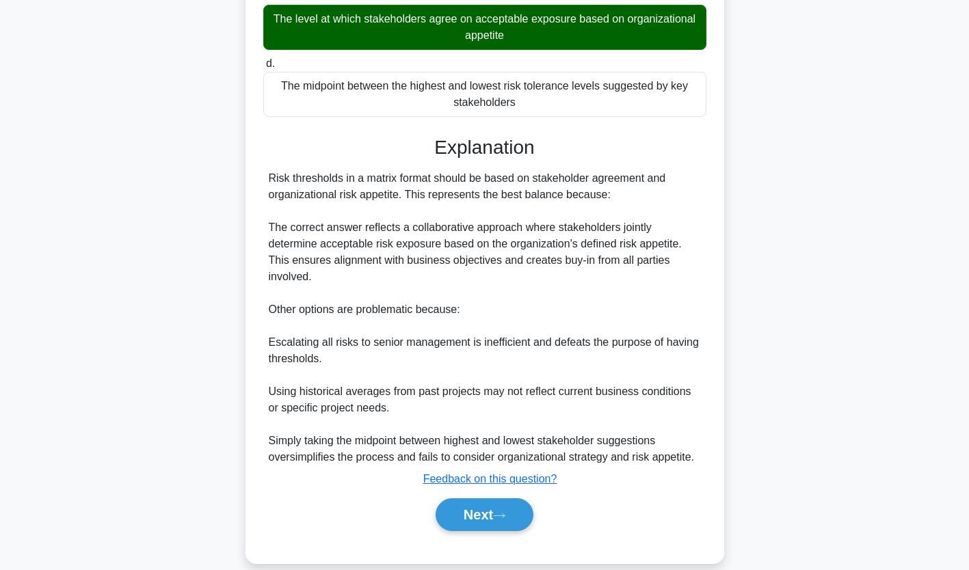
click at [506, 512] on icon at bounding box center [499, 516] width 12 height 8
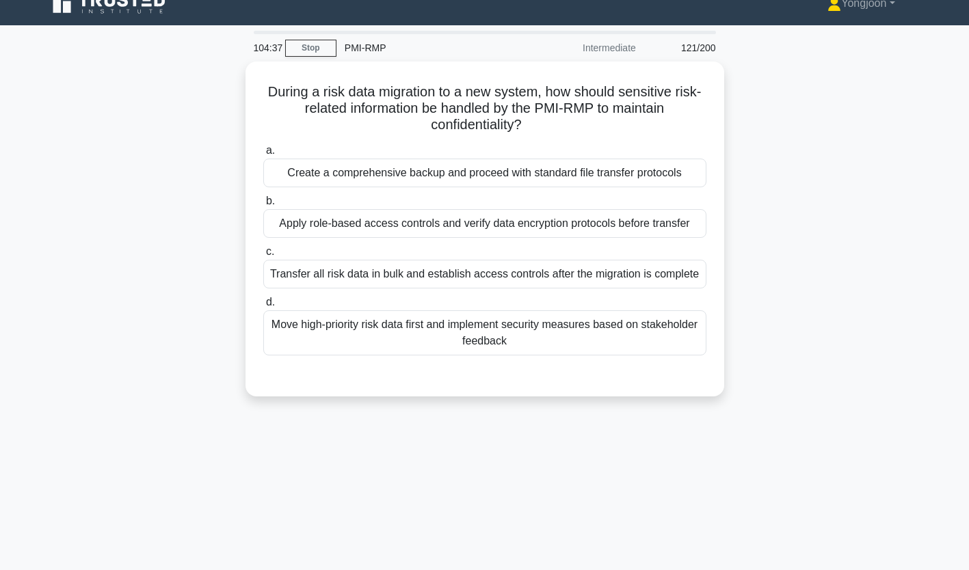
scroll to position [0, 0]
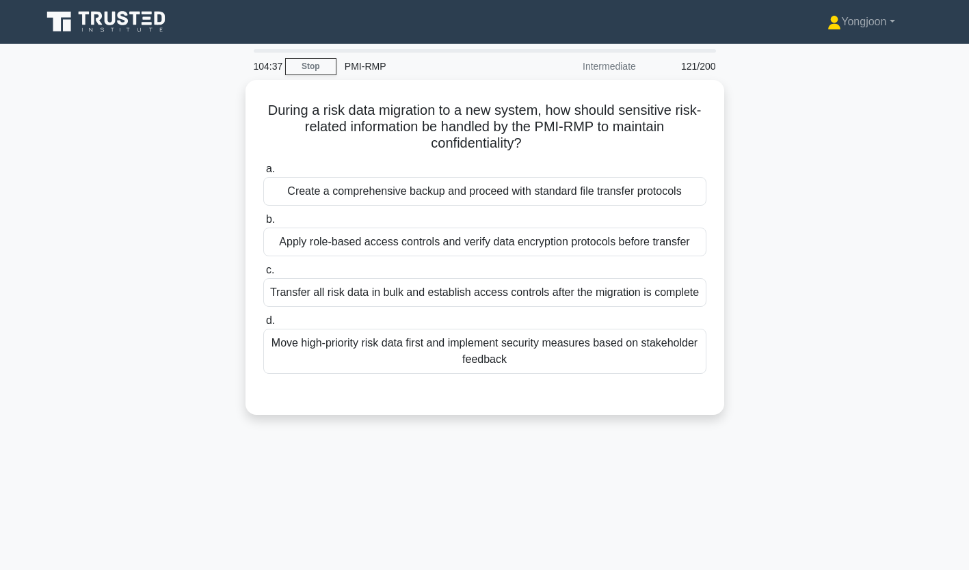
click at [396, 184] on div "Create a comprehensive backup and proceed with standard file transfer protocols" at bounding box center [484, 191] width 443 height 29
click at [263, 174] on input "a. Create a comprehensive backup and proceed with standard file transfer protoc…" at bounding box center [263, 169] width 0 height 9
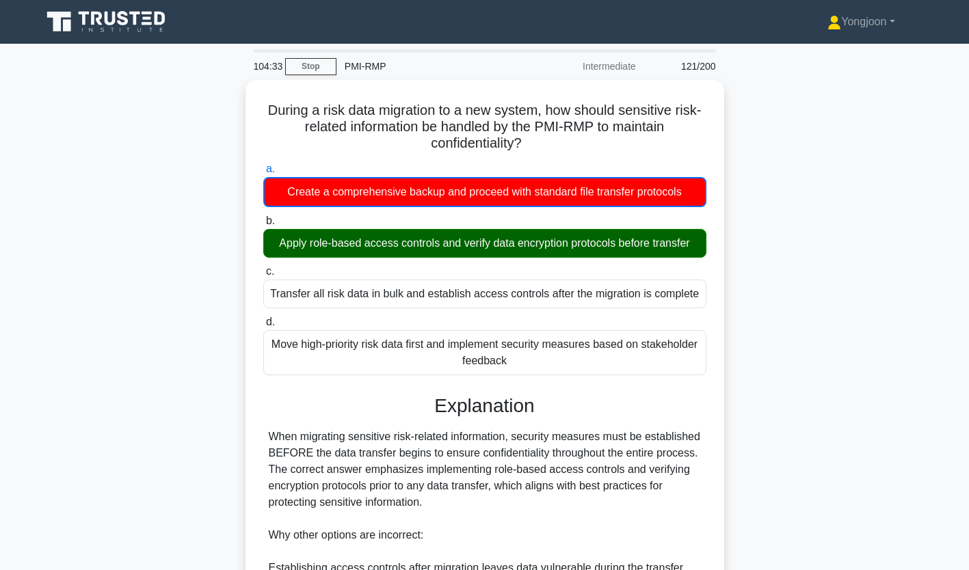
scroll to position [259, 0]
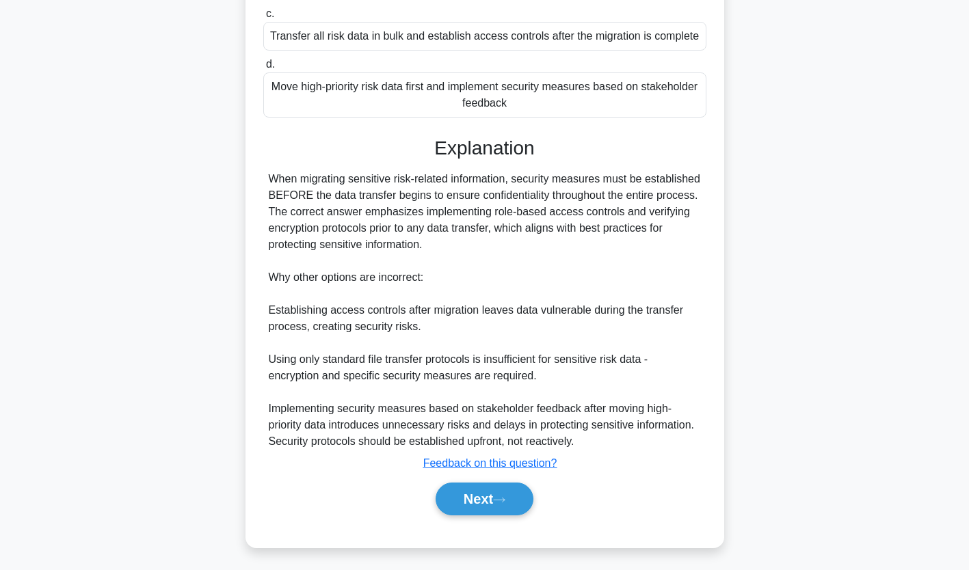
click at [501, 502] on button "Next" at bounding box center [485, 499] width 98 height 33
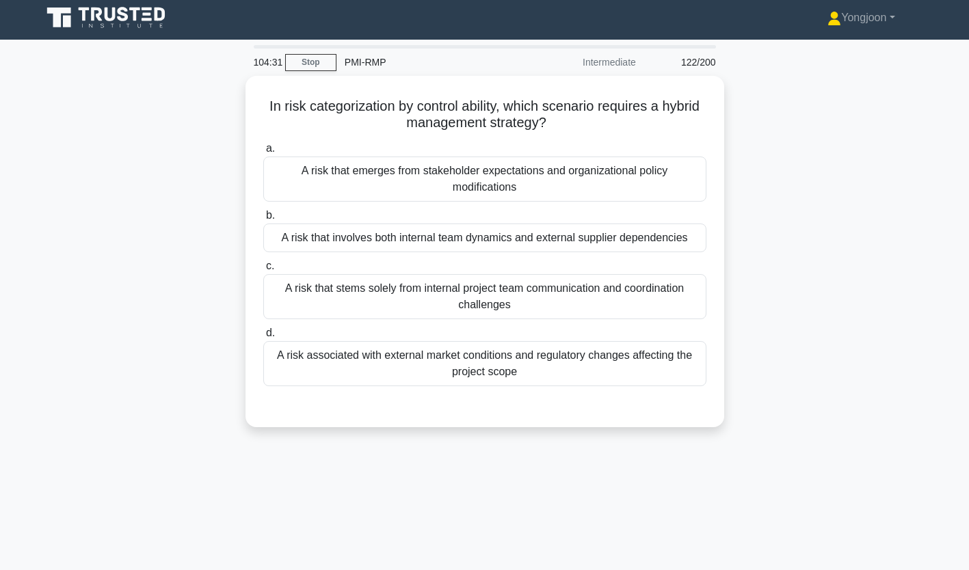
scroll to position [0, 0]
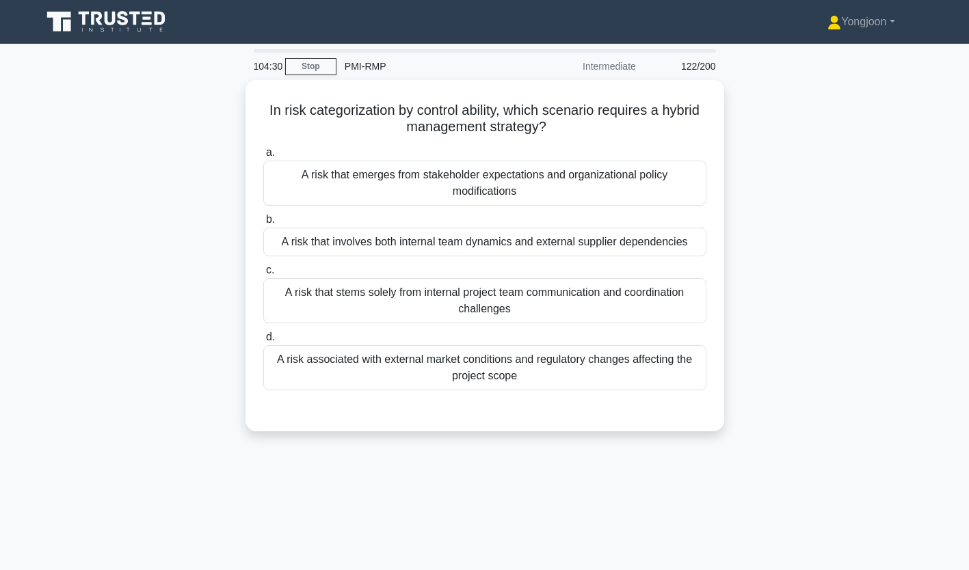
click at [386, 176] on div "A risk that emerges from stakeholder expectations and organizational policy mod…" at bounding box center [484, 183] width 443 height 45
click at [263, 157] on input "a. A risk that emerges from stakeholder expectations and organizational policy …" at bounding box center [263, 152] width 0 height 9
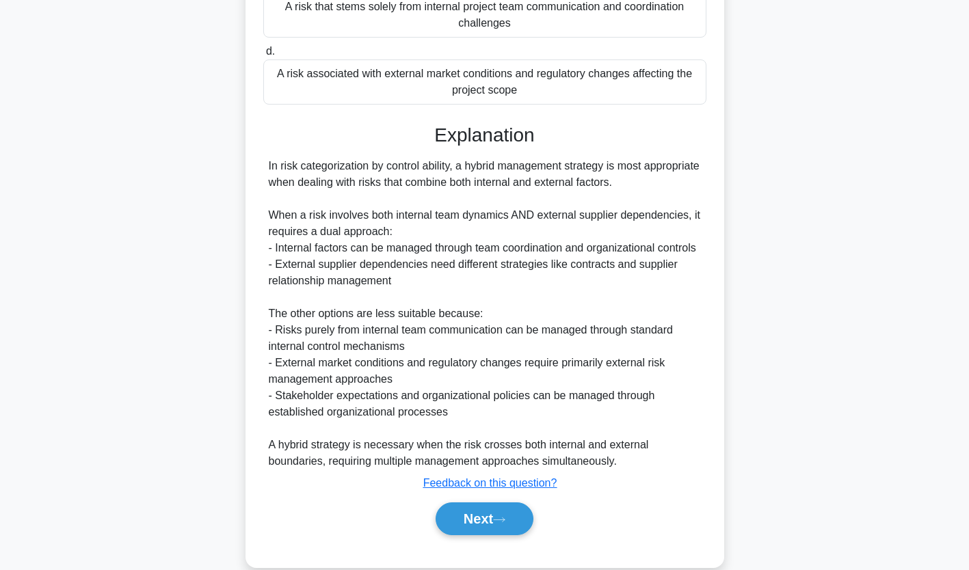
scroll to position [308, 0]
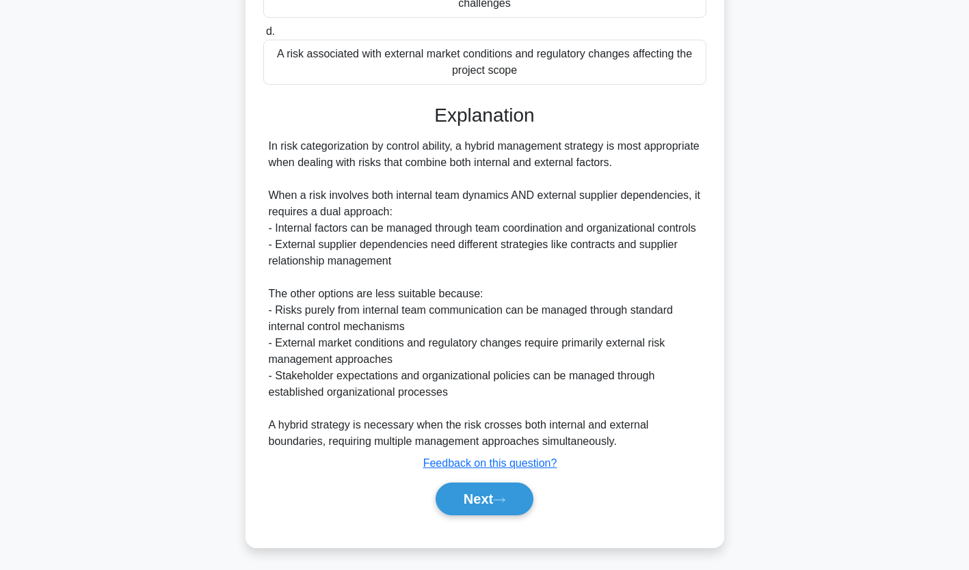
click at [499, 497] on icon at bounding box center [499, 501] width 12 height 8
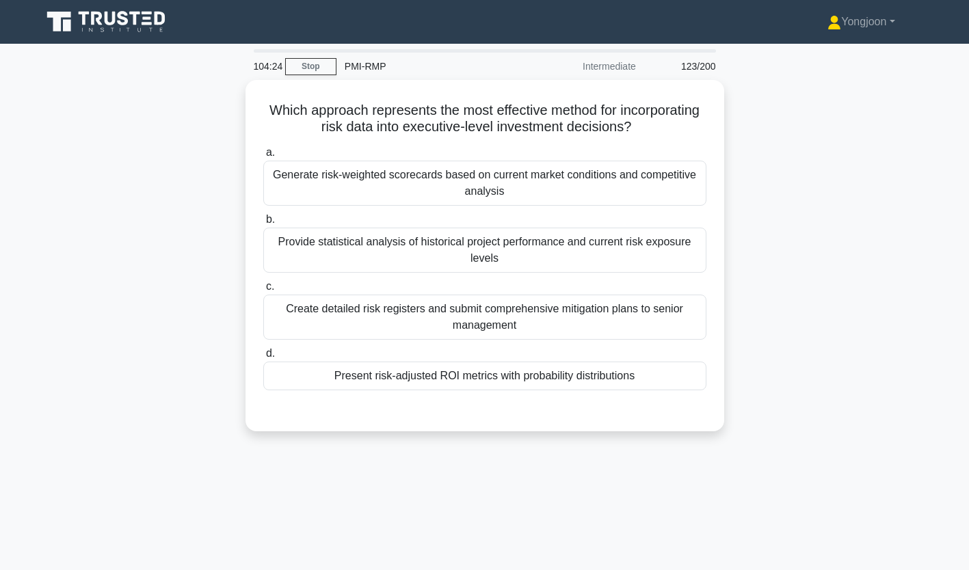
click at [354, 178] on div "Generate risk-weighted scorecards based on current market conditions and compet…" at bounding box center [484, 183] width 443 height 45
click at [263, 157] on input "a. Generate risk-weighted scorecards based on current market conditions and com…" at bounding box center [263, 152] width 0 height 9
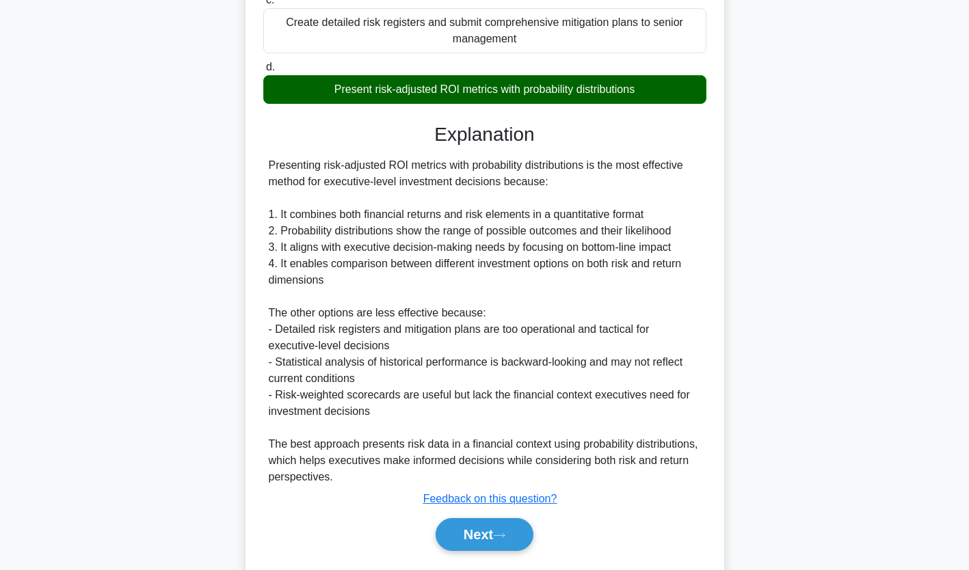
scroll to position [324, 0]
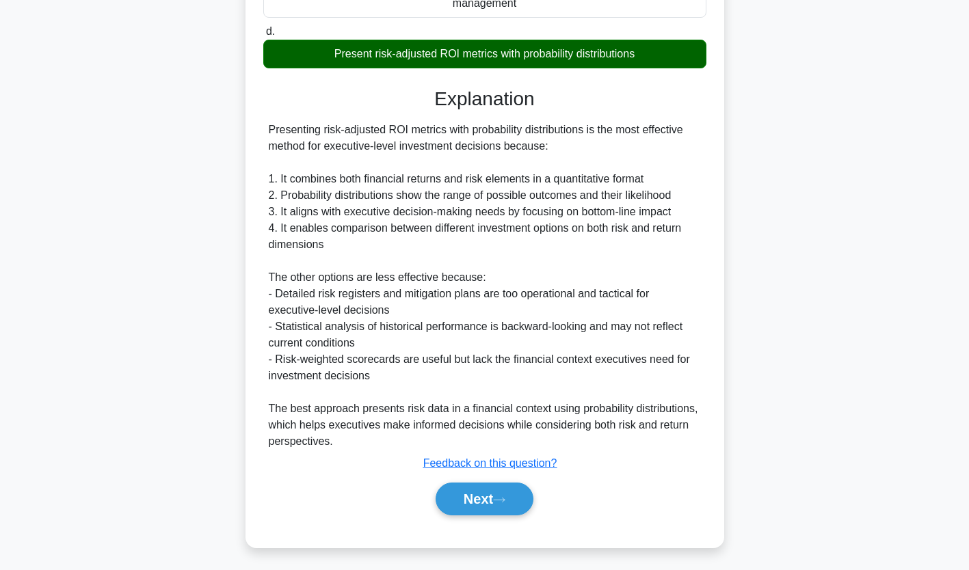
click at [511, 488] on button "Next" at bounding box center [485, 499] width 98 height 33
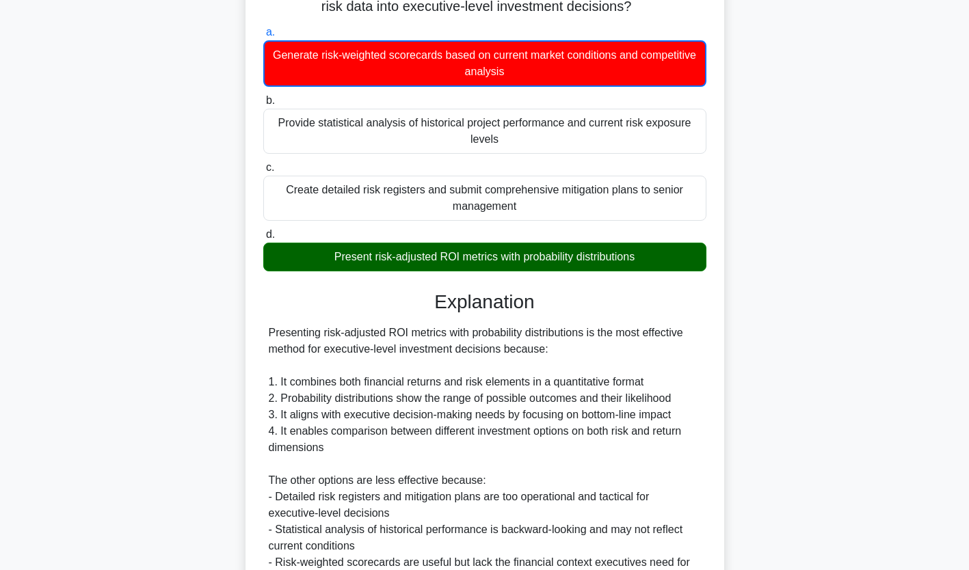
scroll to position [0, 0]
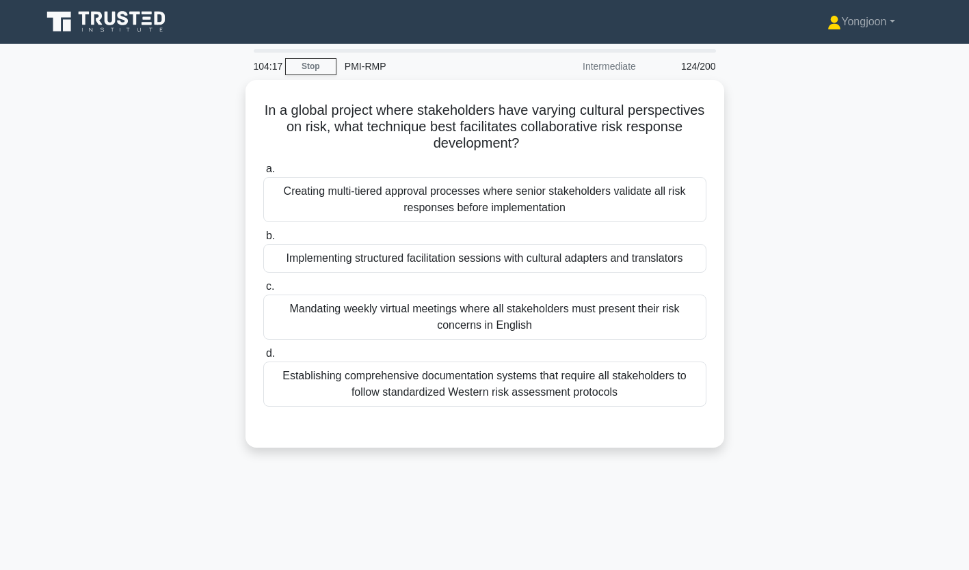
click at [398, 205] on div "Creating multi-tiered approval processes where senior stakeholders validate all…" at bounding box center [484, 199] width 443 height 45
click at [263, 174] on input "a. Creating multi-tiered approval processes where senior stakeholders validate …" at bounding box center [263, 169] width 0 height 9
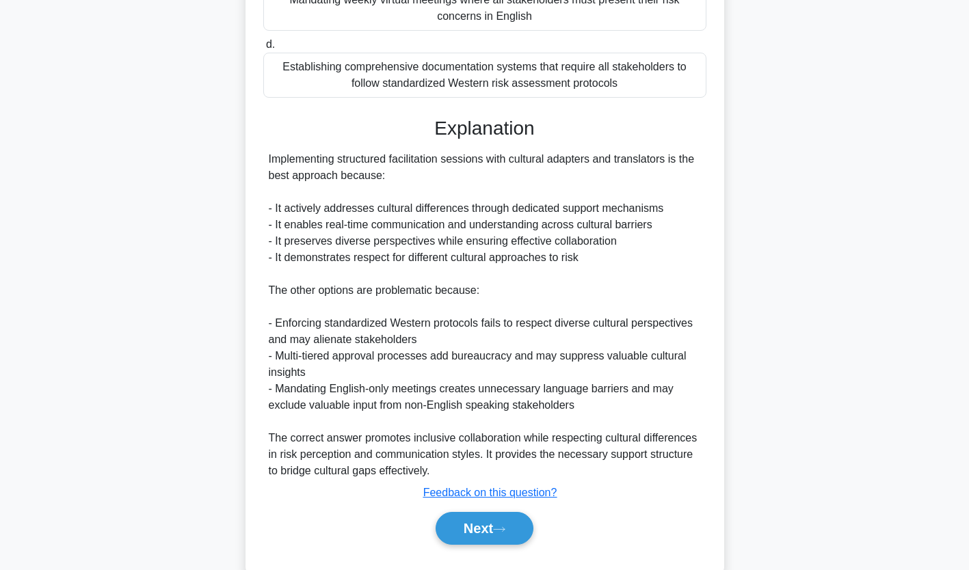
scroll to position [341, 0]
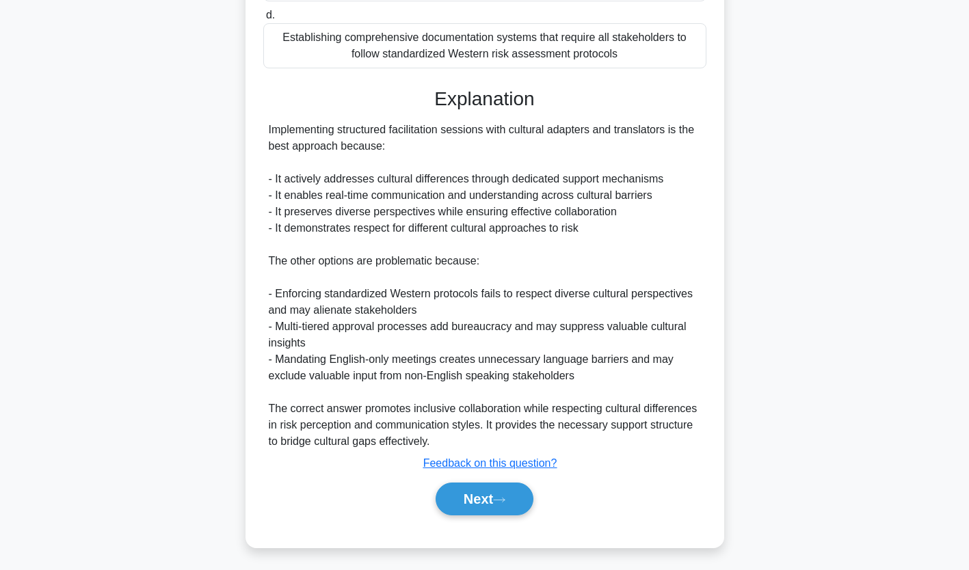
click at [493, 486] on button "Next" at bounding box center [485, 499] width 98 height 33
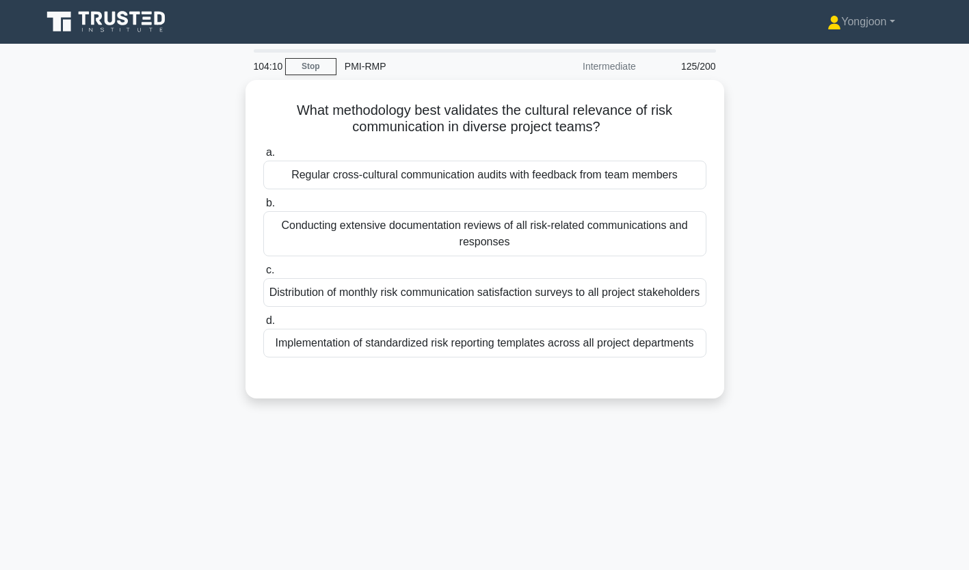
click at [400, 174] on div "Regular cross-cultural communication audits with feedback from team members" at bounding box center [484, 175] width 443 height 29
click at [263, 157] on input "a. Regular cross-cultural communication audits with feedback from team members" at bounding box center [263, 152] width 0 height 9
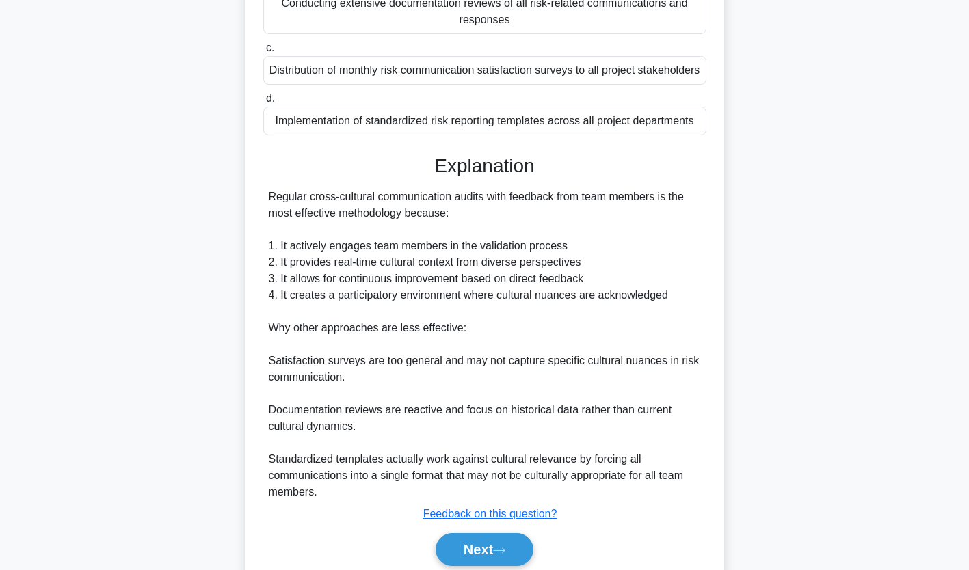
scroll to position [290, 0]
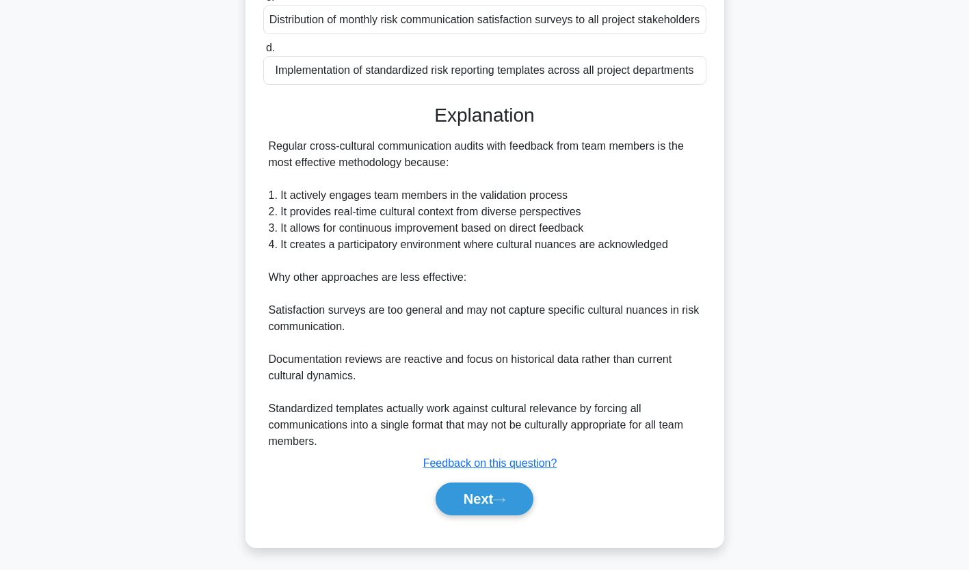
click at [456, 491] on button "Next" at bounding box center [485, 499] width 98 height 33
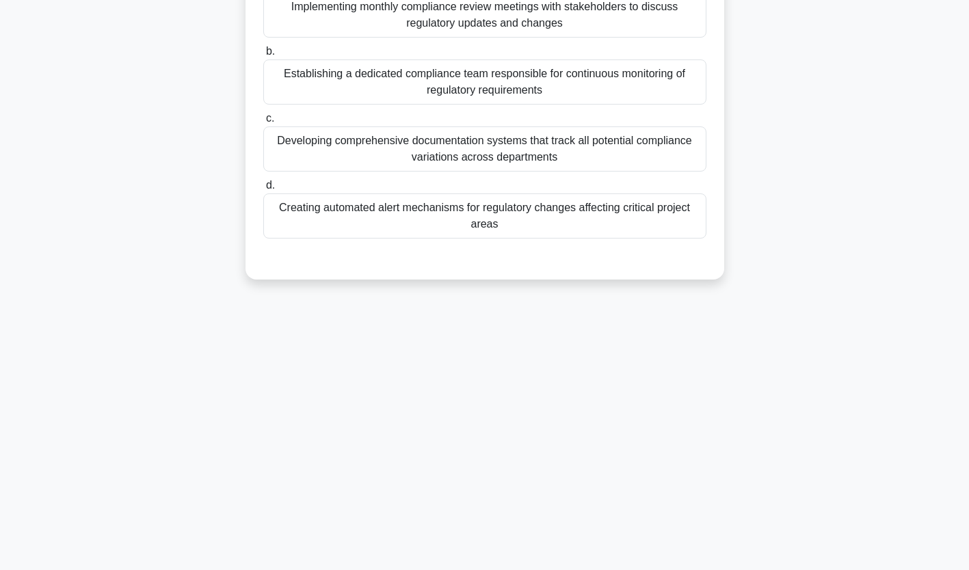
scroll to position [0, 0]
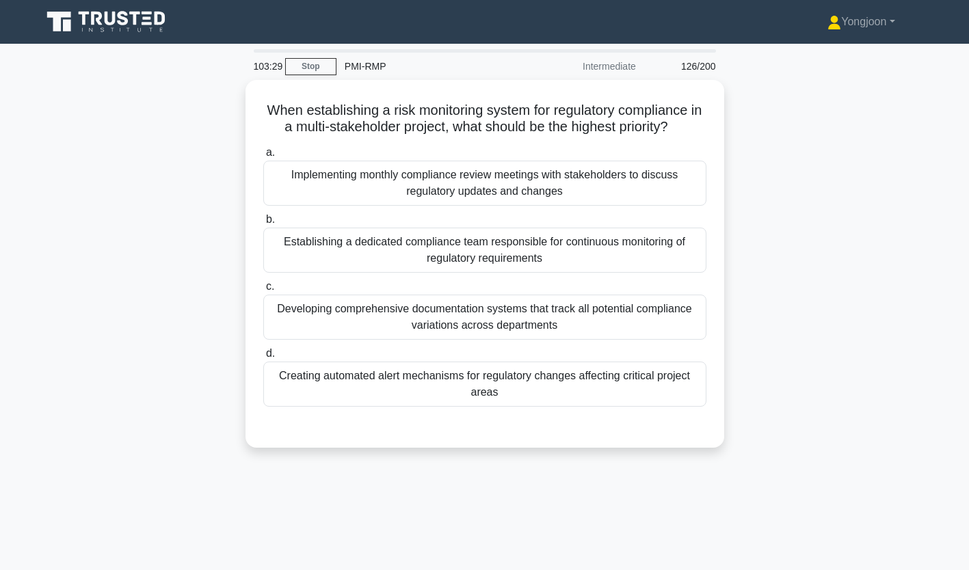
click at [484, 211] on label "b. Establishing a dedicated compliance team responsible for continuous monitori…" at bounding box center [484, 242] width 443 height 62
click at [263, 215] on input "b. Establishing a dedicated compliance team responsible for continuous monitori…" at bounding box center [263, 219] width 0 height 9
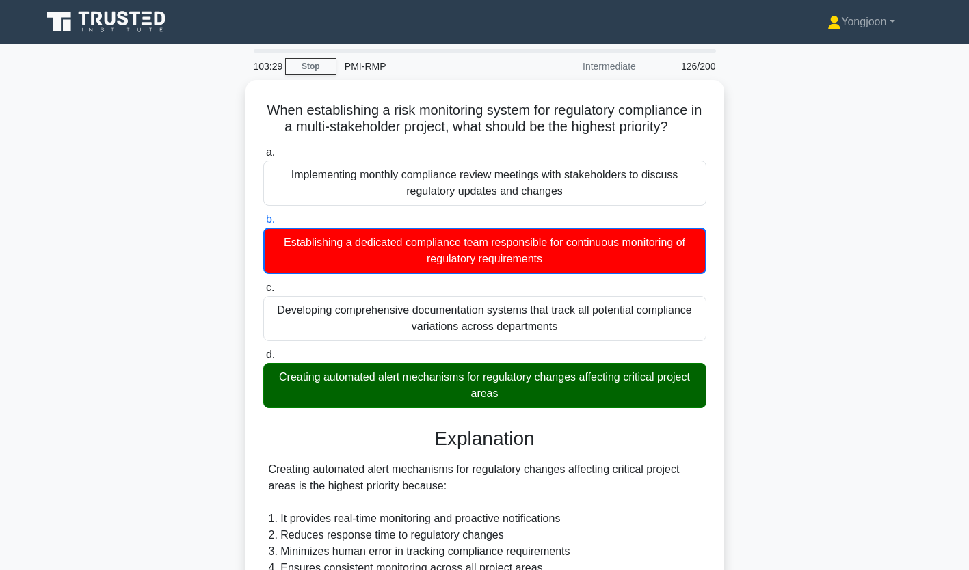
click at [519, 172] on div "Implementing monthly compliance review meetings with stakeholders to discuss re…" at bounding box center [484, 183] width 443 height 45
click at [263, 157] on input "a. Implementing monthly compliance review meetings with stakeholders to discuss…" at bounding box center [263, 152] width 0 height 9
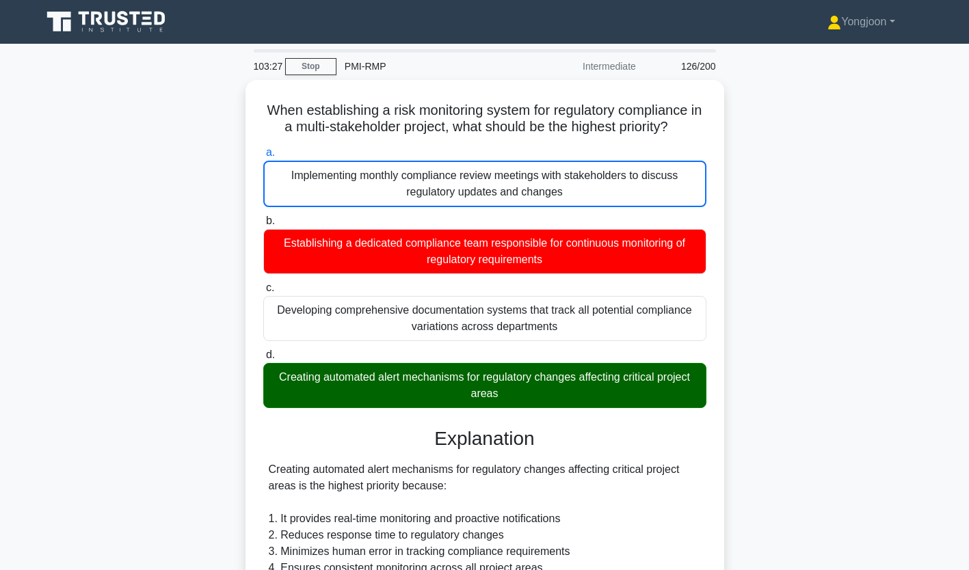
click at [319, 229] on div "Establishing a dedicated compliance team responsible for continuous monitoring …" at bounding box center [484, 251] width 443 height 45
click at [263, 226] on input "b. Establishing a dedicated compliance team responsible for continuous monitori…" at bounding box center [263, 221] width 0 height 9
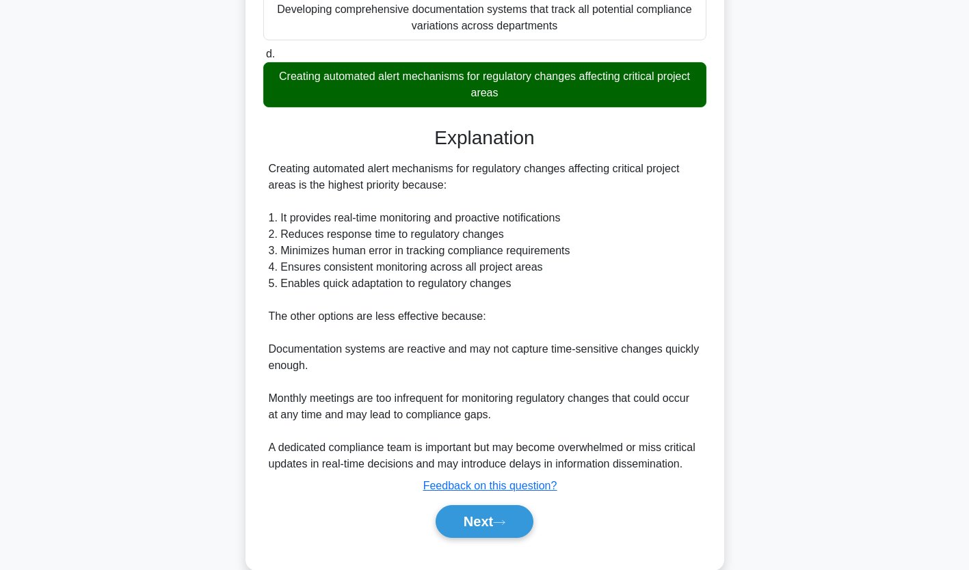
scroll to position [324, 0]
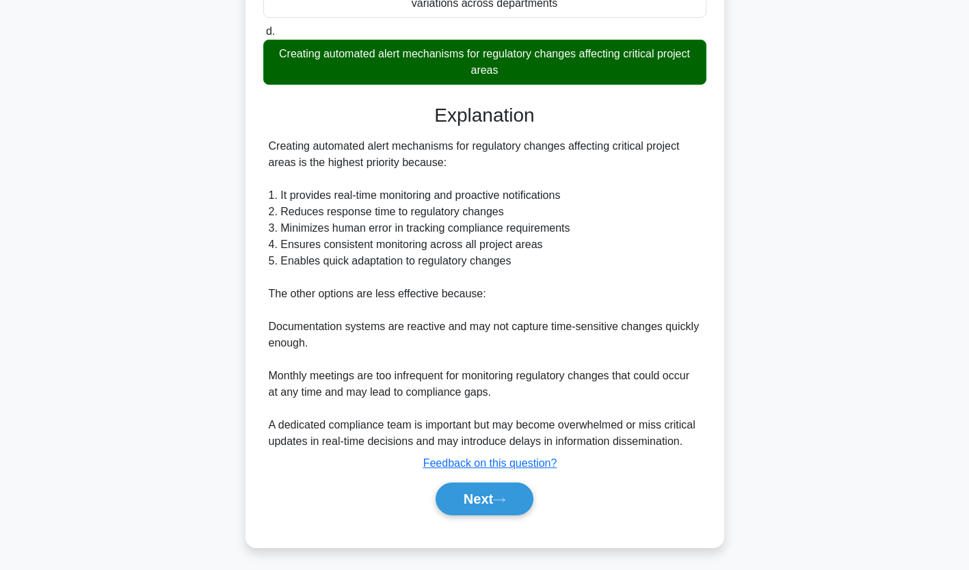
click at [500, 493] on button "Next" at bounding box center [485, 499] width 98 height 33
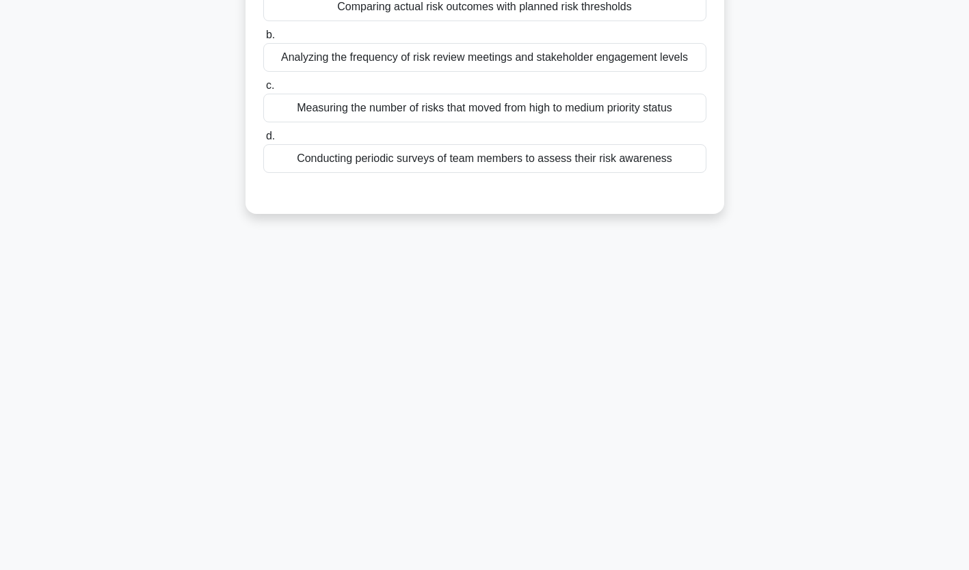
scroll to position [0, 0]
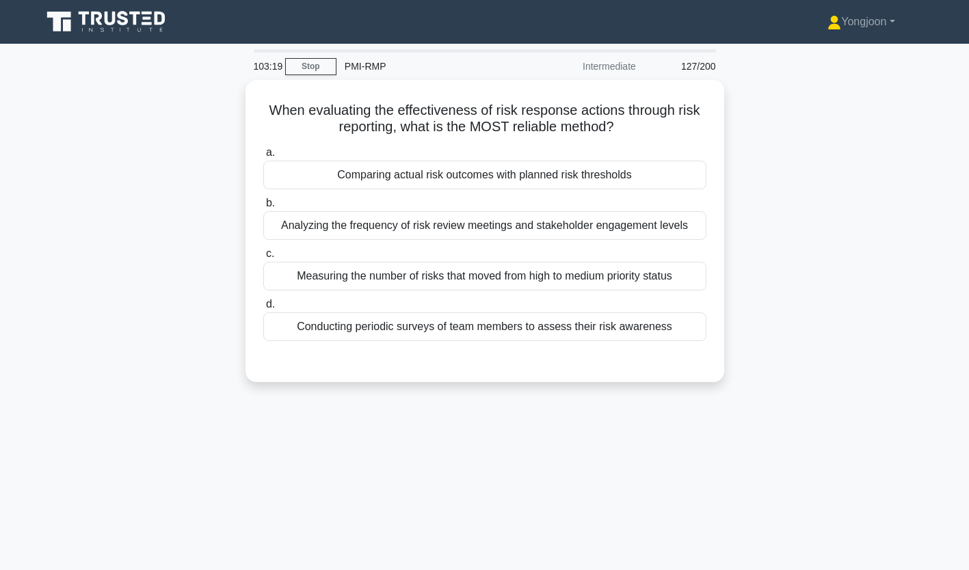
click at [468, 185] on div "Comparing actual risk outcomes with planned risk thresholds" at bounding box center [484, 175] width 443 height 29
click at [263, 157] on input "a. Comparing actual risk outcomes with planned risk thresholds" at bounding box center [263, 152] width 0 height 9
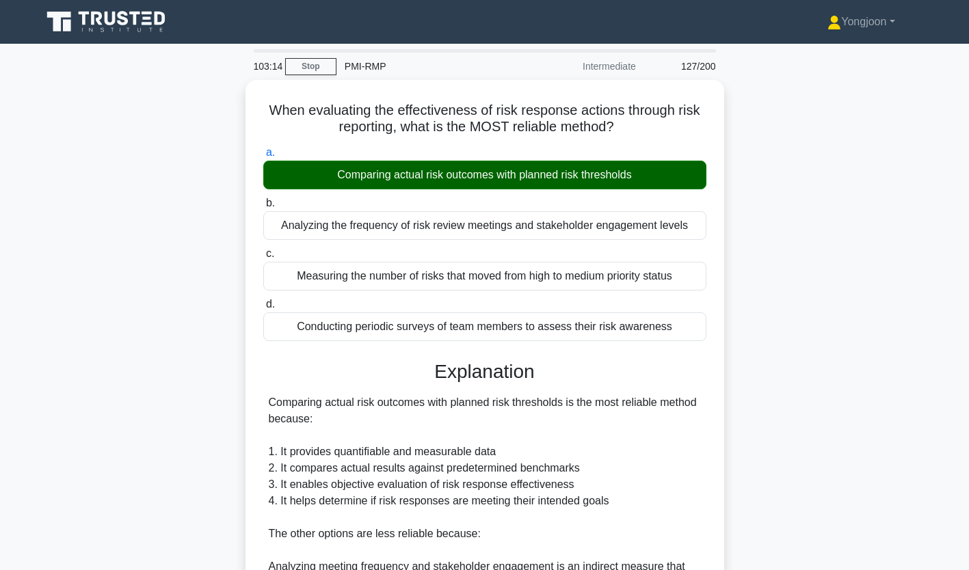
scroll to position [257, 0]
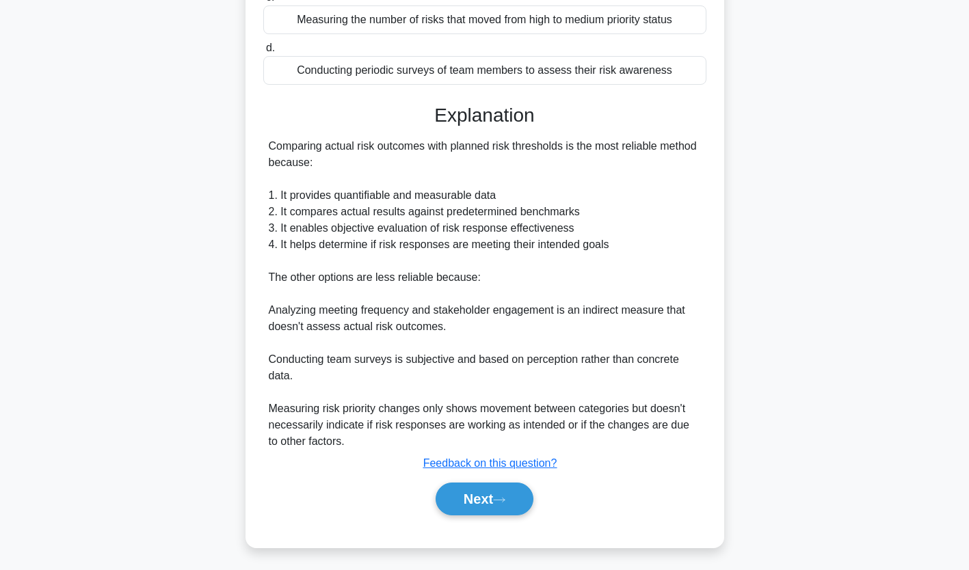
click at [506, 499] on icon at bounding box center [499, 501] width 12 height 8
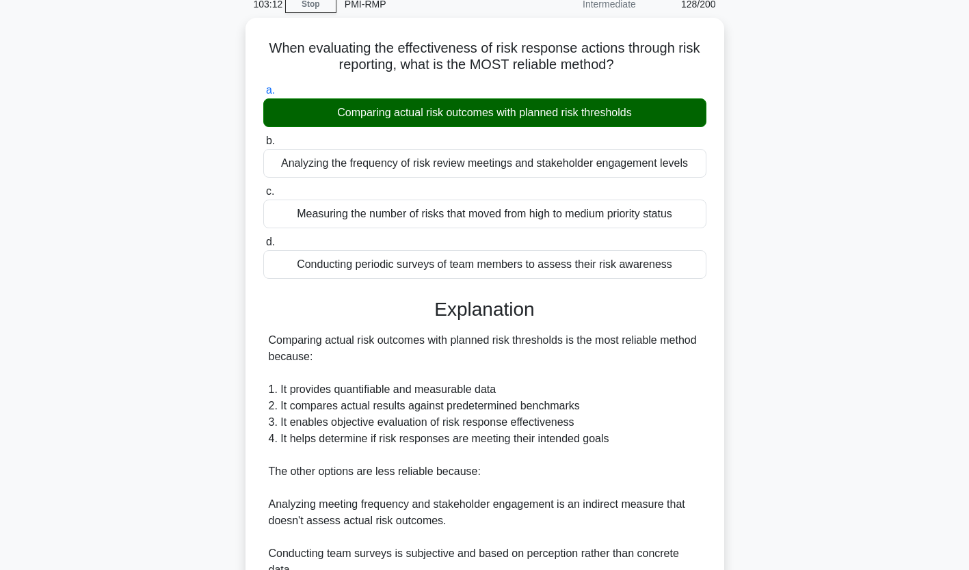
scroll to position [0, 0]
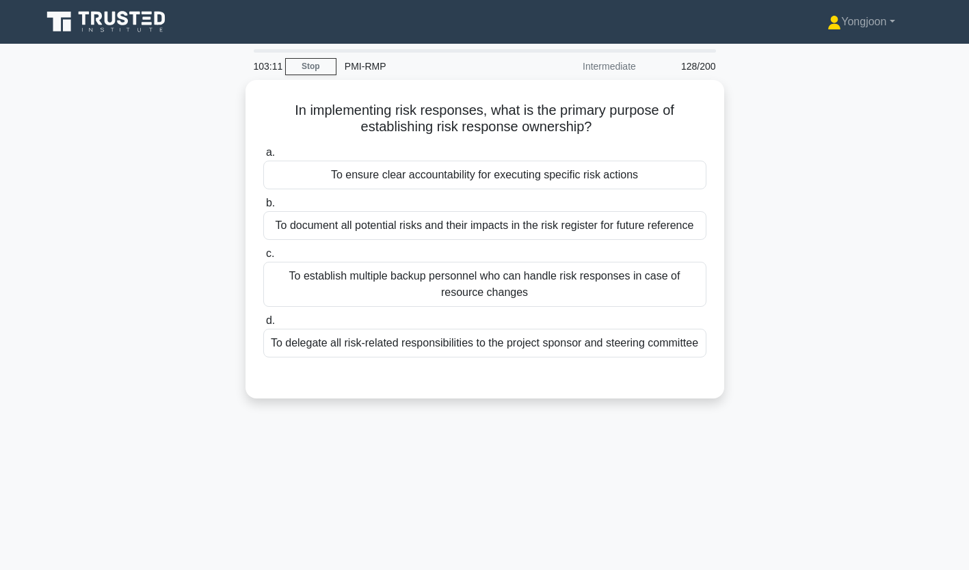
click at [429, 172] on div "To ensure clear accountability for executing specific risk actions" at bounding box center [484, 175] width 443 height 29
click at [263, 157] on input "a. To ensure clear accountability for executing specific risk actions" at bounding box center [263, 152] width 0 height 9
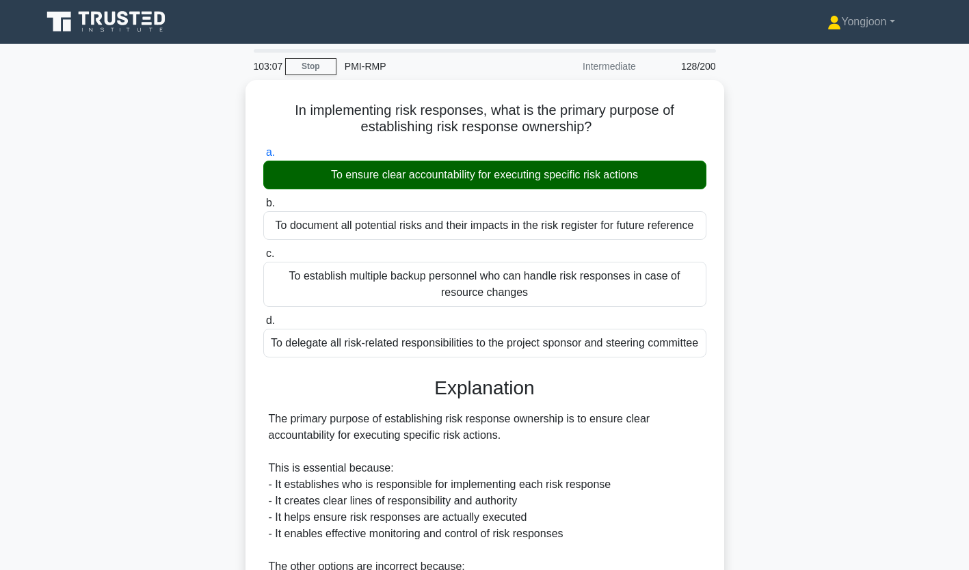
scroll to position [224, 0]
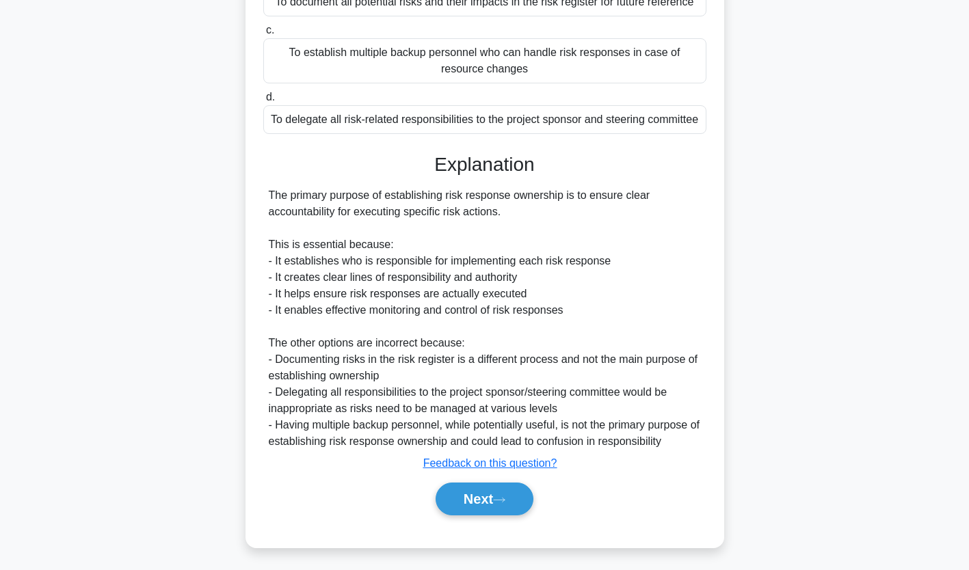
click at [490, 498] on button "Next" at bounding box center [485, 499] width 98 height 33
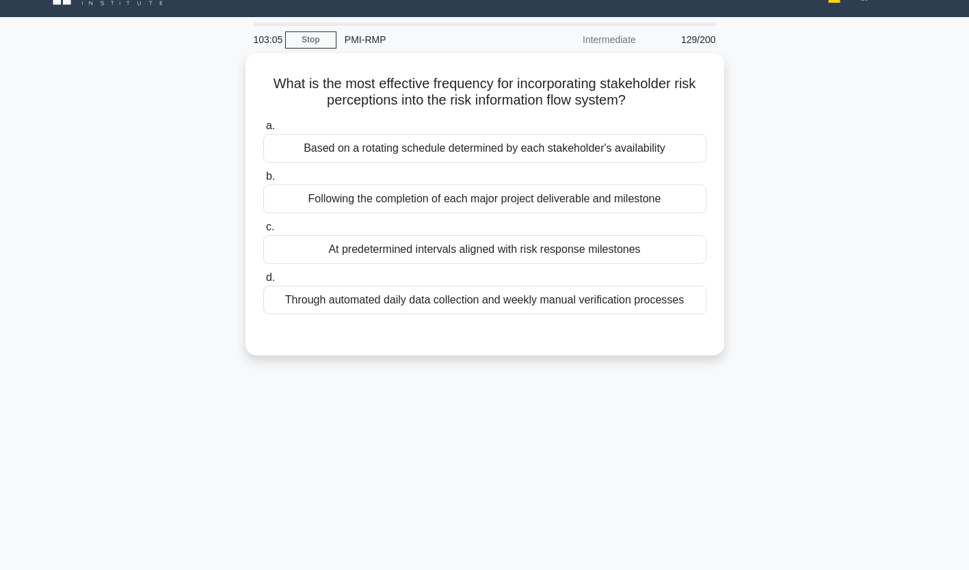
scroll to position [21, 0]
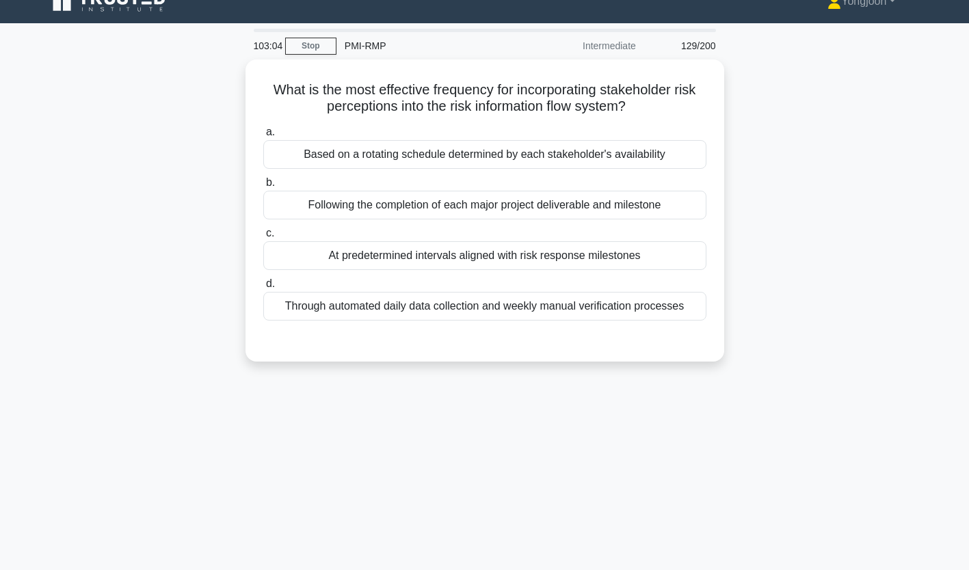
click at [387, 159] on div "Based on a rotating schedule determined by each stakeholder's availability" at bounding box center [484, 154] width 443 height 29
click at [263, 137] on input "a. Based on a rotating schedule determined by each stakeholder's availability" at bounding box center [263, 132] width 0 height 9
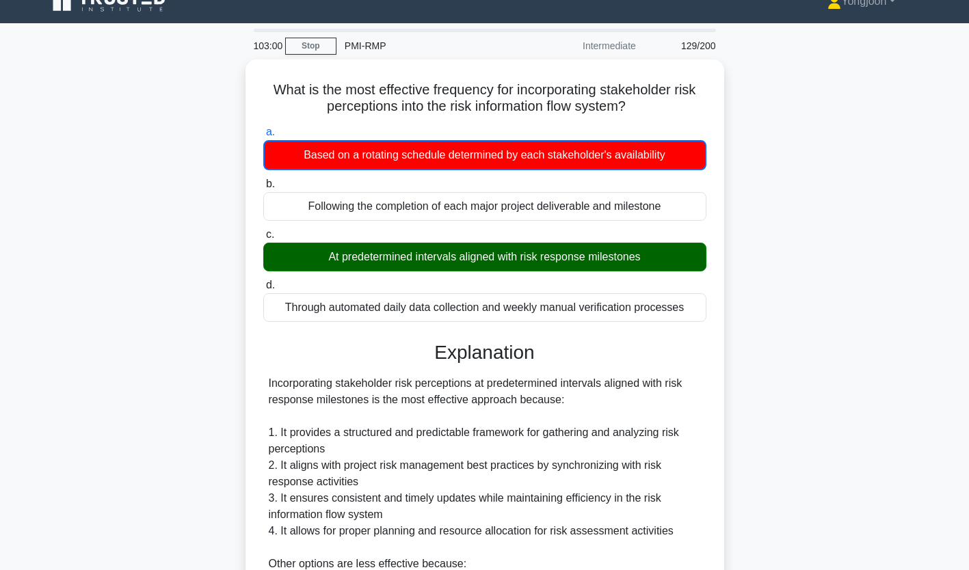
scroll to position [259, 0]
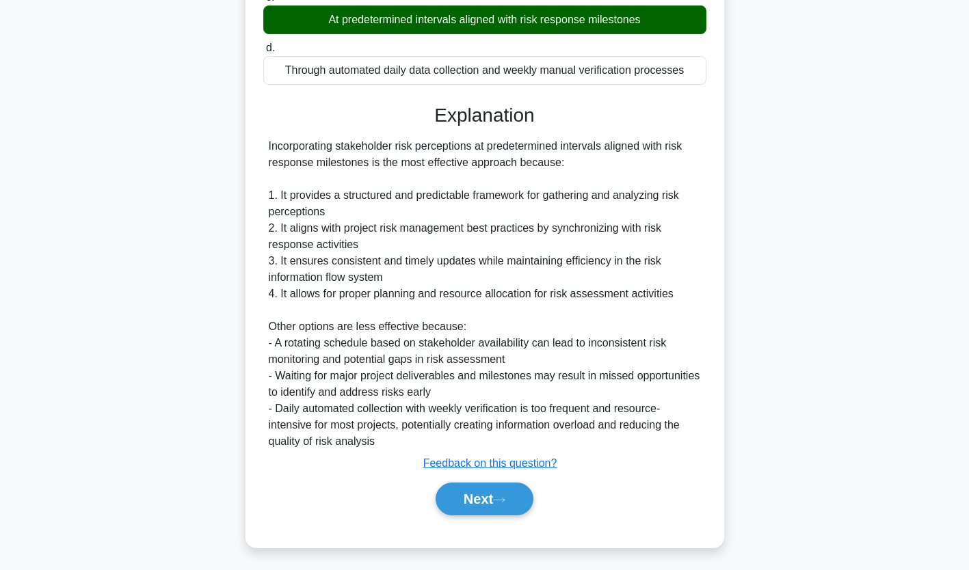
click at [501, 497] on icon at bounding box center [499, 501] width 12 height 8
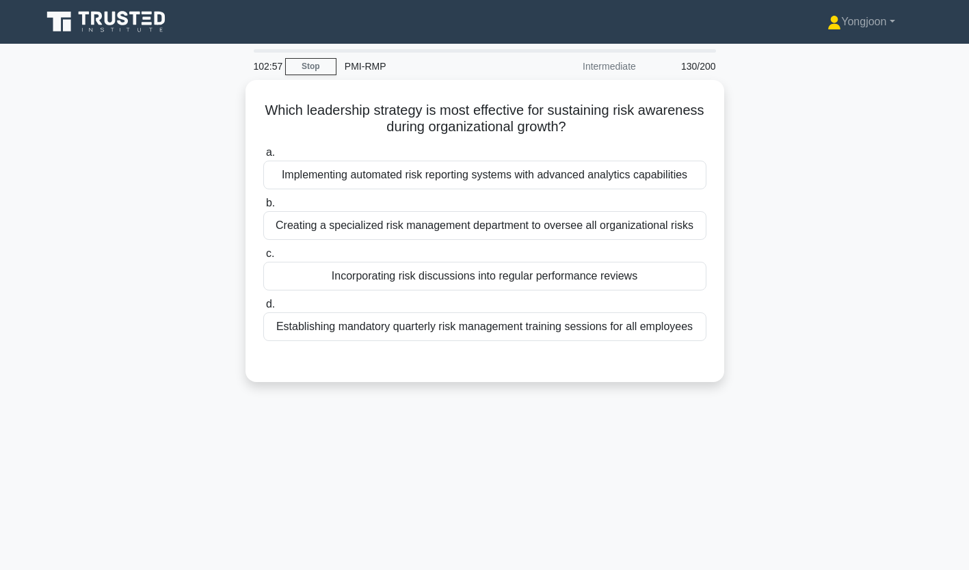
click at [402, 174] on div "Implementing automated risk reporting systems with advanced analytics capabilit…" at bounding box center [484, 175] width 443 height 29
click at [263, 157] on input "a. Implementing automated risk reporting systems with advanced analytics capabi…" at bounding box center [263, 152] width 0 height 9
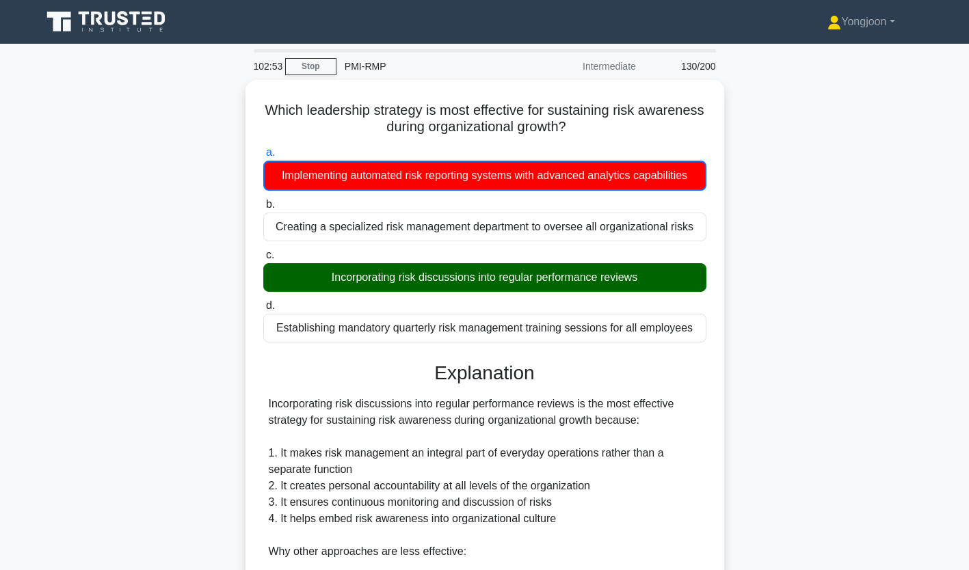
scroll to position [308, 0]
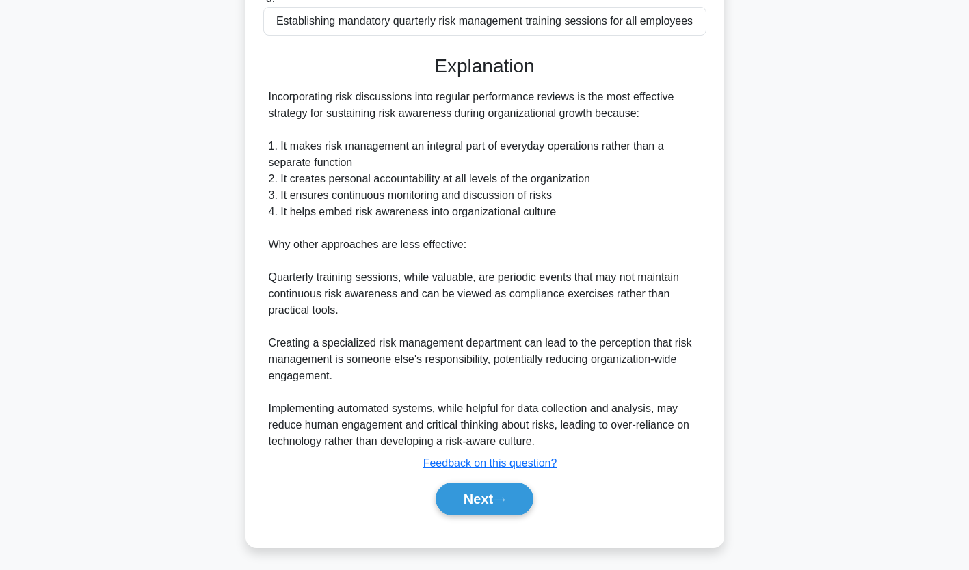
click at [474, 508] on button "Next" at bounding box center [485, 499] width 98 height 33
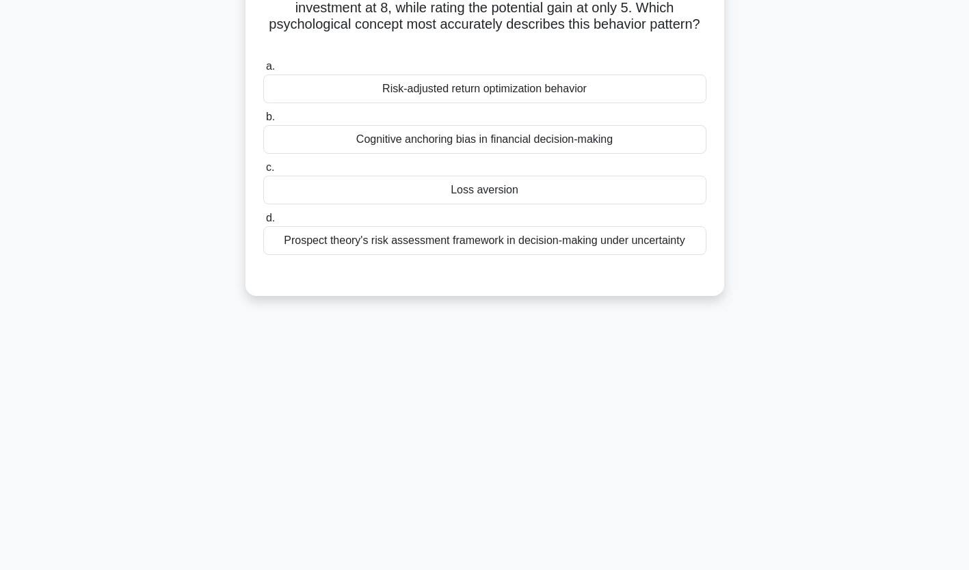
scroll to position [0, 0]
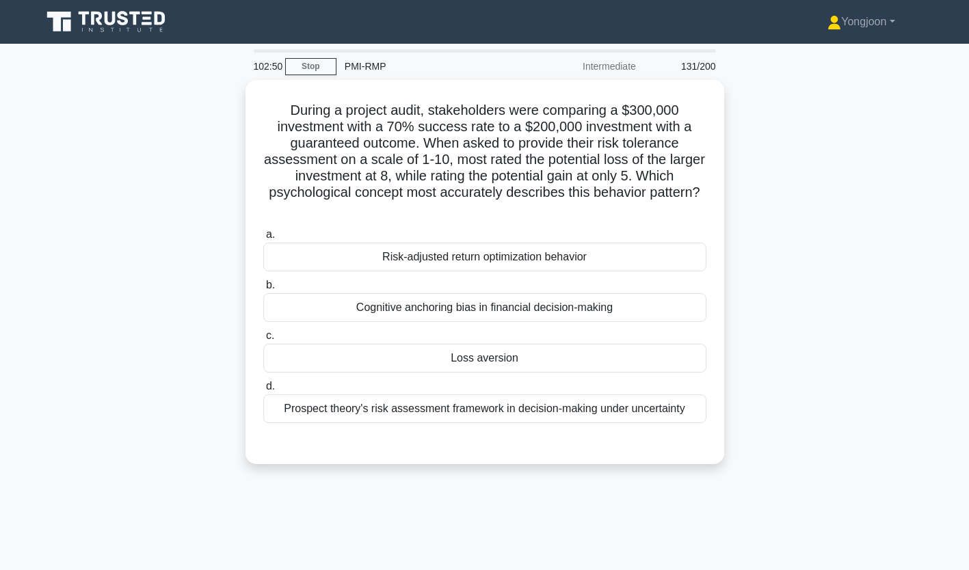
click at [500, 254] on div "Risk-adjusted return optimization behavior" at bounding box center [484, 257] width 443 height 29
click at [263, 239] on input "a. Risk-adjusted return optimization behavior" at bounding box center [263, 235] width 0 height 9
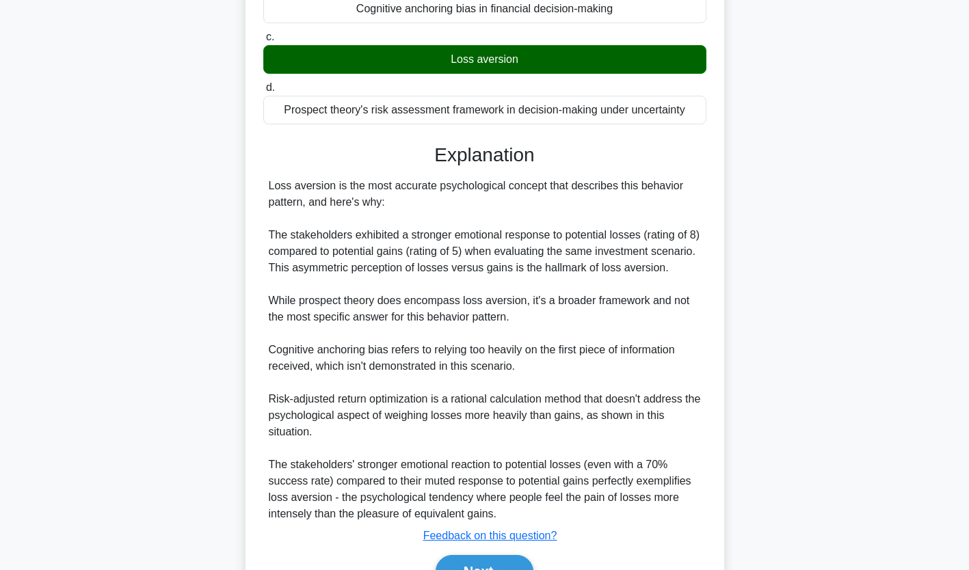
scroll to position [358, 0]
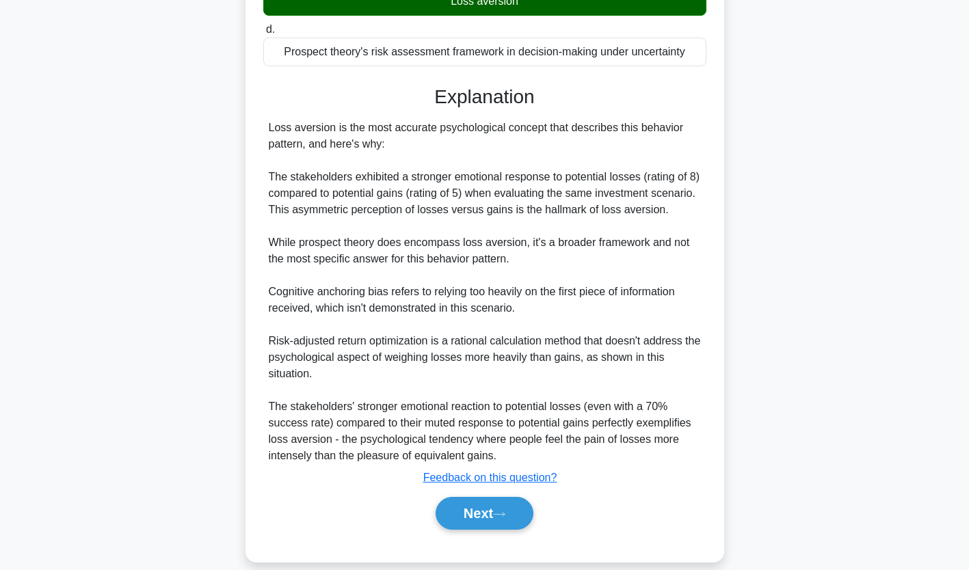
click at [503, 507] on button "Next" at bounding box center [485, 513] width 98 height 33
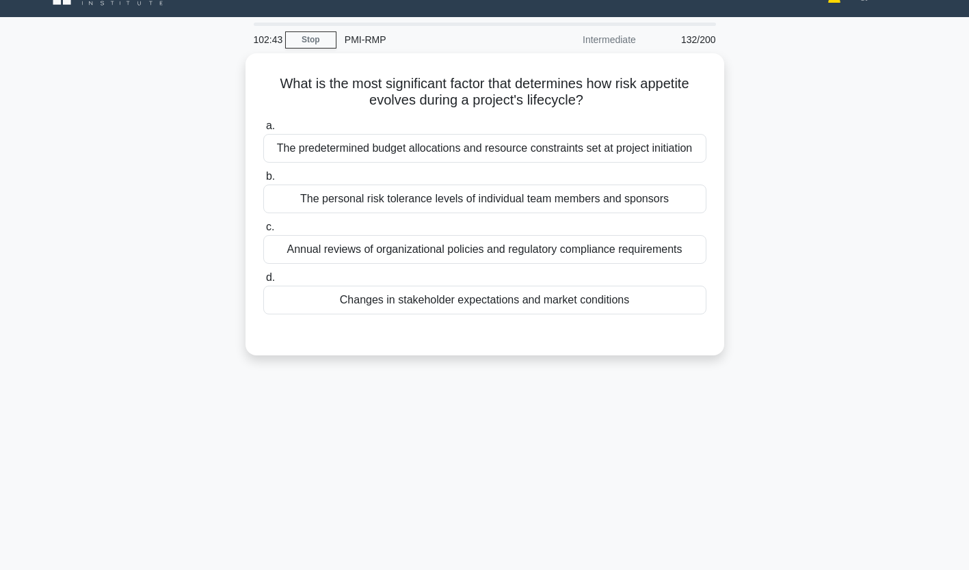
scroll to position [26, 0]
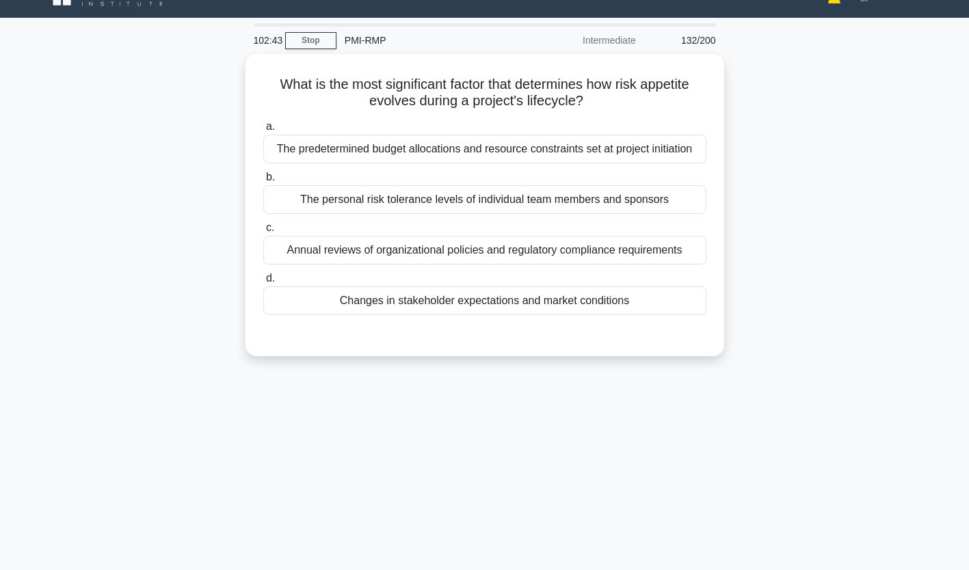
click at [435, 140] on div "The predetermined budget allocations and resource constraints set at project in…" at bounding box center [484, 149] width 443 height 29
click at [263, 131] on input "a. The predetermined budget allocations and resource constraints set at project…" at bounding box center [263, 126] width 0 height 9
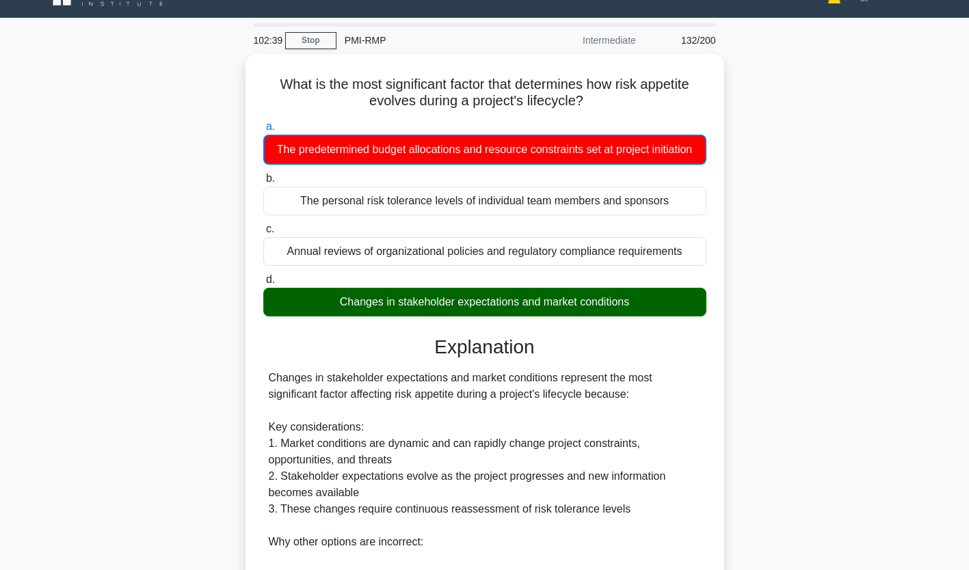
scroll to position [308, 0]
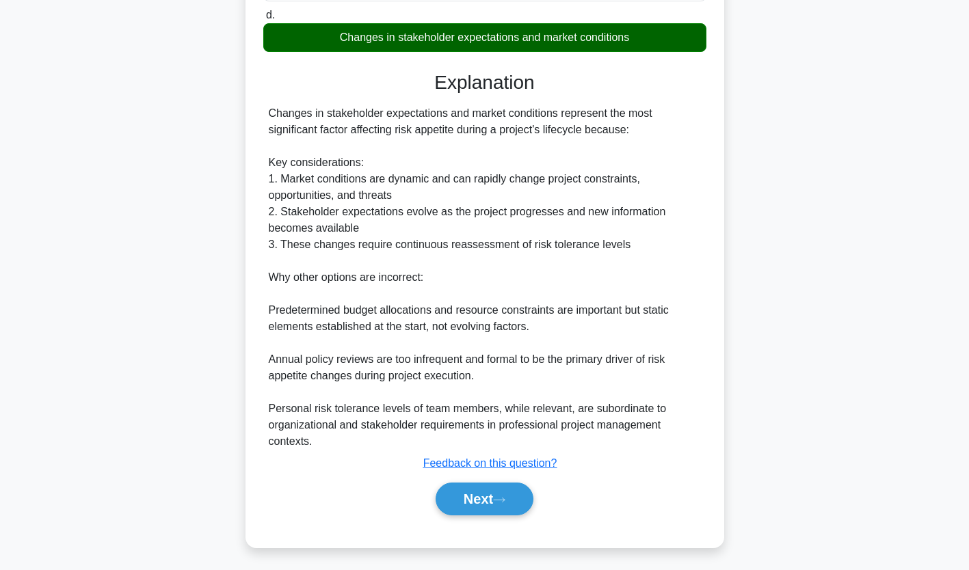
click at [505, 486] on button "Next" at bounding box center [485, 499] width 98 height 33
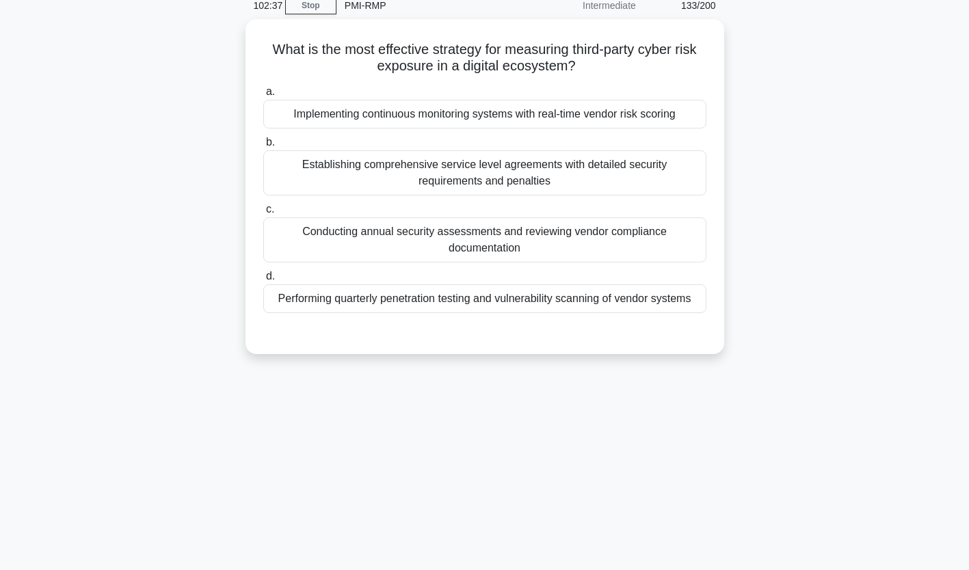
scroll to position [60, 0]
click at [406, 109] on div "Implementing continuous monitoring systems with real-time vendor risk scoring" at bounding box center [484, 115] width 443 height 29
click at [263, 97] on input "a. Implementing continuous monitoring systems with real-time vendor risk scoring" at bounding box center [263, 92] width 0 height 9
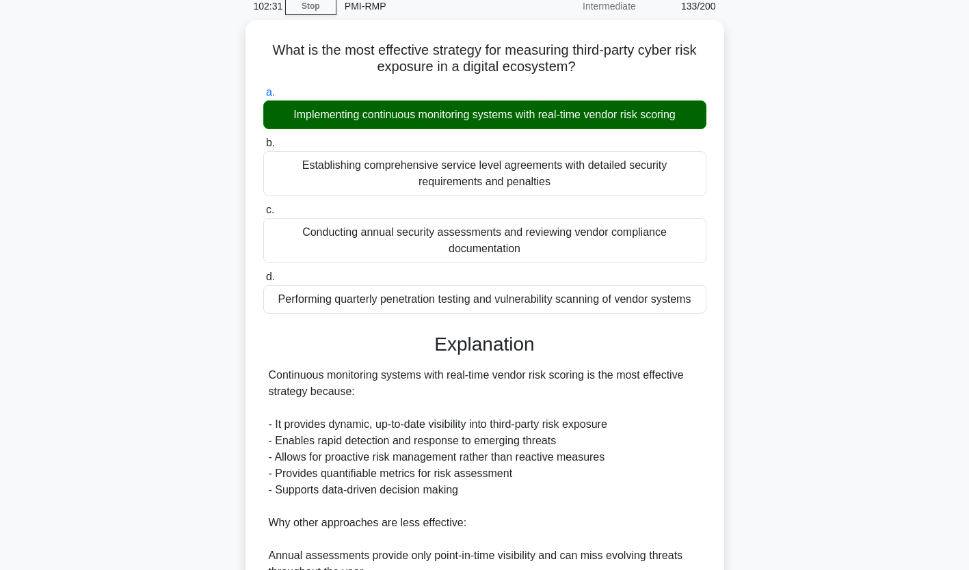
scroll to position [356, 0]
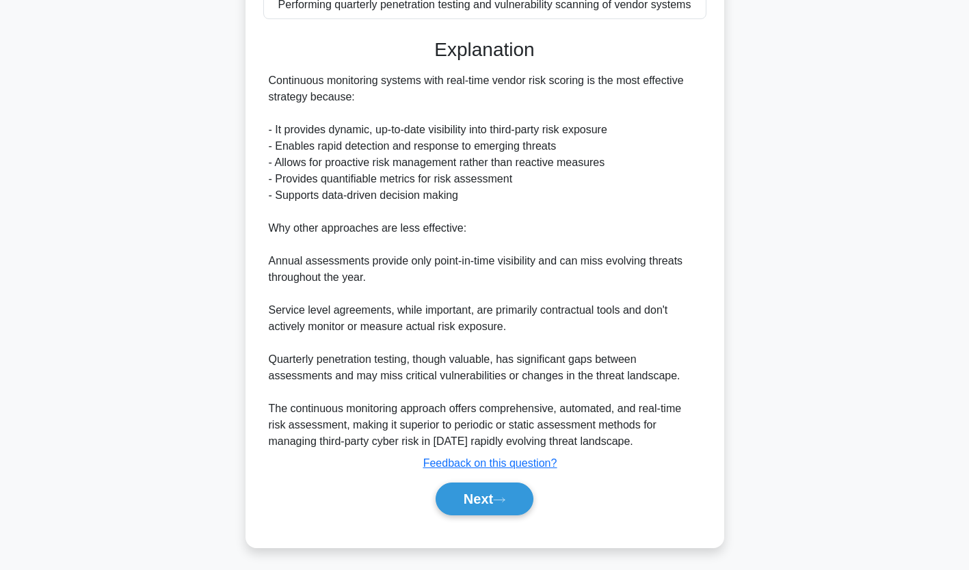
click at [482, 495] on button "Next" at bounding box center [485, 499] width 98 height 33
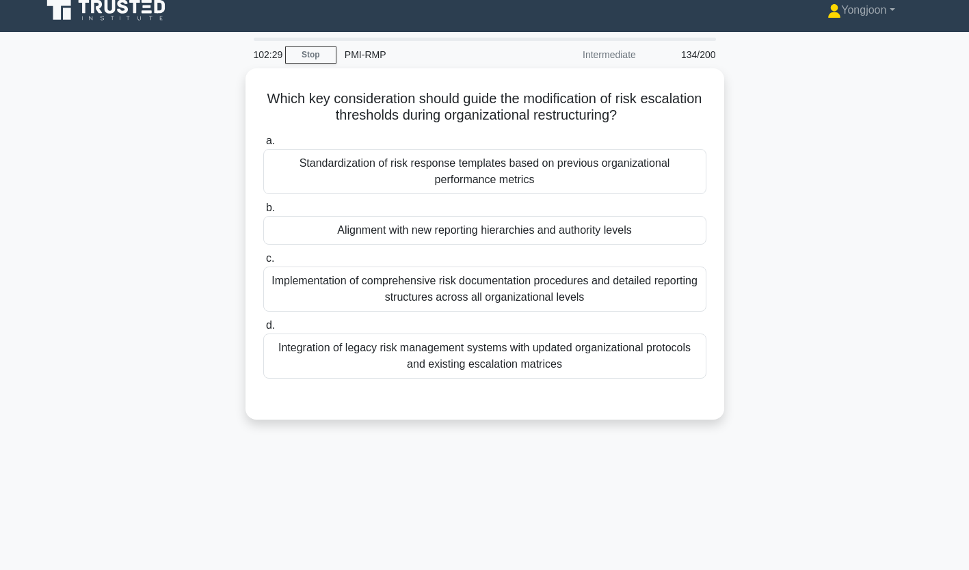
scroll to position [0, 0]
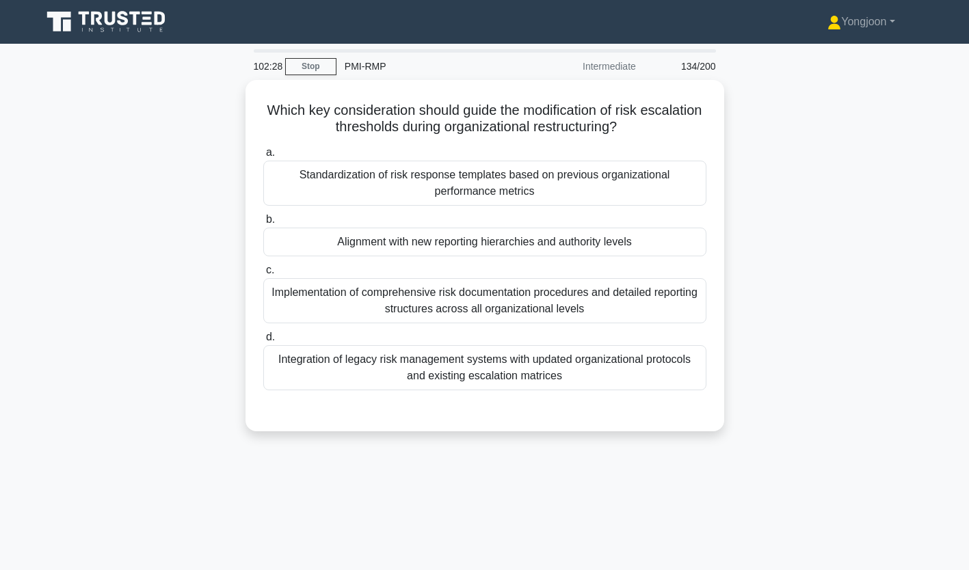
click at [429, 192] on div "Standardization of risk response templates based on previous organizational per…" at bounding box center [484, 183] width 443 height 45
click at [263, 157] on input "a. Standardization of risk response templates based on previous organizational …" at bounding box center [263, 152] width 0 height 9
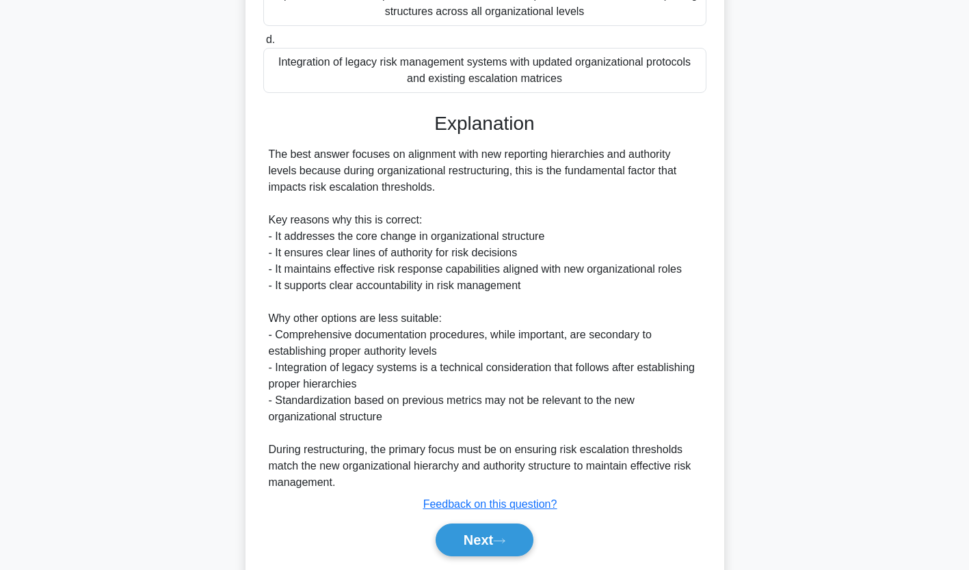
scroll to position [315, 0]
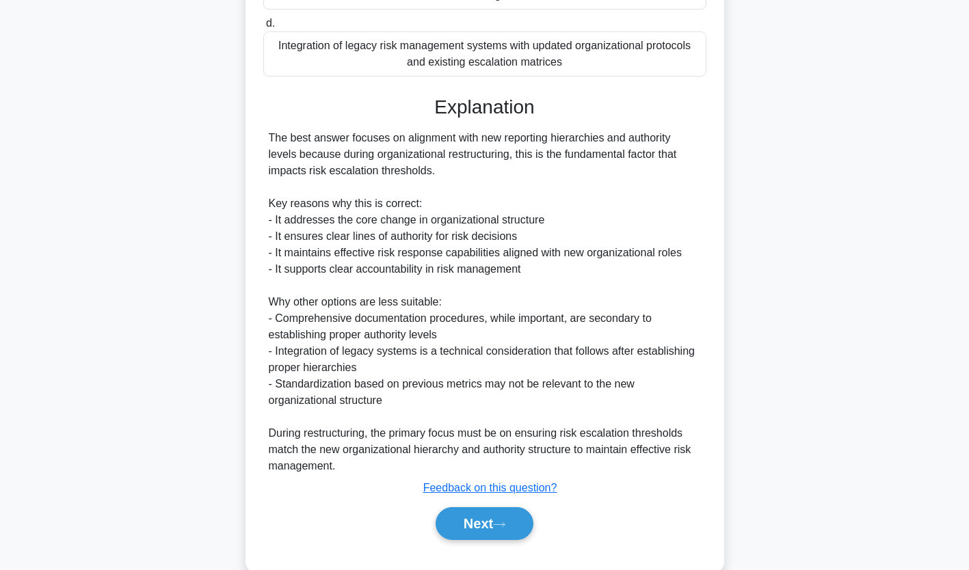
click at [504, 518] on button "Next" at bounding box center [485, 524] width 98 height 33
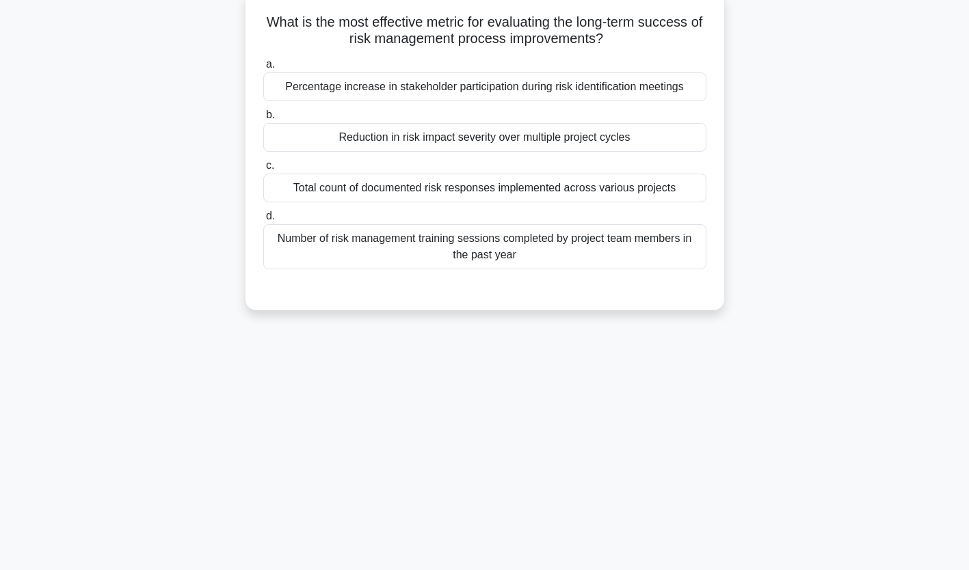
scroll to position [0, 0]
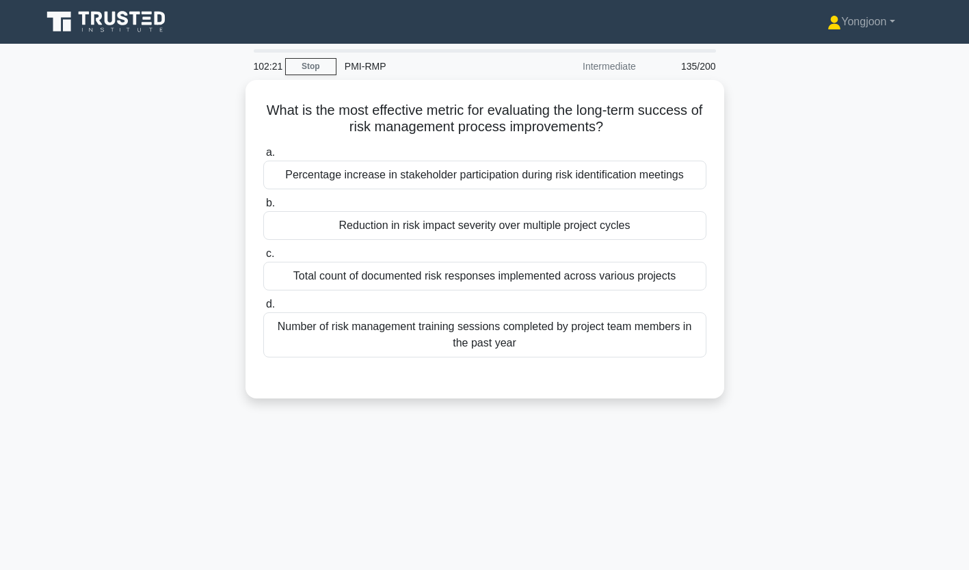
click at [352, 167] on div "Percentage increase in stakeholder participation during risk identification mee…" at bounding box center [484, 175] width 443 height 29
click at [263, 157] on input "a. Percentage increase in stakeholder participation during risk identification …" at bounding box center [263, 152] width 0 height 9
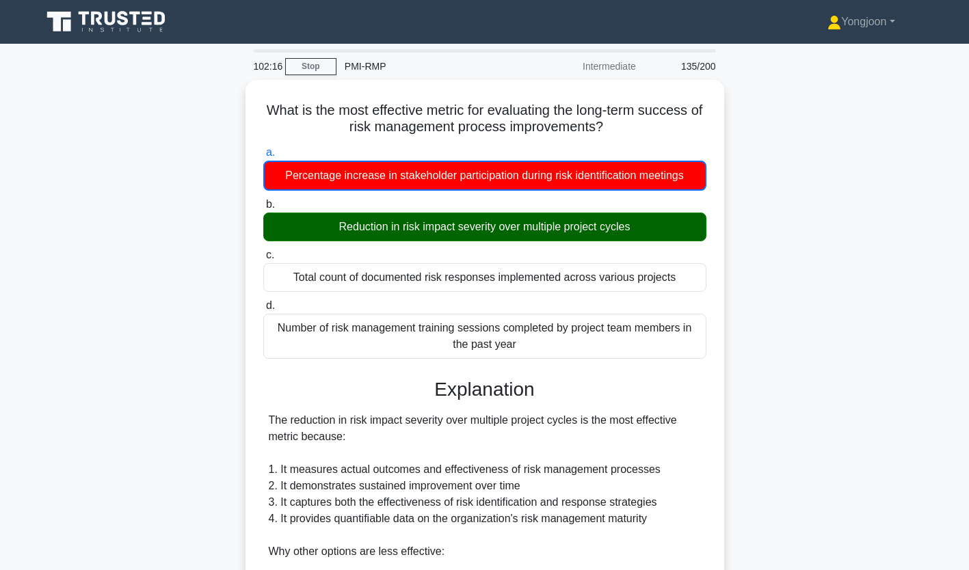
scroll to position [259, 0]
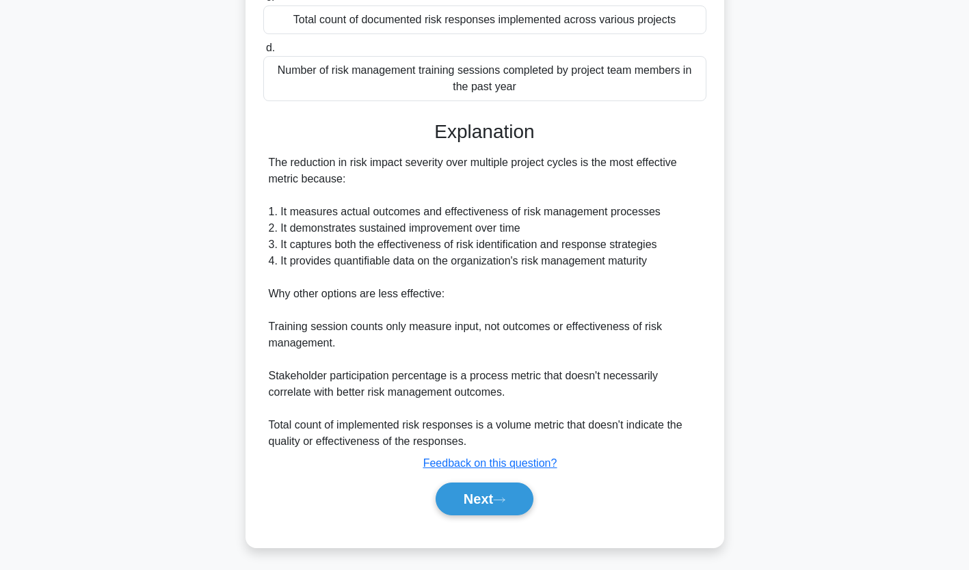
click at [497, 488] on button "Next" at bounding box center [485, 499] width 98 height 33
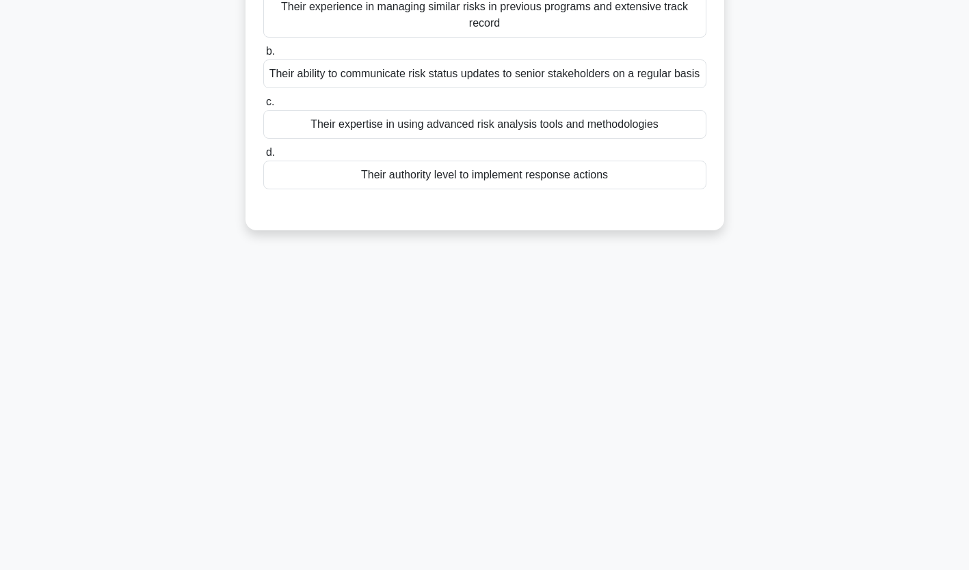
scroll to position [0, 0]
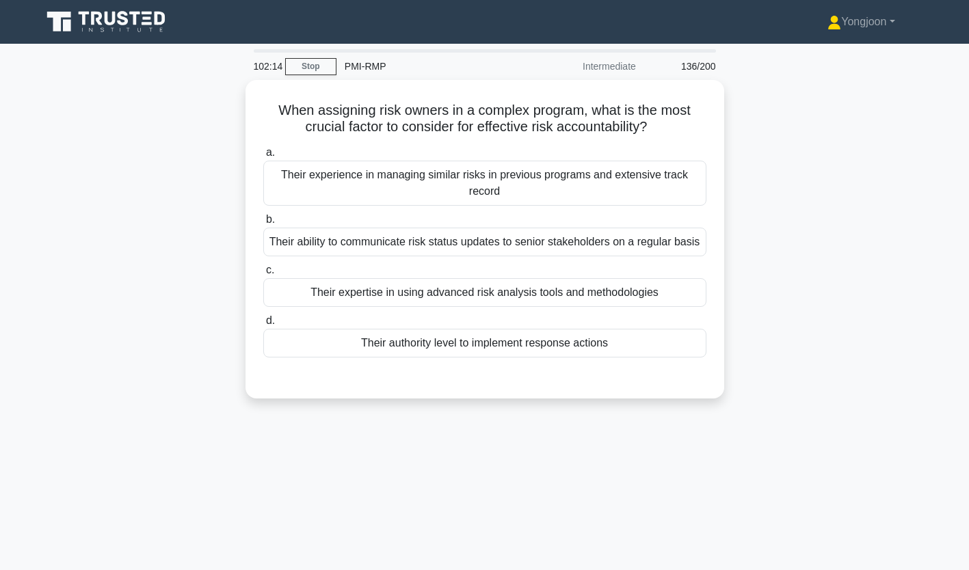
click at [423, 181] on div "Their experience in managing similar risks in previous programs and extensive t…" at bounding box center [484, 183] width 443 height 45
click at [263, 157] on input "a. Their experience in managing similar risks in previous programs and extensiv…" at bounding box center [263, 152] width 0 height 9
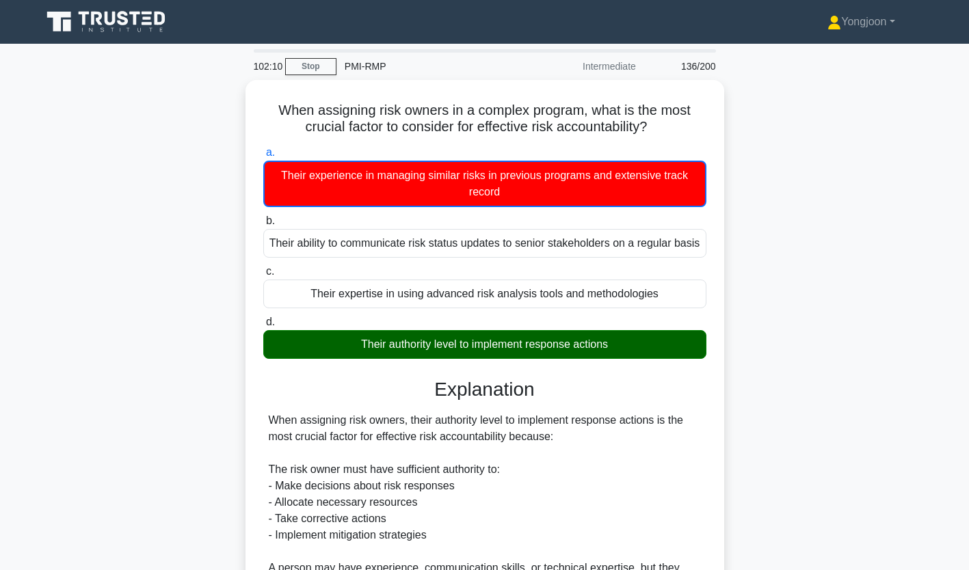
scroll to position [373, 0]
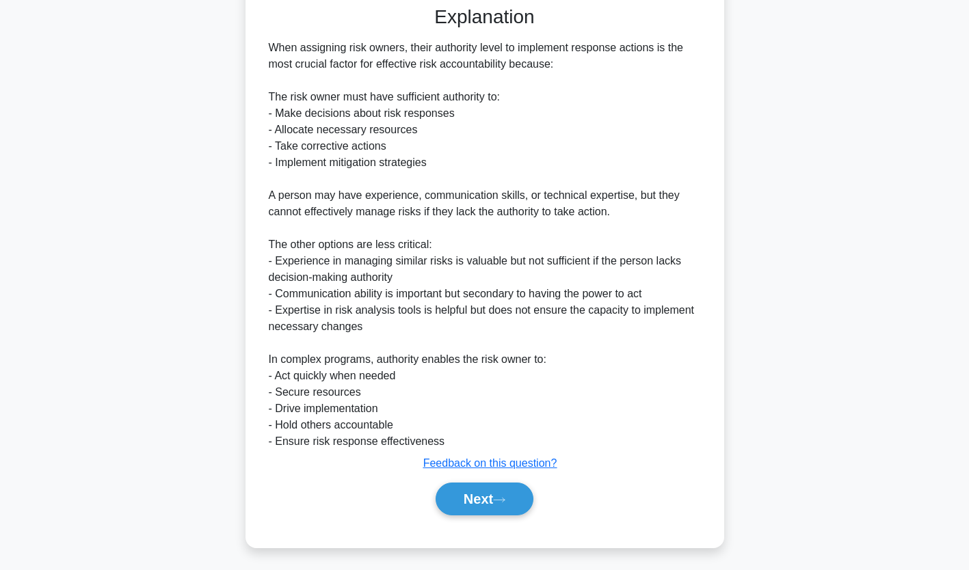
click at [503, 506] on button "Next" at bounding box center [485, 499] width 98 height 33
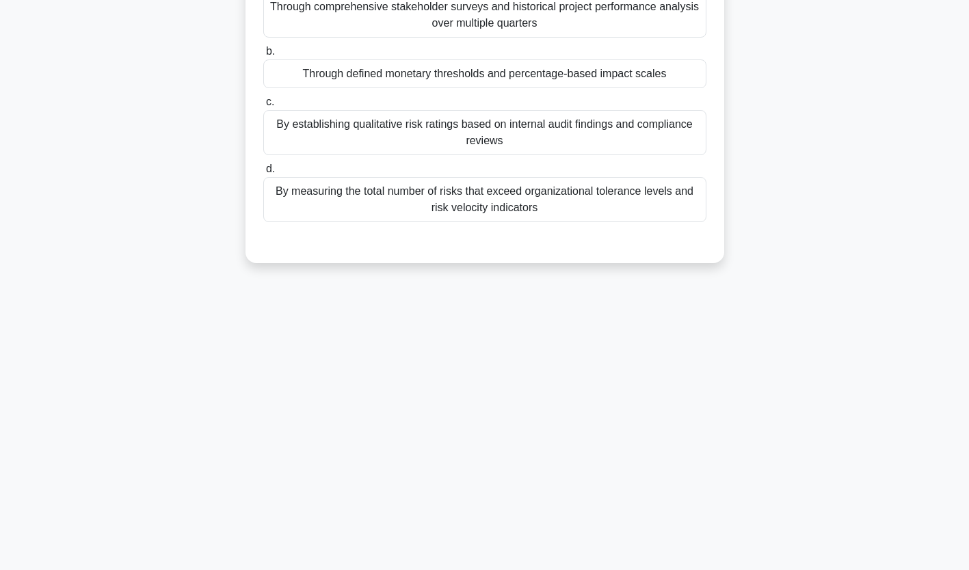
scroll to position [0, 0]
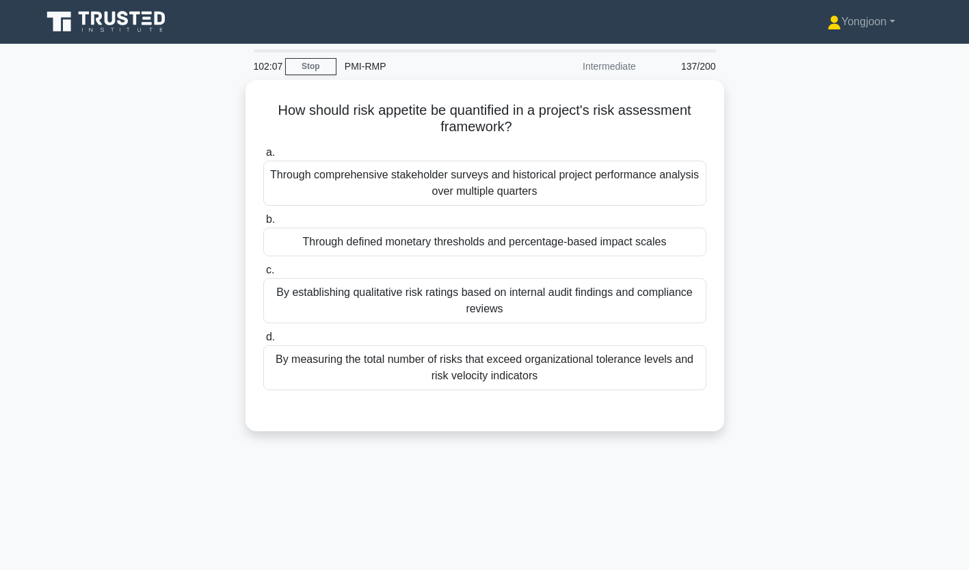
click at [381, 178] on div "Through comprehensive stakeholder surveys and historical project performance an…" at bounding box center [484, 183] width 443 height 45
click at [263, 157] on input "a. Through comprehensive stakeholder surveys and historical project performance…" at bounding box center [263, 152] width 0 height 9
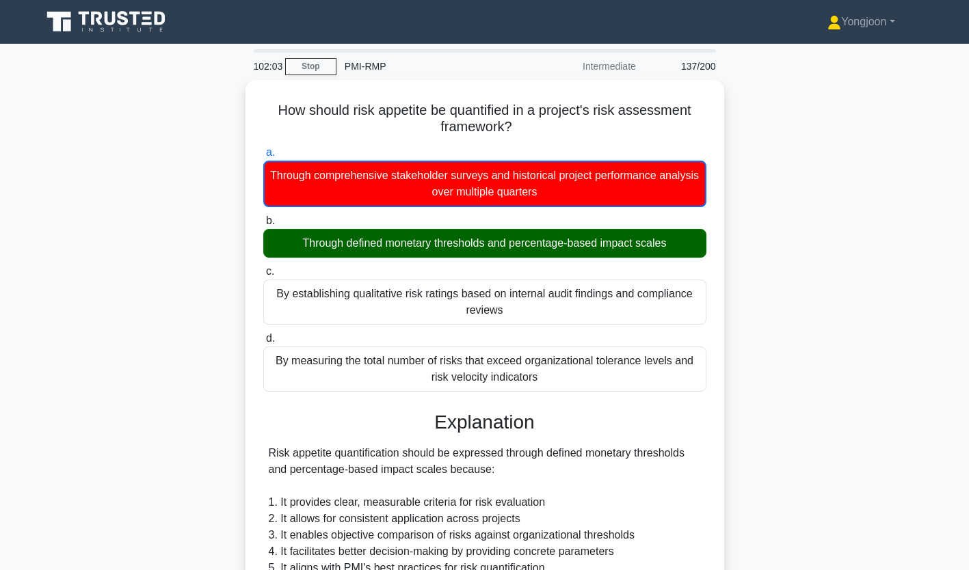
scroll to position [324, 0]
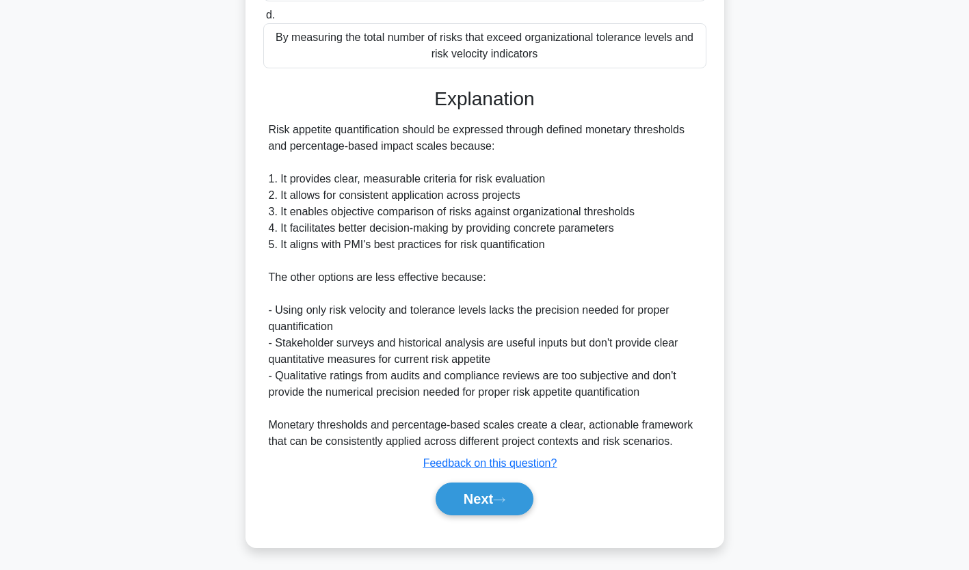
click at [519, 495] on button "Next" at bounding box center [485, 499] width 98 height 33
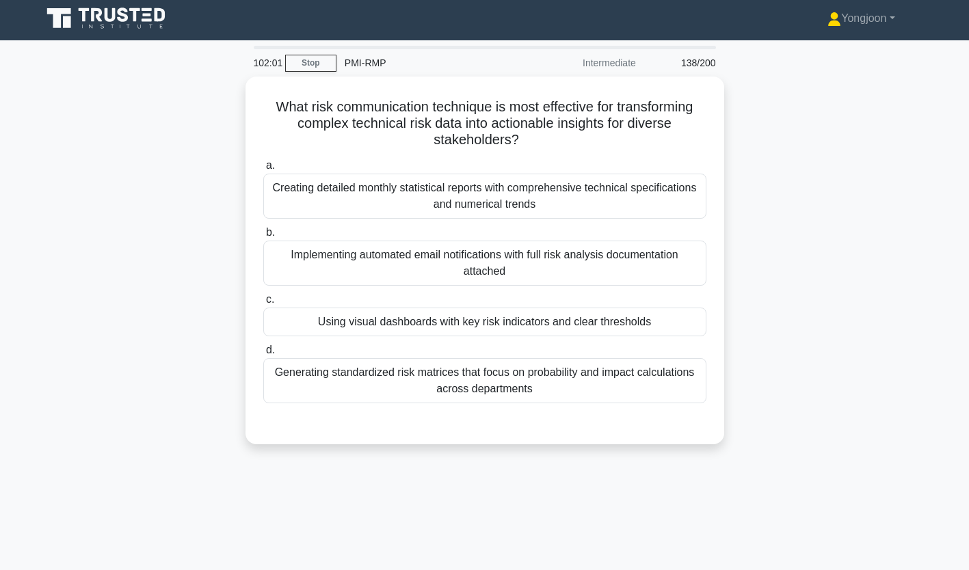
scroll to position [0, 0]
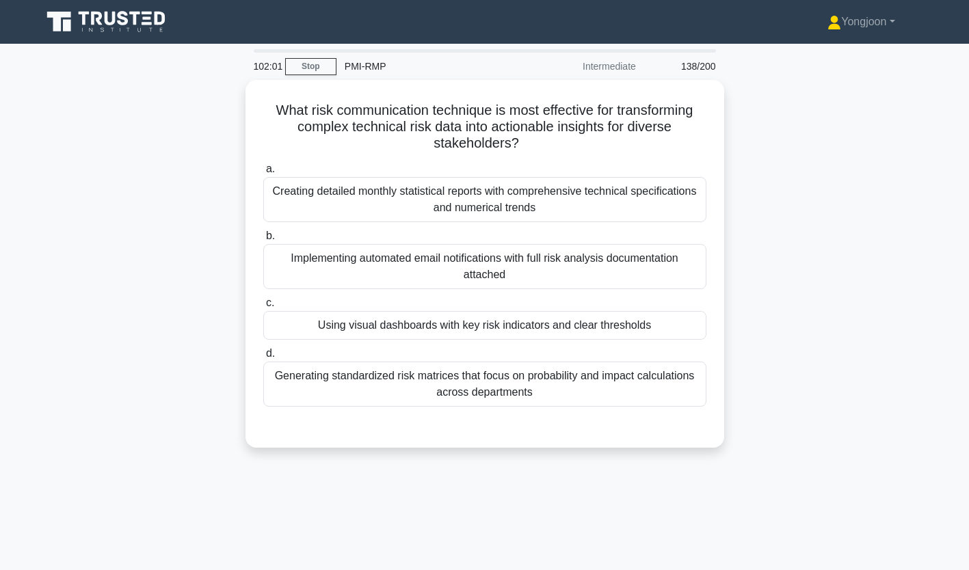
click at [421, 193] on div "Creating detailed monthly statistical reports with comprehensive technical spec…" at bounding box center [484, 199] width 443 height 45
click at [263, 174] on input "a. Creating detailed monthly statistical reports with comprehensive technical s…" at bounding box center [263, 169] width 0 height 9
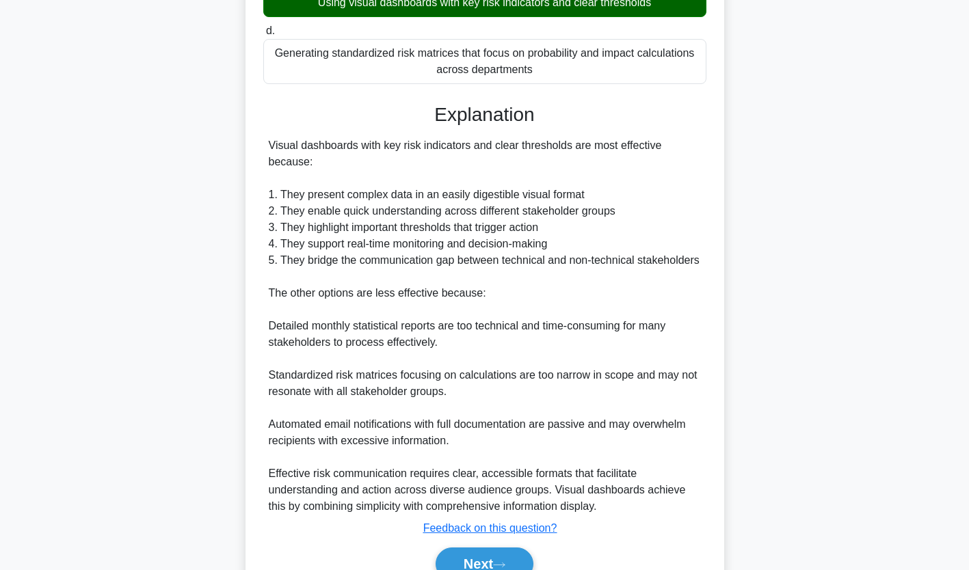
scroll to position [341, 0]
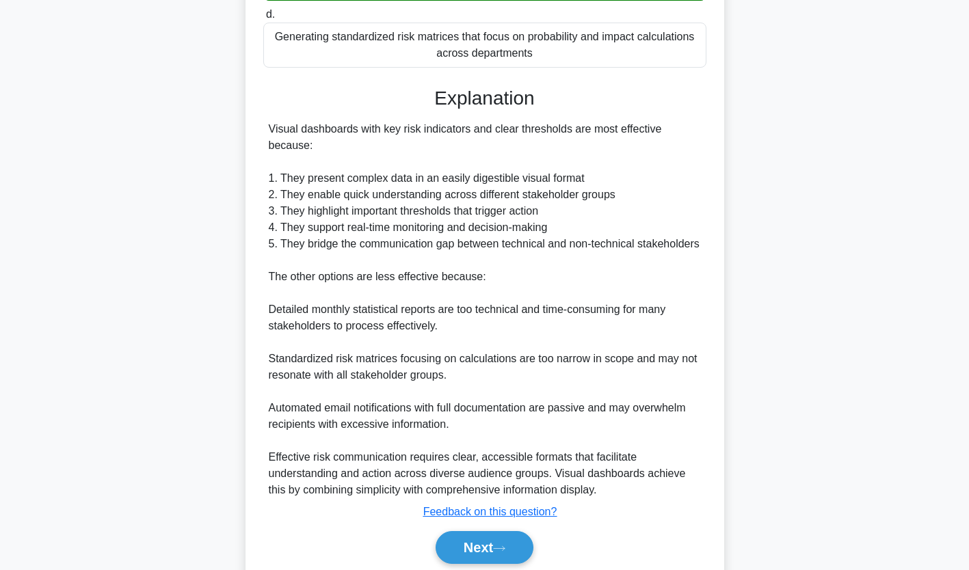
click at [505, 549] on icon at bounding box center [499, 549] width 12 height 8
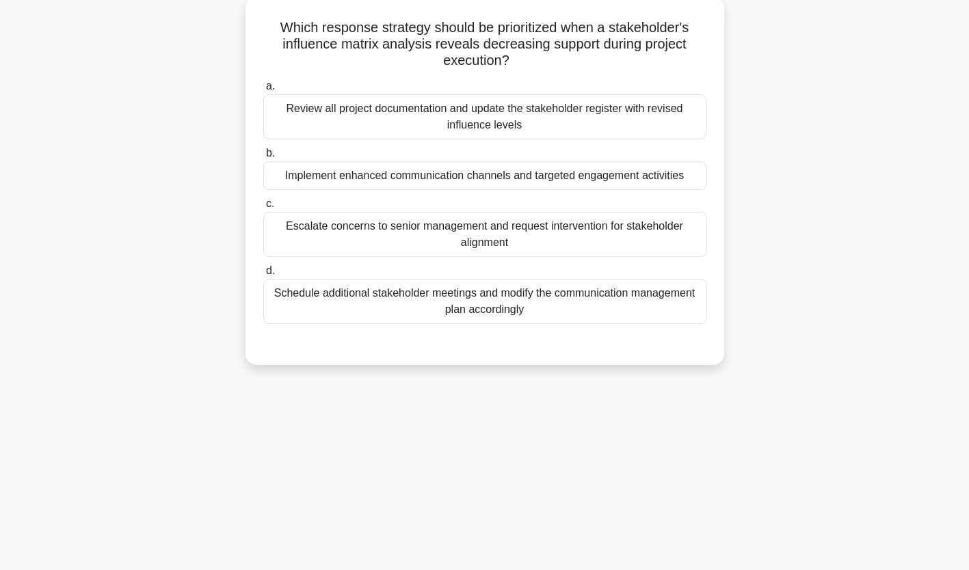
scroll to position [0, 0]
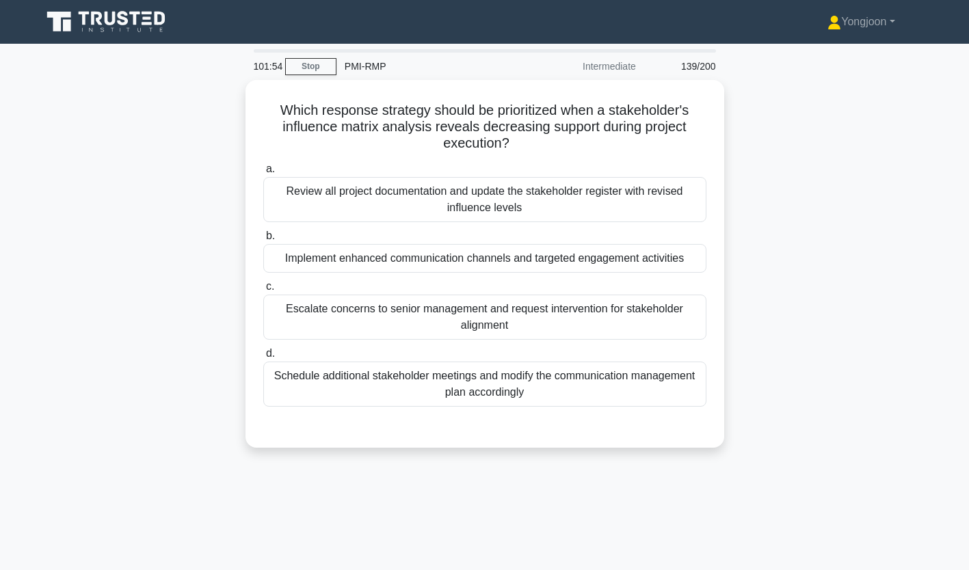
click at [343, 192] on div "Review all project documentation and update the stakeholder register with revis…" at bounding box center [484, 199] width 443 height 45
click at [263, 174] on input "a. Review all project documentation and update the stakeholder register with re…" at bounding box center [263, 169] width 0 height 9
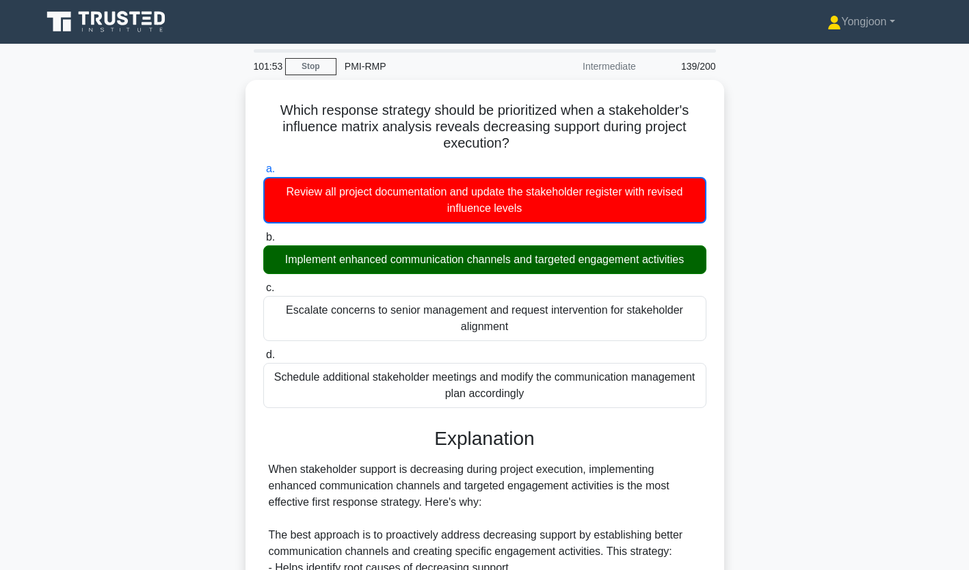
click at [343, 192] on div "Review all project documentation and update the stakeholder register with revis…" at bounding box center [484, 200] width 443 height 47
click at [263, 174] on input "a. Review all project documentation and update the stakeholder register with re…" at bounding box center [263, 169] width 0 height 9
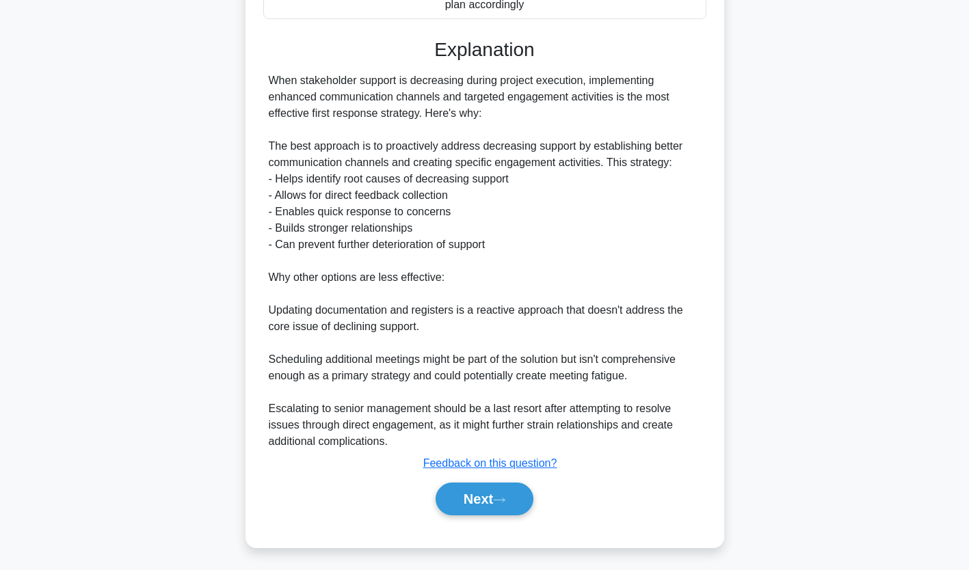
click at [508, 492] on button "Next" at bounding box center [485, 499] width 98 height 33
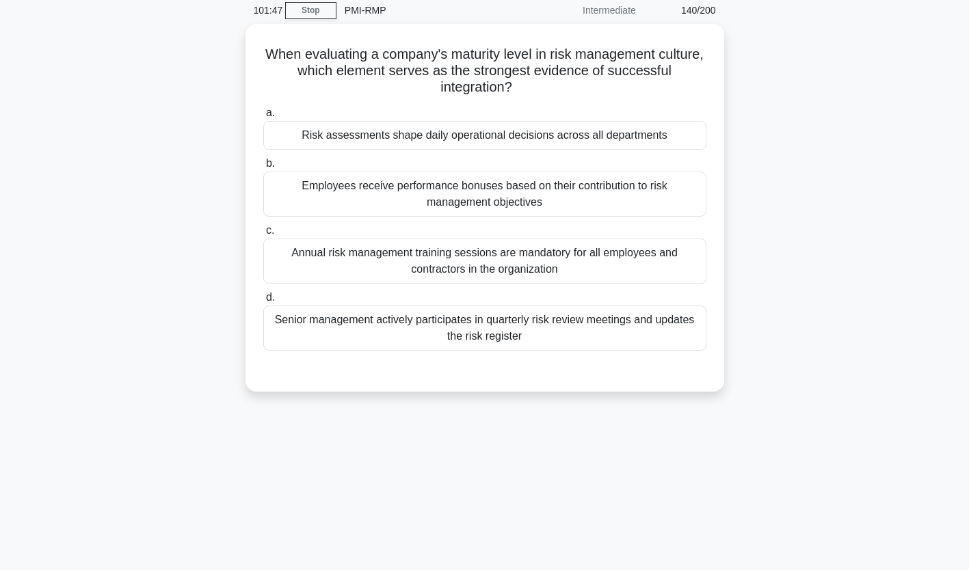
scroll to position [0, 0]
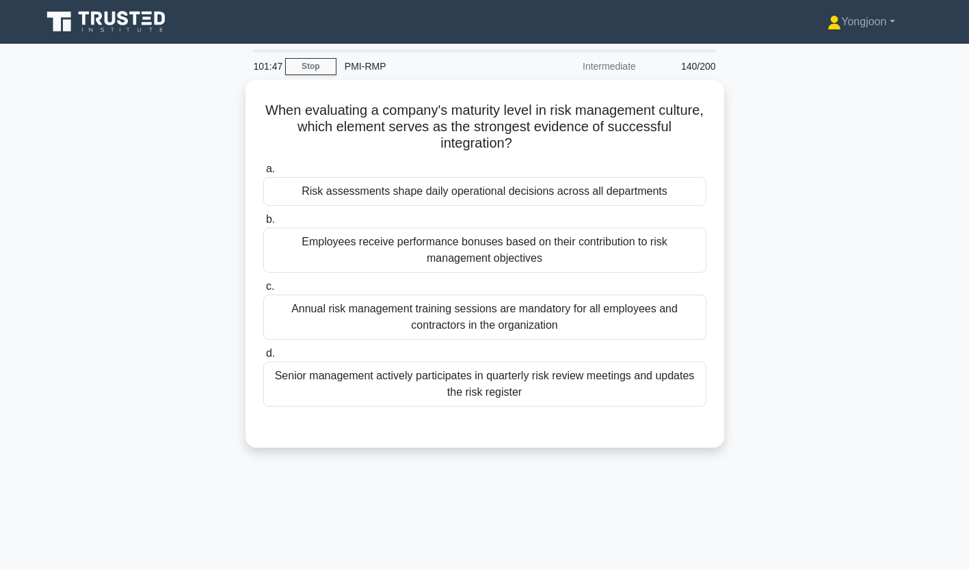
click at [454, 189] on div "Risk assessments shape daily operational decisions across all departments" at bounding box center [484, 191] width 443 height 29
click at [263, 174] on input "a. Risk assessments shape daily operational decisions across all departments" at bounding box center [263, 169] width 0 height 9
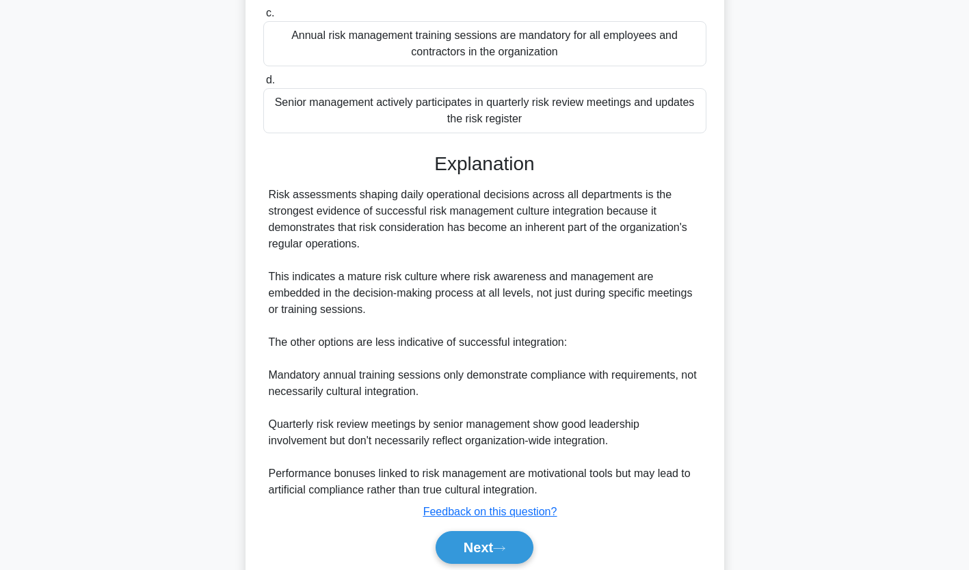
scroll to position [323, 0]
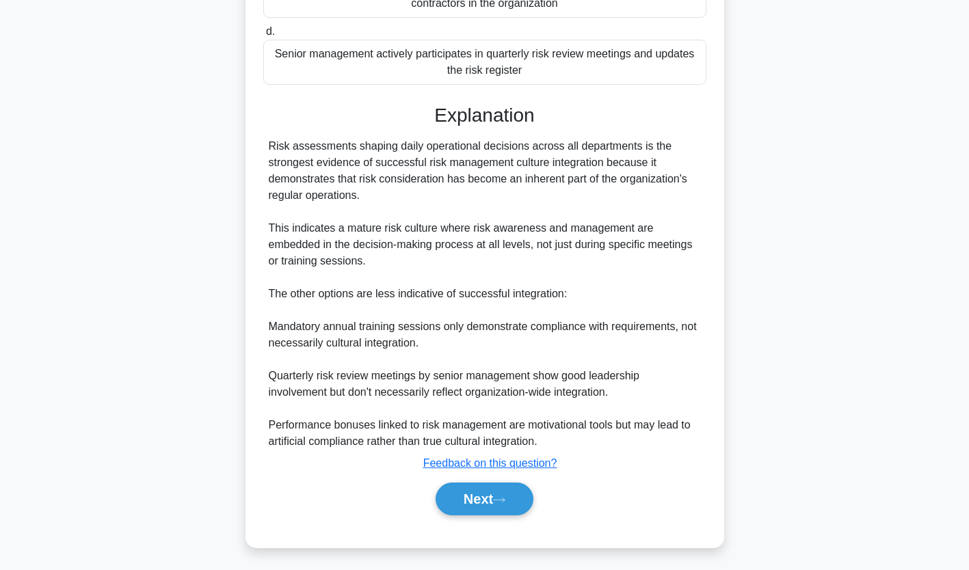
click at [507, 503] on button "Next" at bounding box center [485, 499] width 98 height 33
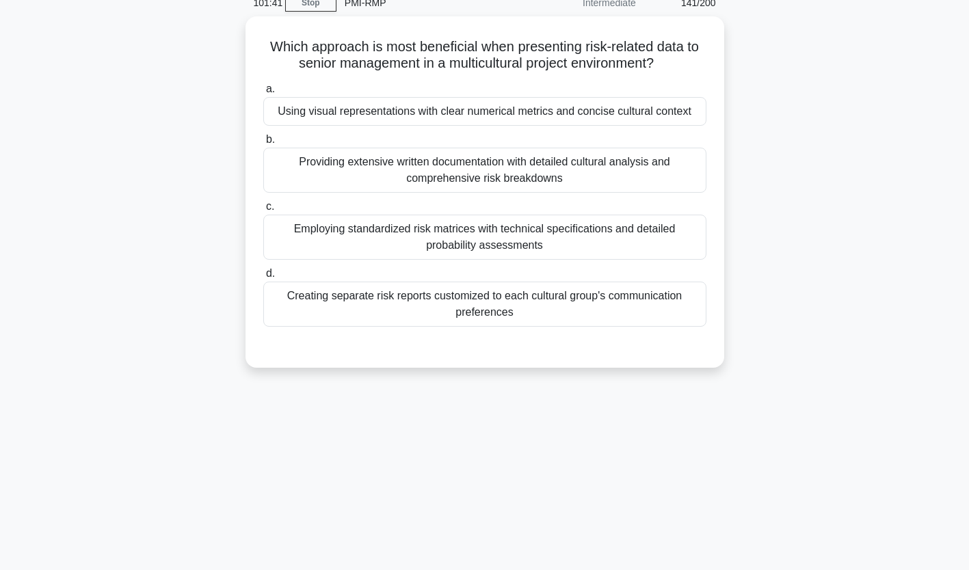
scroll to position [43, 0]
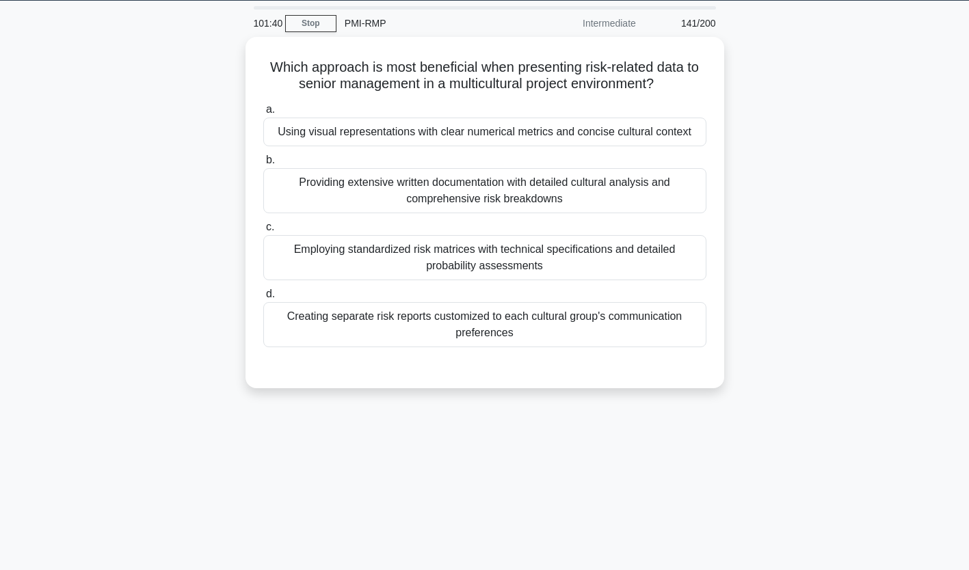
click at [404, 130] on div "Using visual representations with clear numerical metrics and concise cultural …" at bounding box center [484, 132] width 443 height 29
click at [263, 114] on input "a. Using visual representations with clear numerical metrics and concise cultur…" at bounding box center [263, 109] width 0 height 9
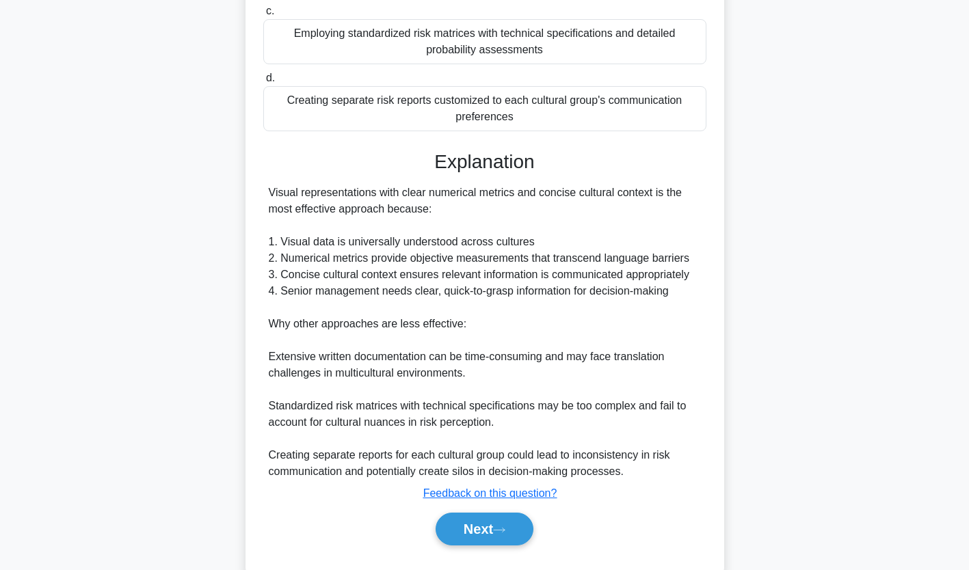
scroll to position [290, 0]
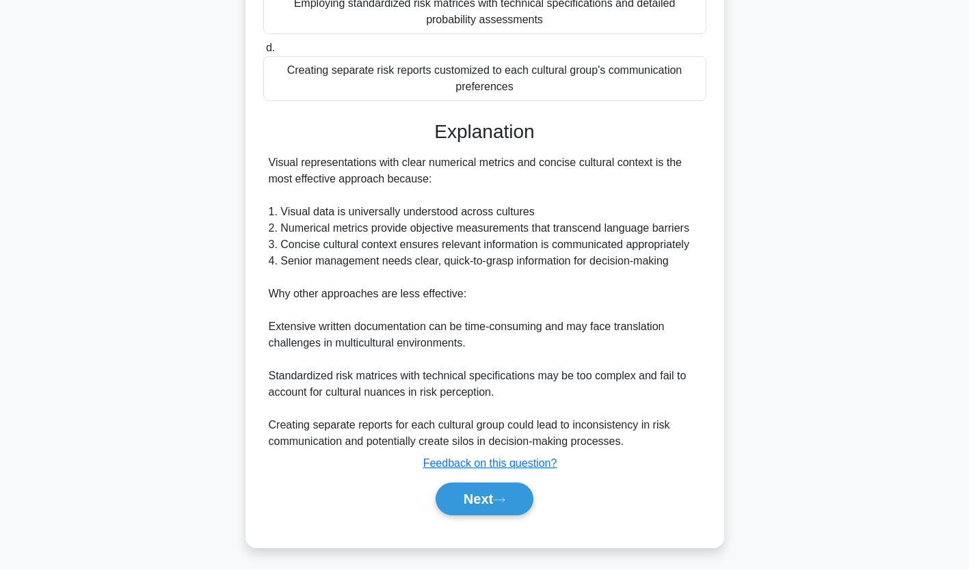
click at [512, 497] on button "Next" at bounding box center [485, 499] width 98 height 33
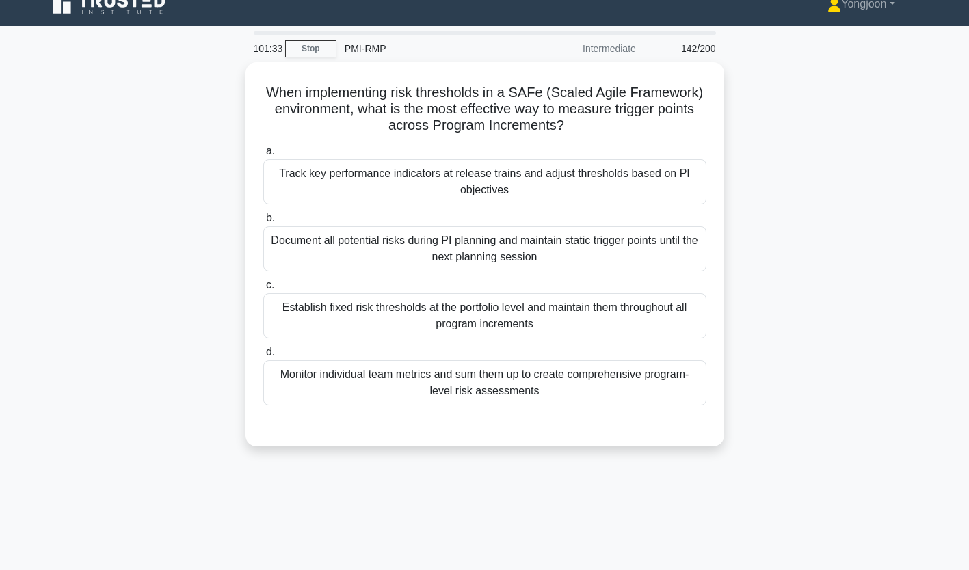
scroll to position [0, 0]
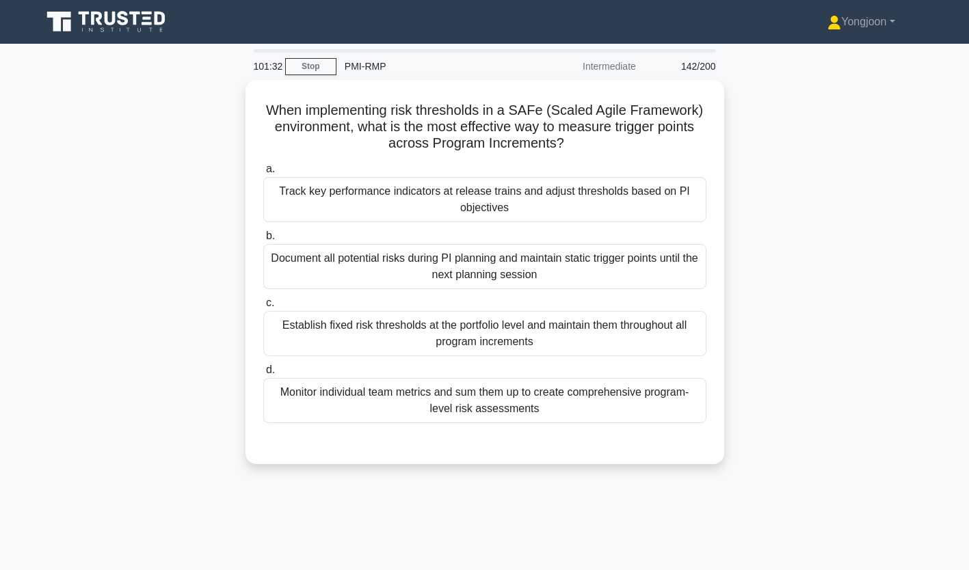
click at [507, 184] on div "Track key performance indicators at release trains and adjust thresholds based …" at bounding box center [484, 199] width 443 height 45
click at [263, 174] on input "a. Track key performance indicators at release trains and adjust thresholds bas…" at bounding box center [263, 169] width 0 height 9
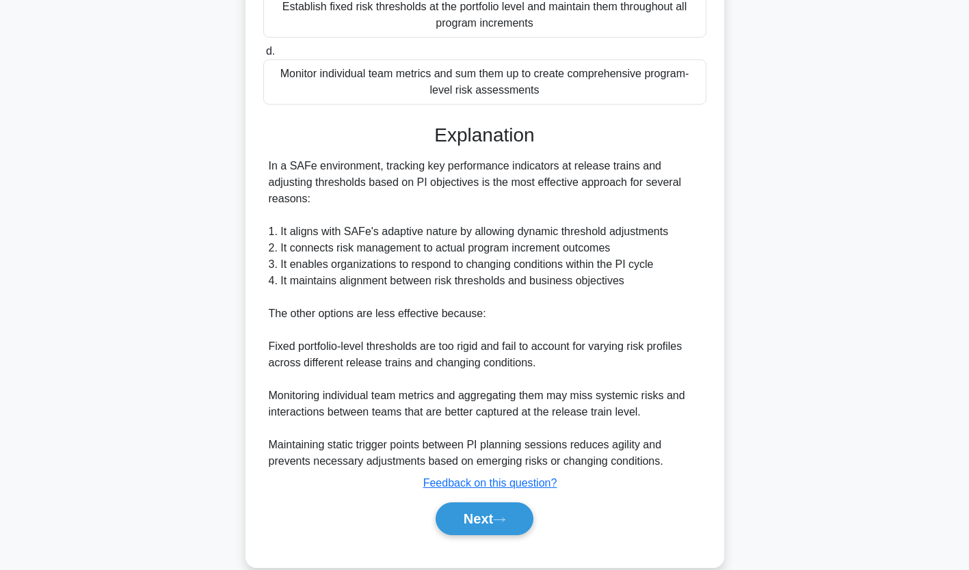
scroll to position [339, 0]
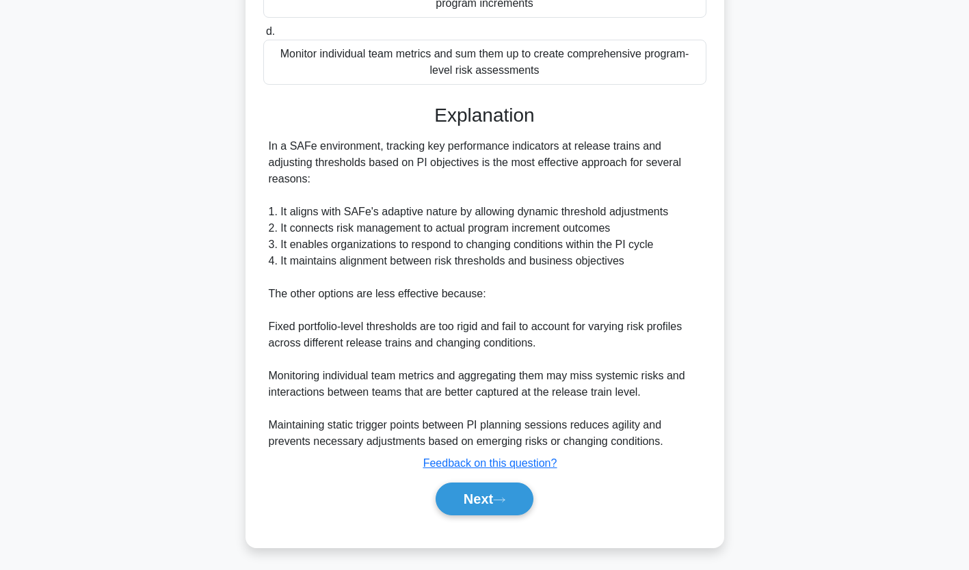
click at [512, 496] on button "Next" at bounding box center [485, 499] width 98 height 33
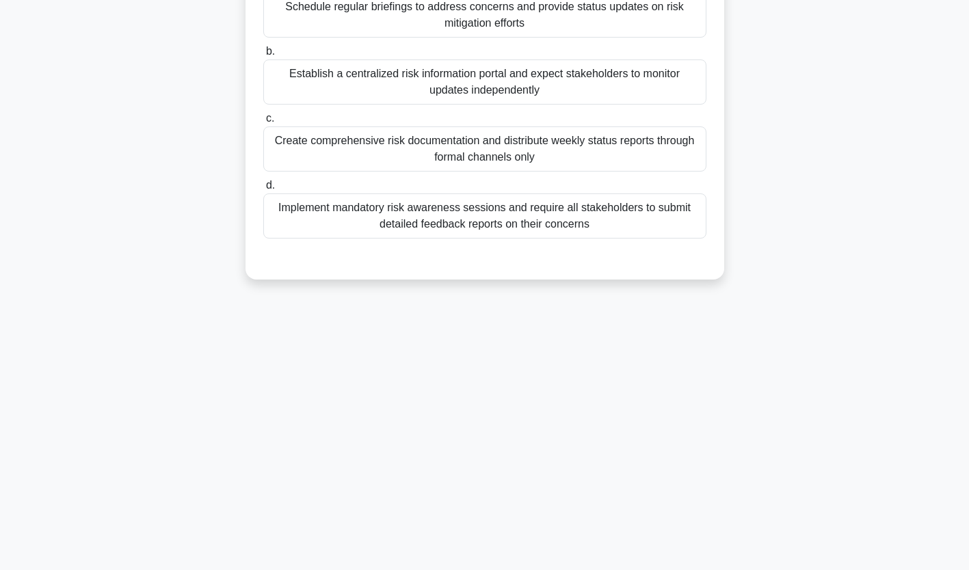
scroll to position [0, 0]
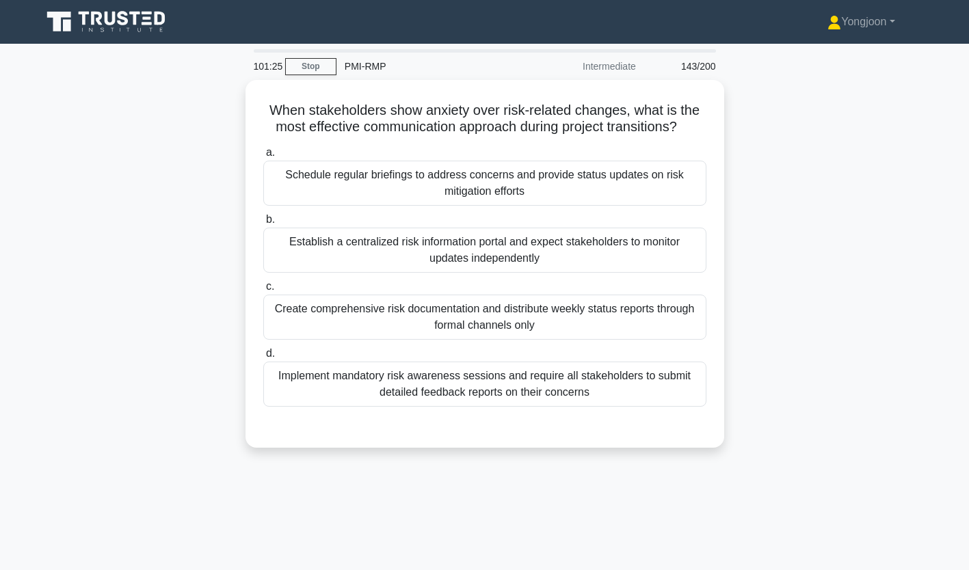
click at [505, 183] on div "Schedule regular briefings to address concerns and provide status updates on ri…" at bounding box center [484, 183] width 443 height 45
click at [263, 157] on input "a. Schedule regular briefings to address concerns and provide status updates on…" at bounding box center [263, 152] width 0 height 9
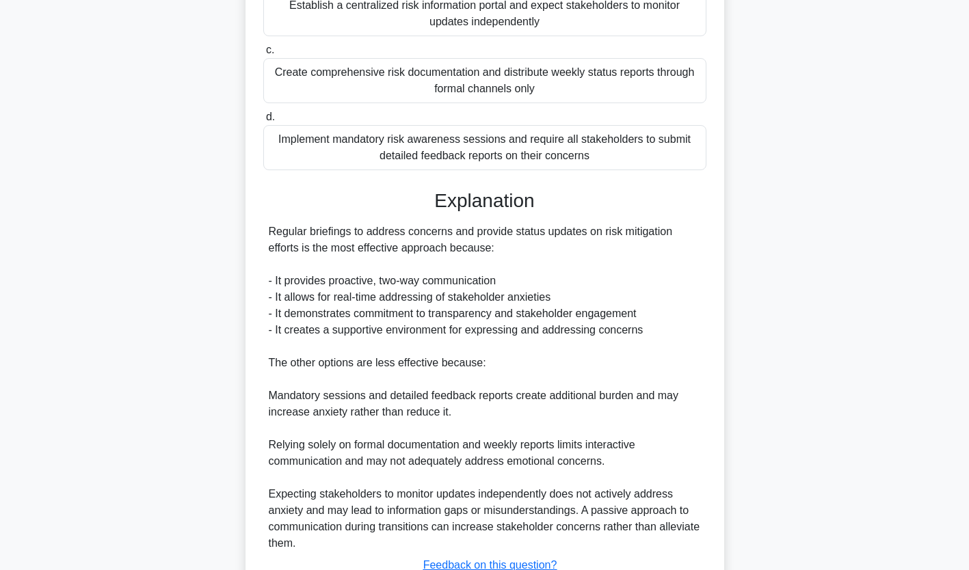
scroll to position [339, 0]
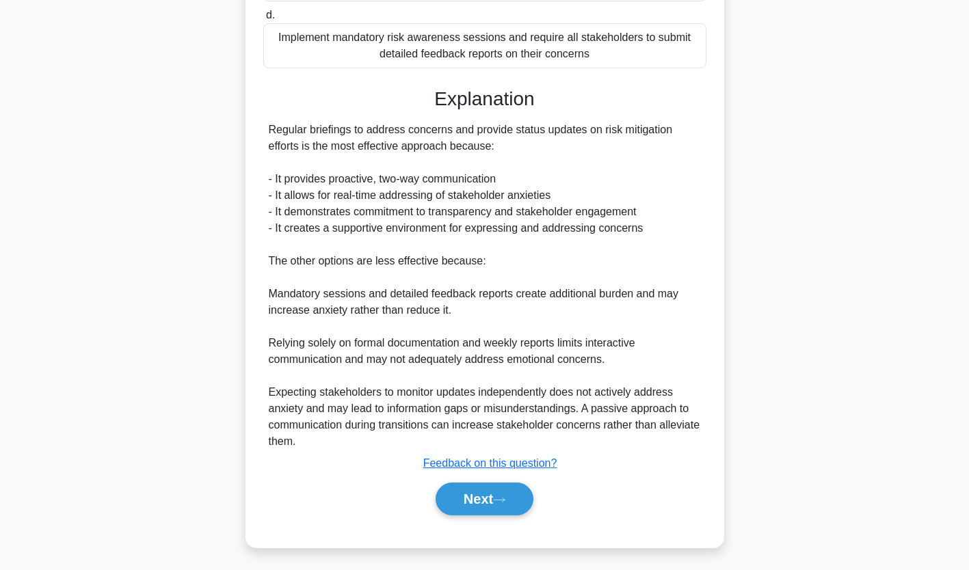
click at [503, 485] on button "Next" at bounding box center [485, 499] width 98 height 33
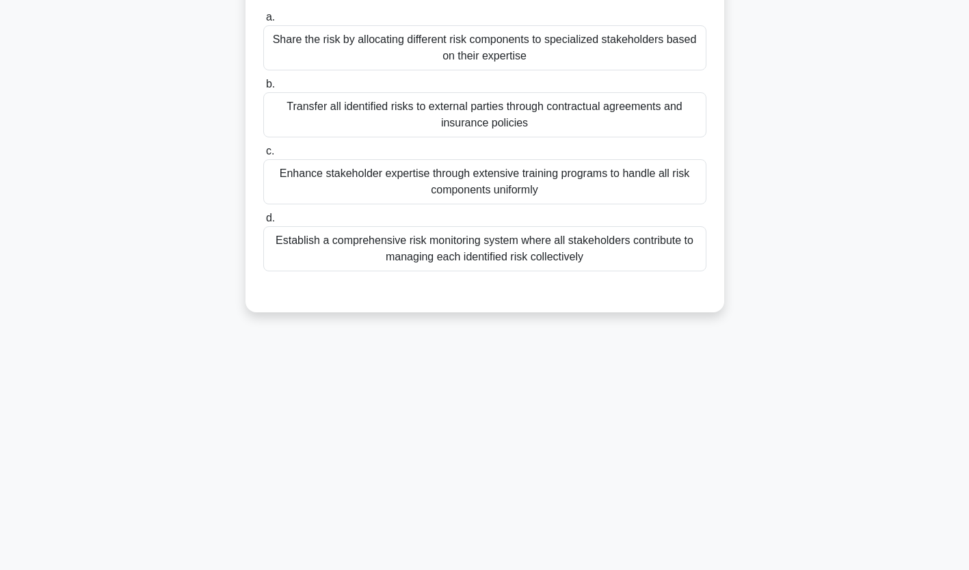
scroll to position [0, 0]
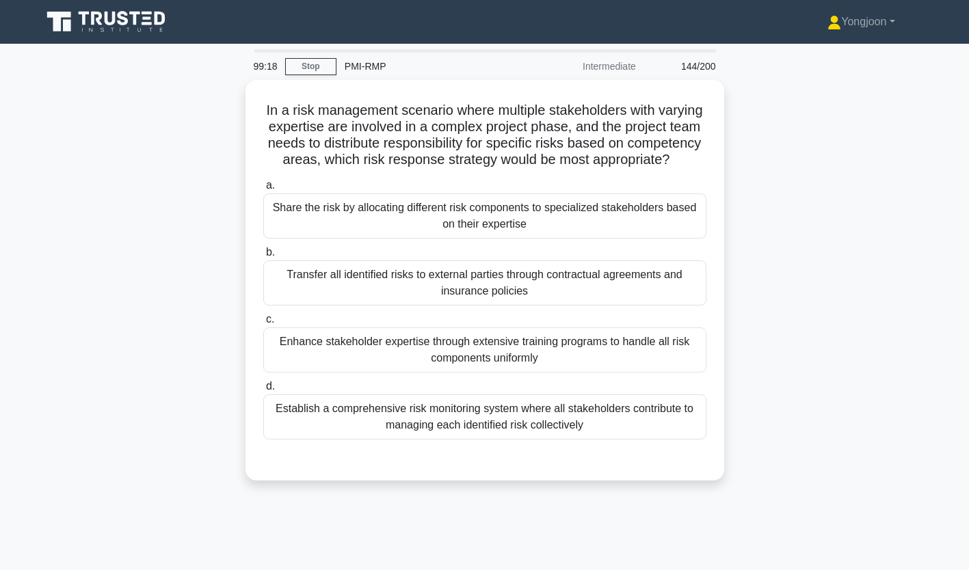
click at [506, 225] on div "Share the risk by allocating different risk components to specialized stakehold…" at bounding box center [484, 216] width 443 height 45
click at [263, 190] on input "a. Share the risk by allocating different risk components to specialized stakeh…" at bounding box center [263, 185] width 0 height 9
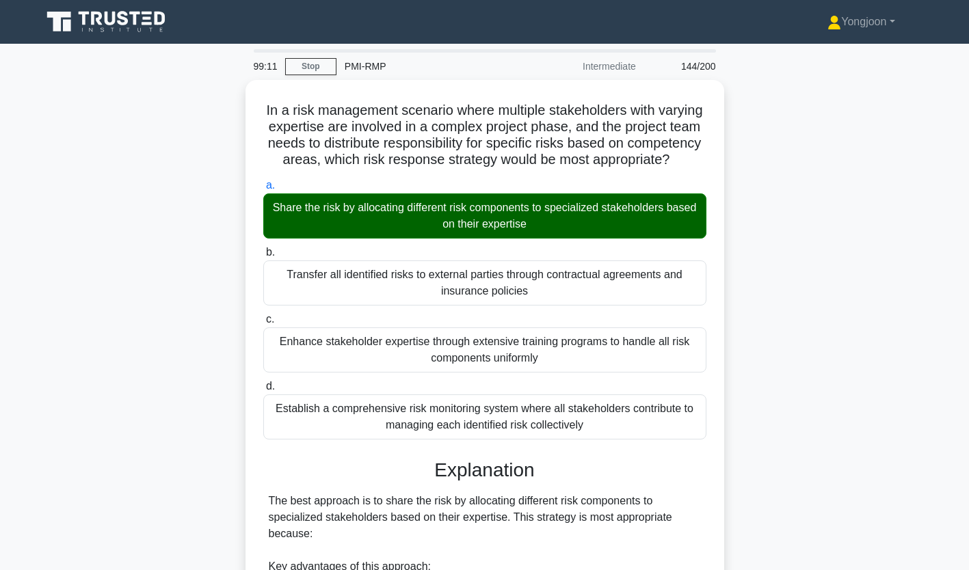
click at [579, 482] on h3 "Explanation" at bounding box center [485, 470] width 427 height 23
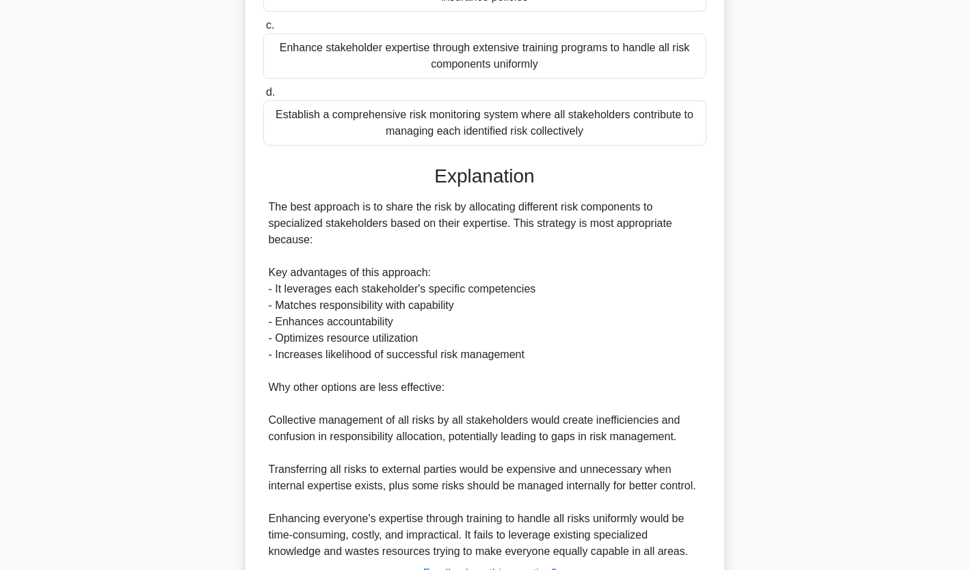
scroll to position [421, 0]
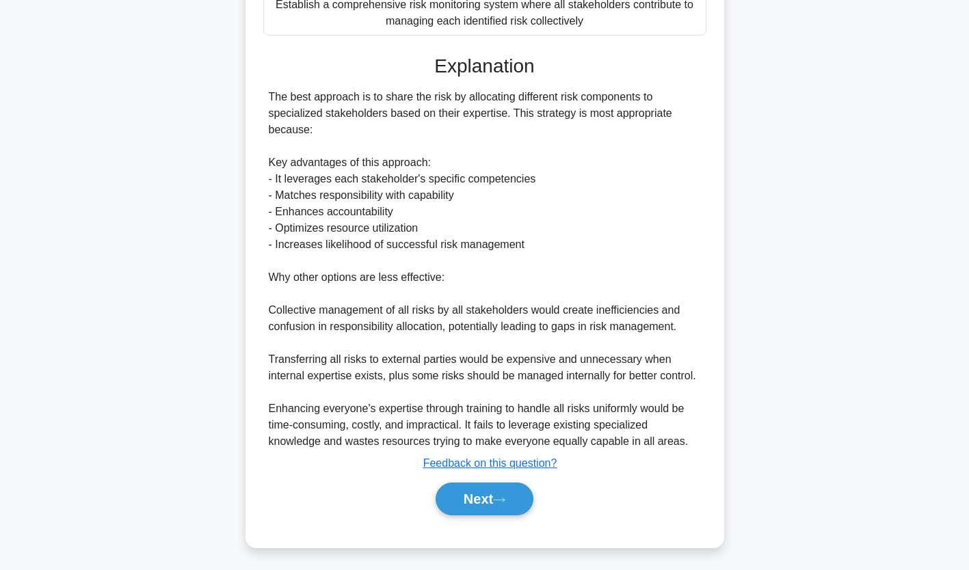
click at [493, 485] on button "Next" at bounding box center [485, 499] width 98 height 33
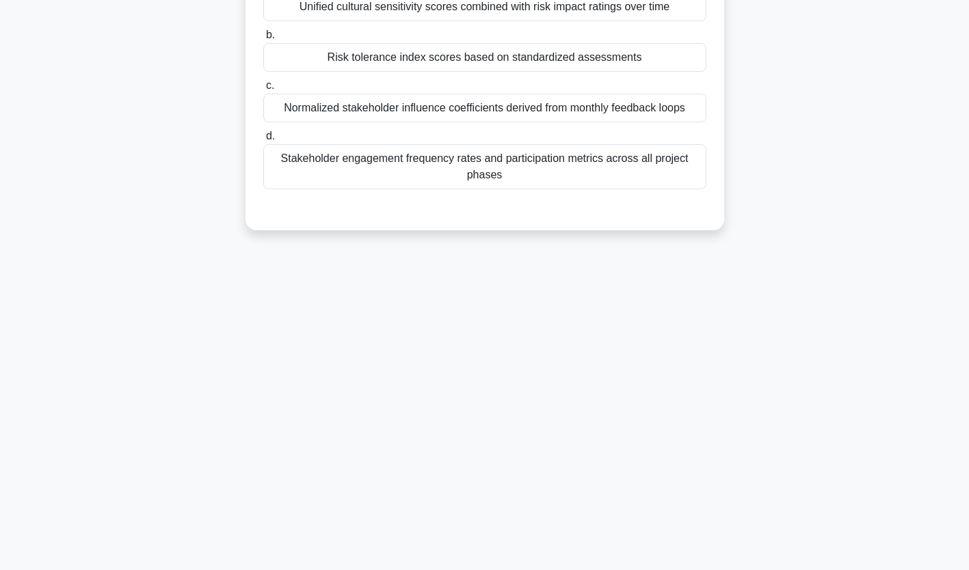
scroll to position [0, 0]
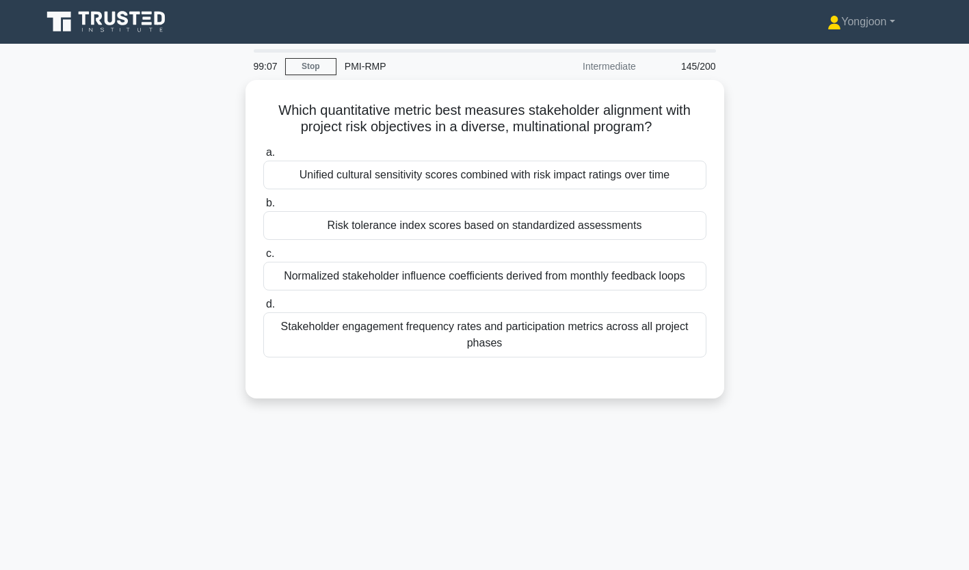
click at [449, 177] on div "Unified cultural sensitivity scores combined with risk impact ratings over time" at bounding box center [484, 175] width 443 height 29
click at [263, 157] on input "a. Unified cultural sensitivity scores combined with risk impact ratings over t…" at bounding box center [263, 152] width 0 height 9
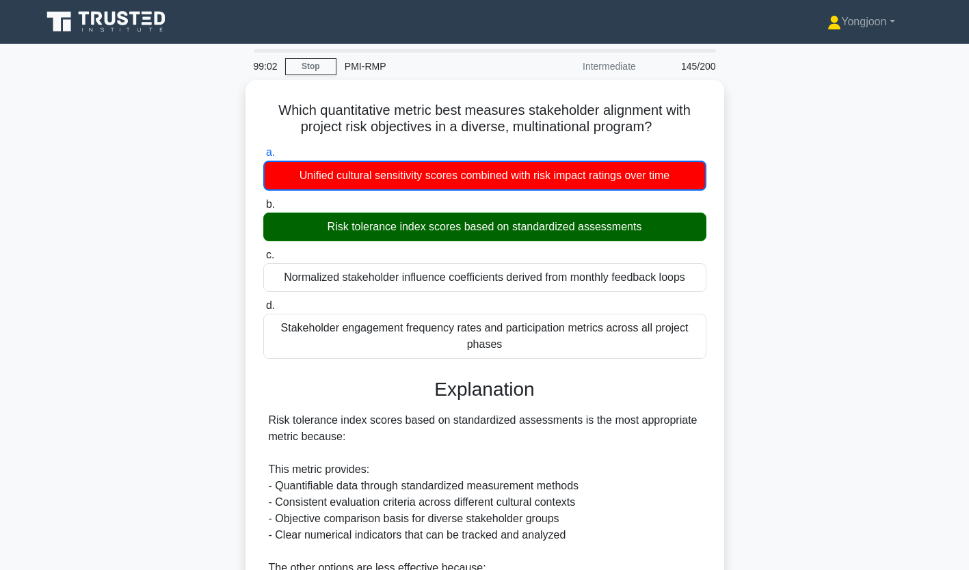
scroll to position [324, 0]
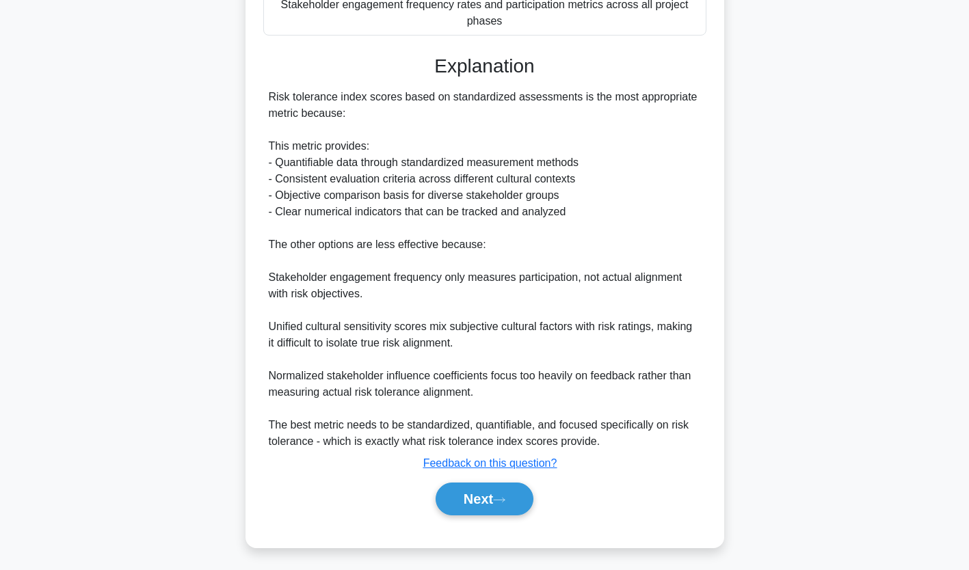
click at [493, 491] on button "Next" at bounding box center [485, 499] width 98 height 33
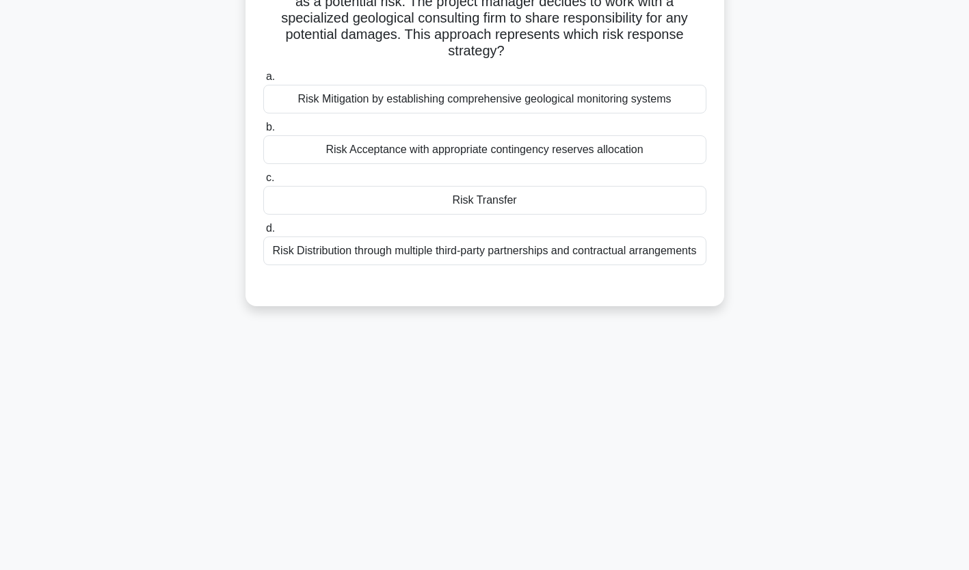
scroll to position [0, 0]
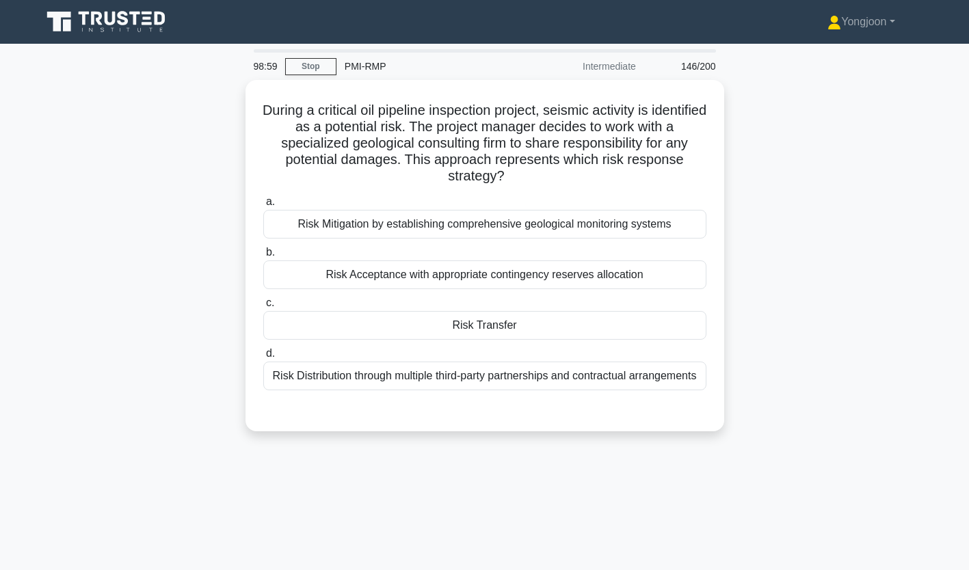
click at [419, 219] on div "Risk Mitigation by establishing comprehensive geological monitoring systems" at bounding box center [484, 224] width 443 height 29
click at [263, 207] on input "a. Risk Mitigation by establishing comprehensive geological monitoring systems" at bounding box center [263, 202] width 0 height 9
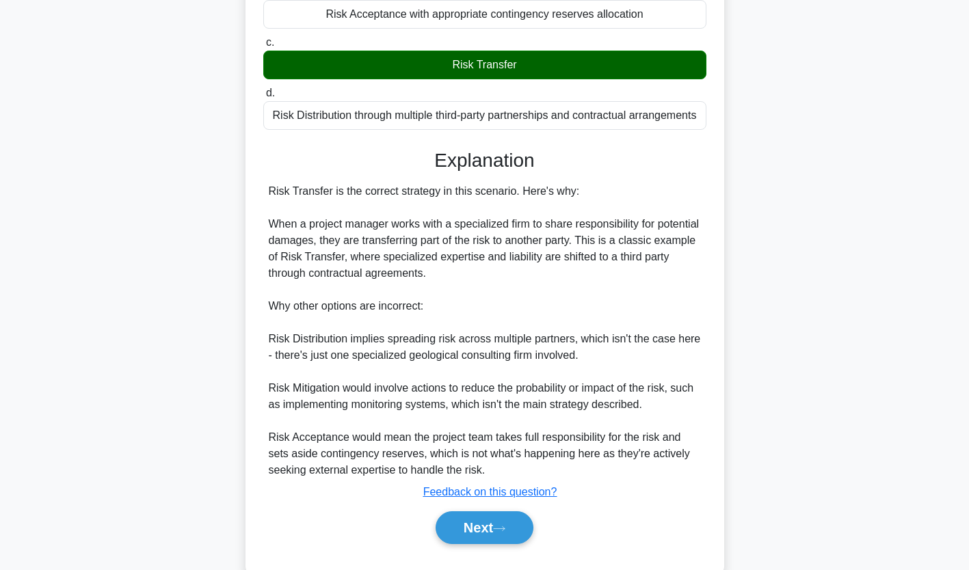
scroll to position [291, 0]
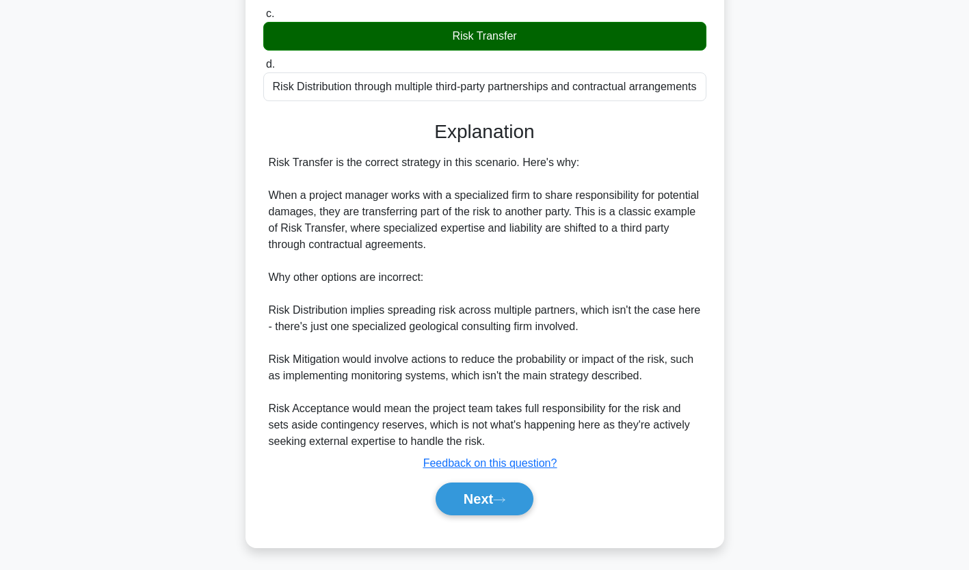
click at [488, 497] on button "Next" at bounding box center [485, 499] width 98 height 33
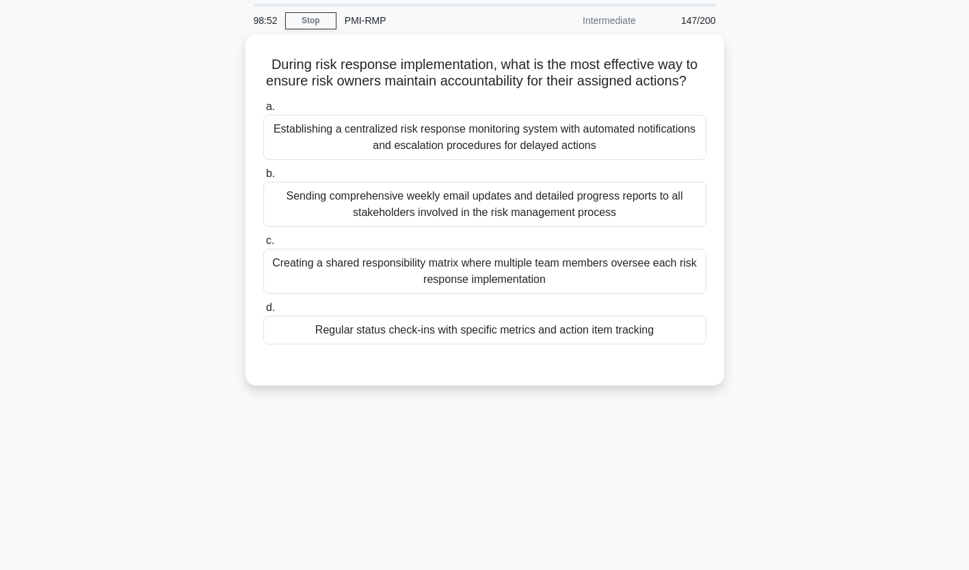
scroll to position [0, 0]
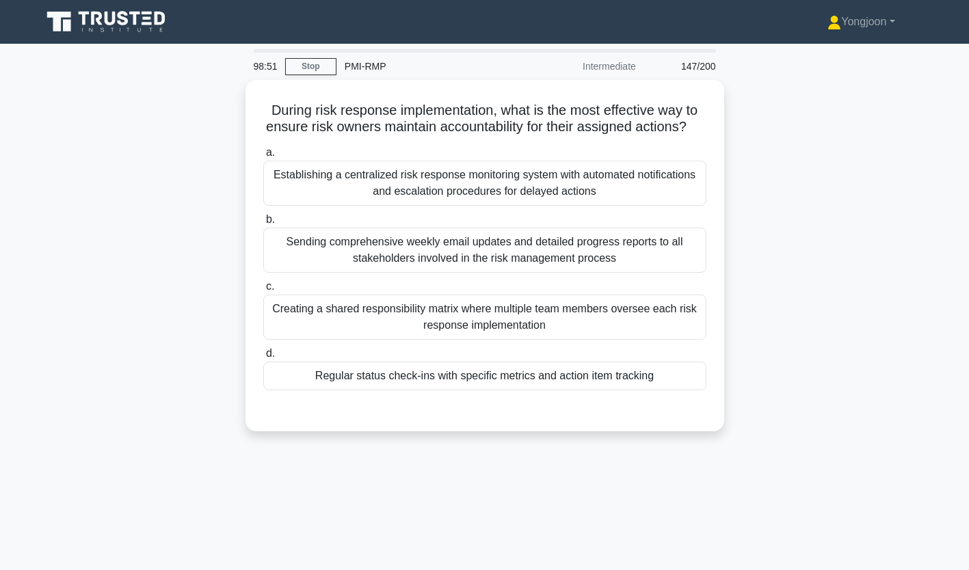
click at [445, 199] on div "Establishing a centralized risk response monitoring system with automated notif…" at bounding box center [484, 183] width 443 height 45
click at [263, 157] on input "a. Establishing a centralized risk response monitoring system with automated no…" at bounding box center [263, 152] width 0 height 9
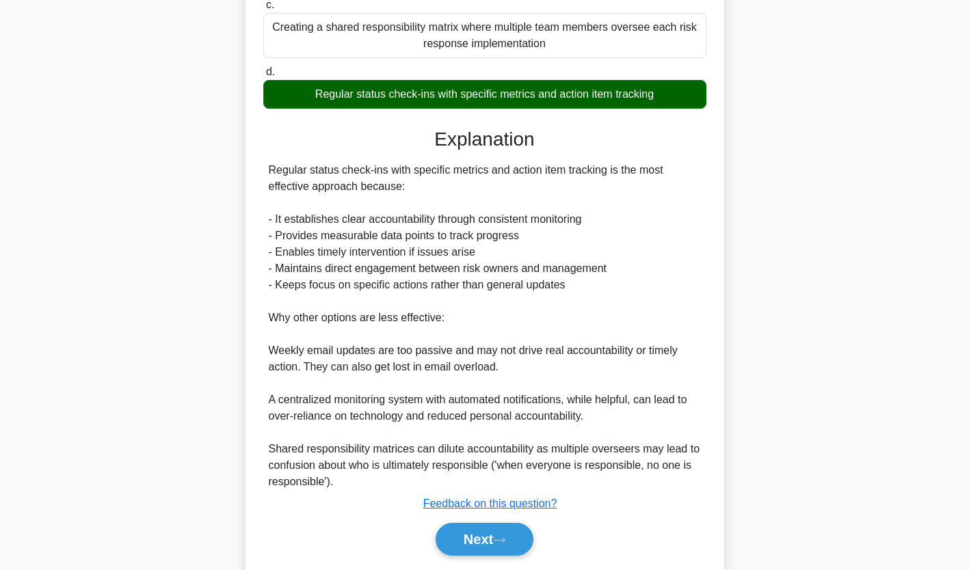
scroll to position [341, 0]
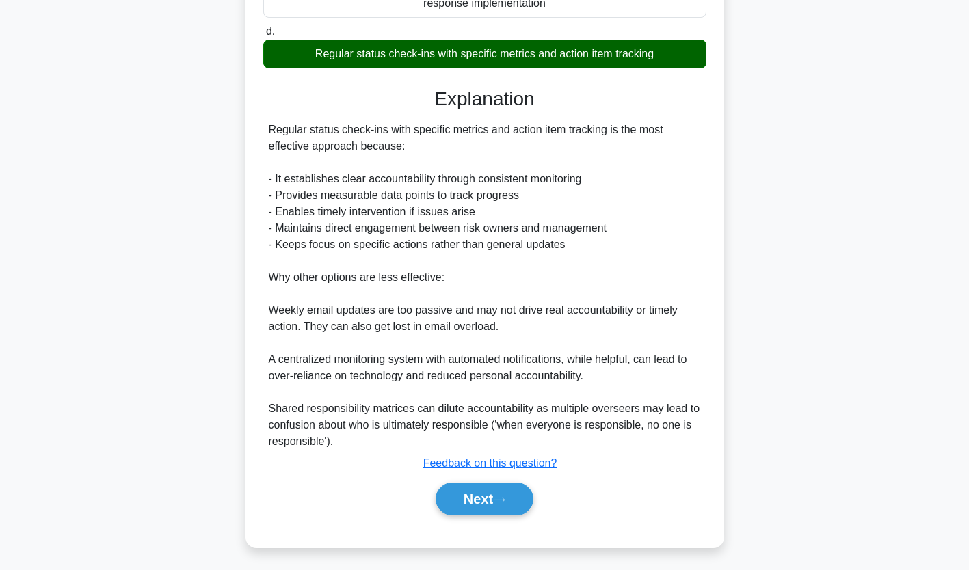
click at [504, 500] on icon at bounding box center [499, 501] width 12 height 8
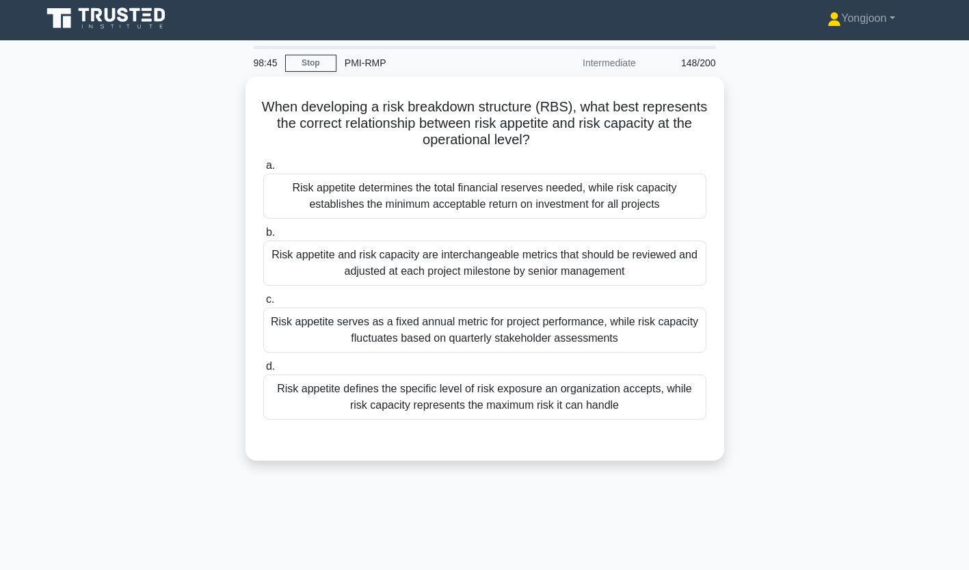
scroll to position [0, 0]
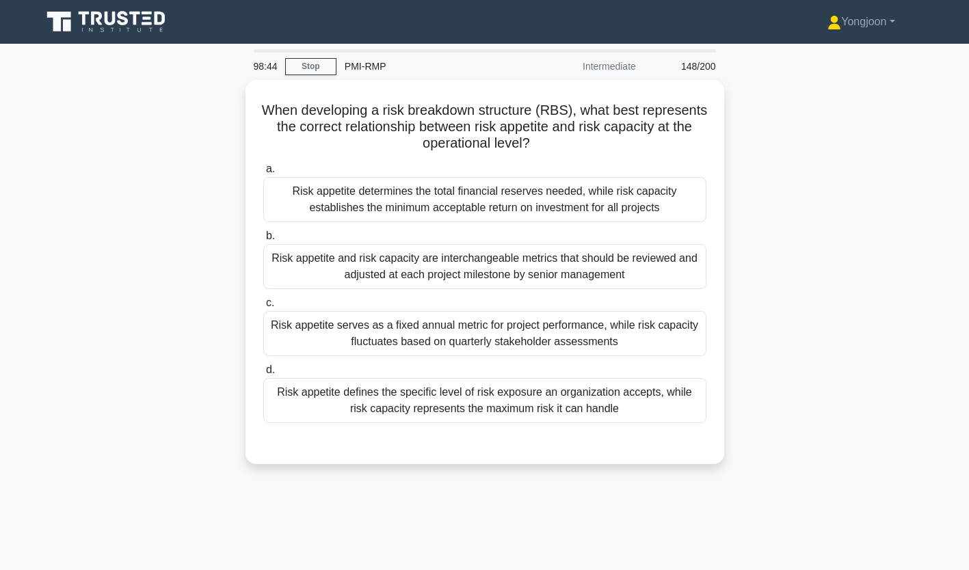
click at [393, 200] on div "Risk appetite determines the total financial reserves needed, while risk capaci…" at bounding box center [484, 199] width 443 height 45
click at [263, 174] on input "a. Risk appetite determines the total financial reserves needed, while risk cap…" at bounding box center [263, 169] width 0 height 9
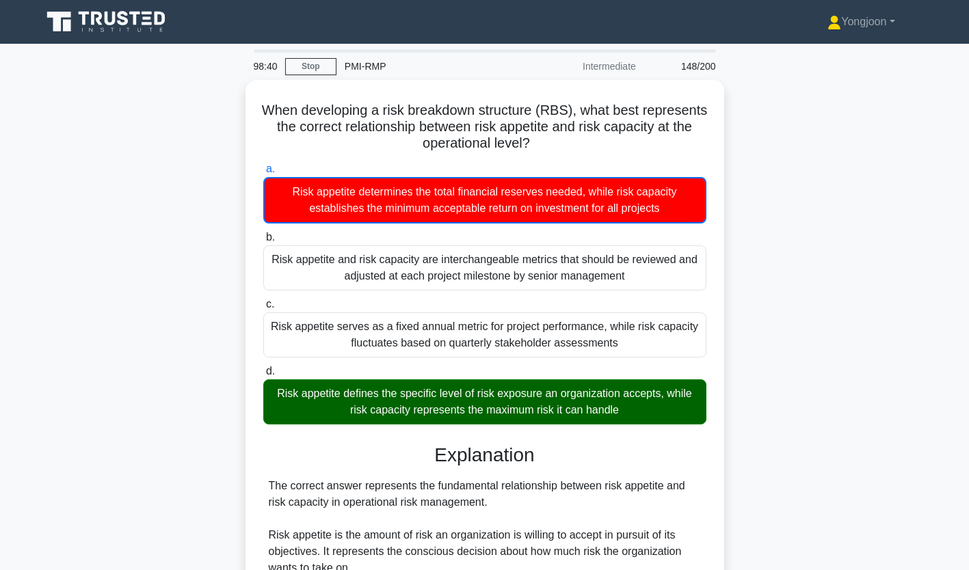
scroll to position [423, 0]
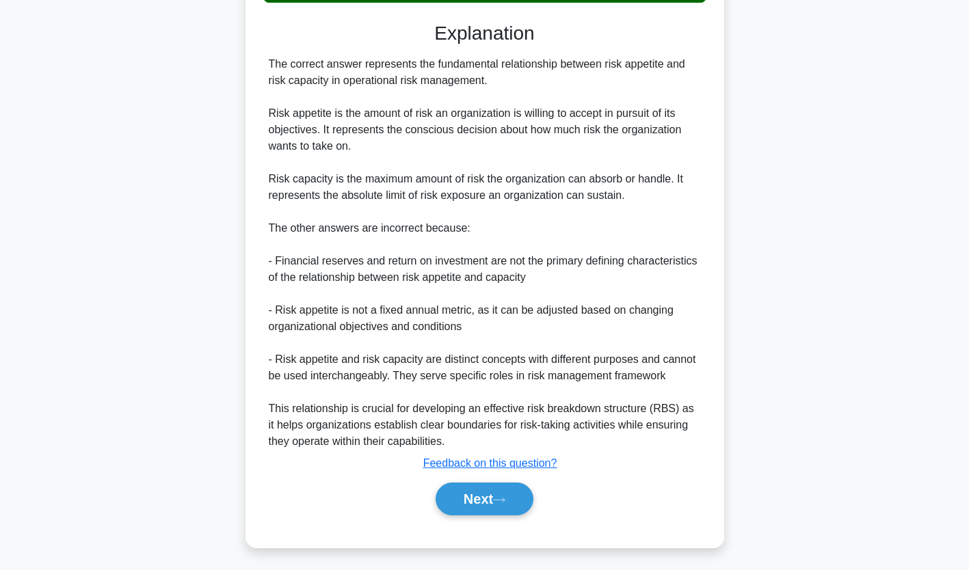
click at [513, 503] on button "Next" at bounding box center [485, 499] width 98 height 33
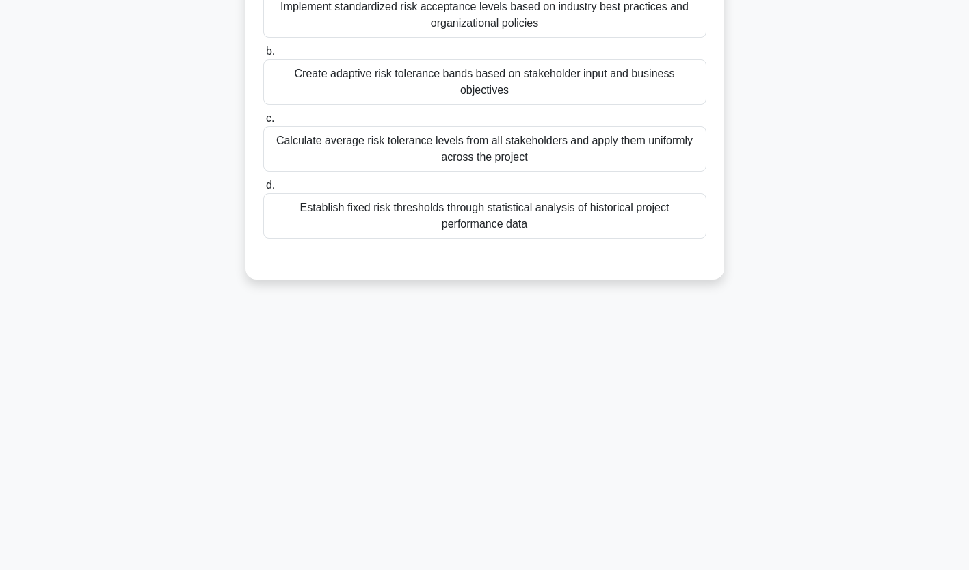
scroll to position [0, 0]
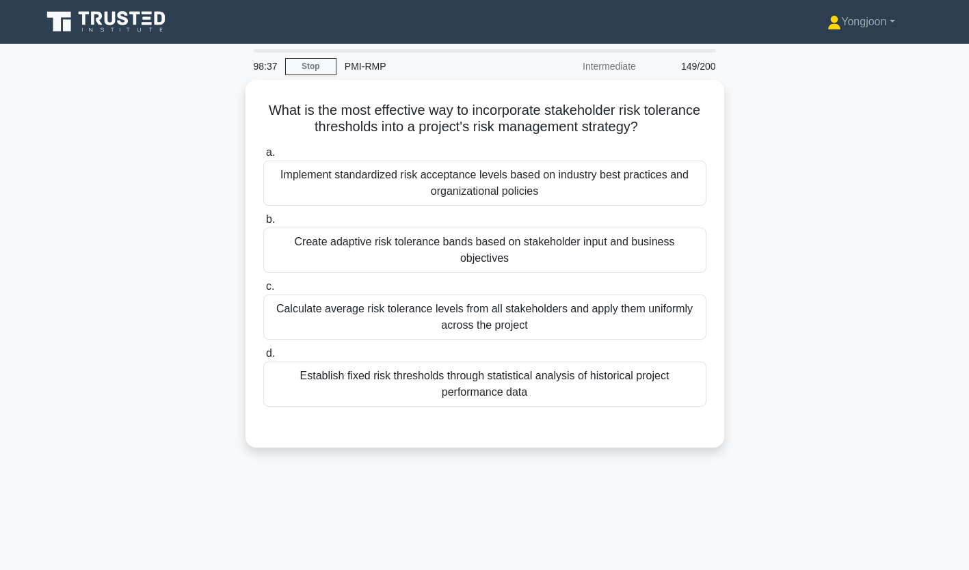
click at [367, 181] on div "Implement standardized risk acceptance levels based on industry best practices …" at bounding box center [484, 183] width 443 height 45
click at [263, 157] on input "a. Implement standardized risk acceptance levels based on industry best practic…" at bounding box center [263, 152] width 0 height 9
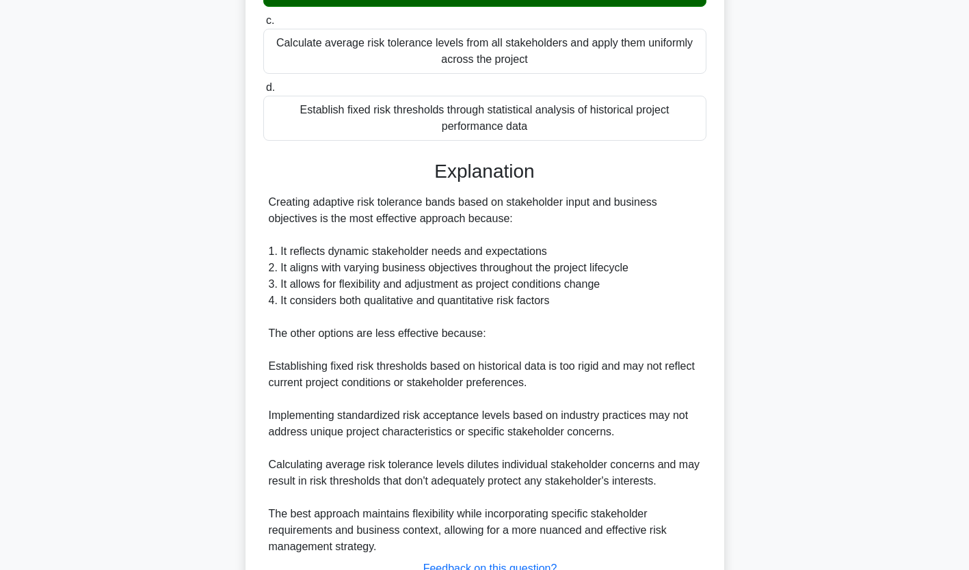
scroll to position [373, 0]
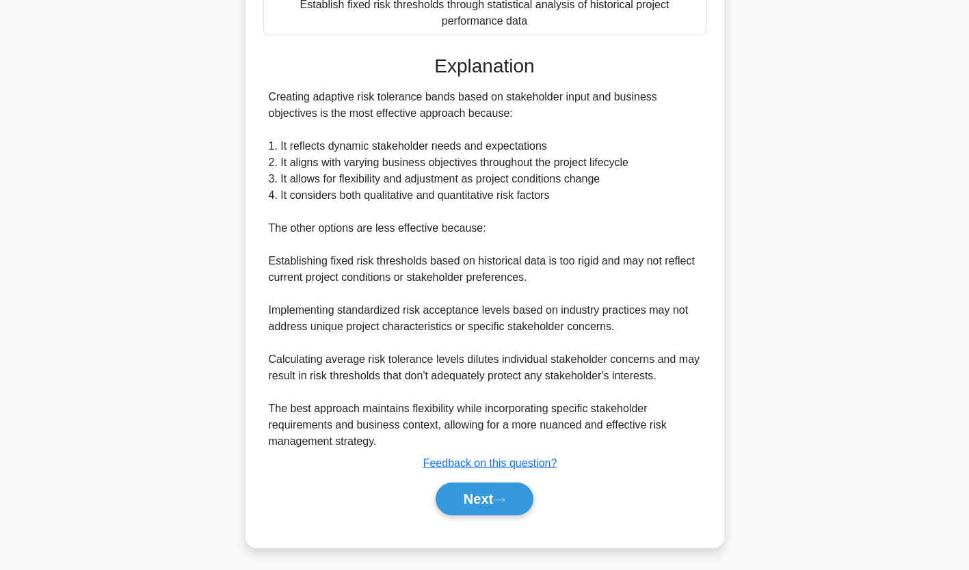
click at [487, 510] on button "Next" at bounding box center [485, 499] width 98 height 33
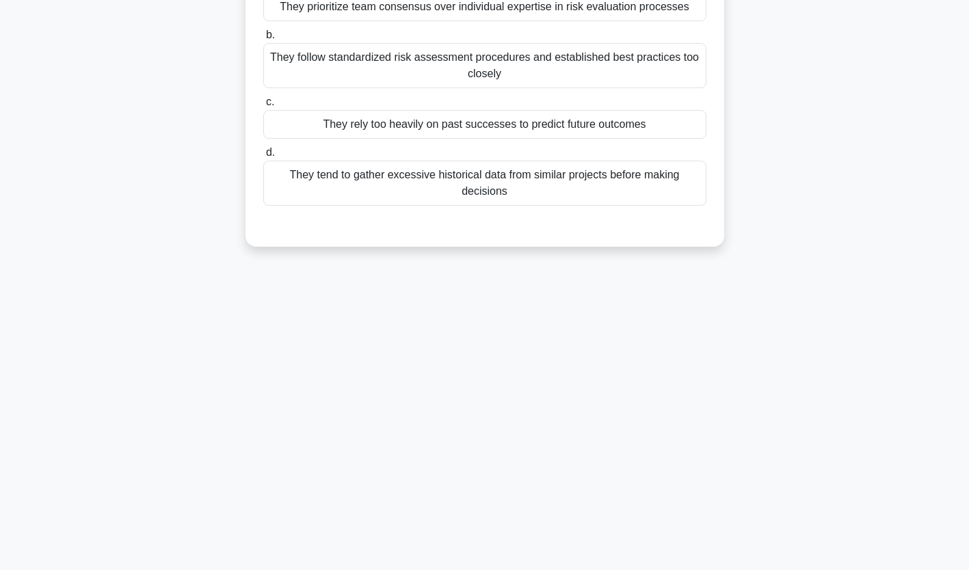
scroll to position [0, 0]
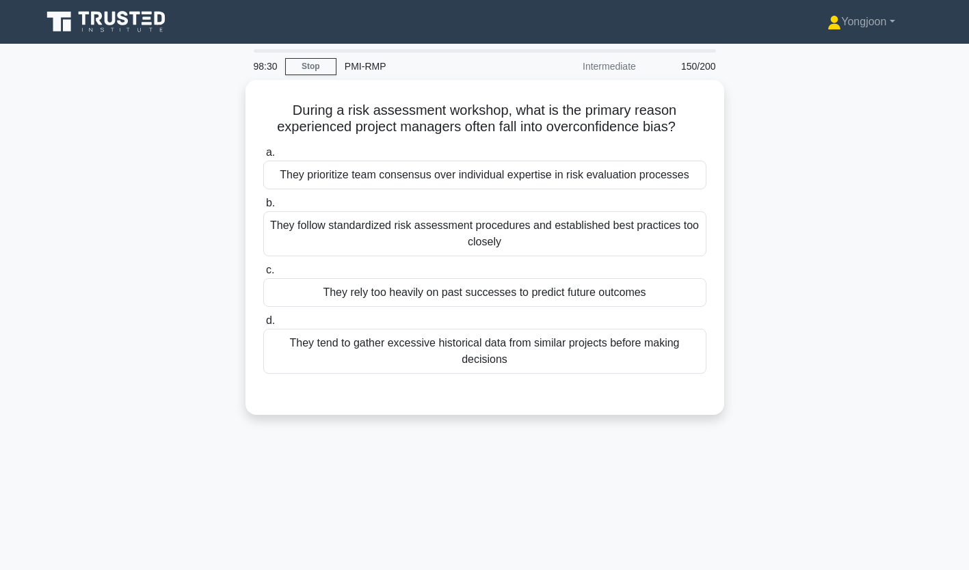
click at [402, 176] on div "They prioritize team consensus over individual expertise in risk evaluation pro…" at bounding box center [484, 175] width 443 height 29
click at [263, 157] on input "a. They prioritize team consensus over individual expertise in risk evaluation …" at bounding box center [263, 152] width 0 height 9
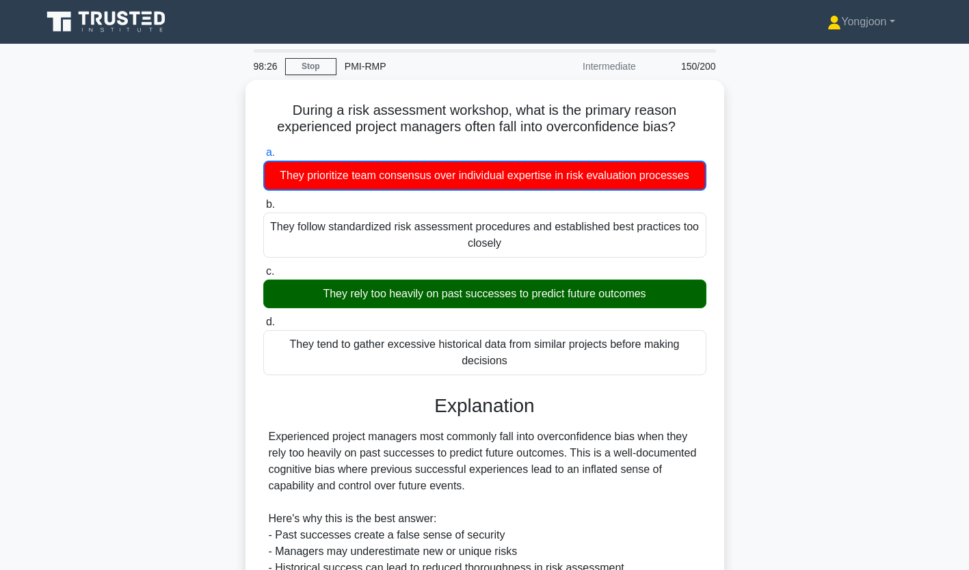
scroll to position [242, 0]
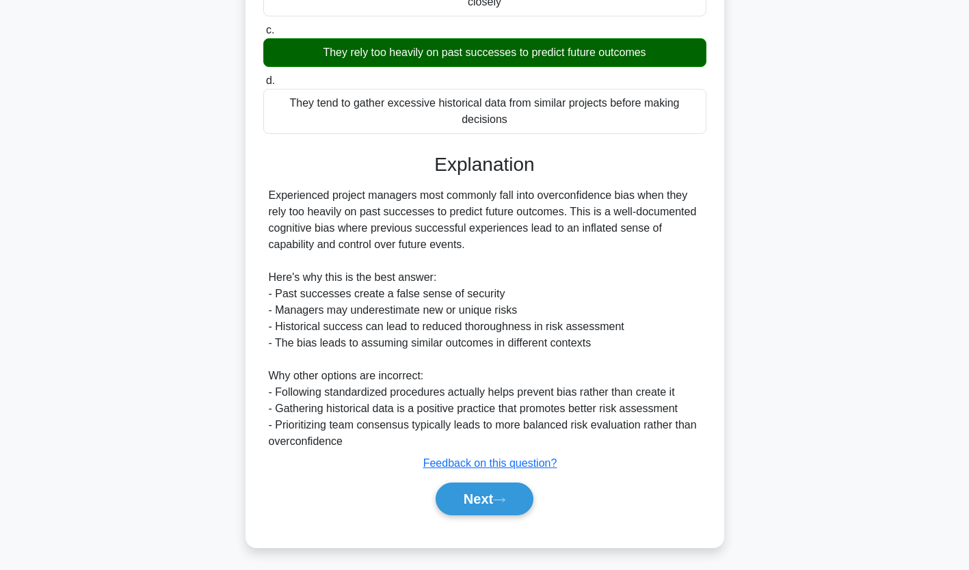
click at [506, 497] on icon at bounding box center [499, 501] width 12 height 8
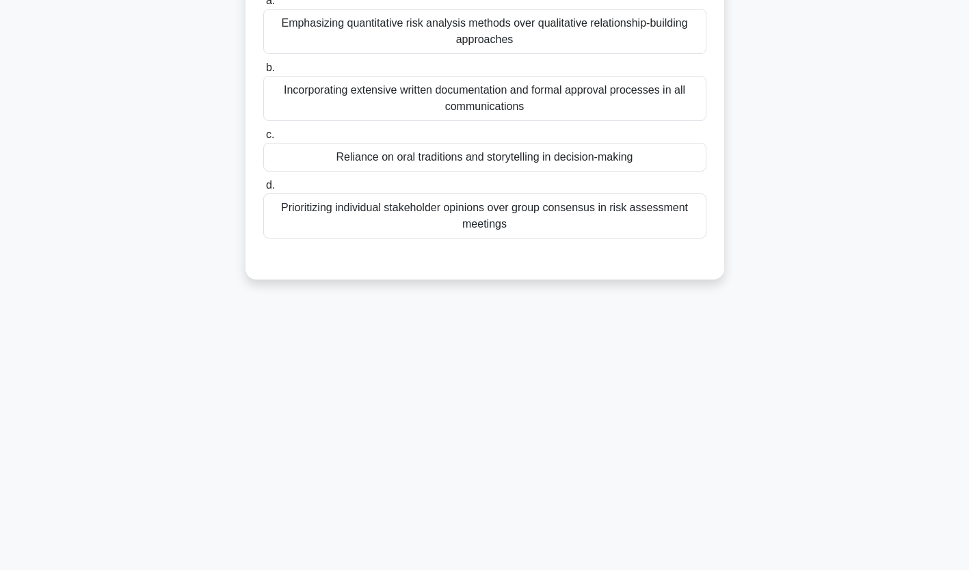
scroll to position [0, 0]
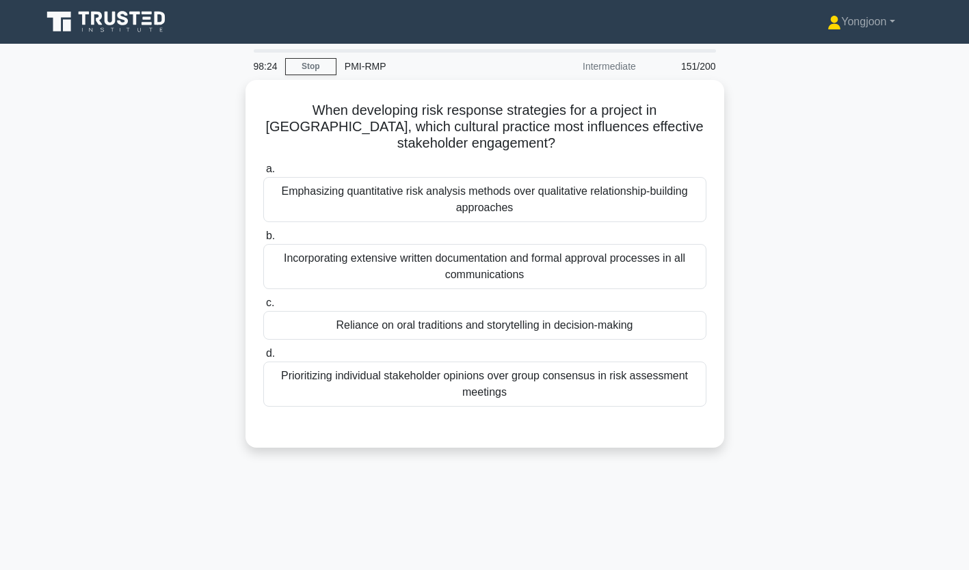
click at [434, 183] on div "Emphasizing quantitative risk analysis methods over qualitative relationship-bu…" at bounding box center [484, 199] width 443 height 45
click at [263, 174] on input "a. Emphasizing quantitative risk analysis methods over qualitative relationship…" at bounding box center [263, 169] width 0 height 9
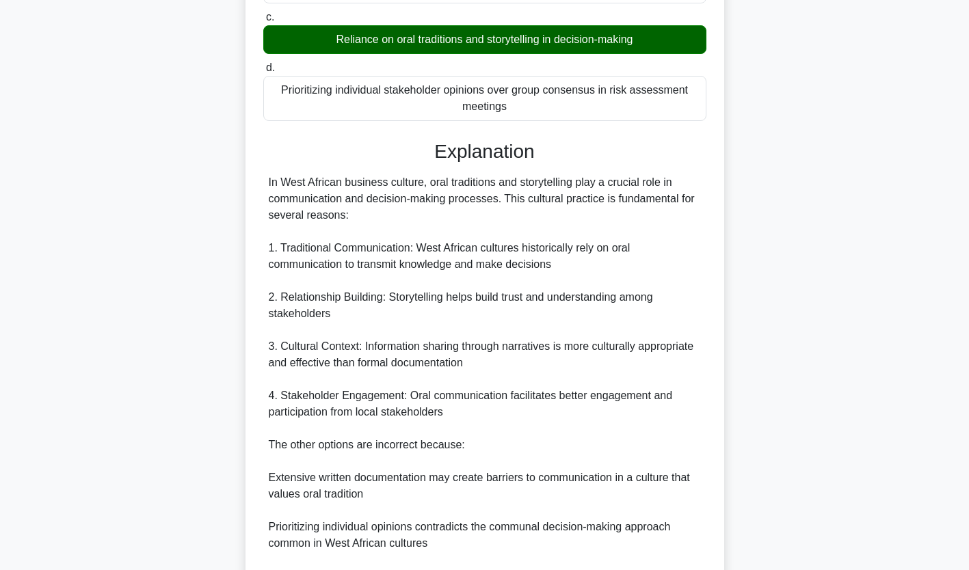
scroll to position [439, 0]
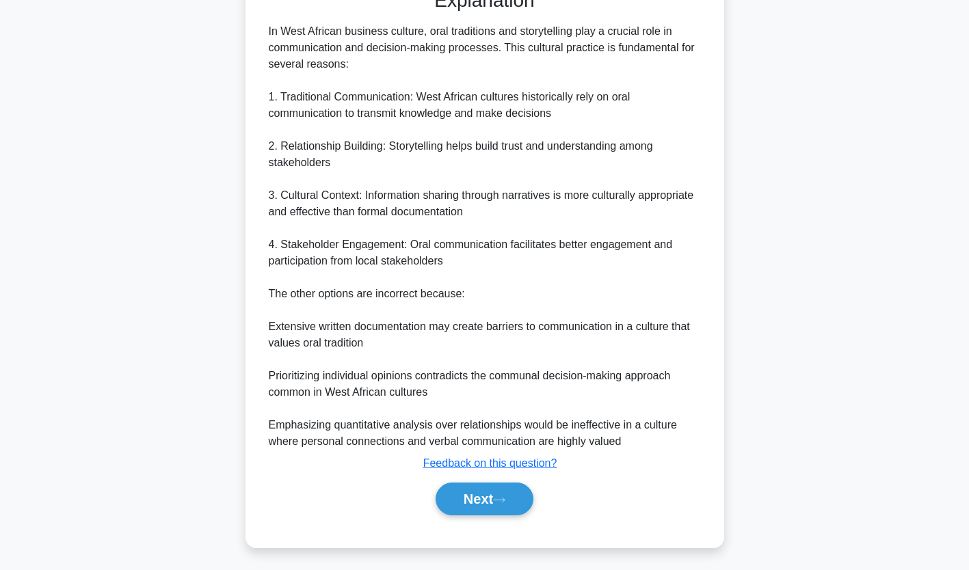
click at [488, 503] on button "Next" at bounding box center [485, 499] width 98 height 33
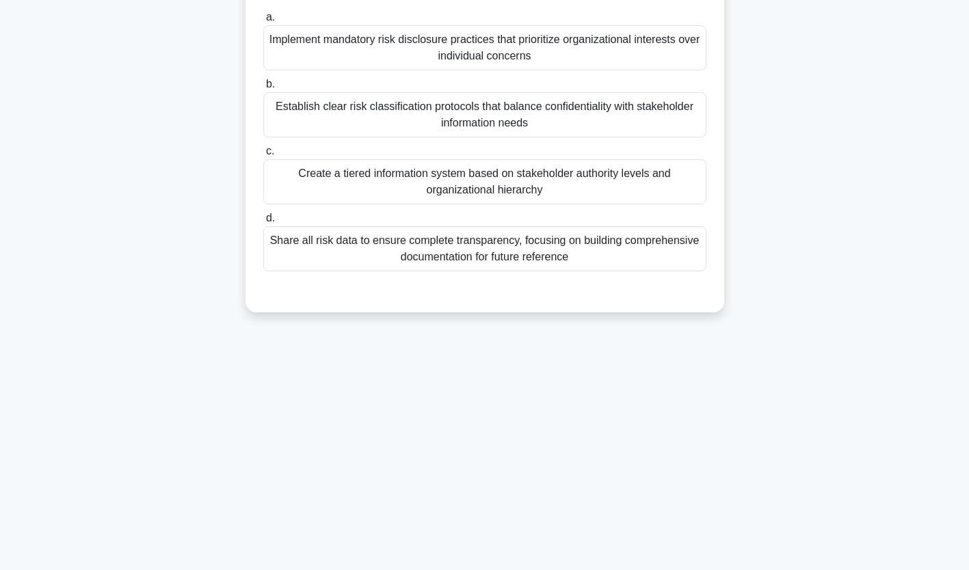
scroll to position [0, 0]
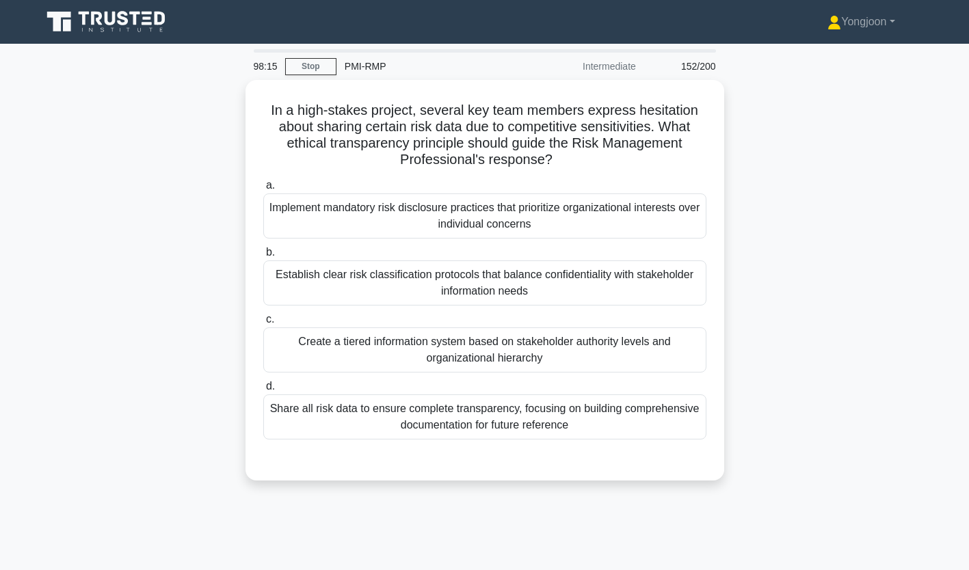
click at [439, 226] on div "Implement mandatory risk disclosure practices that prioritize organizational in…" at bounding box center [484, 216] width 443 height 45
click at [263, 190] on input "a. Implement mandatory risk disclosure practices that prioritize organizational…" at bounding box center [263, 185] width 0 height 9
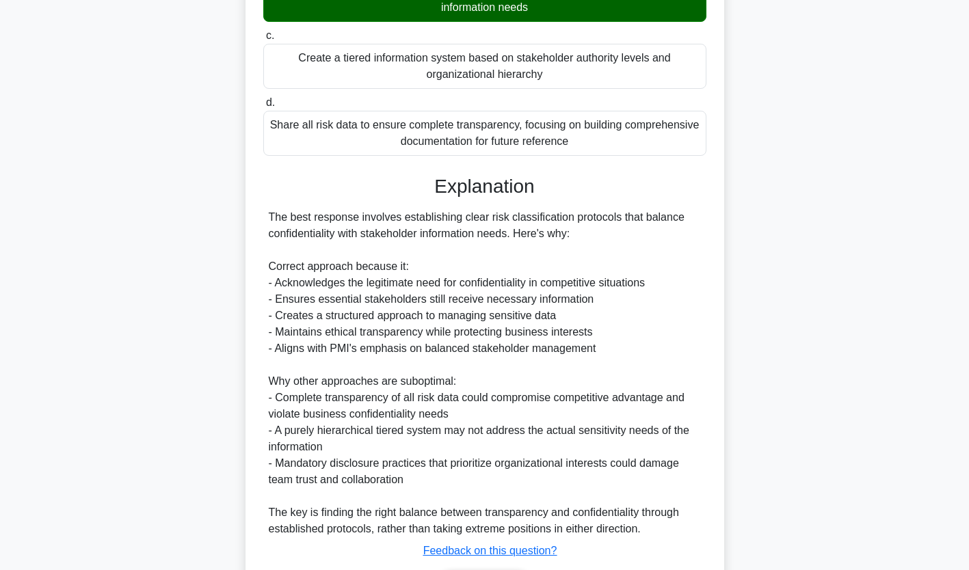
scroll to position [373, 0]
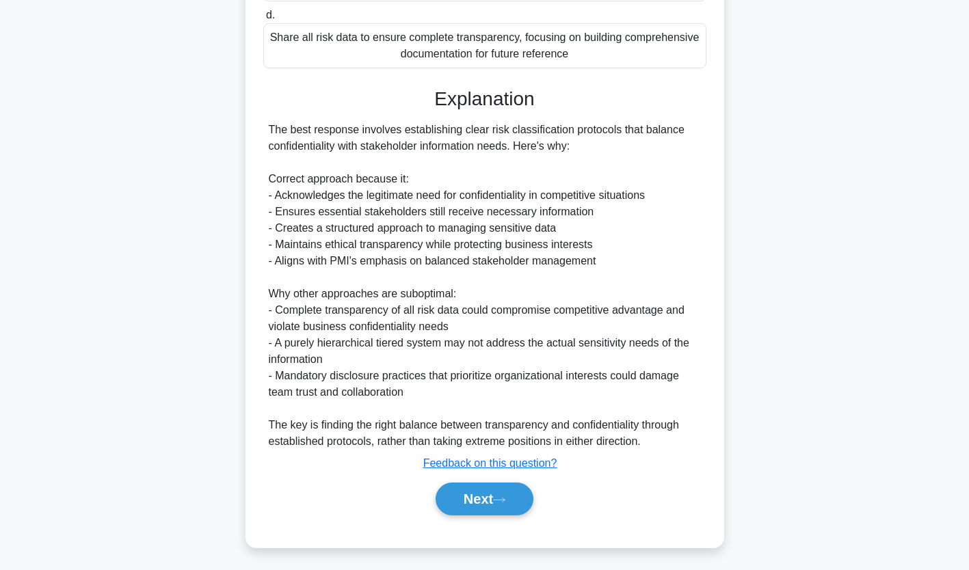
click at [480, 504] on button "Next" at bounding box center [485, 499] width 98 height 33
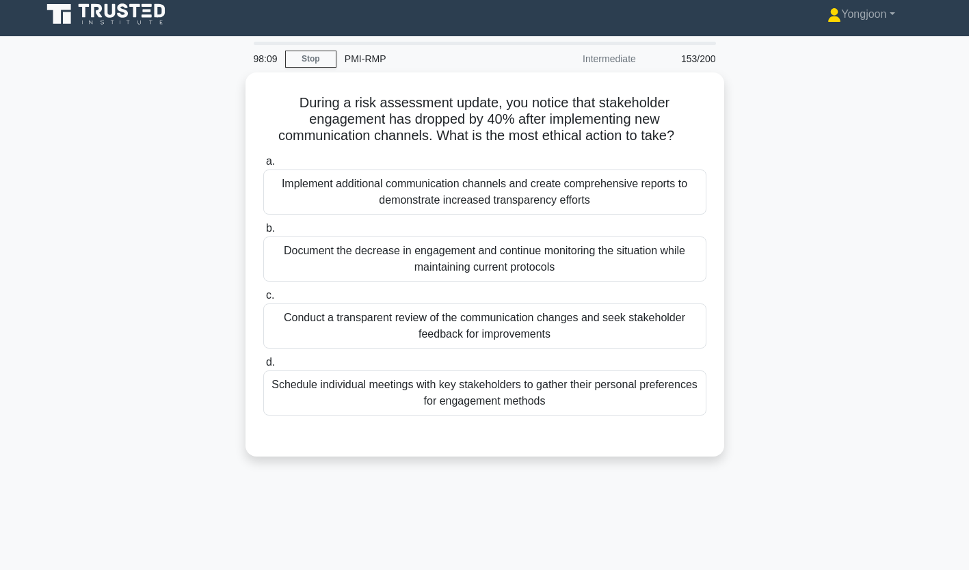
scroll to position [0, 0]
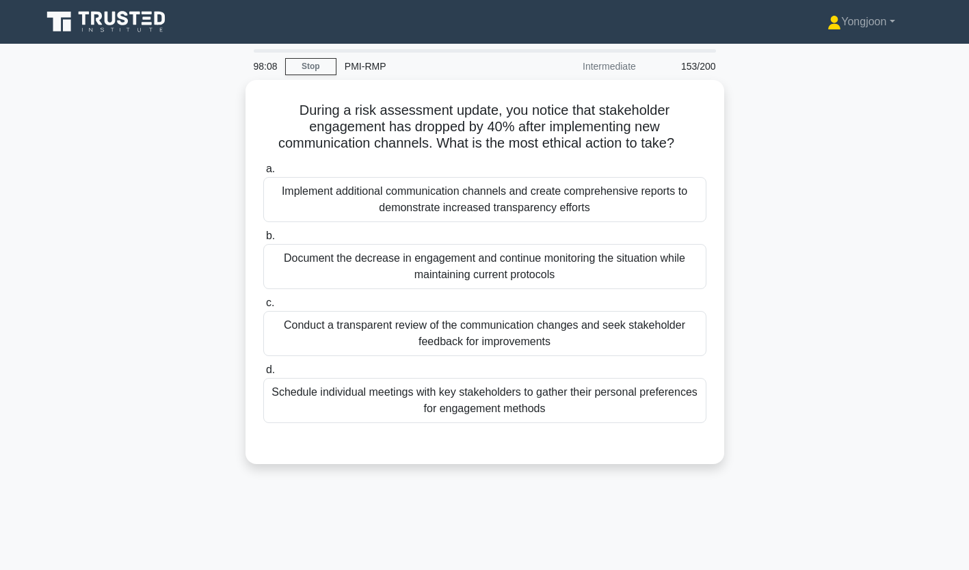
click at [458, 192] on div "Implement additional communication channels and create comprehensive reports to…" at bounding box center [484, 199] width 443 height 45
click at [263, 174] on input "a. Implement additional communication channels and create comprehensive reports…" at bounding box center [263, 169] width 0 height 9
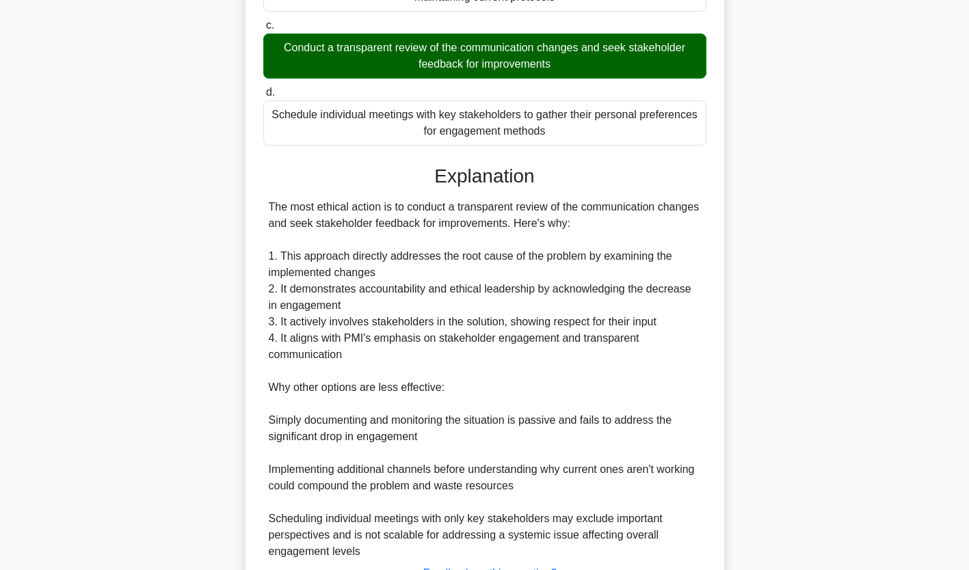
scroll to position [332, 0]
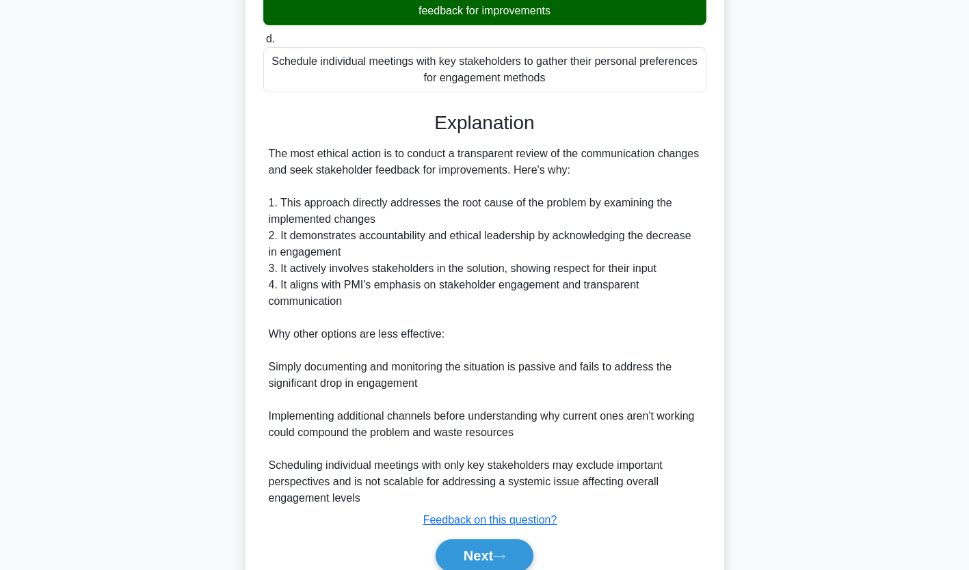
click at [474, 545] on button "Next" at bounding box center [485, 556] width 98 height 33
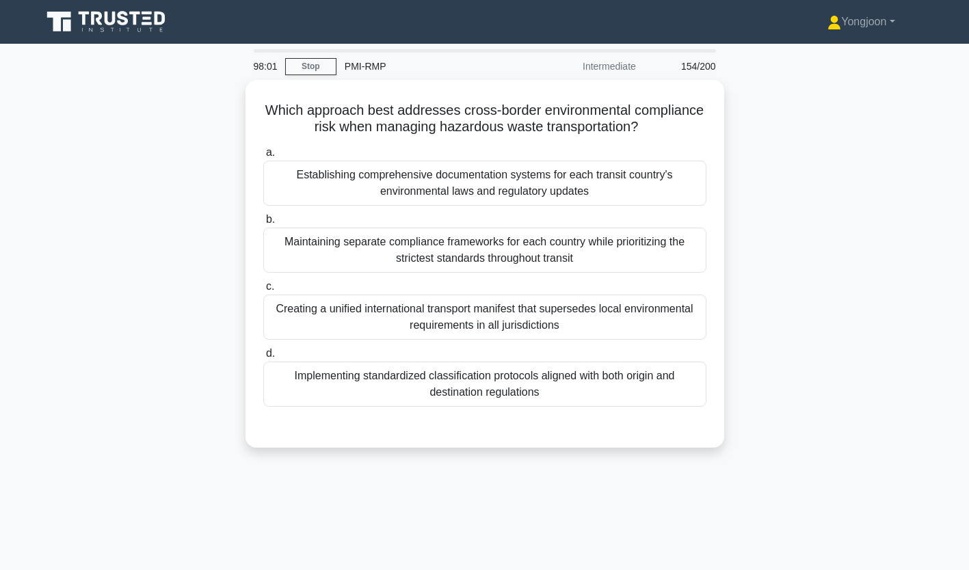
click at [465, 192] on div "Establishing comprehensive documentation systems for each transit country's env…" at bounding box center [484, 183] width 443 height 45
click at [263, 157] on input "a. Establishing comprehensive documentation systems for each transit country's …" at bounding box center [263, 152] width 0 height 9
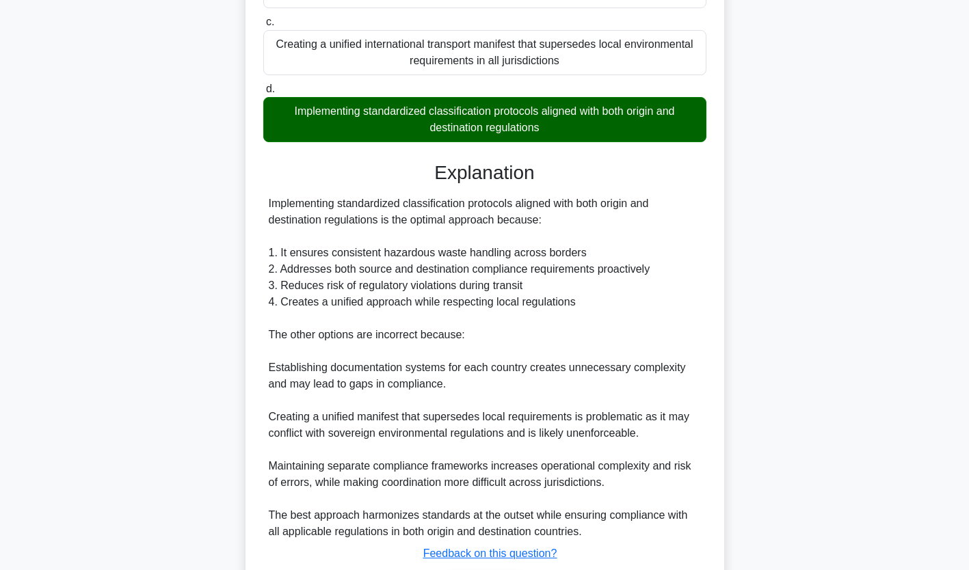
scroll to position [357, 0]
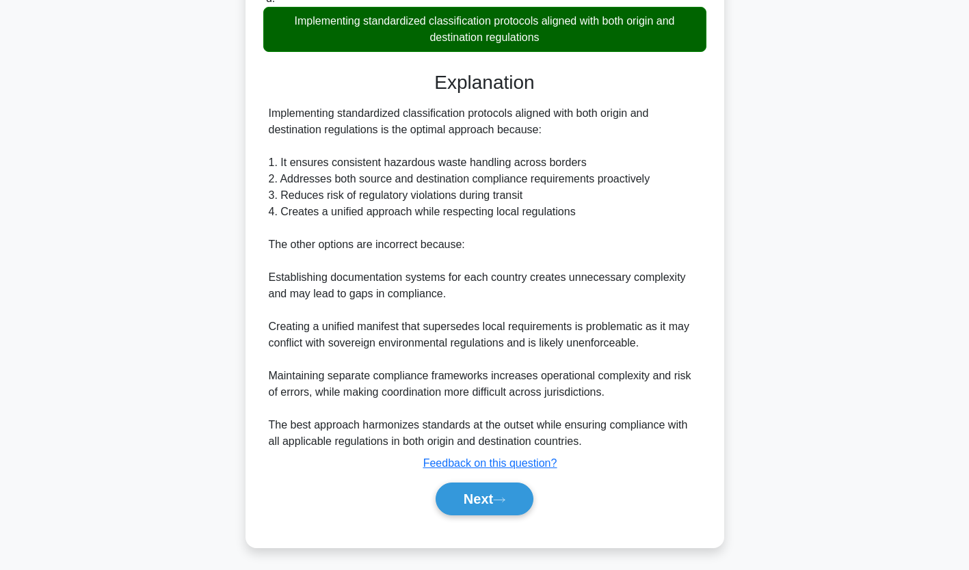
click at [496, 512] on div "Next" at bounding box center [484, 499] width 443 height 44
click at [506, 500] on icon at bounding box center [499, 501] width 12 height 8
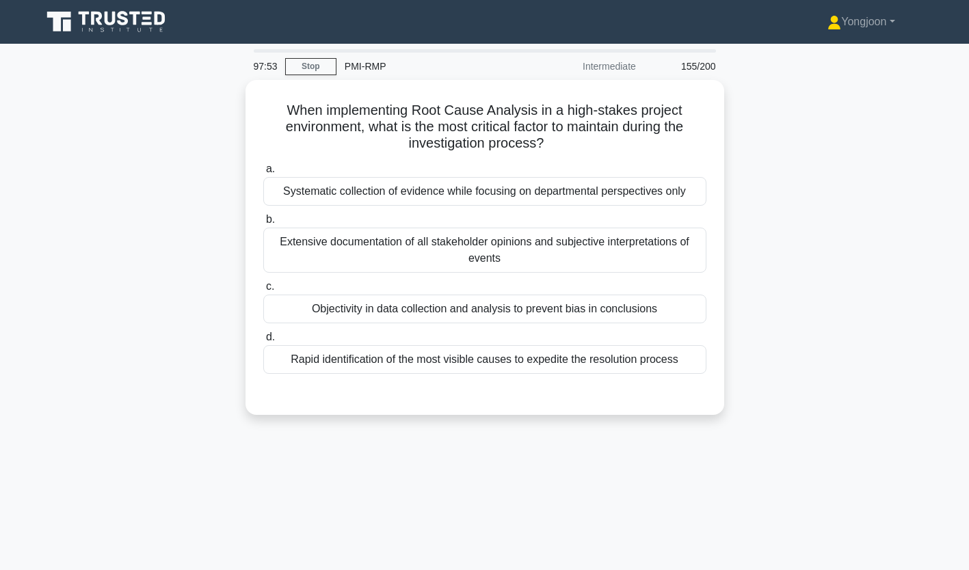
click at [328, 181] on div "Systematic collection of evidence while focusing on departmental perspectives o…" at bounding box center [484, 191] width 443 height 29
click at [263, 174] on input "a. Systematic collection of evidence while focusing on departmental perspective…" at bounding box center [263, 169] width 0 height 9
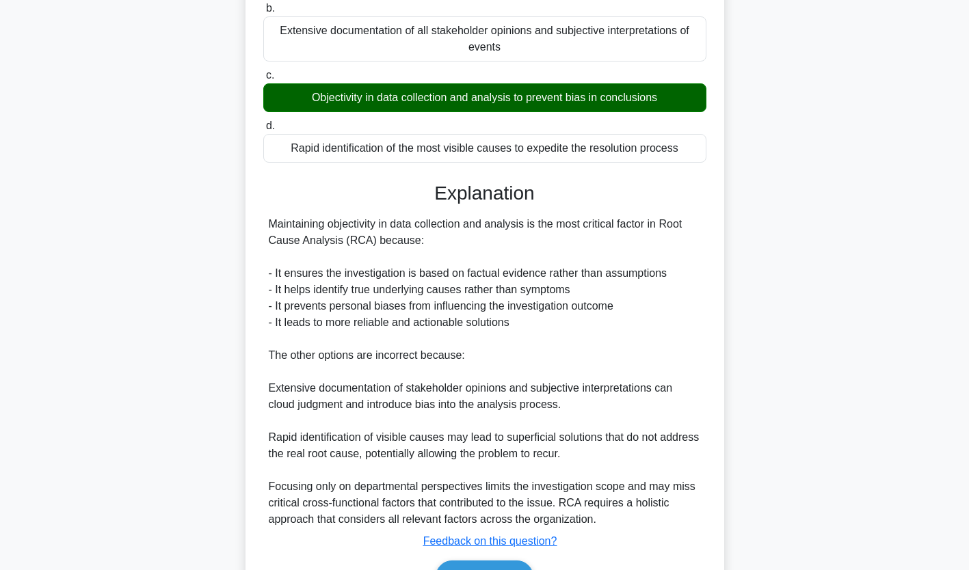
scroll to position [233, 0]
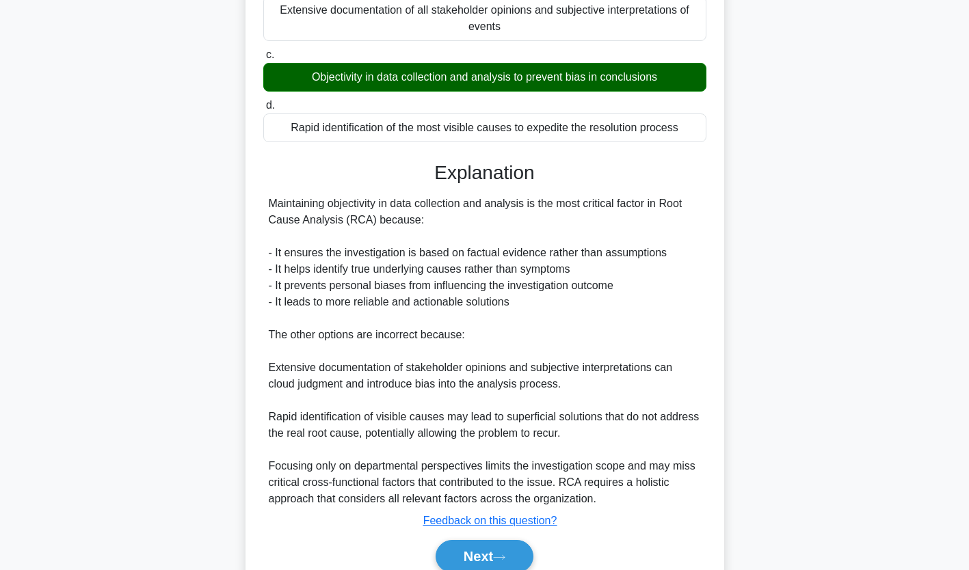
click at [482, 547] on button "Next" at bounding box center [485, 556] width 98 height 33
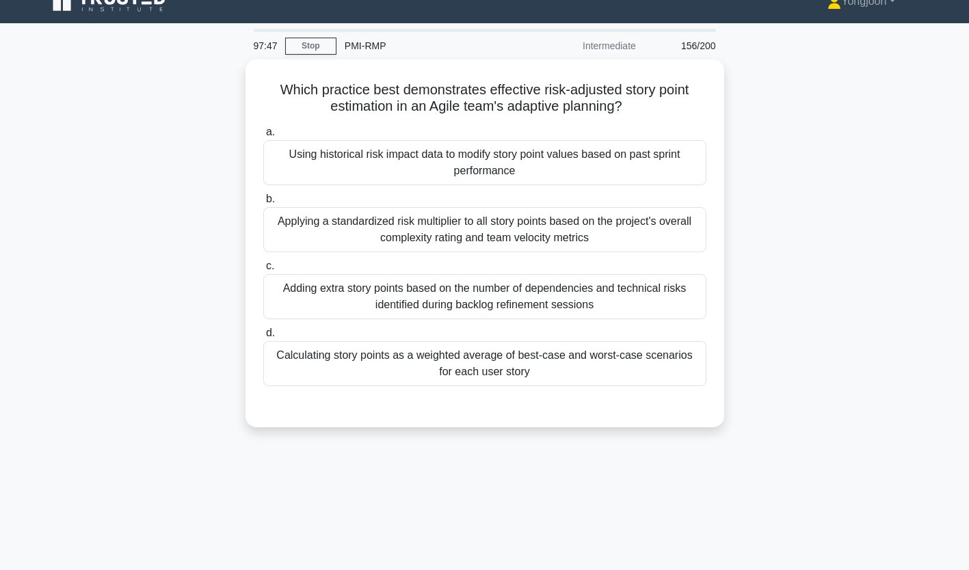
scroll to position [14, 0]
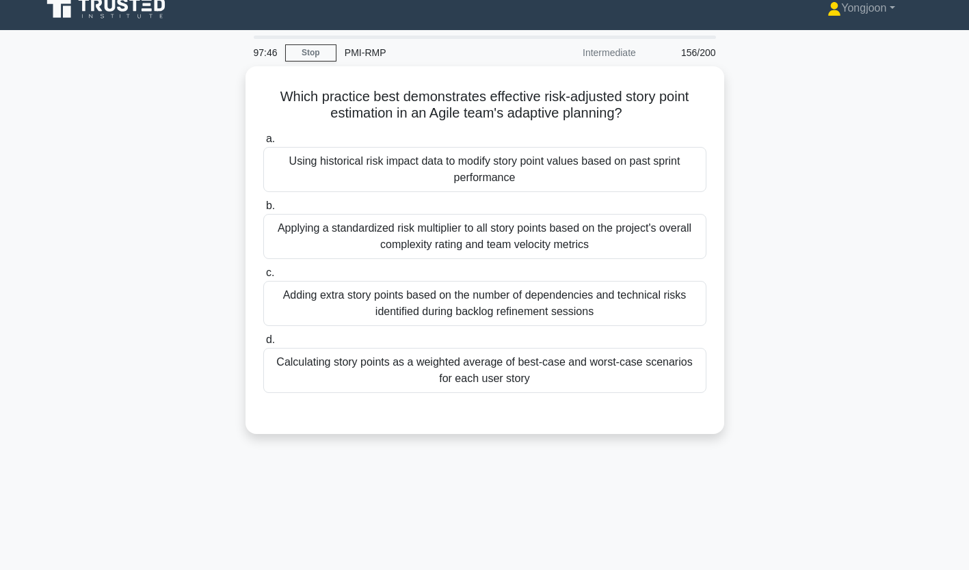
click at [493, 159] on div "Using historical risk impact data to modify story point values based on past sp…" at bounding box center [484, 169] width 443 height 45
click at [263, 144] on input "a. Using historical risk impact data to modify story point values based on past…" at bounding box center [263, 139] width 0 height 9
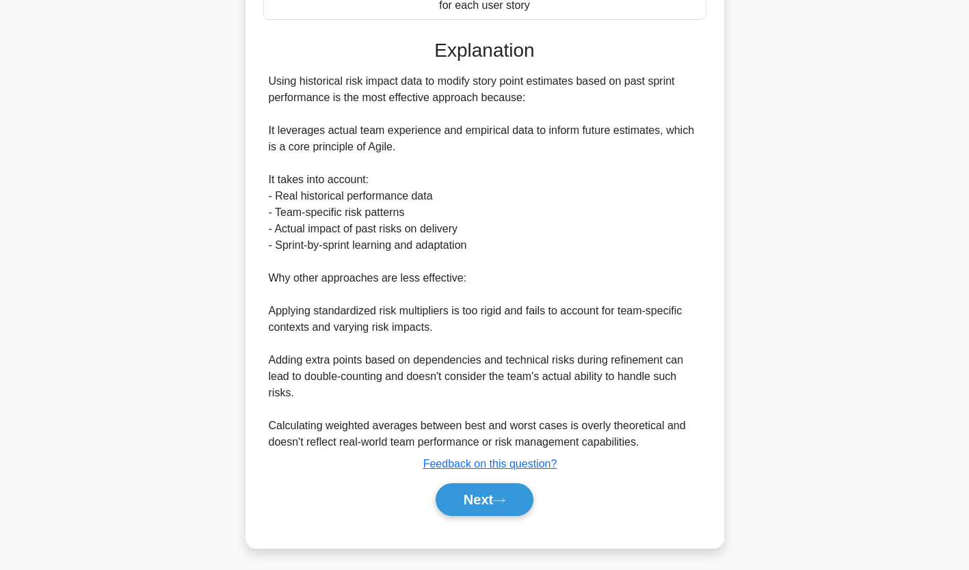
scroll to position [389, 0]
click at [501, 497] on icon at bounding box center [499, 501] width 12 height 8
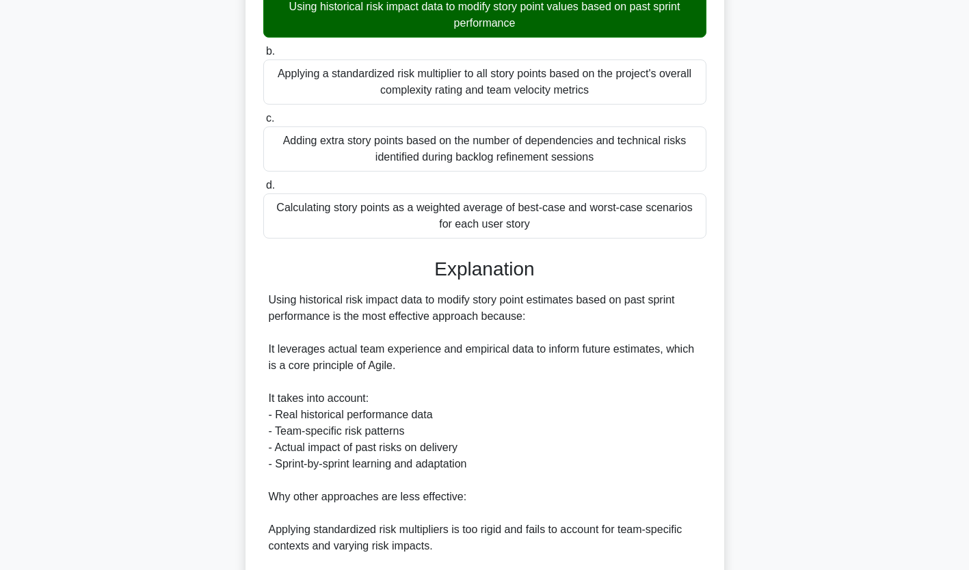
scroll to position [0, 0]
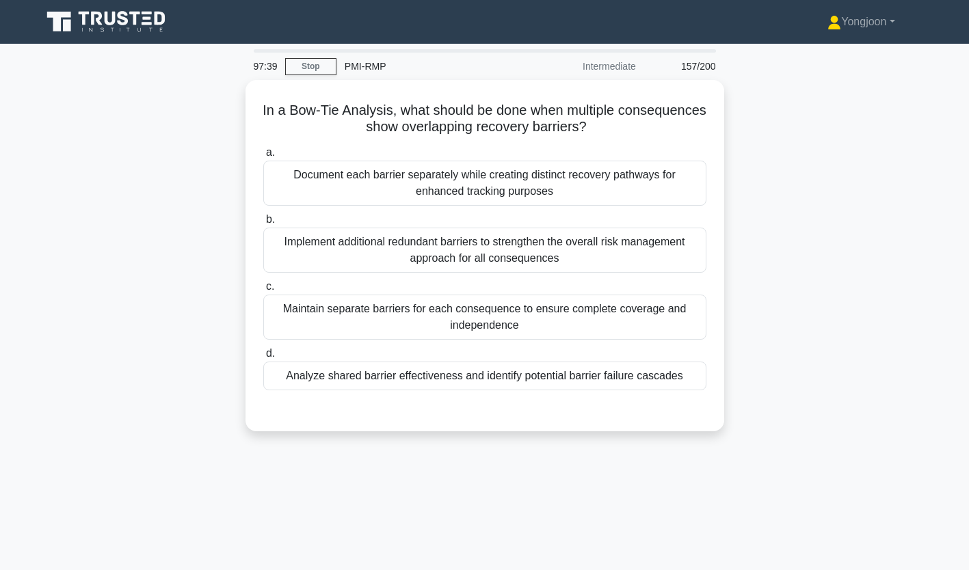
click at [414, 185] on div "Document each barrier separately while creating distinct recovery pathways for …" at bounding box center [484, 183] width 443 height 45
click at [263, 157] on input "a. Document each barrier separately while creating distinct recovery pathways f…" at bounding box center [263, 152] width 0 height 9
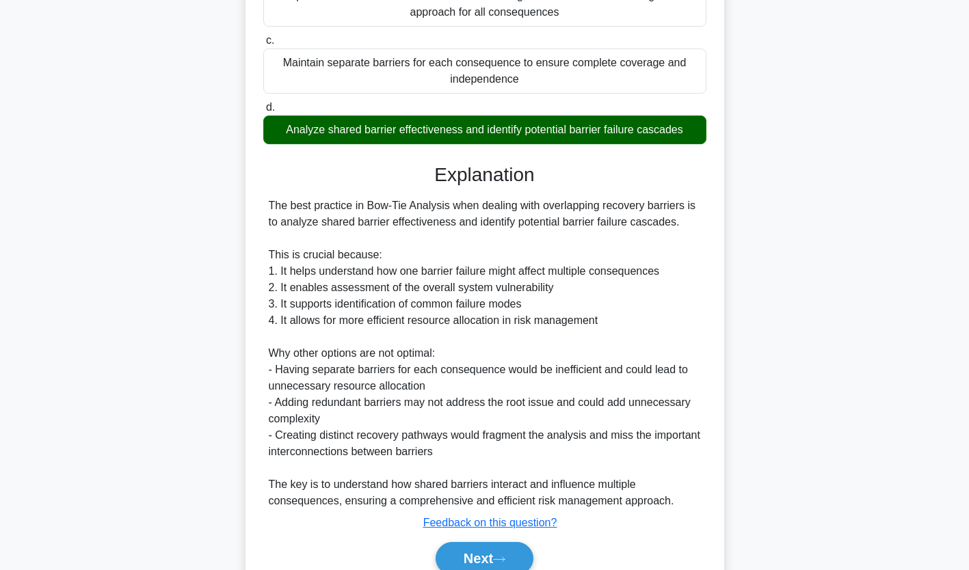
scroll to position [308, 0]
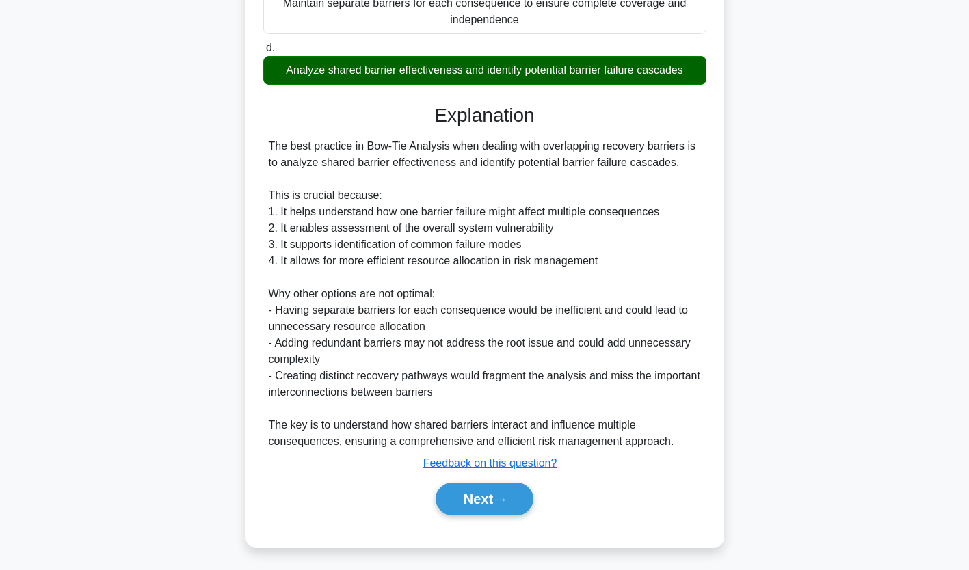
click at [506, 500] on icon at bounding box center [499, 501] width 12 height 8
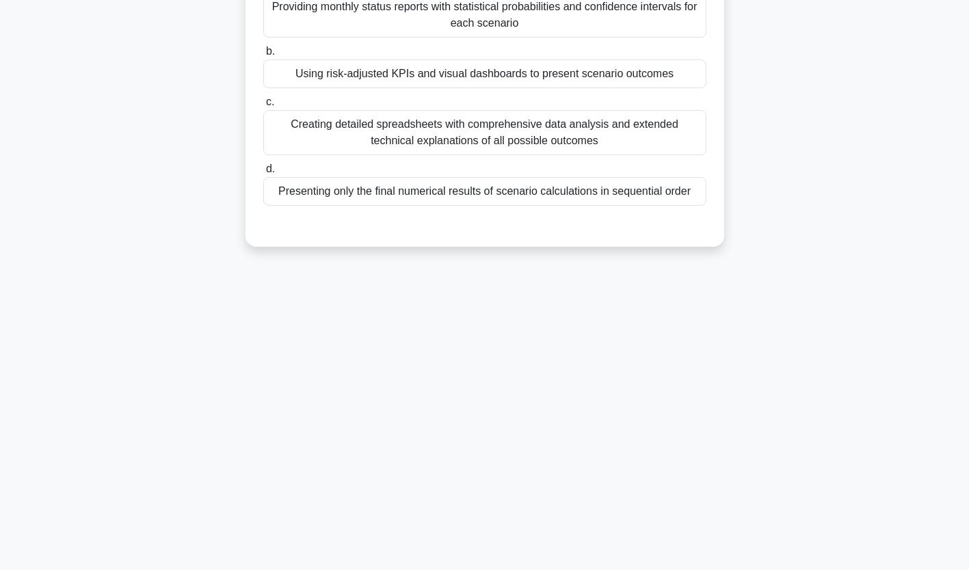
scroll to position [0, 0]
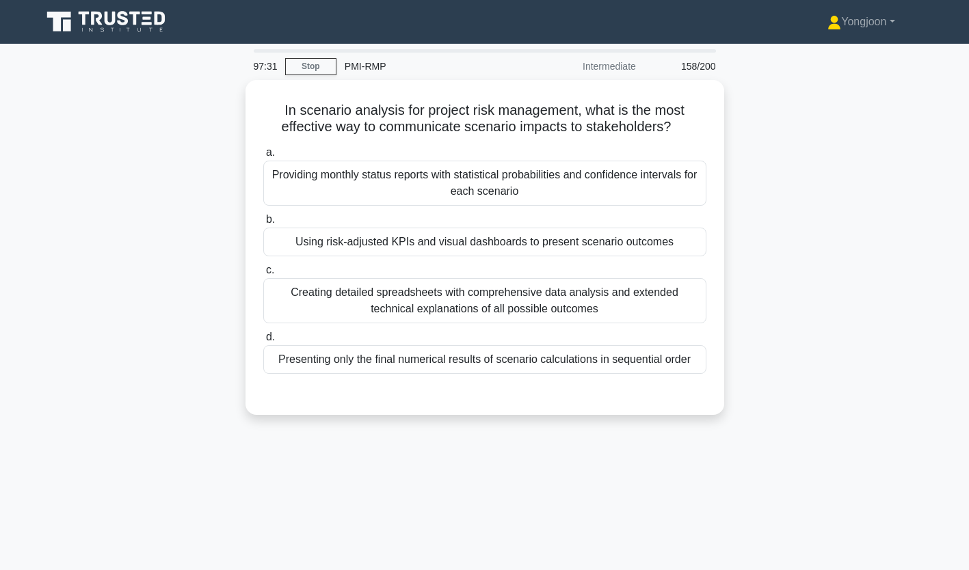
click at [499, 171] on div "Providing monthly status reports with statistical probabilities and confidence …" at bounding box center [484, 183] width 443 height 45
click at [263, 157] on input "a. Providing monthly status reports with statistical probabilities and confiden…" at bounding box center [263, 152] width 0 height 9
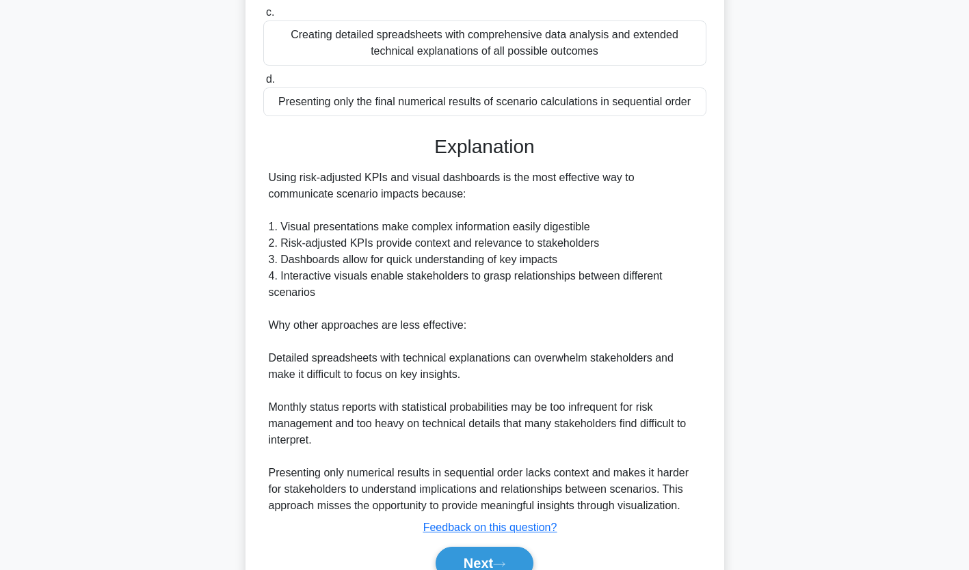
scroll to position [324, 0]
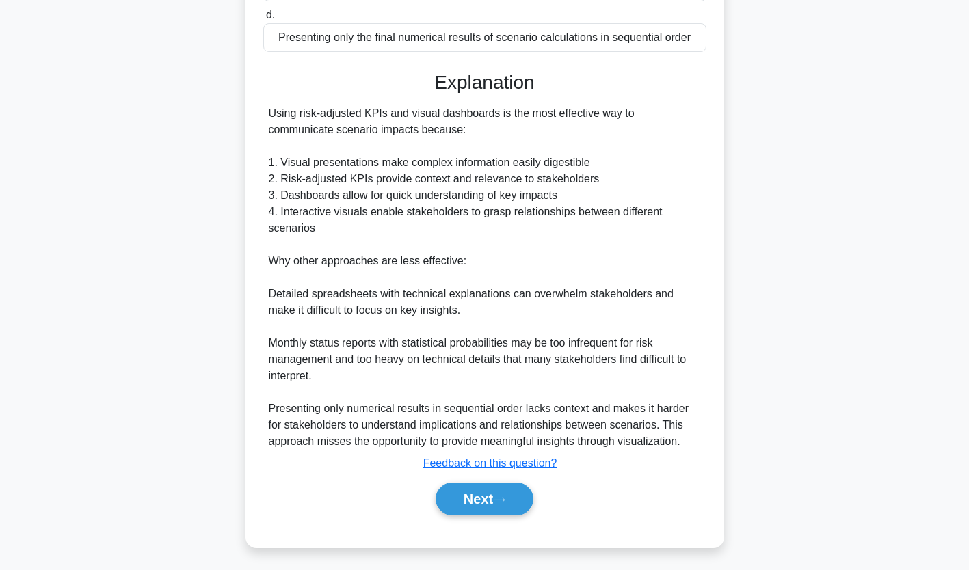
click at [499, 487] on button "Next" at bounding box center [485, 499] width 98 height 33
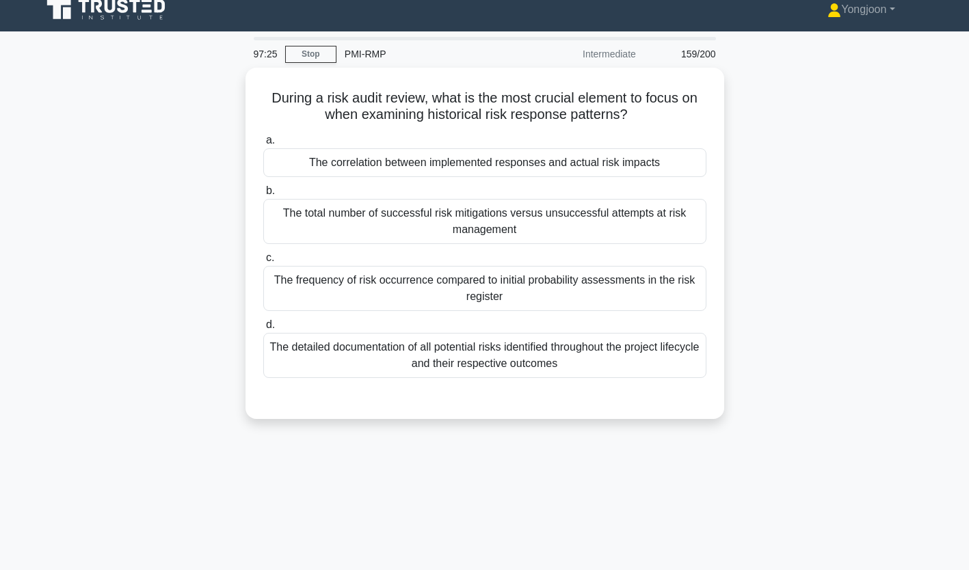
scroll to position [0, 0]
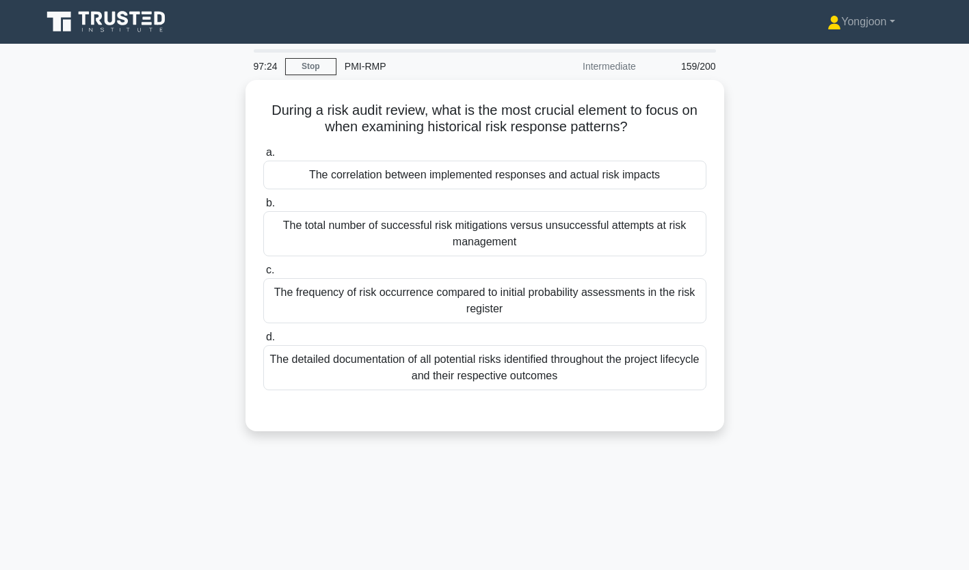
click at [400, 175] on div "The correlation between implemented responses and actual risk impacts" at bounding box center [484, 175] width 443 height 29
click at [263, 157] on input "a. The correlation between implemented responses and actual risk impacts" at bounding box center [263, 152] width 0 height 9
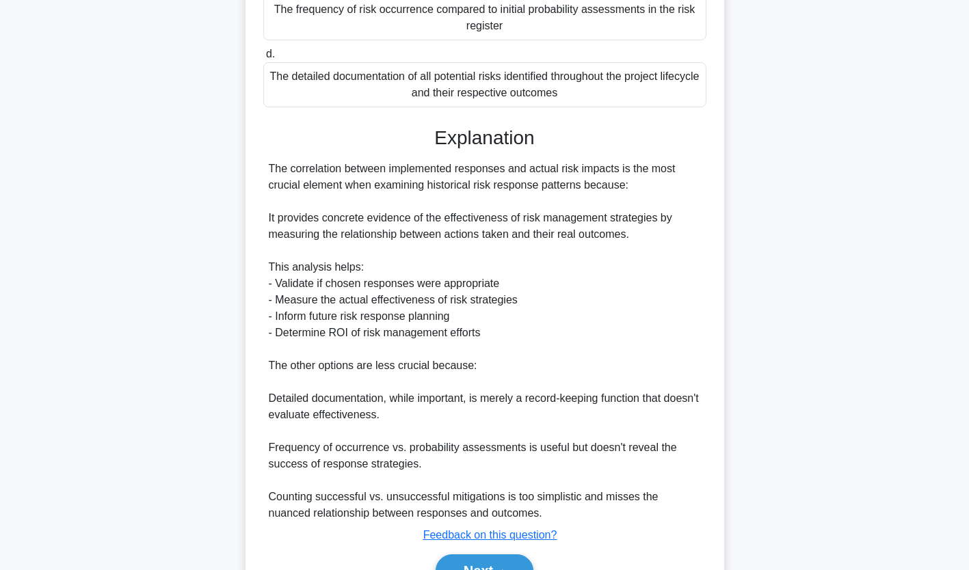
scroll to position [328, 0]
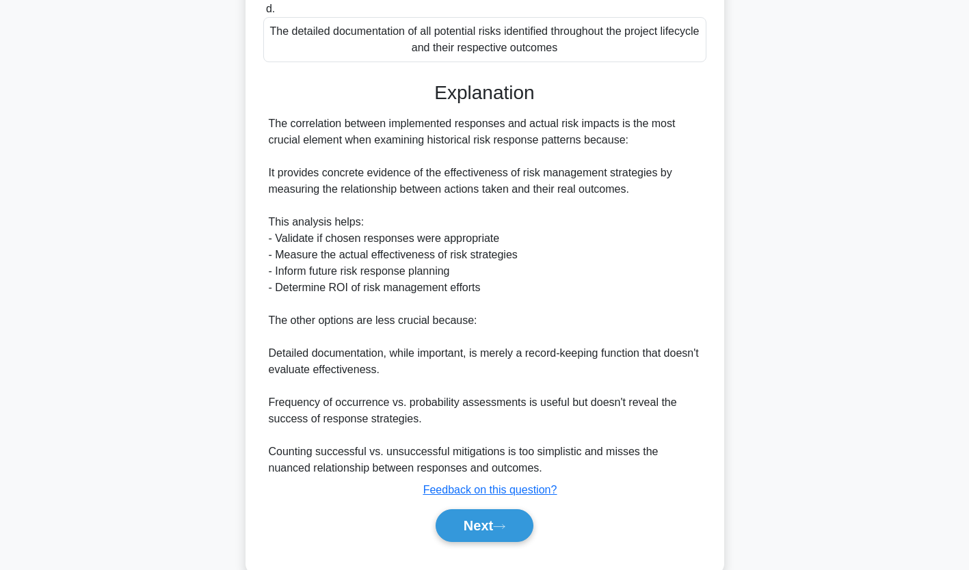
click at [469, 524] on button "Next" at bounding box center [485, 526] width 98 height 33
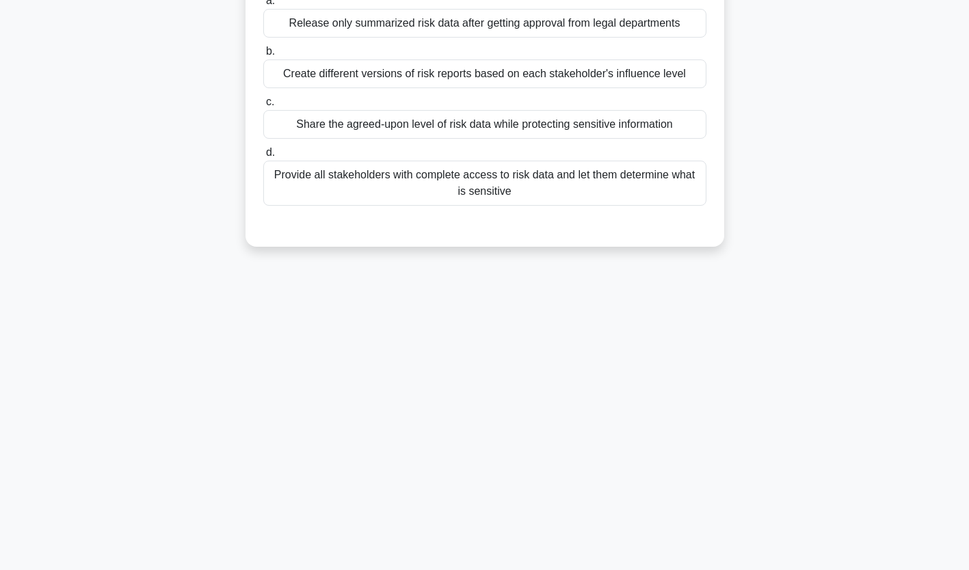
scroll to position [0, 0]
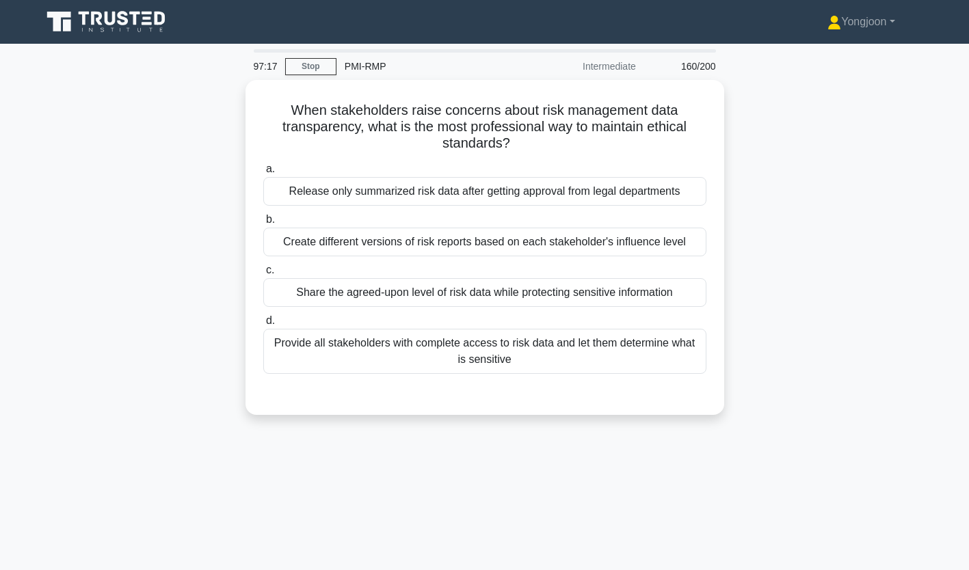
click at [513, 186] on div "Release only summarized risk data after getting approval from legal departments" at bounding box center [484, 191] width 443 height 29
click at [263, 174] on input "a. Release only summarized risk data after getting approval from legal departme…" at bounding box center [263, 169] width 0 height 9
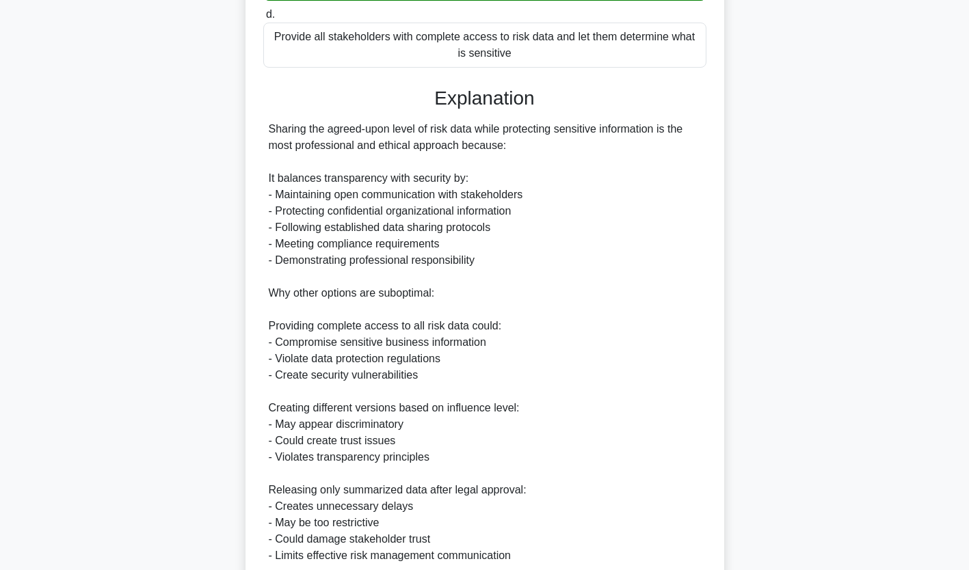
scroll to position [423, 0]
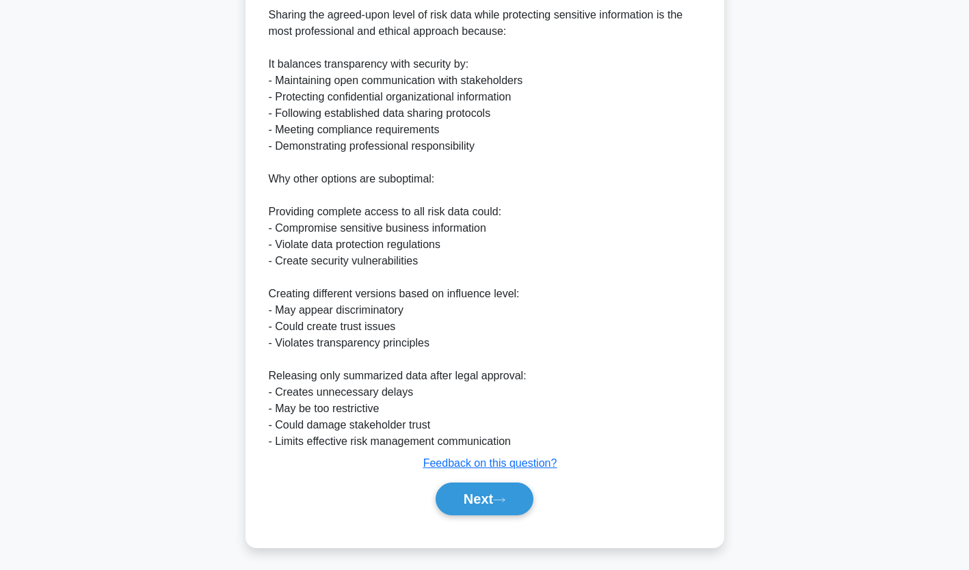
click at [478, 489] on button "Next" at bounding box center [485, 499] width 98 height 33
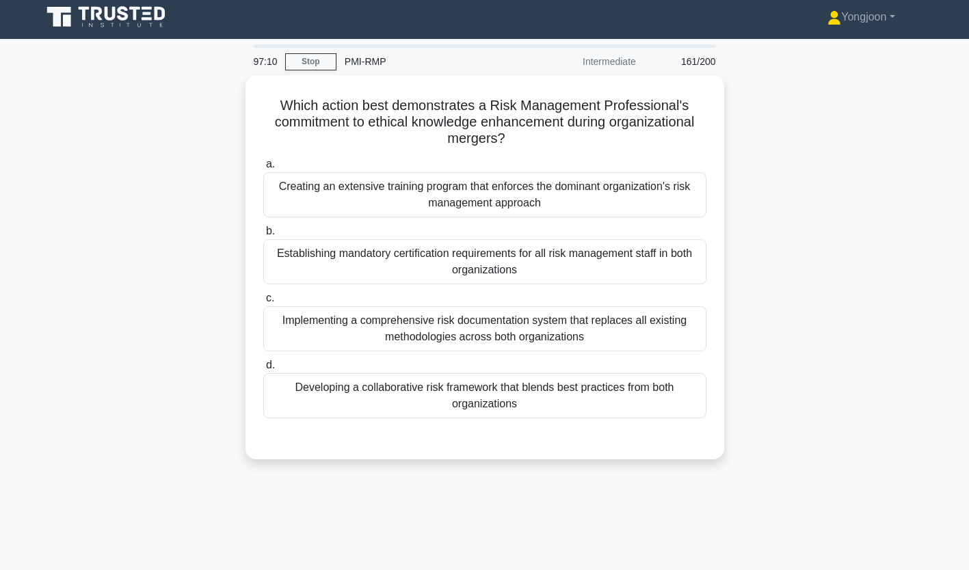
scroll to position [0, 0]
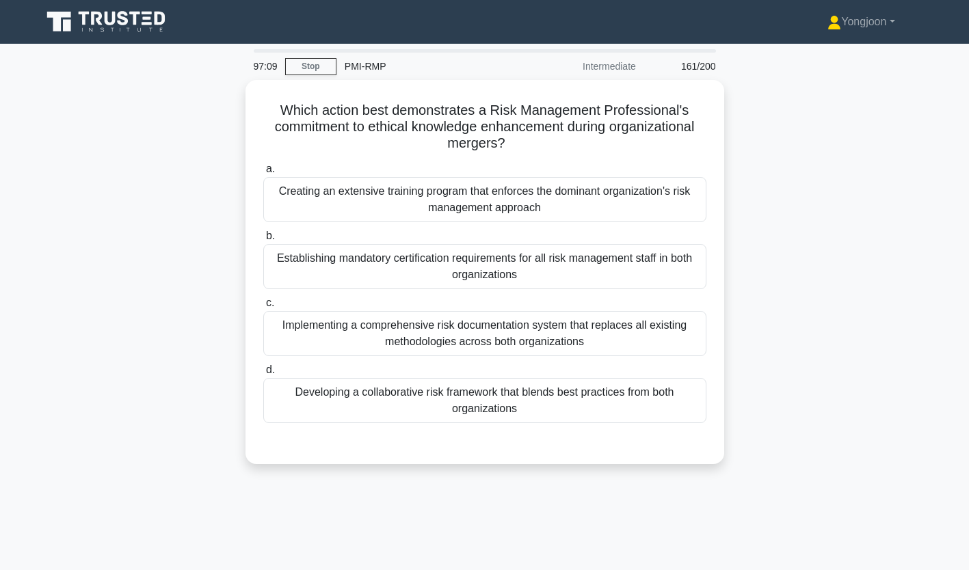
click at [430, 205] on div "Creating an extensive training program that enforces the dominant organization'…" at bounding box center [484, 199] width 443 height 45
click at [263, 174] on input "a. Creating an extensive training program that enforces the dominant organizati…" at bounding box center [263, 169] width 0 height 9
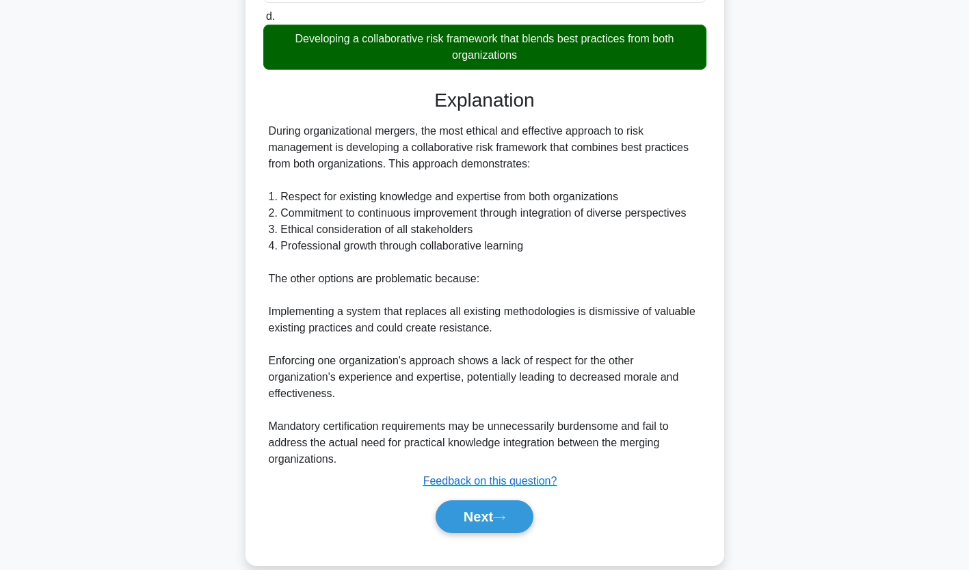
scroll to position [373, 0]
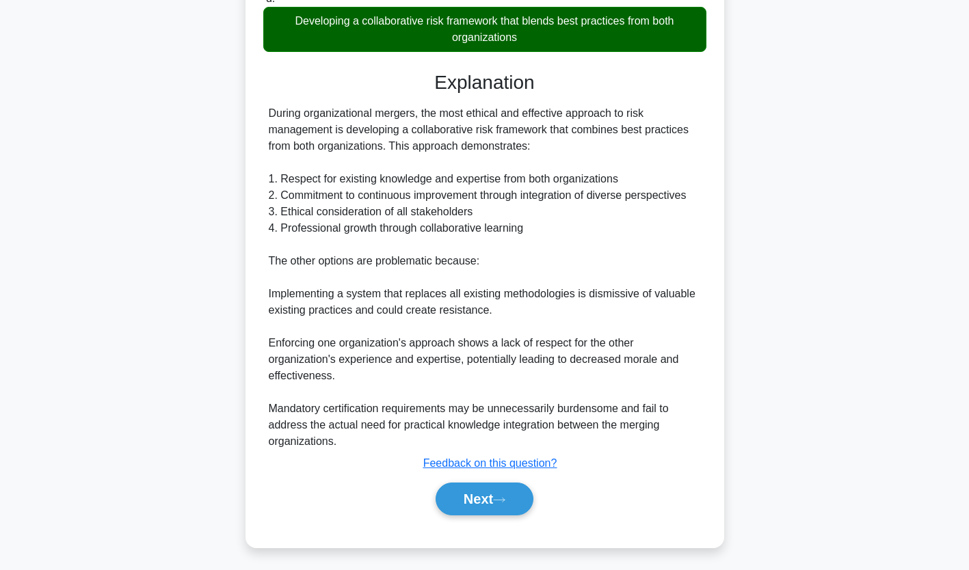
click at [493, 499] on button "Next" at bounding box center [485, 499] width 98 height 33
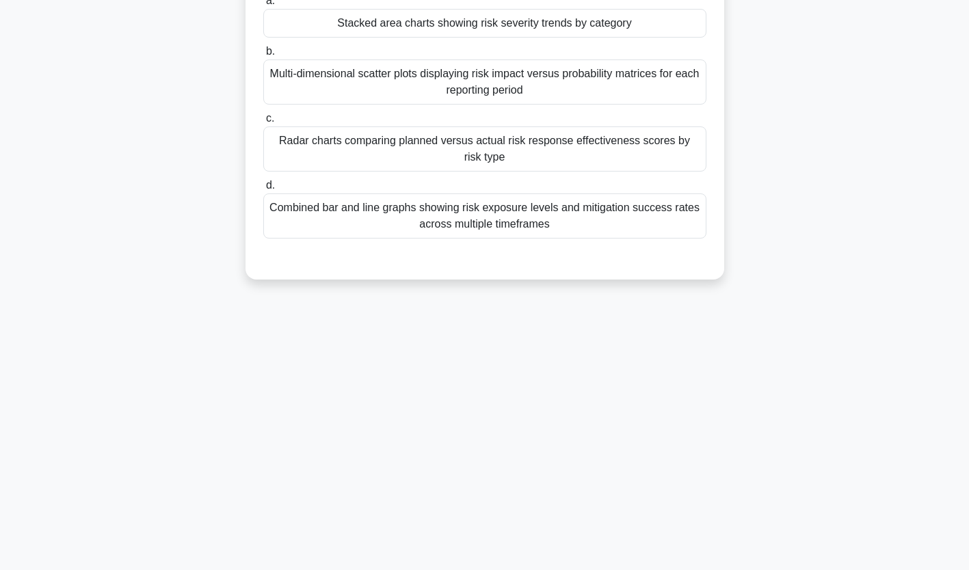
scroll to position [0, 0]
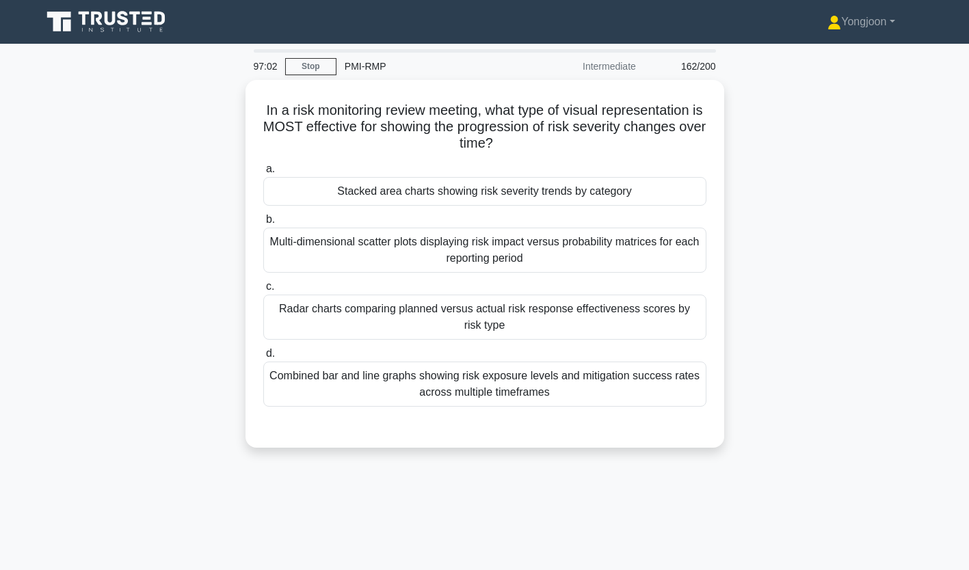
click at [421, 189] on div "Stacked area charts showing risk severity trends by category" at bounding box center [484, 191] width 443 height 29
click at [263, 174] on input "a. Stacked area charts showing risk severity trends by category" at bounding box center [263, 169] width 0 height 9
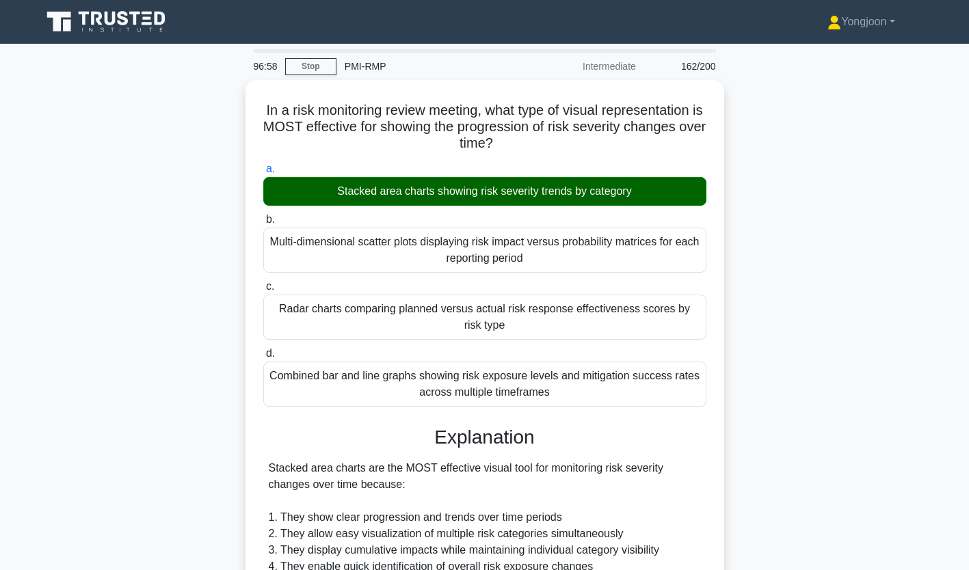
scroll to position [323, 0]
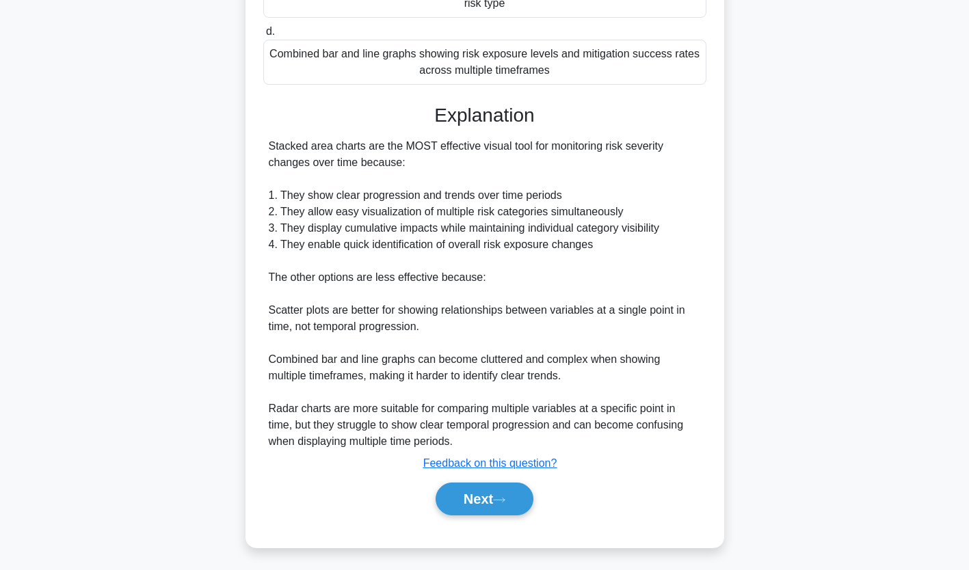
click at [501, 497] on icon at bounding box center [499, 501] width 12 height 8
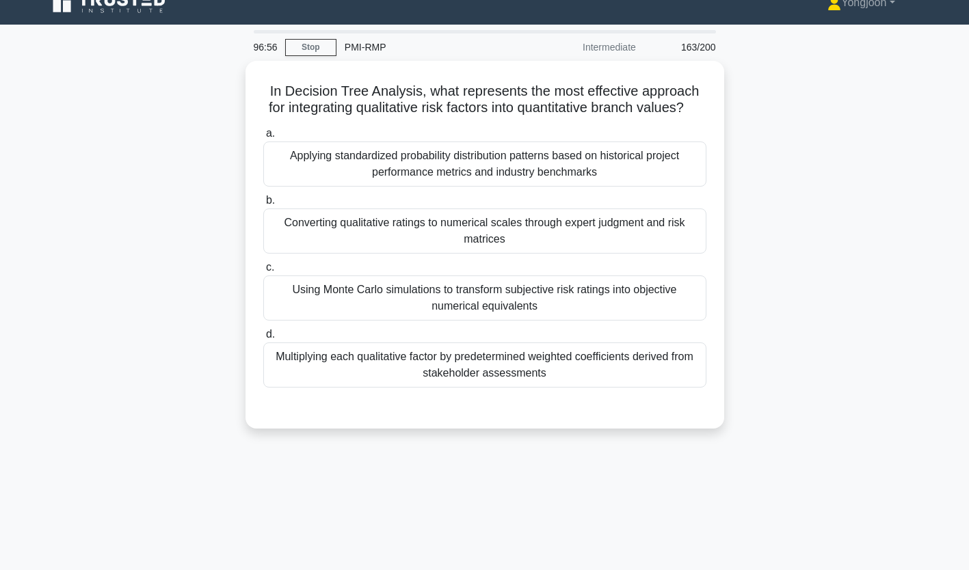
scroll to position [15, 0]
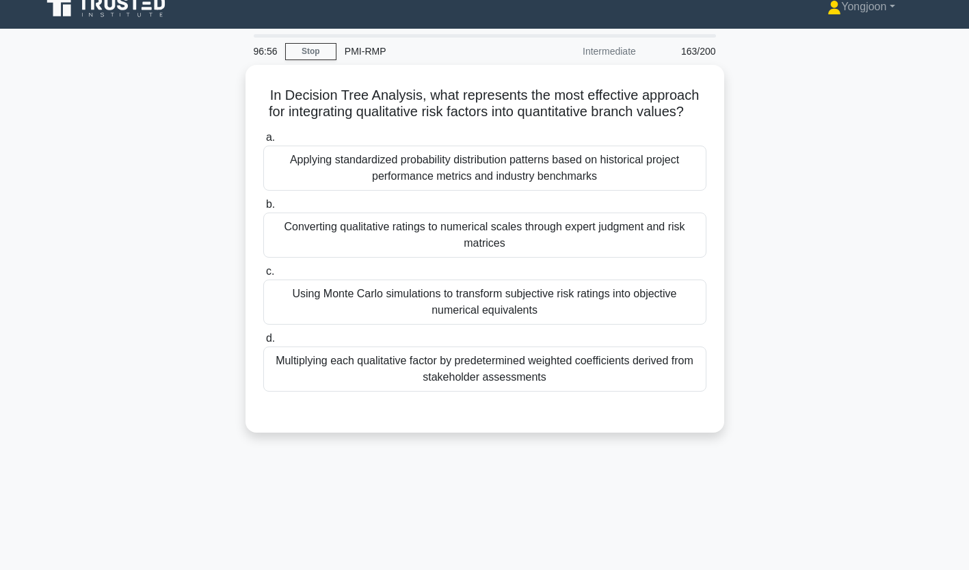
click at [361, 172] on div "Applying standardized probability distribution patterns based on historical pro…" at bounding box center [484, 168] width 443 height 45
click at [263, 142] on input "a. Applying standardized probability distribution patterns based on historical …" at bounding box center [263, 137] width 0 height 9
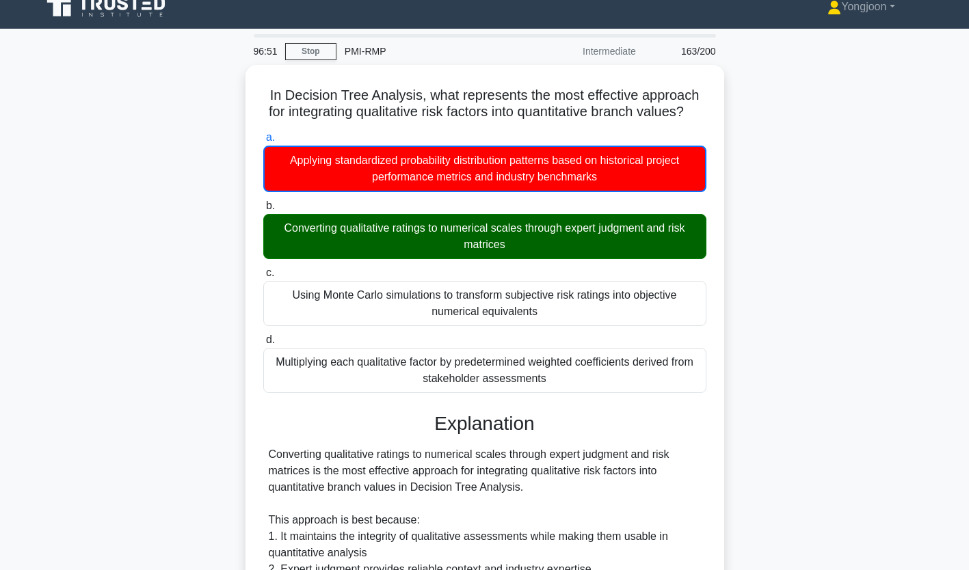
scroll to position [324, 0]
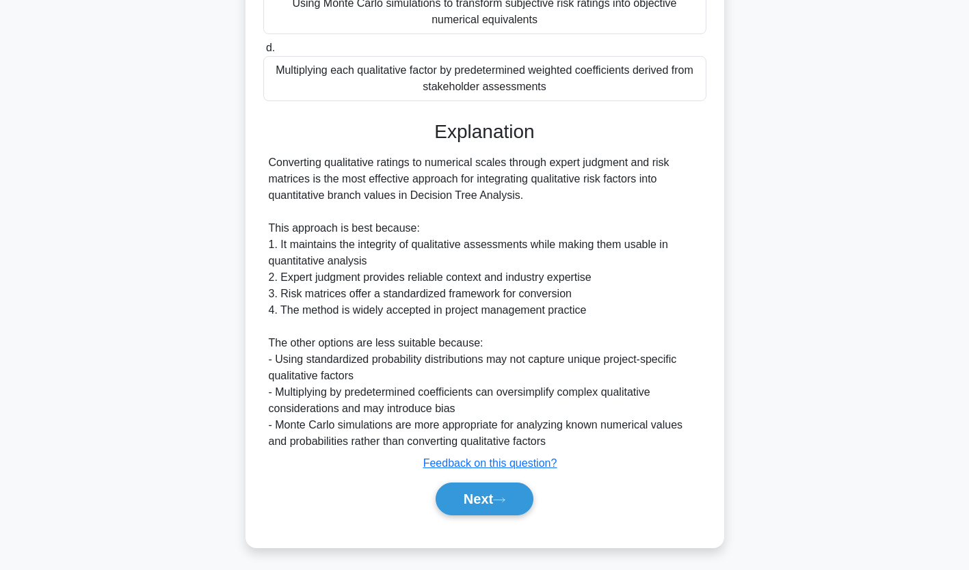
click at [494, 508] on button "Next" at bounding box center [485, 499] width 98 height 33
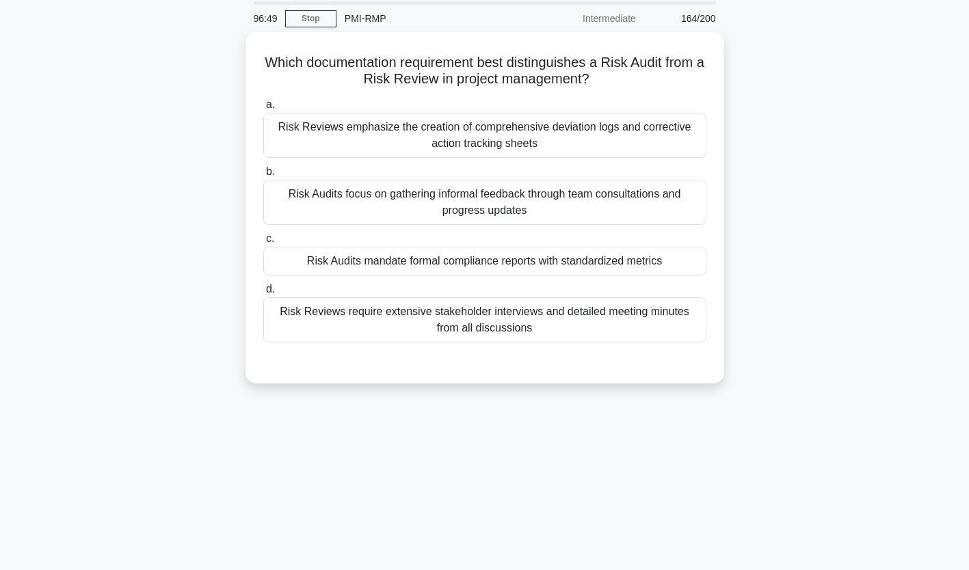
scroll to position [44, 0]
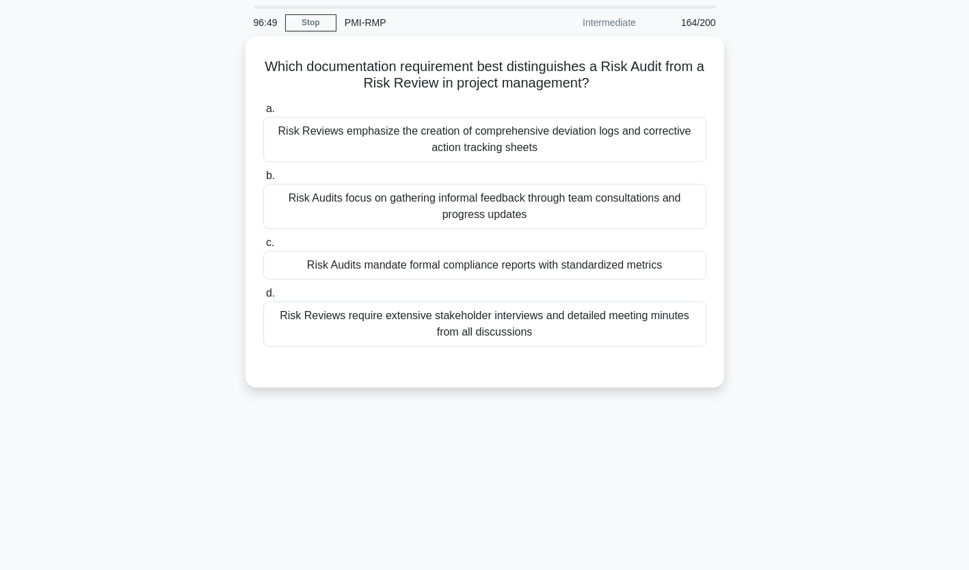
click at [458, 141] on div "Risk Reviews emphasize the creation of comprehensive deviation logs and correct…" at bounding box center [484, 139] width 443 height 45
click at [263, 114] on input "a. Risk Reviews emphasize the creation of comprehensive deviation logs and corr…" at bounding box center [263, 109] width 0 height 9
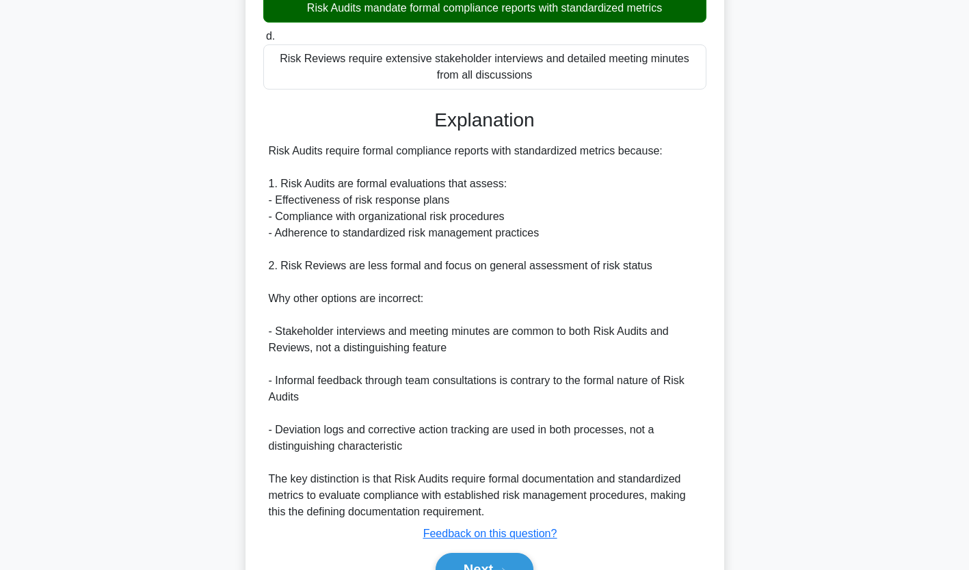
scroll to position [306, 0]
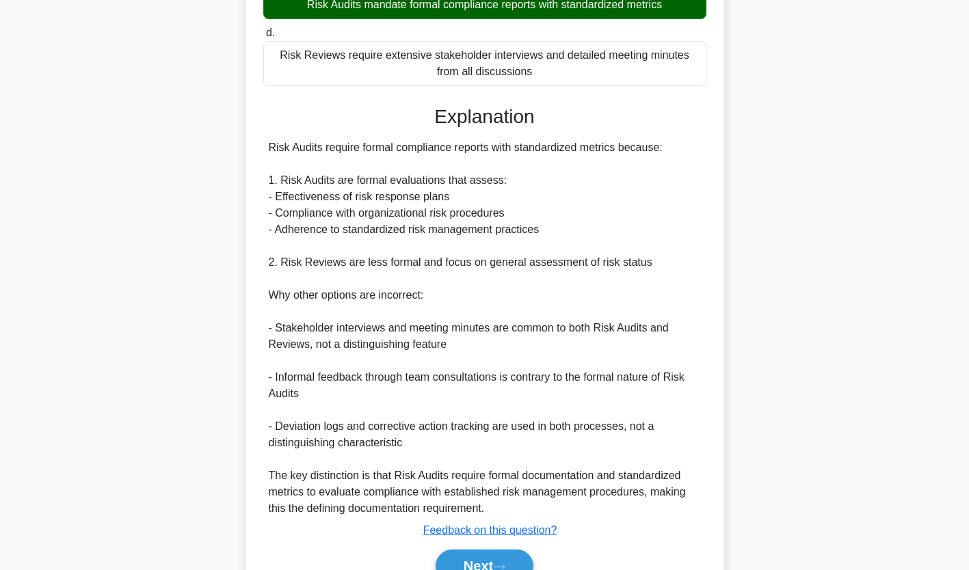
click at [499, 562] on button "Next" at bounding box center [485, 566] width 98 height 33
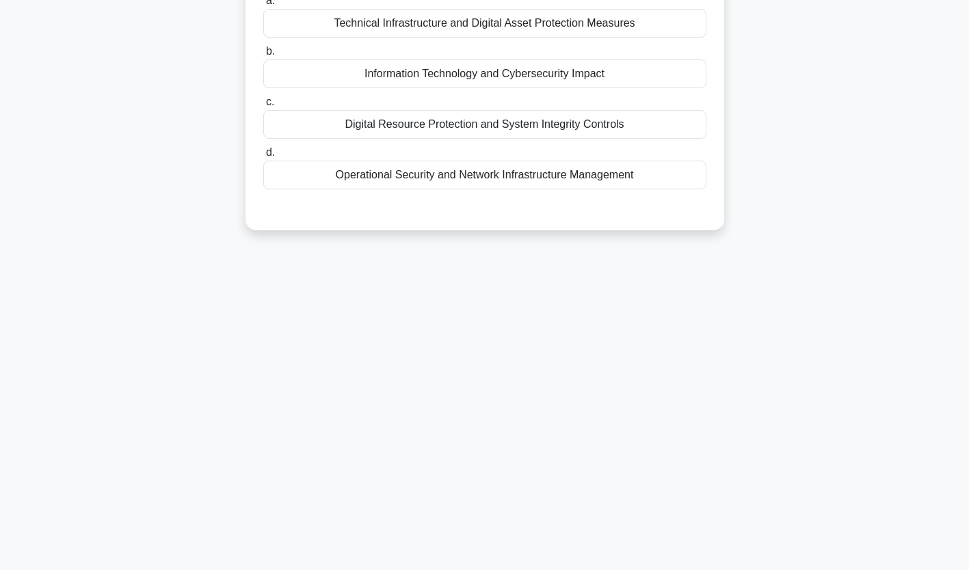
scroll to position [0, 0]
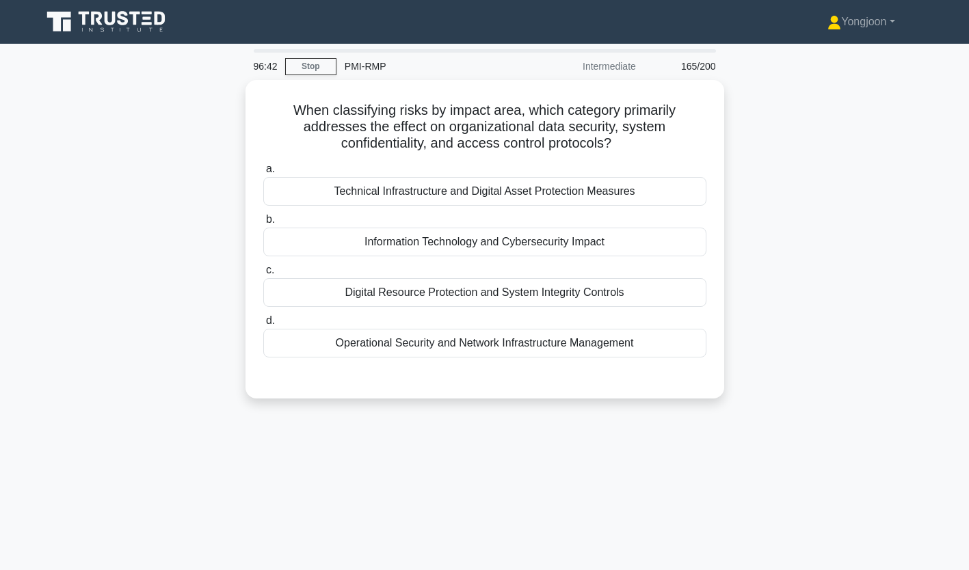
click at [451, 194] on div "Technical Infrastructure and Digital Asset Protection Measures" at bounding box center [484, 191] width 443 height 29
click at [263, 174] on input "a. Technical Infrastructure and Digital Asset Protection Measures" at bounding box center [263, 169] width 0 height 9
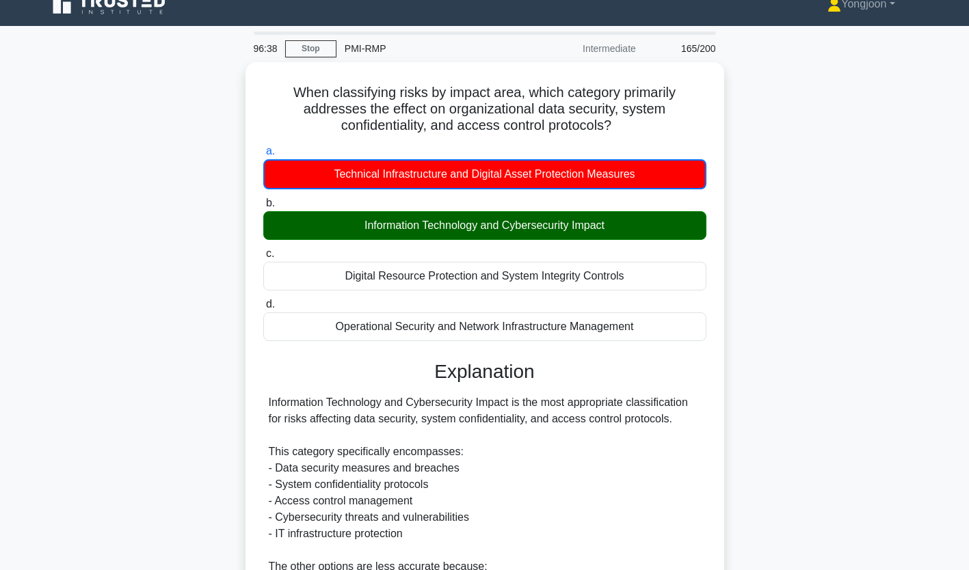
scroll to position [341, 0]
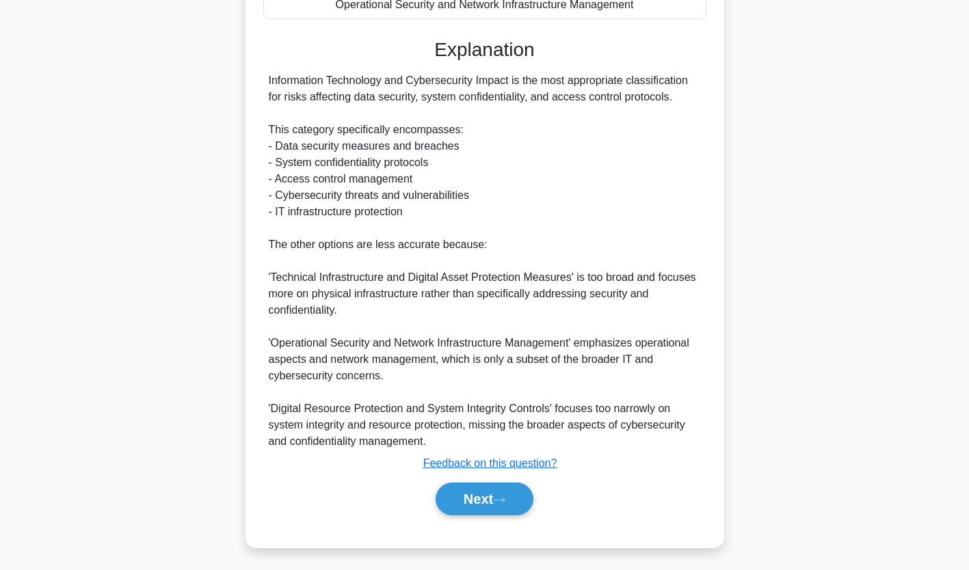
click at [485, 484] on button "Next" at bounding box center [485, 499] width 98 height 33
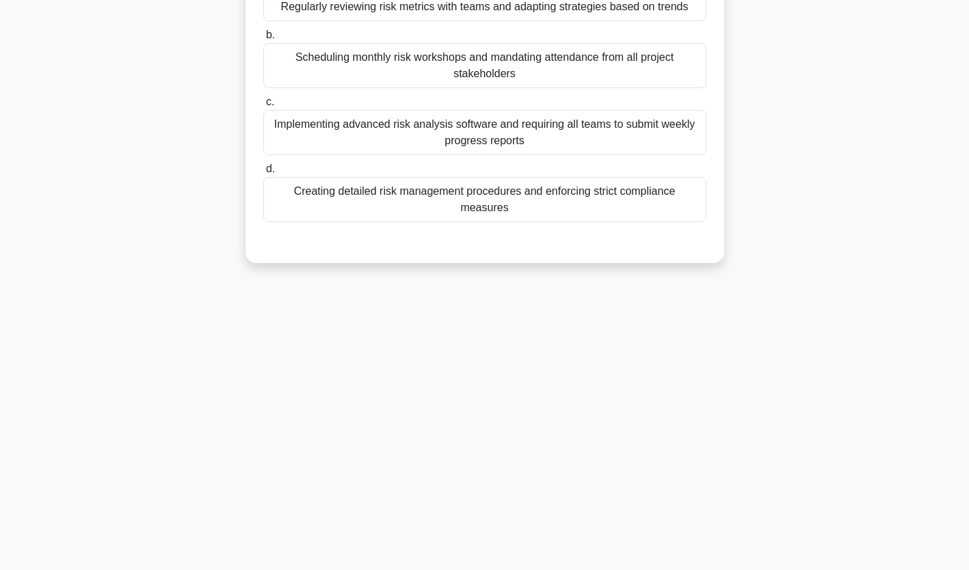
scroll to position [0, 0]
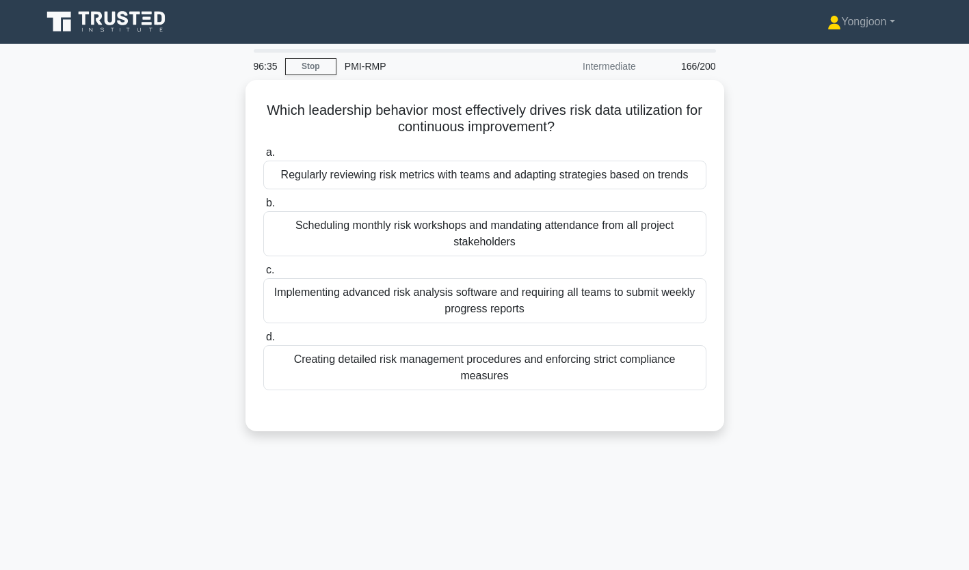
click at [475, 166] on div "Regularly reviewing risk metrics with teams and adapting strategies based on tr…" at bounding box center [484, 175] width 443 height 29
click at [263, 157] on input "a. Regularly reviewing risk metrics with teams and adapting strategies based on…" at bounding box center [263, 152] width 0 height 9
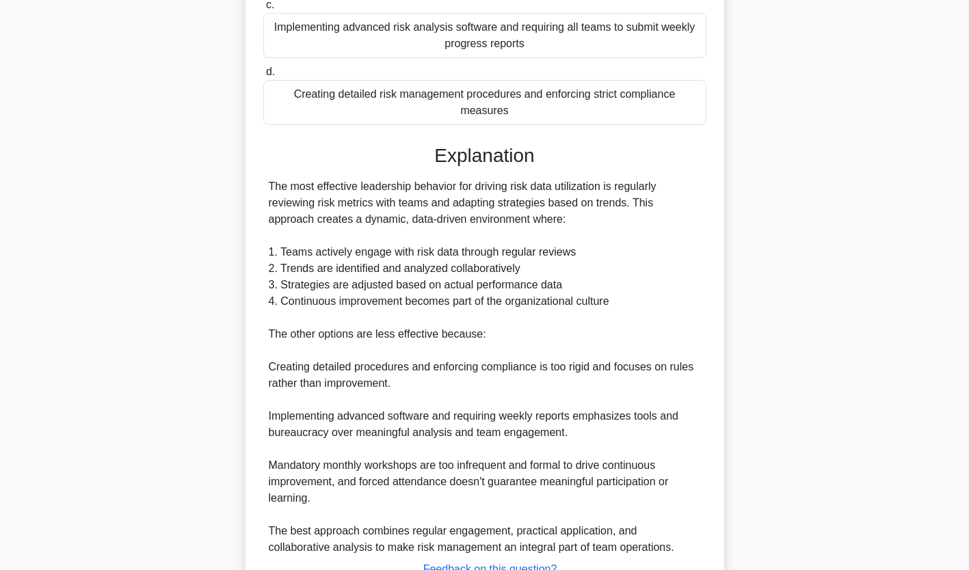
scroll to position [356, 0]
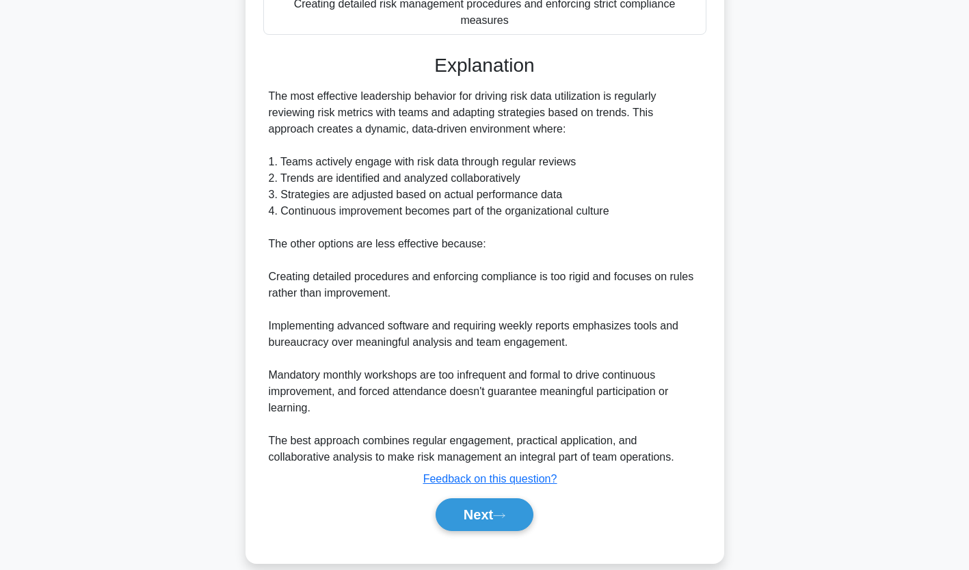
click at [513, 499] on button "Next" at bounding box center [485, 515] width 98 height 33
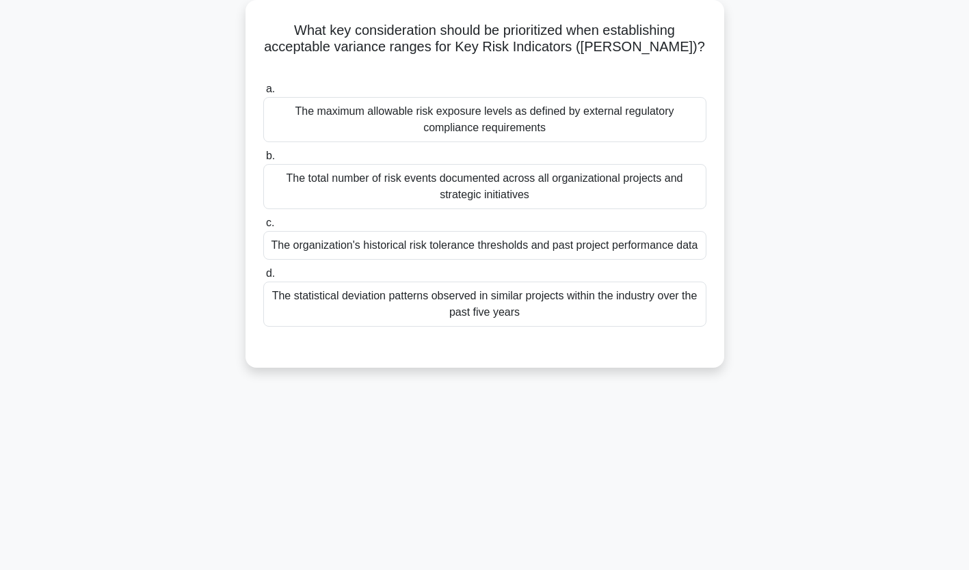
scroll to position [0, 0]
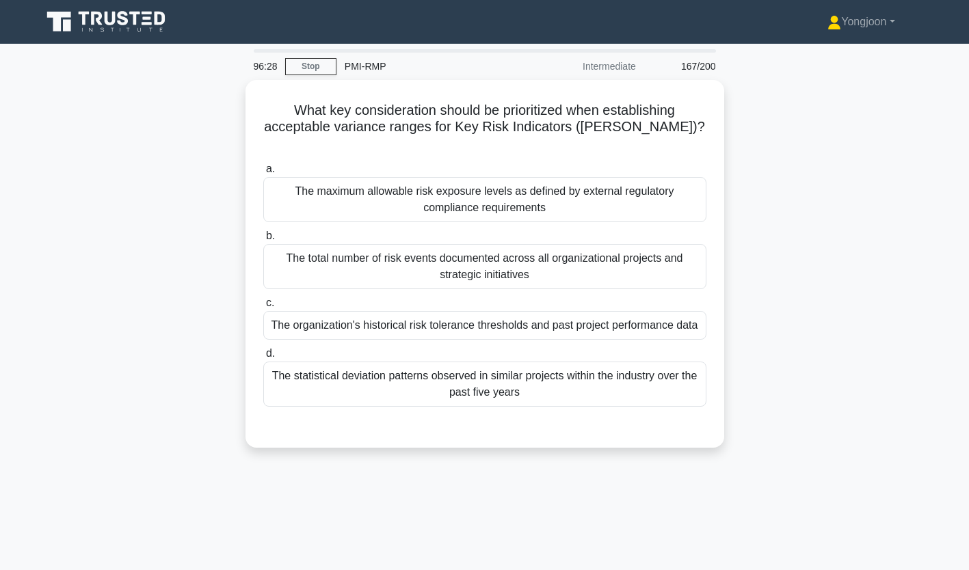
click at [370, 177] on div "The maximum allowable risk exposure levels as defined by external regulatory co…" at bounding box center [484, 199] width 443 height 45
click at [263, 174] on input "a. The maximum allowable risk exposure levels as defined by external regulatory…" at bounding box center [263, 169] width 0 height 9
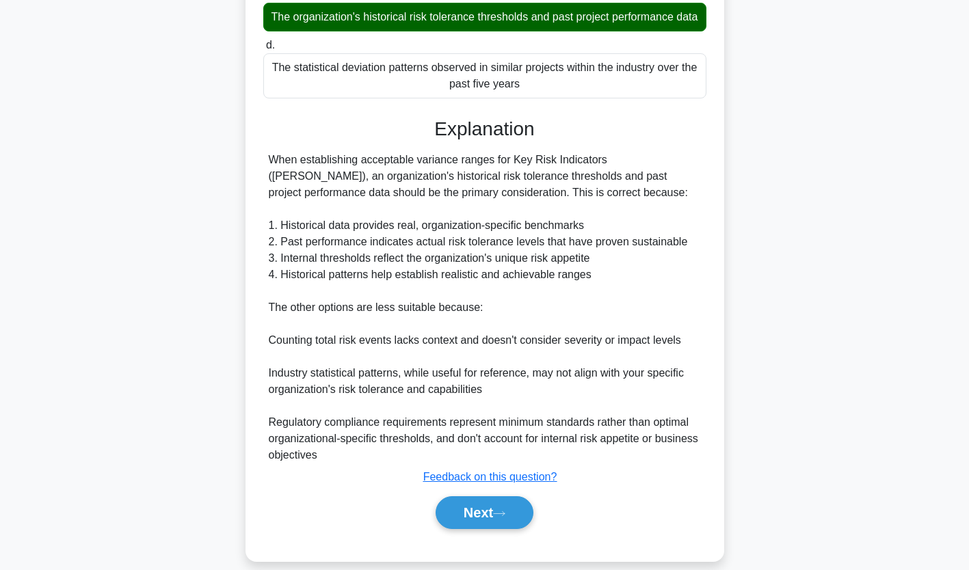
scroll to position [324, 0]
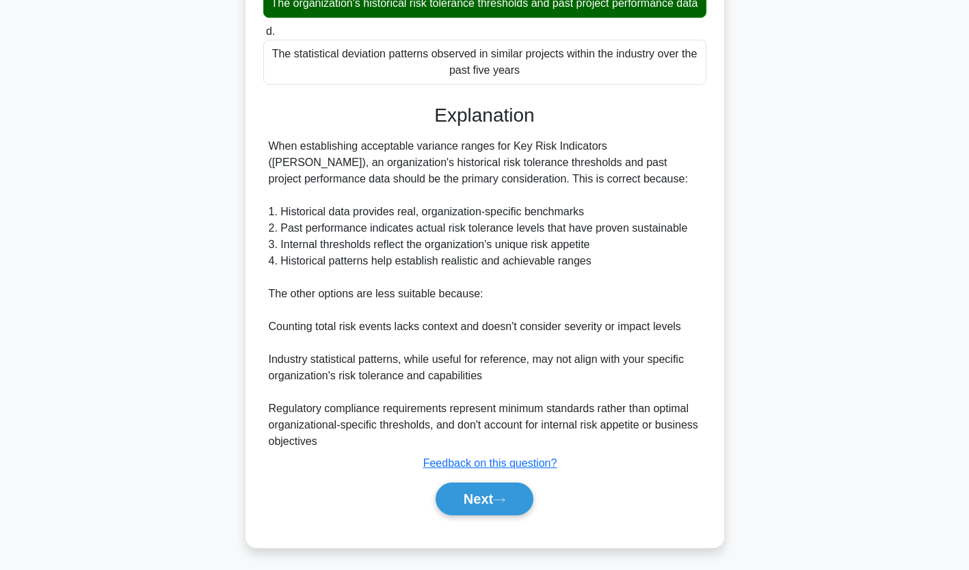
click at [492, 495] on button "Next" at bounding box center [485, 499] width 98 height 33
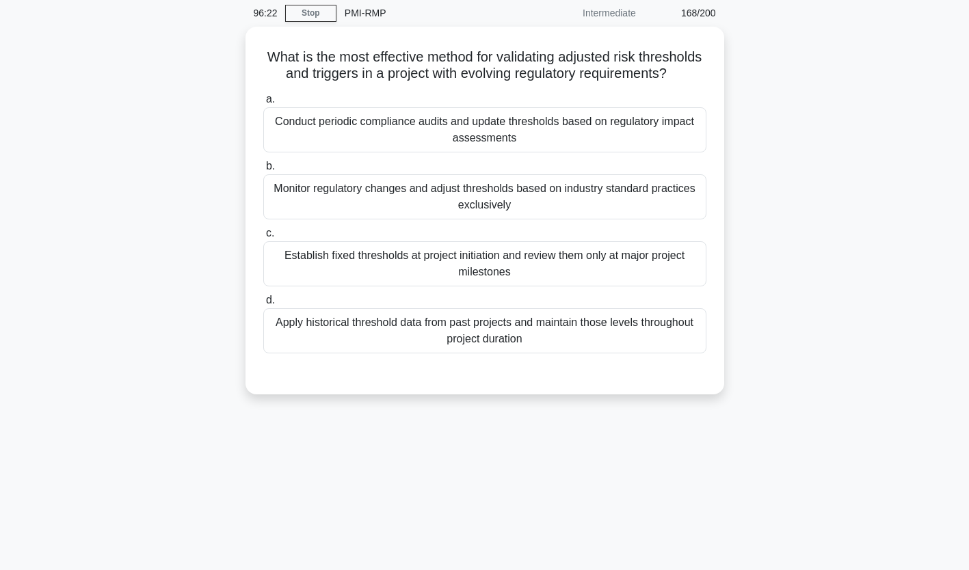
scroll to position [42, 0]
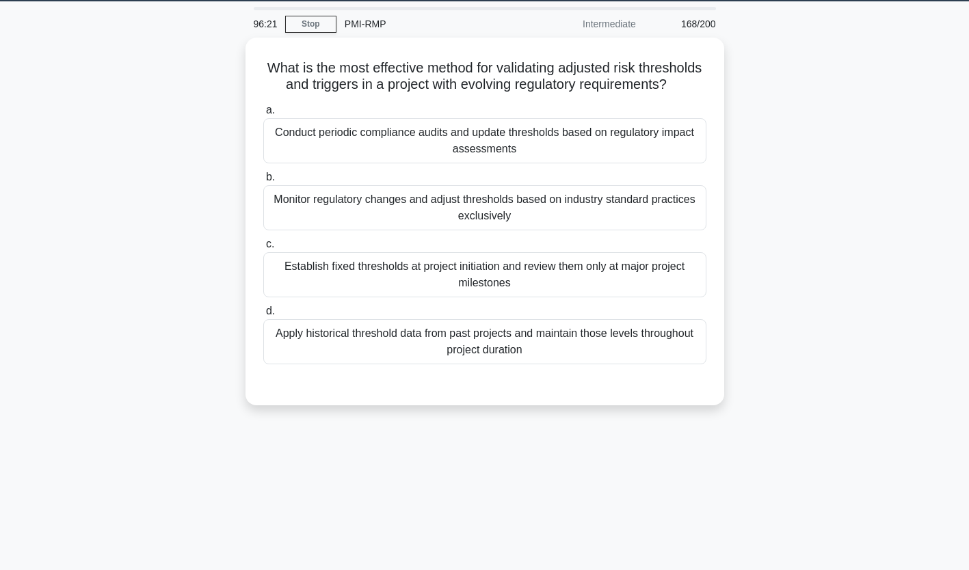
click at [437, 157] on div "Conduct periodic compliance audits and update thresholds based on regulatory im…" at bounding box center [484, 140] width 443 height 45
click at [263, 115] on input "a. Conduct periodic compliance audits and update thresholds based on regulatory…" at bounding box center [263, 110] width 0 height 9
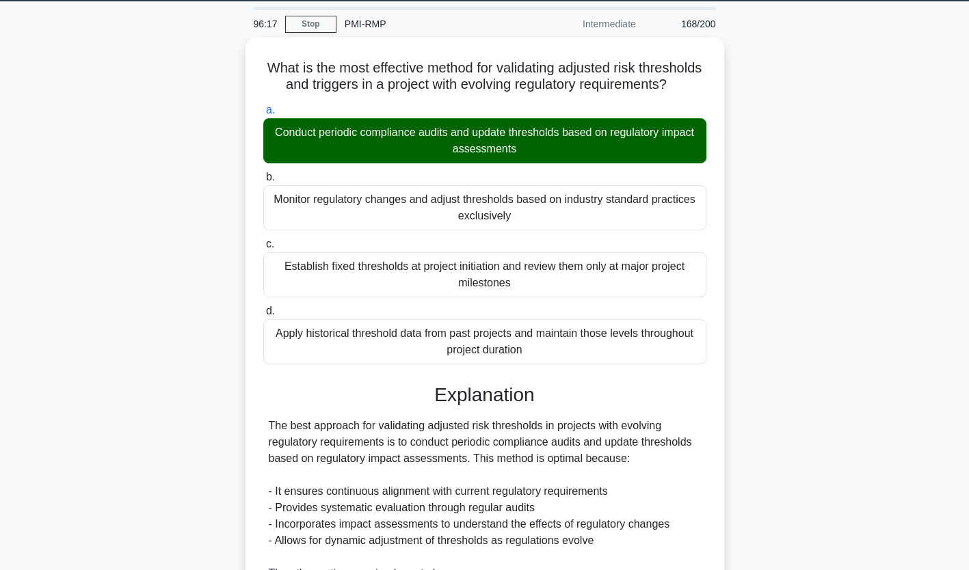
scroll to position [356, 0]
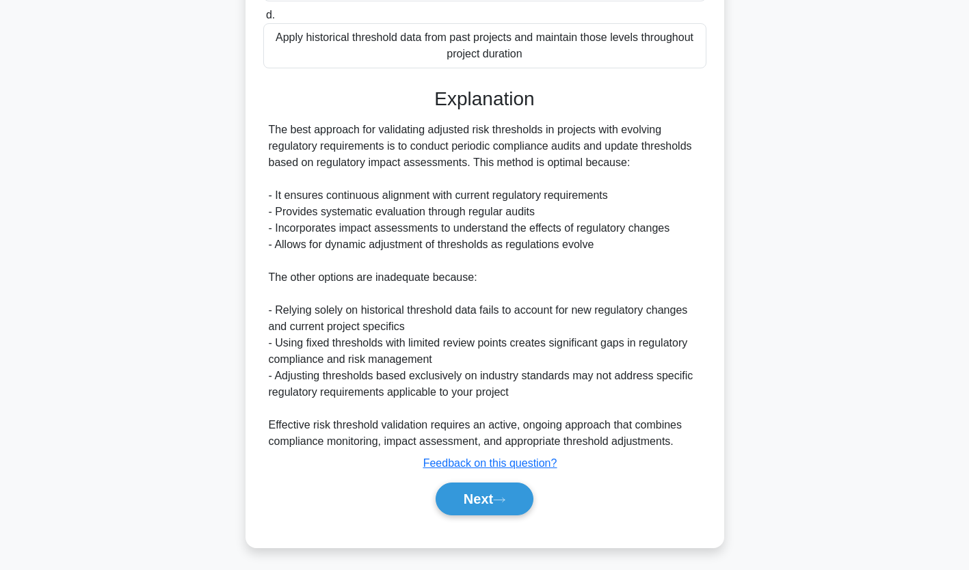
click at [498, 497] on button "Next" at bounding box center [485, 499] width 98 height 33
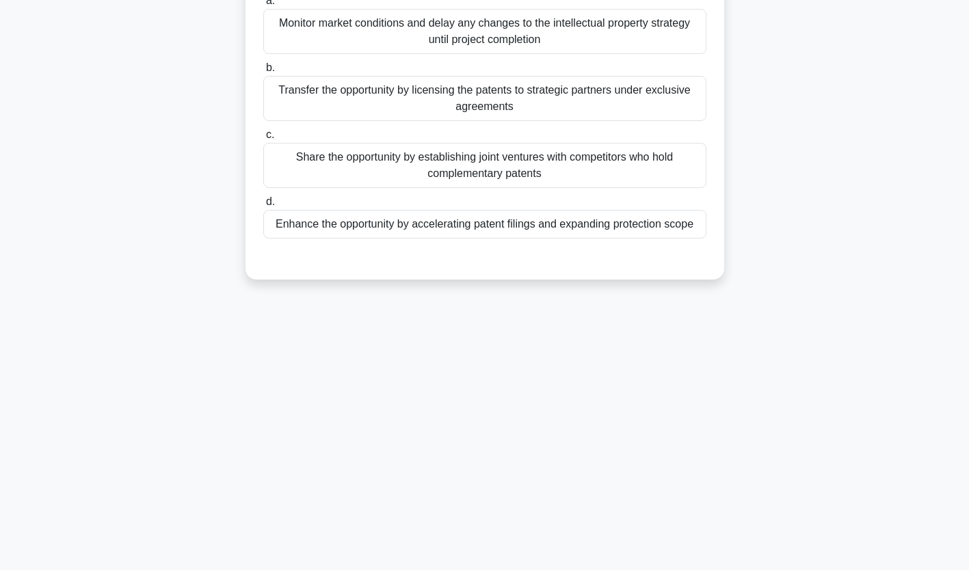
scroll to position [0, 0]
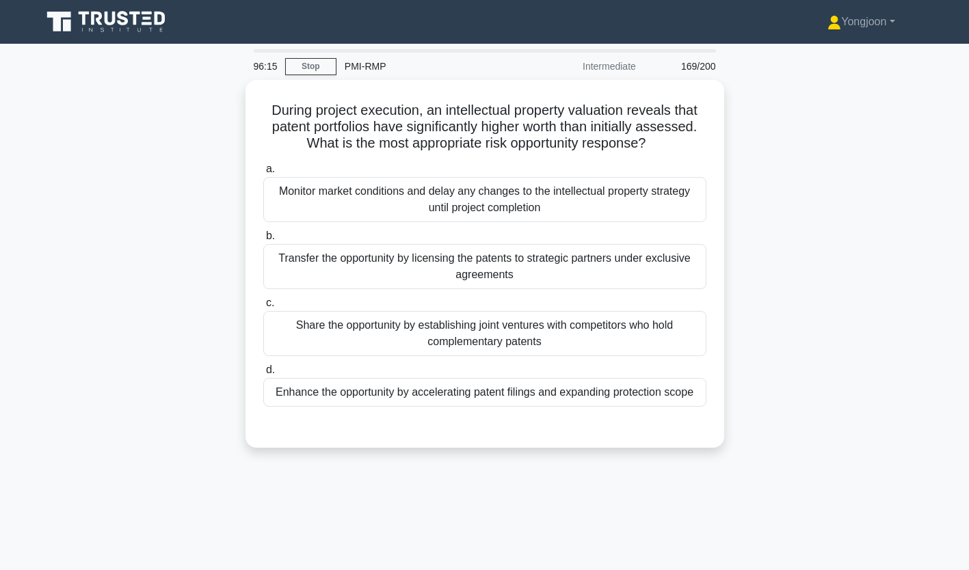
click at [434, 209] on div "Monitor market conditions and delay any changes to the intellectual property st…" at bounding box center [484, 199] width 443 height 45
click at [263, 174] on input "a. Monitor market conditions and delay any changes to the intellectual property…" at bounding box center [263, 169] width 0 height 9
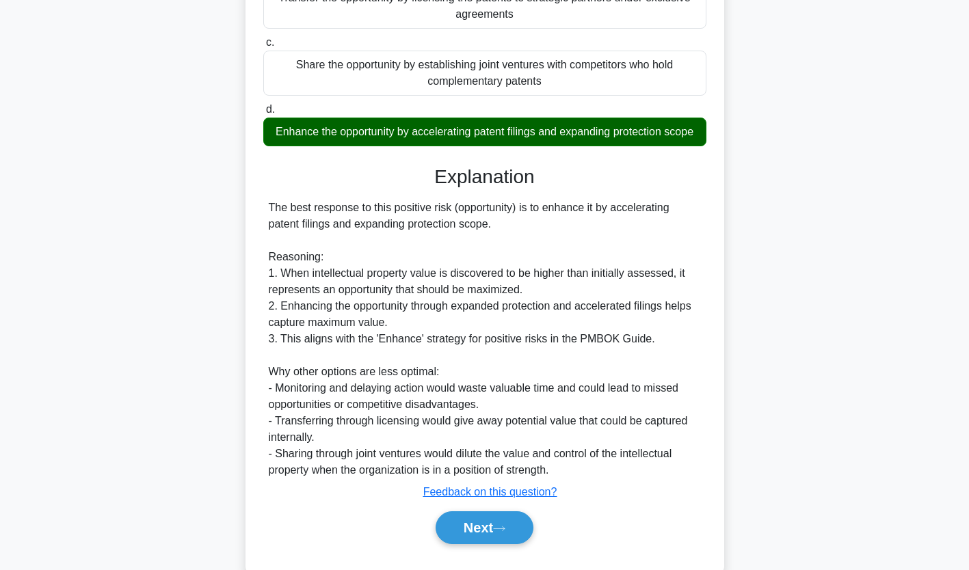
scroll to position [308, 0]
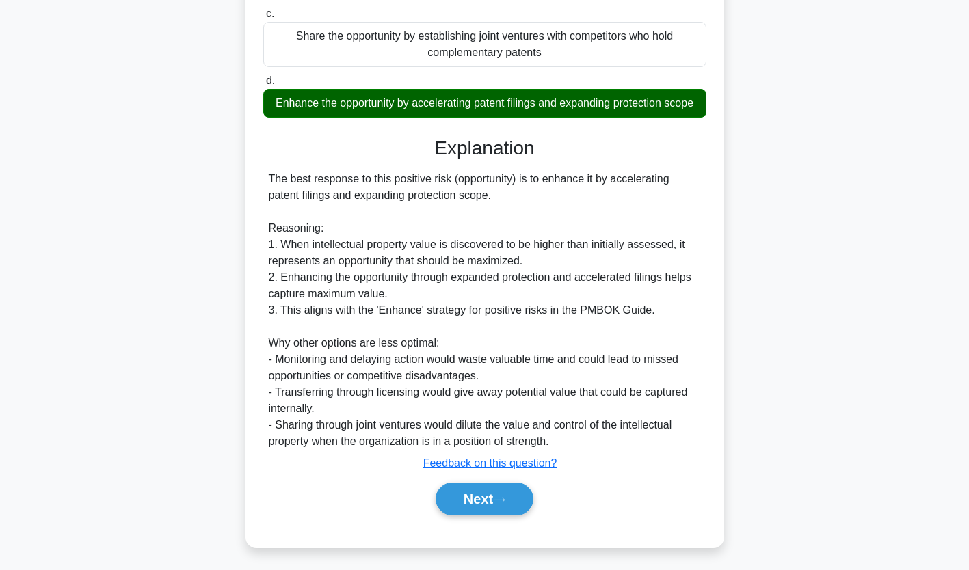
click at [505, 491] on button "Next" at bounding box center [485, 499] width 98 height 33
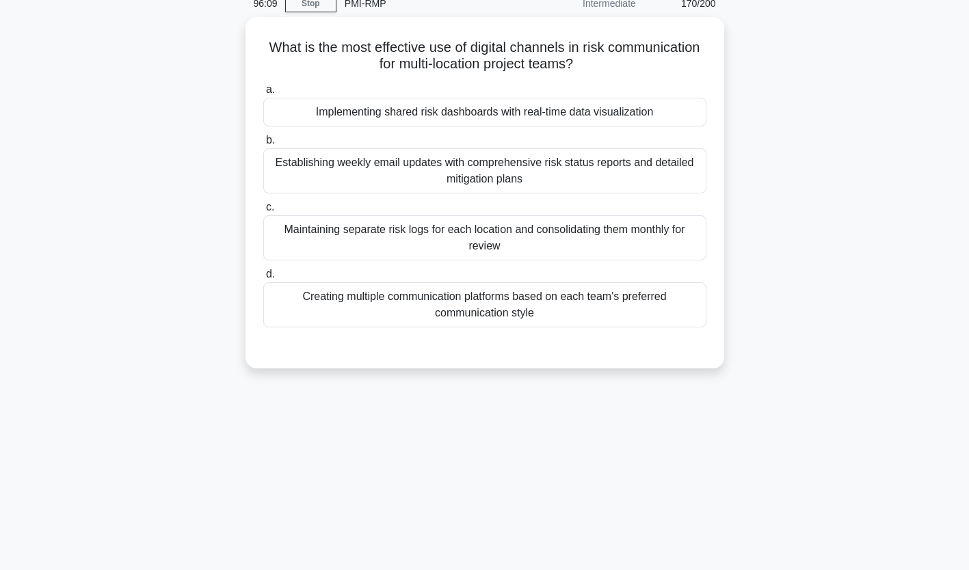
scroll to position [0, 0]
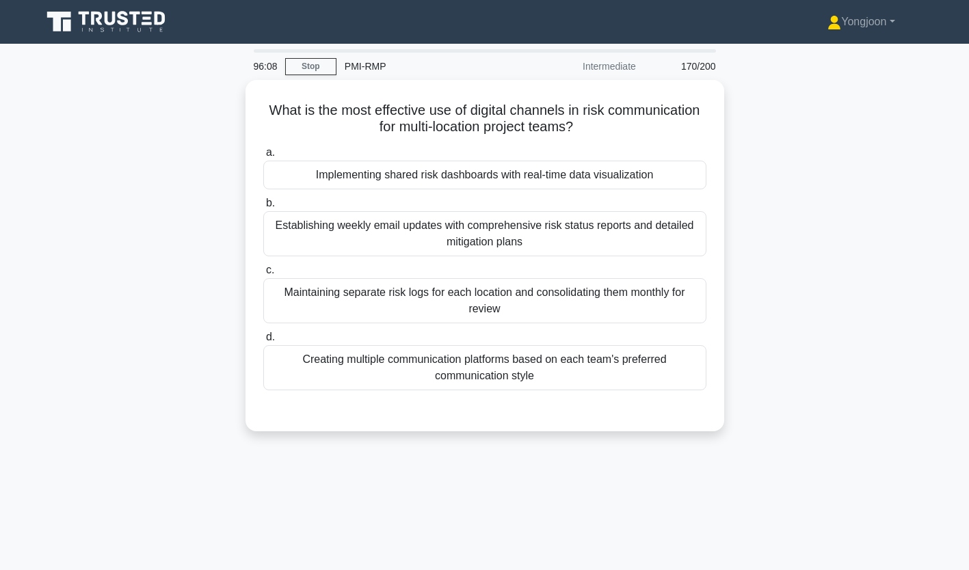
click at [478, 161] on div "Implementing shared risk dashboards with real-time data visualization" at bounding box center [484, 175] width 443 height 29
click at [263, 157] on input "a. Implementing shared risk dashboards with real-time data visualization" at bounding box center [263, 152] width 0 height 9
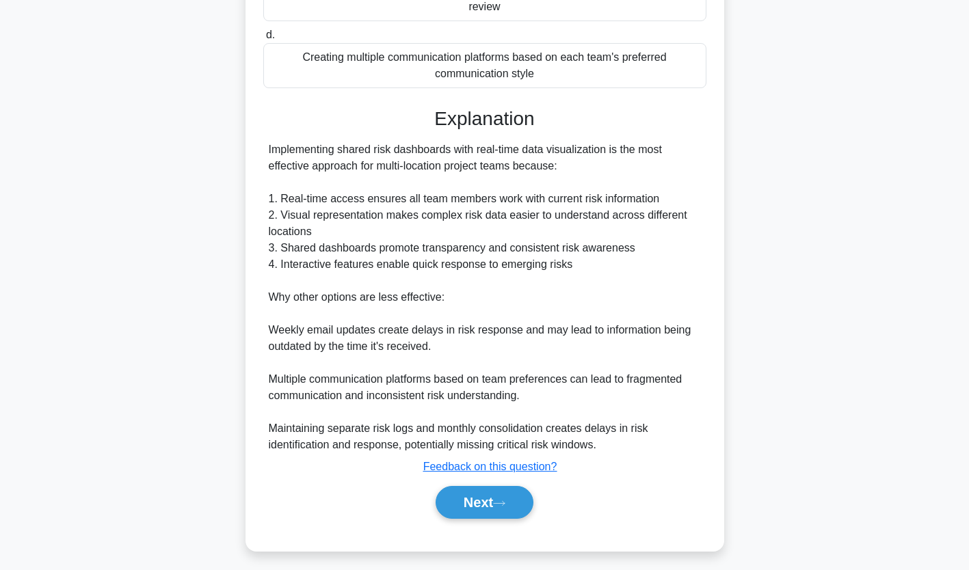
scroll to position [306, 0]
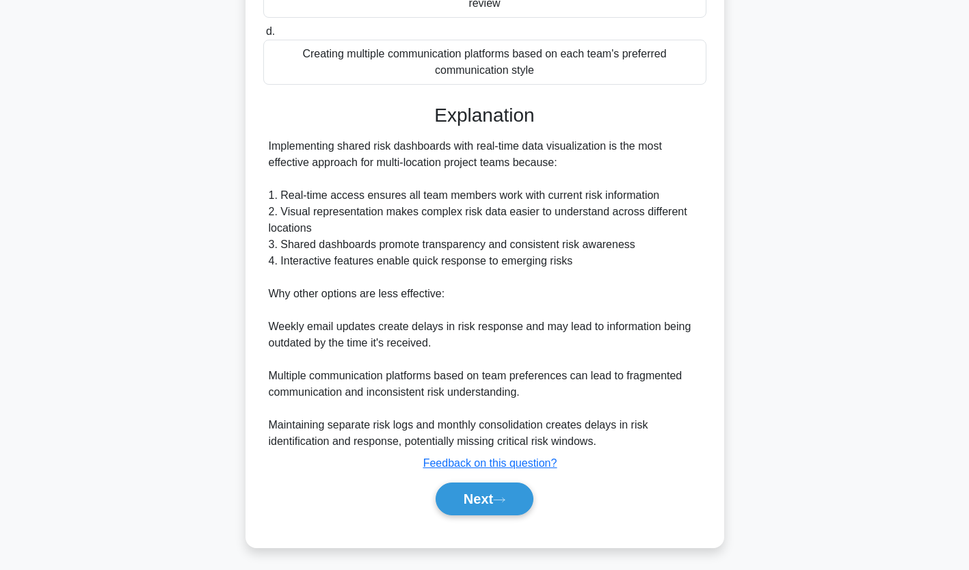
click at [486, 494] on button "Next" at bounding box center [485, 499] width 98 height 33
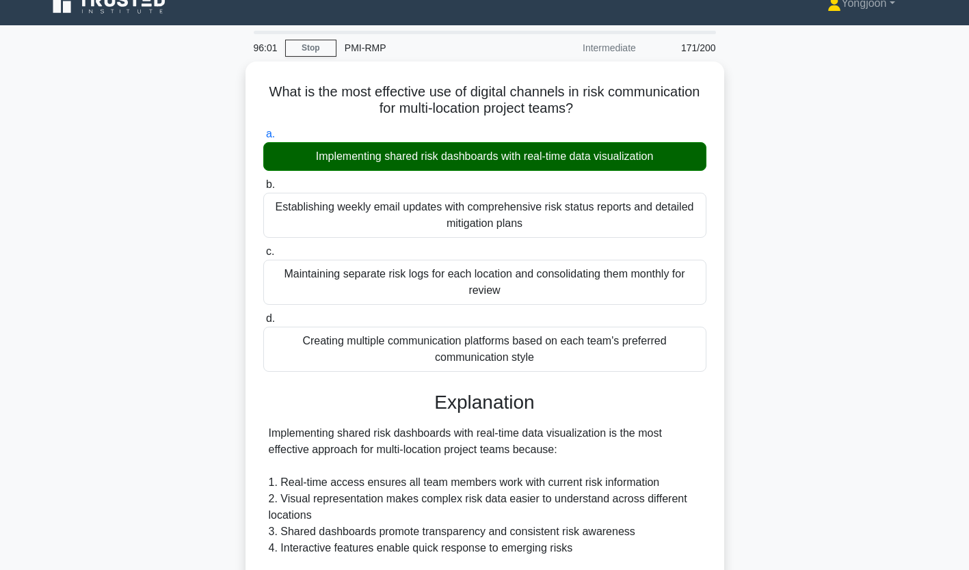
scroll to position [0, 0]
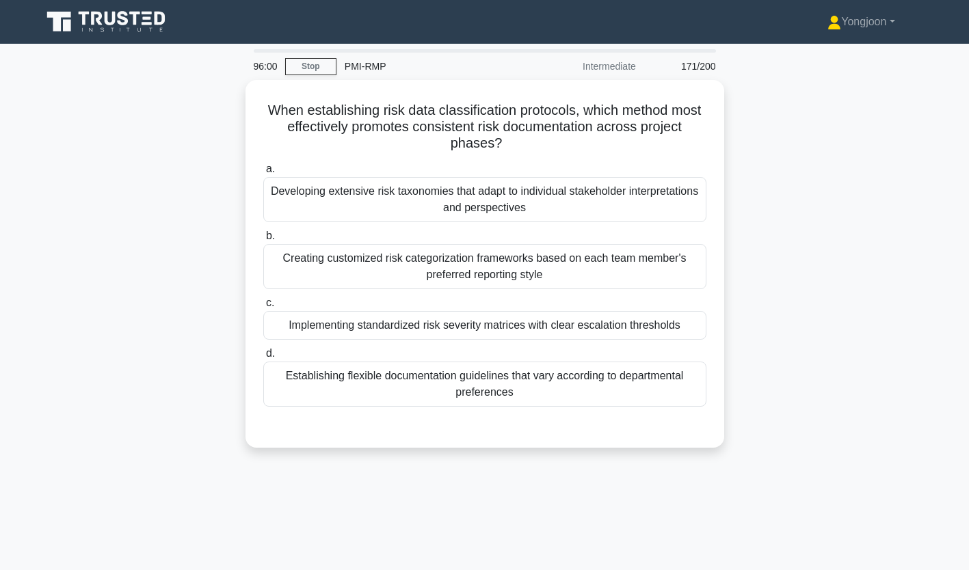
click at [372, 193] on div "Developing extensive risk taxonomies that adapt to individual stakeholder inter…" at bounding box center [484, 199] width 443 height 45
click at [263, 174] on input "a. Developing extensive risk taxonomies that adapt to individual stakeholder in…" at bounding box center [263, 169] width 0 height 9
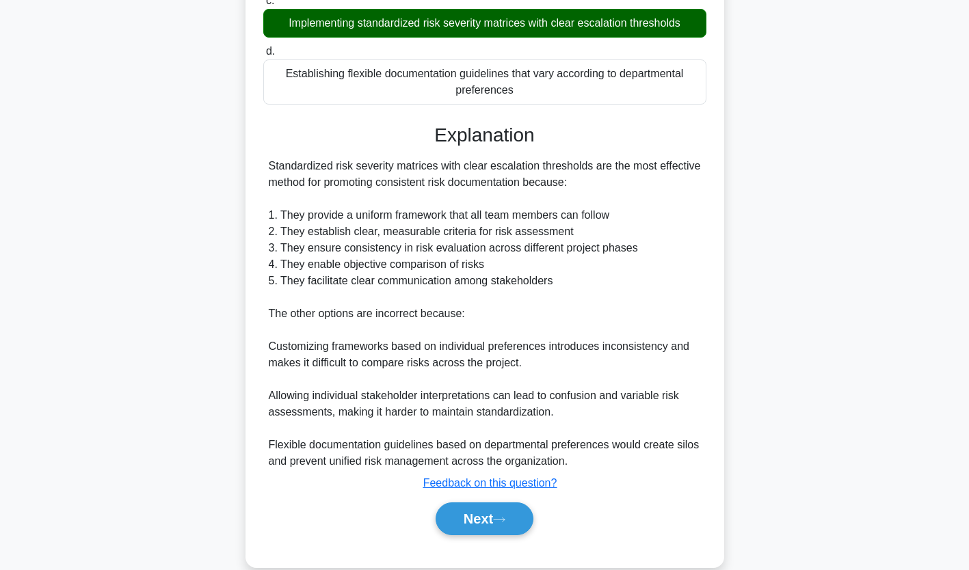
scroll to position [324, 0]
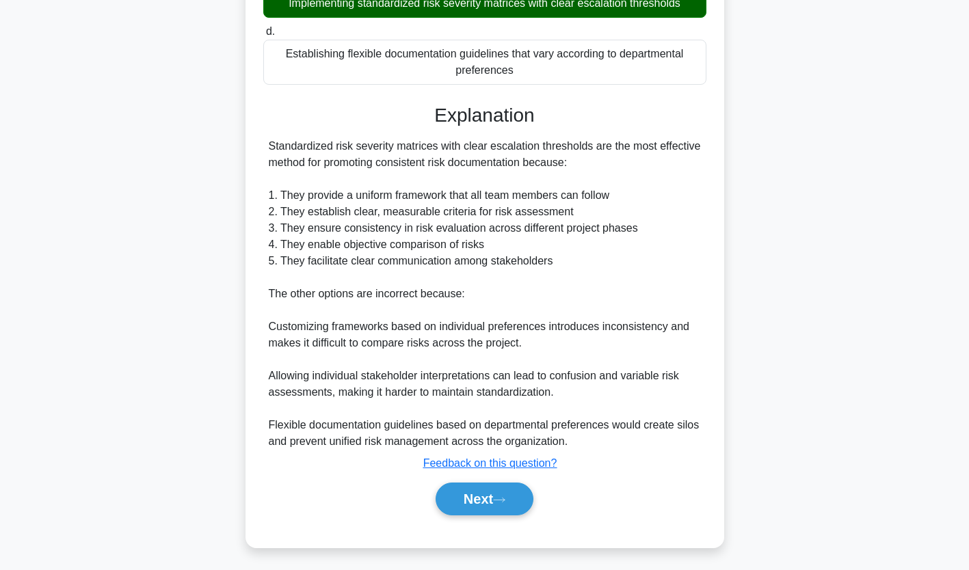
click at [477, 501] on button "Next" at bounding box center [485, 499] width 98 height 33
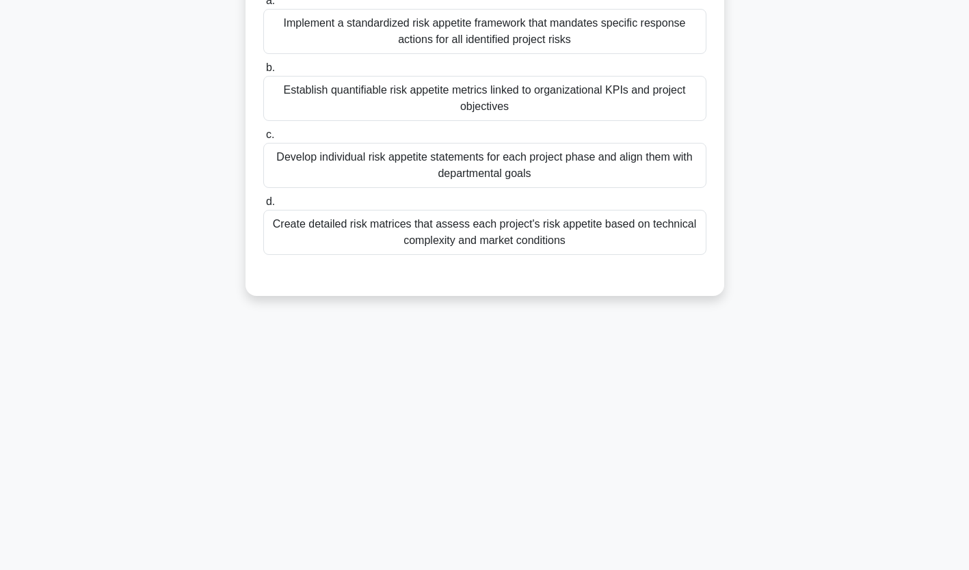
scroll to position [0, 0]
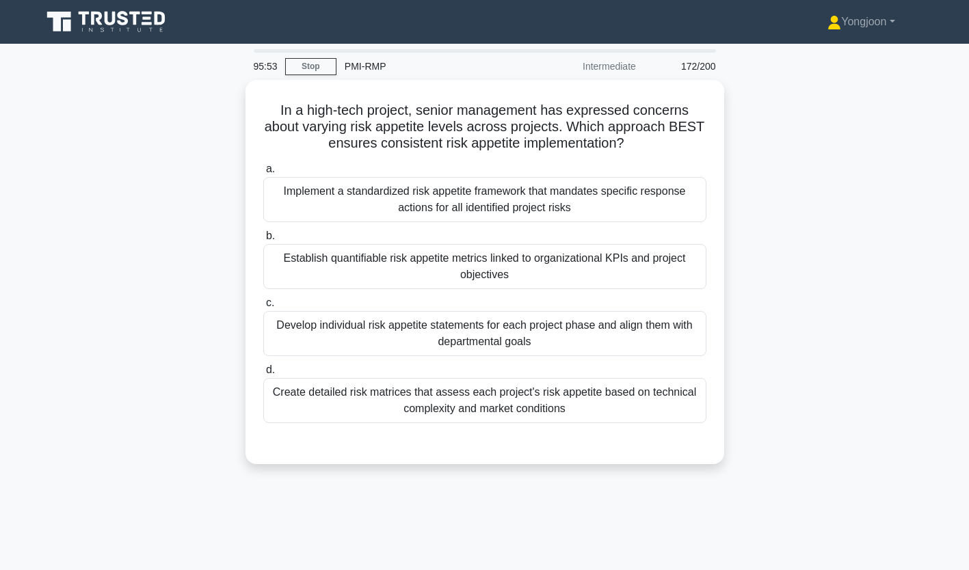
click at [460, 183] on div "Implement a standardized risk appetite framework that mandates specific respons…" at bounding box center [484, 199] width 443 height 45
click at [263, 174] on input "a. Implement a standardized risk appetite framework that mandates specific resp…" at bounding box center [263, 169] width 0 height 9
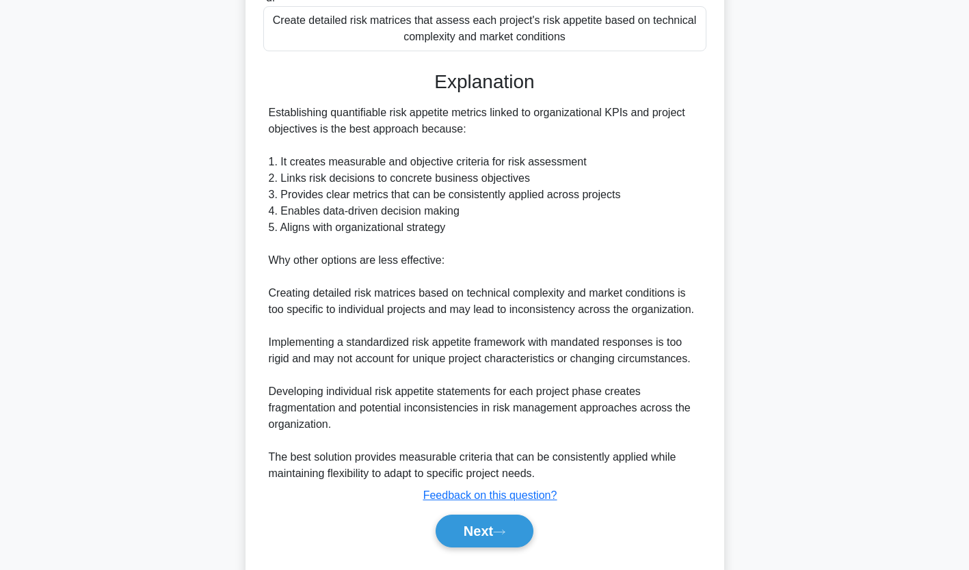
scroll to position [406, 0]
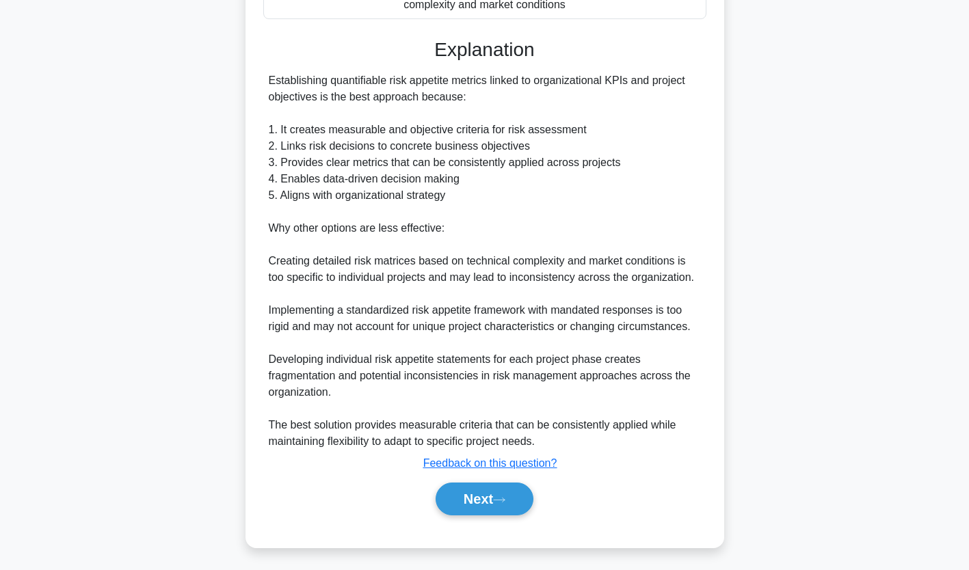
click at [524, 490] on button "Next" at bounding box center [485, 499] width 98 height 33
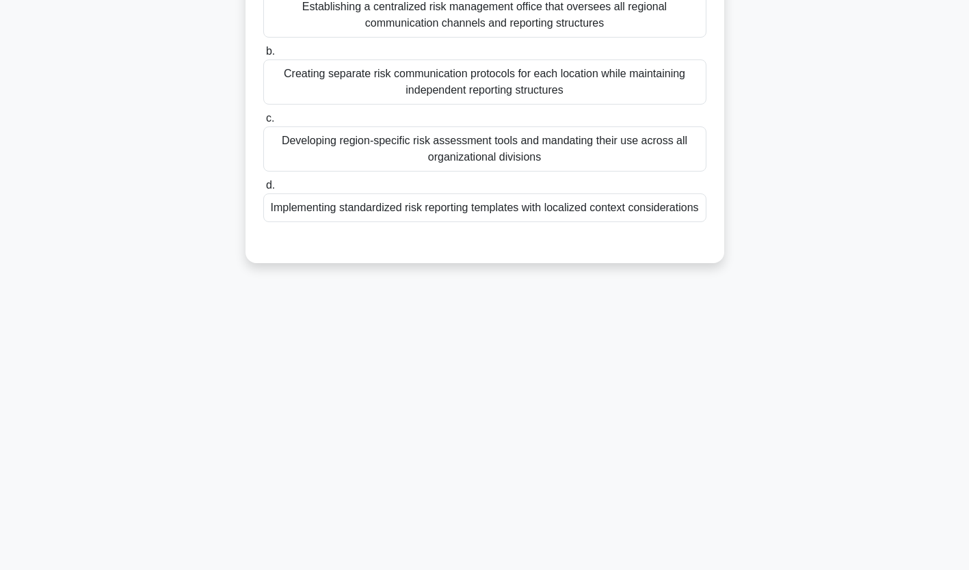
scroll to position [0, 0]
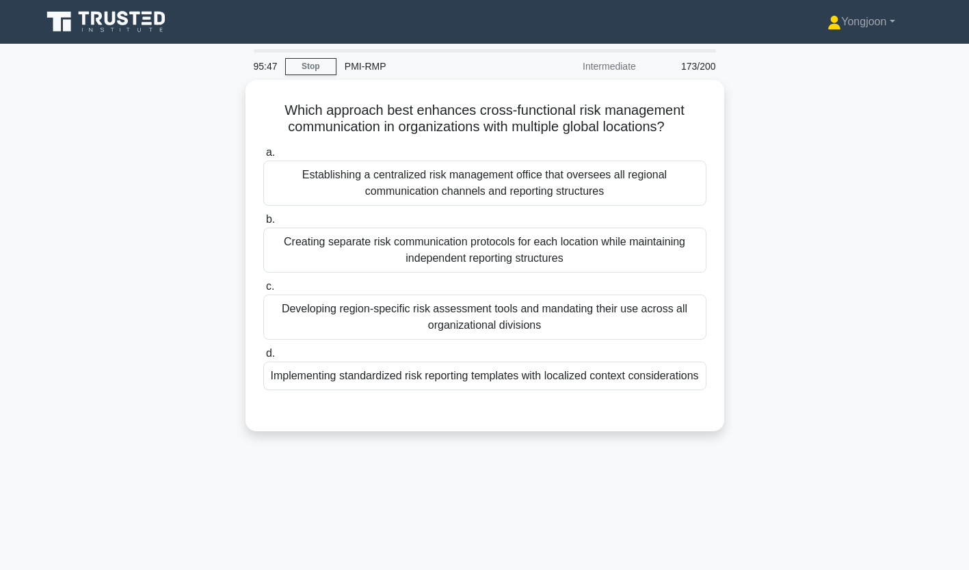
click at [412, 181] on div "Establishing a centralized risk management office that oversees all regional co…" at bounding box center [484, 183] width 443 height 45
click at [263, 157] on input "a. Establishing a centralized risk management office that oversees all regional…" at bounding box center [263, 152] width 0 height 9
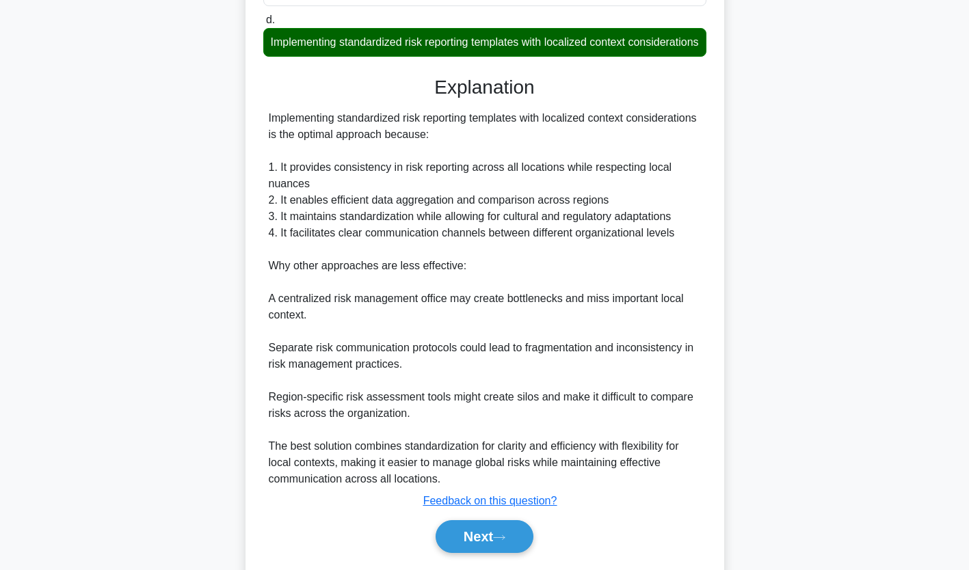
scroll to position [390, 0]
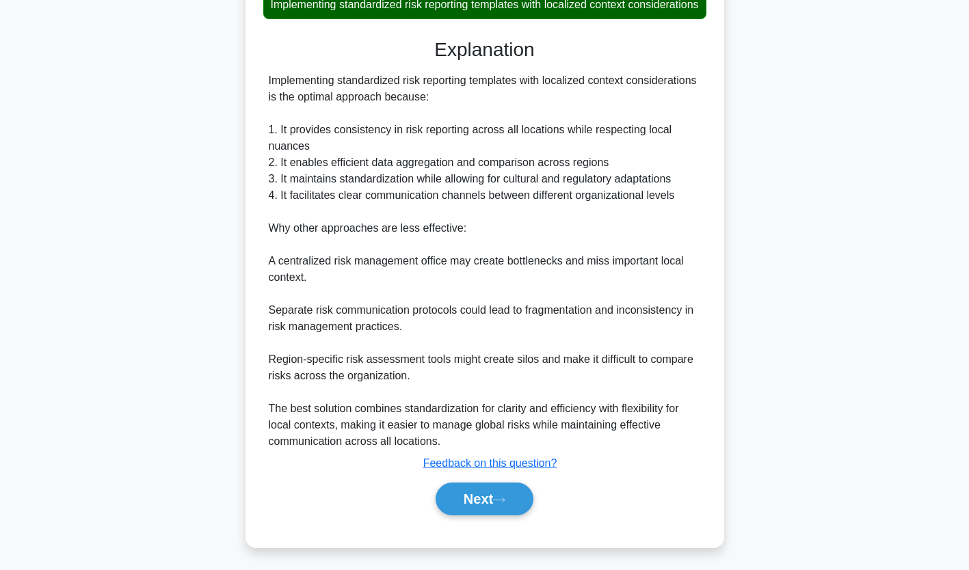
click at [473, 497] on button "Next" at bounding box center [485, 499] width 98 height 33
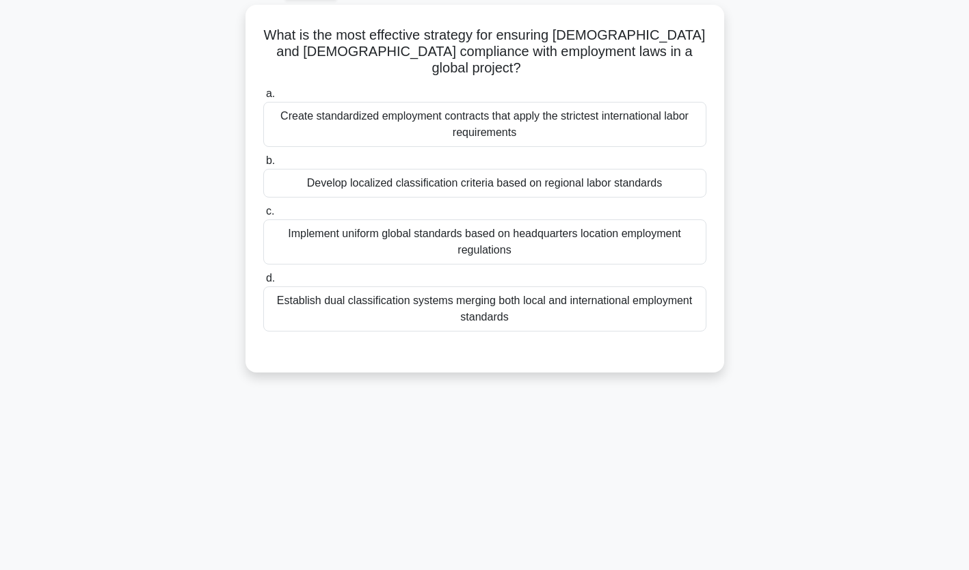
scroll to position [0, 0]
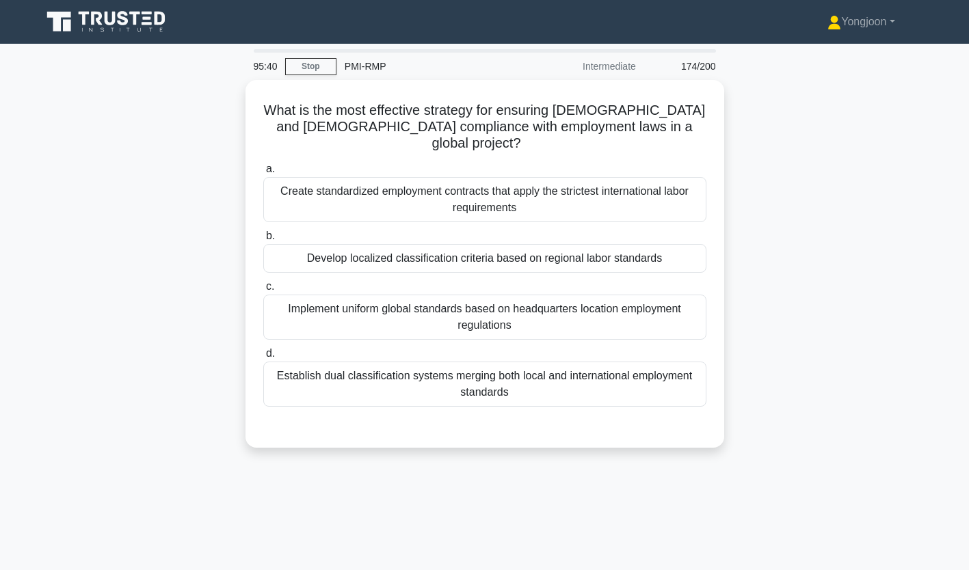
click at [444, 187] on div "Create standardized employment contracts that apply the strictest international…" at bounding box center [484, 199] width 443 height 45
click at [263, 174] on input "a. Create standardized employment contracts that apply the strictest internatio…" at bounding box center [263, 169] width 0 height 9
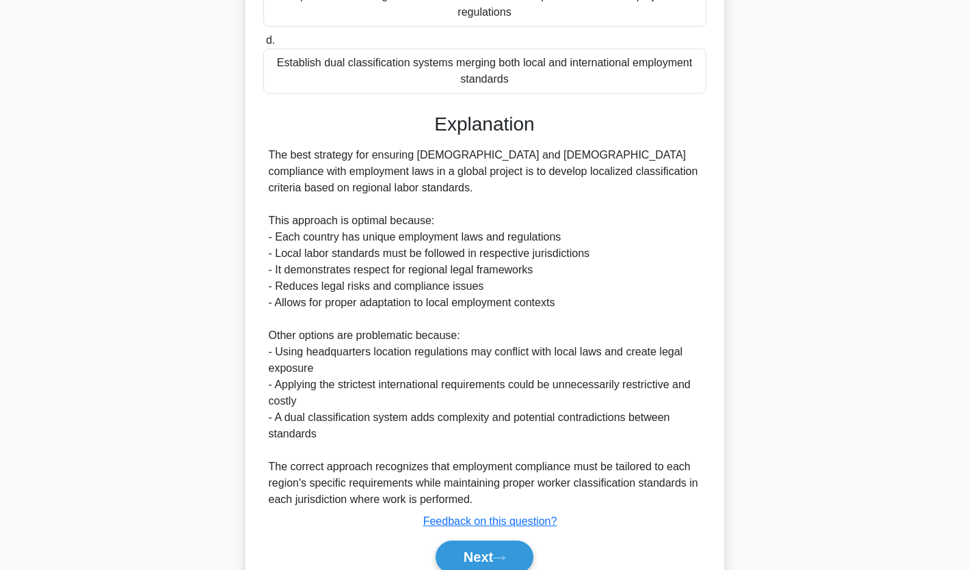
scroll to position [341, 0]
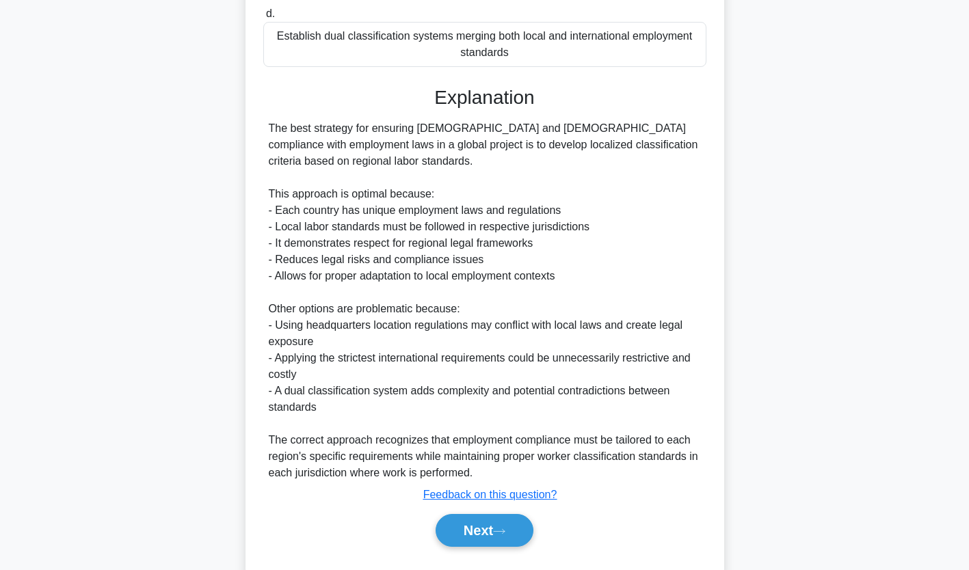
click at [485, 514] on button "Next" at bounding box center [485, 530] width 98 height 33
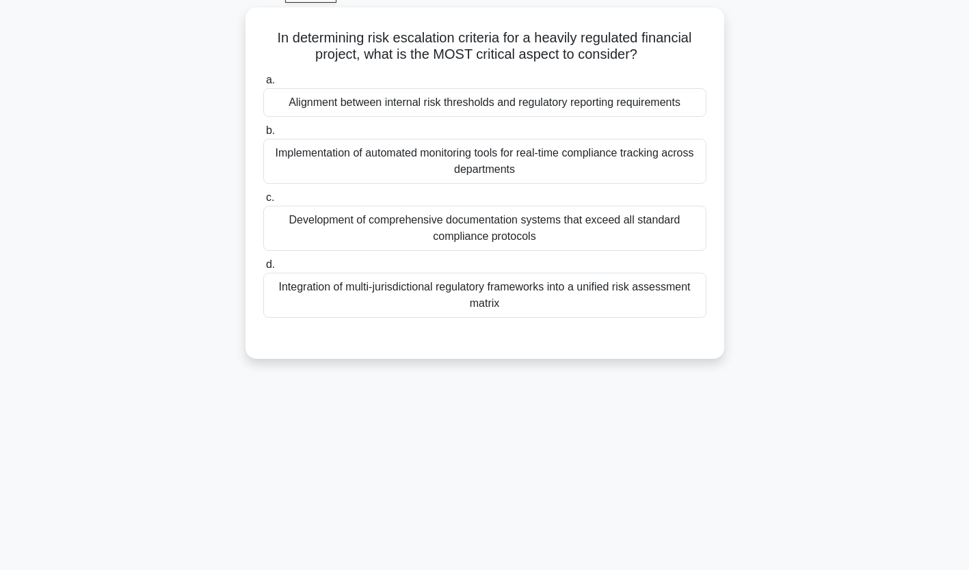
scroll to position [0, 0]
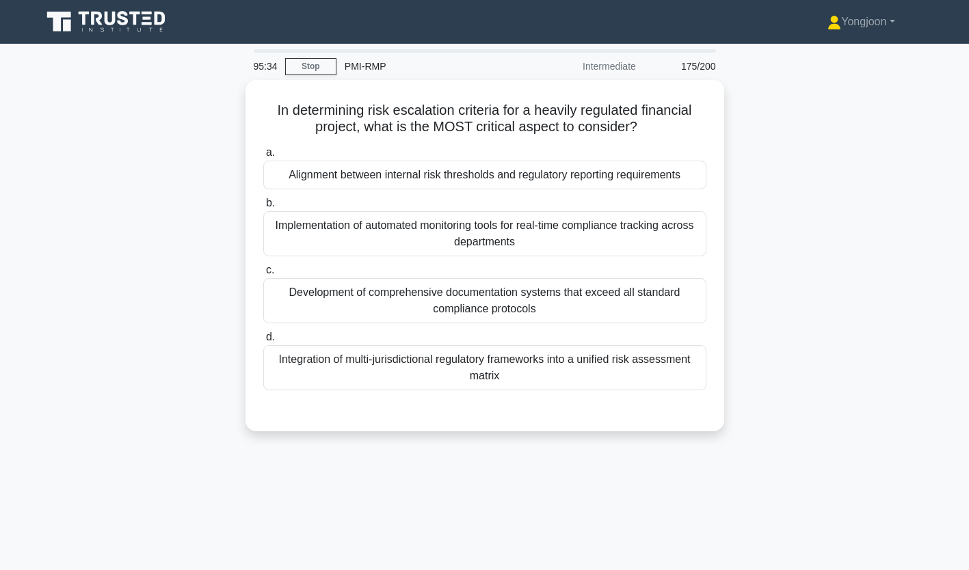
click at [426, 174] on div "Alignment between internal risk thresholds and regulatory reporting requirements" at bounding box center [484, 175] width 443 height 29
click at [263, 157] on input "a. Alignment between internal risk thresholds and regulatory reporting requirem…" at bounding box center [263, 152] width 0 height 9
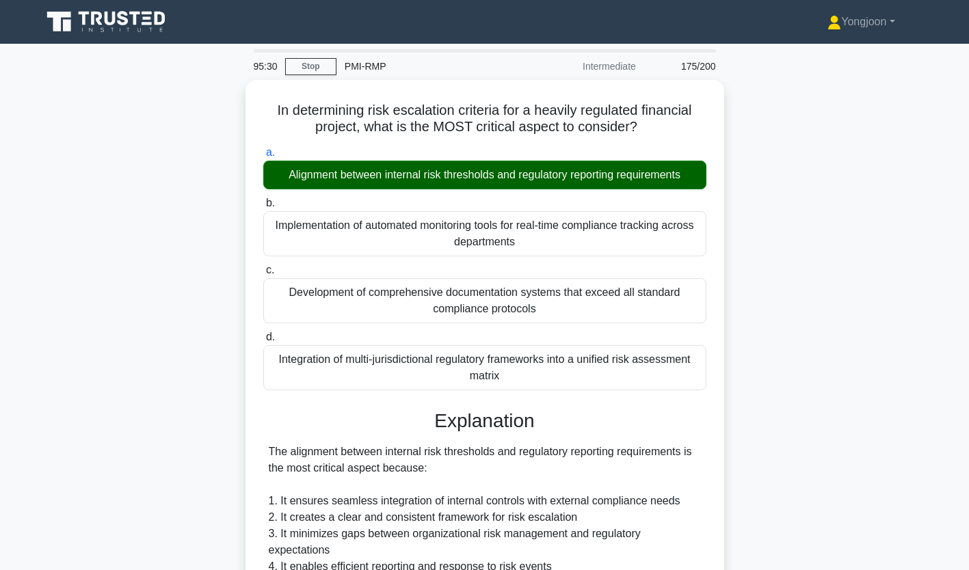
scroll to position [323, 0]
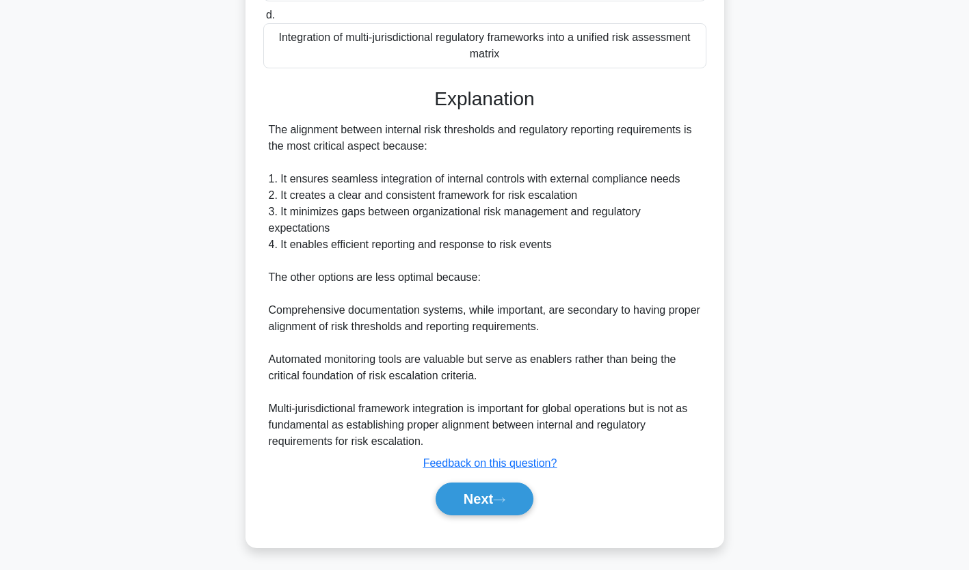
click at [506, 497] on icon at bounding box center [499, 501] width 12 height 8
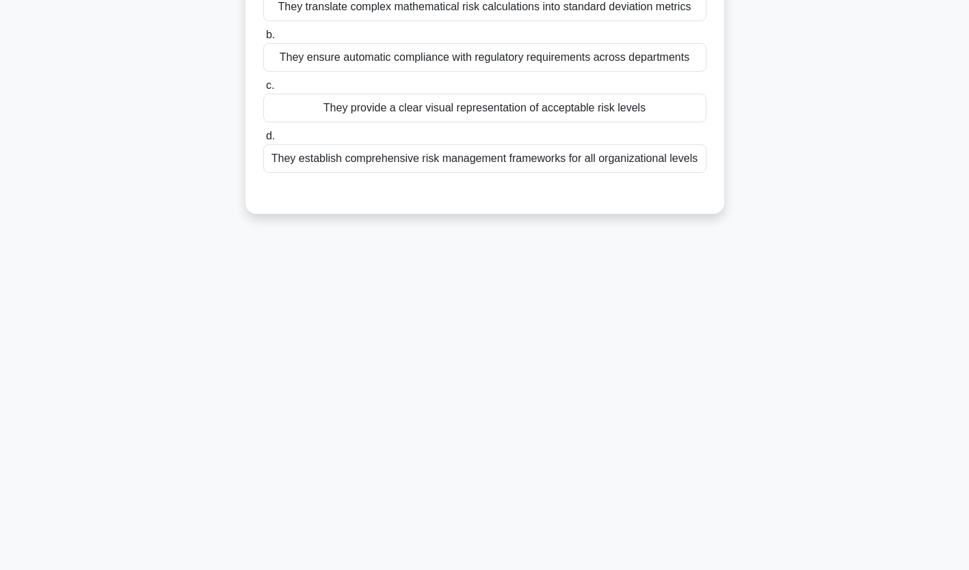
scroll to position [0, 0]
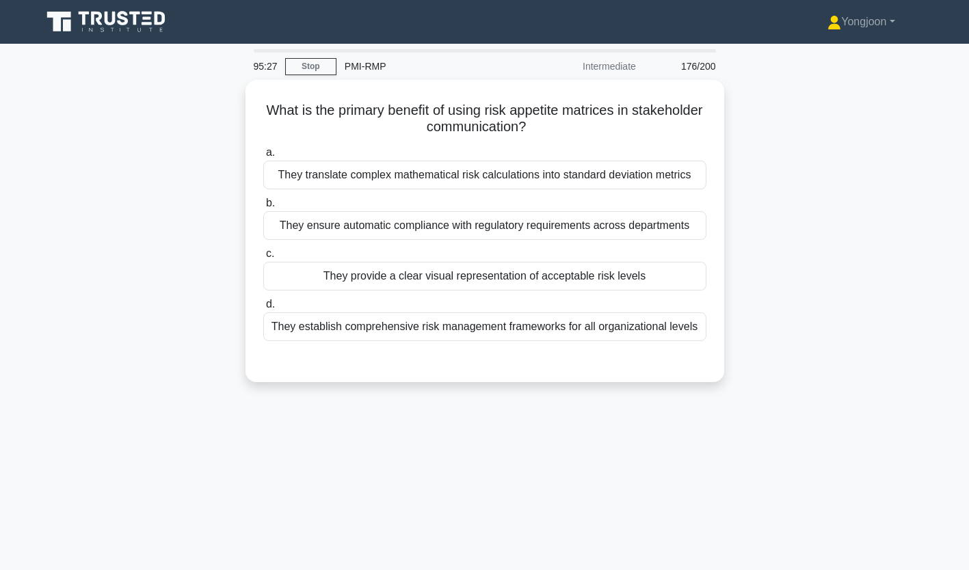
click at [445, 175] on div "They translate complex mathematical risk calculations into standard deviation m…" at bounding box center [484, 175] width 443 height 29
click at [263, 157] on input "a. They translate complex mathematical risk calculations into standard deviatio…" at bounding box center [263, 152] width 0 height 9
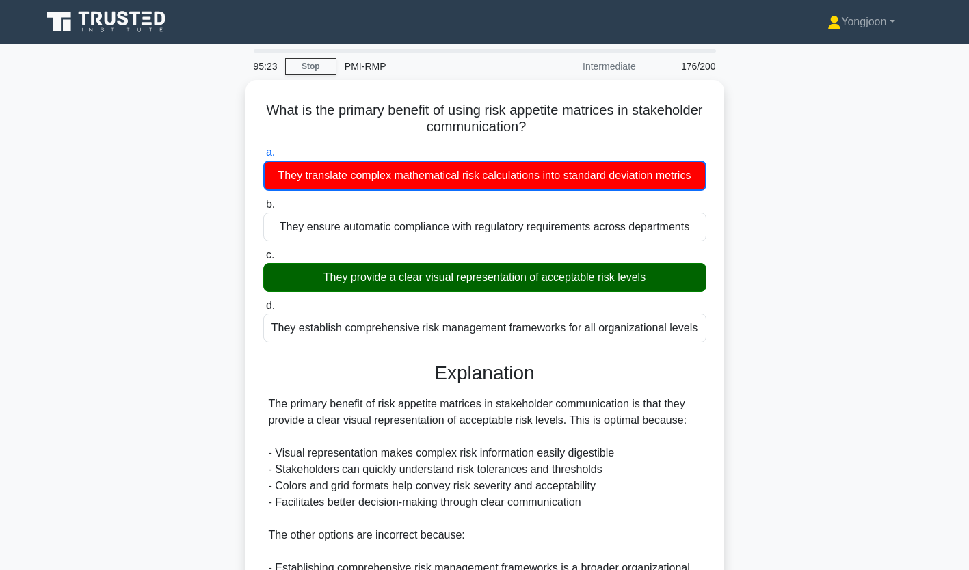
scroll to position [242, 0]
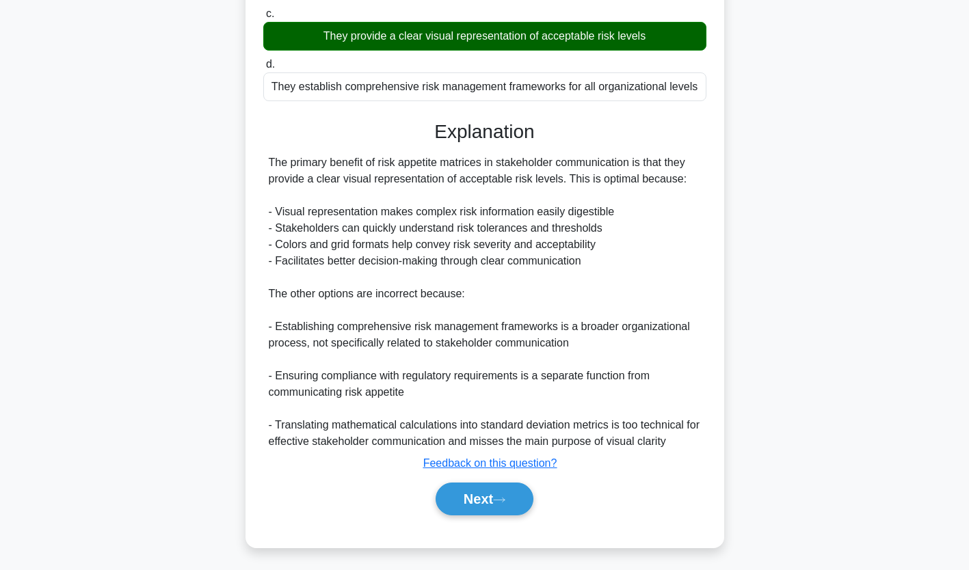
click at [463, 500] on button "Next" at bounding box center [485, 499] width 98 height 33
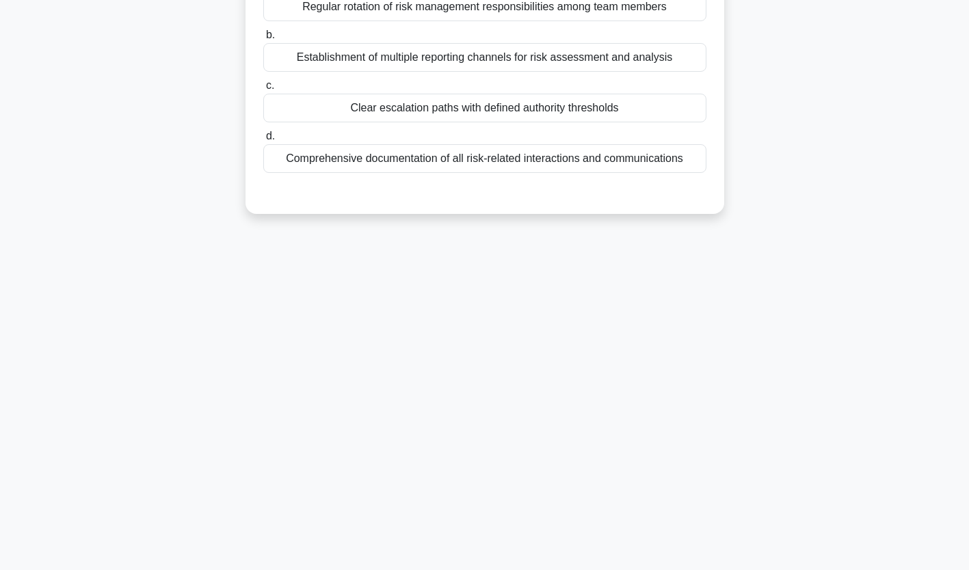
scroll to position [0, 0]
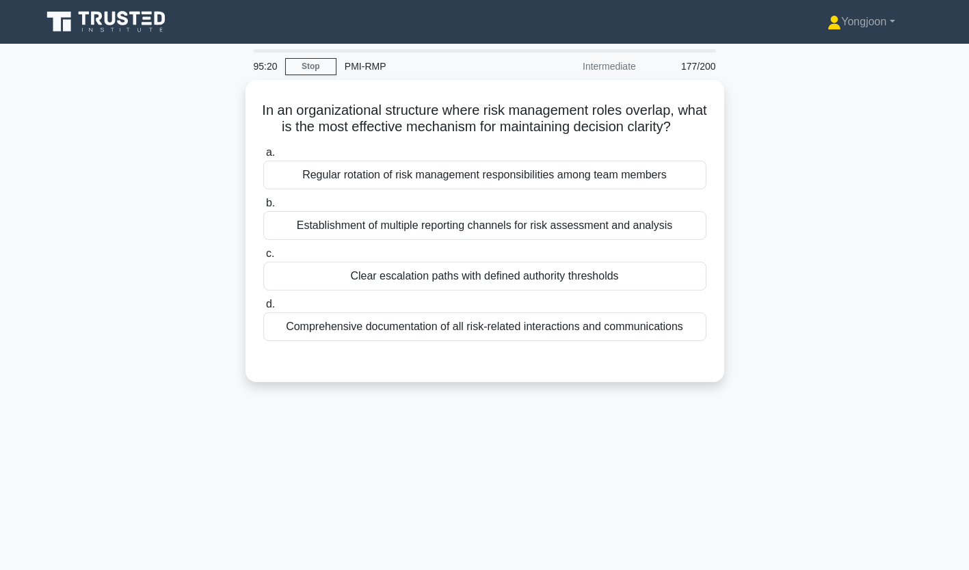
click at [477, 187] on div "Regular rotation of risk management responsibilities among team members" at bounding box center [484, 175] width 443 height 29
click at [263, 157] on input "a. Regular rotation of risk management responsibilities among team members" at bounding box center [263, 152] width 0 height 9
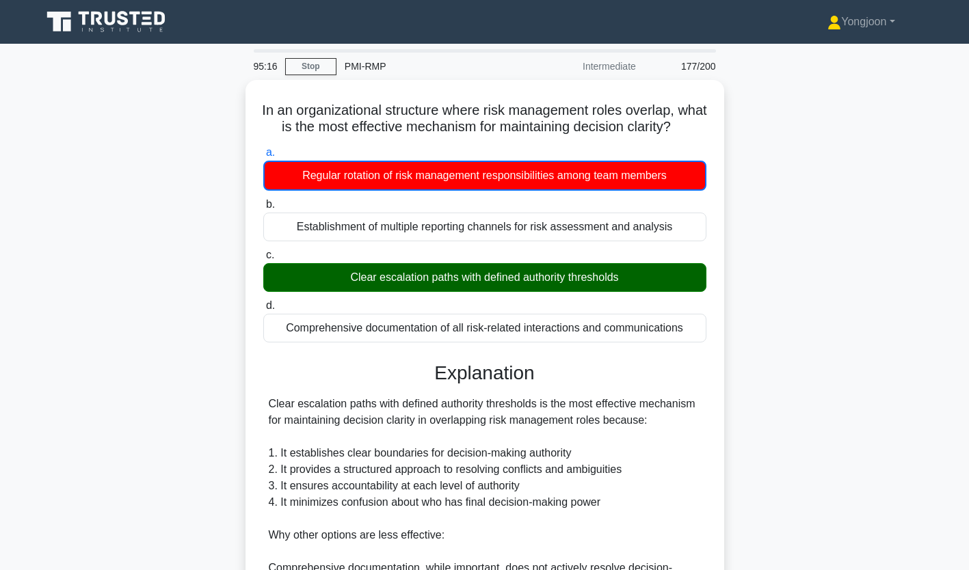
scroll to position [259, 0]
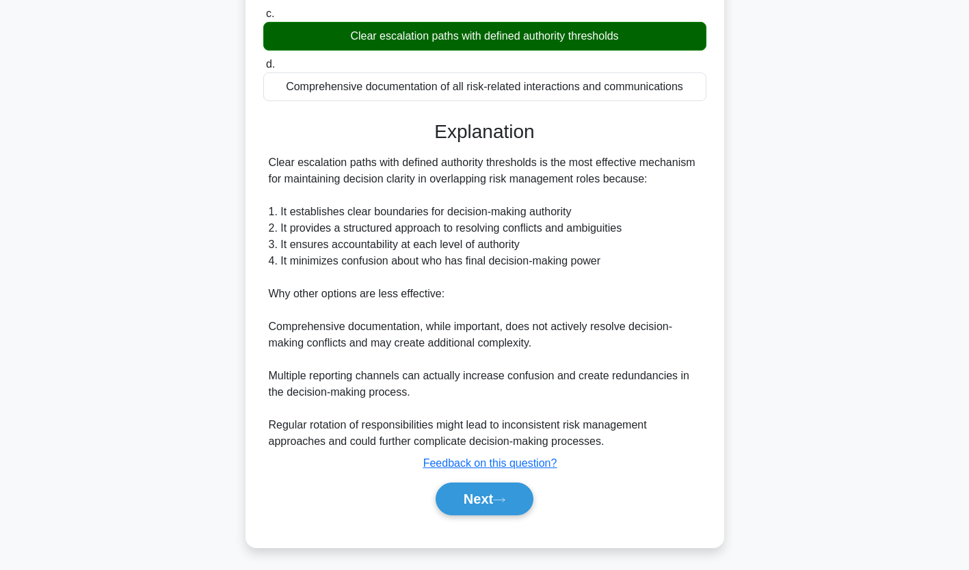
click at [515, 495] on button "Next" at bounding box center [485, 499] width 98 height 33
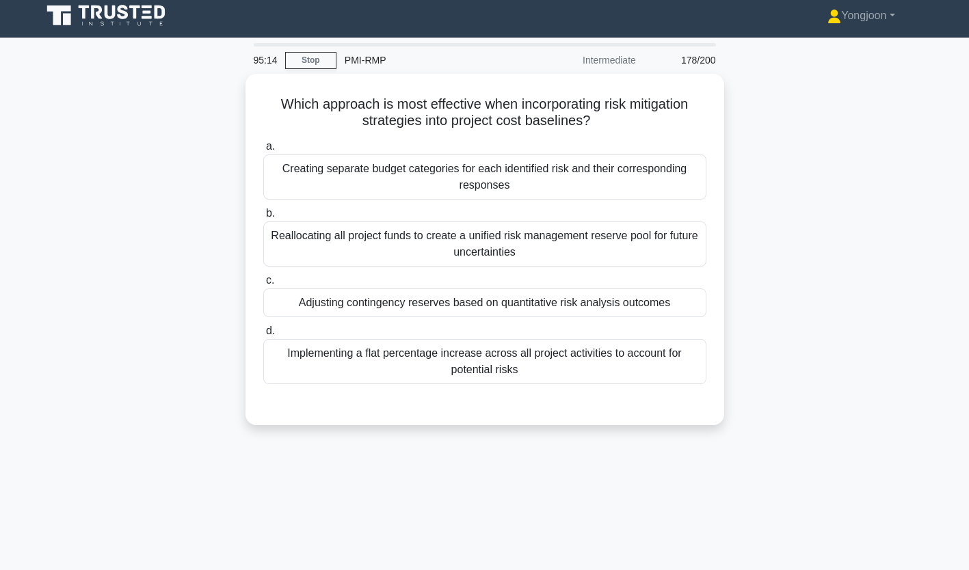
scroll to position [0, 0]
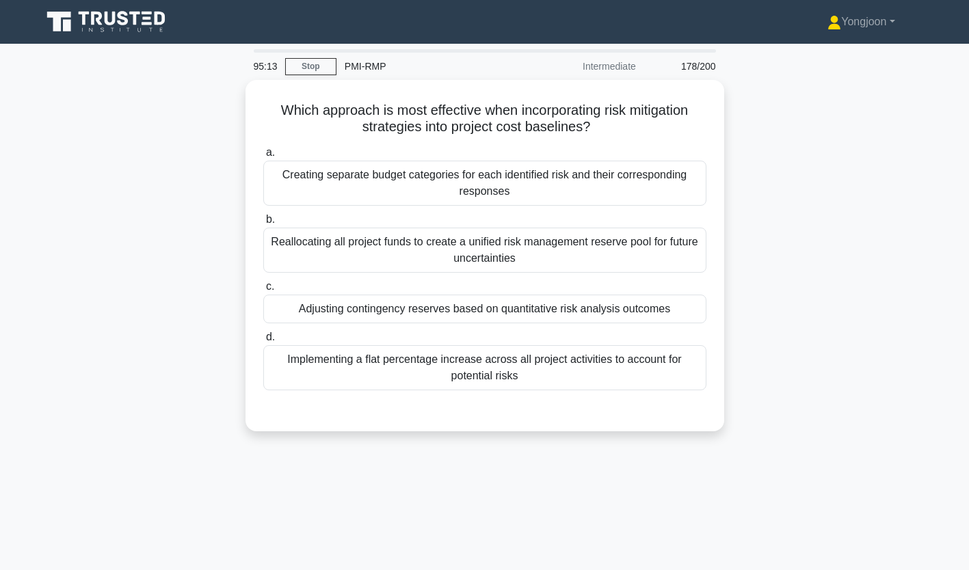
click at [408, 173] on div "Creating separate budget categories for each identified risk and their correspo…" at bounding box center [484, 183] width 443 height 45
click at [263, 157] on input "a. Creating separate budget categories for each identified risk and their corre…" at bounding box center [263, 152] width 0 height 9
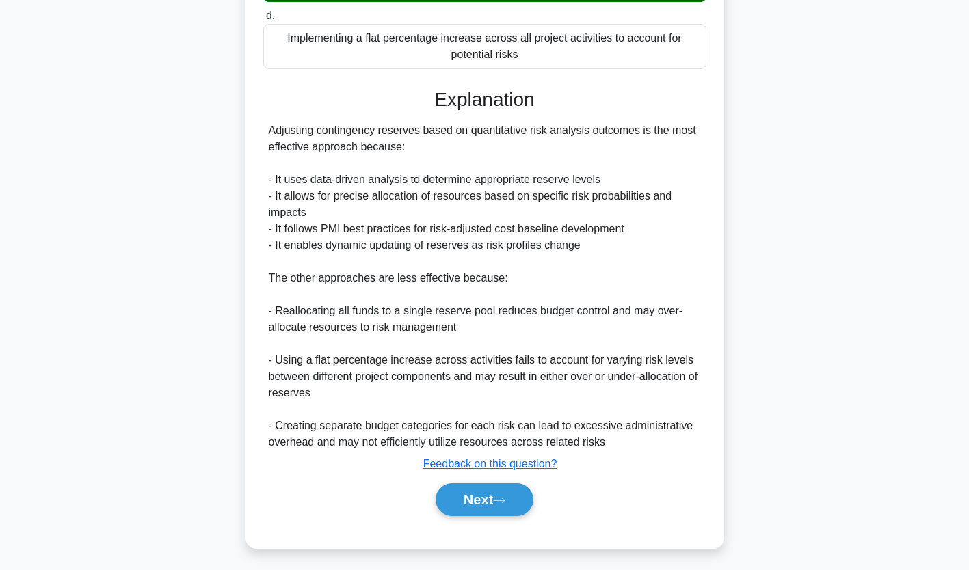
scroll to position [324, 0]
click at [500, 497] on icon at bounding box center [499, 501] width 12 height 8
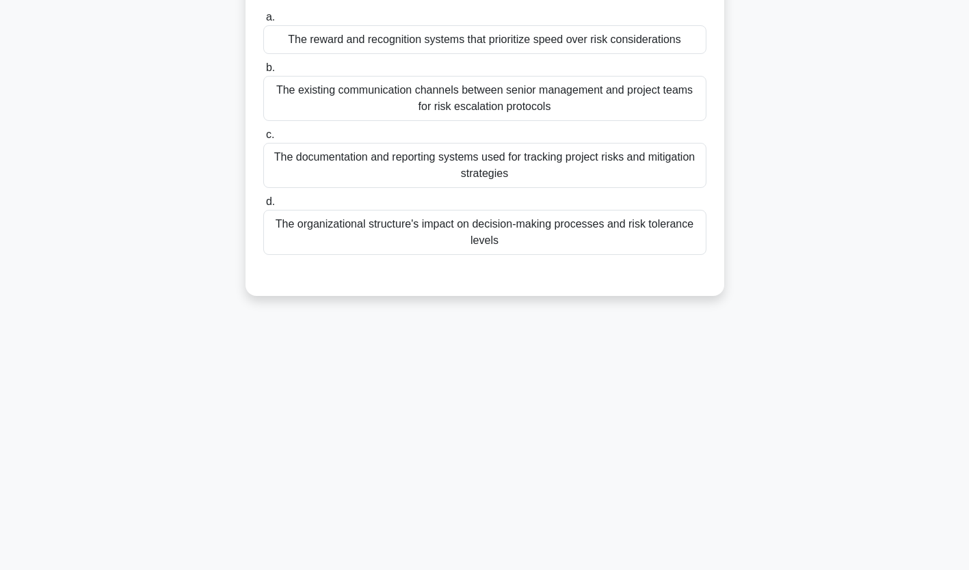
scroll to position [0, 0]
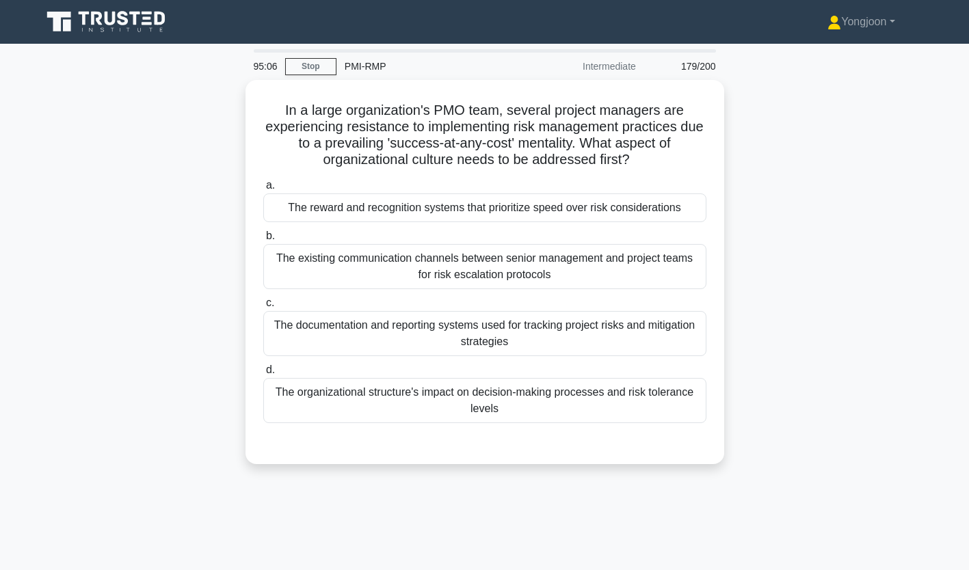
click at [467, 203] on div "The reward and recognition systems that prioritize speed over risk consideratio…" at bounding box center [484, 208] width 443 height 29
click at [263, 190] on input "a. The reward and recognition systems that prioritize speed over risk considera…" at bounding box center [263, 185] width 0 height 9
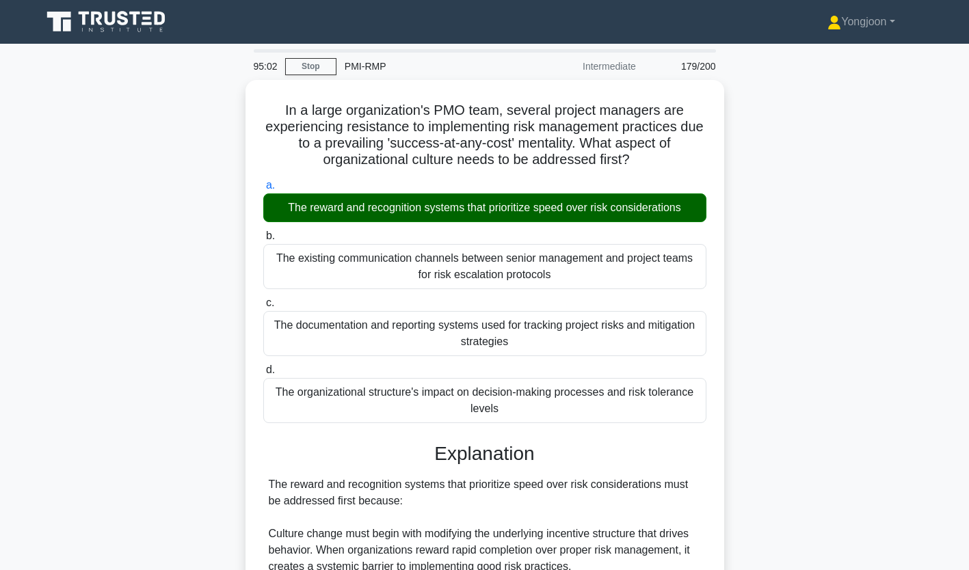
scroll to position [421, 0]
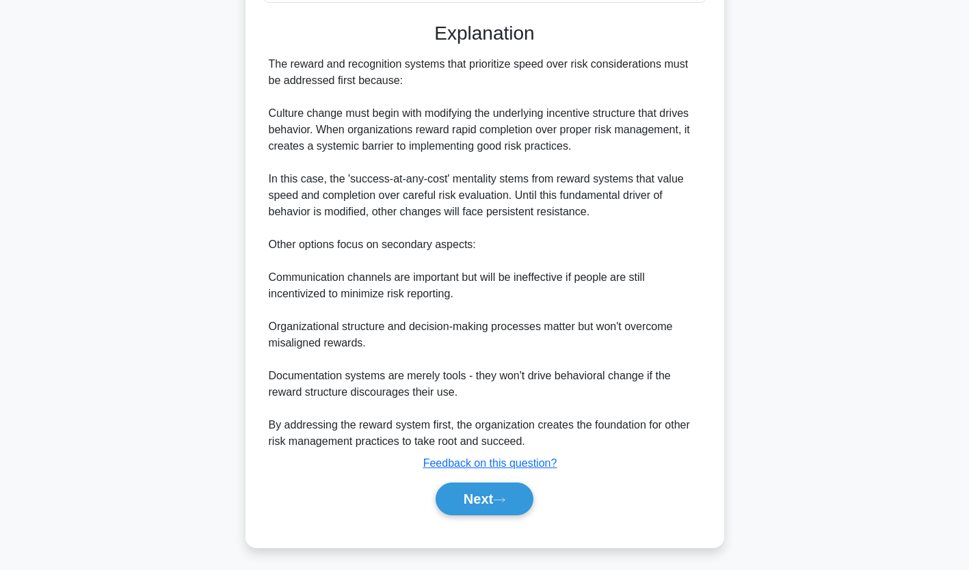
click at [505, 492] on button "Next" at bounding box center [485, 499] width 98 height 33
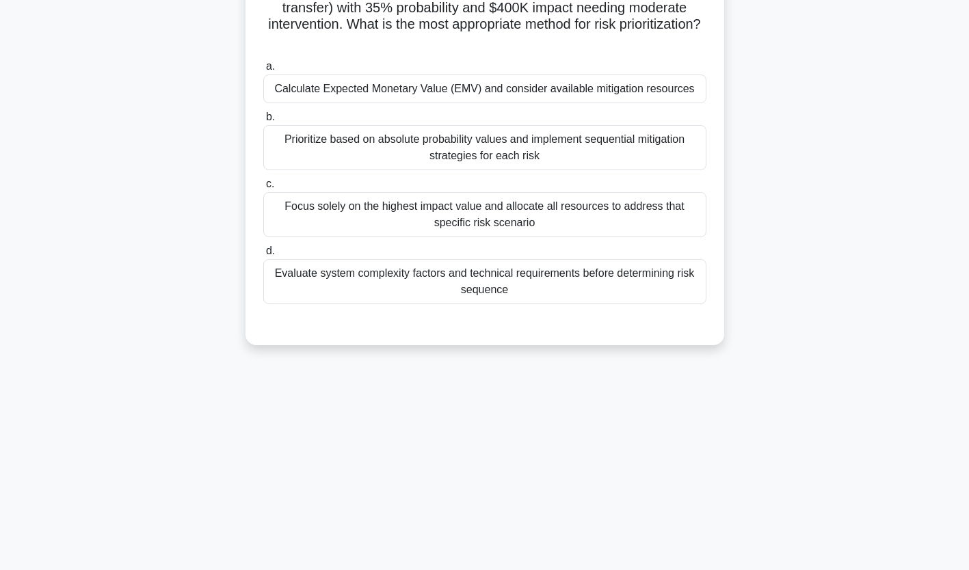
scroll to position [0, 0]
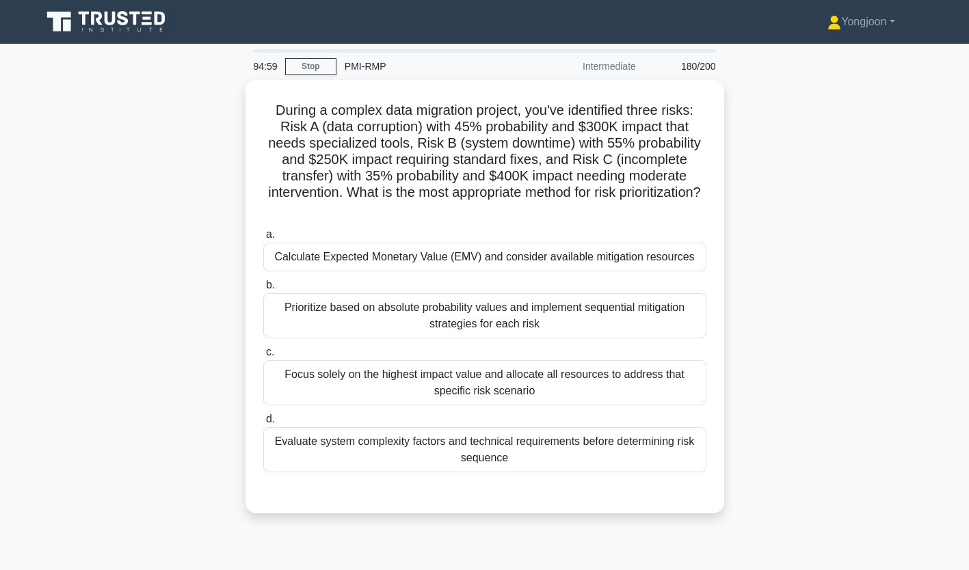
click at [363, 252] on div "Calculate Expected Monetary Value (EMV) and consider available mitigation resou…" at bounding box center [484, 257] width 443 height 29
click at [263, 239] on input "a. Calculate Expected Monetary Value (EMV) and consider available mitigation re…" at bounding box center [263, 235] width 0 height 9
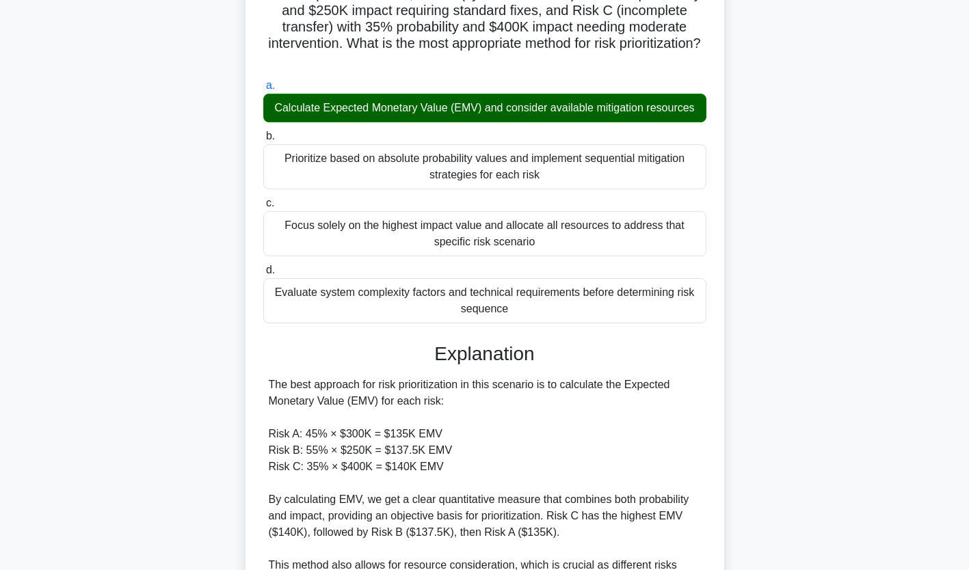
scroll to position [150, 0]
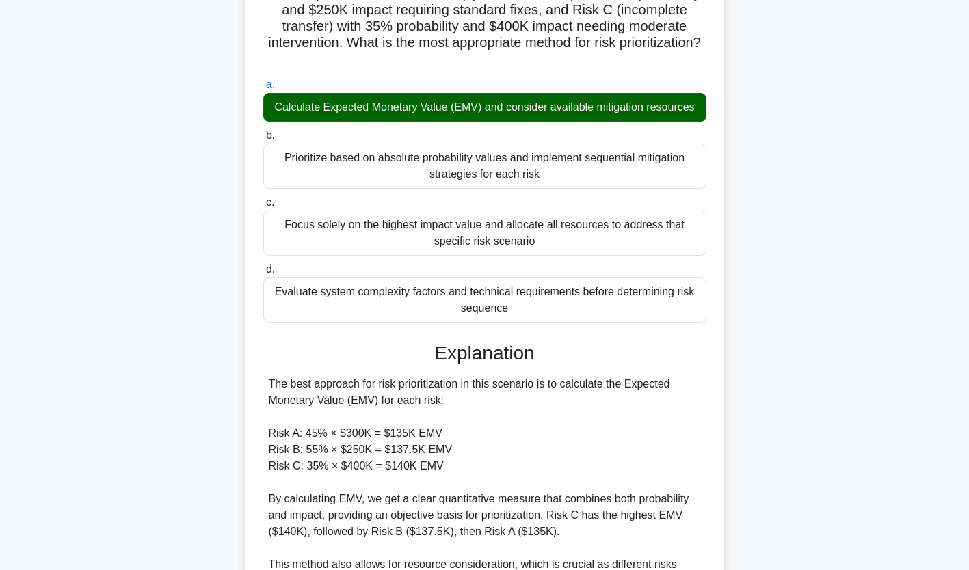
click at [638, 493] on div "The best approach for risk prioritization in this scenario is to calculate the …" at bounding box center [485, 573] width 432 height 394
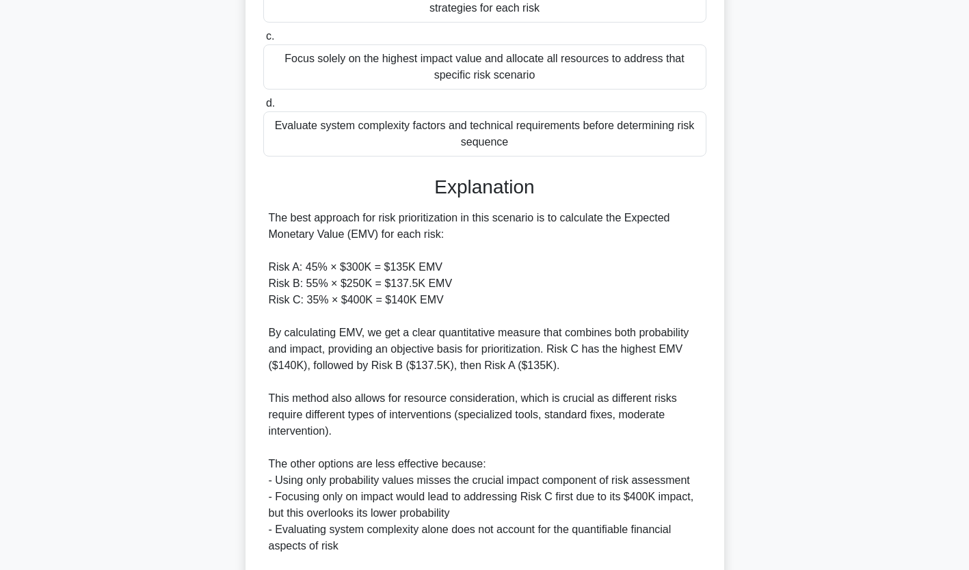
scroll to position [487, 0]
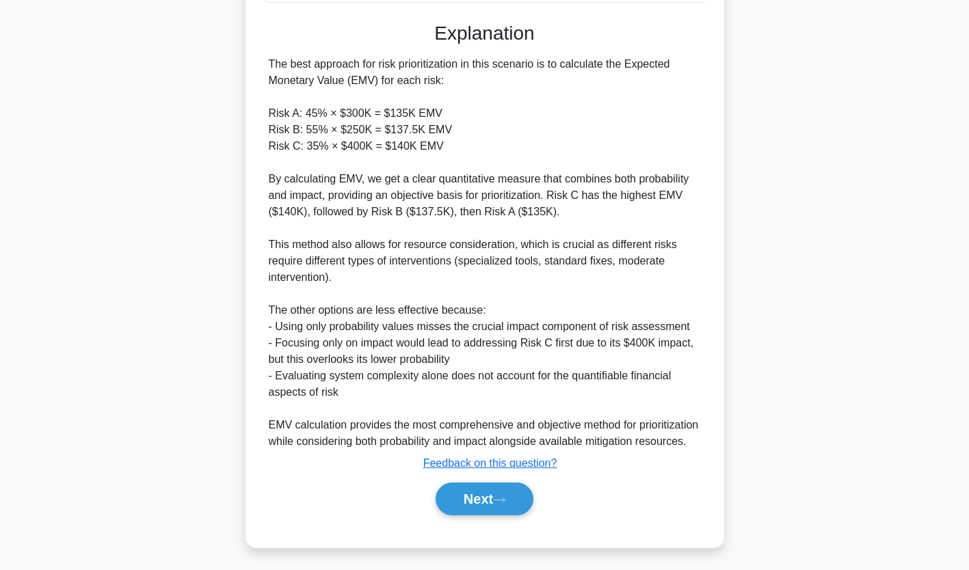
click at [489, 484] on button "Next" at bounding box center [485, 499] width 98 height 33
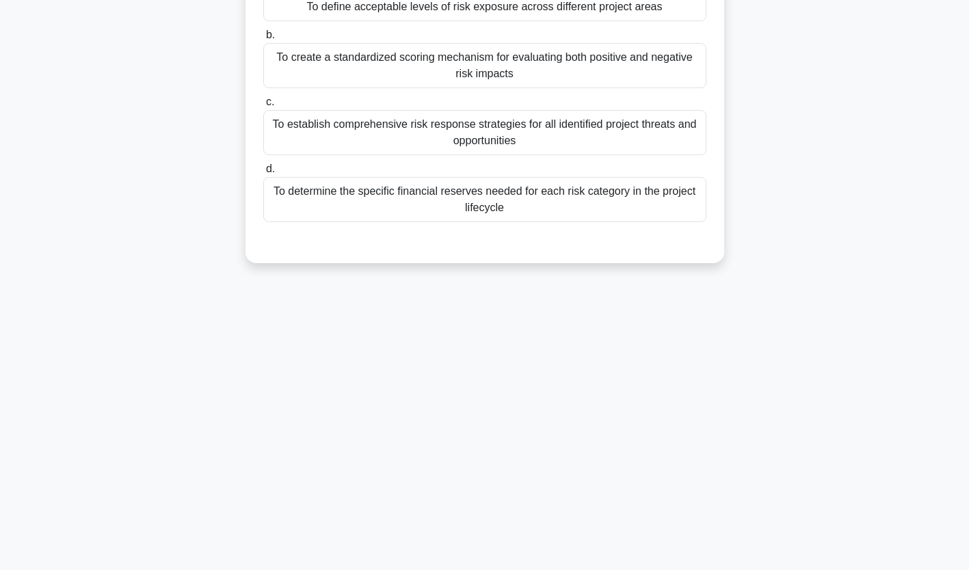
scroll to position [0, 0]
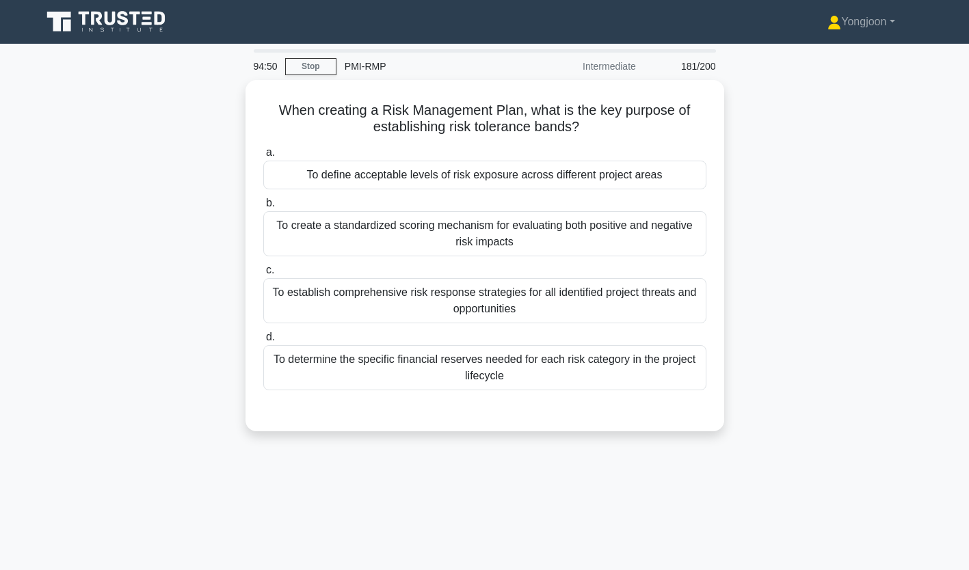
click at [417, 179] on div "To define acceptable levels of risk exposure across different project areas" at bounding box center [484, 175] width 443 height 29
click at [263, 157] on input "a. To define acceptable levels of risk exposure across different project areas" at bounding box center [263, 152] width 0 height 9
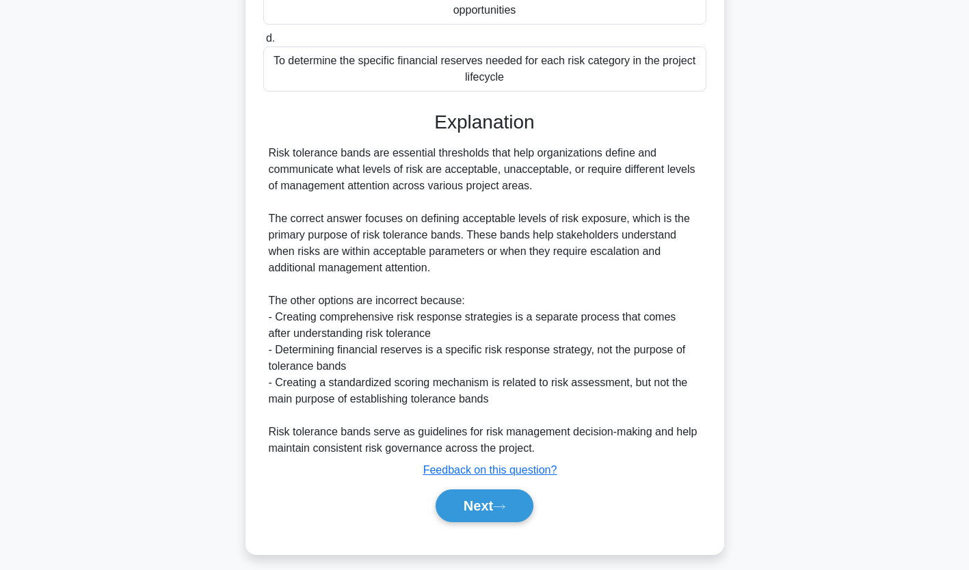
scroll to position [306, 0]
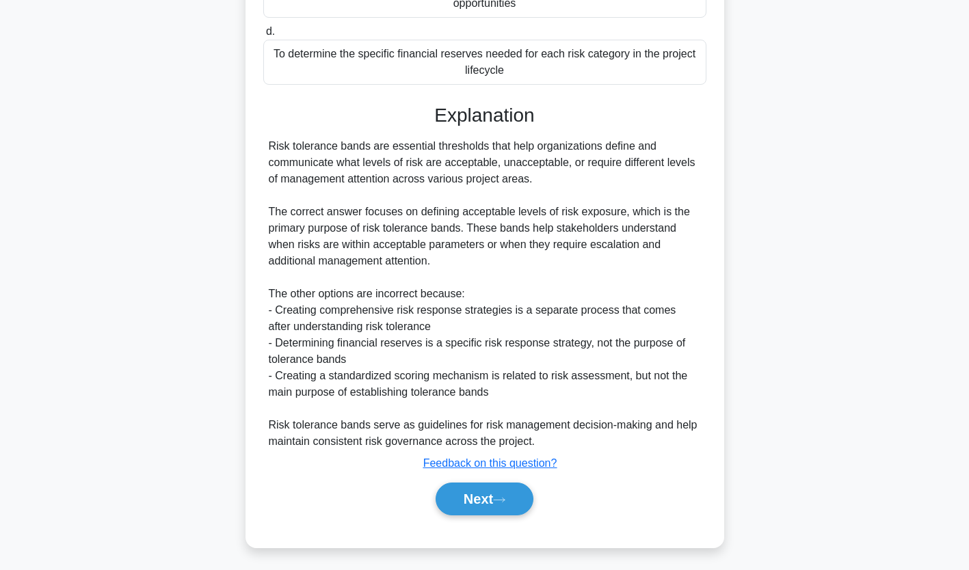
click at [502, 491] on button "Next" at bounding box center [485, 499] width 98 height 33
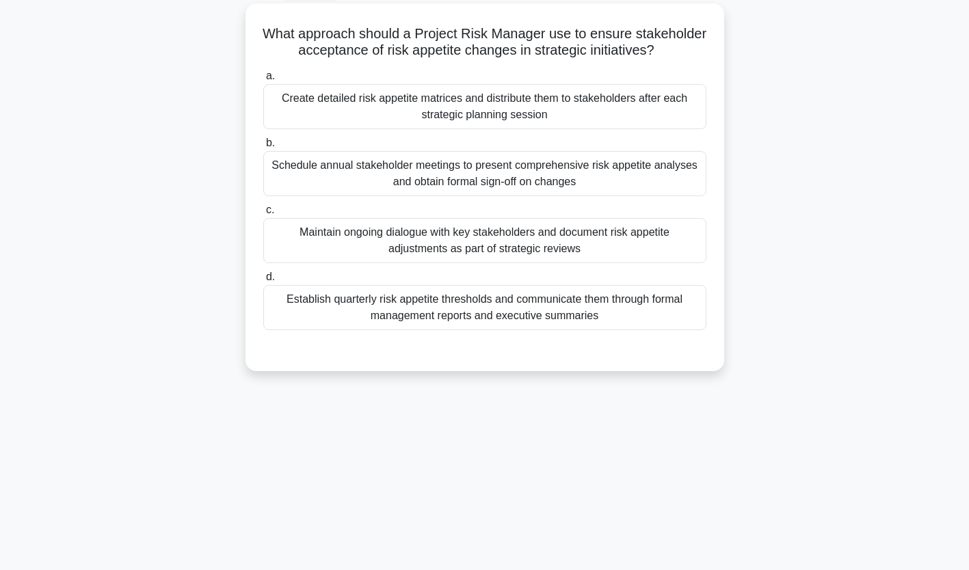
scroll to position [0, 0]
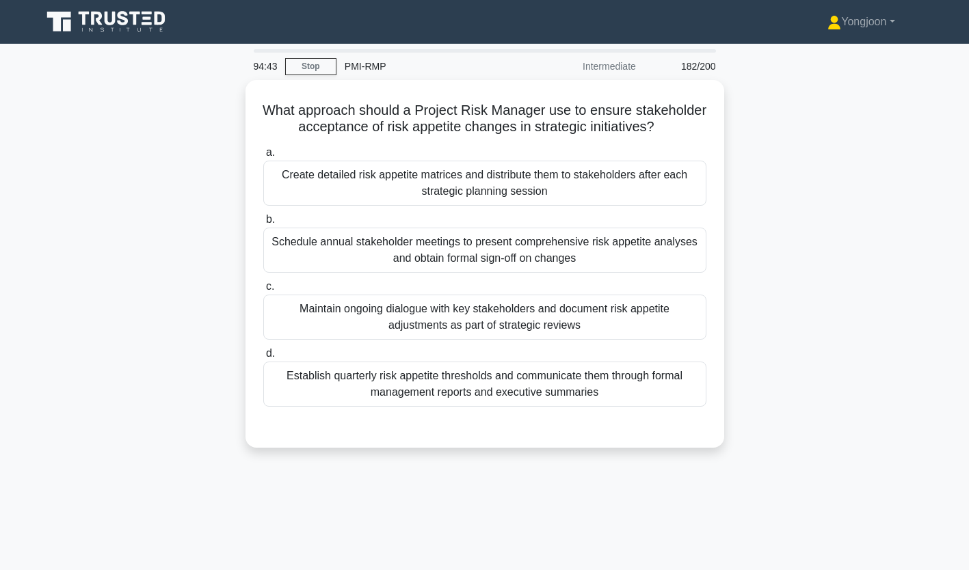
click at [439, 203] on div "Create detailed risk appetite matrices and distribute them to stakeholders afte…" at bounding box center [484, 183] width 443 height 45
click at [263, 157] on input "a. Create detailed risk appetite matrices and distribute them to stakeholders a…" at bounding box center [263, 152] width 0 height 9
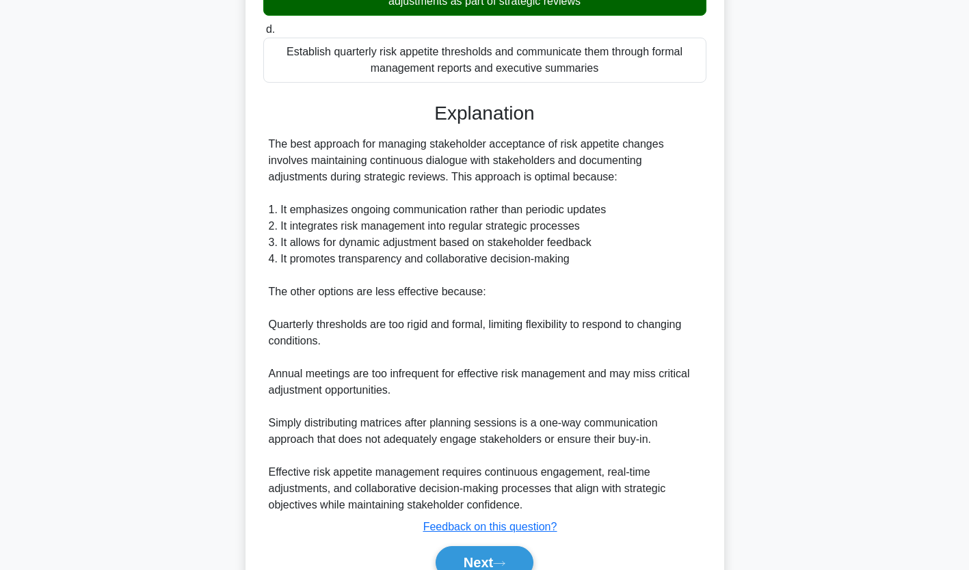
scroll to position [406, 0]
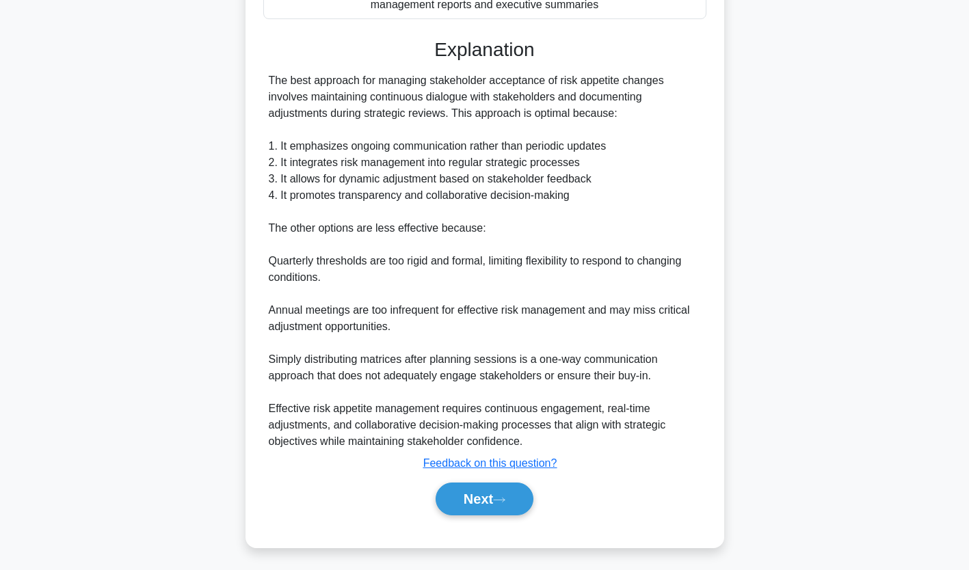
click at [488, 486] on button "Next" at bounding box center [485, 499] width 98 height 33
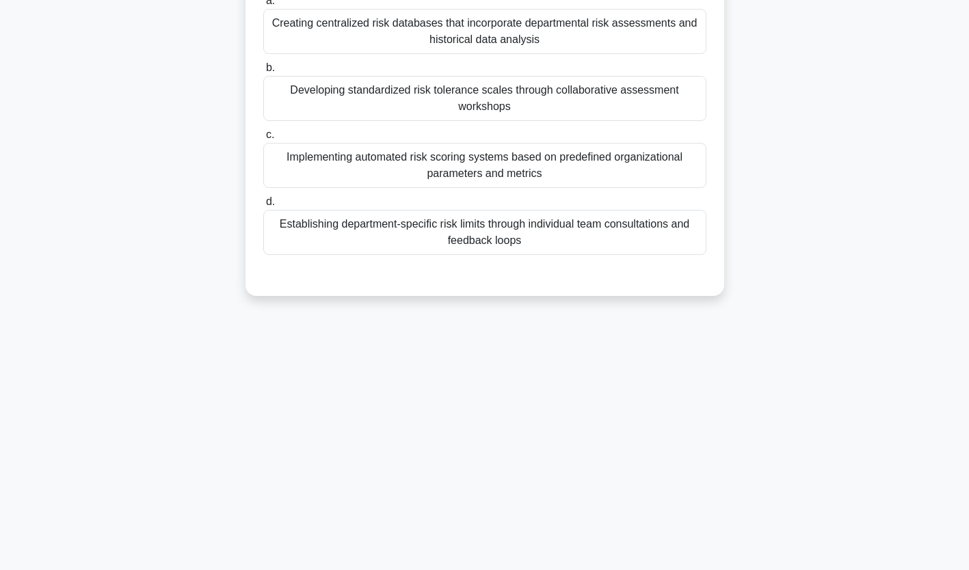
scroll to position [0, 0]
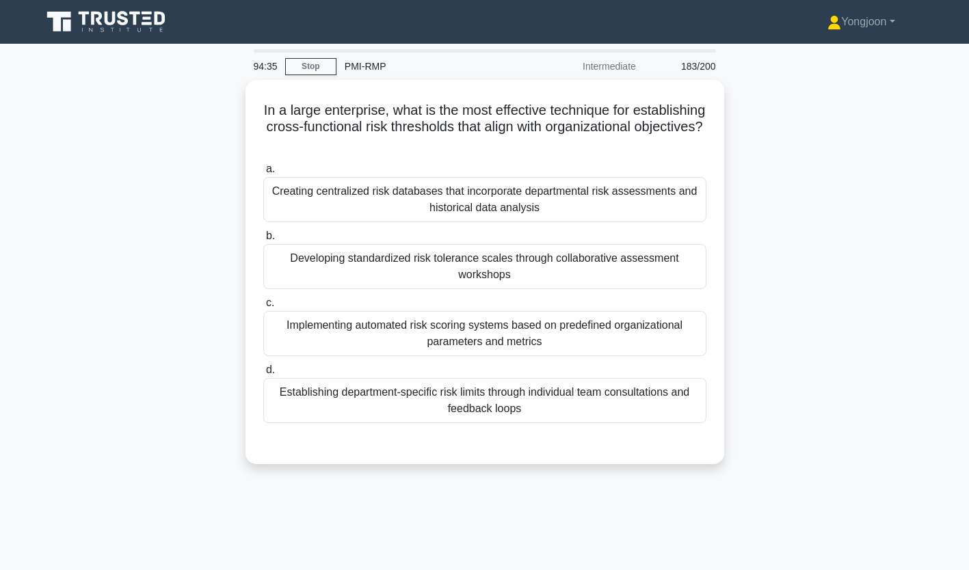
click at [483, 218] on div "Creating centralized risk databases that incorporate departmental risk assessme…" at bounding box center [484, 199] width 443 height 45
click at [263, 174] on input "a. Creating centralized risk databases that incorporate departmental risk asses…" at bounding box center [263, 169] width 0 height 9
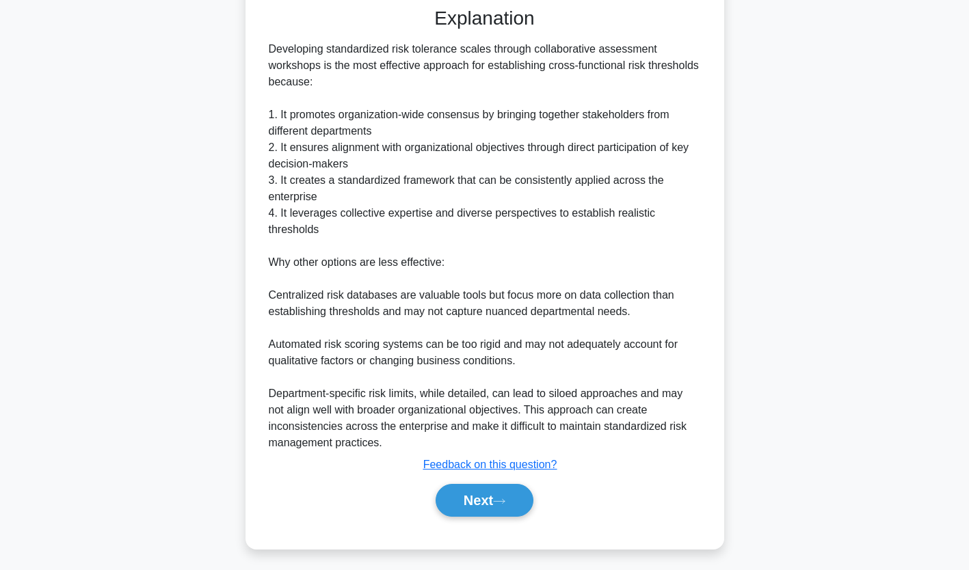
scroll to position [439, 0]
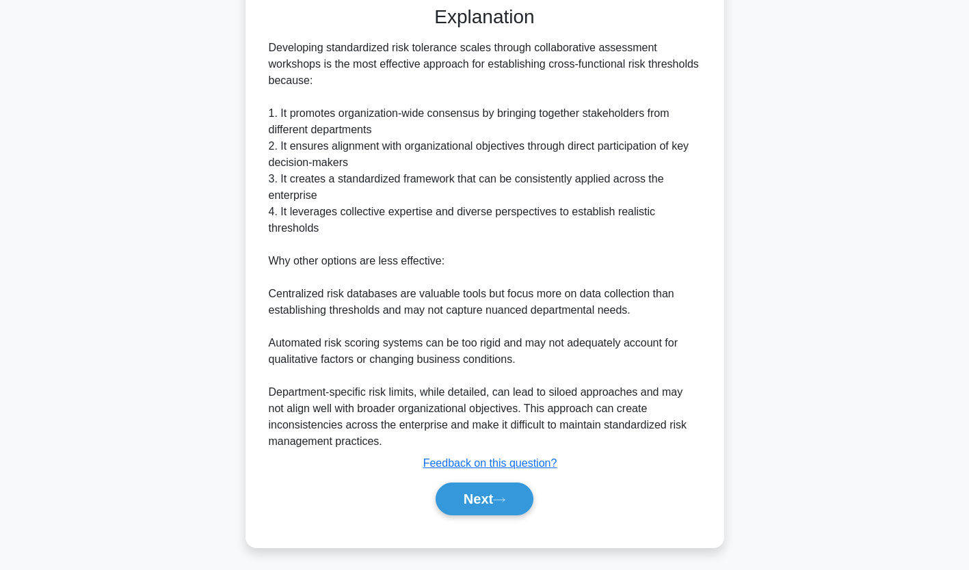
click at [493, 497] on button "Next" at bounding box center [485, 499] width 98 height 33
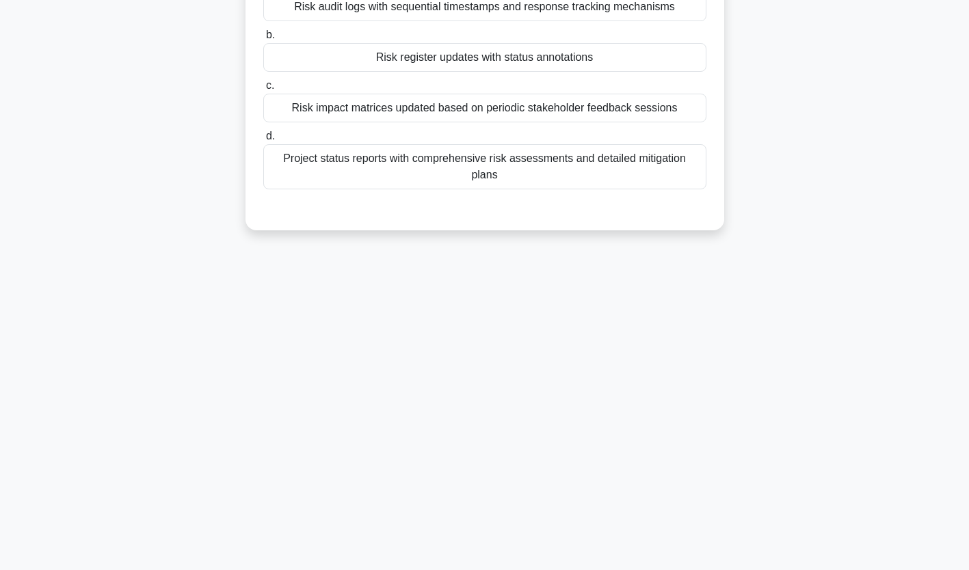
scroll to position [0, 0]
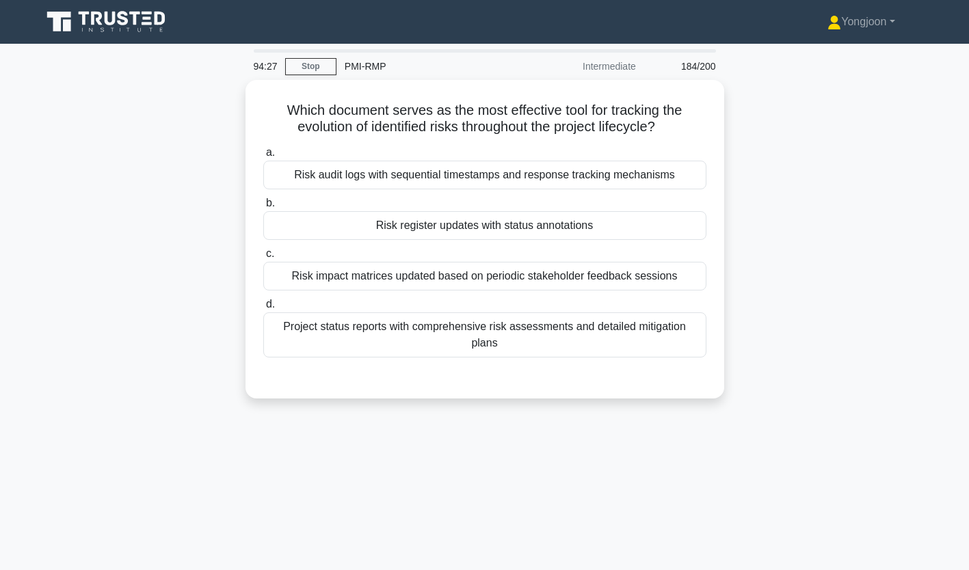
click at [442, 170] on div "Risk audit logs with sequential timestamps and response tracking mechanisms" at bounding box center [484, 175] width 443 height 29
click at [263, 157] on input "a. Risk audit logs with sequential timestamps and response tracking mechanisms" at bounding box center [263, 152] width 0 height 9
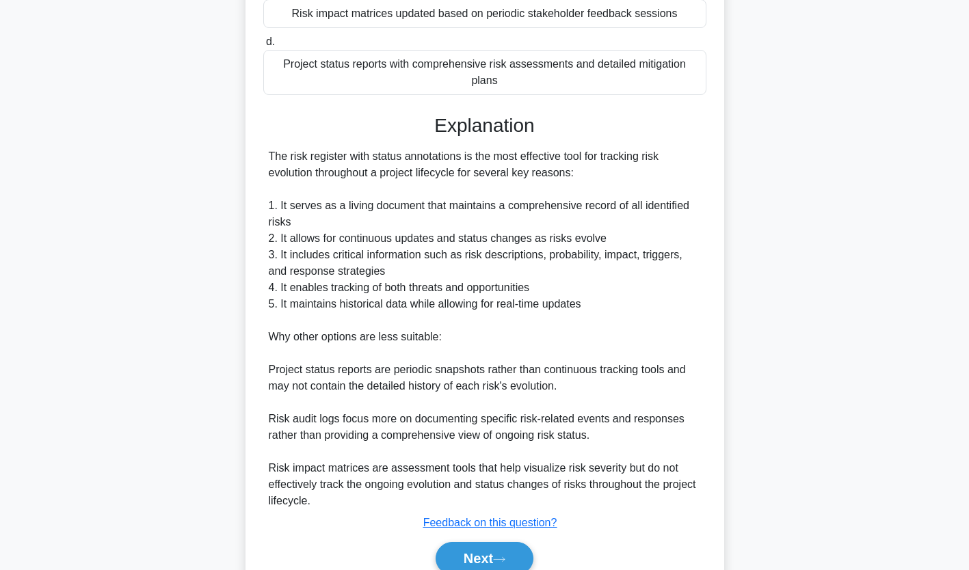
scroll to position [289, 0]
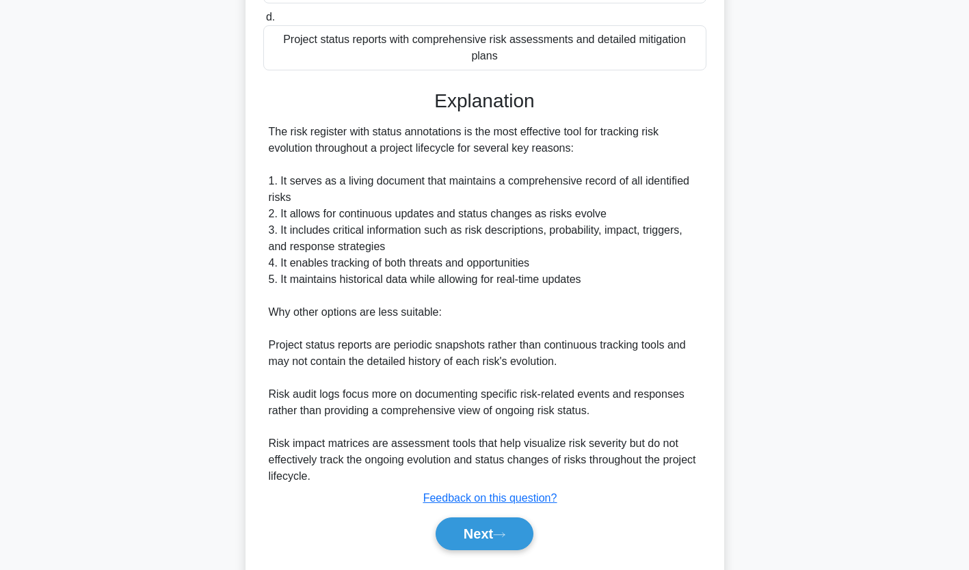
click at [482, 518] on button "Next" at bounding box center [485, 534] width 98 height 33
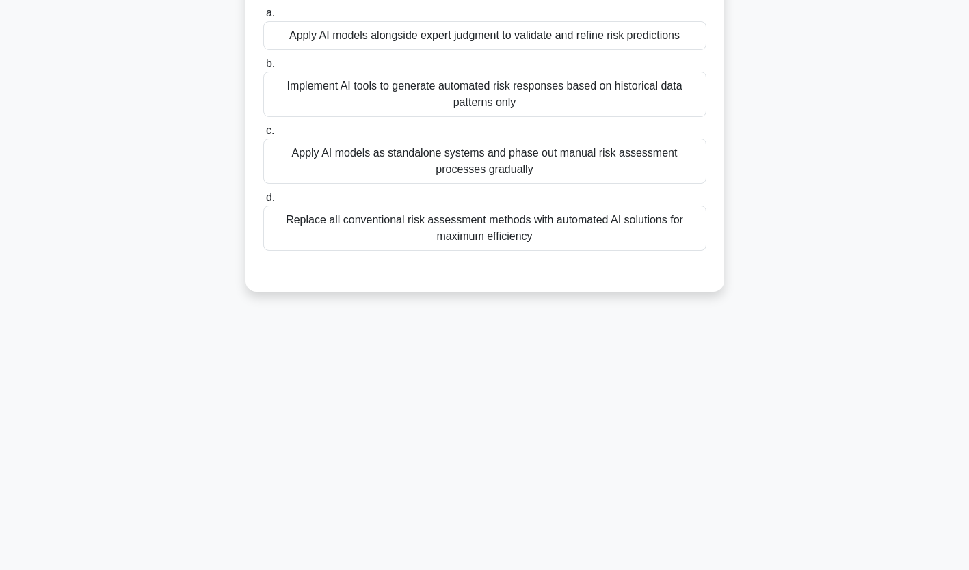
scroll to position [0, 0]
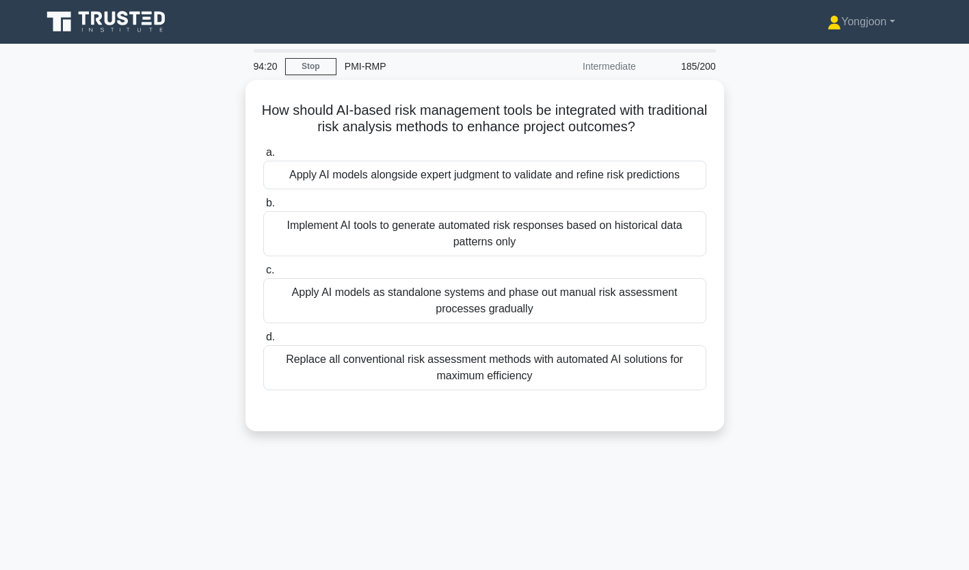
click at [451, 167] on div "Apply AI models alongside expert judgment to validate and refine risk predictio…" at bounding box center [484, 175] width 443 height 29
click at [263, 157] on input "a. Apply AI models alongside expert judgment to validate and refine risk predic…" at bounding box center [263, 152] width 0 height 9
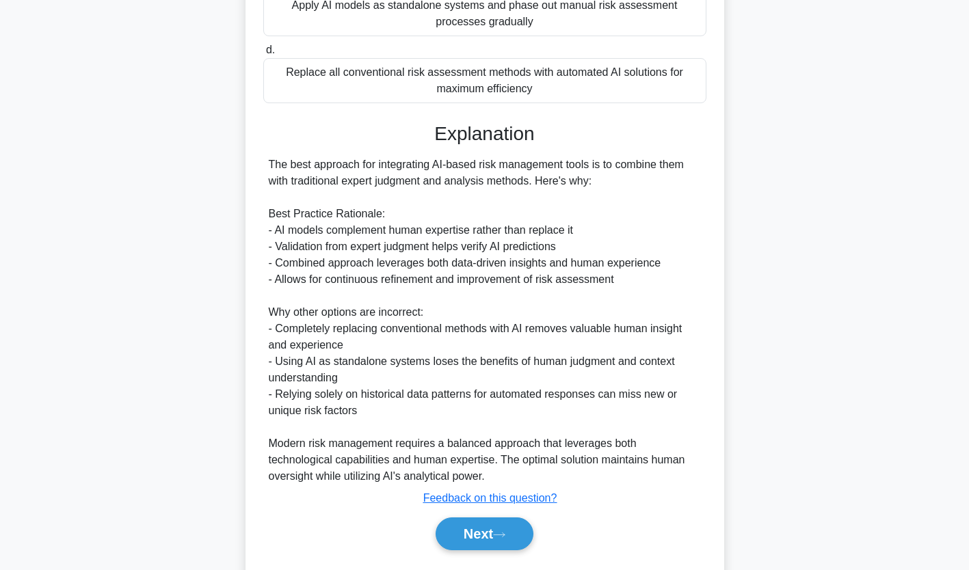
scroll to position [323, 0]
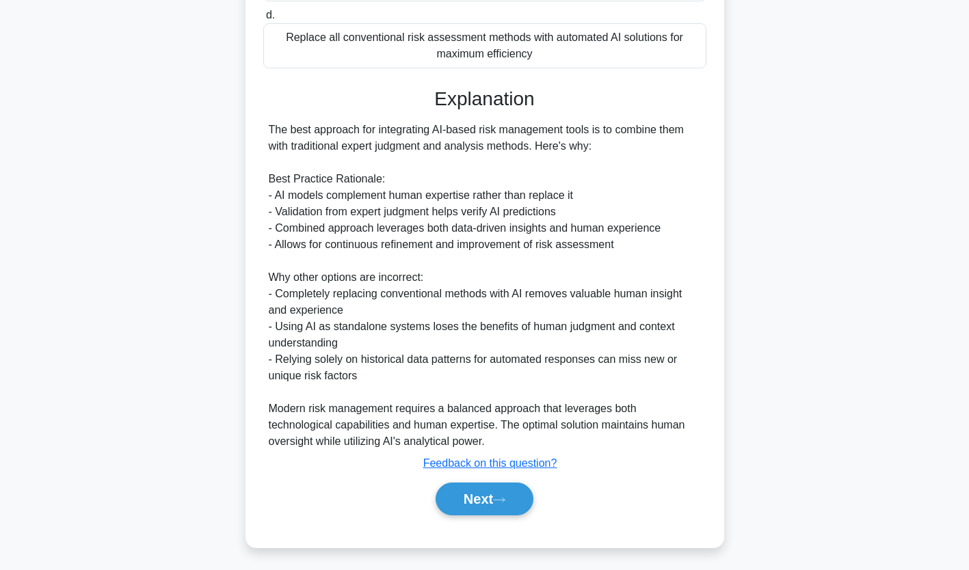
click at [493, 501] on button "Next" at bounding box center [485, 499] width 98 height 33
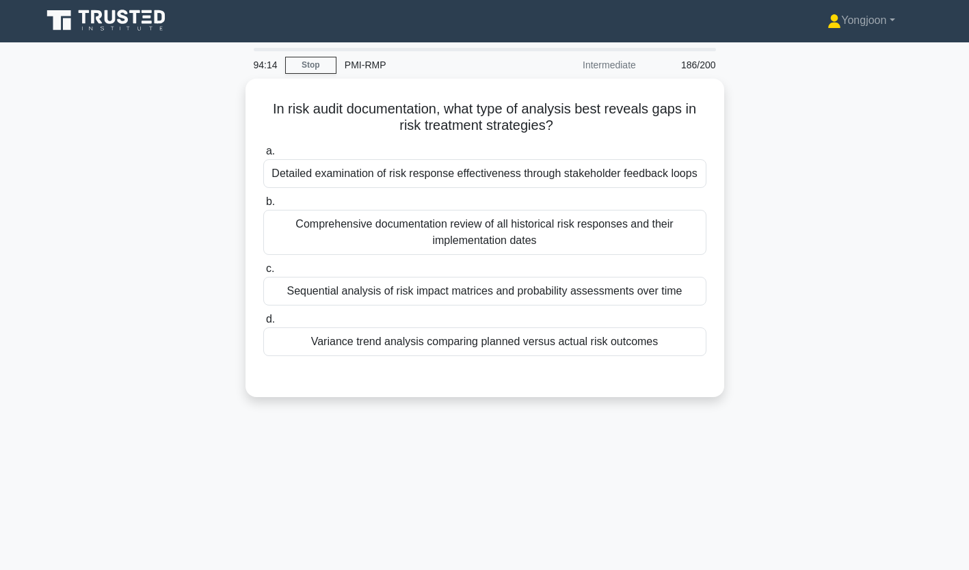
scroll to position [0, 0]
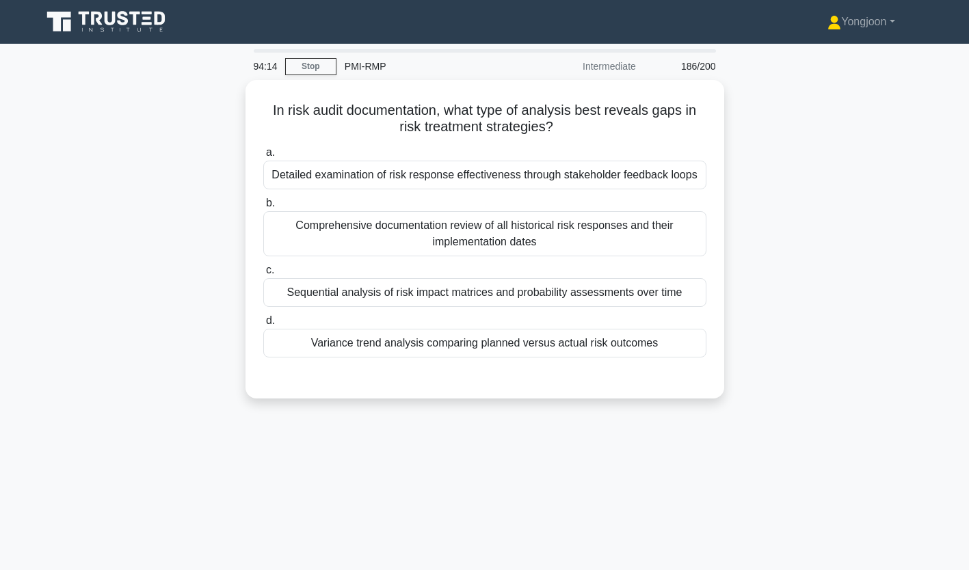
click at [455, 173] on div "Detailed examination of risk response effectiveness through stakeholder feedbac…" at bounding box center [484, 175] width 443 height 29
click at [263, 157] on input "a. Detailed examination of risk response effectiveness through stakeholder feed…" at bounding box center [263, 152] width 0 height 9
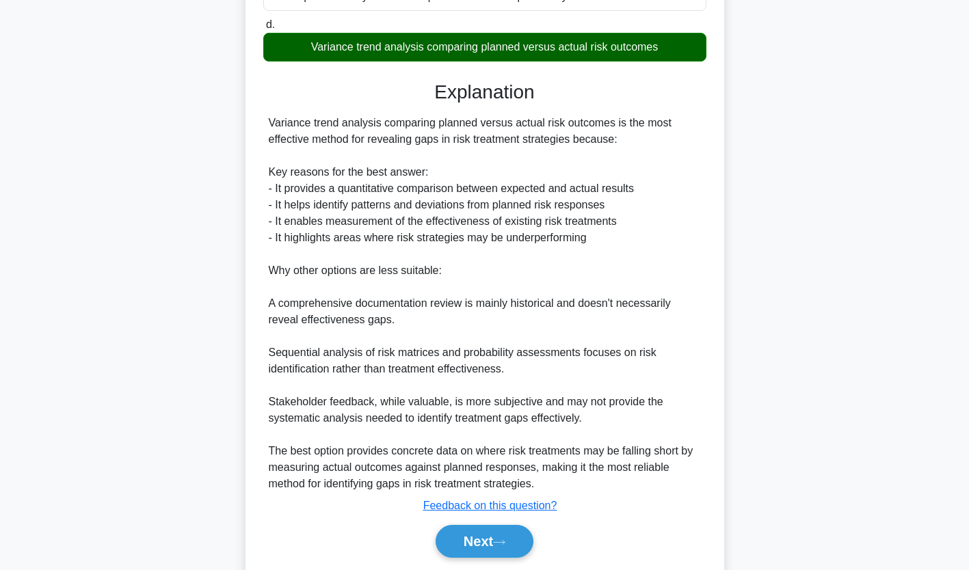
scroll to position [357, 0]
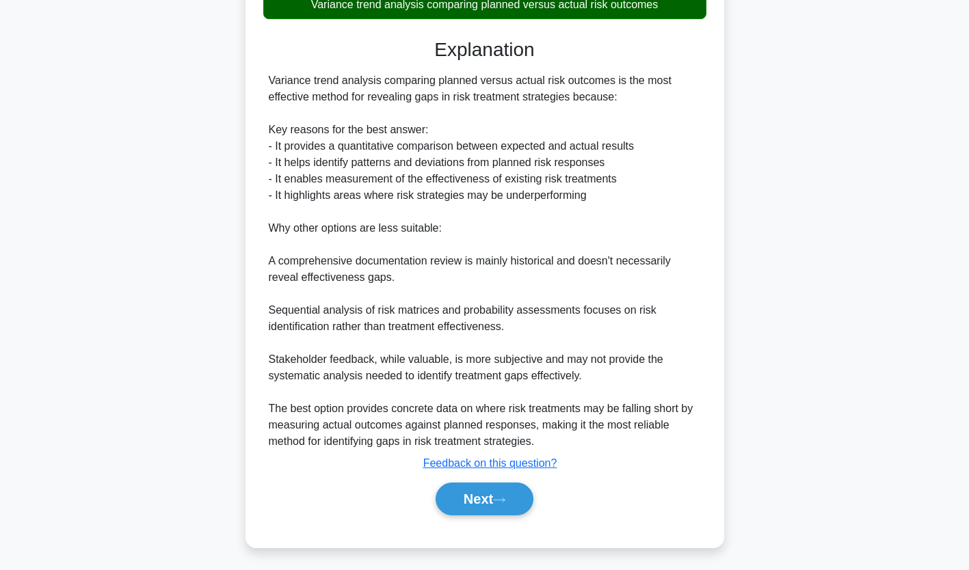
click at [509, 490] on button "Next" at bounding box center [485, 499] width 98 height 33
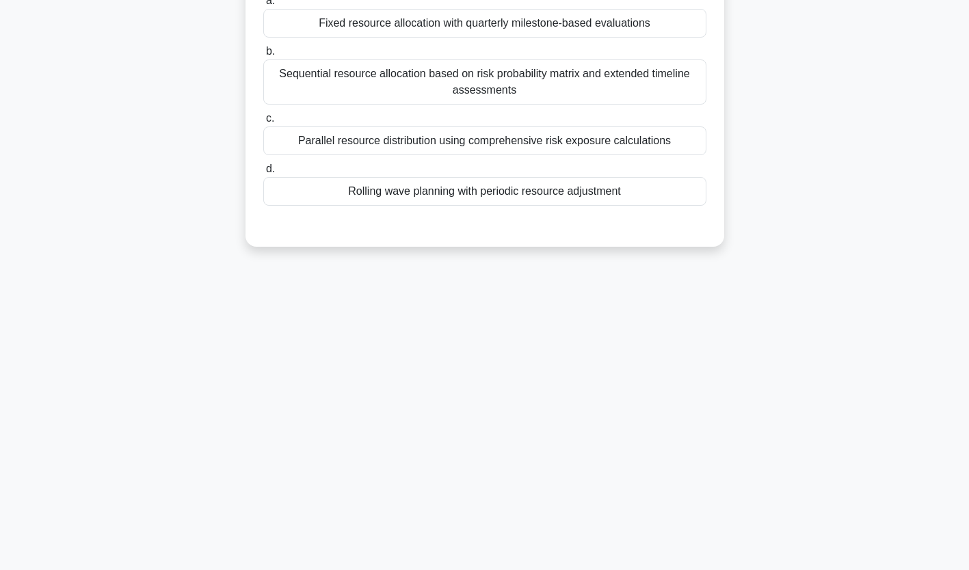
scroll to position [0, 0]
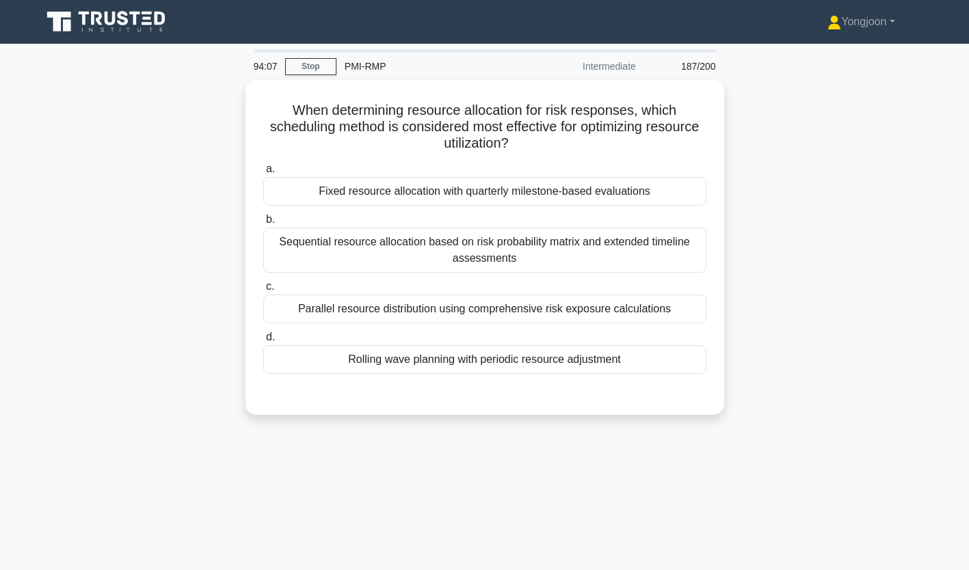
click at [461, 196] on div "Fixed resource allocation with quarterly milestone-based evaluations" at bounding box center [484, 191] width 443 height 29
click at [263, 174] on input "a. Fixed resource allocation with quarterly milestone-based evaluations" at bounding box center [263, 169] width 0 height 9
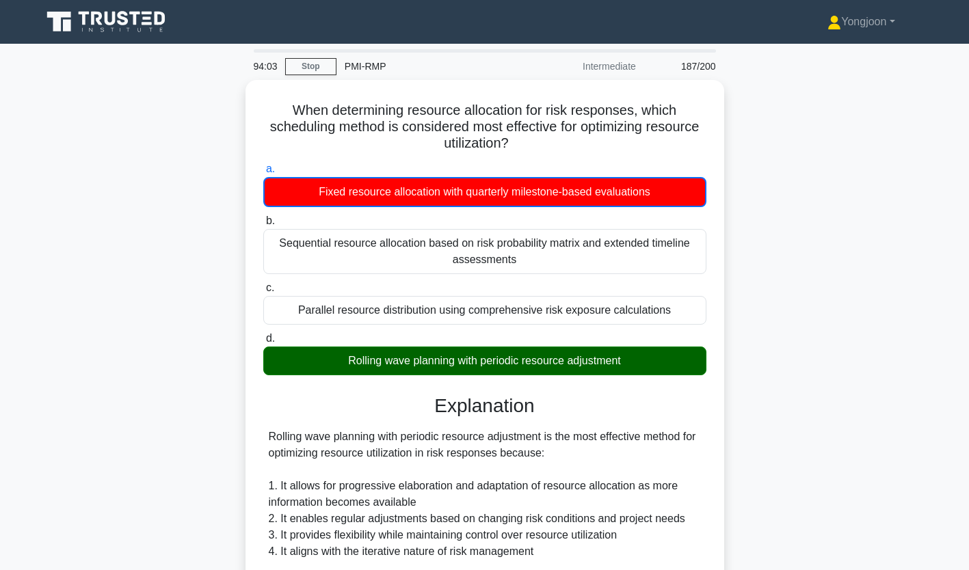
scroll to position [291, 0]
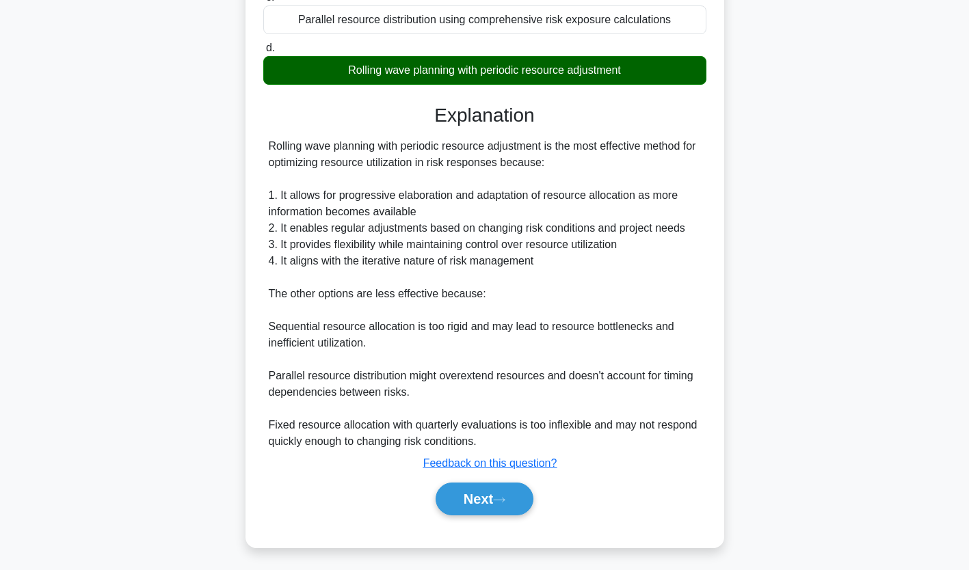
click at [518, 499] on button "Next" at bounding box center [485, 499] width 98 height 33
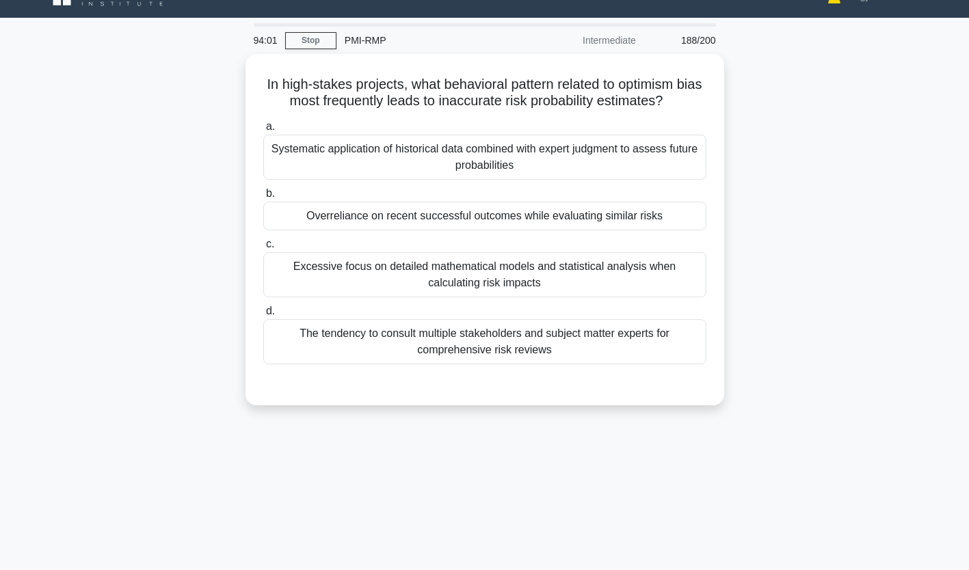
scroll to position [25, 0]
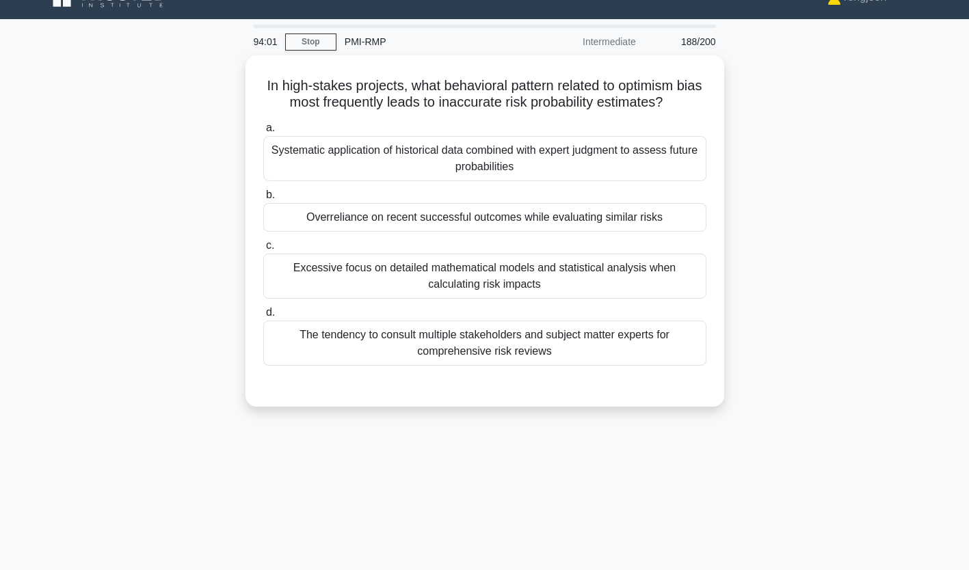
click at [404, 154] on div "Systematic application of historical data combined with expert judgment to asse…" at bounding box center [484, 158] width 443 height 45
click at [263, 133] on input "a. Systematic application of historical data combined with expert judgment to a…" at bounding box center [263, 128] width 0 height 9
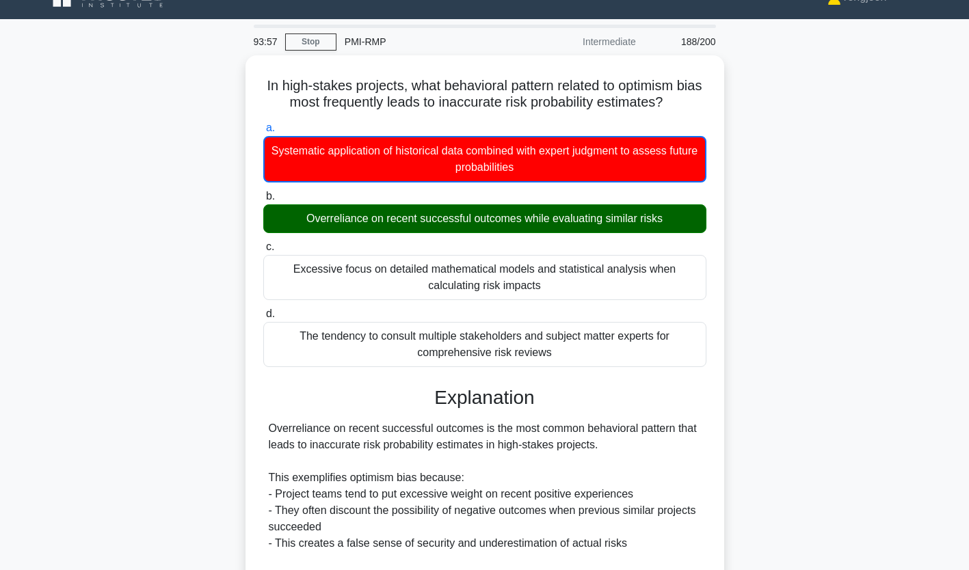
scroll to position [324, 0]
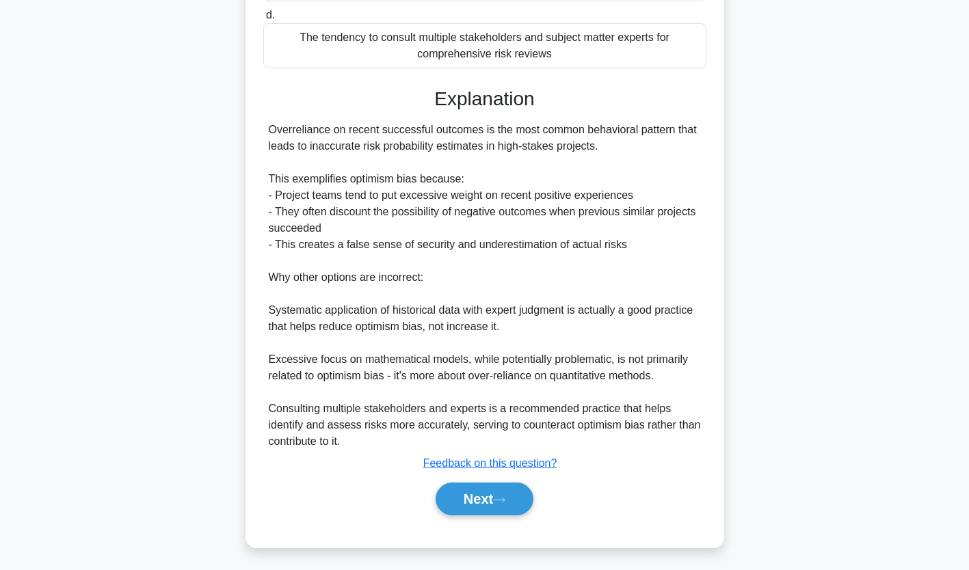
click at [486, 503] on button "Next" at bounding box center [485, 499] width 98 height 33
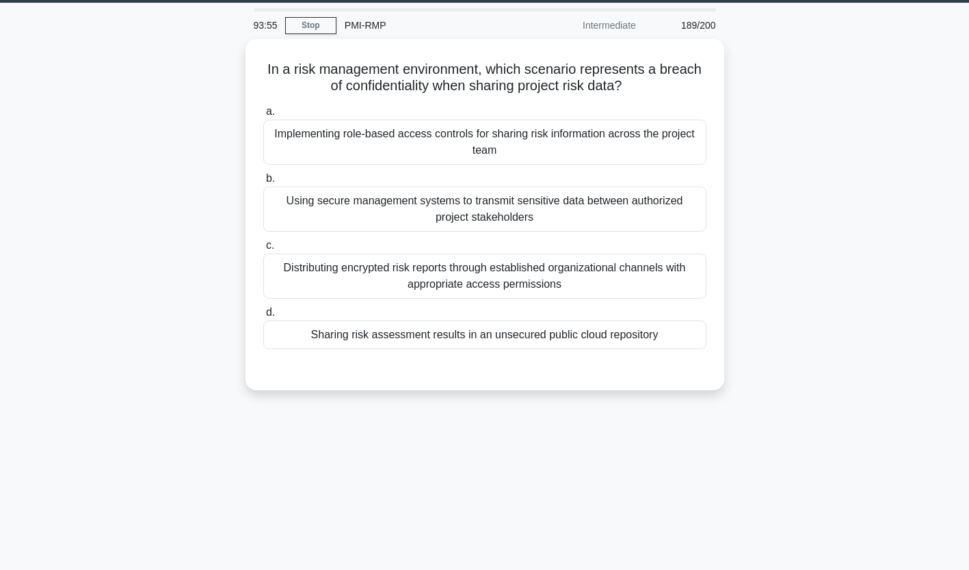
scroll to position [37, 0]
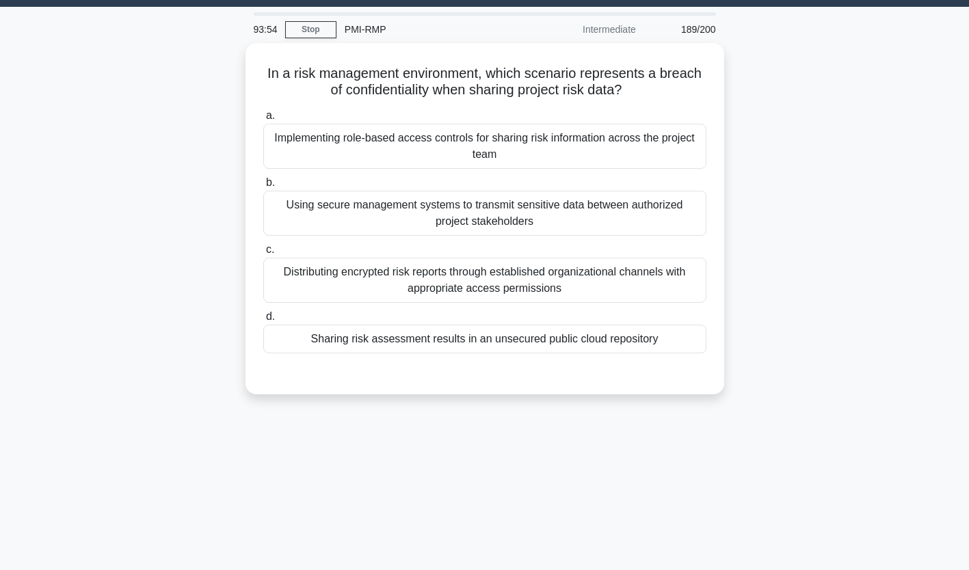
click at [438, 157] on div "Implementing role-based access controls for sharing risk information across the…" at bounding box center [484, 146] width 443 height 45
click at [263, 120] on input "a. Implementing role-based access controls for sharing risk information across …" at bounding box center [263, 116] width 0 height 9
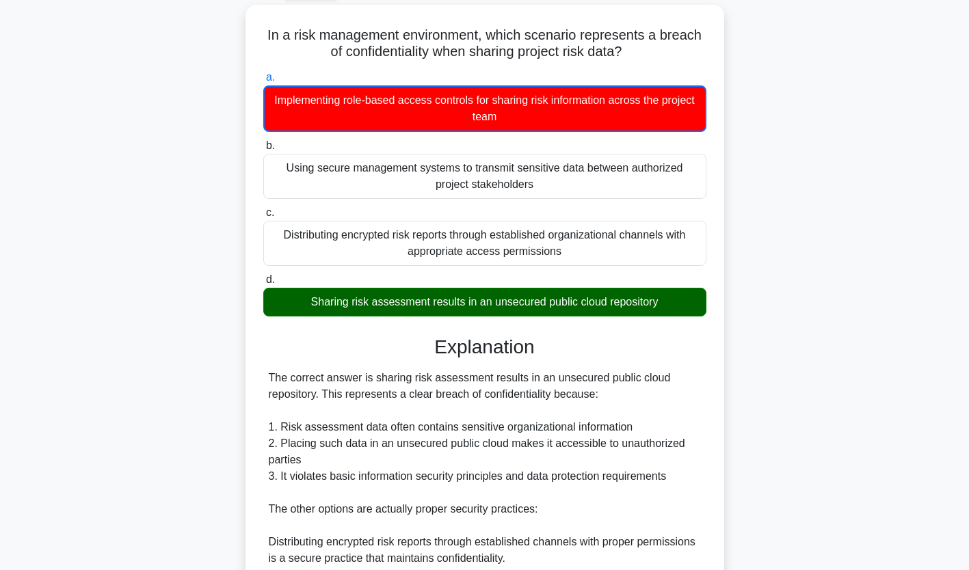
scroll to position [291, 0]
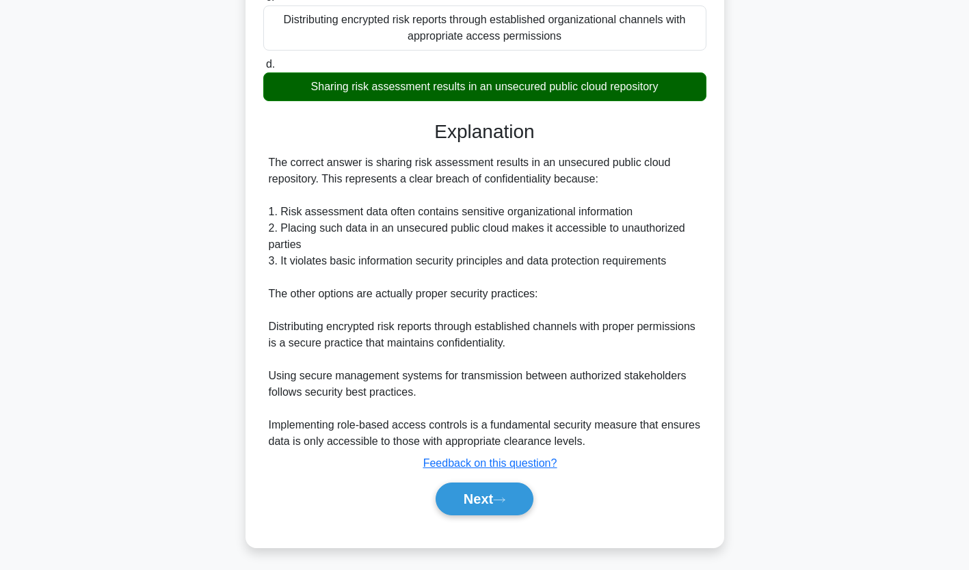
click at [510, 491] on button "Next" at bounding box center [485, 499] width 98 height 33
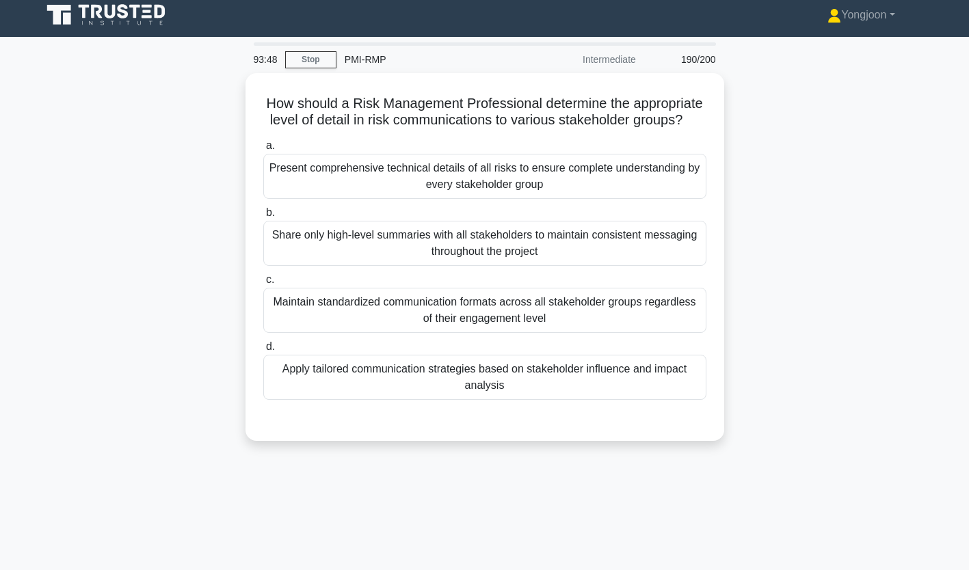
scroll to position [0, 0]
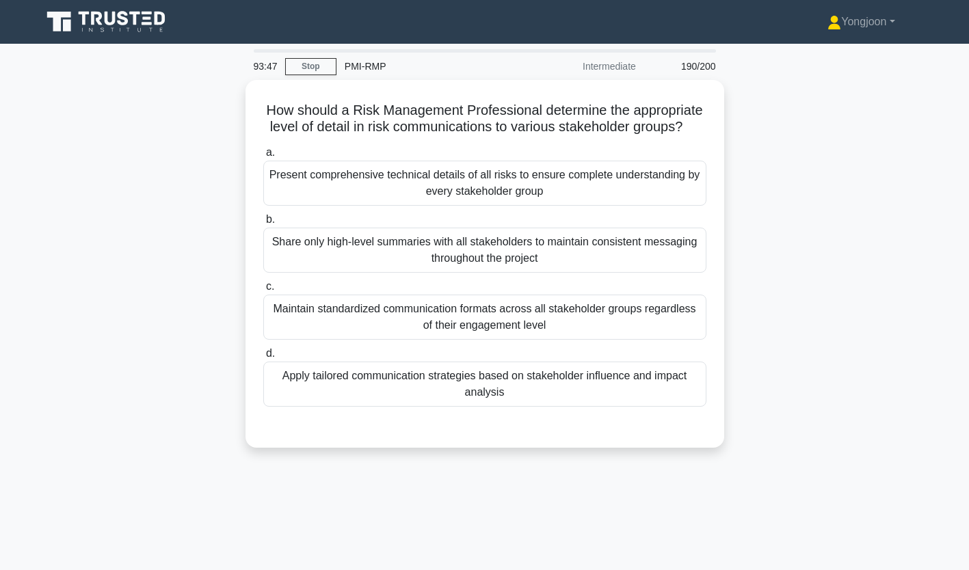
click at [454, 206] on div "Present comprehensive technical details of all risks to ensure complete underst…" at bounding box center [484, 183] width 443 height 45
click at [263, 157] on input "a. Present comprehensive technical details of all risks to ensure complete unde…" at bounding box center [263, 152] width 0 height 9
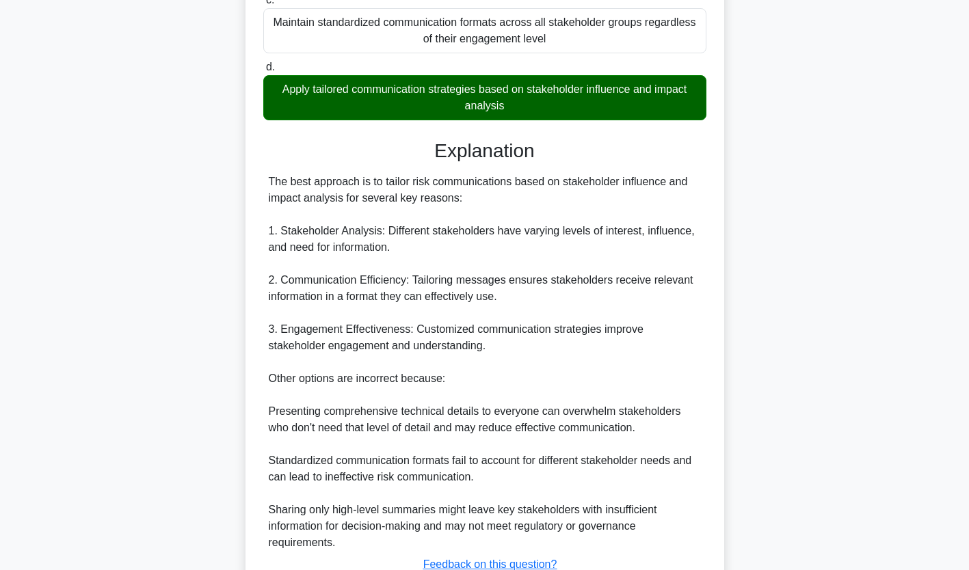
scroll to position [406, 0]
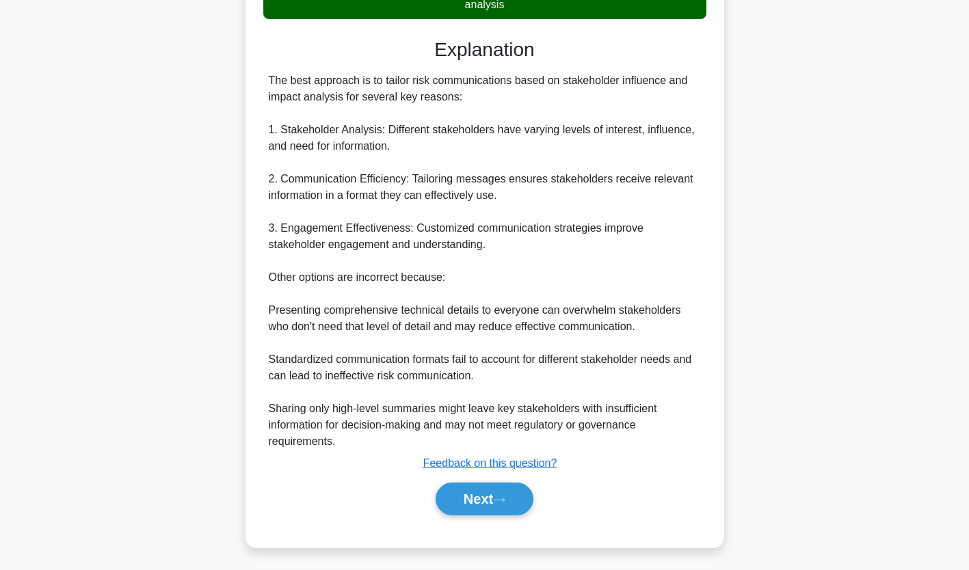
click at [496, 506] on button "Next" at bounding box center [485, 499] width 98 height 33
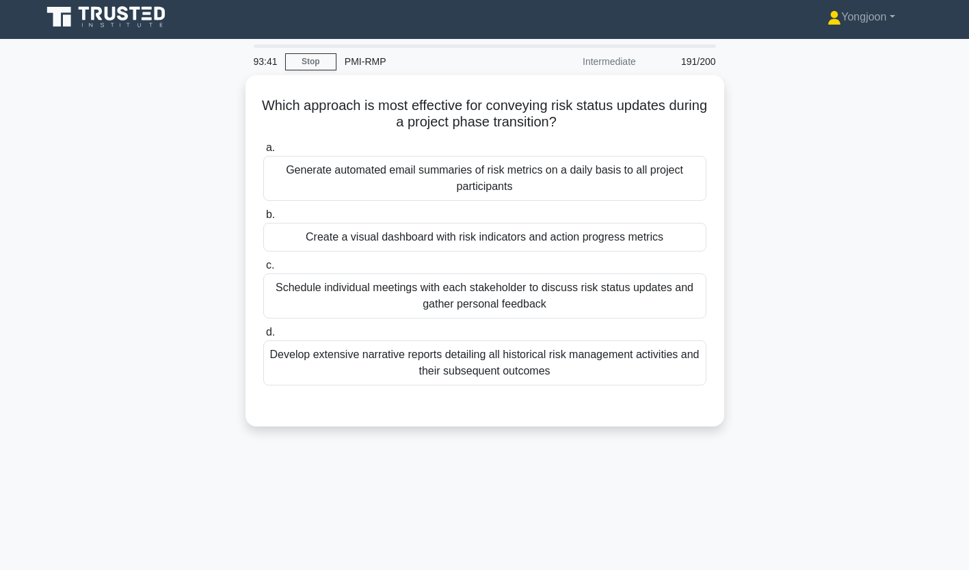
scroll to position [0, 0]
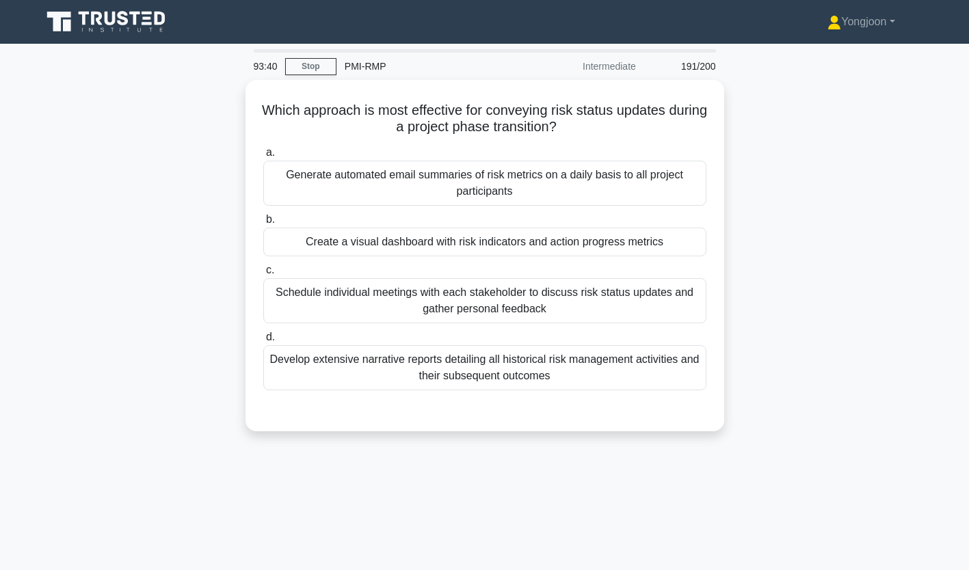
click at [445, 182] on div "Generate automated email summaries of risk metrics on a daily basis to all proj…" at bounding box center [484, 183] width 443 height 45
click at [263, 157] on input "a. Generate automated email summaries of risk metrics on a daily basis to all p…" at bounding box center [263, 152] width 0 height 9
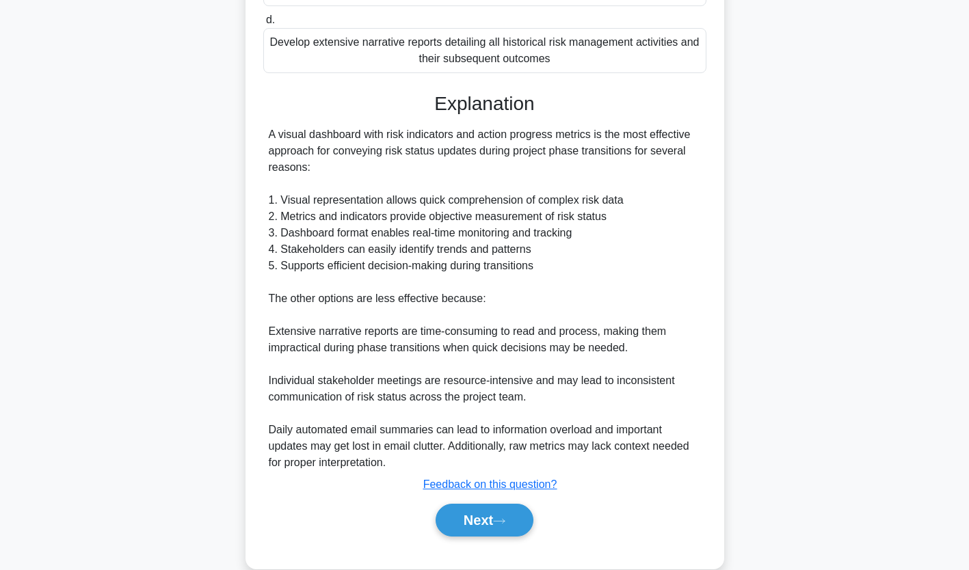
scroll to position [341, 0]
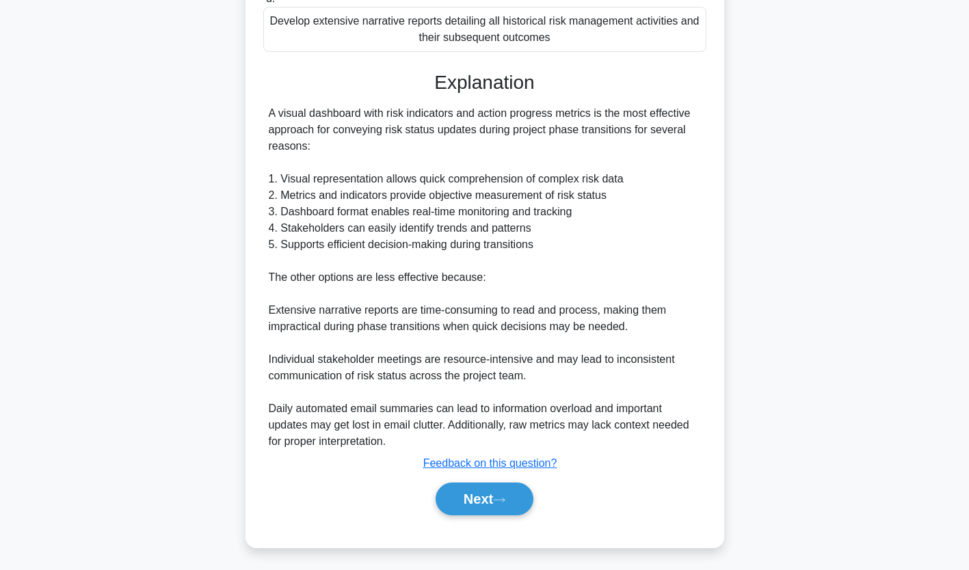
click at [474, 499] on button "Next" at bounding box center [485, 499] width 98 height 33
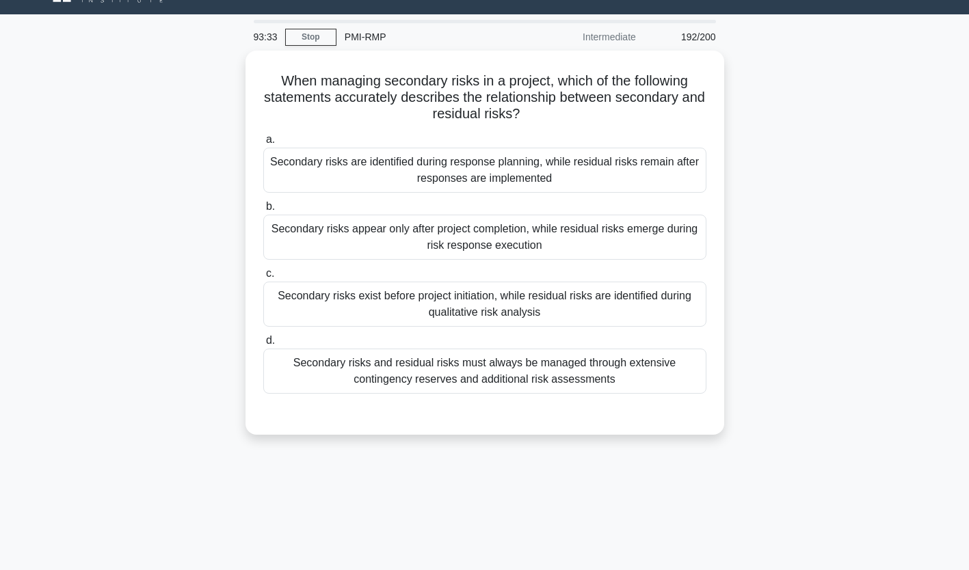
scroll to position [29, 0]
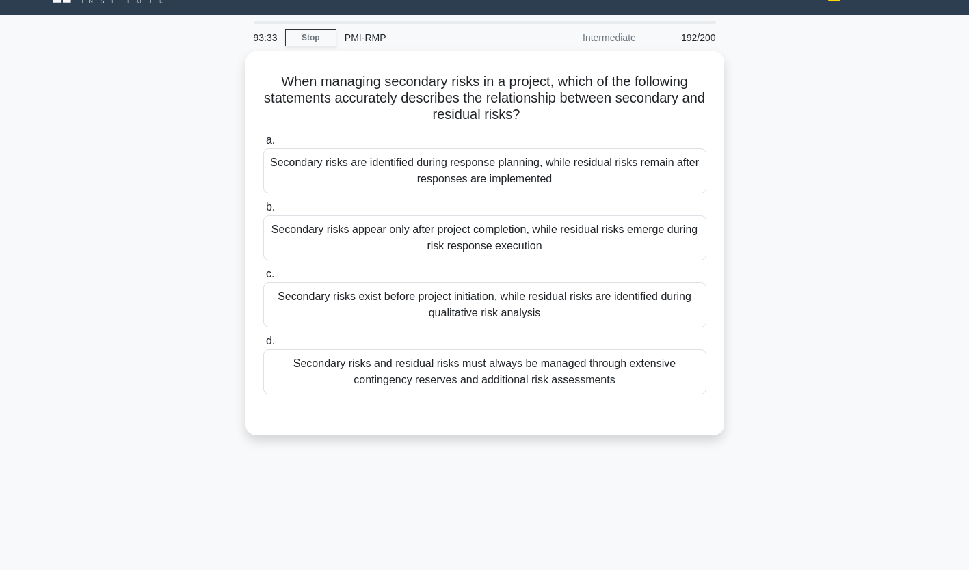
click at [367, 164] on div "Secondary risks are identified during response planning, while residual risks r…" at bounding box center [484, 170] width 443 height 45
click at [263, 145] on input "a. Secondary risks are identified during response planning, while residual risk…" at bounding box center [263, 140] width 0 height 9
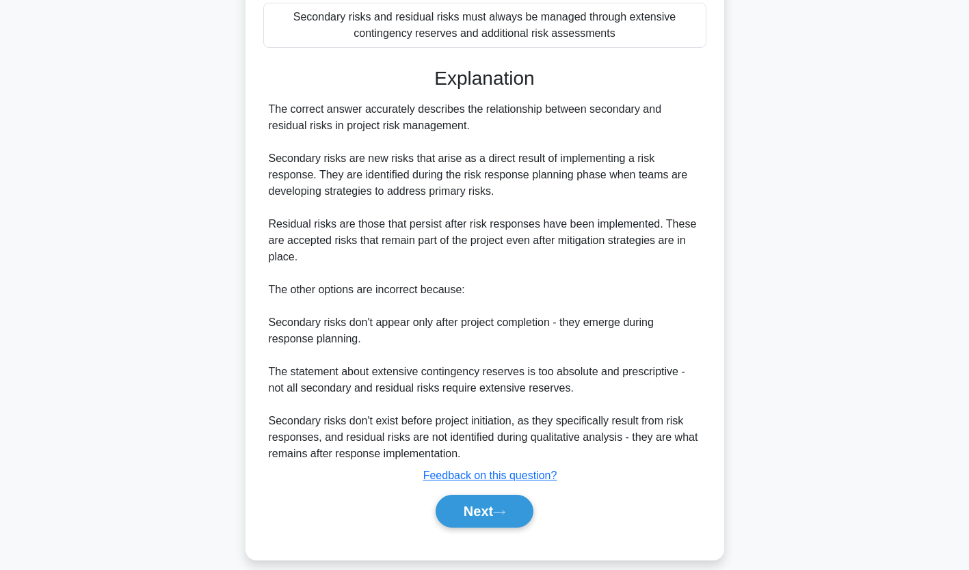
scroll to position [389, 0]
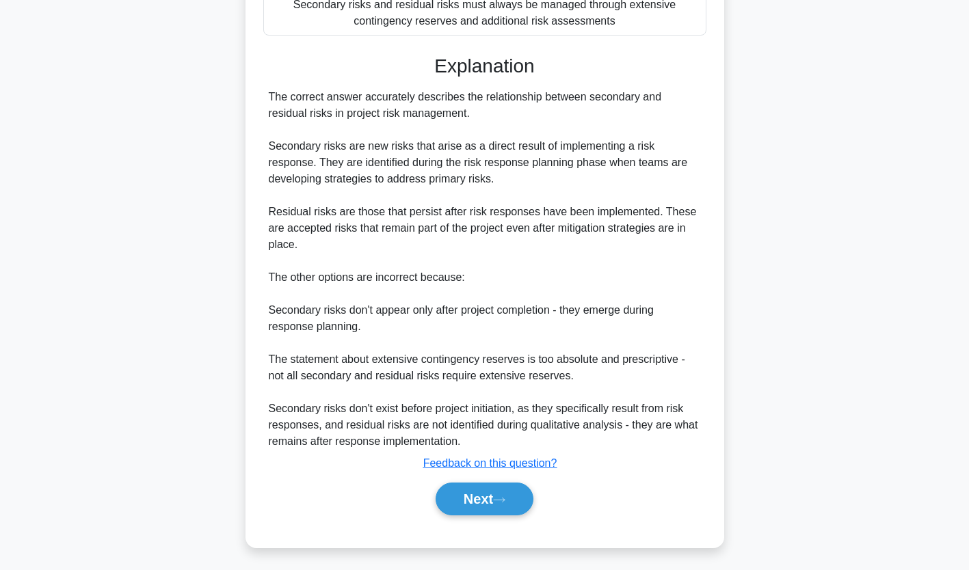
click at [509, 487] on button "Next" at bounding box center [485, 499] width 98 height 33
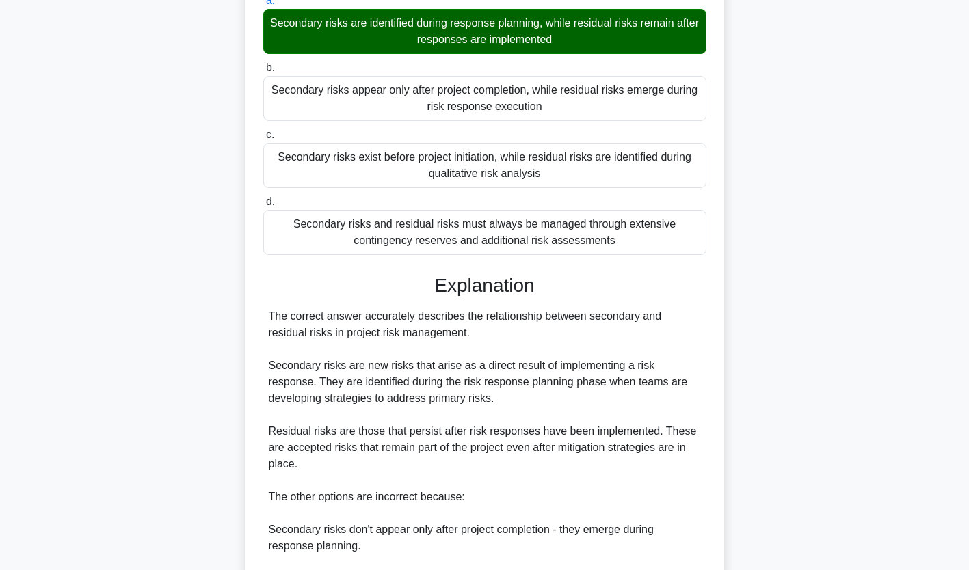
scroll to position [0, 0]
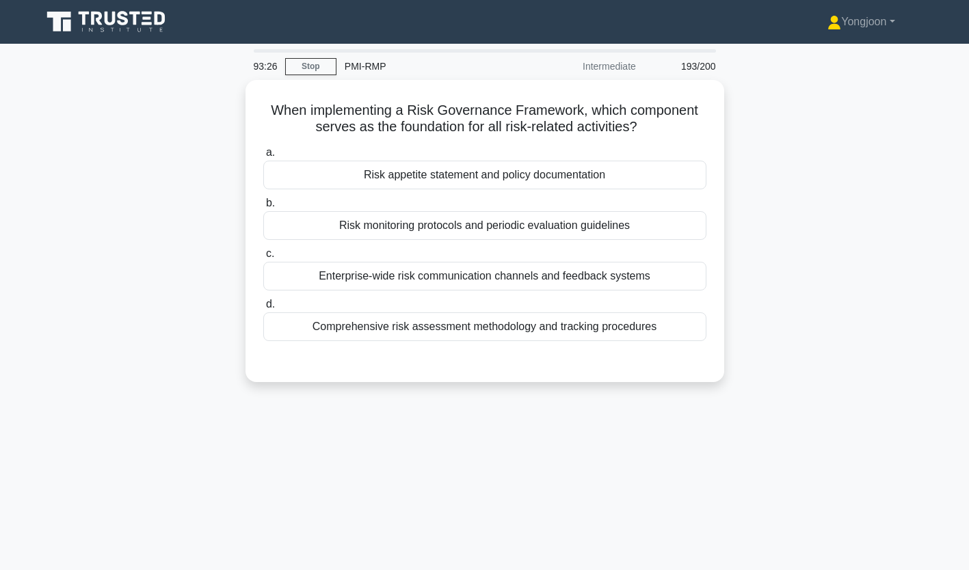
click at [405, 179] on div "Risk appetite statement and policy documentation" at bounding box center [484, 175] width 443 height 29
click at [263, 157] on input "a. Risk appetite statement and policy documentation" at bounding box center [263, 152] width 0 height 9
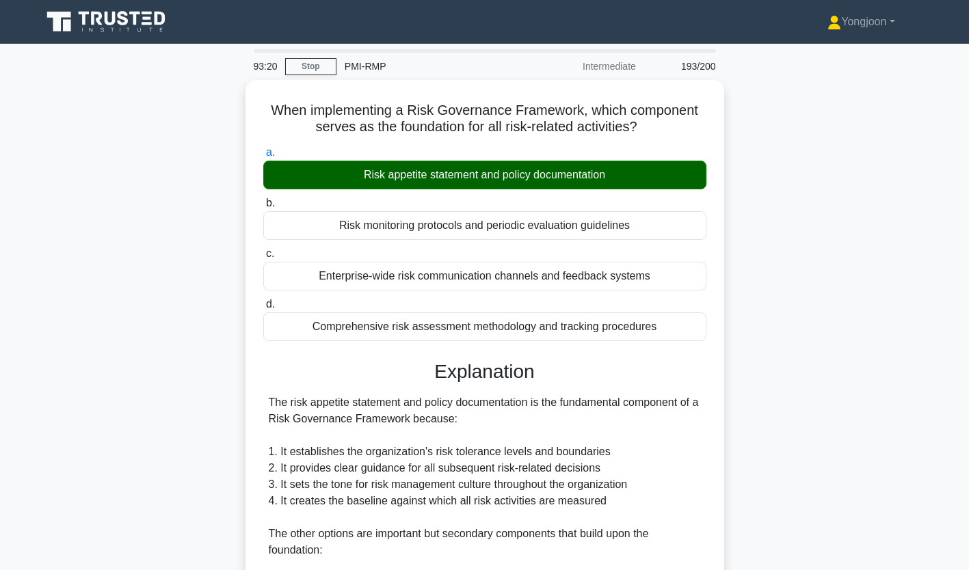
scroll to position [257, 0]
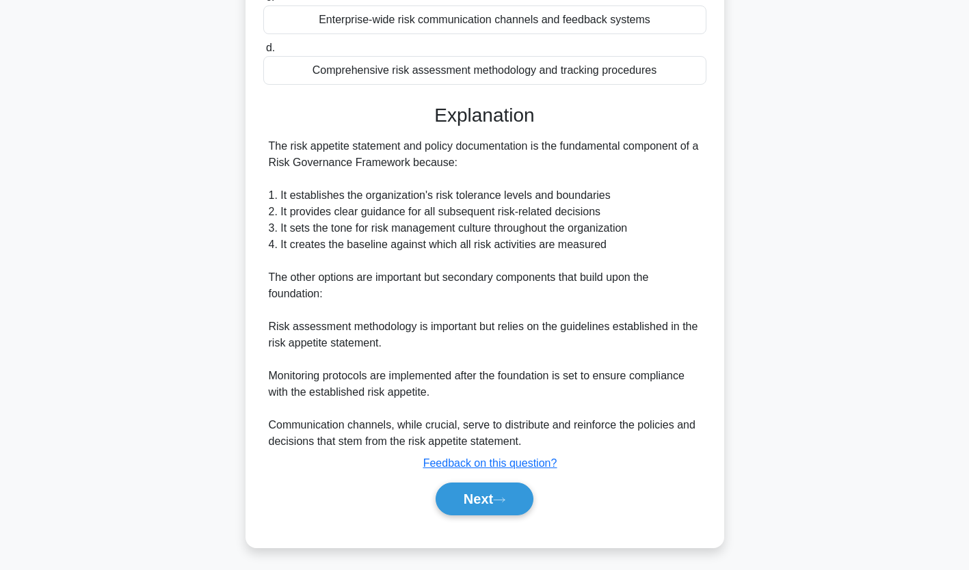
click at [486, 497] on button "Next" at bounding box center [485, 499] width 98 height 33
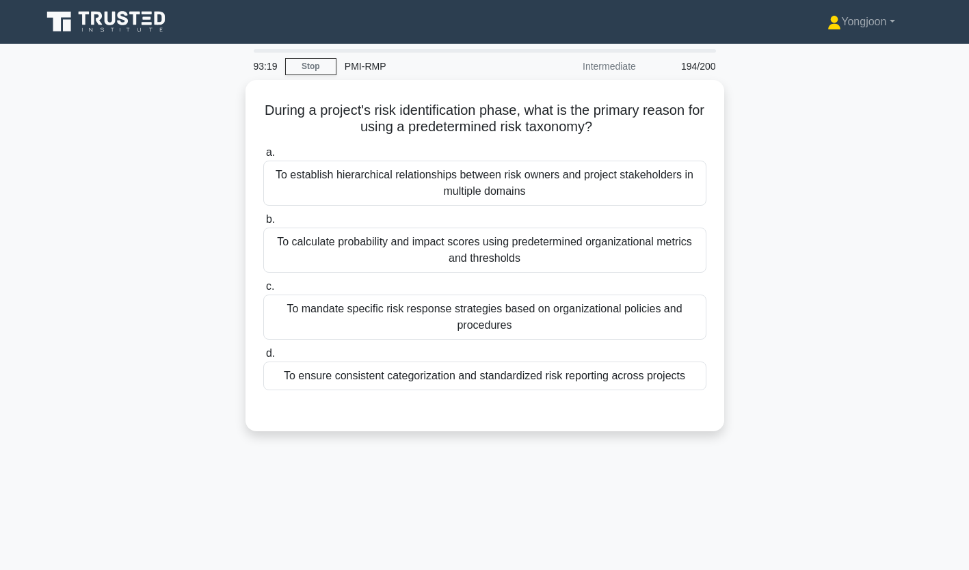
scroll to position [0, 0]
click at [445, 182] on div "To establish hierarchical relationships between risk owners and project stakeho…" at bounding box center [484, 183] width 443 height 45
click at [263, 157] on input "a. To establish hierarchical relationships between risk owners and project stak…" at bounding box center [263, 152] width 0 height 9
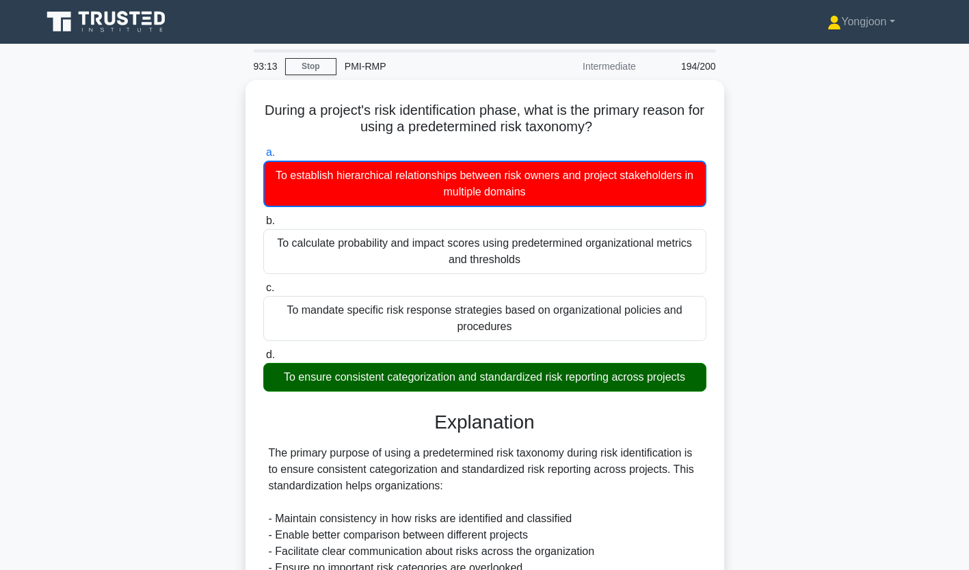
scroll to position [324, 0]
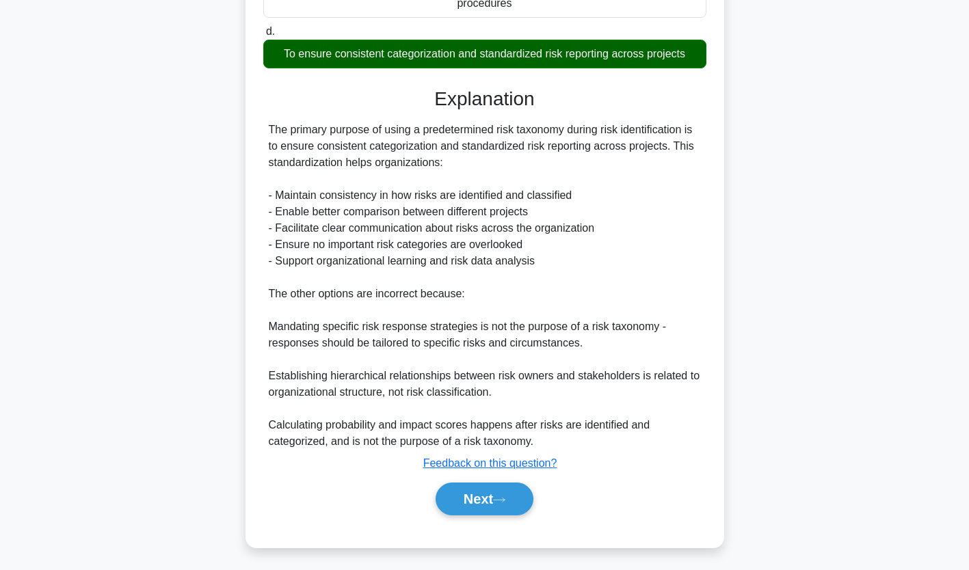
click at [512, 492] on button "Next" at bounding box center [485, 499] width 98 height 33
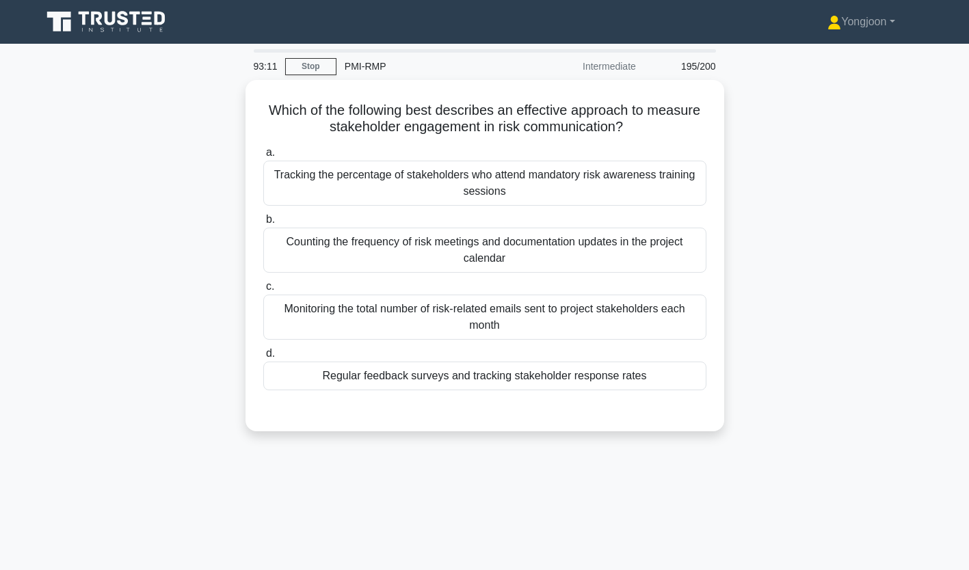
scroll to position [0, 0]
click at [427, 175] on div "Tracking the percentage of stakeholders who attend mandatory risk awareness tra…" at bounding box center [484, 183] width 443 height 45
click at [263, 157] on input "a. Tracking the percentage of stakeholders who attend mandatory risk awareness …" at bounding box center [263, 152] width 0 height 9
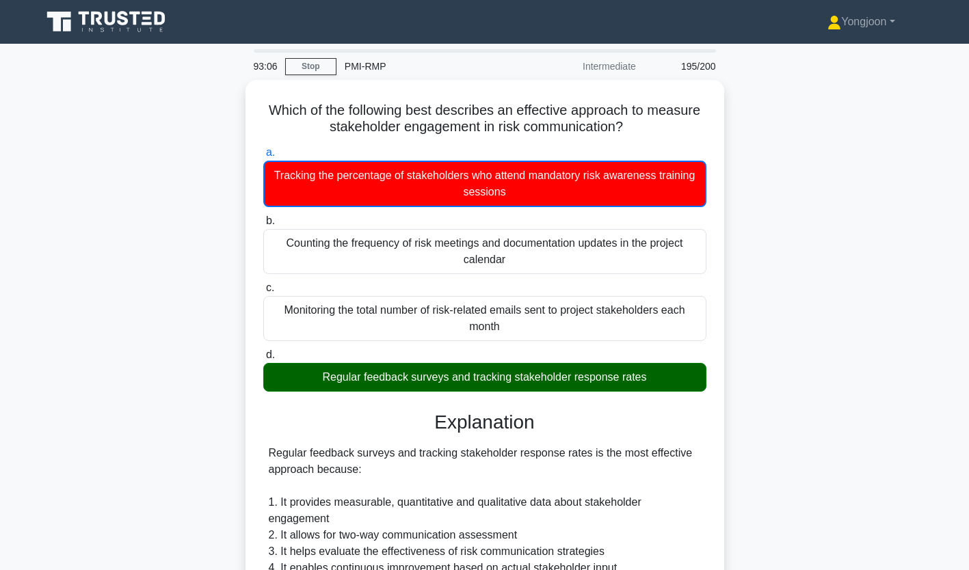
scroll to position [324, 0]
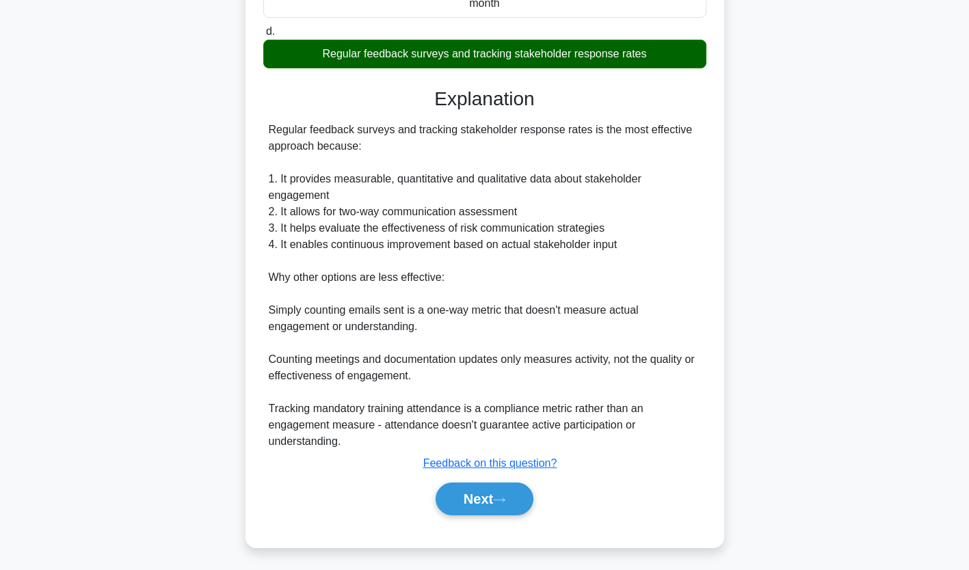
click at [499, 497] on icon at bounding box center [499, 501] width 12 height 8
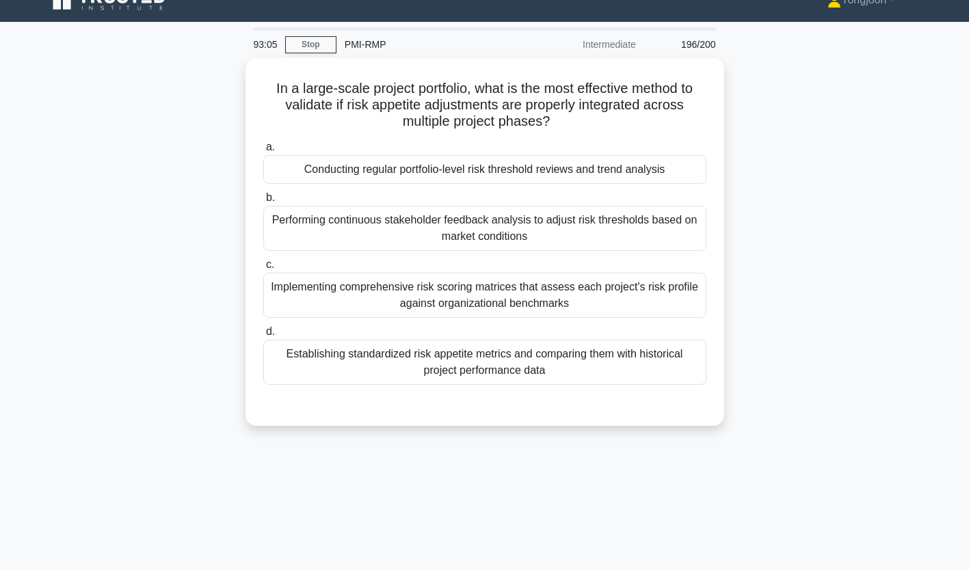
scroll to position [18, 0]
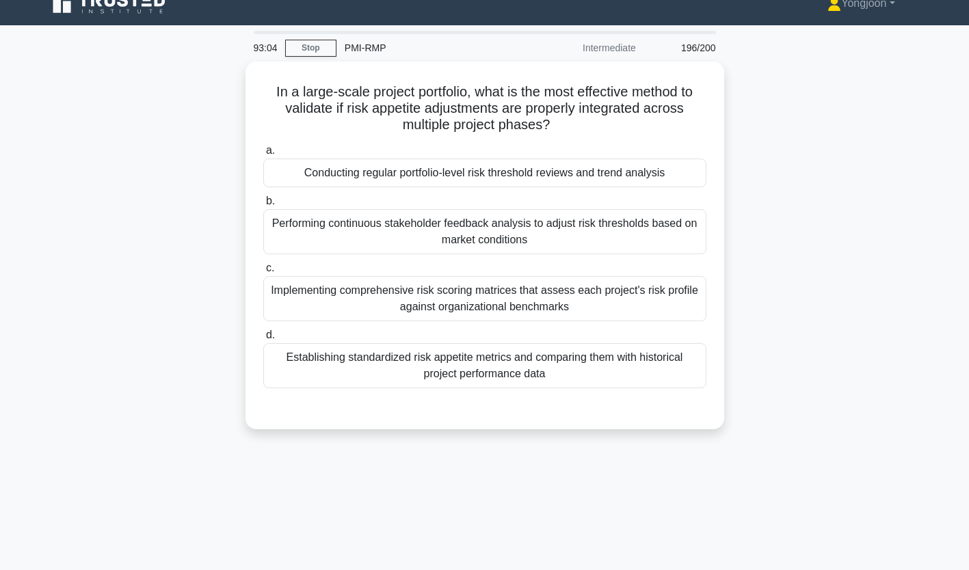
click at [420, 163] on div "Conducting regular portfolio-level risk threshold reviews and trend analysis" at bounding box center [484, 173] width 443 height 29
click at [263, 155] on input "a. Conducting regular portfolio-level risk threshold reviews and trend analysis" at bounding box center [263, 150] width 0 height 9
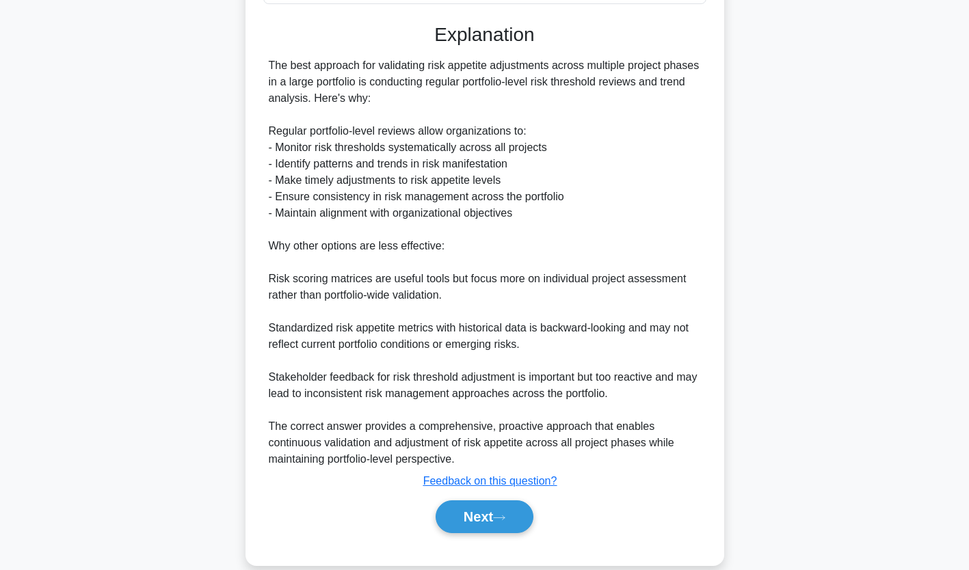
scroll to position [421, 0]
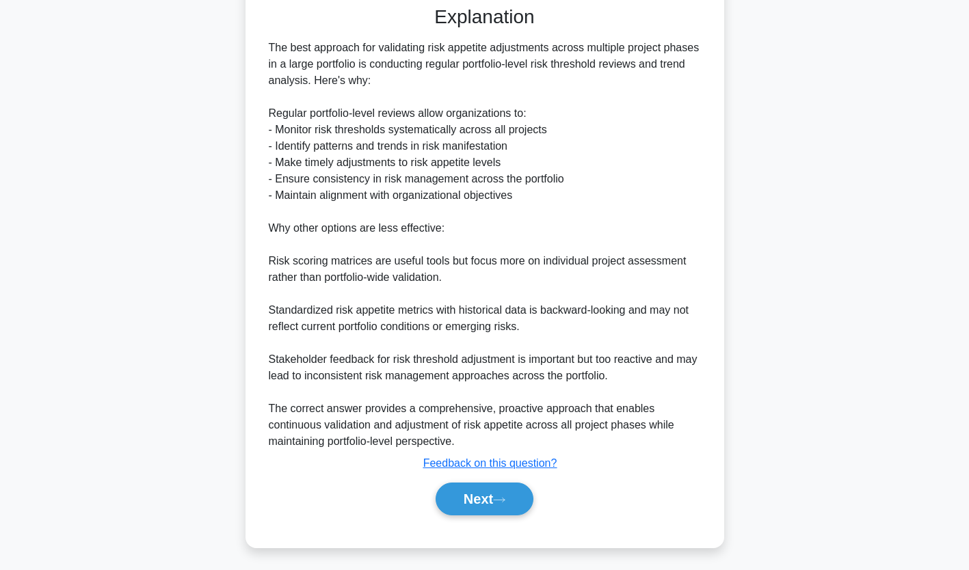
click at [488, 490] on button "Next" at bounding box center [485, 499] width 98 height 33
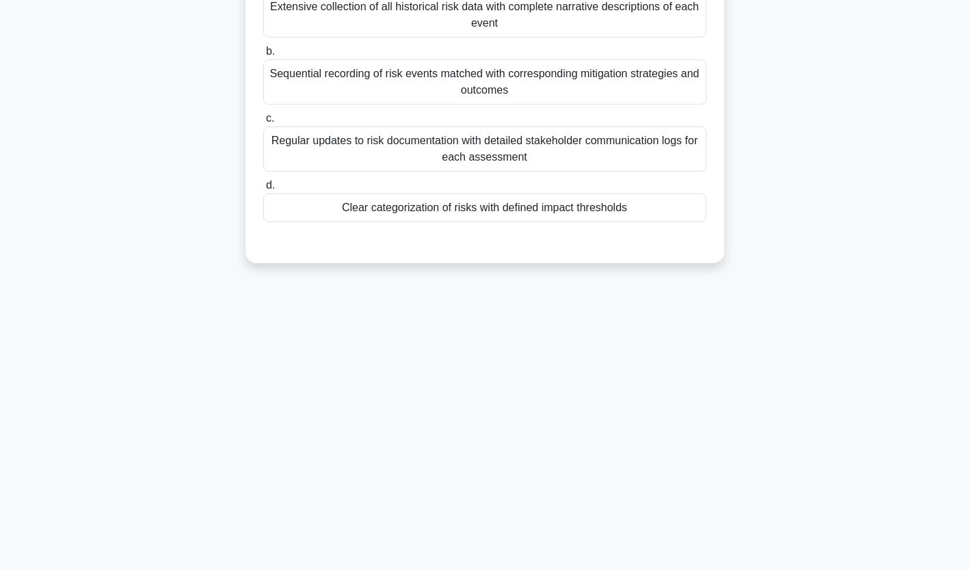
scroll to position [0, 0]
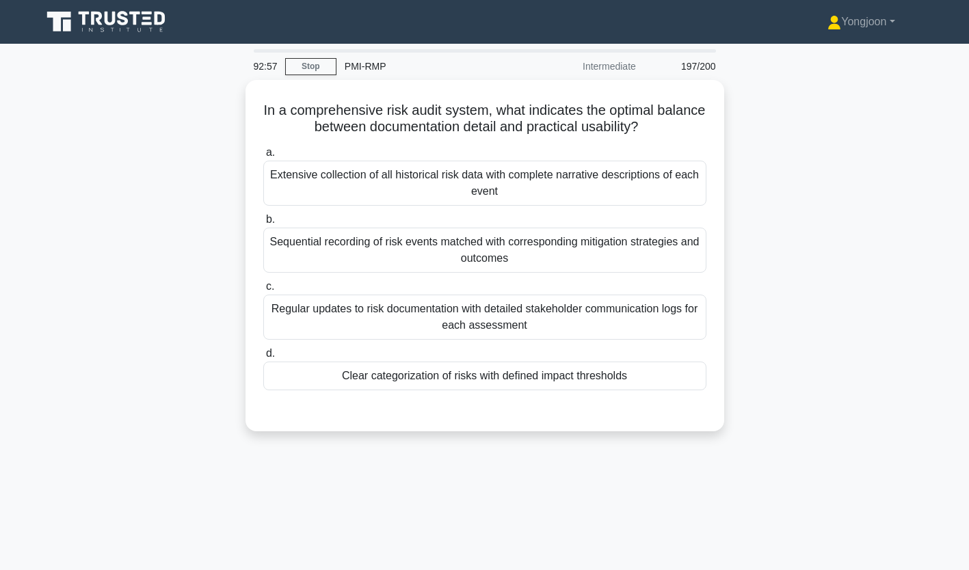
click at [461, 185] on div "Extensive collection of all historical risk data with complete narrative descri…" at bounding box center [484, 183] width 443 height 45
click at [263, 157] on input "a. Extensive collection of all historical risk data with complete narrative des…" at bounding box center [263, 152] width 0 height 9
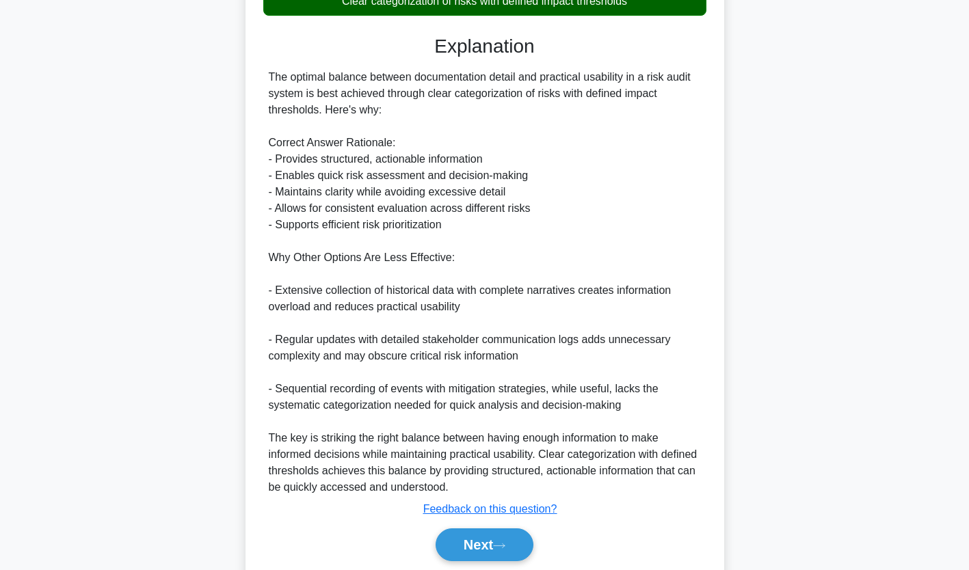
scroll to position [423, 0]
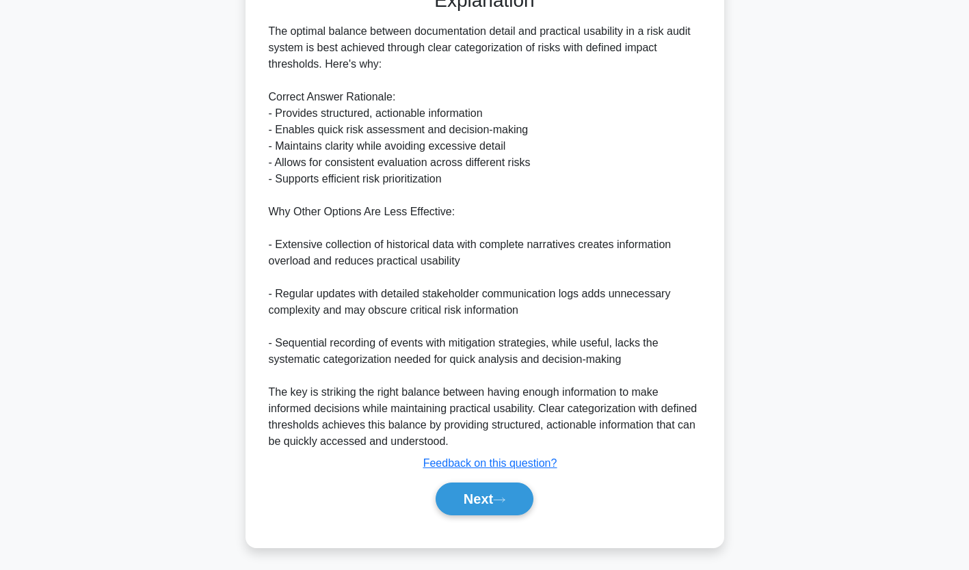
click at [497, 493] on button "Next" at bounding box center [485, 499] width 98 height 33
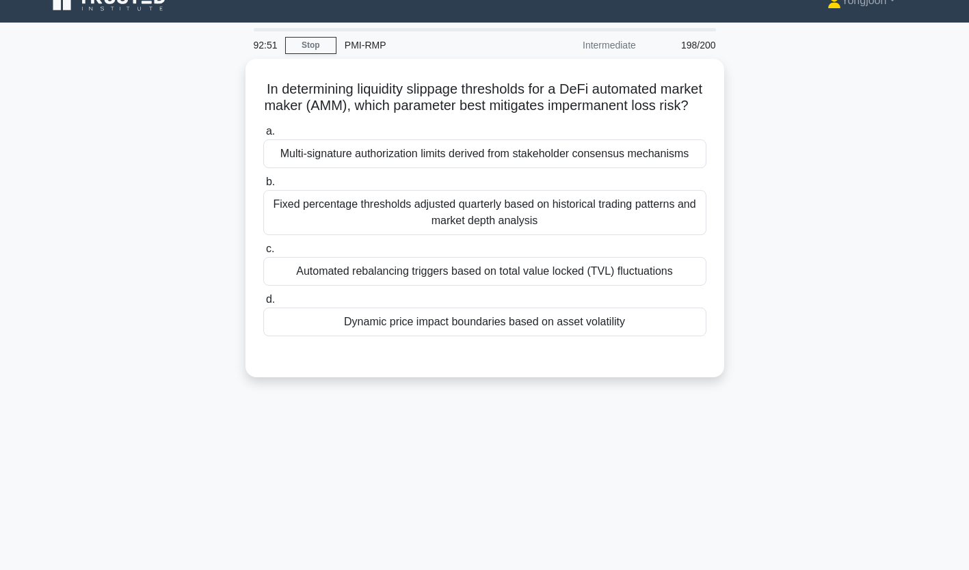
scroll to position [0, 0]
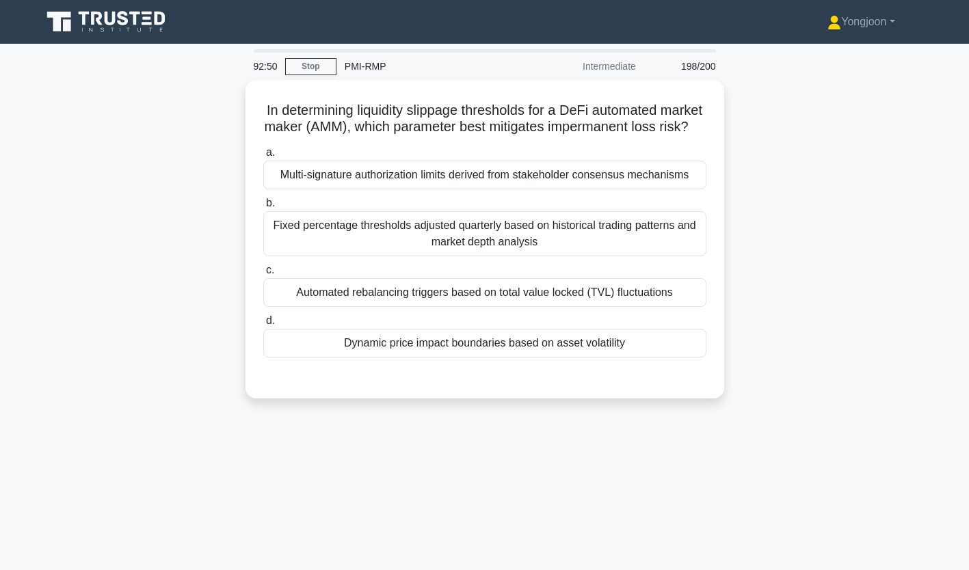
click at [371, 183] on div "Multi-signature authorization limits derived from stakeholder consensus mechani…" at bounding box center [484, 175] width 443 height 29
click at [263, 157] on input "a. Multi-signature authorization limits derived from stakeholder consensus mech…" at bounding box center [263, 152] width 0 height 9
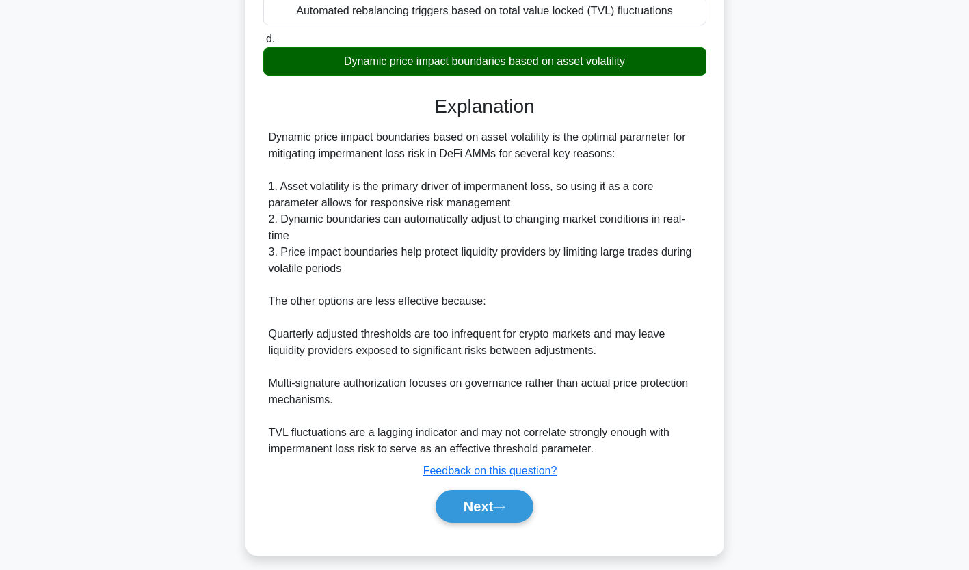
scroll to position [308, 0]
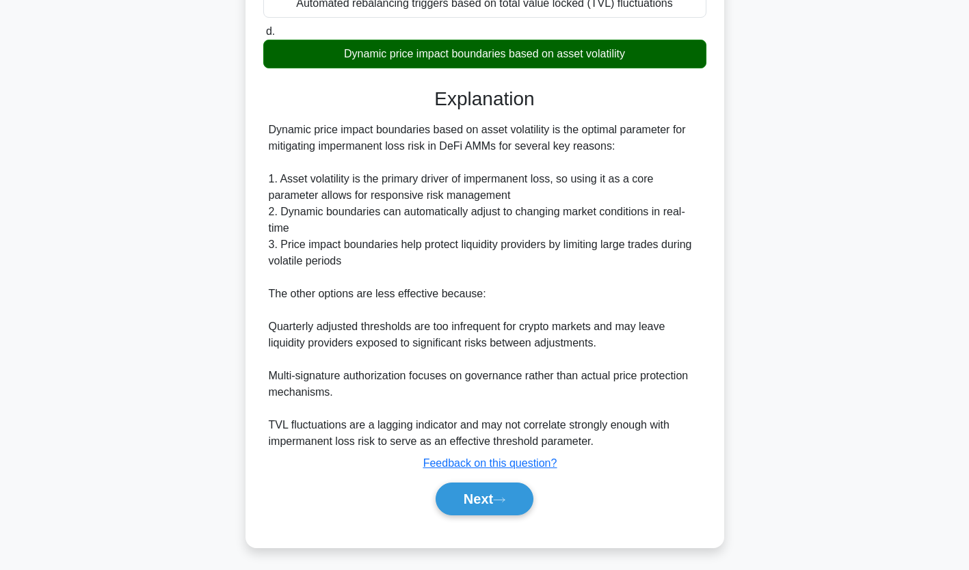
click at [503, 505] on button "Next" at bounding box center [485, 499] width 98 height 33
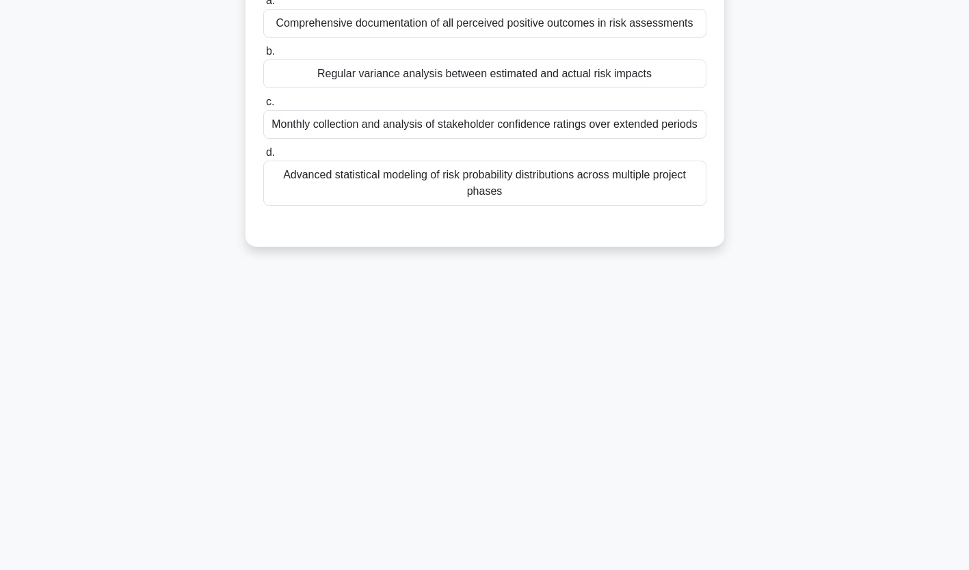
scroll to position [0, 0]
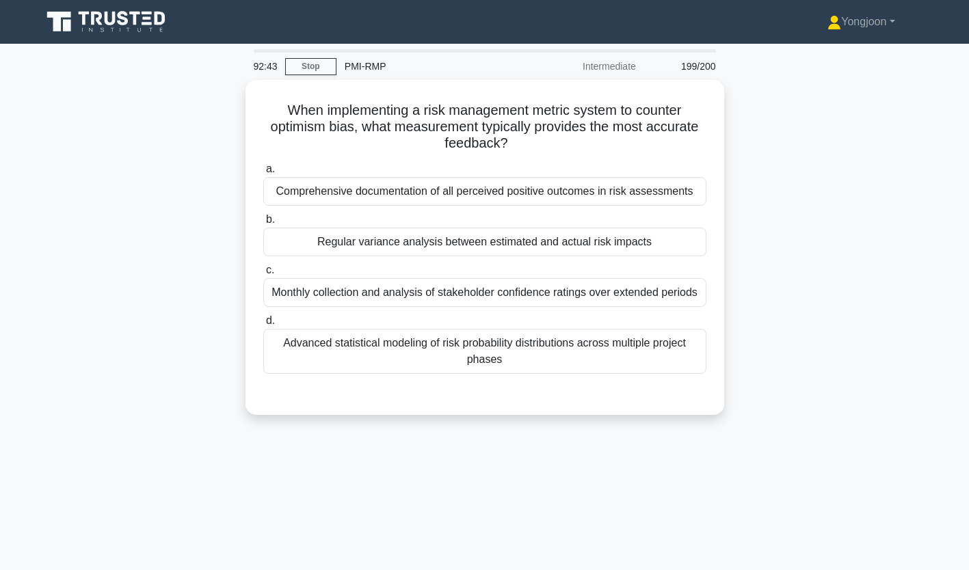
click at [450, 192] on div "Comprehensive documentation of all perceived positive outcomes in risk assessme…" at bounding box center [484, 191] width 443 height 29
click at [263, 174] on input "a. Comprehensive documentation of all perceived positive outcomes in risk asses…" at bounding box center [263, 169] width 0 height 9
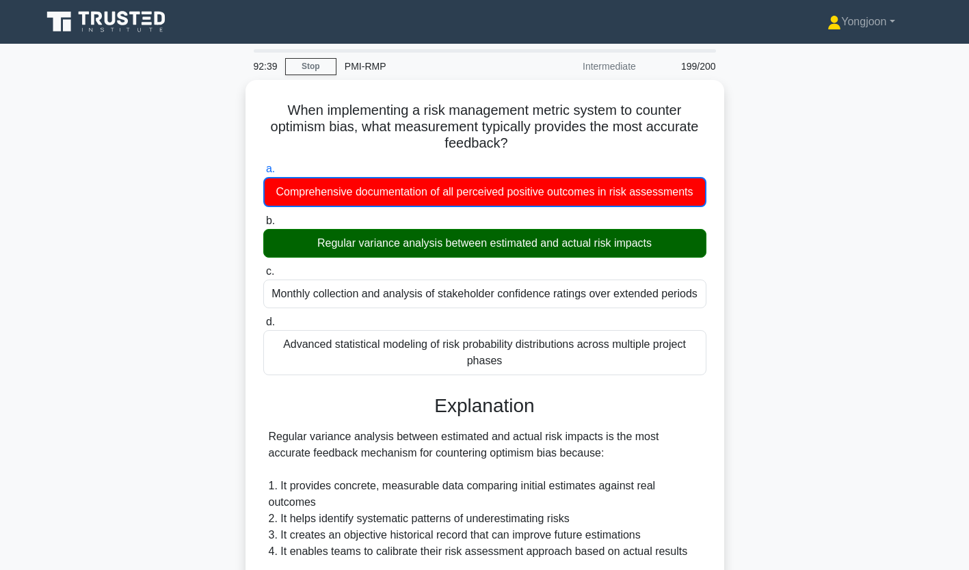
scroll to position [291, 0]
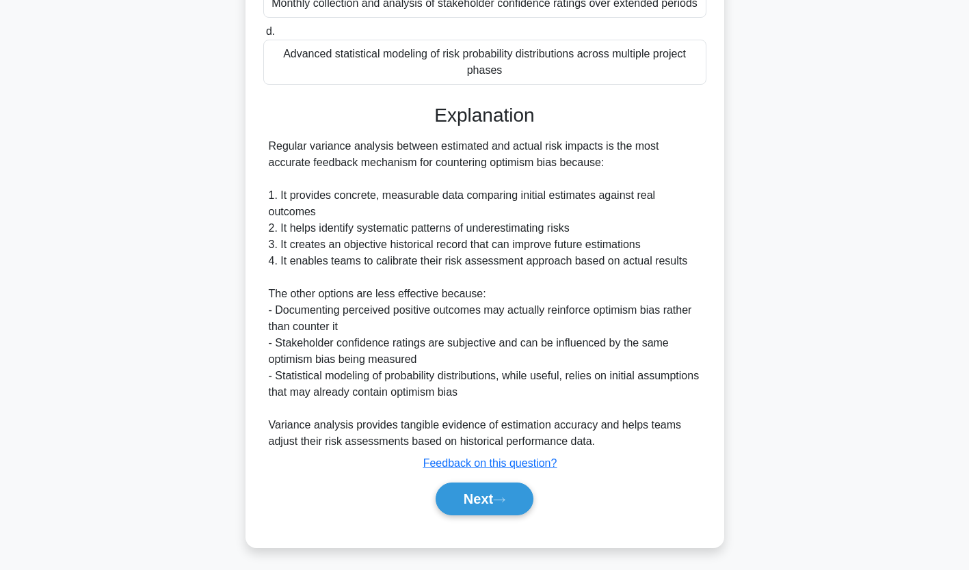
click at [503, 509] on button "Next" at bounding box center [485, 499] width 98 height 33
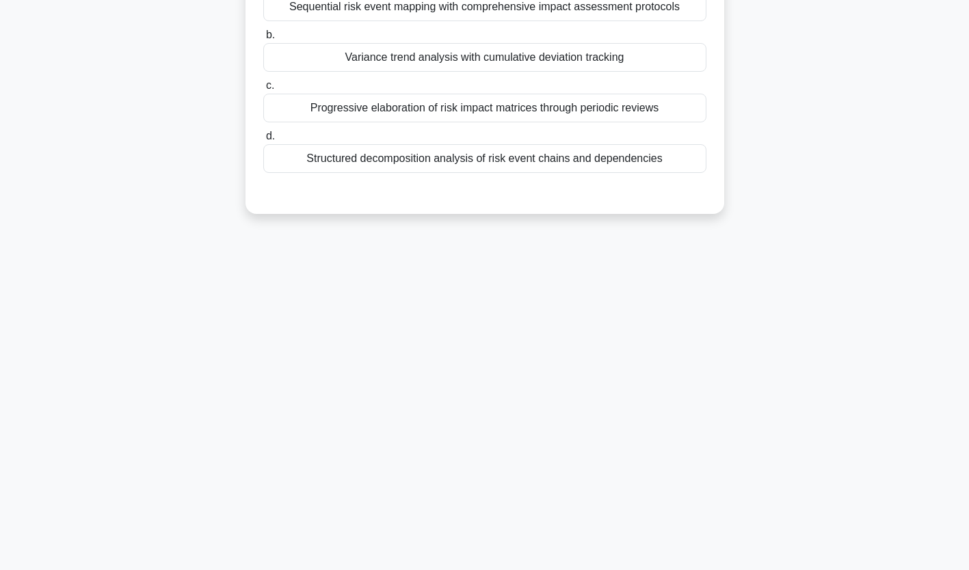
scroll to position [0, 0]
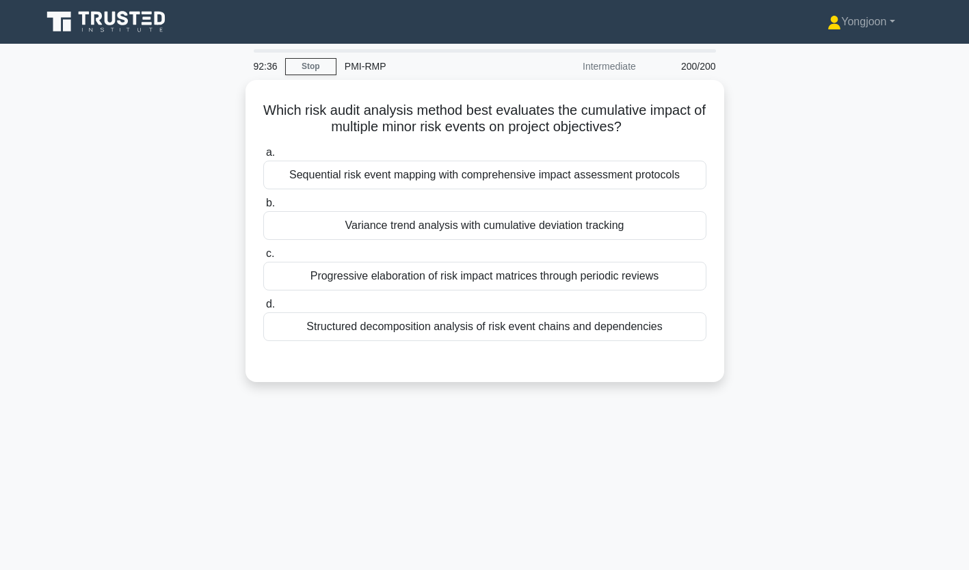
click at [443, 180] on div "Sequential risk event mapping with comprehensive impact assessment protocols" at bounding box center [484, 175] width 443 height 29
click at [263, 157] on input "a. Sequential risk event mapping with comprehensive impact assessment protocols" at bounding box center [263, 152] width 0 height 9
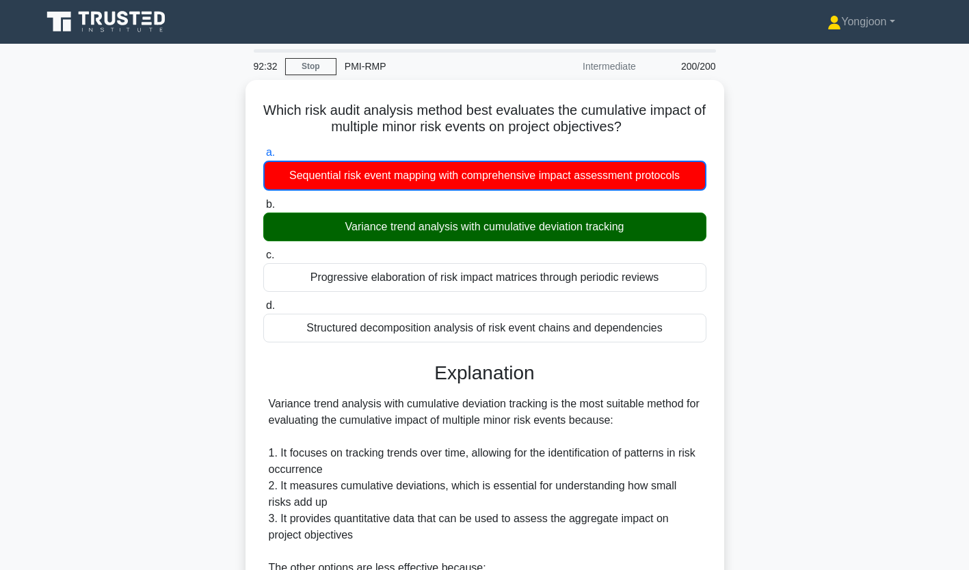
scroll to position [275, 0]
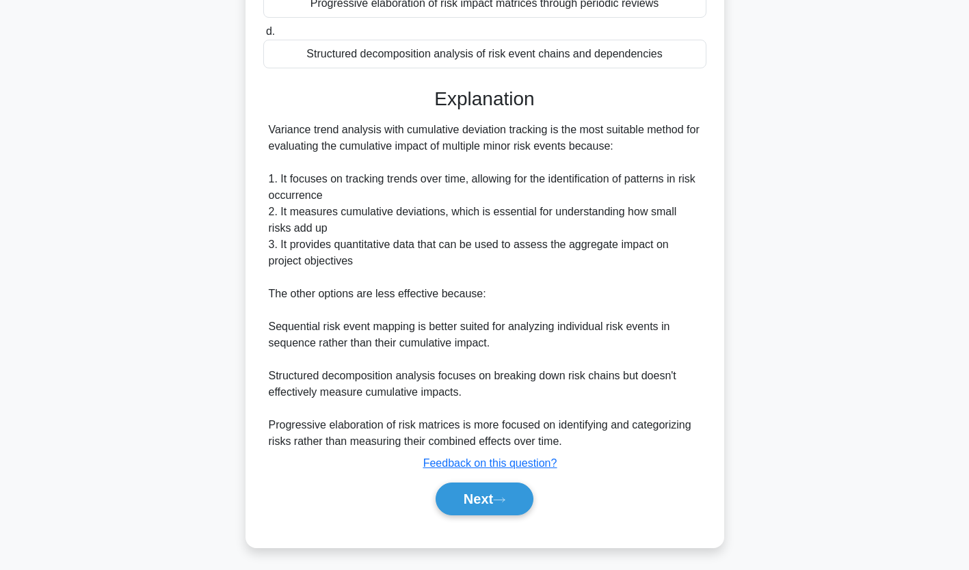
click at [506, 490] on button "Next" at bounding box center [485, 499] width 98 height 33
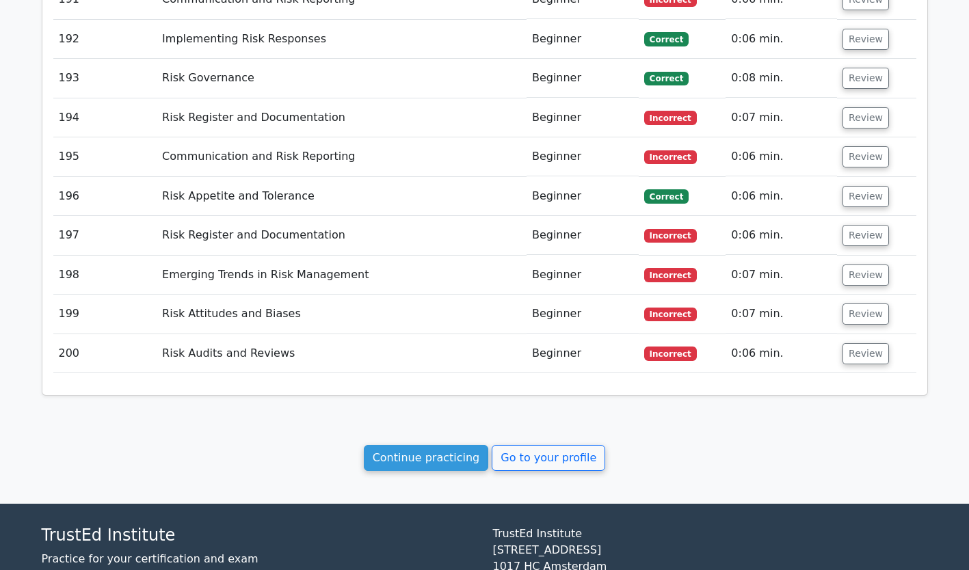
scroll to position [9798, 0]
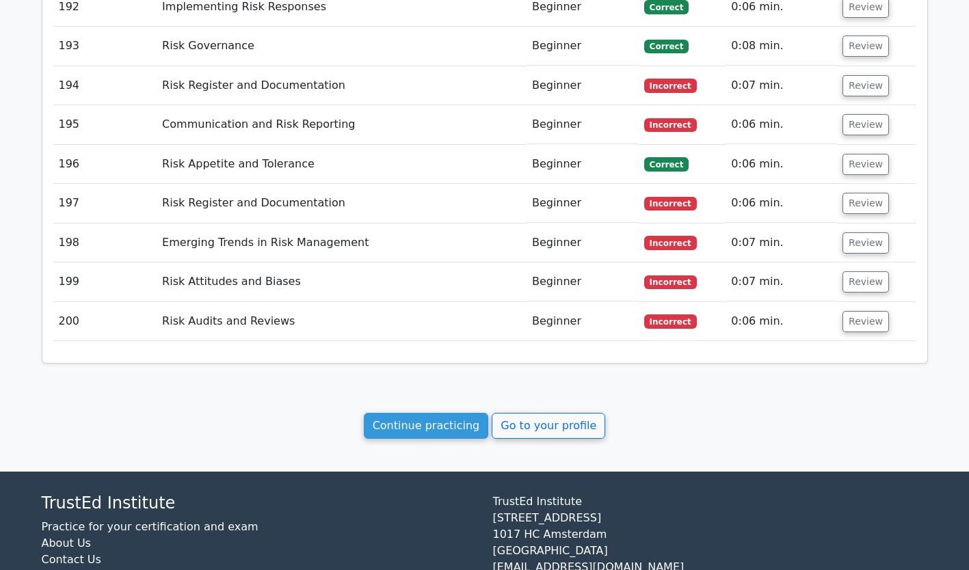
click at [440, 413] on link "Continue practicing" at bounding box center [426, 426] width 125 height 26
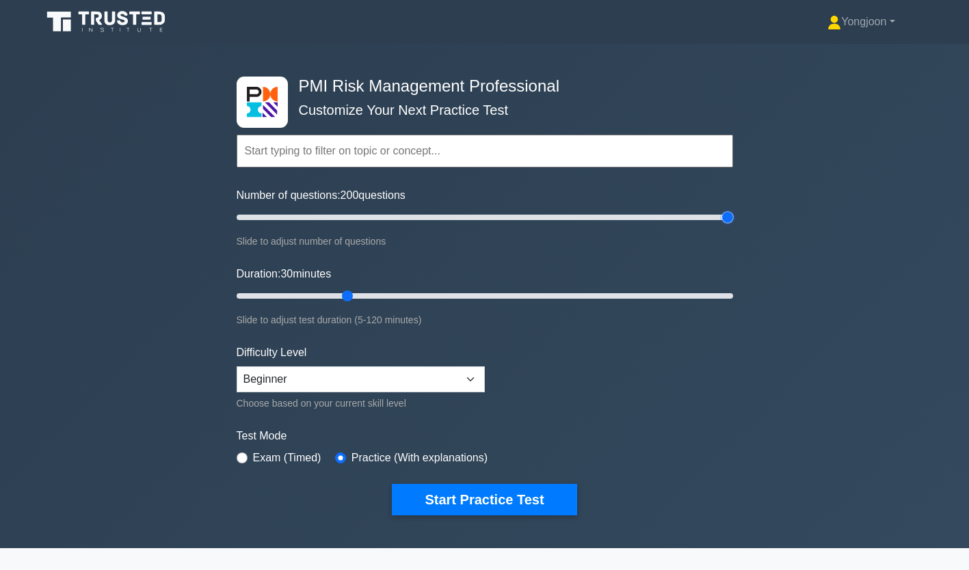
drag, startPoint x: 291, startPoint y: 218, endPoint x: 740, endPoint y: 223, distance: 449.5
type input "200"
click at [733, 223] on input "Number of questions: 200 questions" at bounding box center [485, 217] width 497 height 16
drag, startPoint x: 347, startPoint y: 295, endPoint x: 751, endPoint y: 256, distance: 406.1
type input "120"
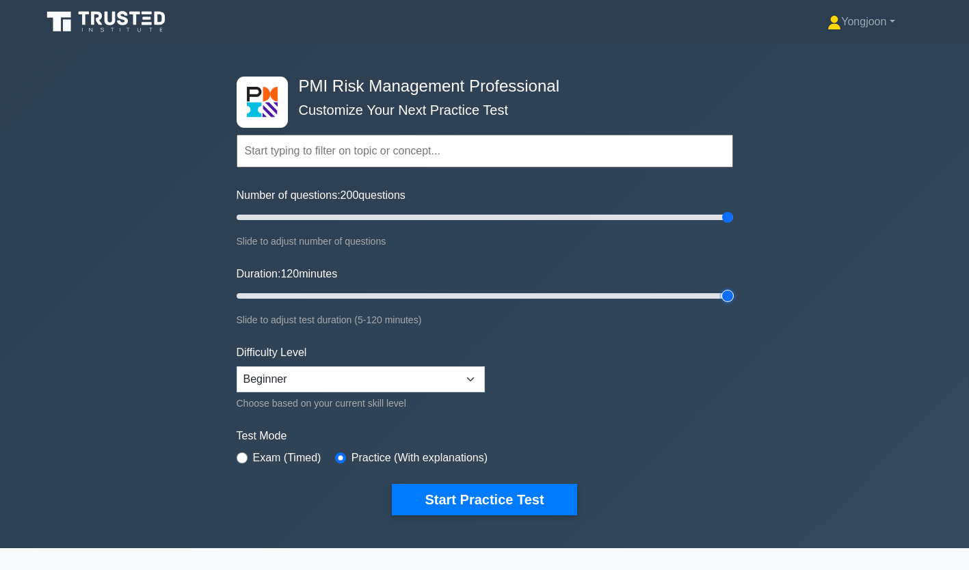
click at [733, 288] on input "Duration: 120 minutes" at bounding box center [485, 296] width 497 height 16
click at [415, 390] on select "Beginner Intermediate Expert" at bounding box center [361, 380] width 248 height 26
select select "intermediate"
click at [237, 367] on select "Beginner Intermediate Expert" at bounding box center [361, 380] width 248 height 26
